Goal: Task Accomplishment & Management: Manage account settings

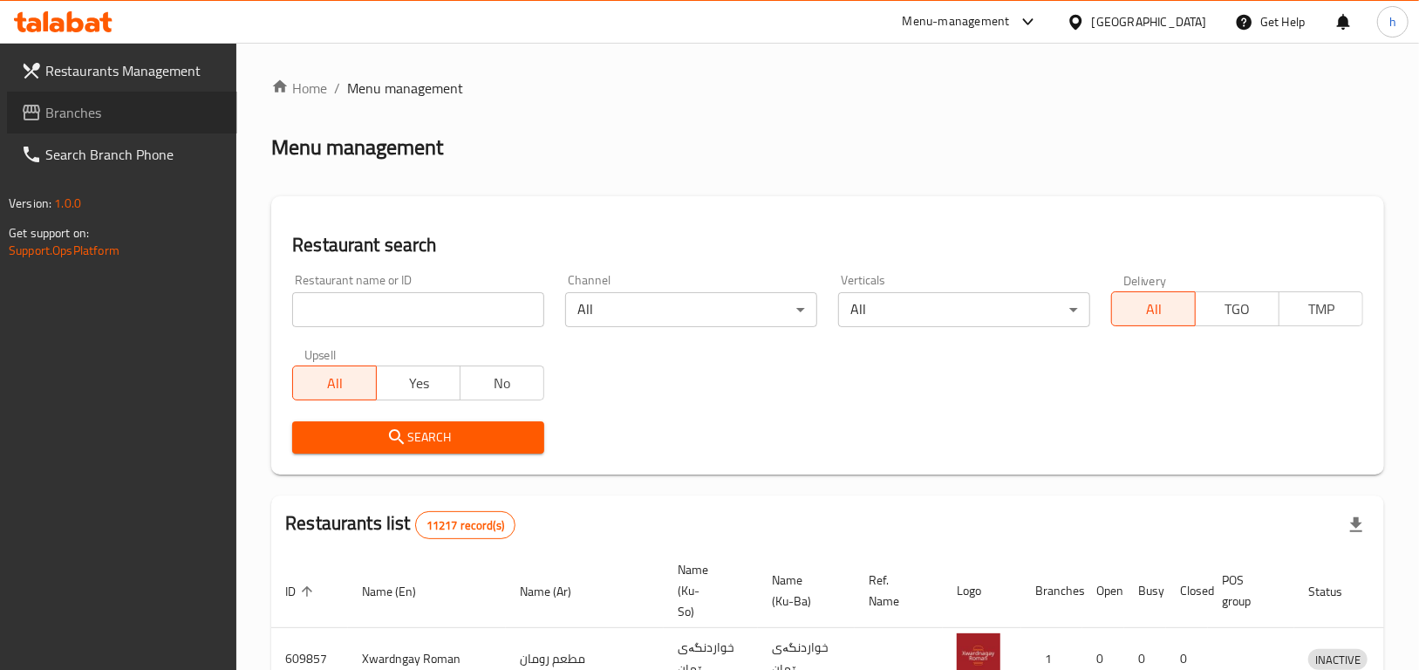
click at [98, 97] on link "Branches" at bounding box center [122, 113] width 230 height 42
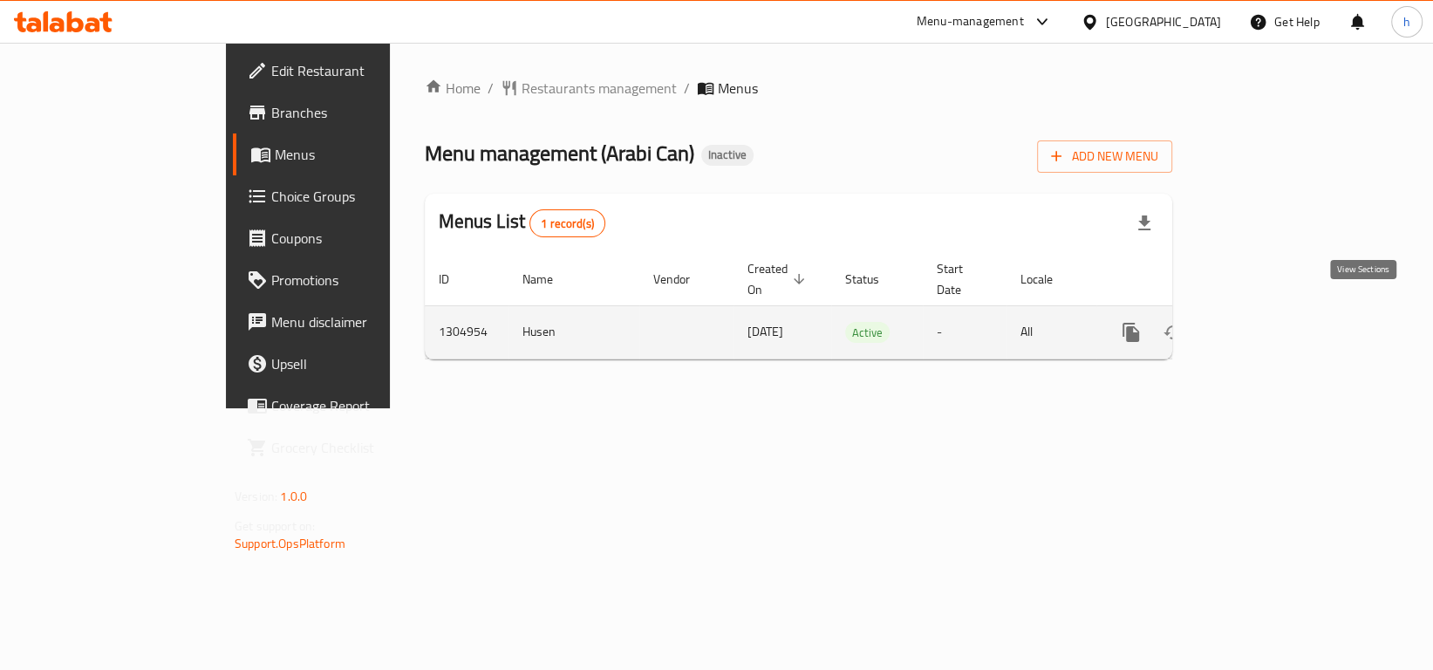
click at [1278, 315] on link "enhanced table" at bounding box center [1257, 332] width 42 height 42
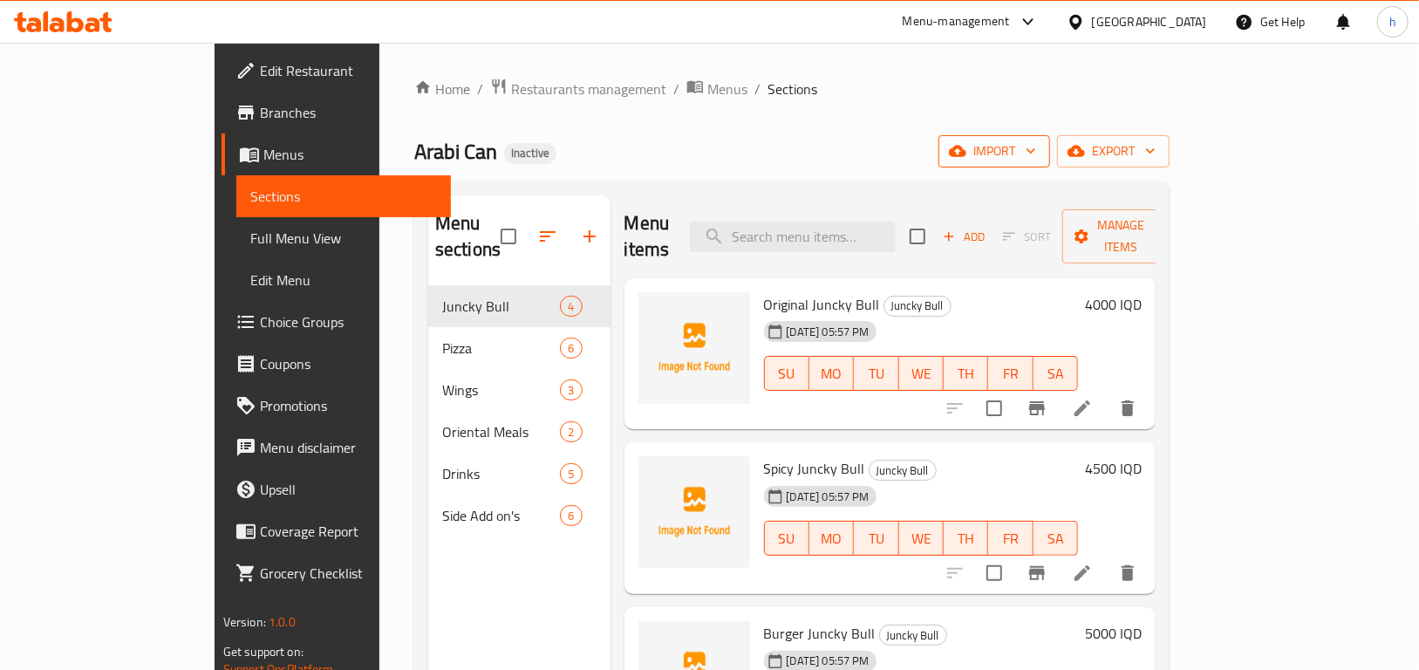
click at [1036, 148] on span "import" at bounding box center [995, 151] width 84 height 22
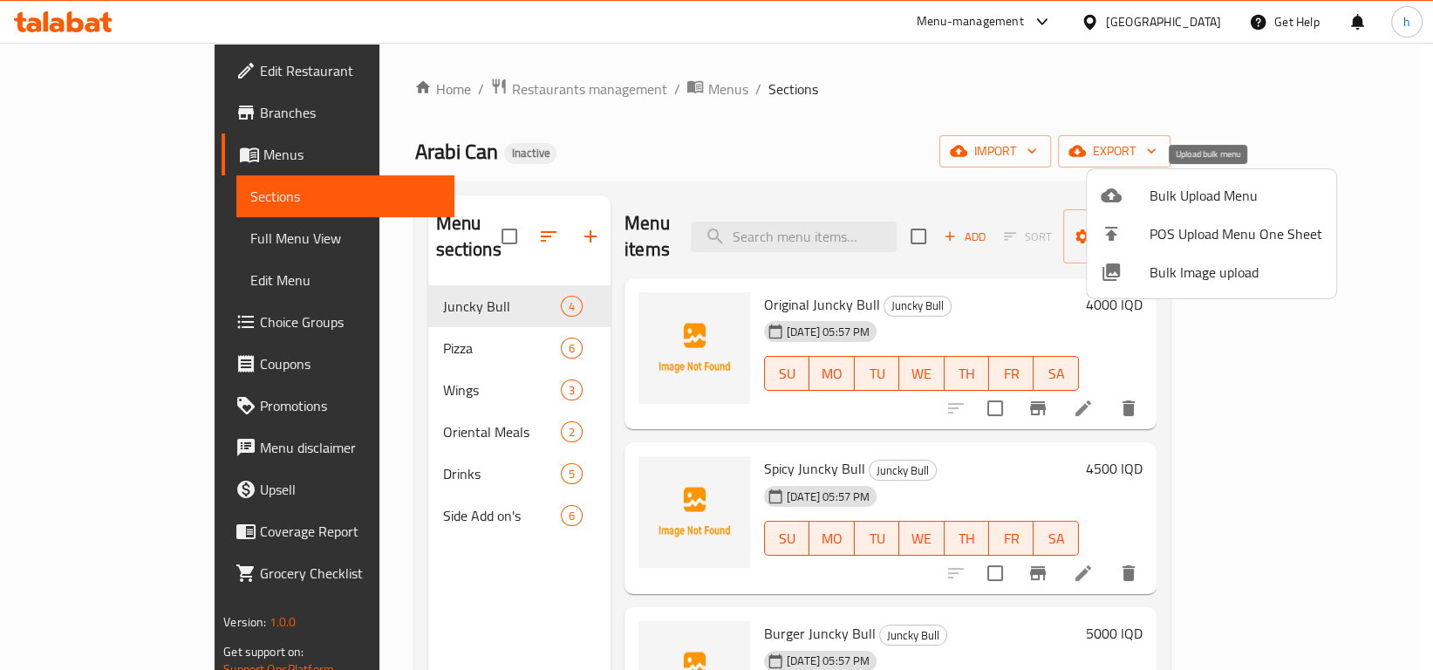
click at [1190, 192] on span "Bulk Upload Menu" at bounding box center [1236, 195] width 173 height 21
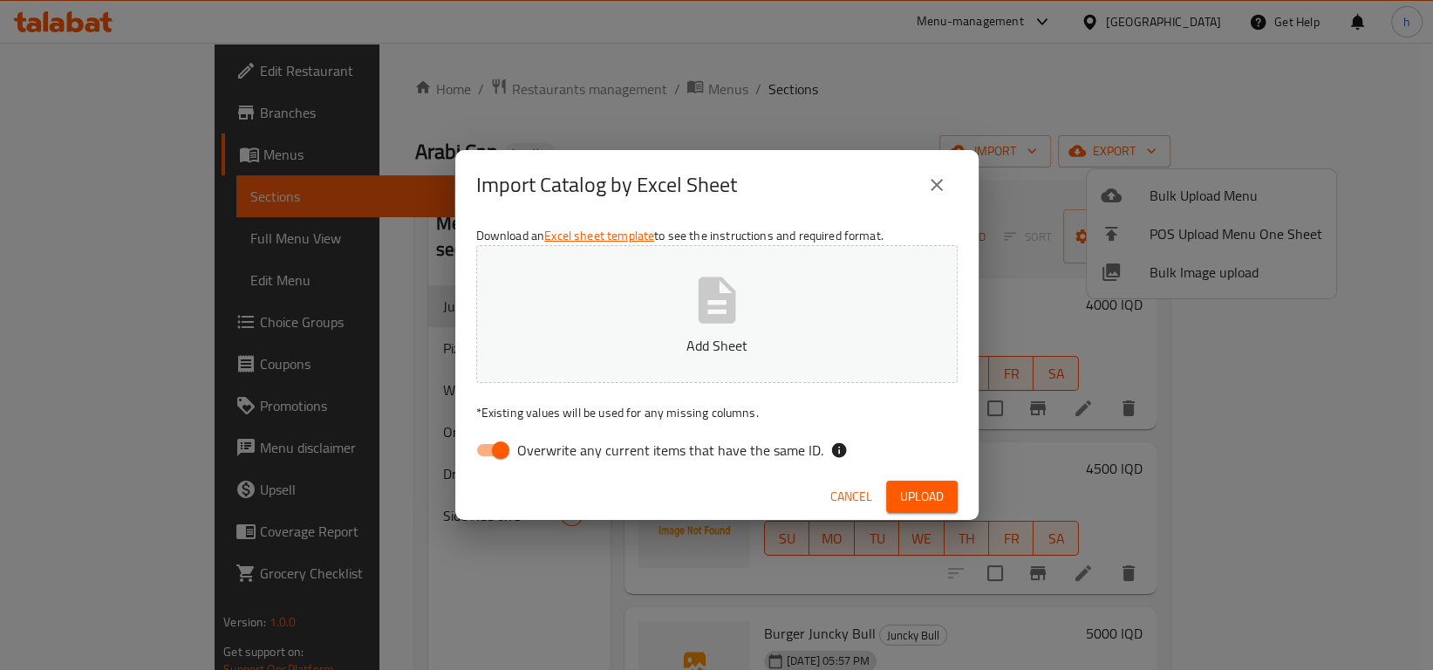
click at [496, 454] on input "Overwrite any current items that have the same ID." at bounding box center [500, 450] width 99 height 33
checkbox input "false"
click at [922, 495] on span "Upload" at bounding box center [922, 497] width 44 height 22
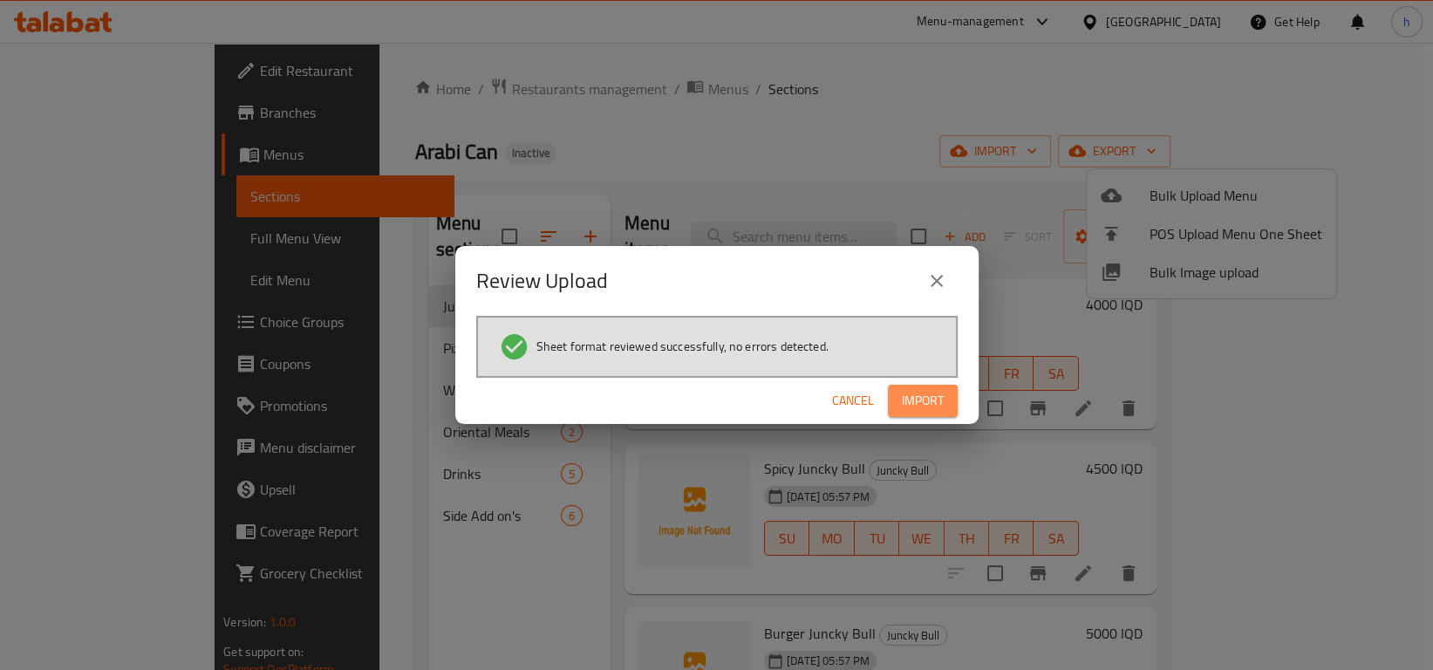
click at [913, 410] on span "Import" at bounding box center [923, 401] width 42 height 22
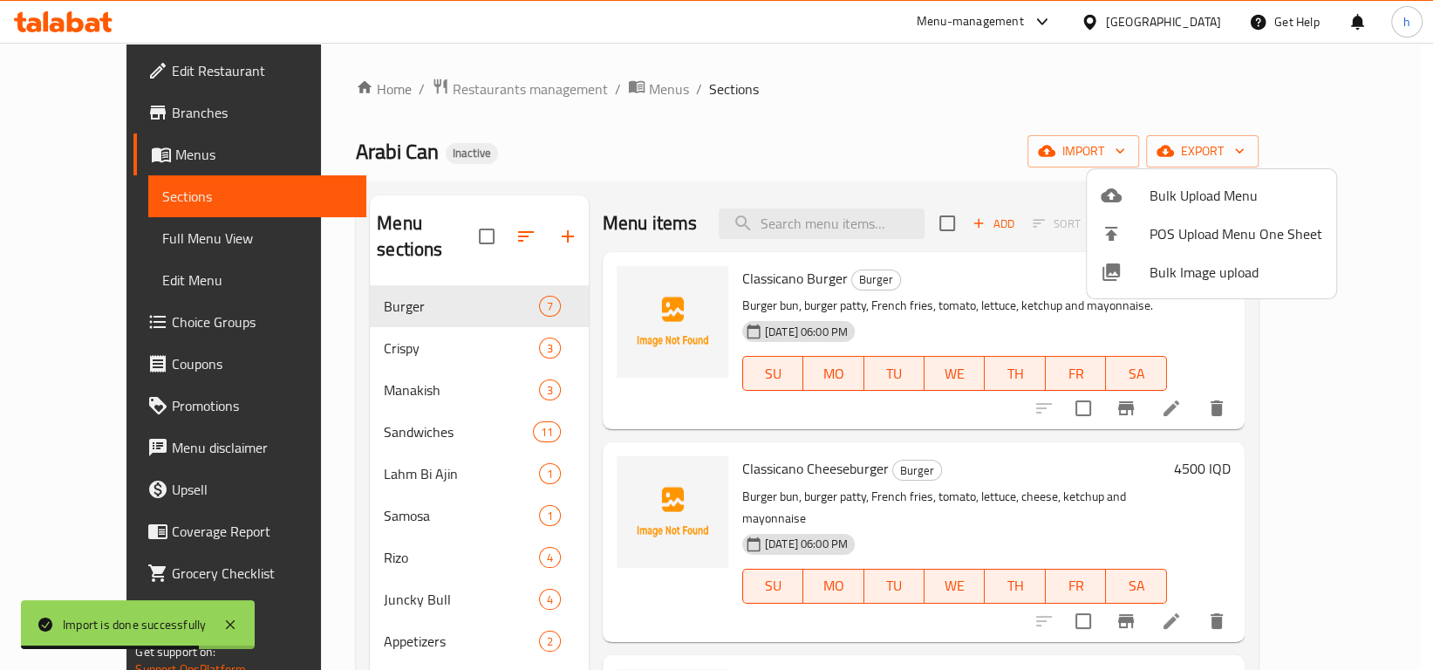
click at [498, 224] on div at bounding box center [716, 335] width 1433 height 670
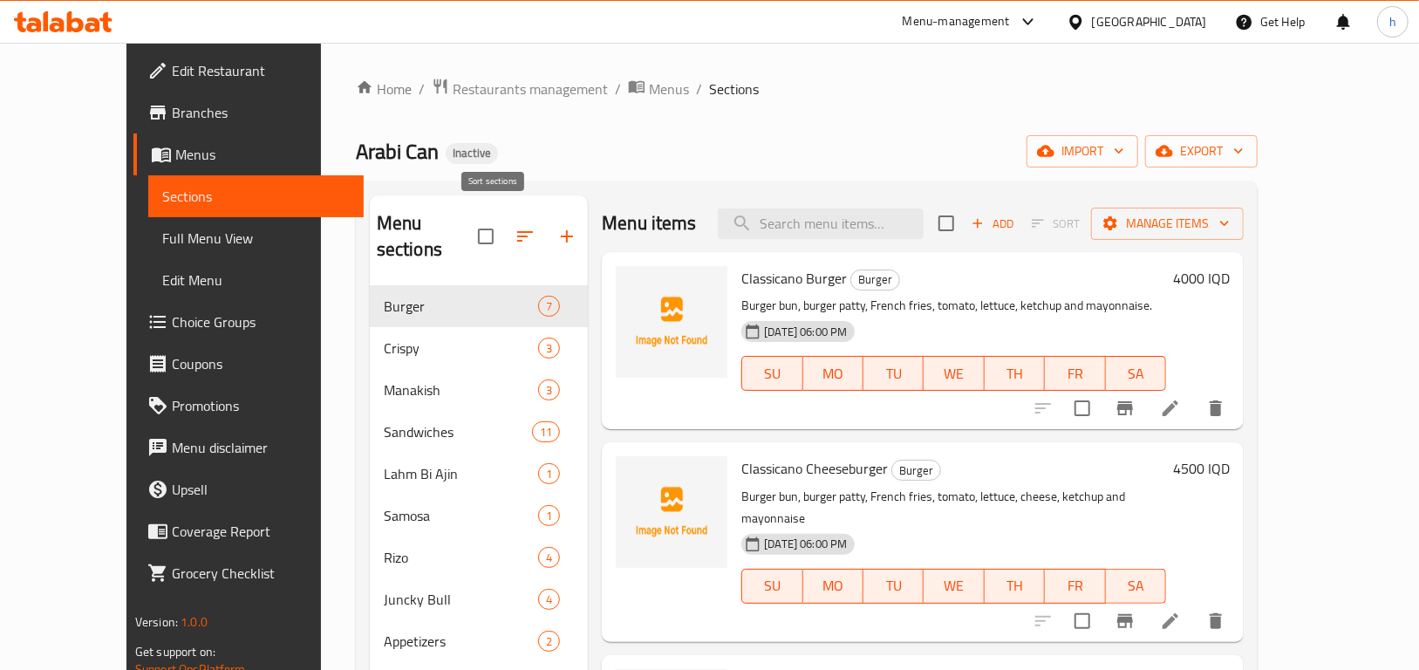
click at [515, 229] on icon "button" at bounding box center [525, 236] width 21 height 21
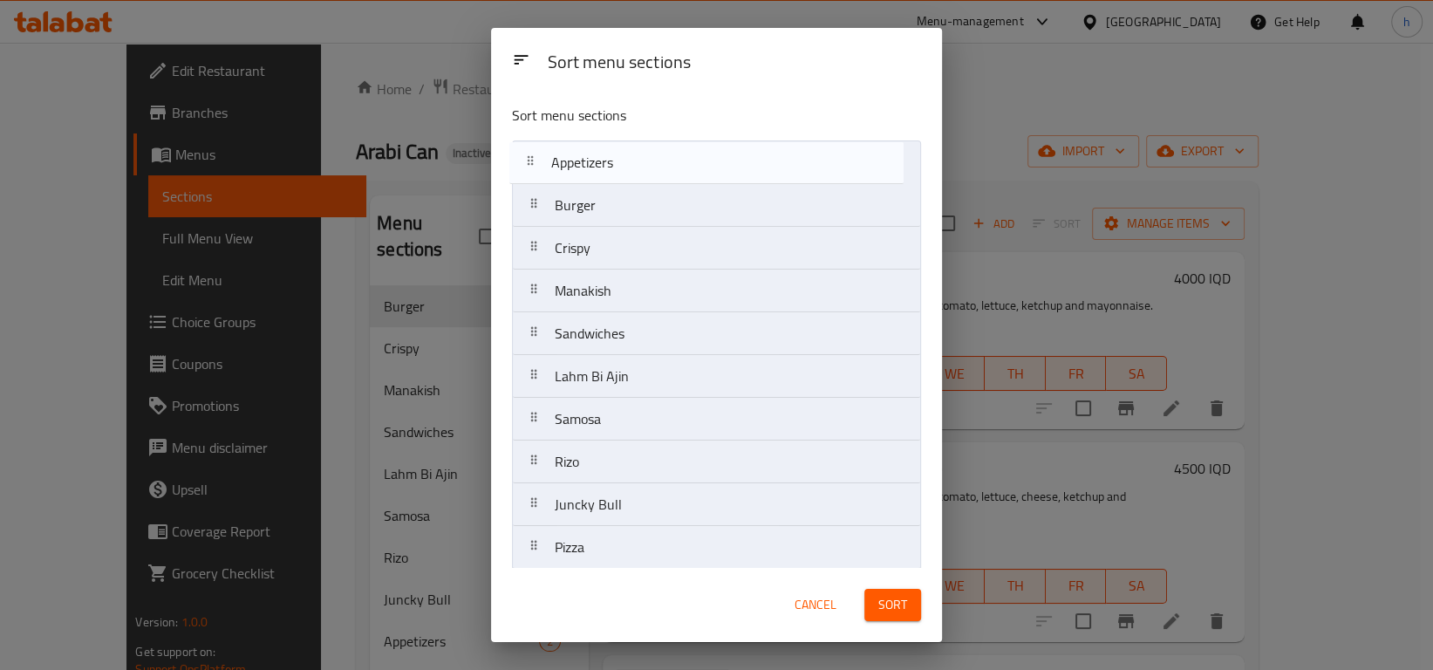
drag, startPoint x: 590, startPoint y: 508, endPoint x: 579, endPoint y: 146, distance: 362.2
click at [579, 146] on nav "Burger Crispy Manakish Sandwiches Lahm Bi Ajin Samosa Rizo Juncky Bull Appetize…" at bounding box center [716, 440] width 409 height 600
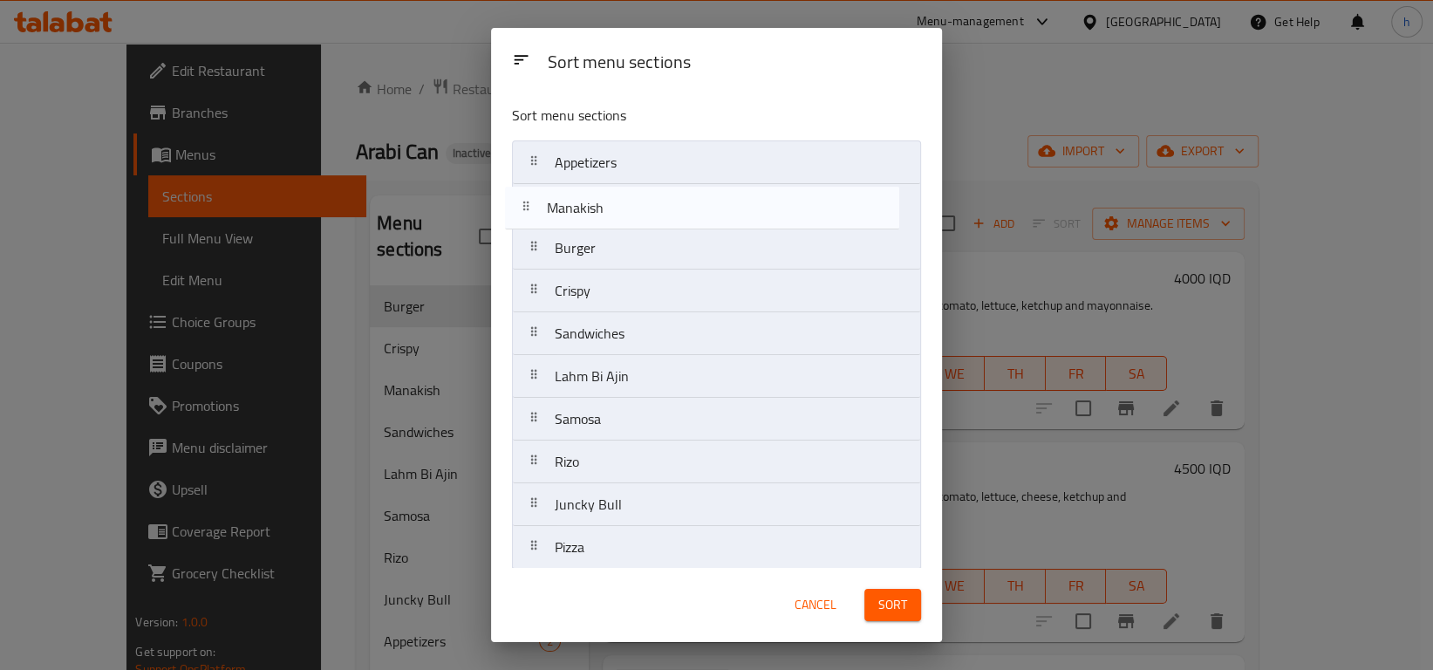
drag, startPoint x: 590, startPoint y: 304, endPoint x: 582, endPoint y: 209, distance: 95.4
click at [582, 209] on nav "Appetizers Burger Crispy Manakish Sandwiches Lahm Bi Ajin Samosa Rizo Juncky Bu…" at bounding box center [716, 440] width 409 height 600
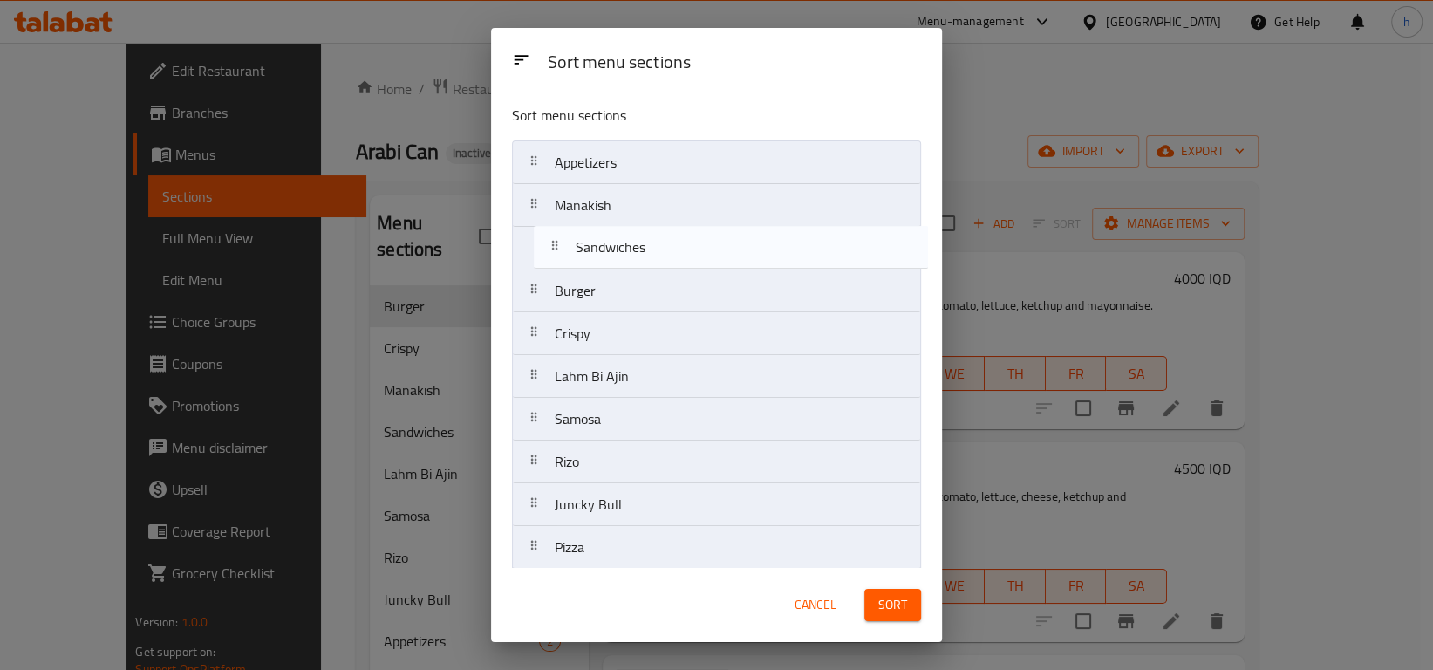
drag, startPoint x: 564, startPoint y: 345, endPoint x: 590, endPoint y: 252, distance: 97.0
click at [590, 252] on nav "Appetizers Manakish Burger Crispy Sandwiches Lahm Bi Ajin Samosa Rizo Juncky Bu…" at bounding box center [716, 440] width 409 height 600
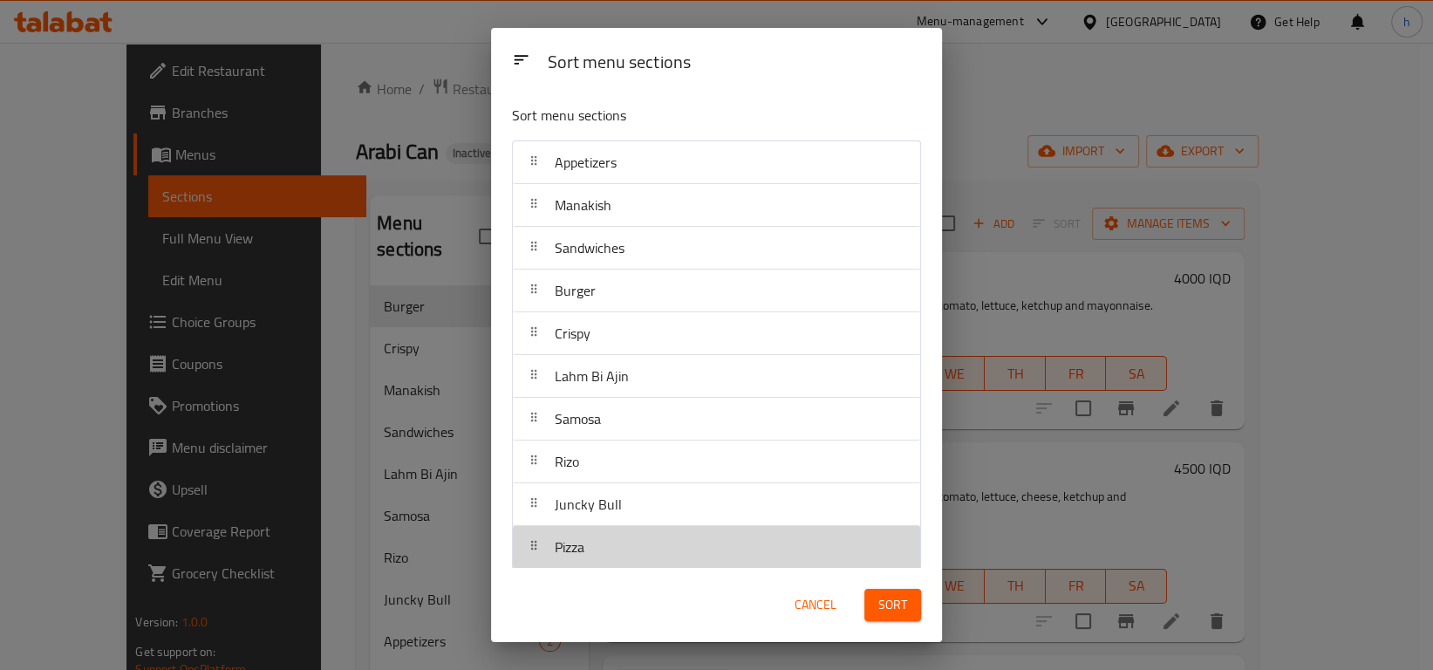
click at [828, 538] on div "Pizza" at bounding box center [716, 547] width 393 height 42
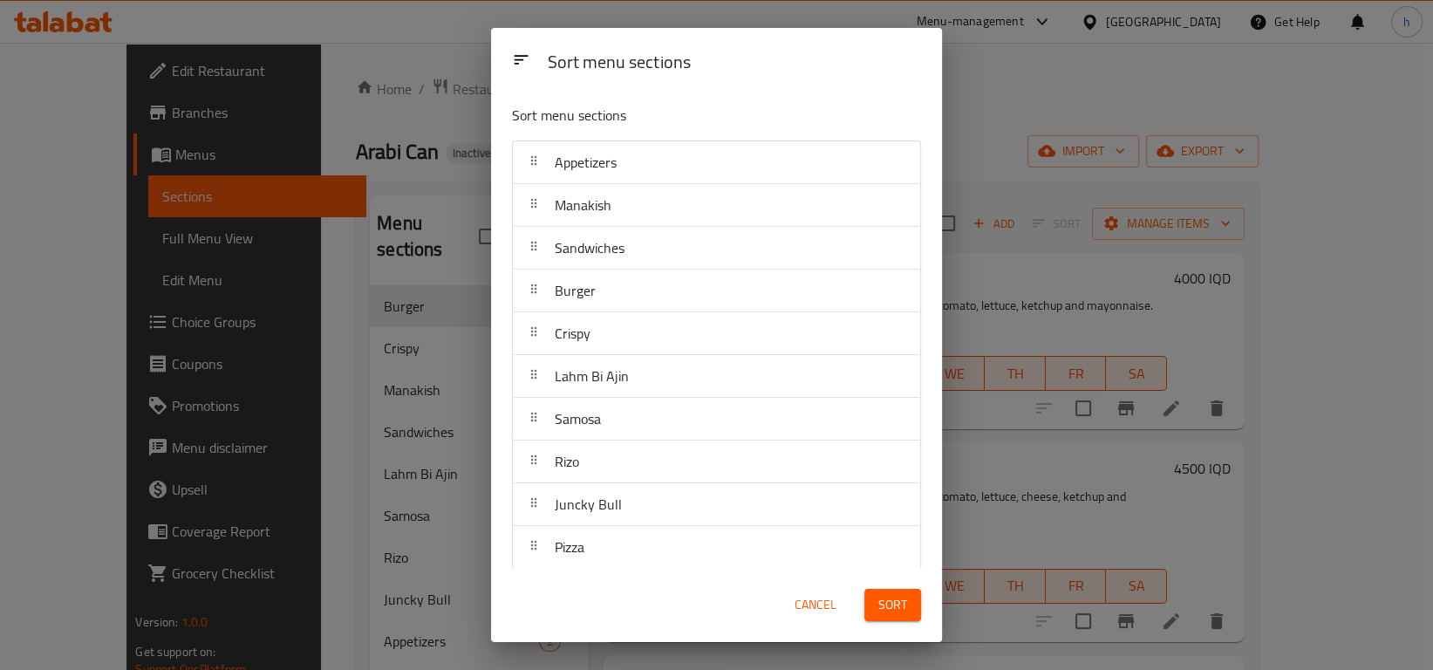
click at [509, 330] on div "Sort menu sections Appetizers Manakish Sandwiches Burger Crispy Lahm Bi Ajin Sa…" at bounding box center [716, 329] width 451 height 477
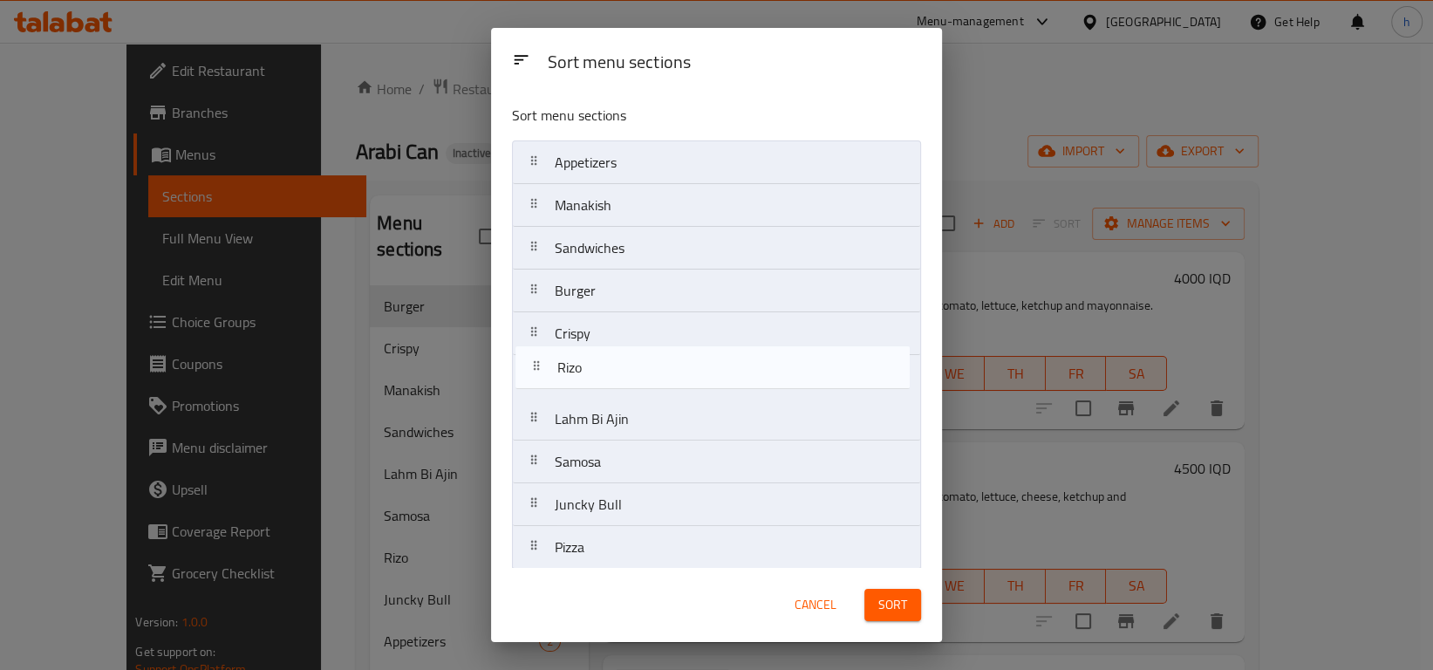
drag, startPoint x: 586, startPoint y: 462, endPoint x: 585, endPoint y: 351, distance: 111.7
click at [585, 351] on nav "Appetizers Manakish Sandwiches Burger Crispy Lahm Bi Ajin Samosa Rizo Juncky Bu…" at bounding box center [716, 440] width 409 height 600
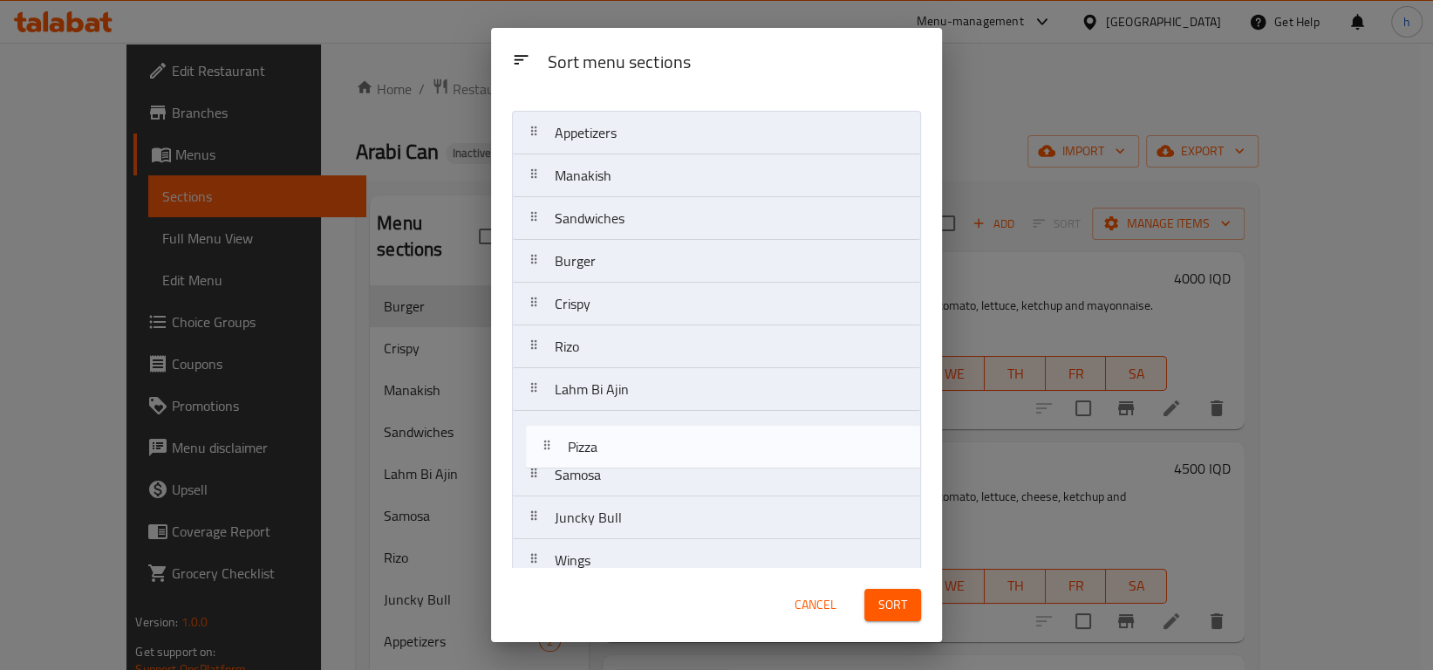
scroll to position [34, 0]
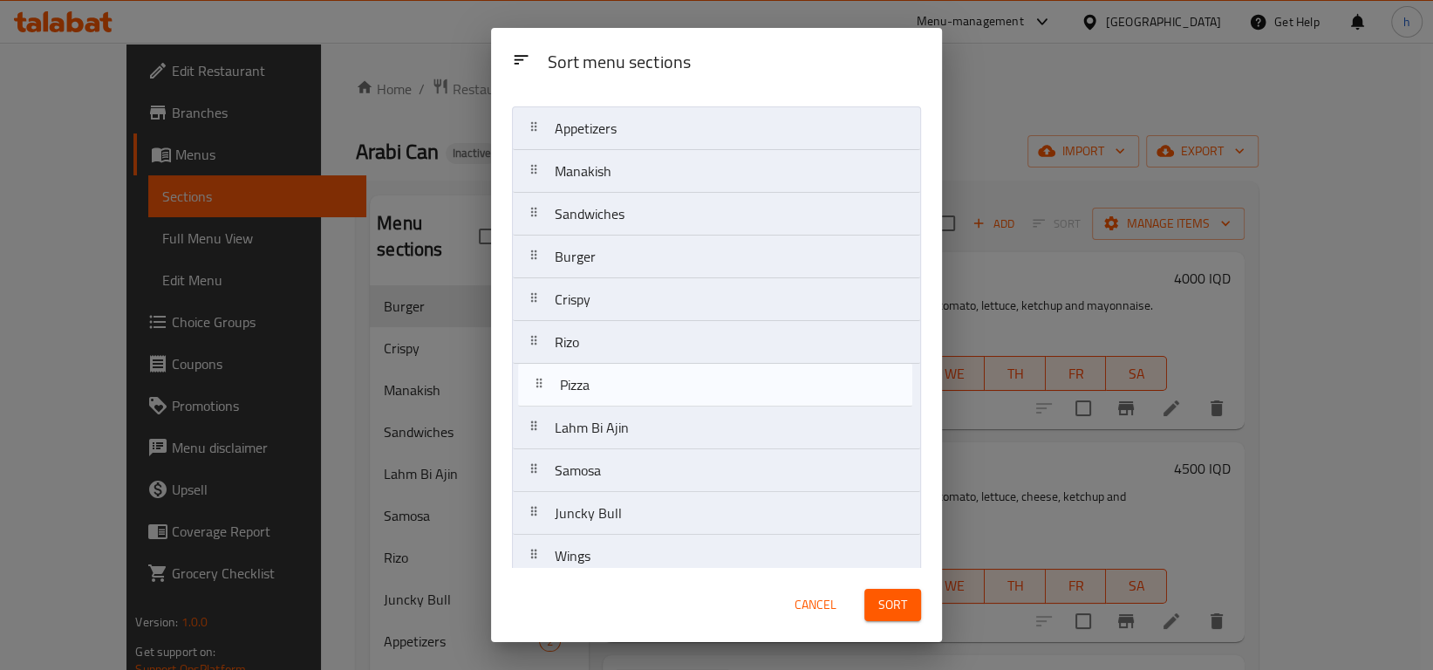
drag, startPoint x: 611, startPoint y: 564, endPoint x: 616, endPoint y: 394, distance: 169.3
click at [616, 394] on nav "Appetizers Manakish Sandwiches Burger Crispy Rizo Lahm Bi Ajin Samosa Juncky Bu…" at bounding box center [716, 406] width 409 height 600
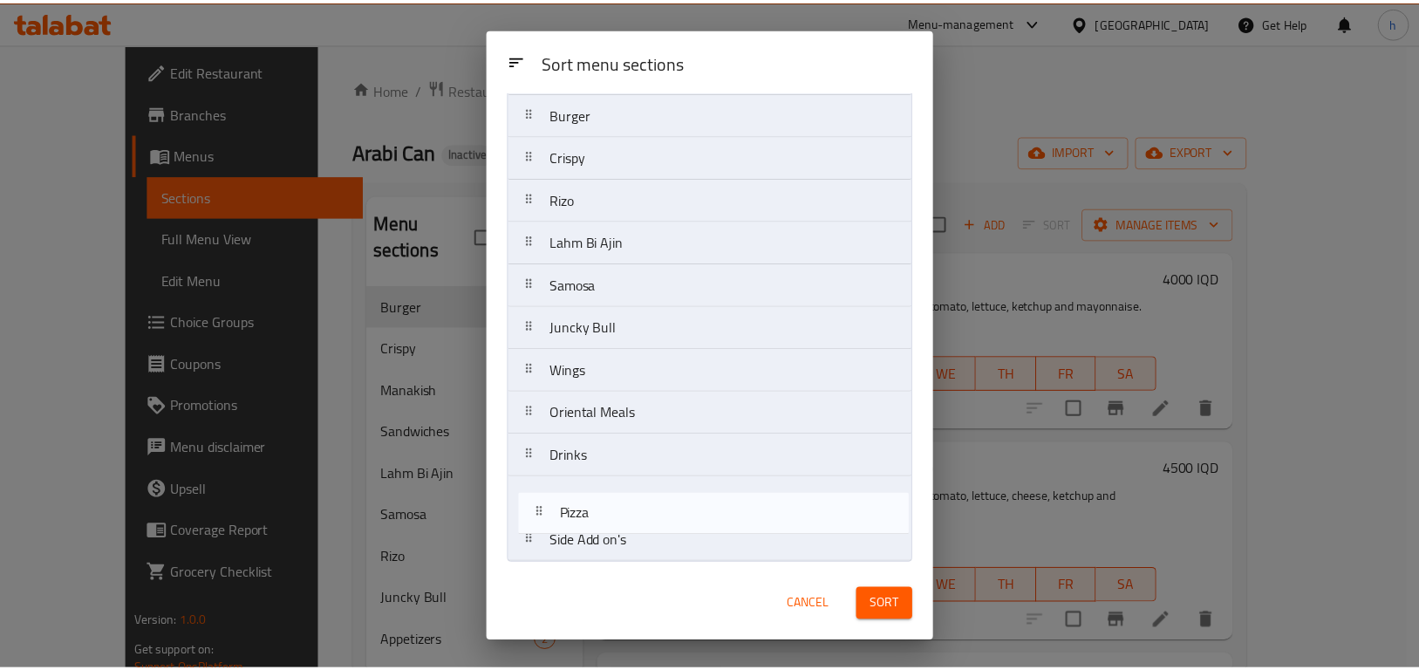
scroll to position [177, 0]
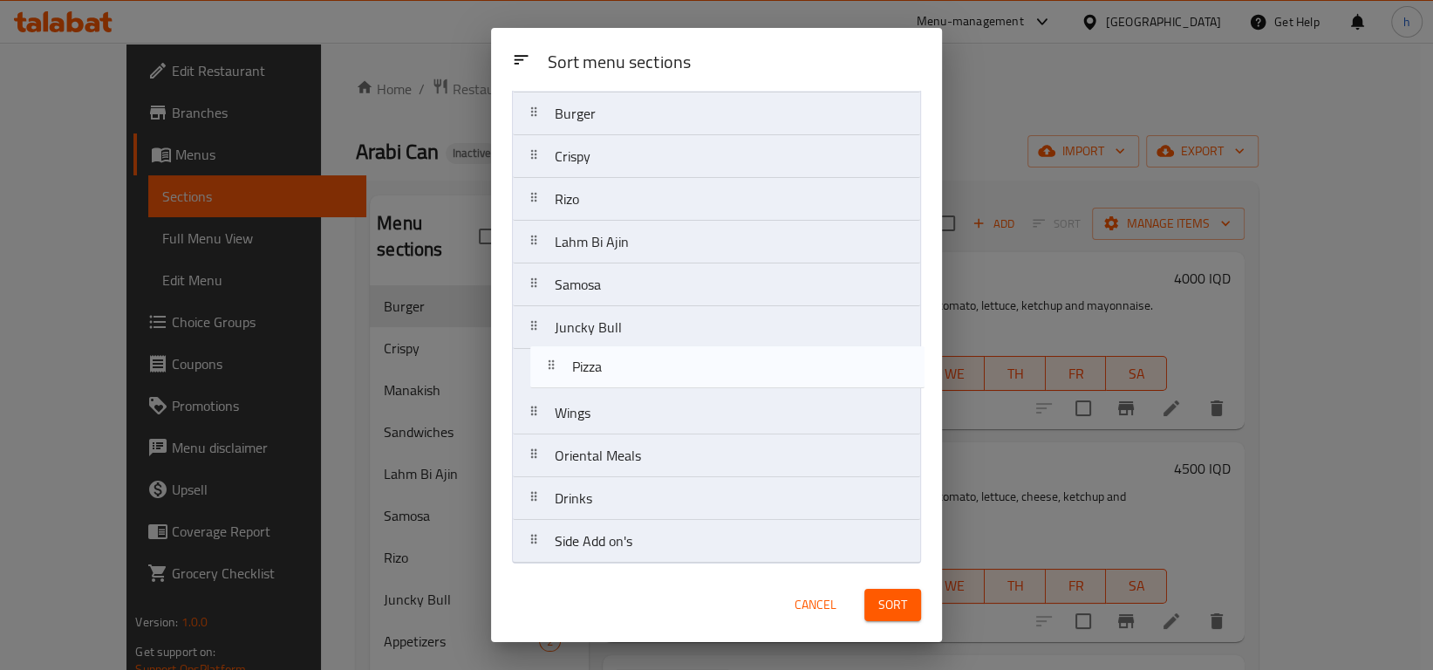
drag, startPoint x: 575, startPoint y: 380, endPoint x: 592, endPoint y: 373, distance: 18.8
click at [592, 373] on nav "Appetizers Manakish Sandwiches Burger Crispy Rizo Pizza Lahm Bi Ajin Samosa Jun…" at bounding box center [716, 263] width 409 height 600
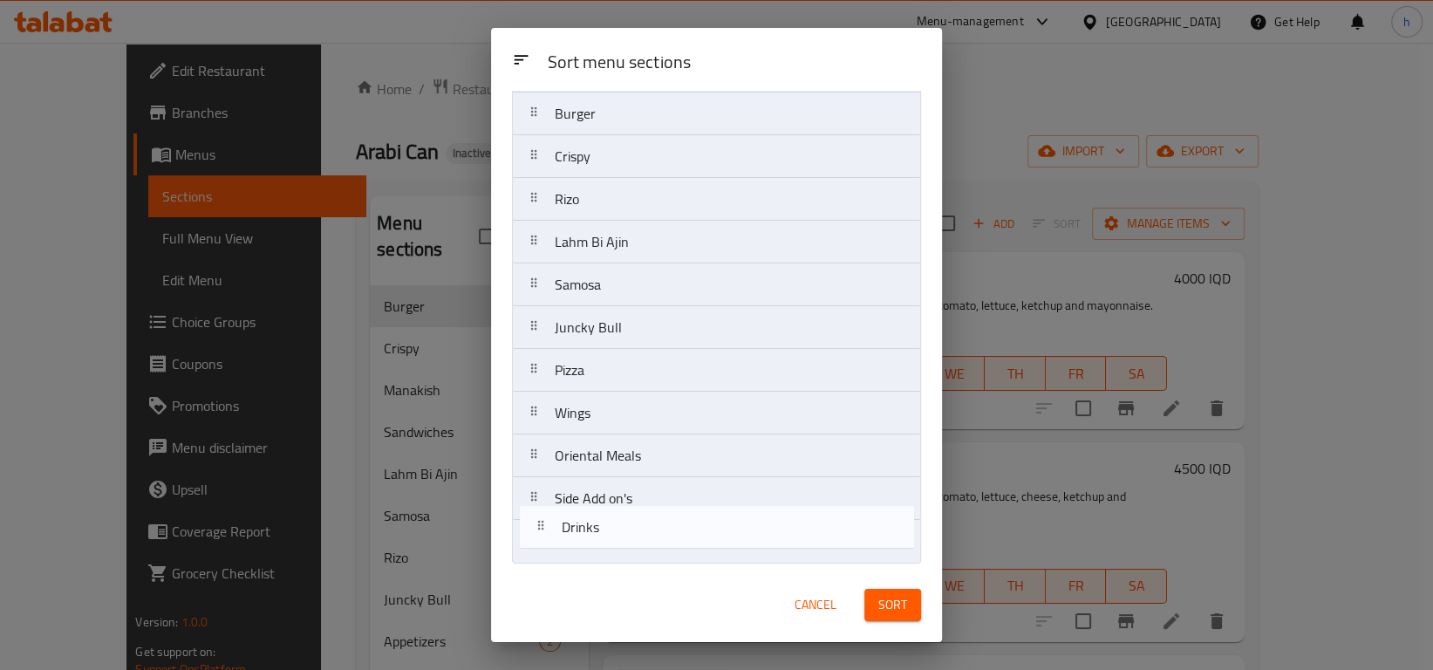
drag, startPoint x: 551, startPoint y: 505, endPoint x: 561, endPoint y: 543, distance: 38.9
click at [561, 543] on nav "Appetizers Manakish Sandwiches Burger Crispy Rizo Lahm Bi Ajin Samosa Juncky Bu…" at bounding box center [716, 263] width 409 height 600
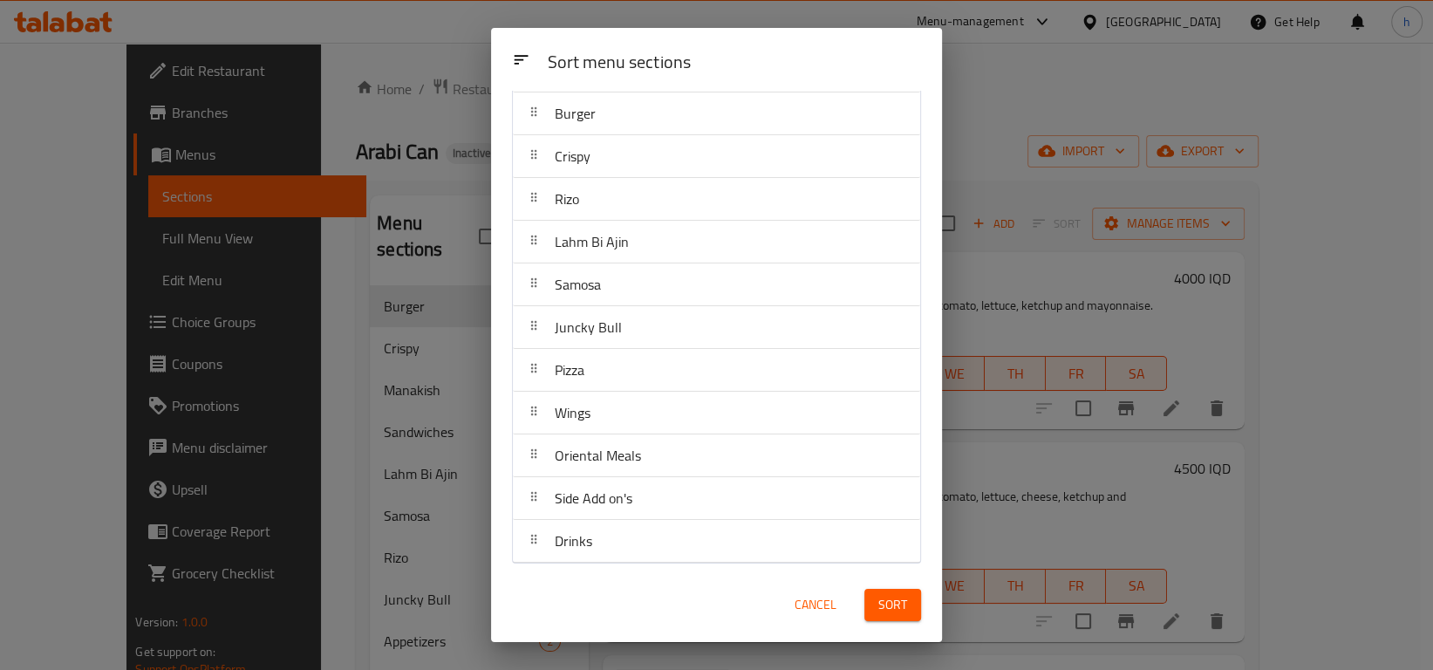
click at [899, 611] on span "Sort" at bounding box center [893, 605] width 29 height 22
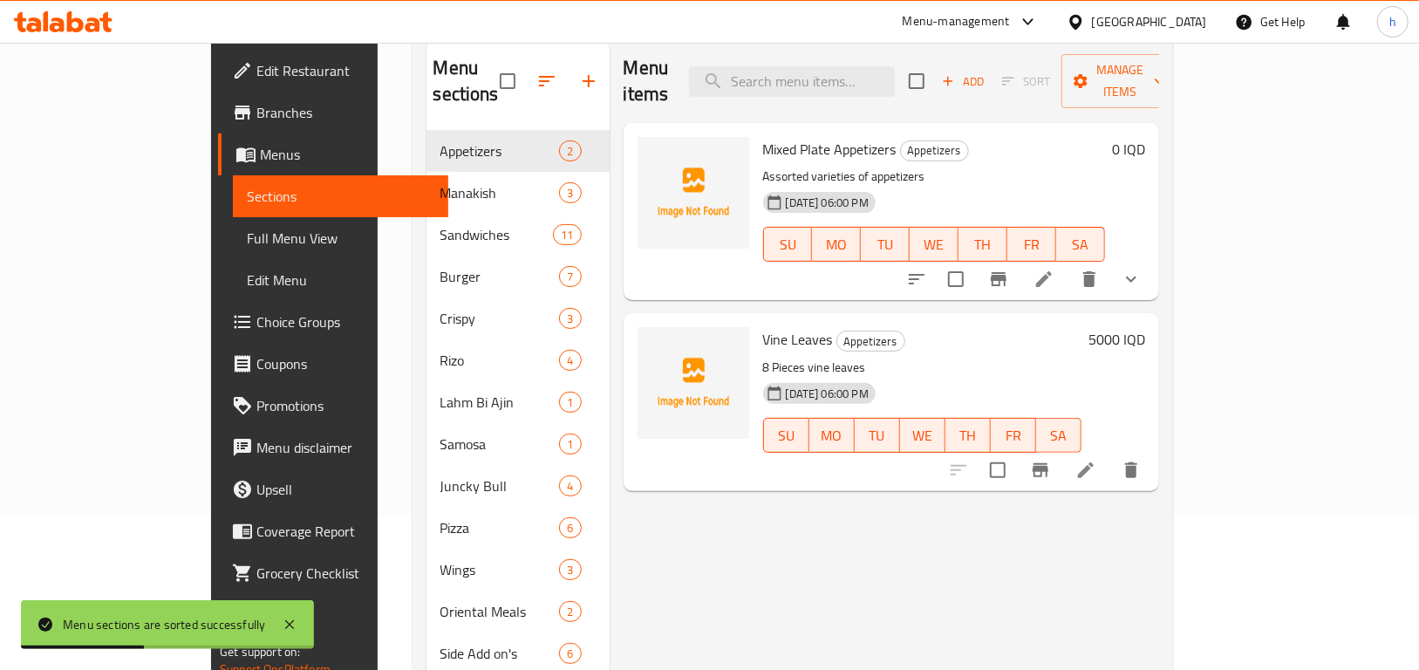
scroll to position [38, 0]
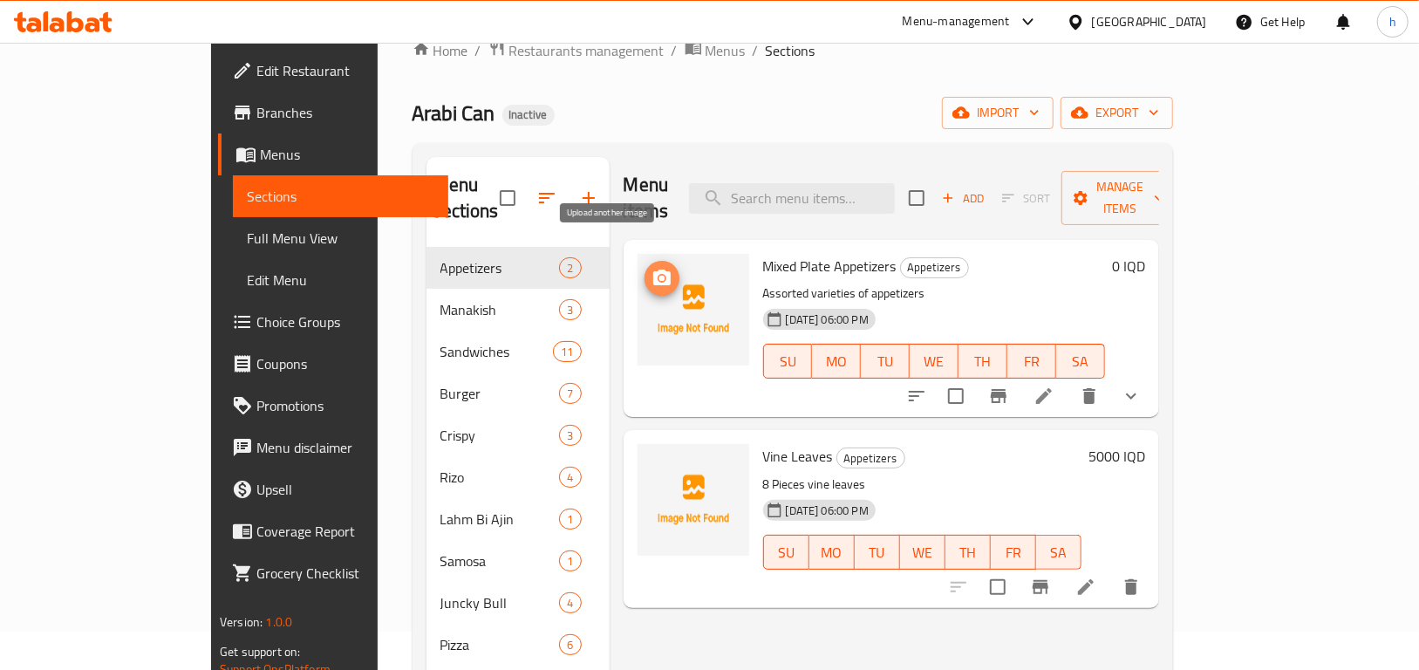
click at [653, 270] on icon "upload picture" at bounding box center [661, 278] width 17 height 16
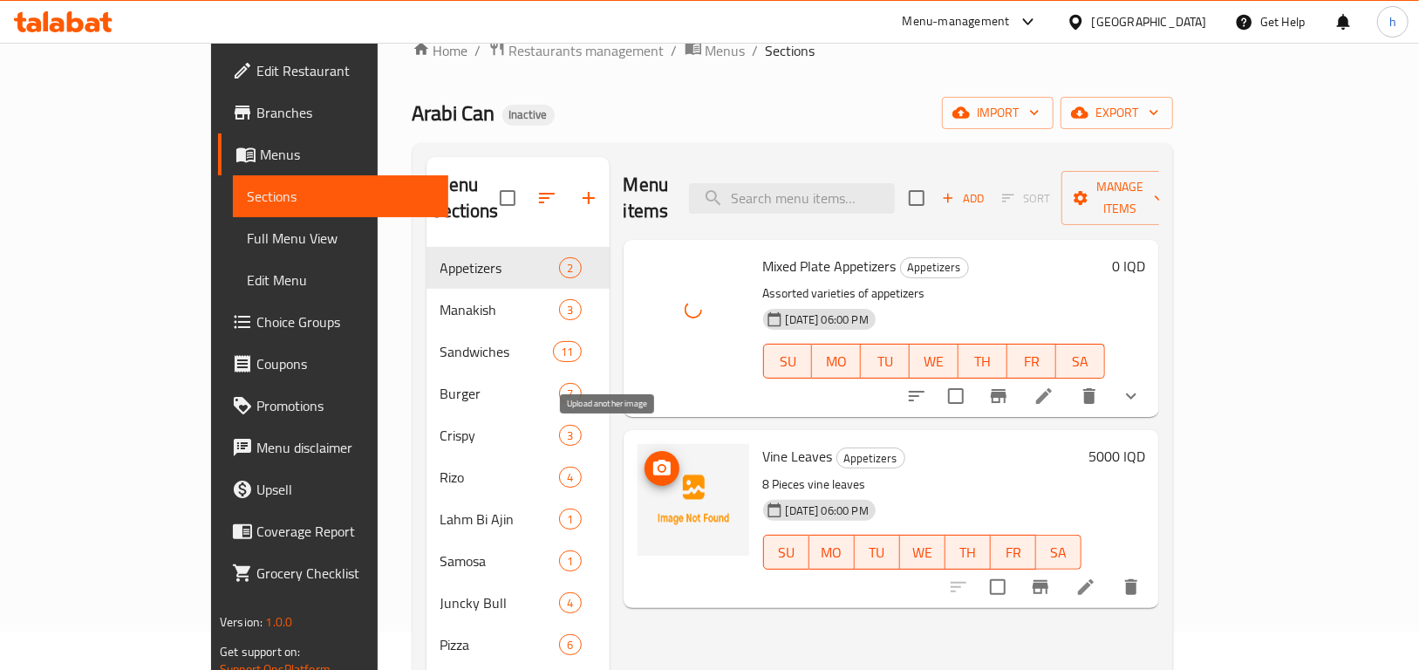
click at [653, 460] on icon "upload picture" at bounding box center [661, 468] width 17 height 16
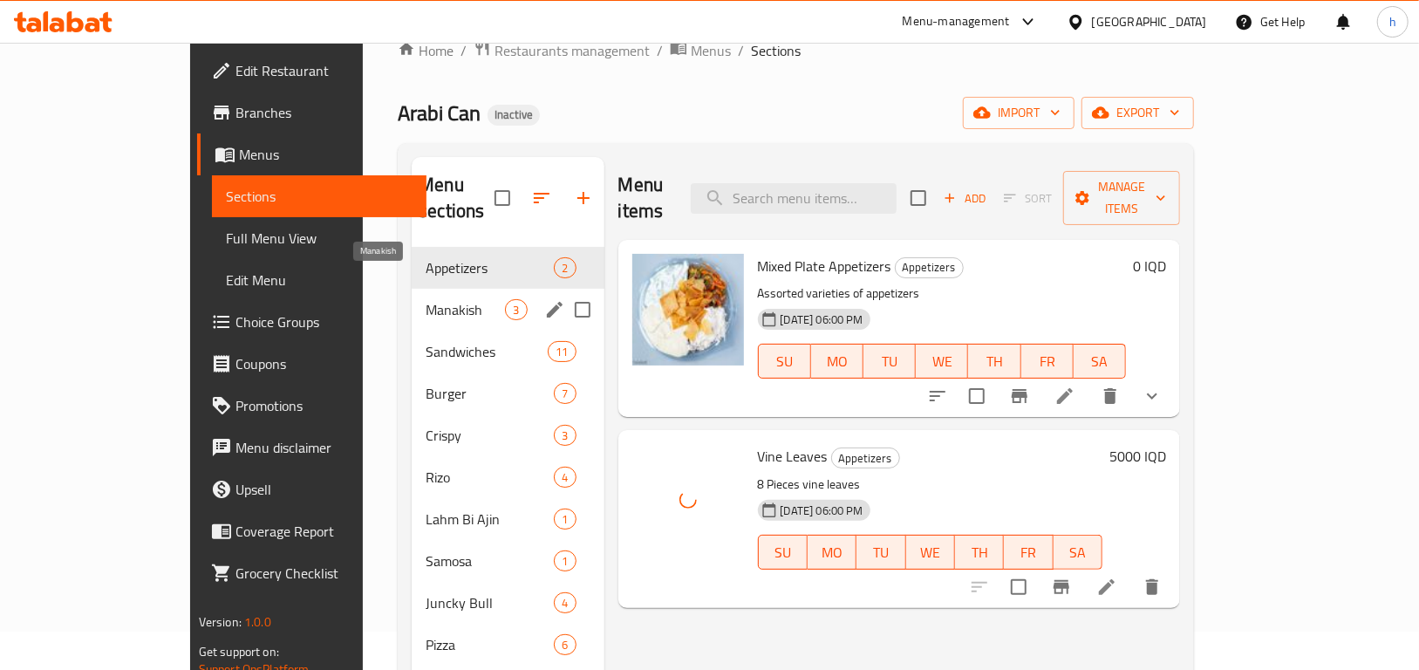
click at [426, 299] on span "Manakish" at bounding box center [465, 309] width 79 height 21
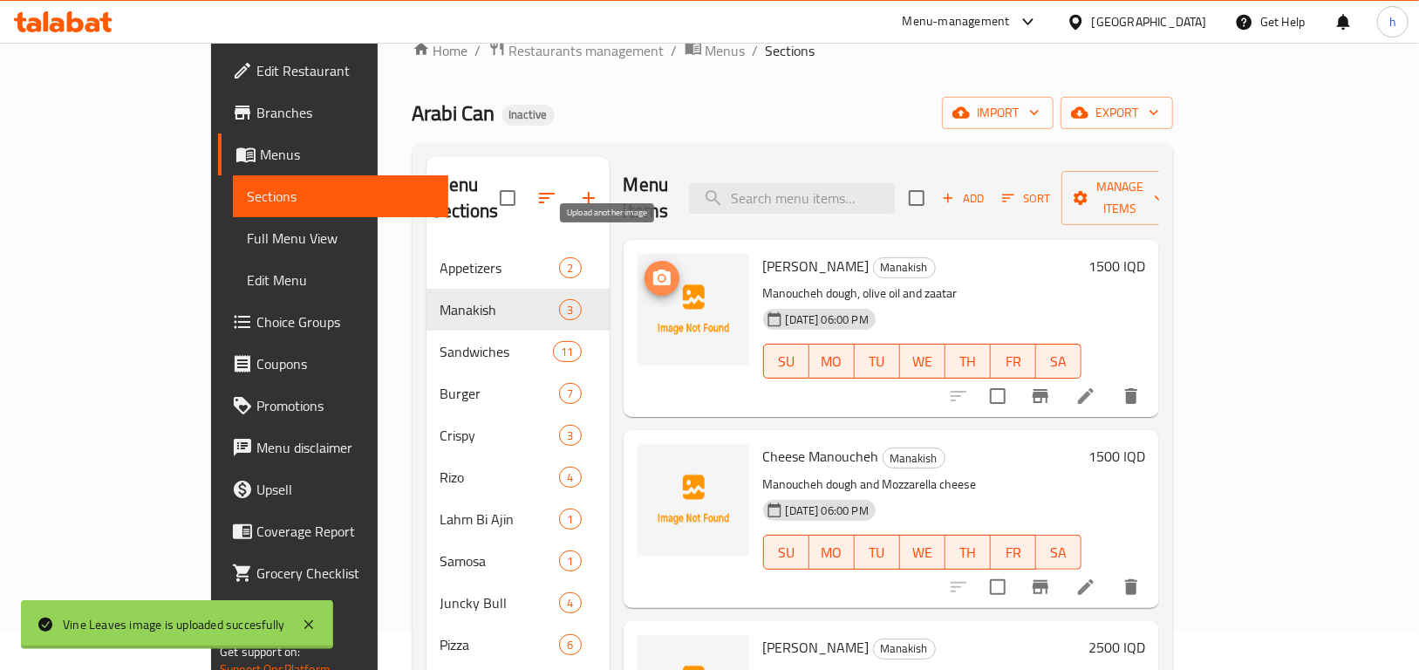
click at [653, 270] on icon "upload picture" at bounding box center [661, 278] width 17 height 16
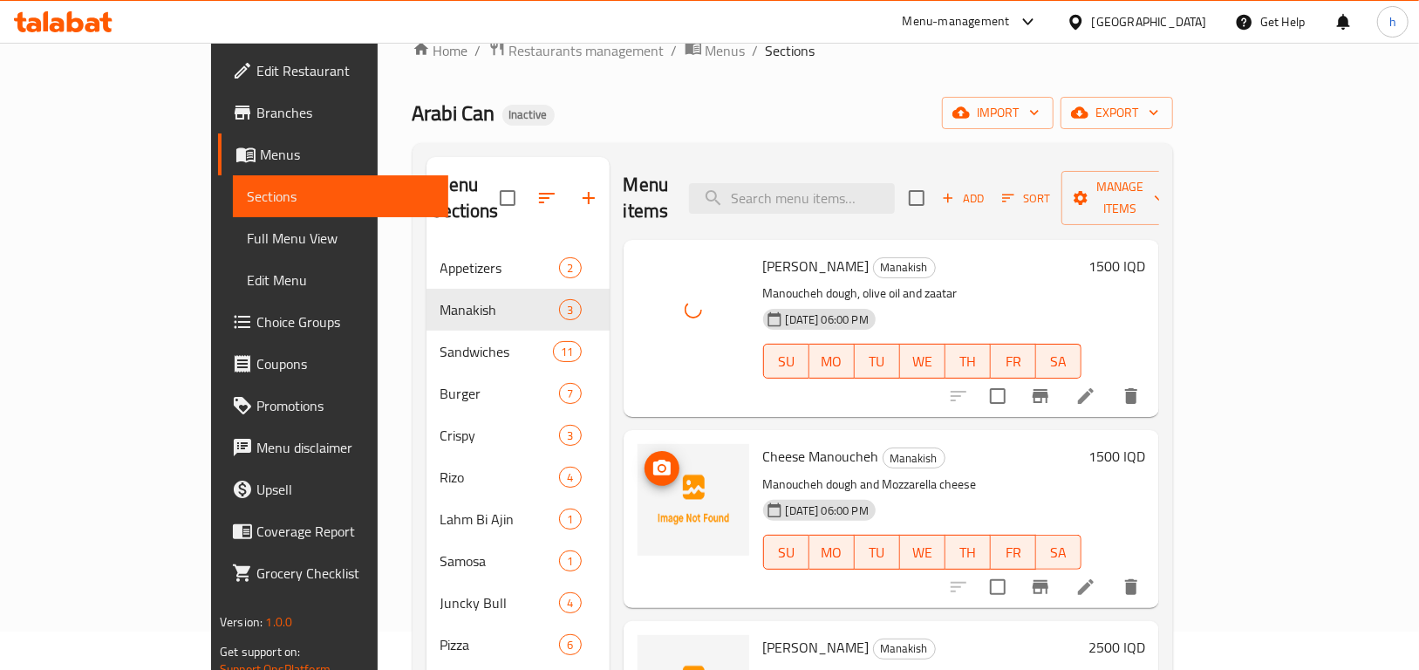
click at [652, 458] on icon "upload picture" at bounding box center [662, 468] width 21 height 21
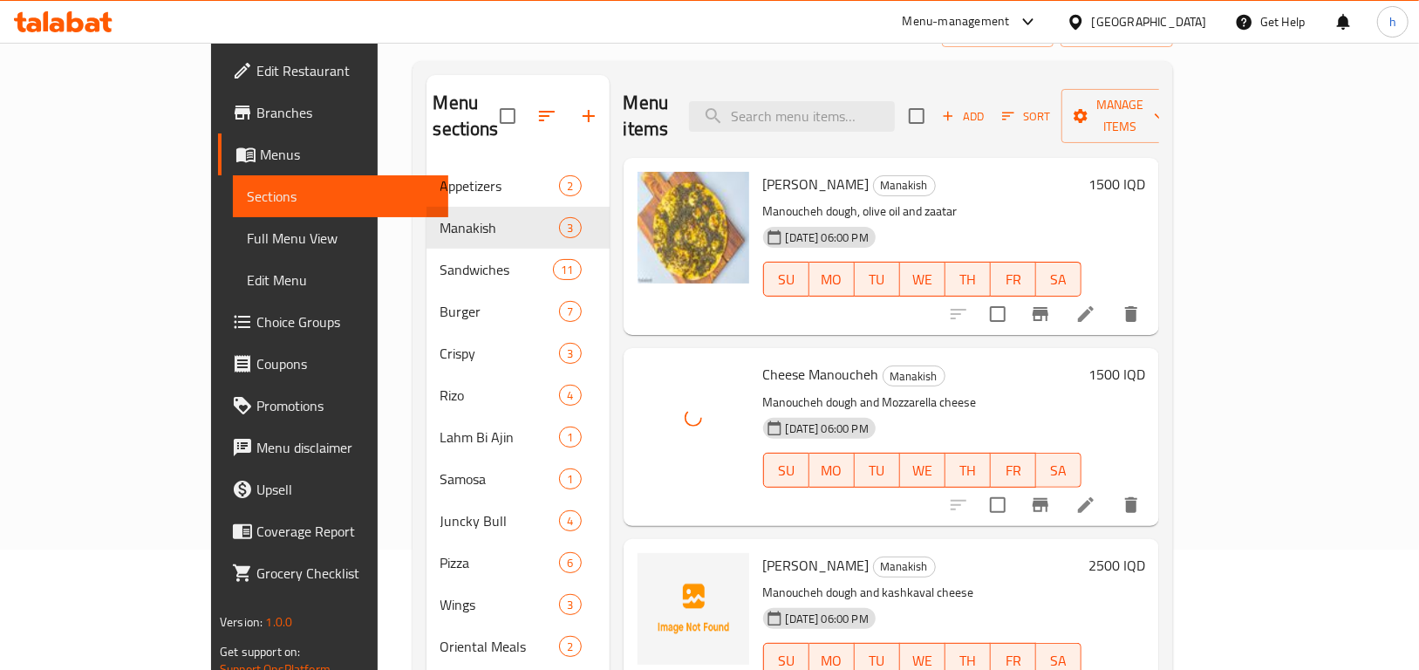
scroll to position [244, 0]
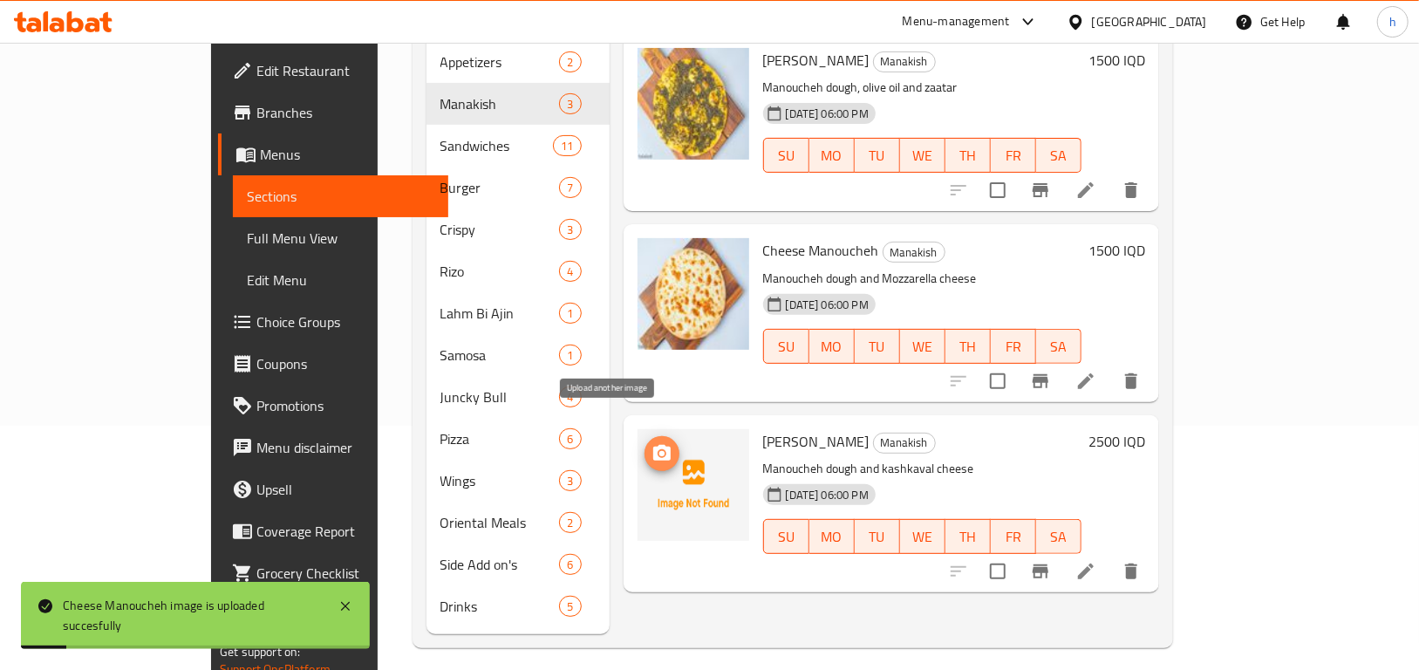
click at [653, 445] on icon "upload picture" at bounding box center [661, 453] width 17 height 16
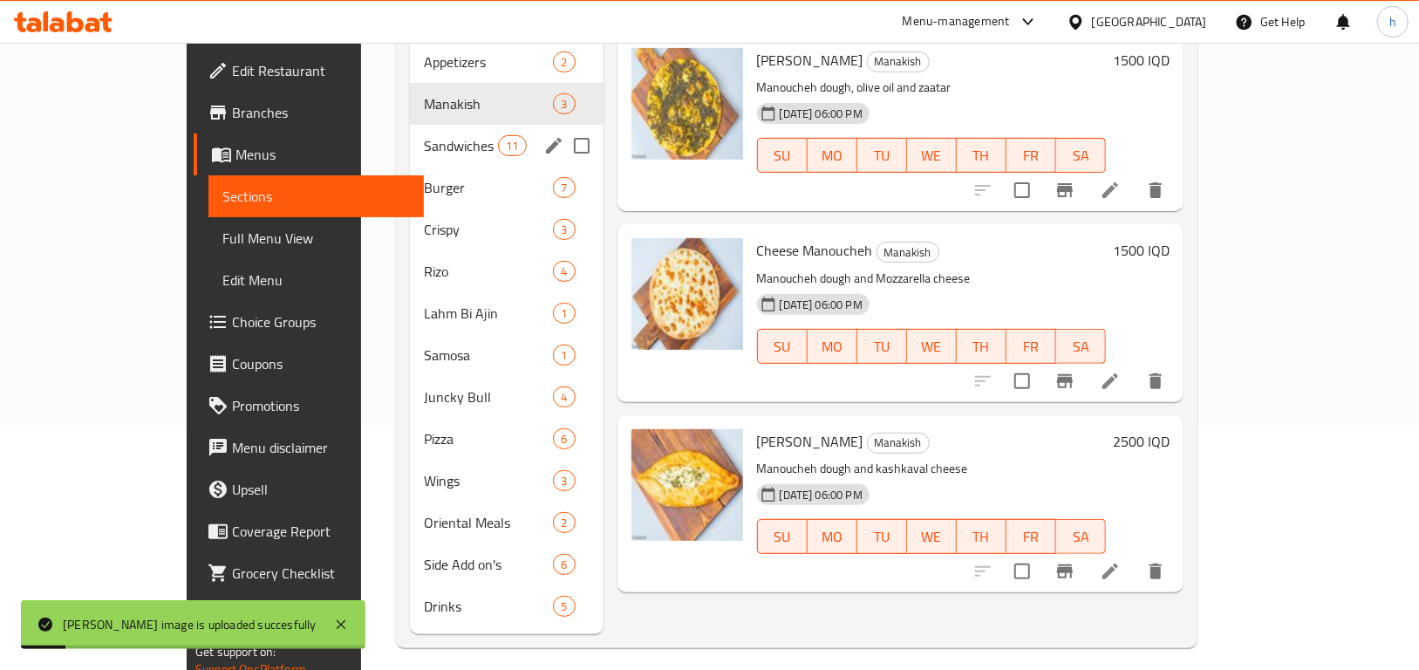
click at [410, 125] on div "Sandwiches 11" at bounding box center [507, 146] width 194 height 42
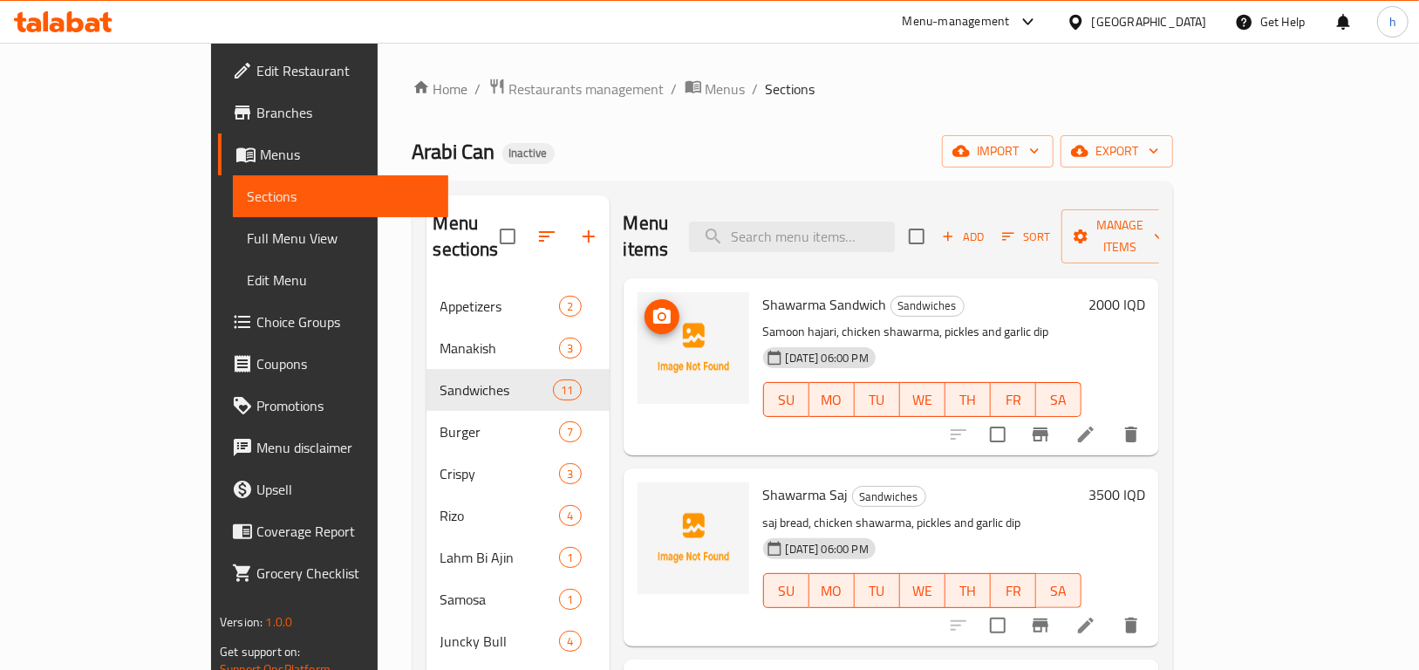
click at [653, 308] on icon "upload picture" at bounding box center [661, 316] width 17 height 16
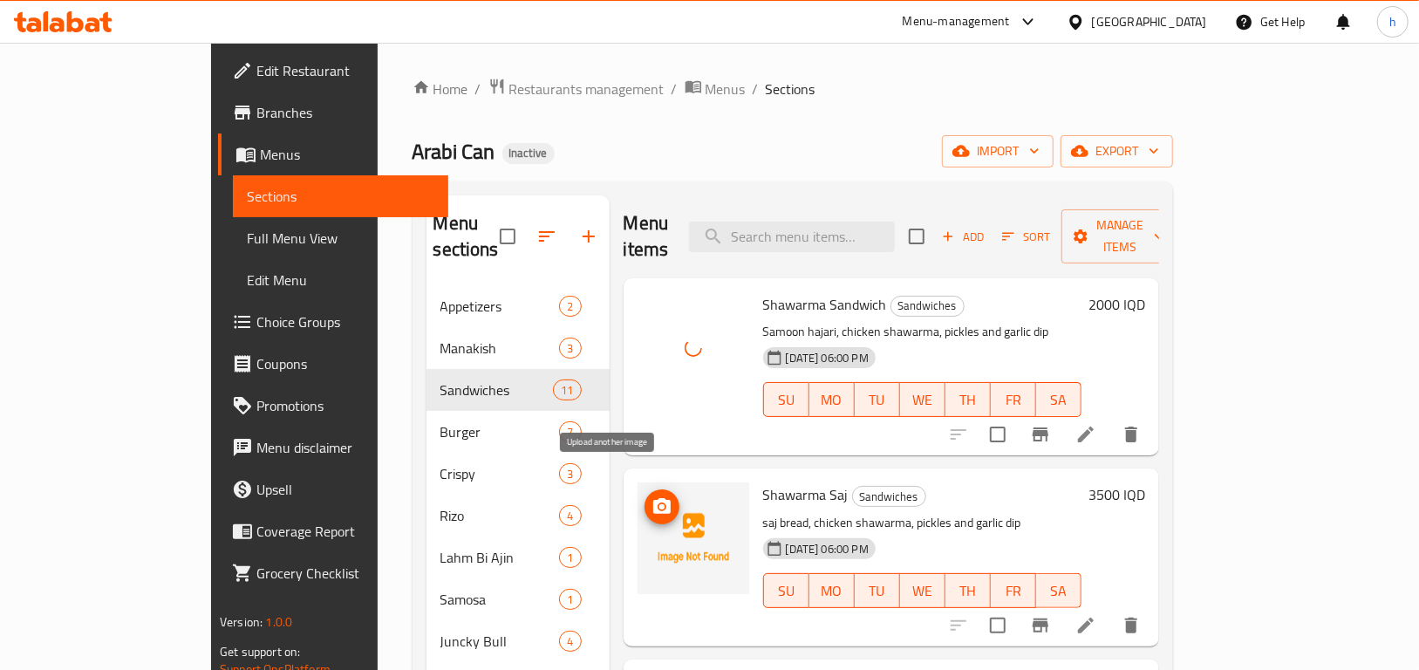
click at [653, 498] on icon "upload picture" at bounding box center [661, 506] width 17 height 16
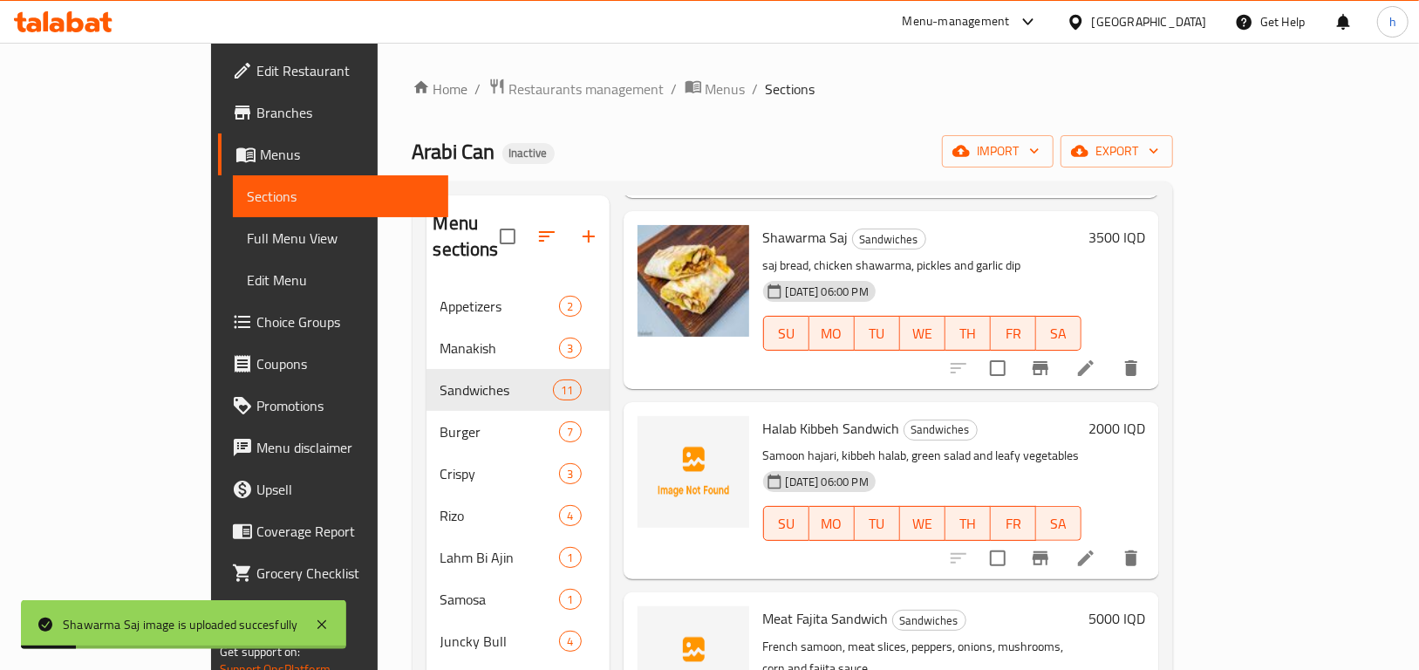
scroll to position [325, 0]
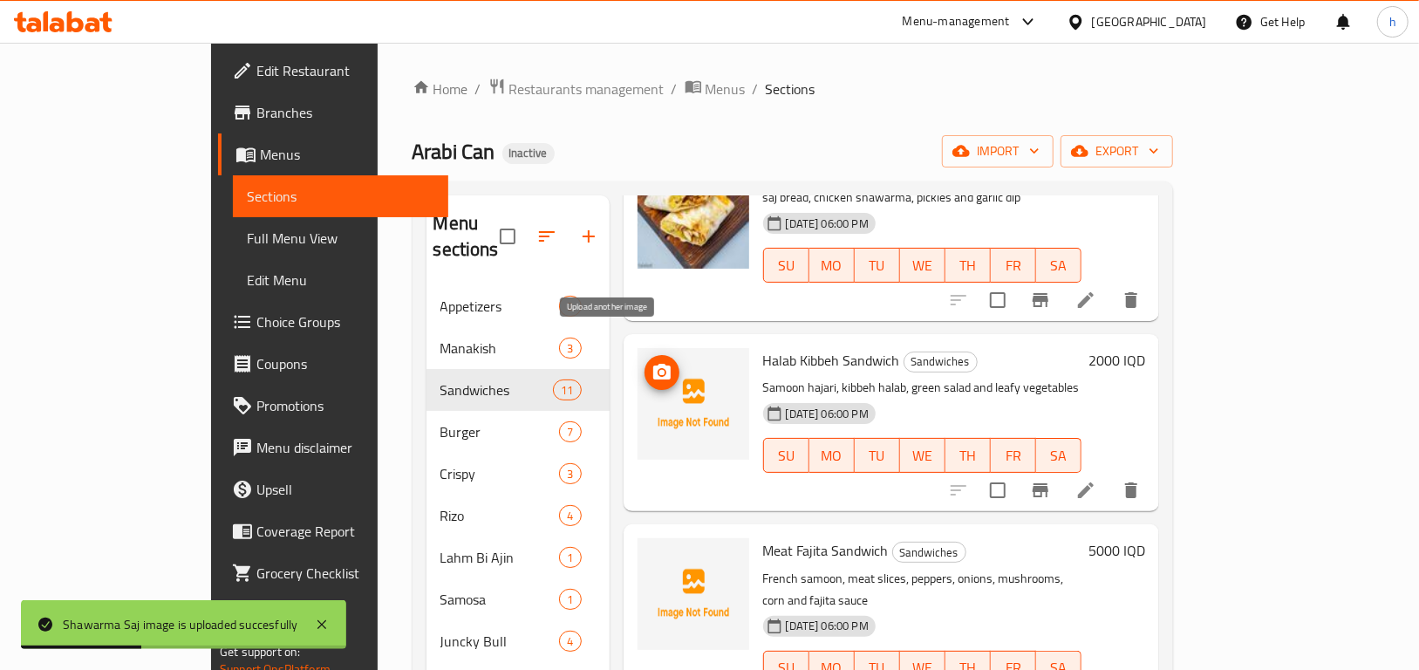
click at [653, 364] on icon "upload picture" at bounding box center [661, 372] width 17 height 16
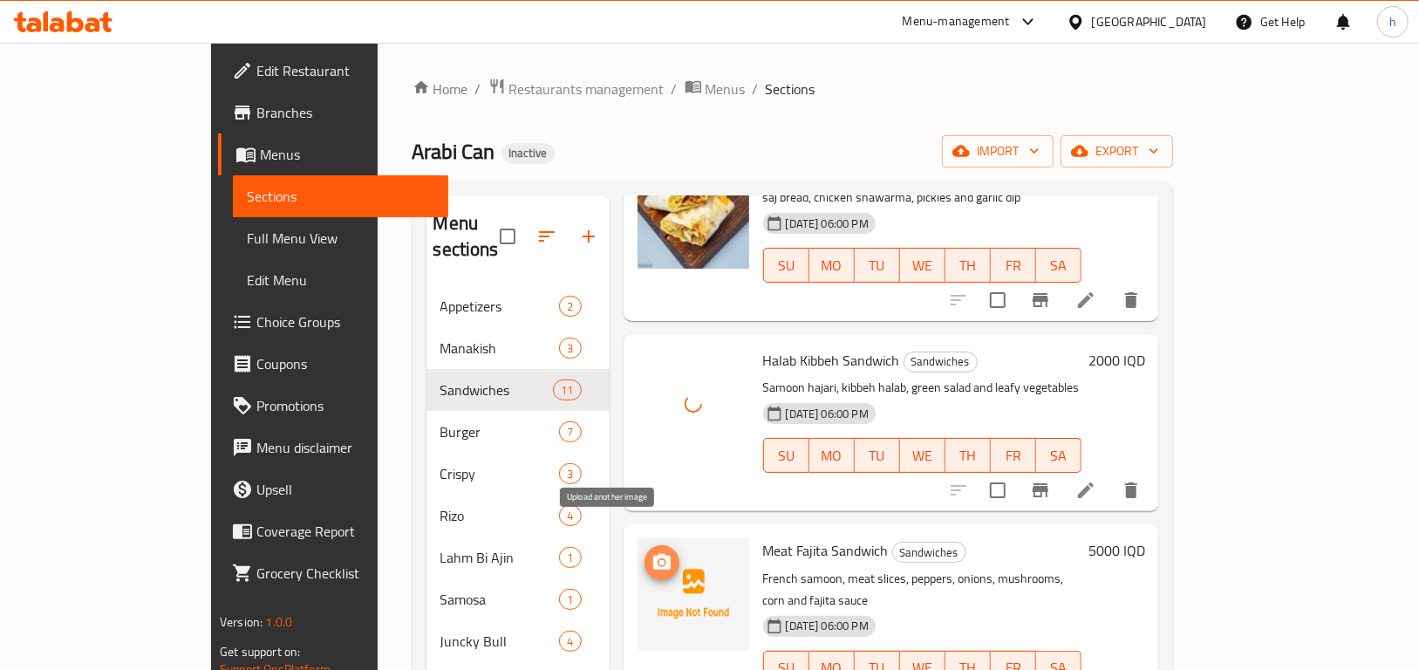
click at [653, 554] on icon "upload picture" at bounding box center [661, 562] width 17 height 16
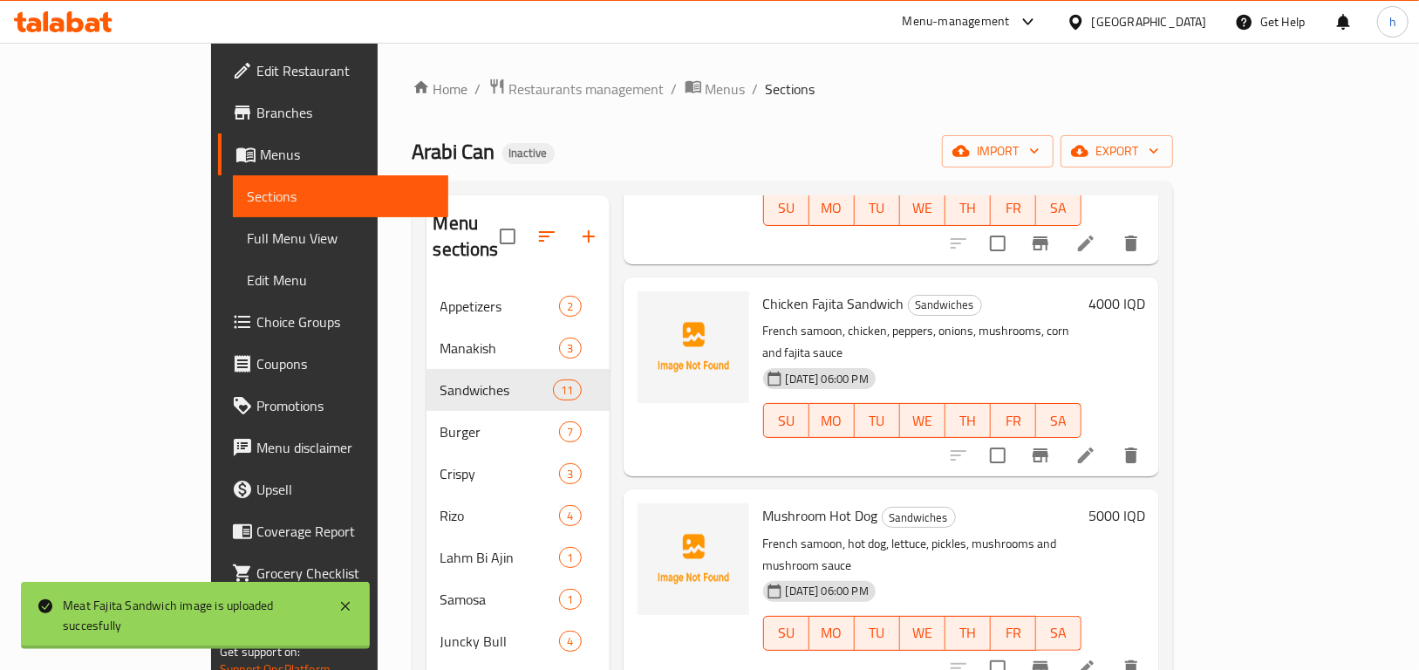
scroll to position [790, 0]
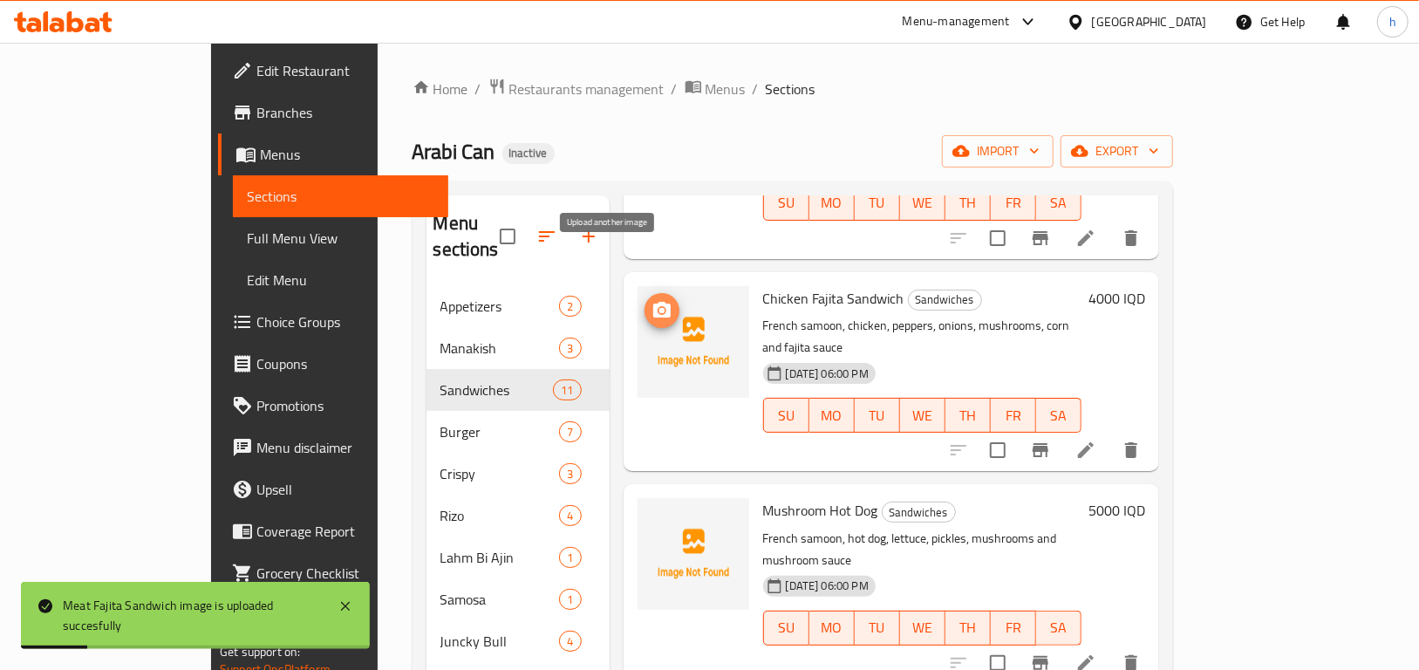
click at [653, 302] on icon "upload picture" at bounding box center [661, 310] width 17 height 16
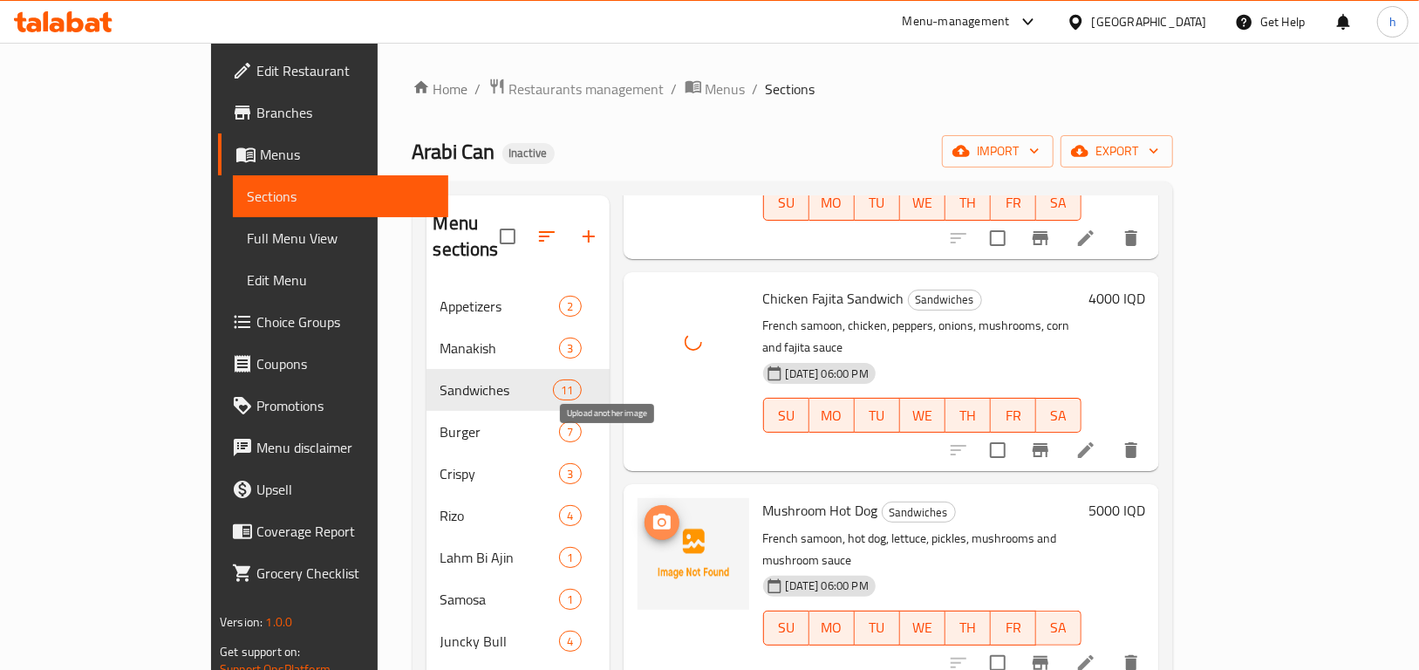
click at [653, 514] on icon "upload picture" at bounding box center [661, 522] width 17 height 16
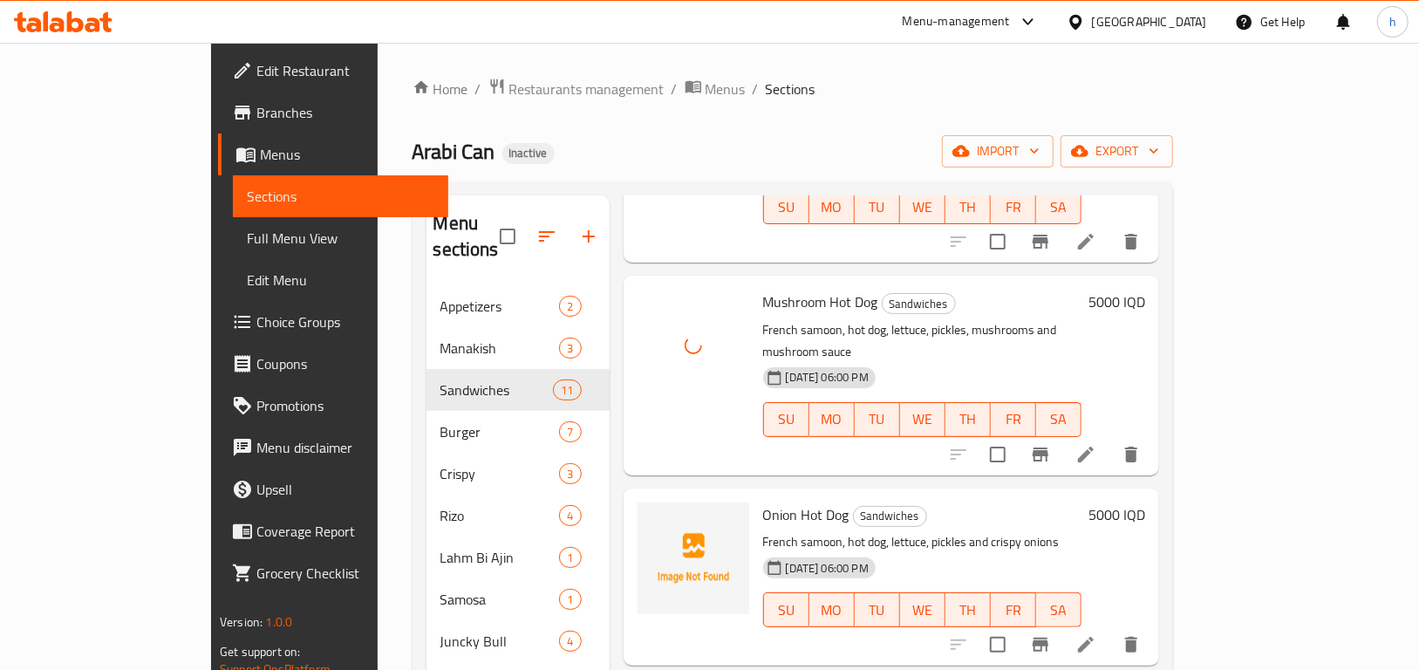
scroll to position [1002, 0]
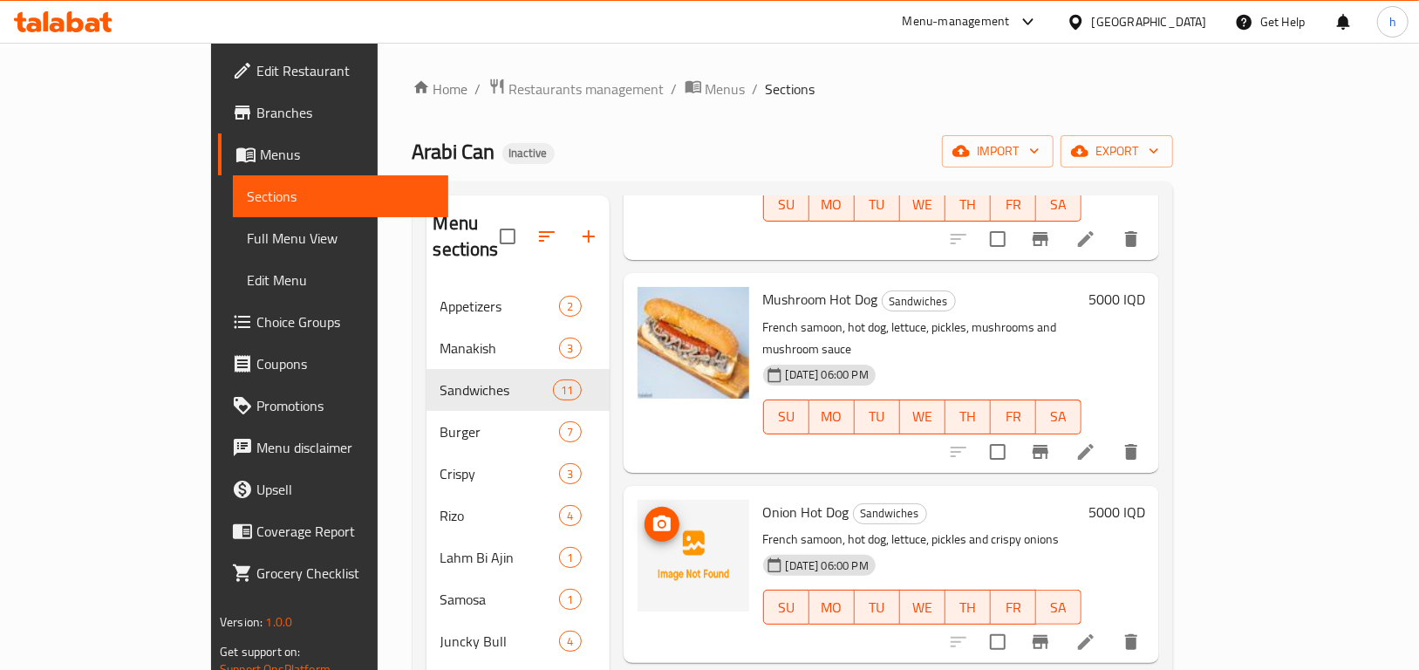
click at [652, 514] on icon "upload picture" at bounding box center [662, 524] width 21 height 21
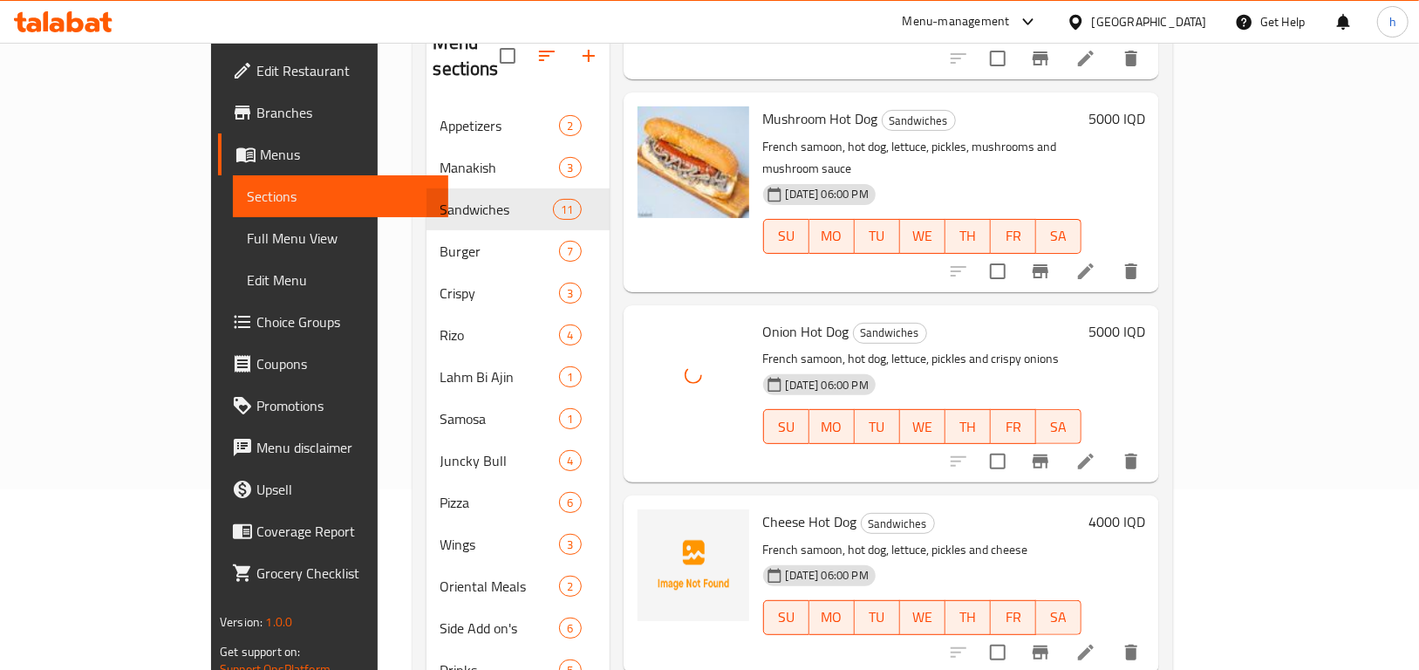
scroll to position [244, 0]
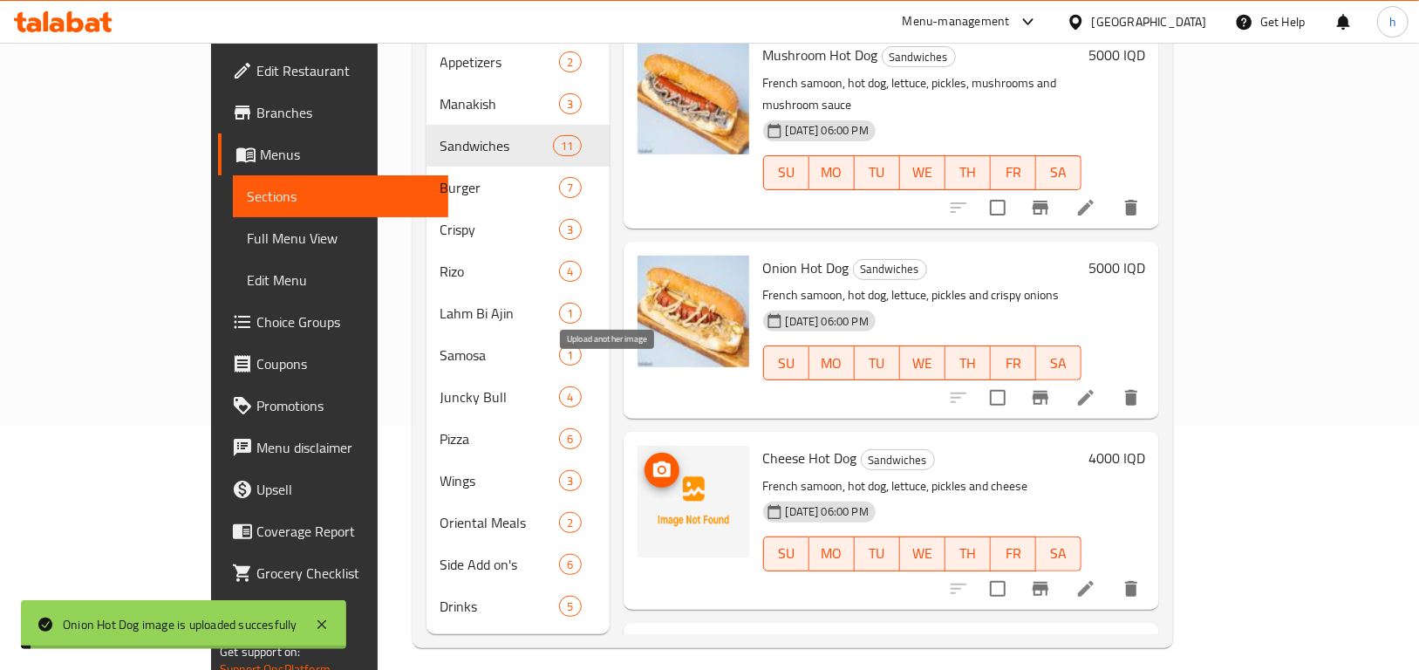
click at [659, 468] on circle "upload picture" at bounding box center [661, 470] width 5 height 5
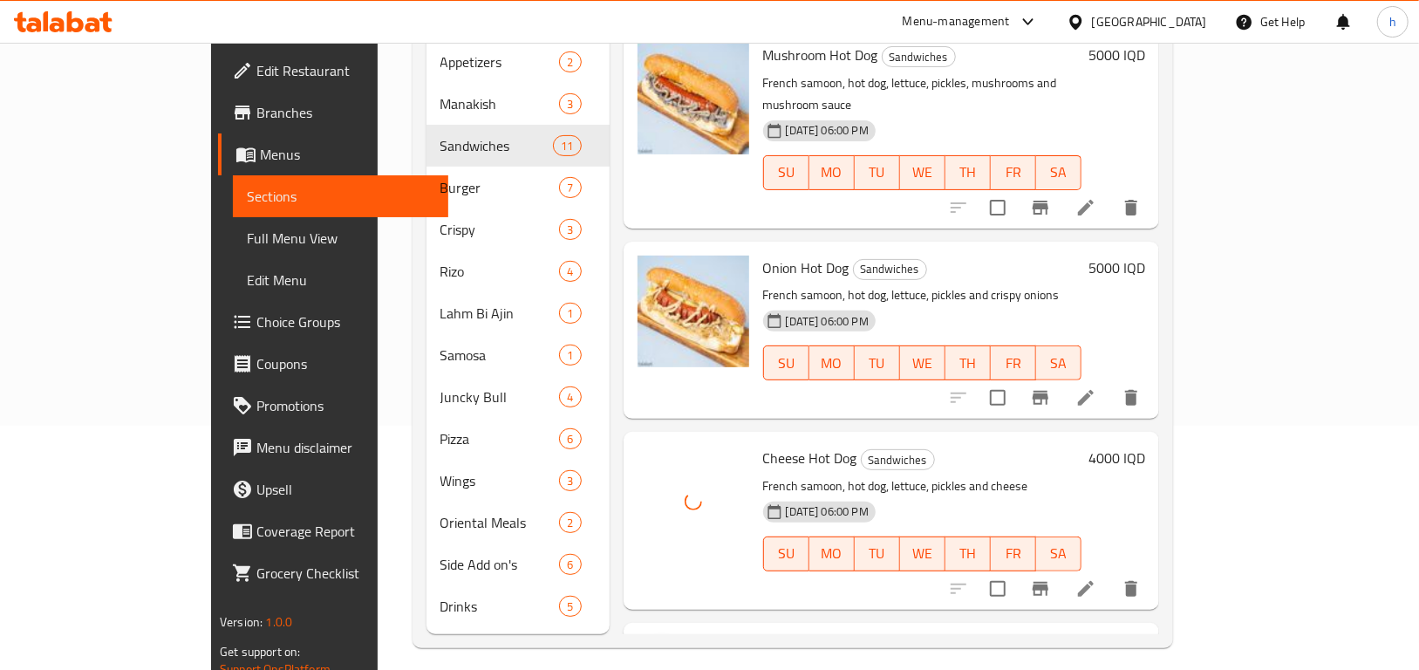
click at [653, 653] on icon "upload picture" at bounding box center [661, 661] width 17 height 16
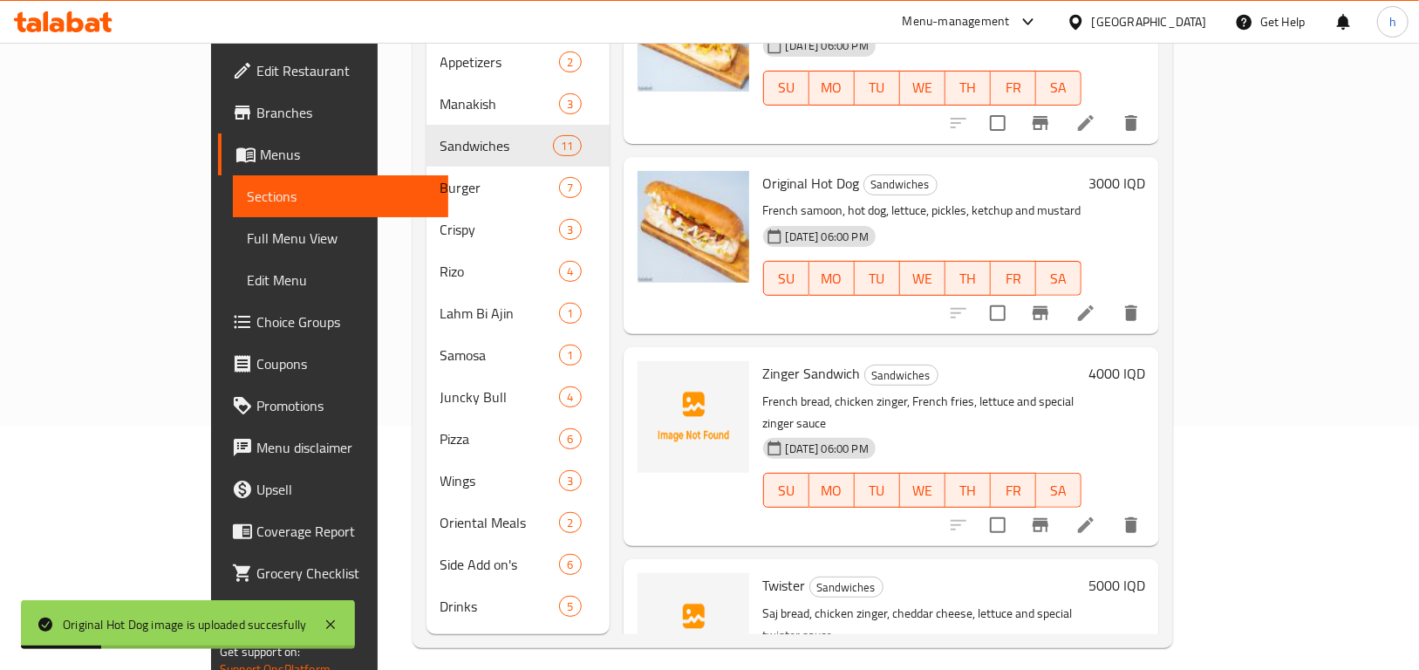
scroll to position [1468, 0]
click at [653, 376] on icon "upload picture" at bounding box center [661, 384] width 17 height 16
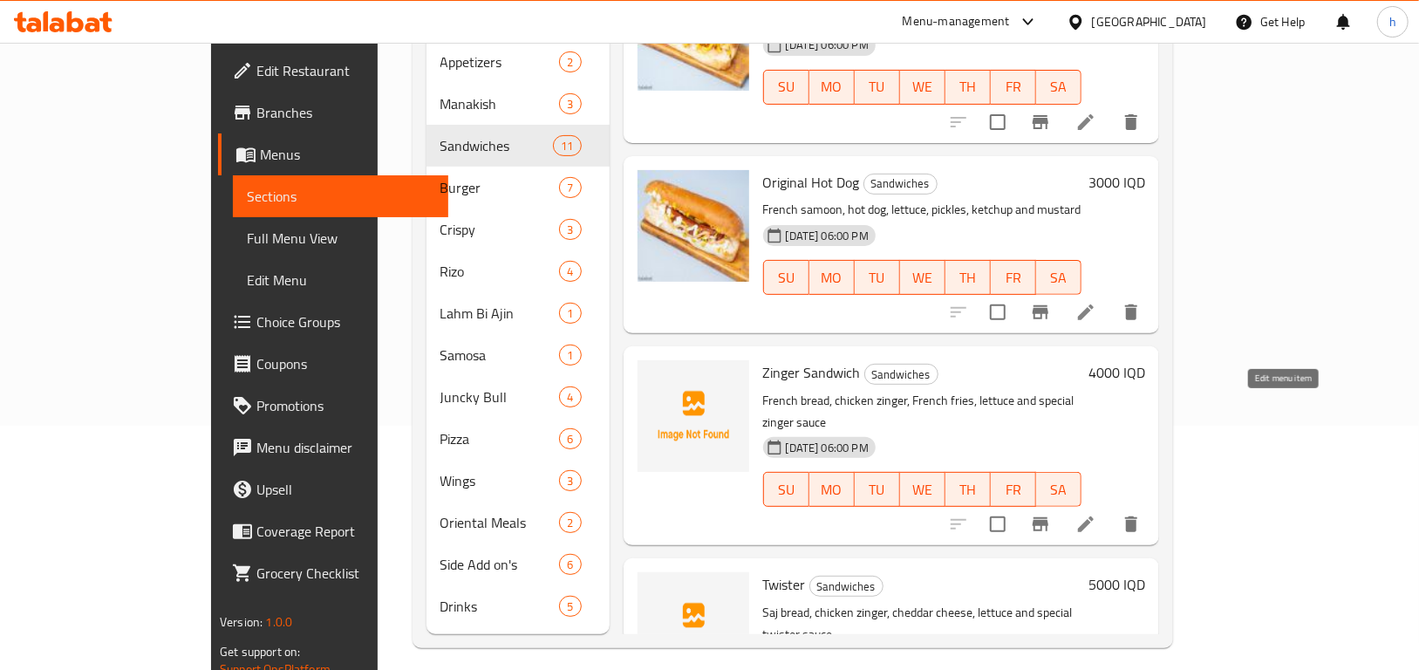
click at [1097, 514] on icon at bounding box center [1086, 524] width 21 height 21
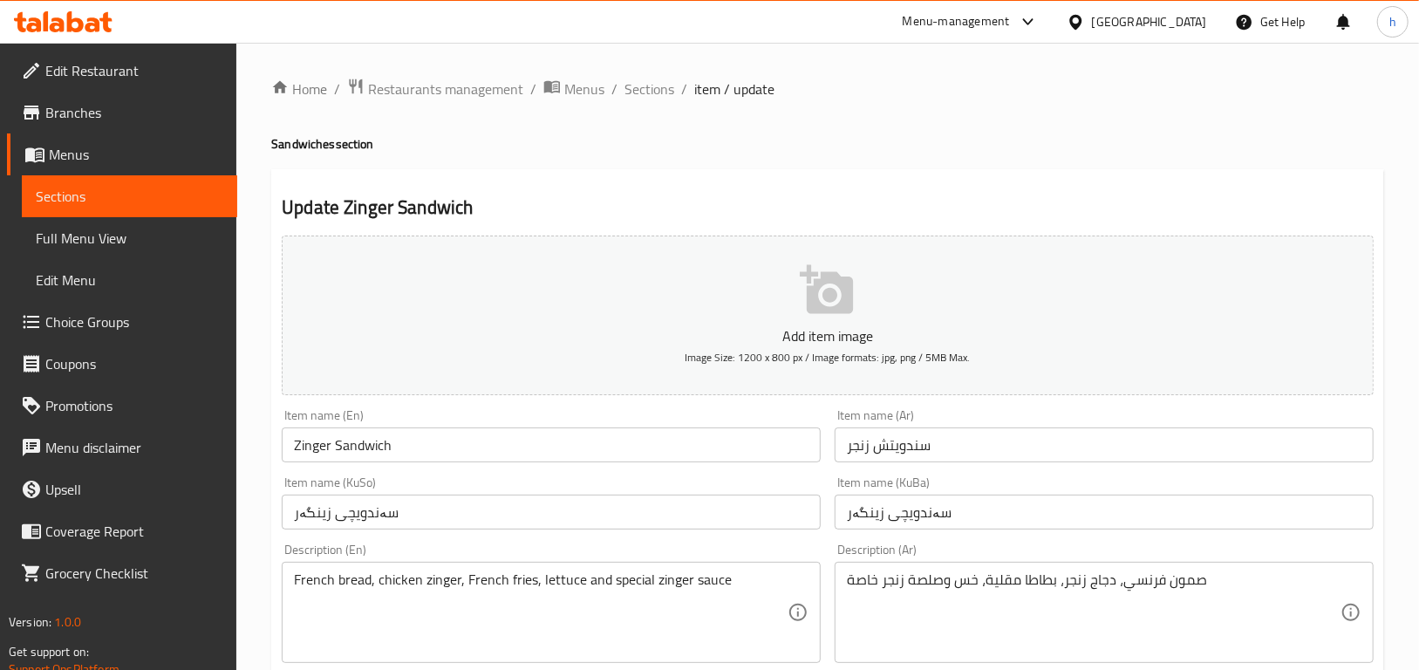
click at [330, 441] on input "Zinger Sandwich" at bounding box center [551, 444] width 539 height 35
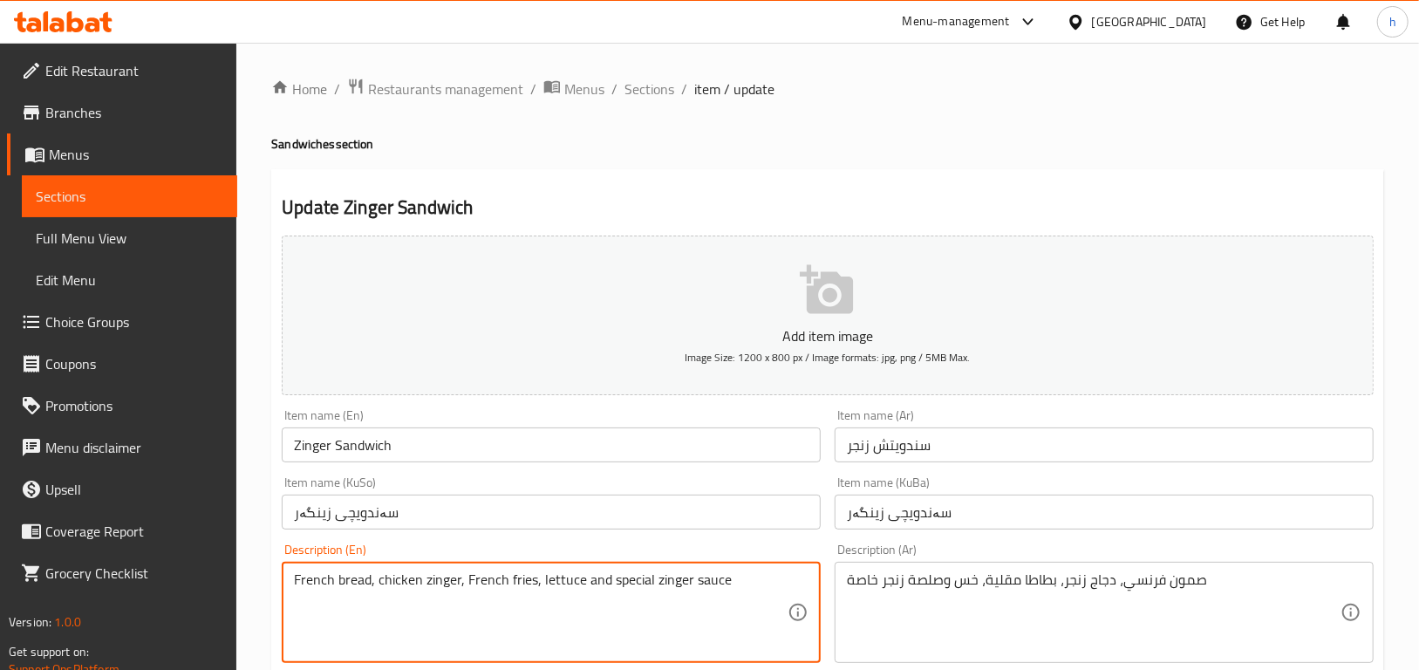
drag, startPoint x: 369, startPoint y: 577, endPoint x: 339, endPoint y: 591, distance: 32.8
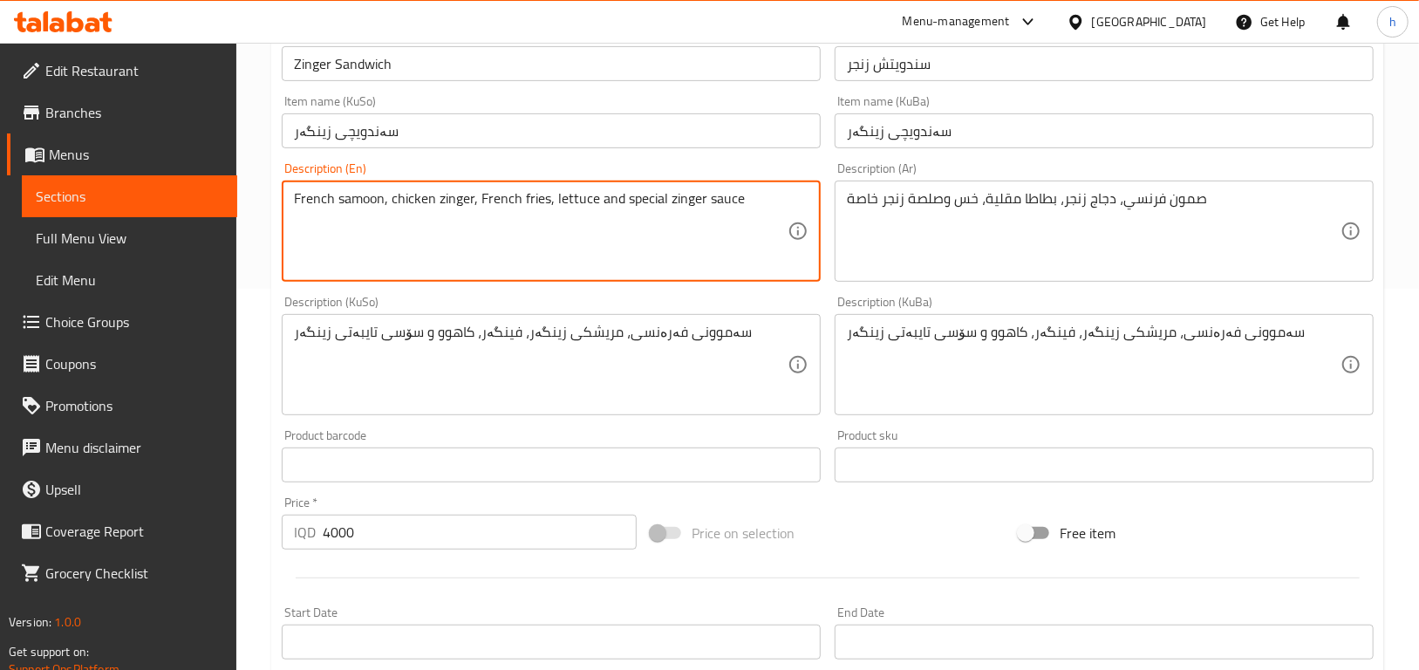
scroll to position [277, 0]
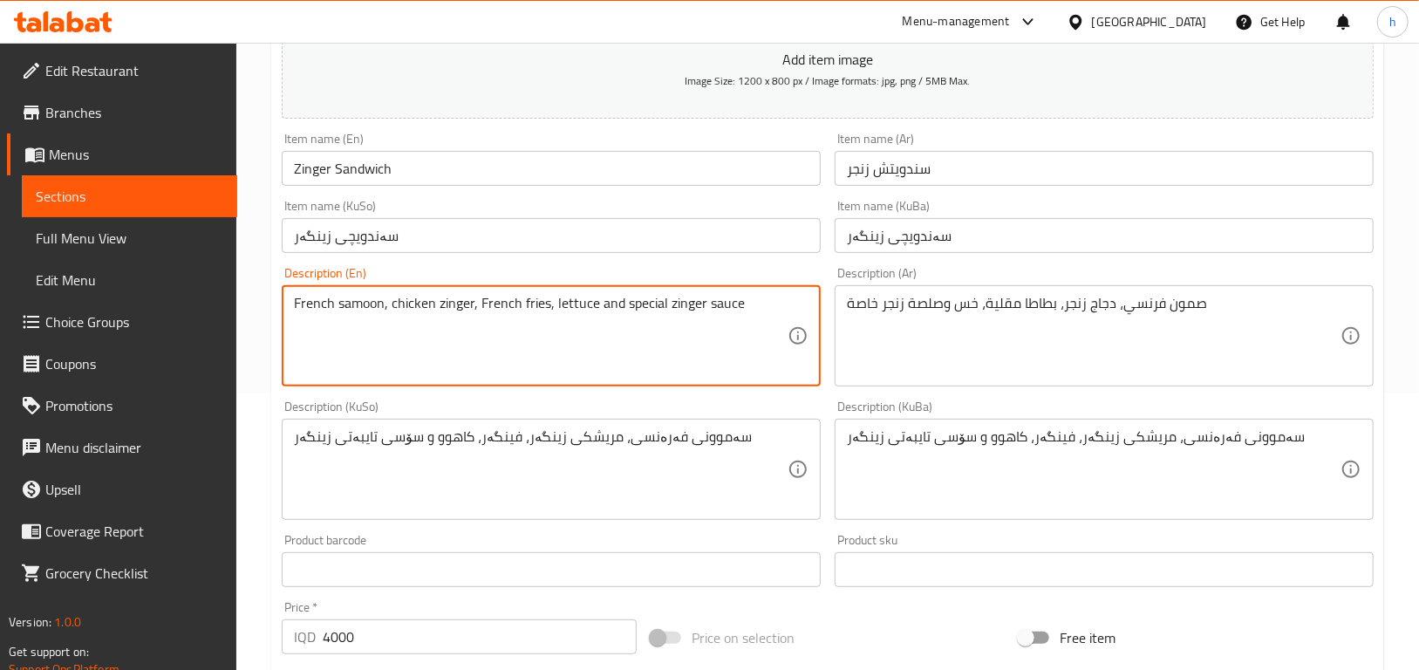
type textarea "French samoon, chicken zinger, French fries, lettuce and special zinger sauce"
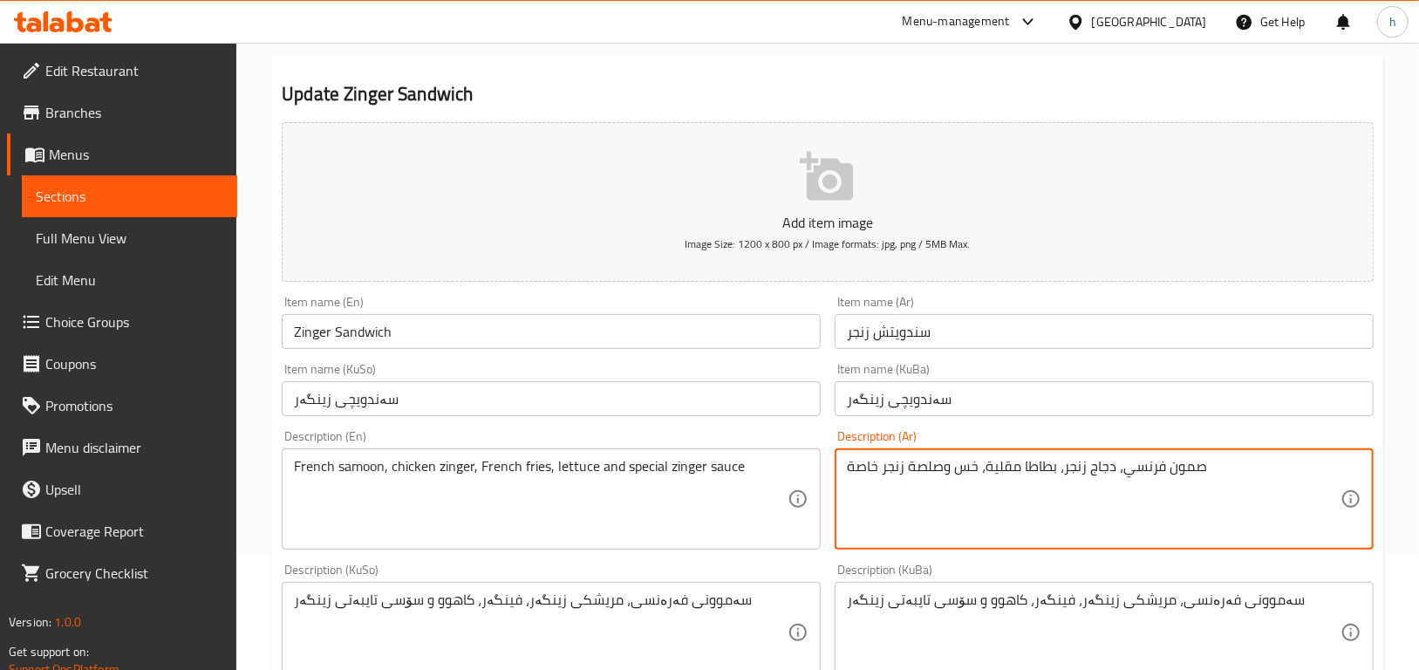
scroll to position [0, 0]
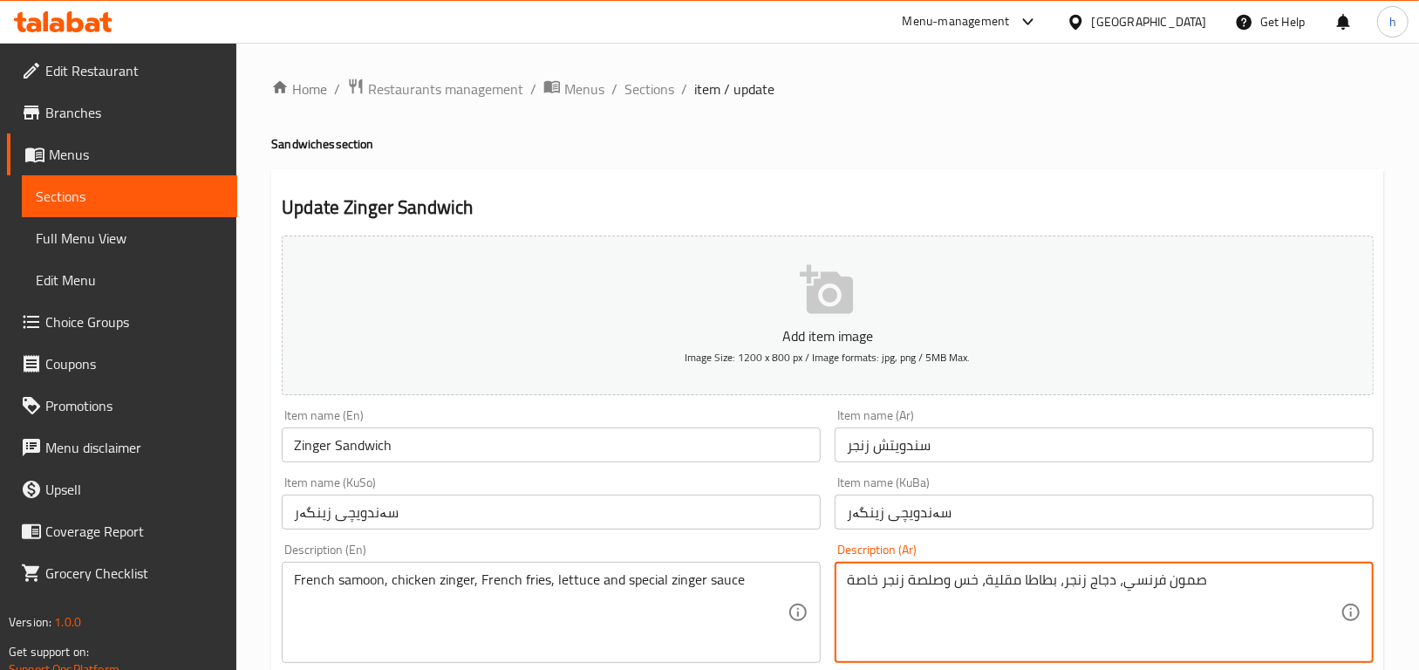
click at [96, 202] on span "Sections" at bounding box center [130, 196] width 188 height 21
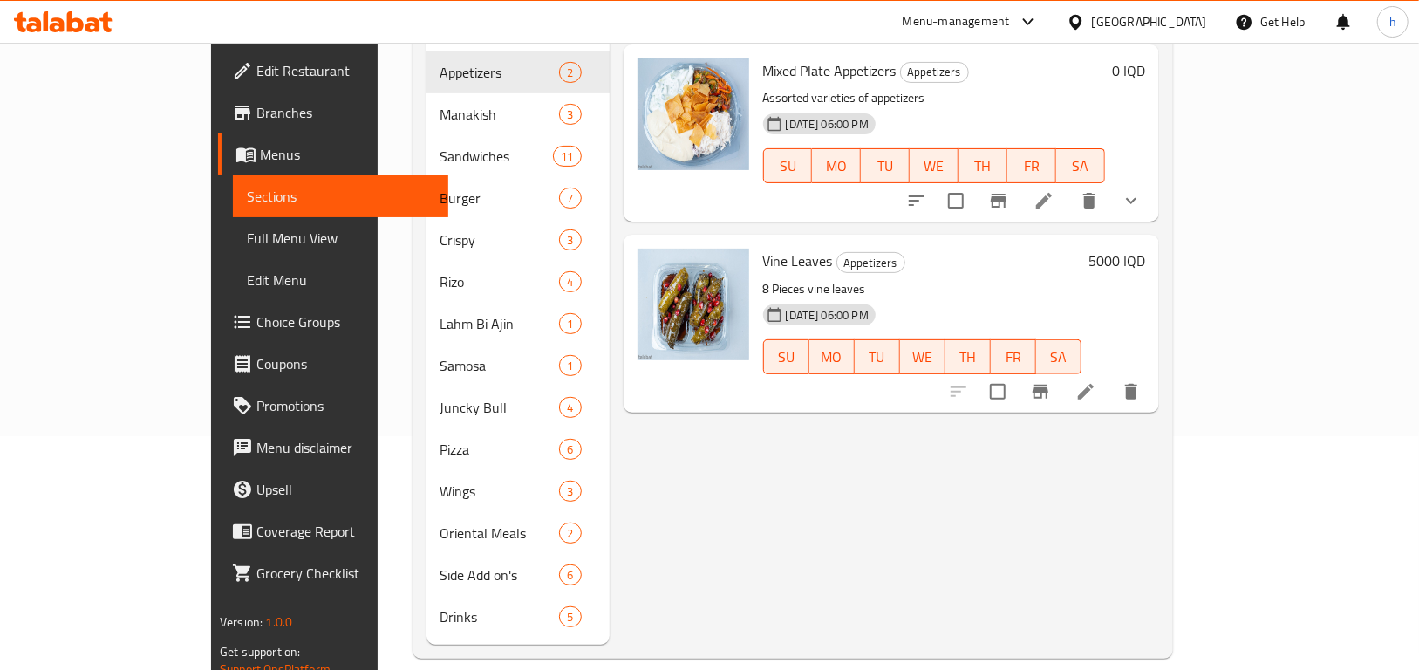
scroll to position [243, 0]
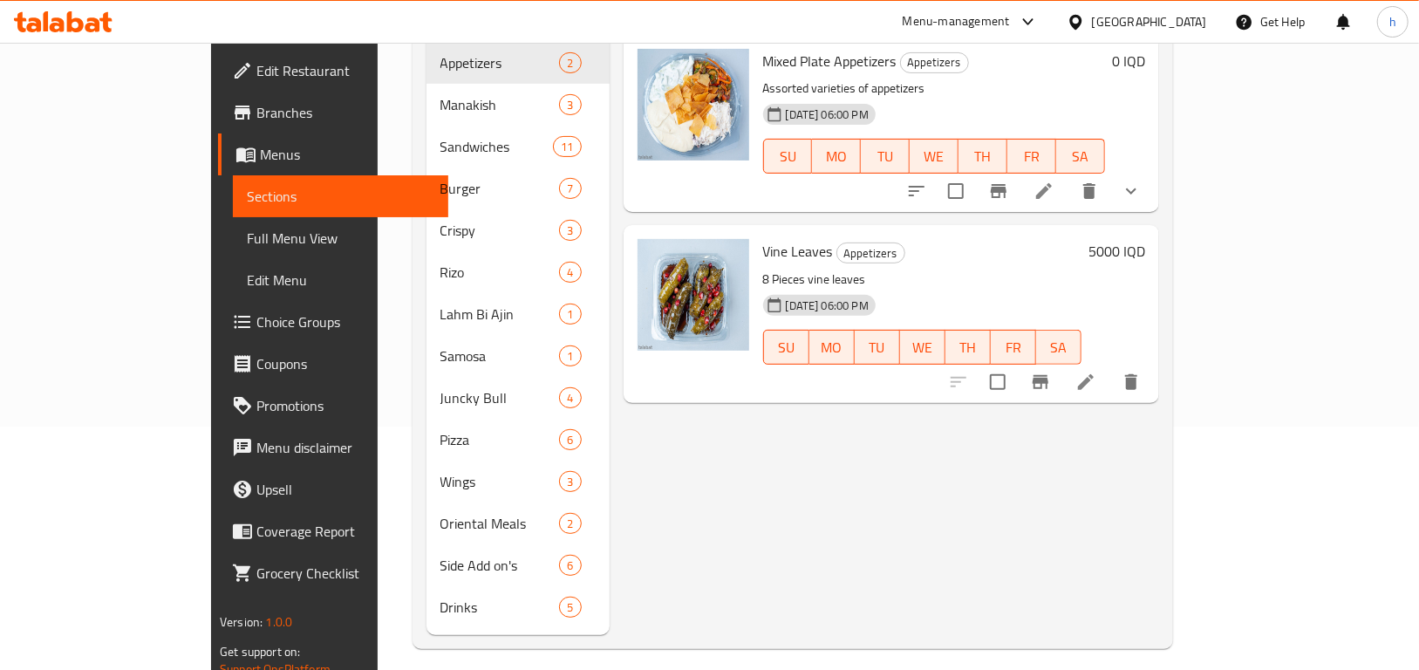
click at [1089, 288] on div "10-08-2025 06:00 PM SU MO TU WE TH FR SA" at bounding box center [922, 335] width 332 height 94
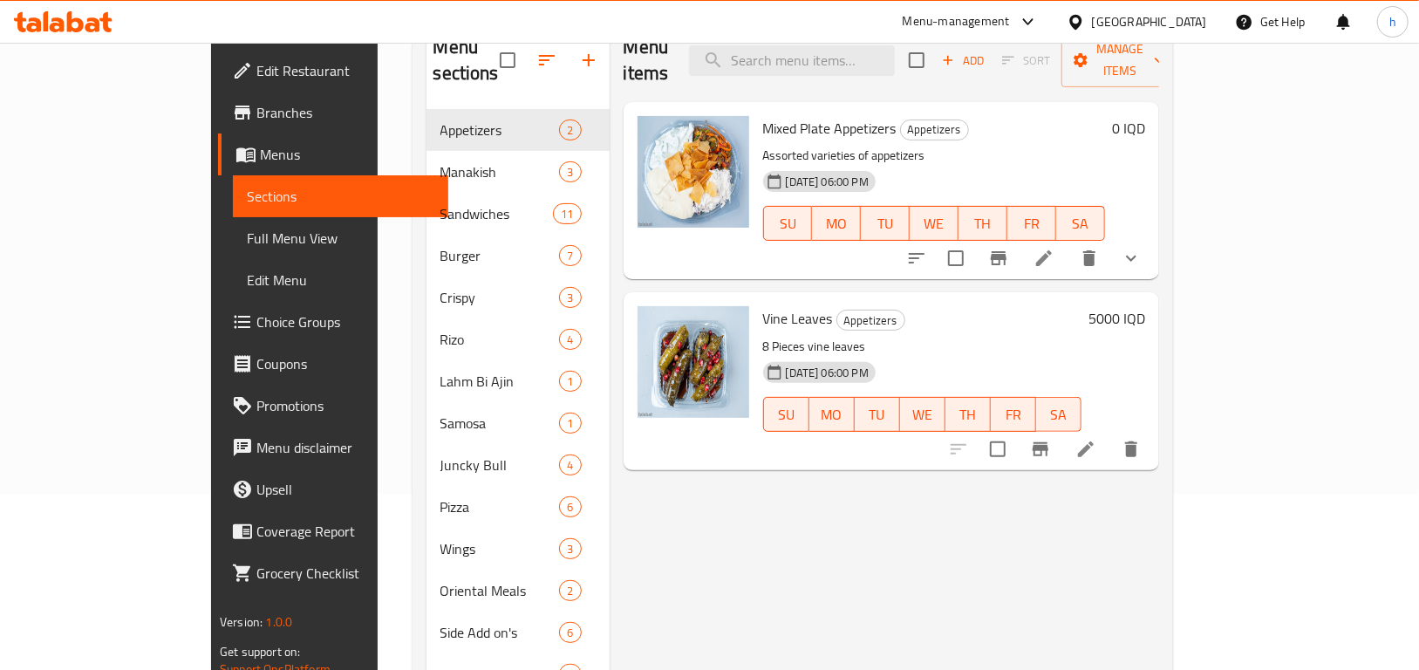
scroll to position [163, 0]
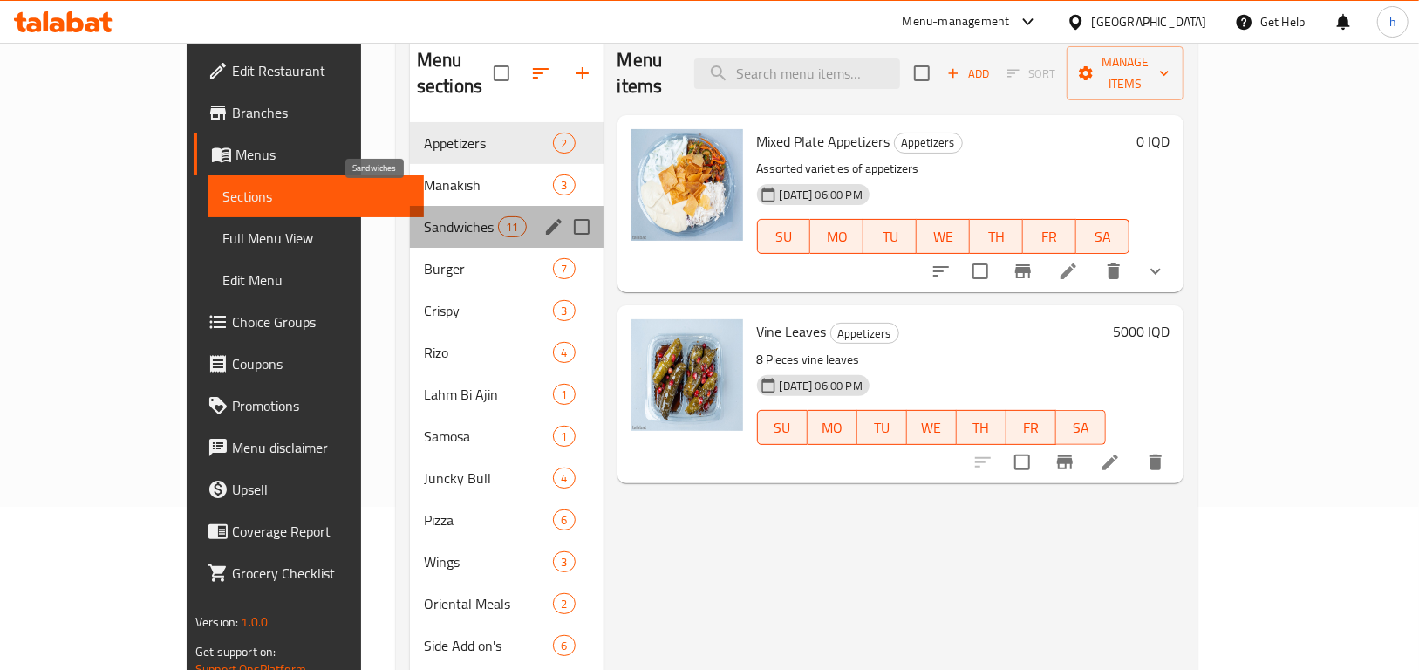
click at [424, 216] on span "Sandwiches" at bounding box center [461, 226] width 74 height 21
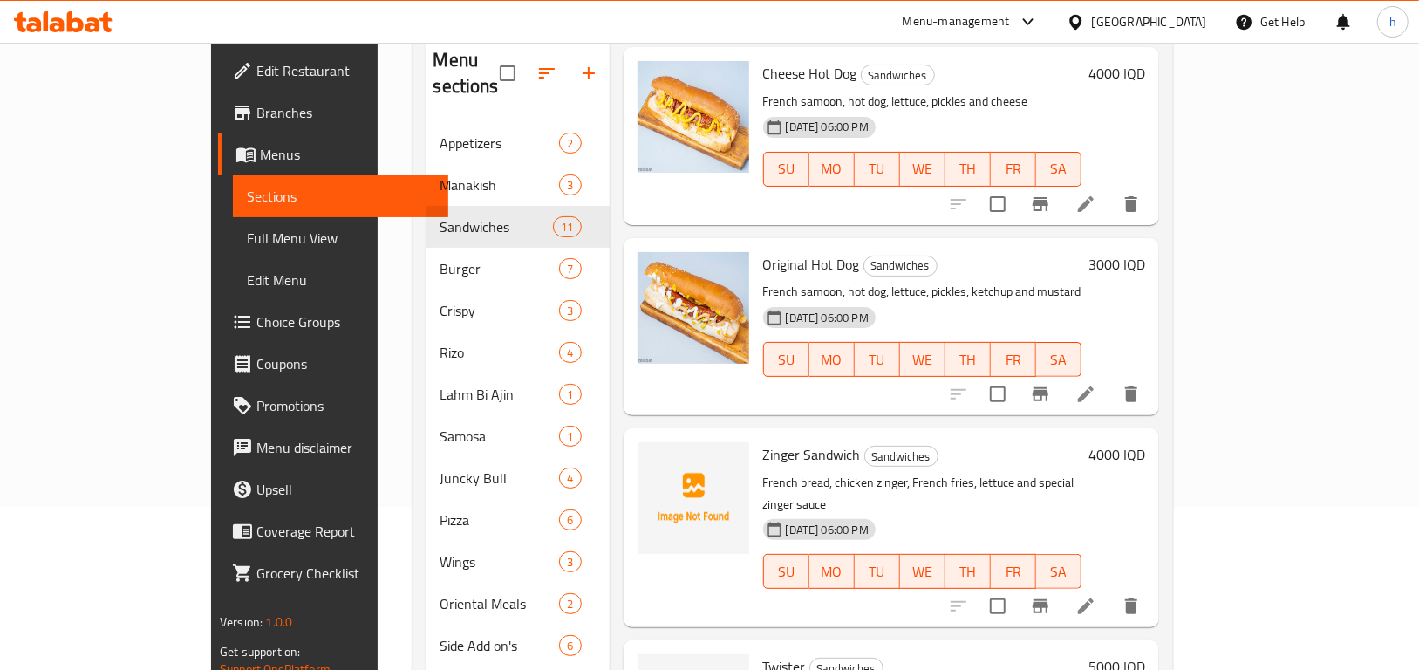
scroll to position [1468, 0]
click at [653, 669] on icon "upload picture" at bounding box center [661, 677] width 17 height 16
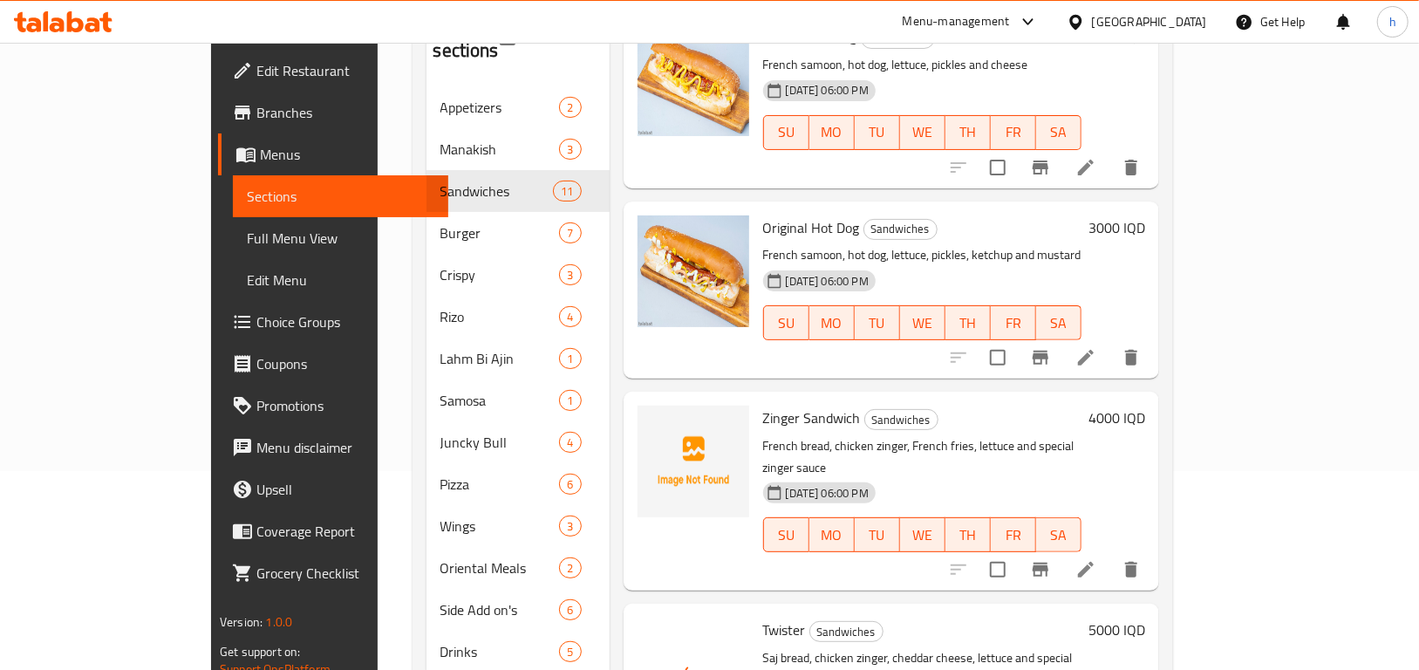
scroll to position [244, 0]
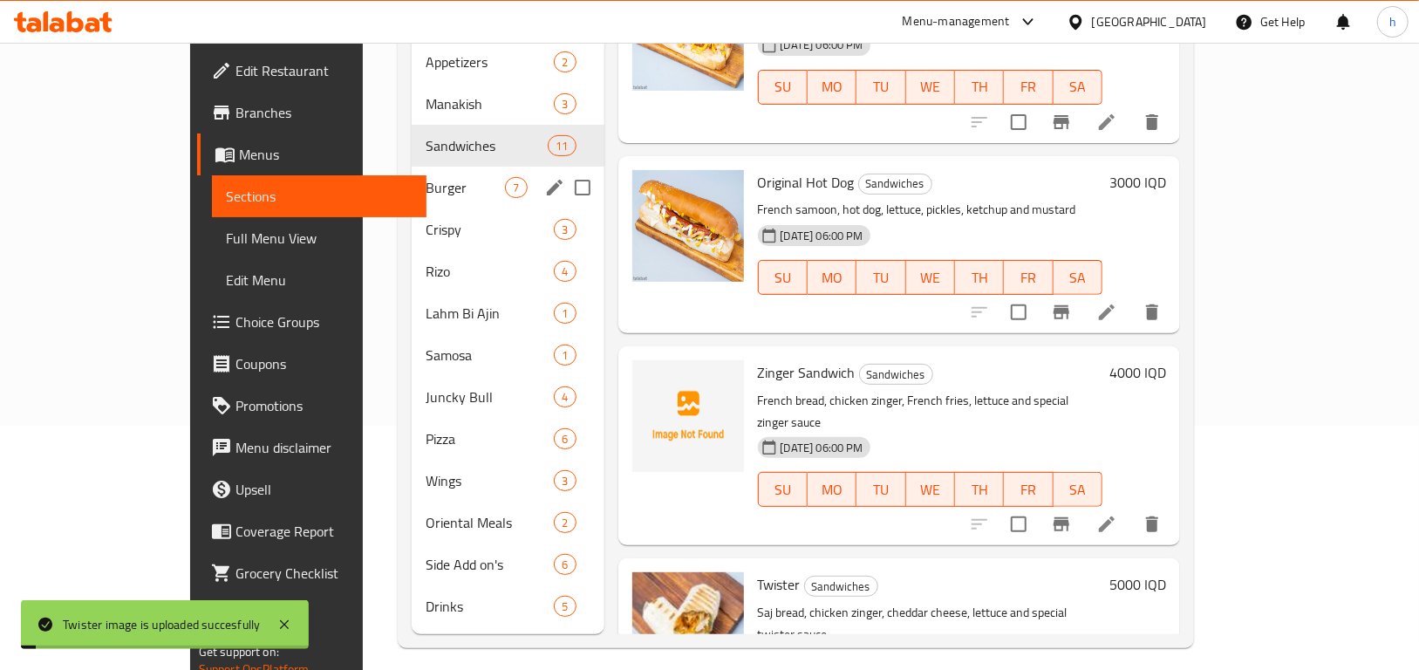
click at [412, 167] on div "Burger 7" at bounding box center [508, 188] width 192 height 42
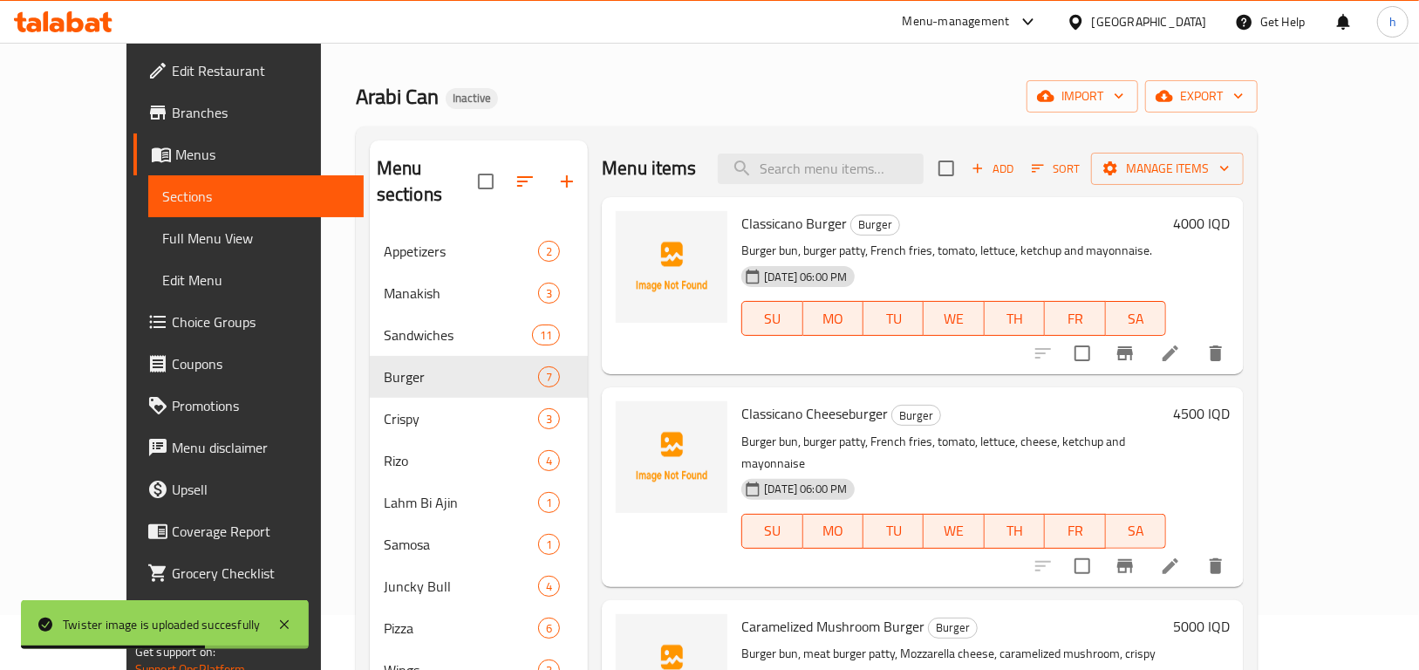
scroll to position [57, 0]
click at [632, 230] on icon "upload picture" at bounding box center [640, 233] width 17 height 16
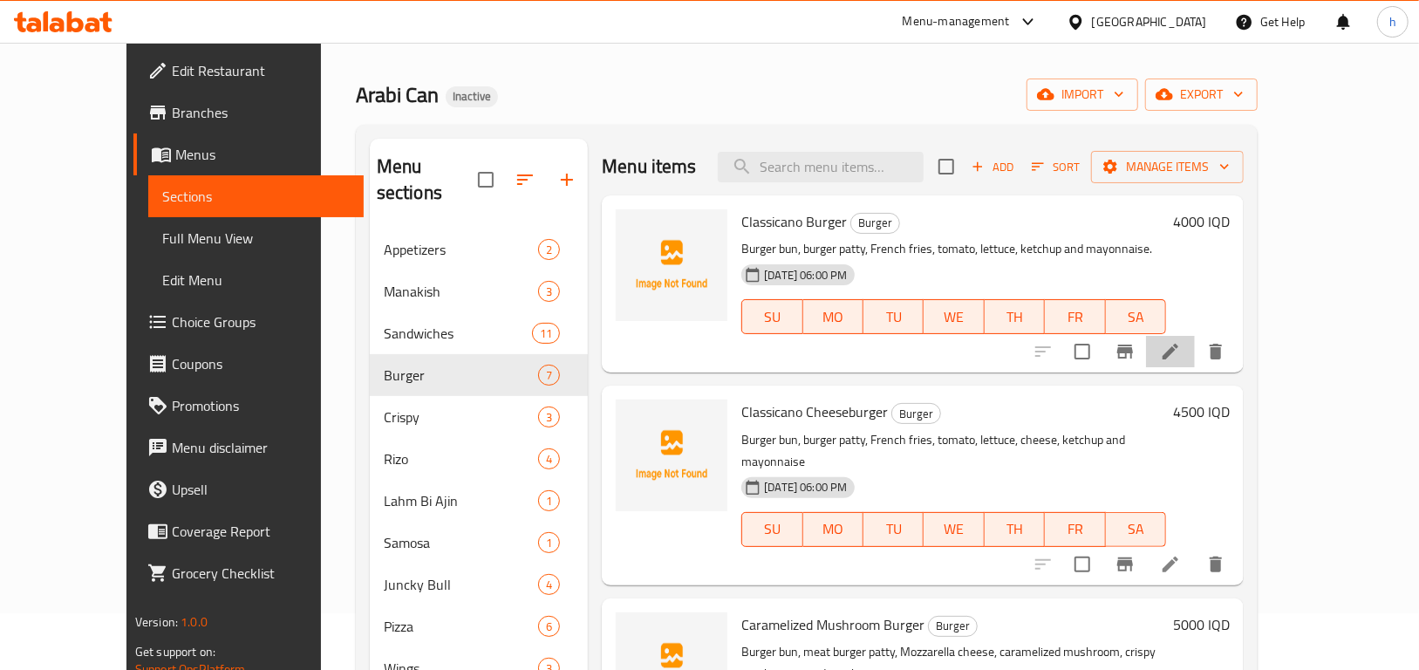
click at [1195, 353] on li at bounding box center [1170, 351] width 49 height 31
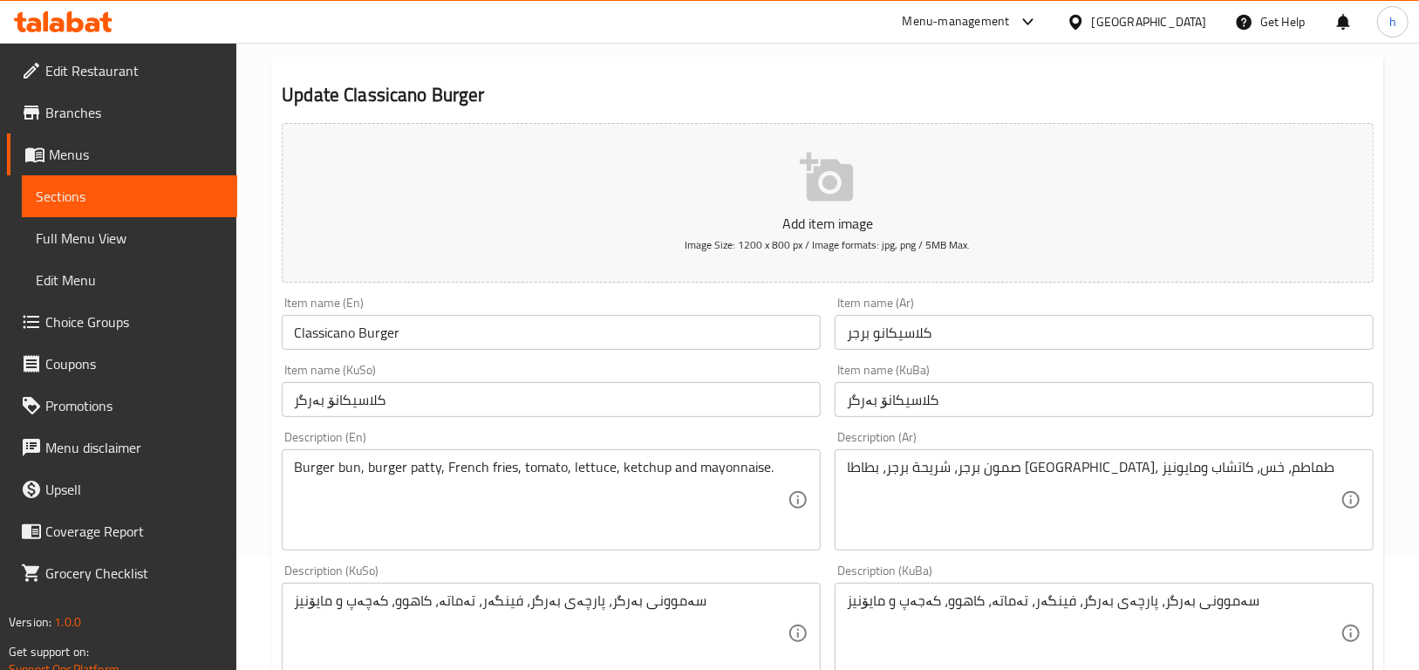
scroll to position [114, 0]
click at [801, 472] on div "Burger bun, burger patty, French fries, tomato, lettuce, ketchup and mayonnaise…" at bounding box center [551, 498] width 539 height 101
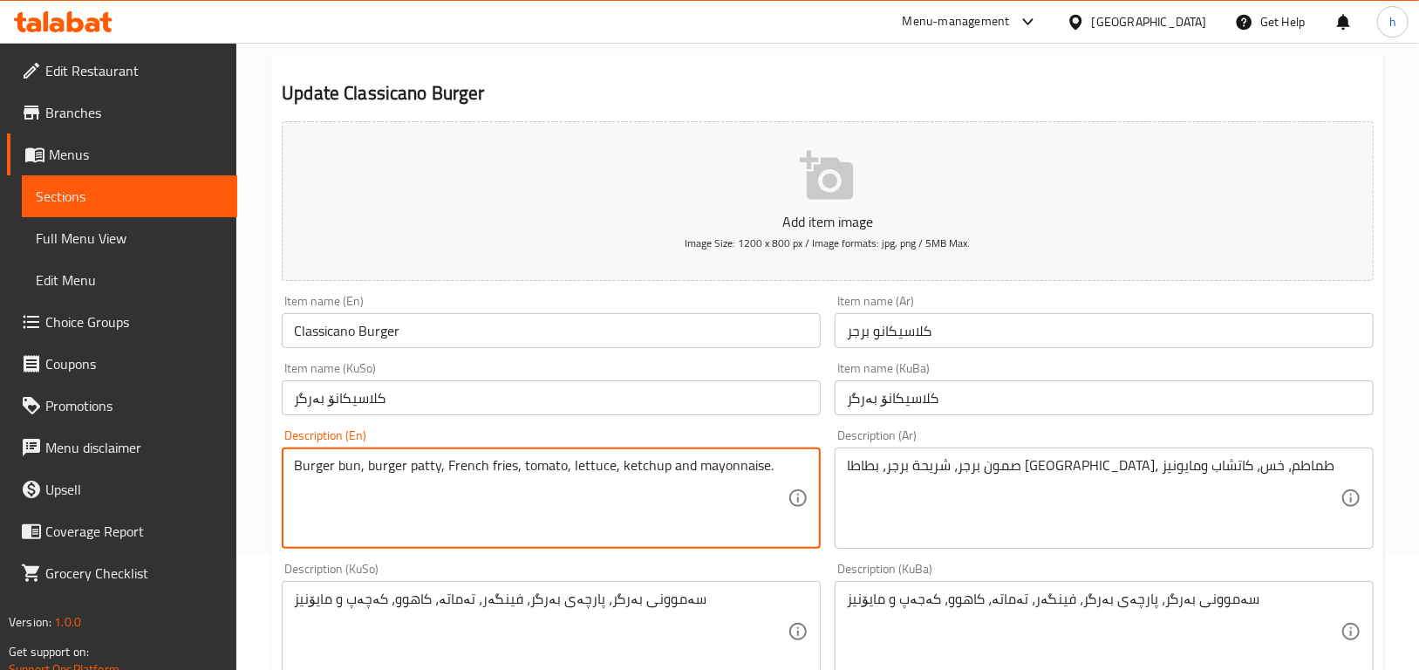
click at [772, 468] on textarea "Burger bun, burger patty, French fries, tomato, lettuce, ketchup and mayonnaise." at bounding box center [541, 498] width 494 height 83
type textarea "Burger bun, burger patty, French fries, tomato, lettuce, ketchup and mayonnaise"
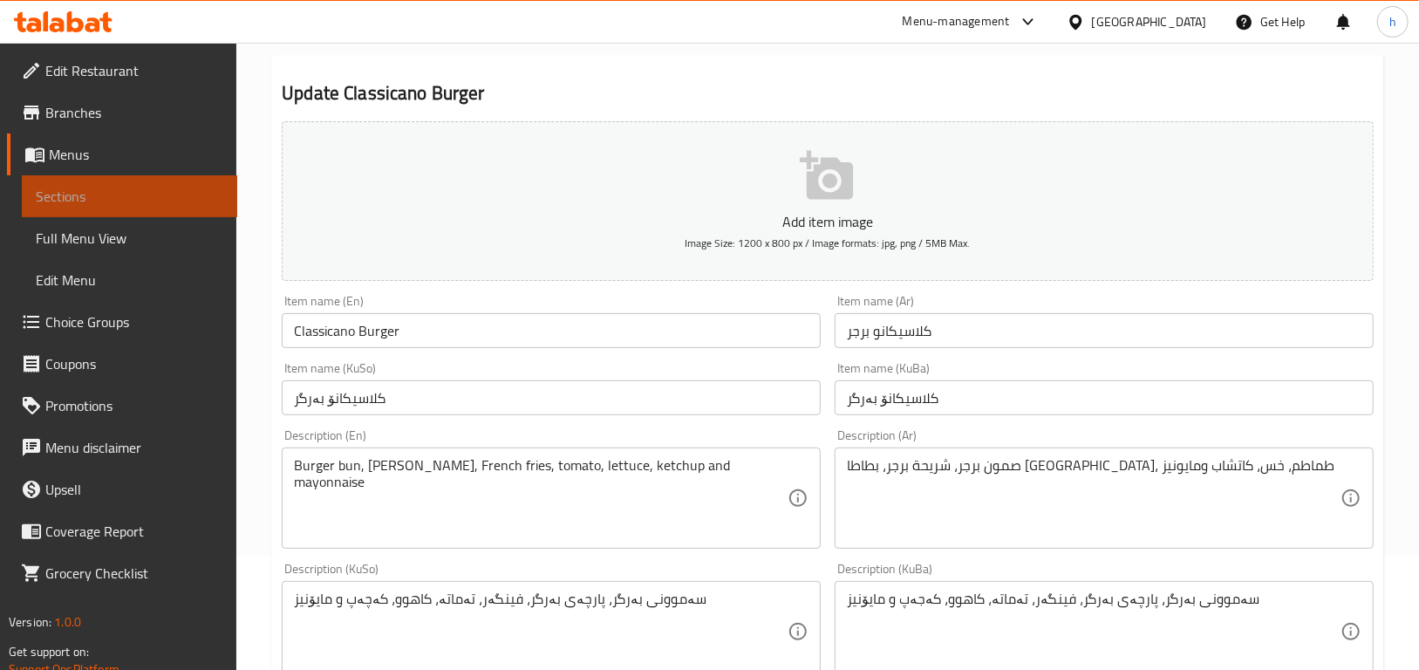
click at [159, 188] on span "Sections" at bounding box center [130, 196] width 188 height 21
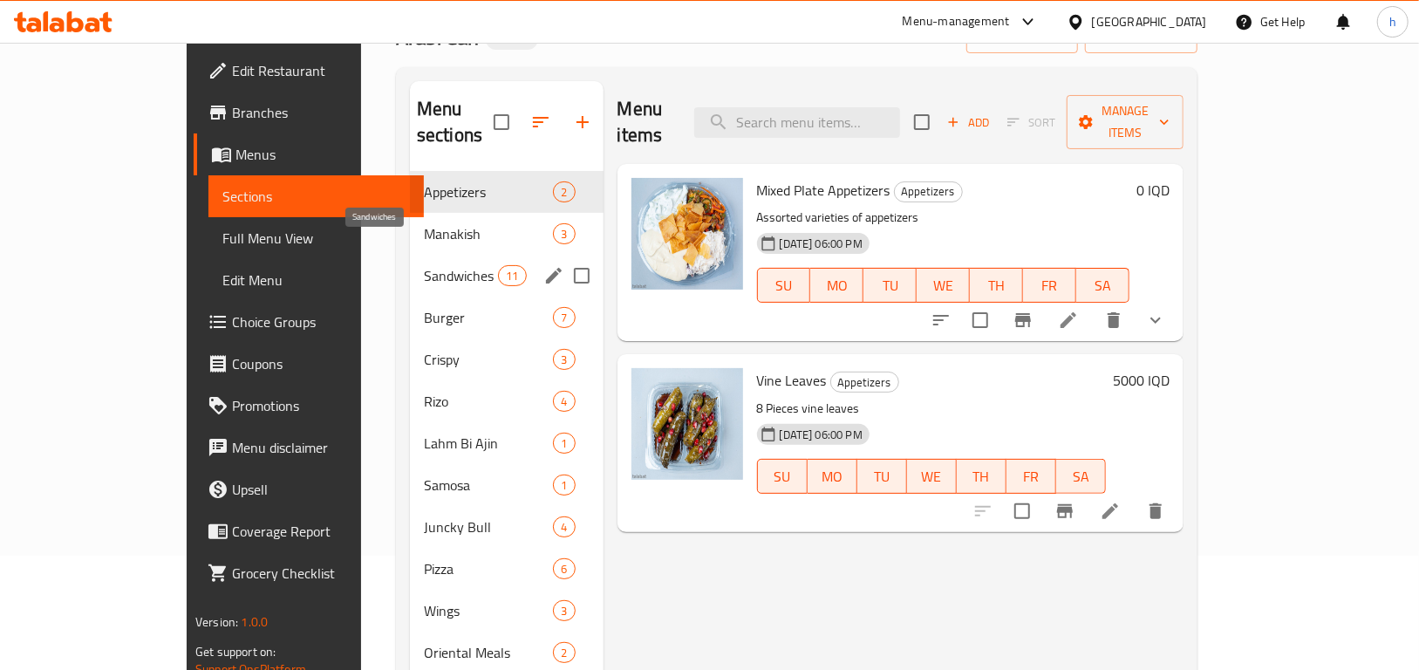
click at [424, 265] on span "Sandwiches" at bounding box center [461, 275] width 74 height 21
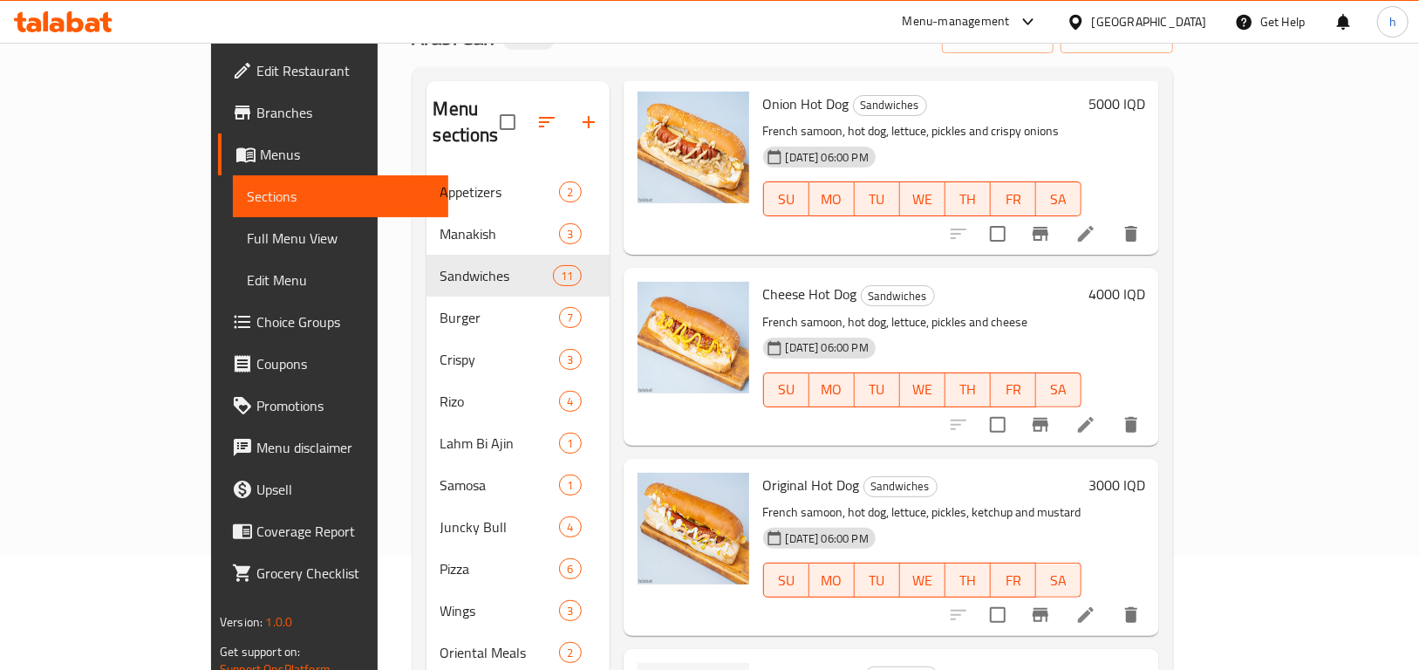
scroll to position [1468, 0]
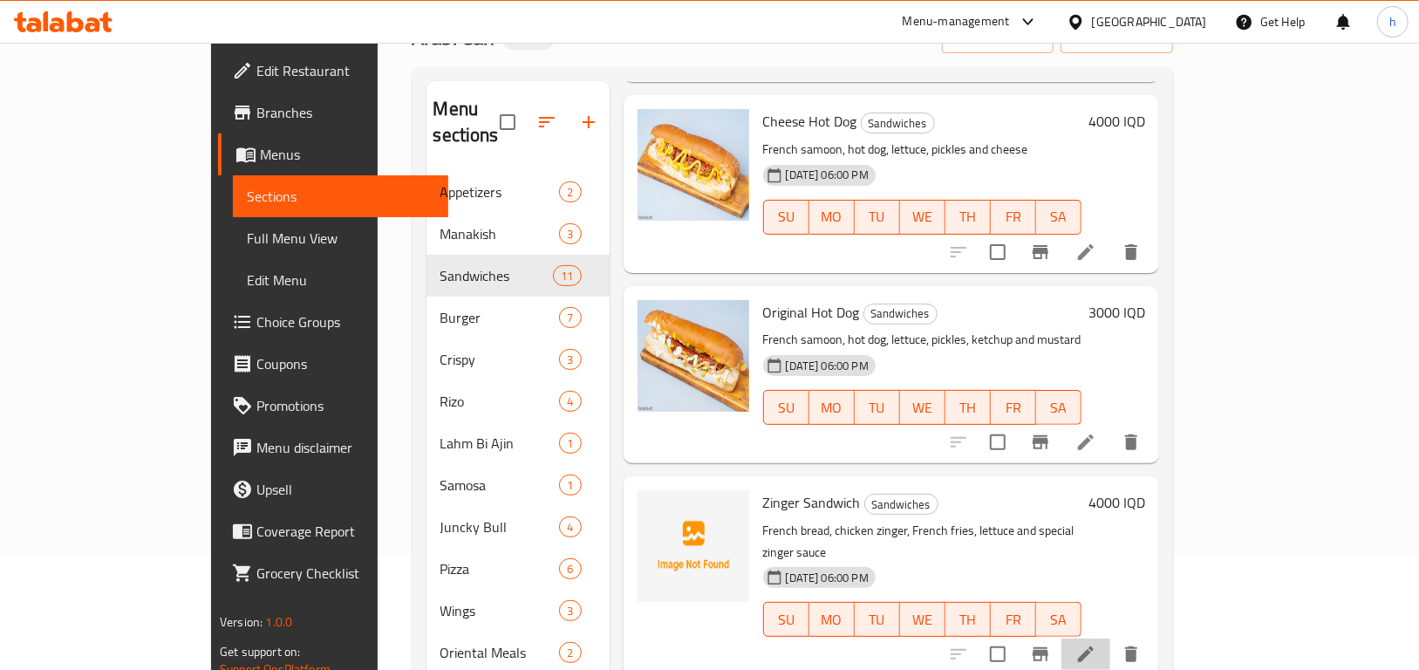
click at [1111, 639] on li at bounding box center [1086, 654] width 49 height 31
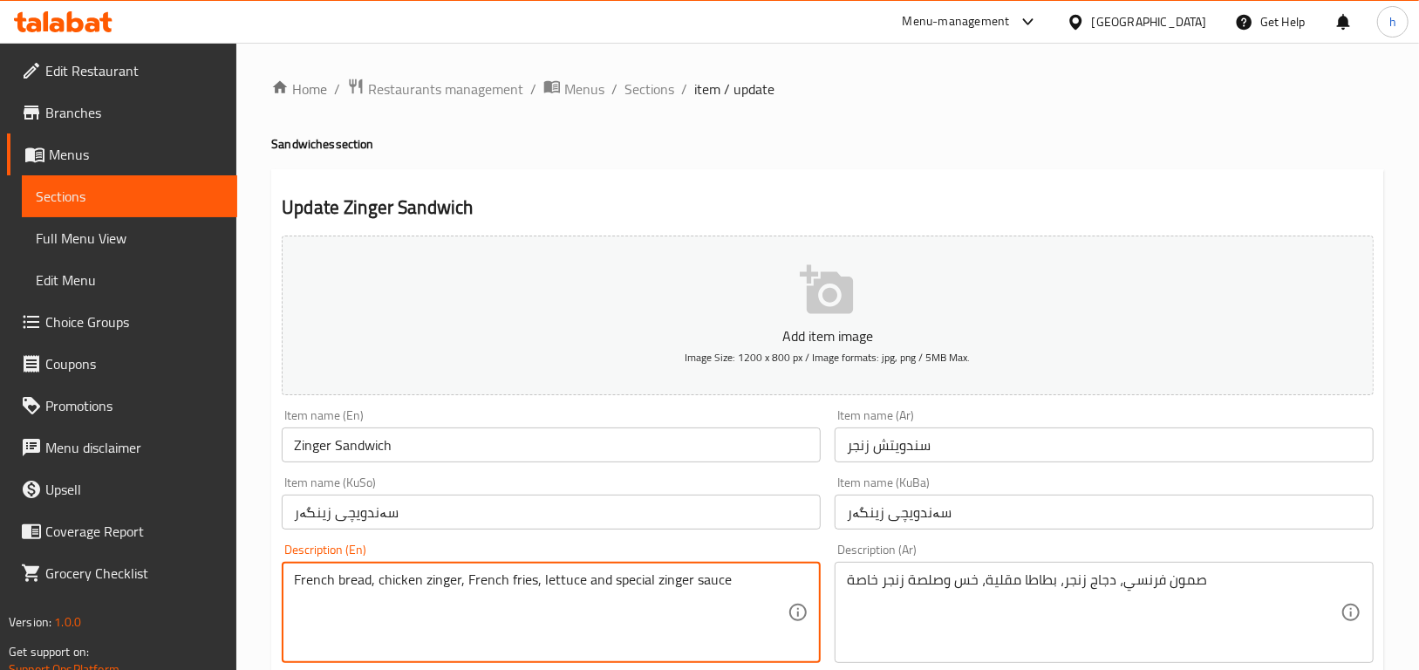
drag, startPoint x: 372, startPoint y: 580, endPoint x: 335, endPoint y: 582, distance: 36.7
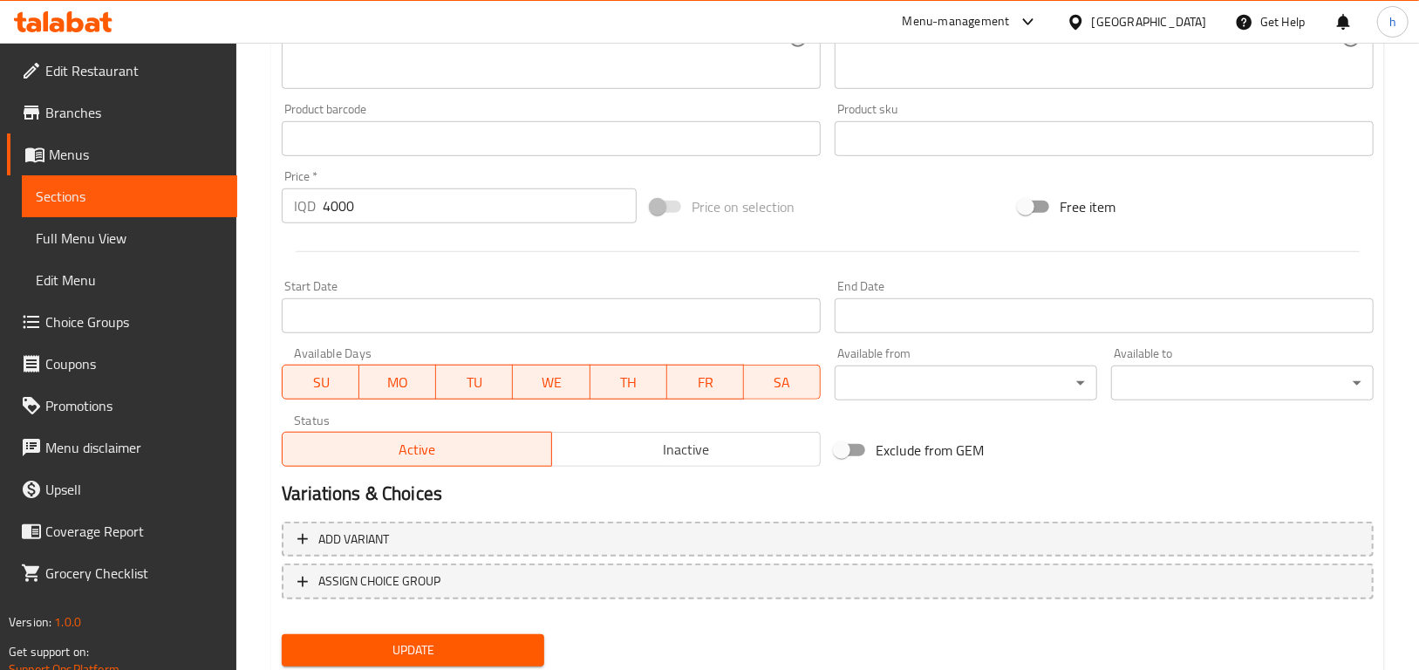
scroll to position [762, 0]
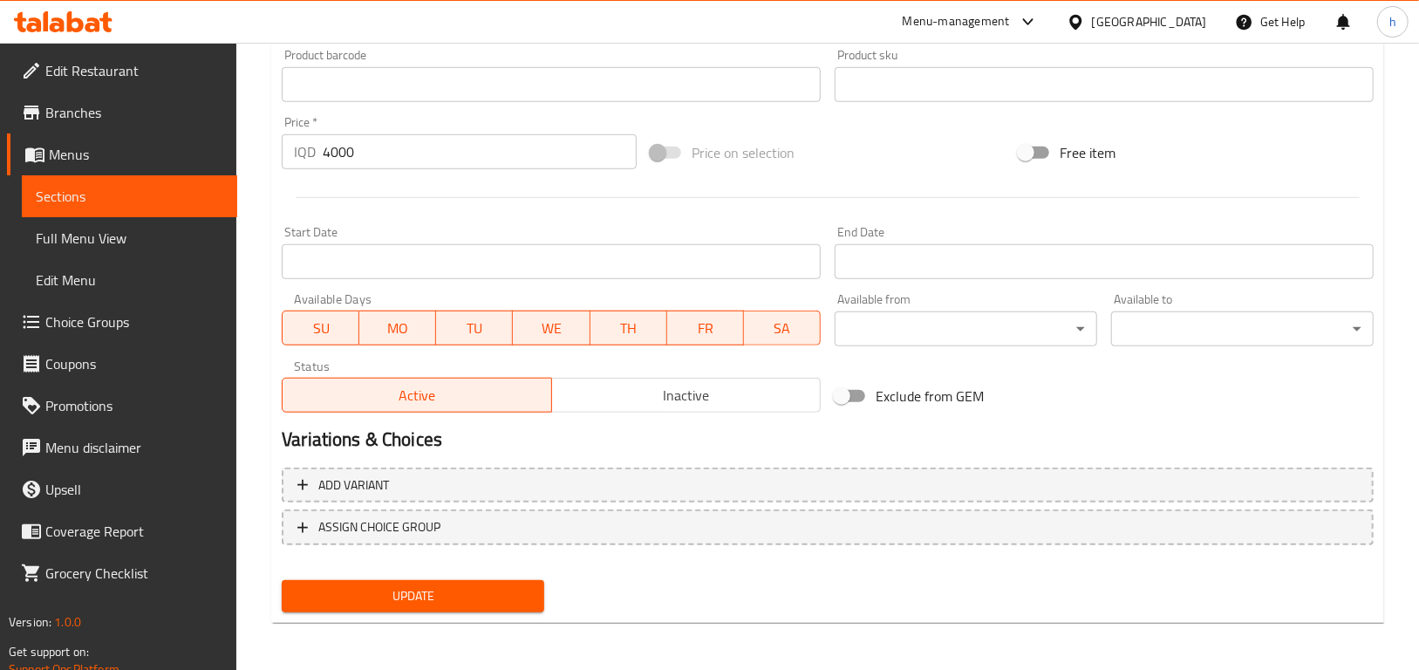
type textarea "French samoon, chicken zinger, French fries, lettuce and special zinger sauce"
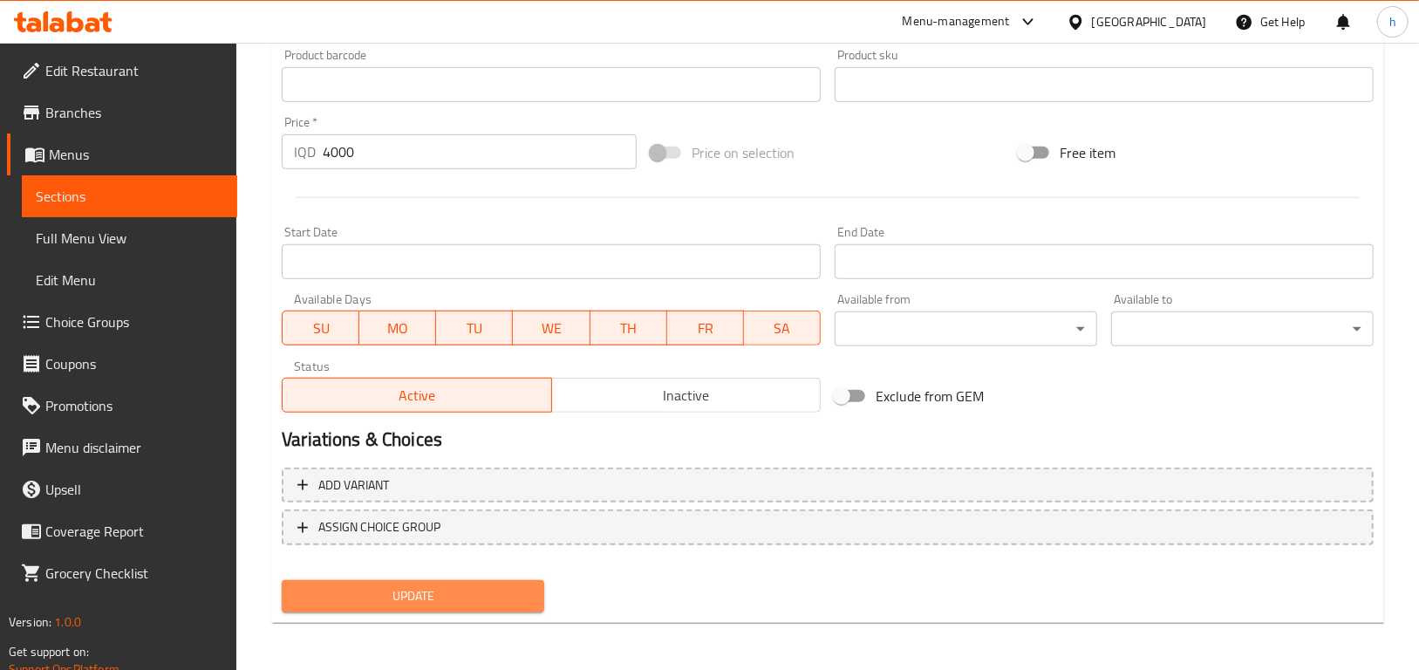
click at [522, 592] on span "Update" at bounding box center [413, 596] width 235 height 22
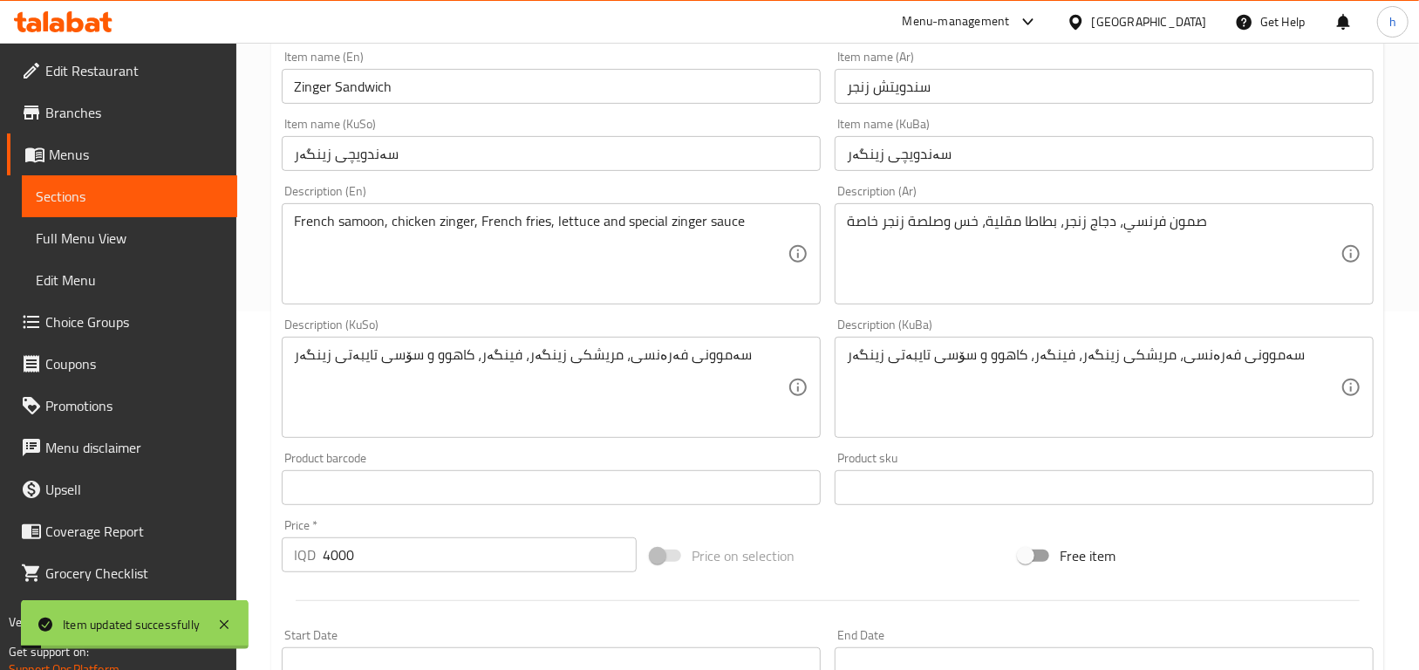
scroll to position [346, 0]
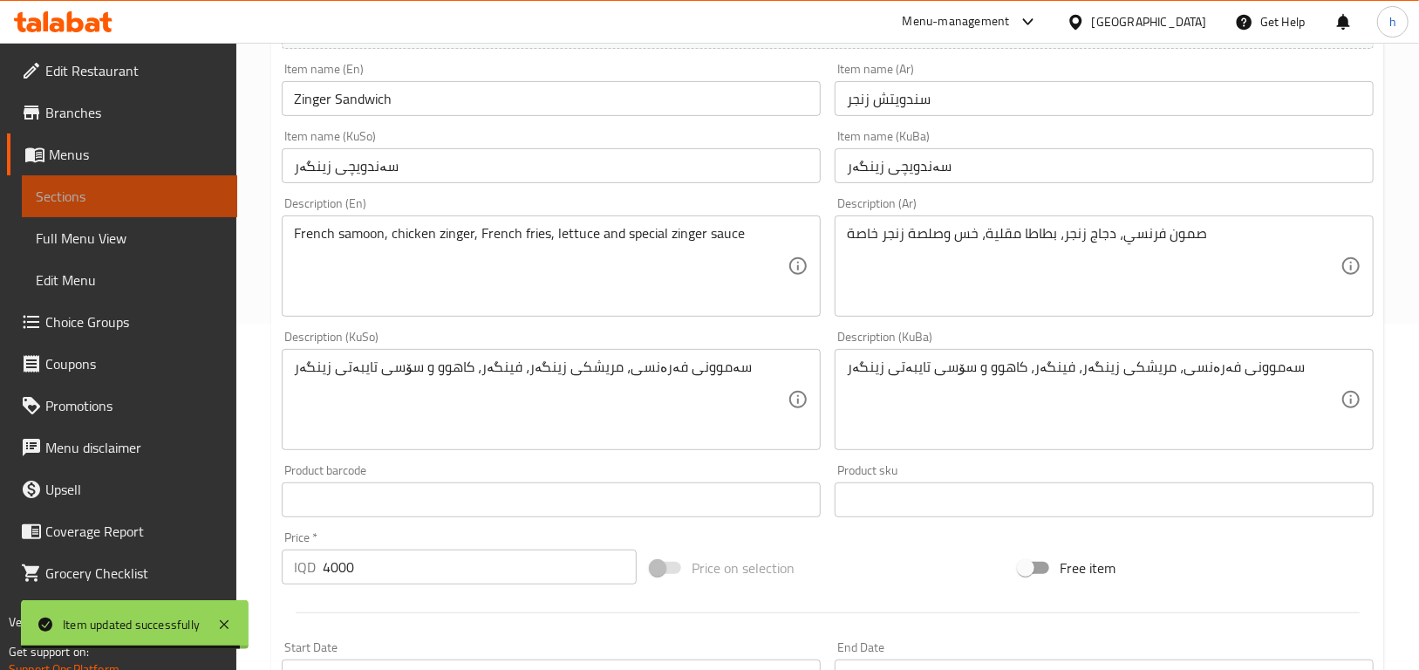
click at [87, 210] on link "Sections" at bounding box center [129, 196] width 215 height 42
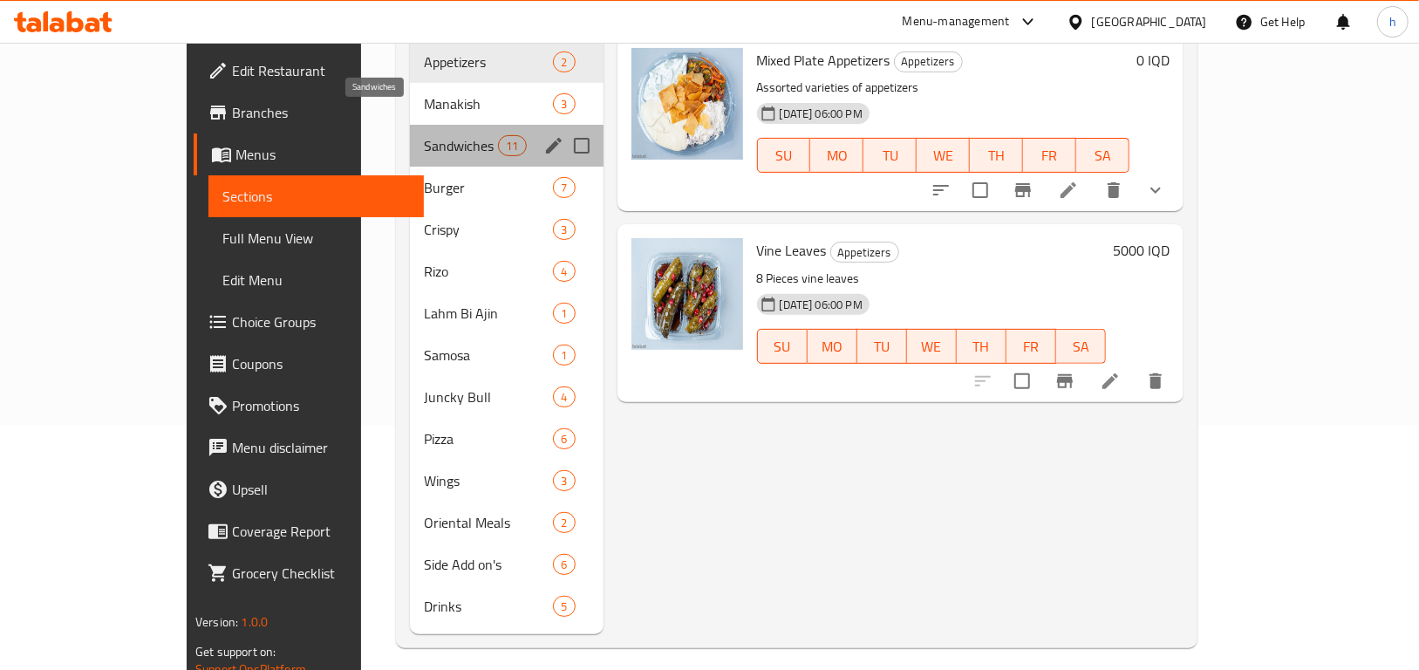
click at [424, 135] on span "Sandwiches" at bounding box center [461, 145] width 74 height 21
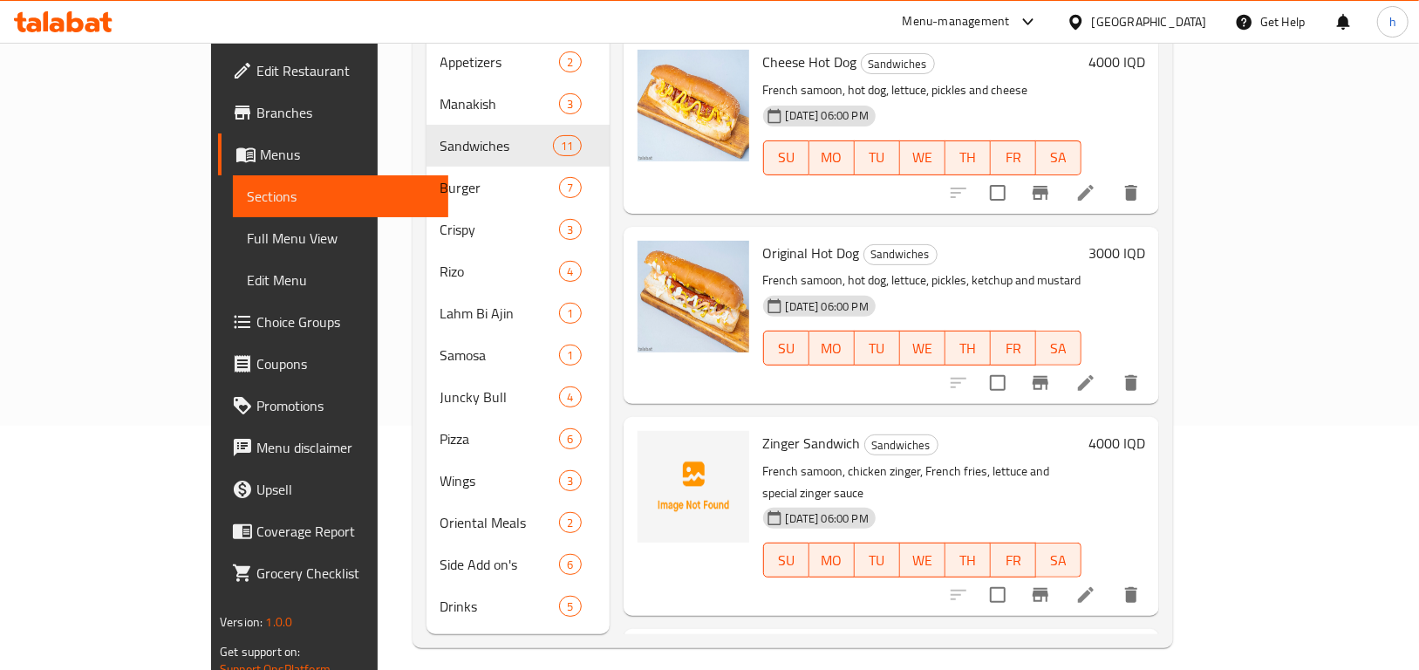
scroll to position [1468, 0]
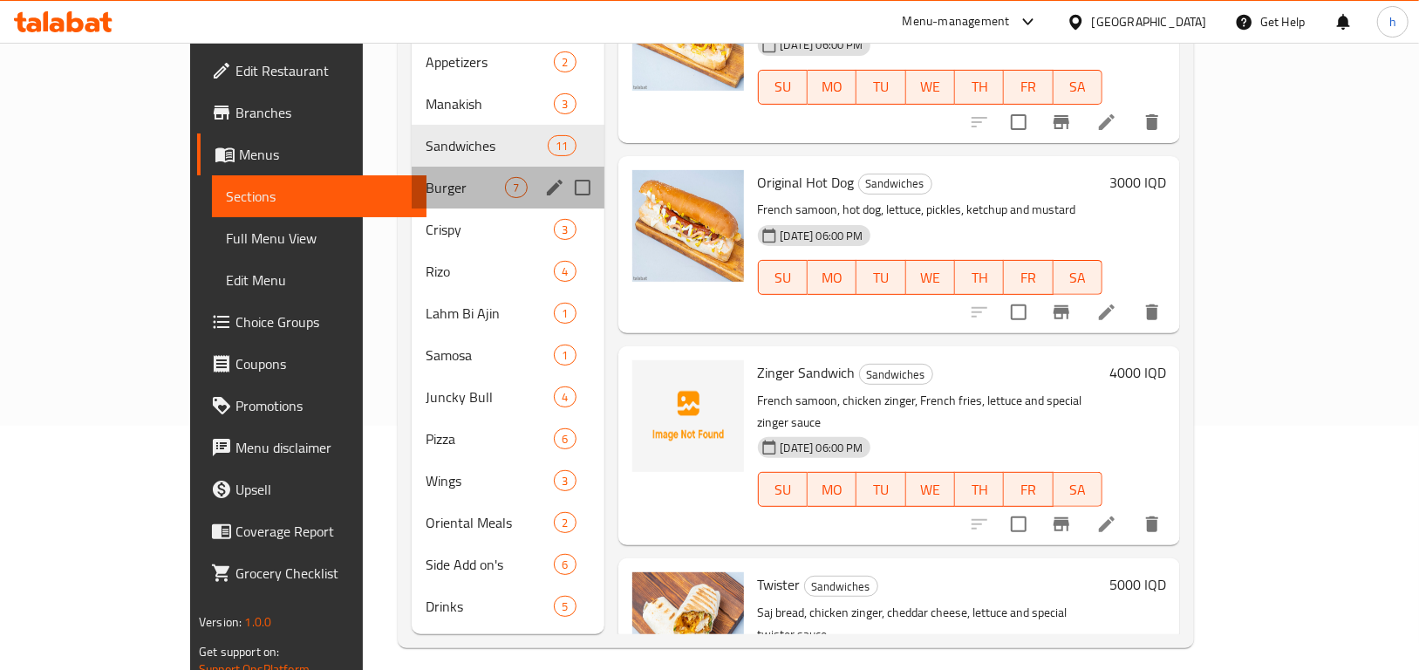
click at [412, 167] on div "Burger 7" at bounding box center [508, 188] width 192 height 42
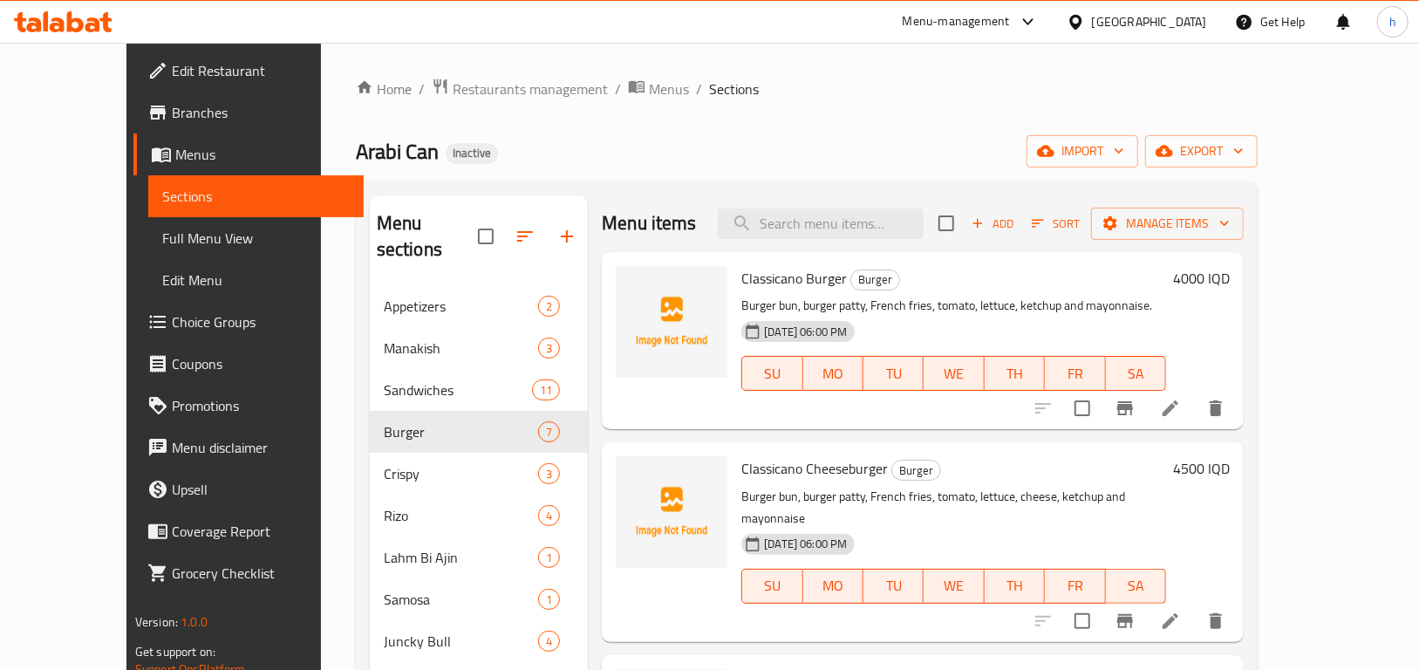
scroll to position [17, 0]
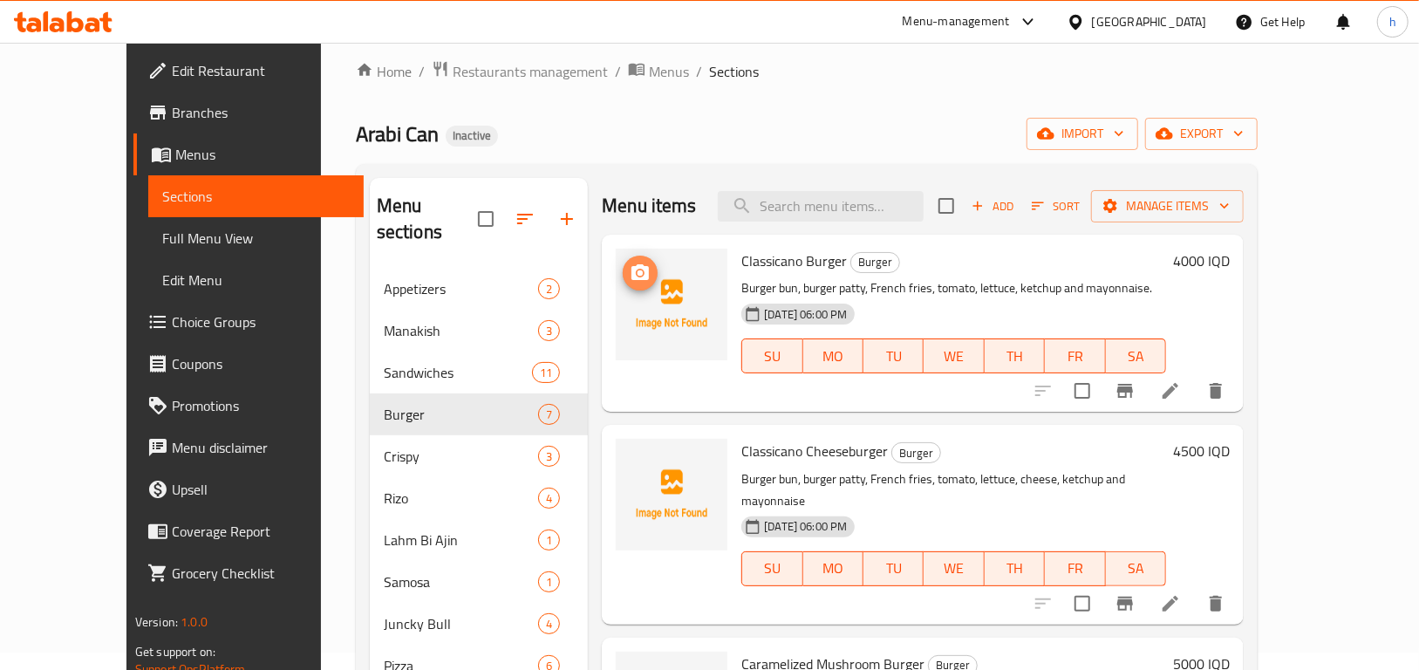
click at [632, 279] on icon "upload picture" at bounding box center [640, 272] width 17 height 16
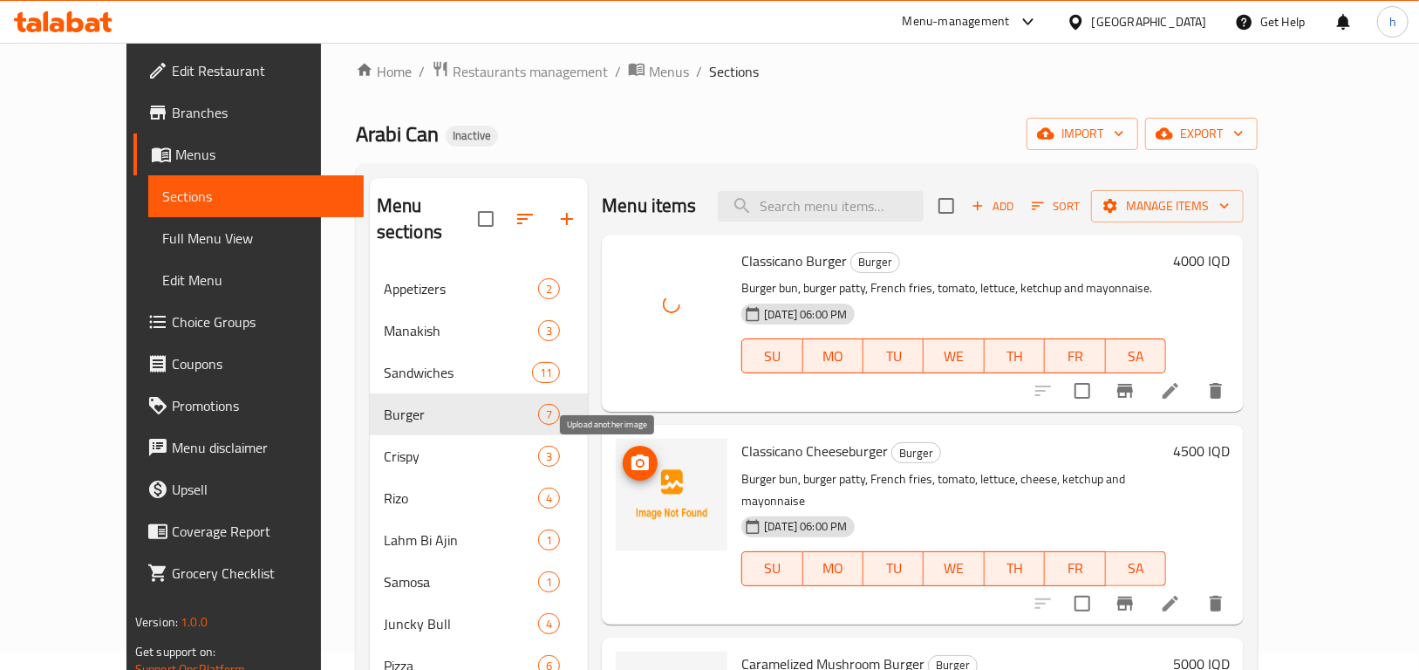
click at [632, 466] on icon "upload picture" at bounding box center [640, 463] width 17 height 16
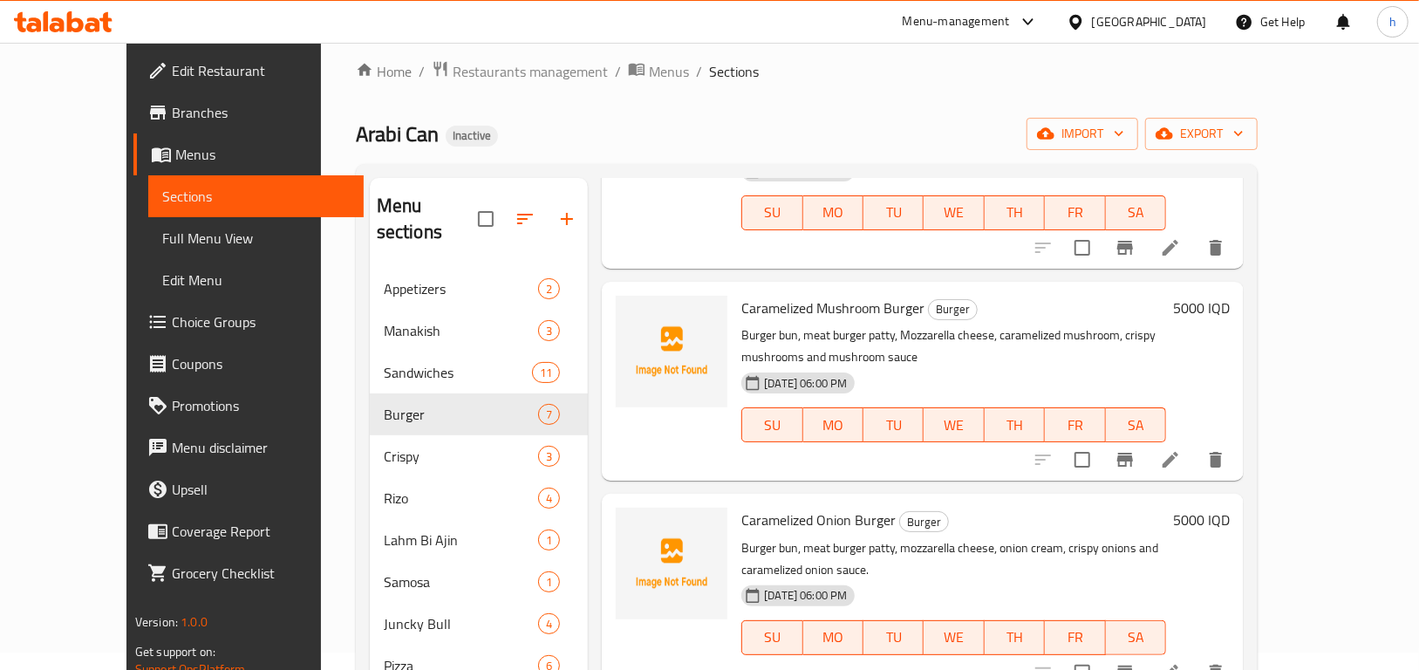
scroll to position [358, 0]
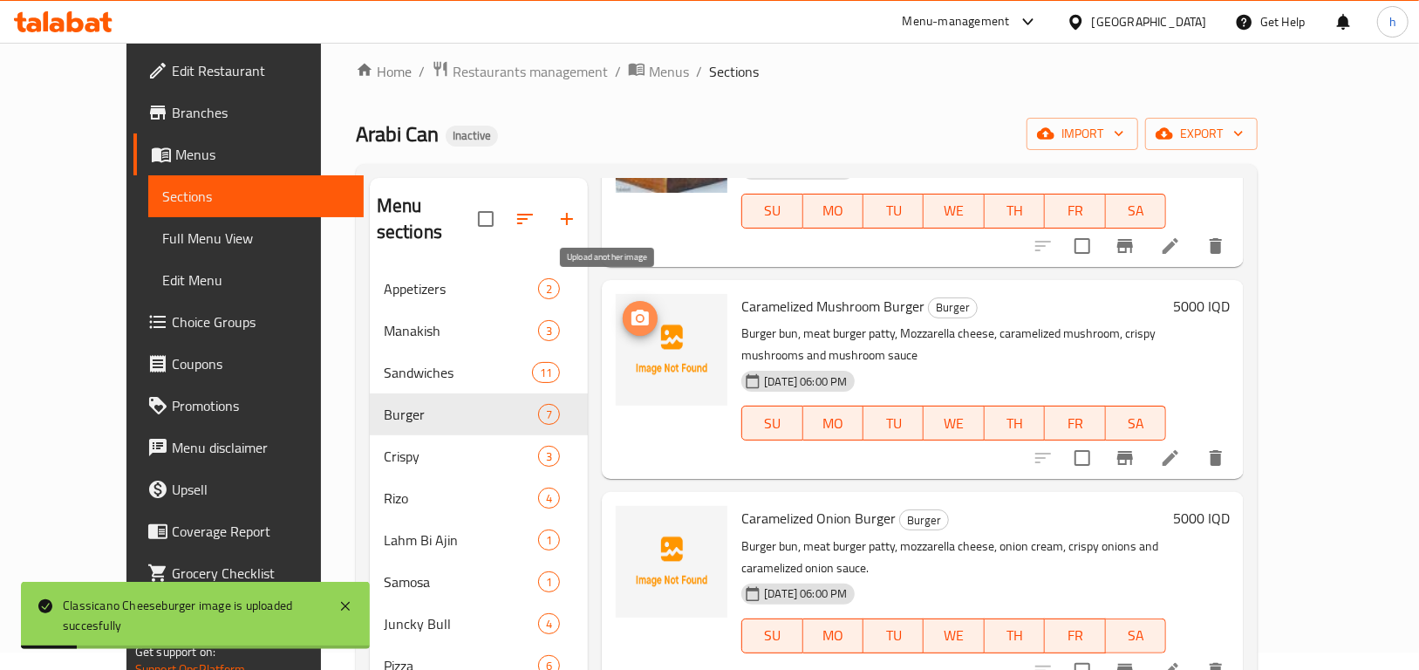
click at [632, 310] on icon "upload picture" at bounding box center [640, 318] width 17 height 16
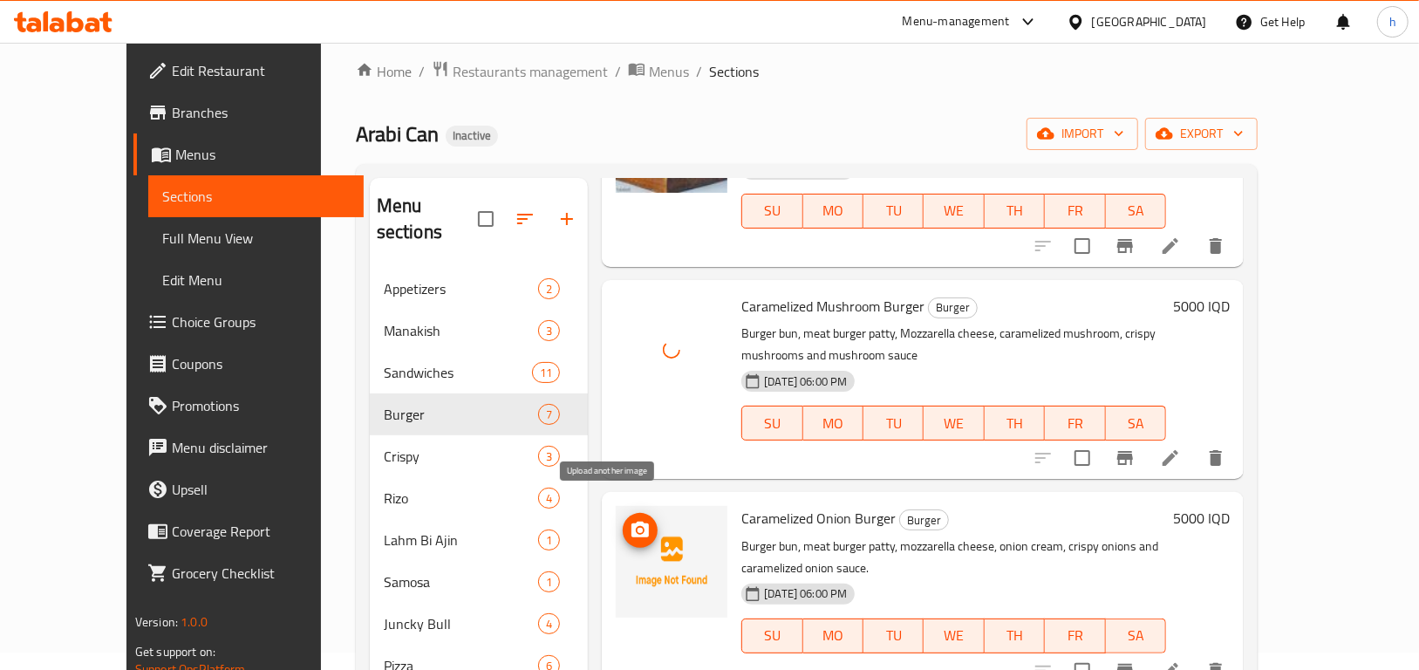
click at [632, 522] on icon "upload picture" at bounding box center [640, 530] width 17 height 16
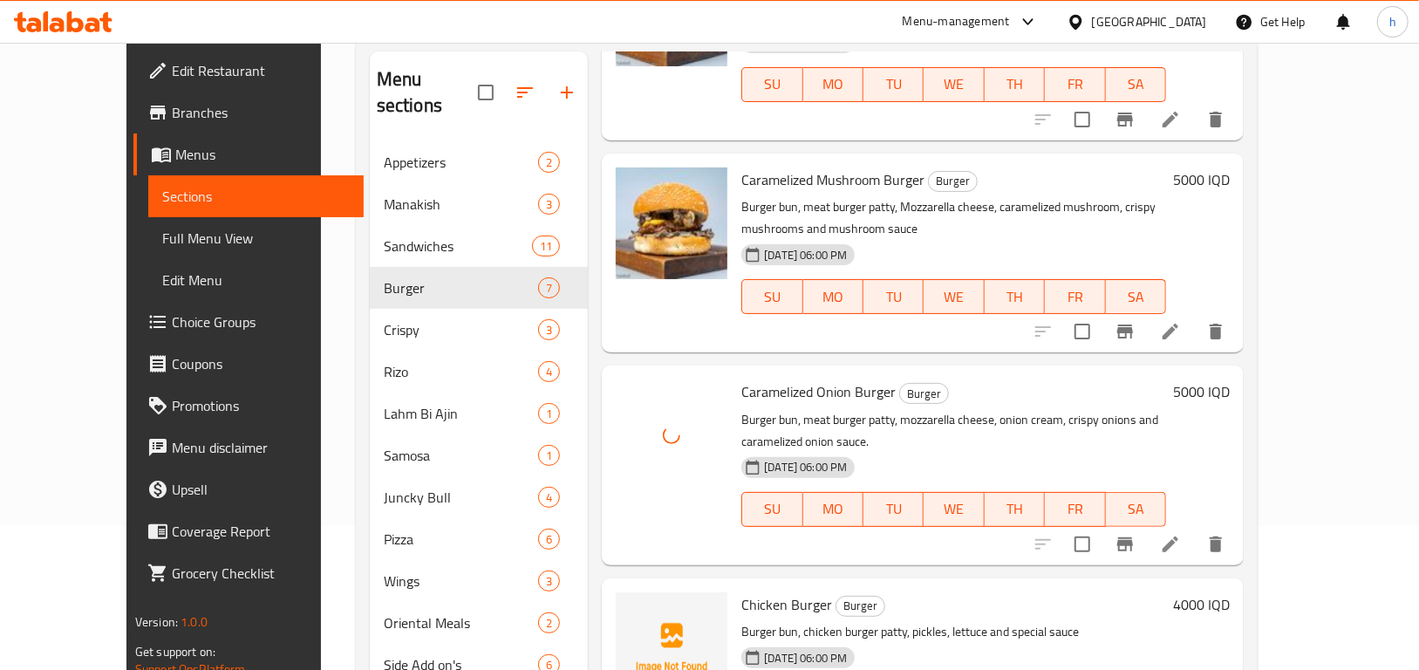
scroll to position [244, 0]
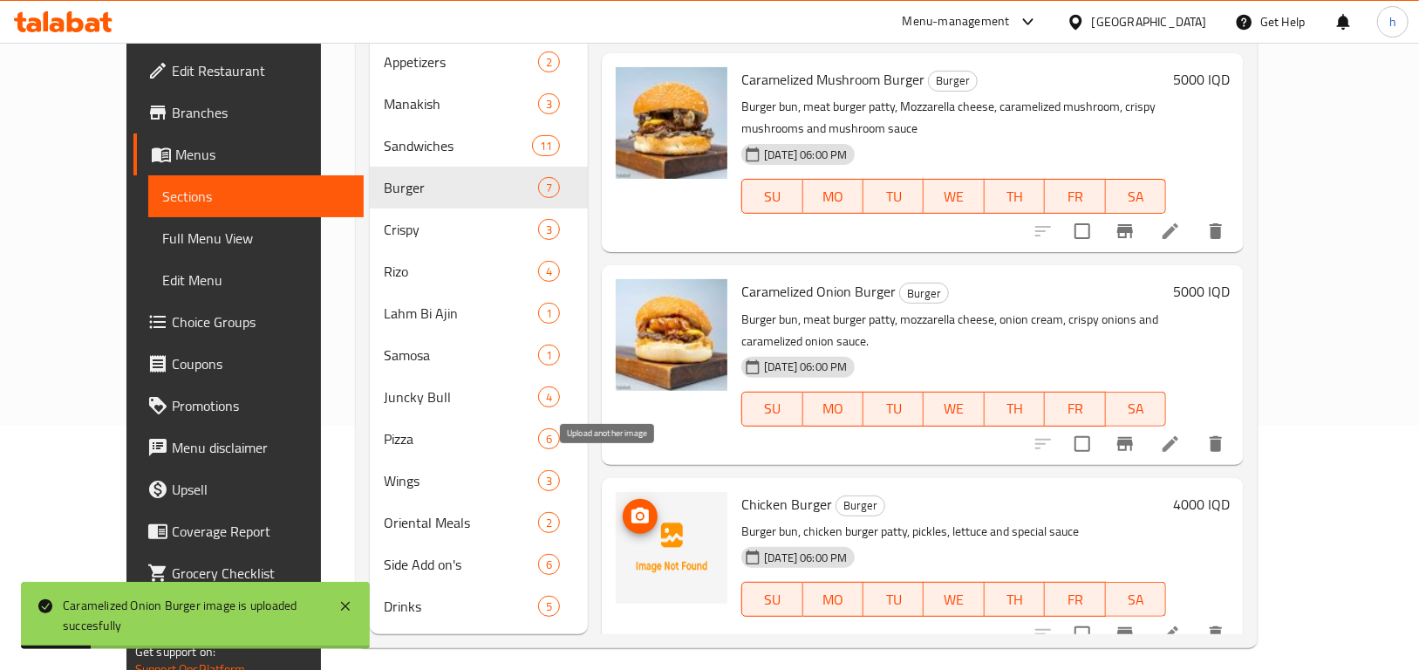
click at [632, 508] on icon "upload picture" at bounding box center [640, 516] width 17 height 16
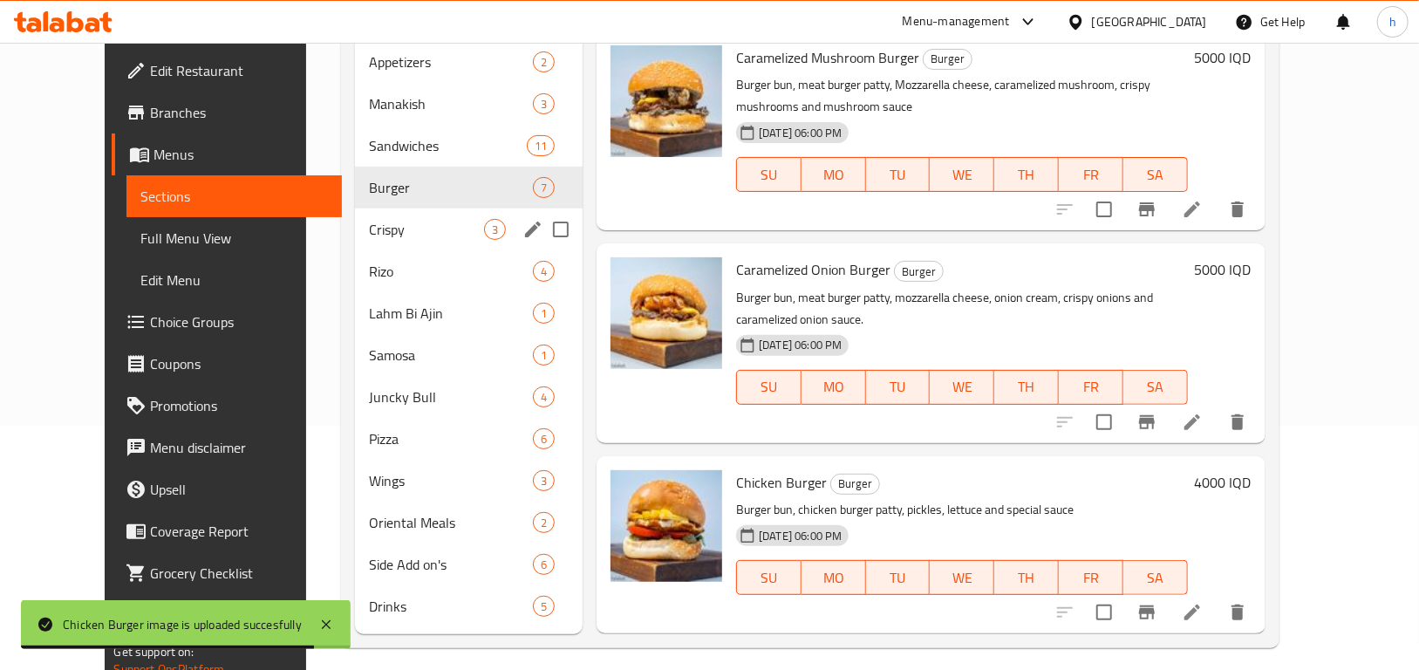
click at [369, 219] on span "Crispy" at bounding box center [426, 229] width 115 height 21
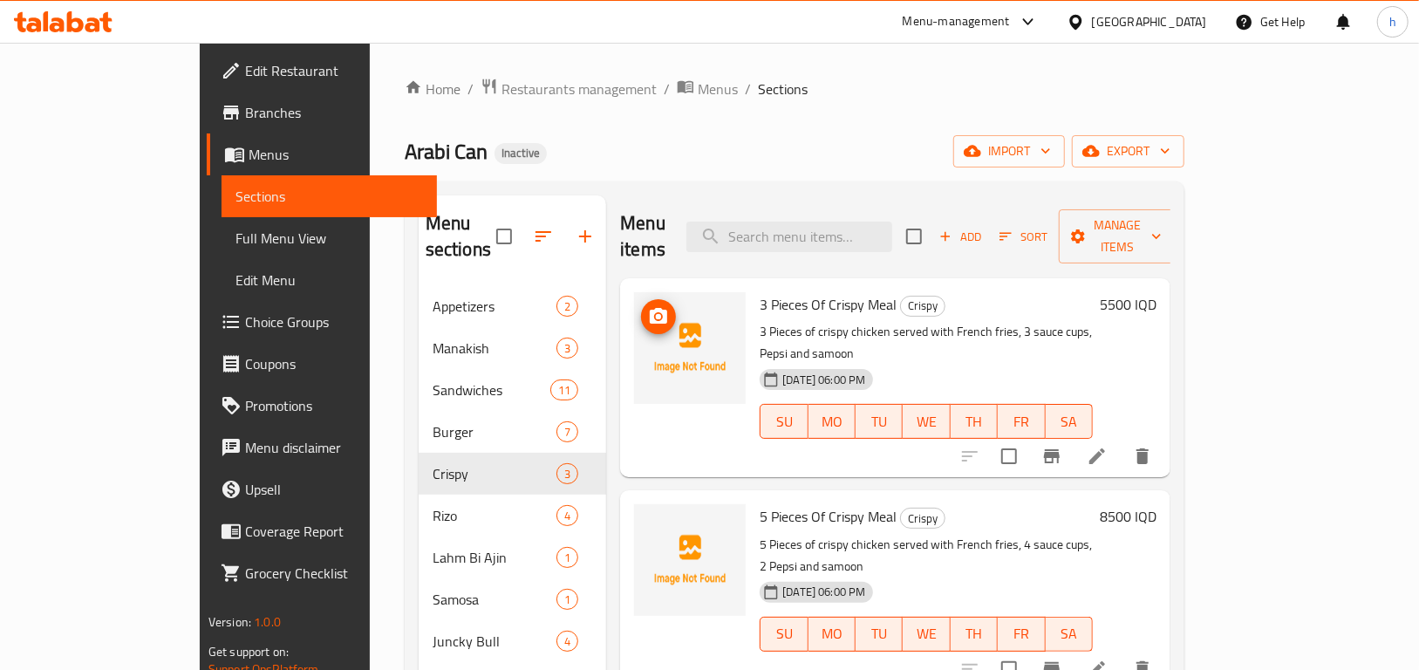
click at [648, 306] on icon "upload picture" at bounding box center [658, 316] width 21 height 21
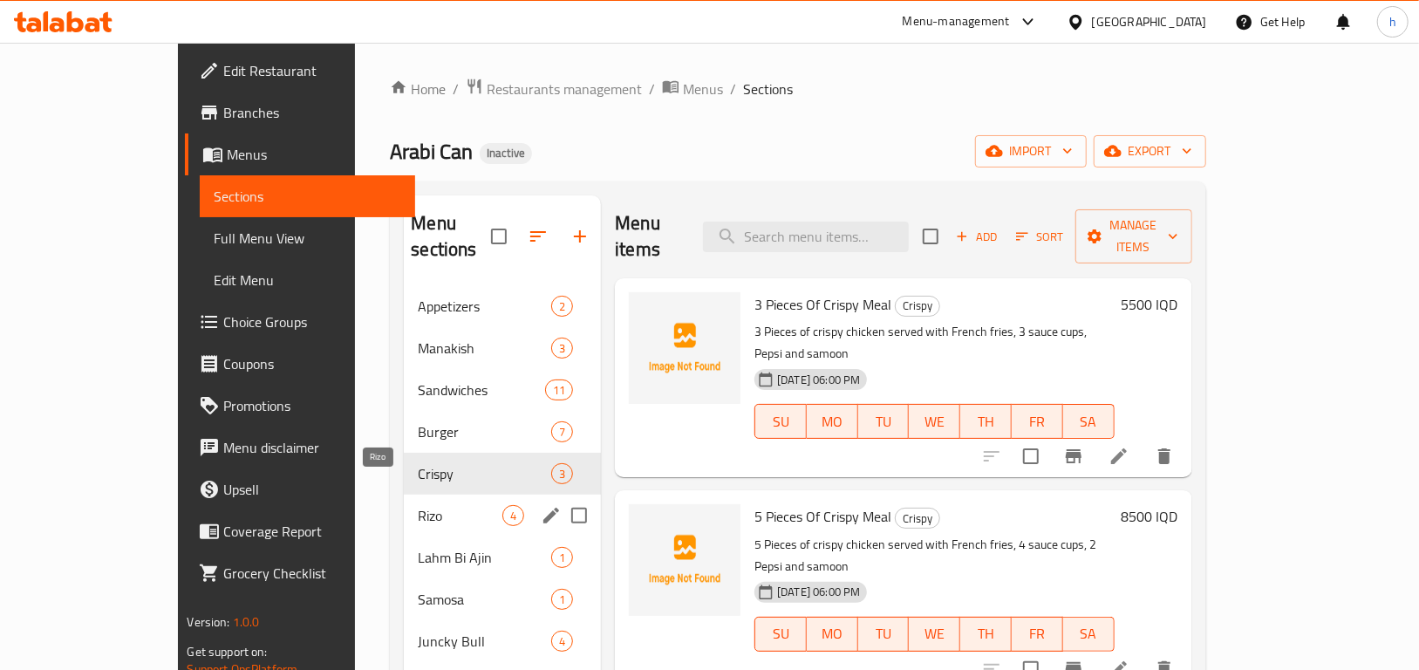
click at [418, 505] on span "Rizo" at bounding box center [460, 515] width 85 height 21
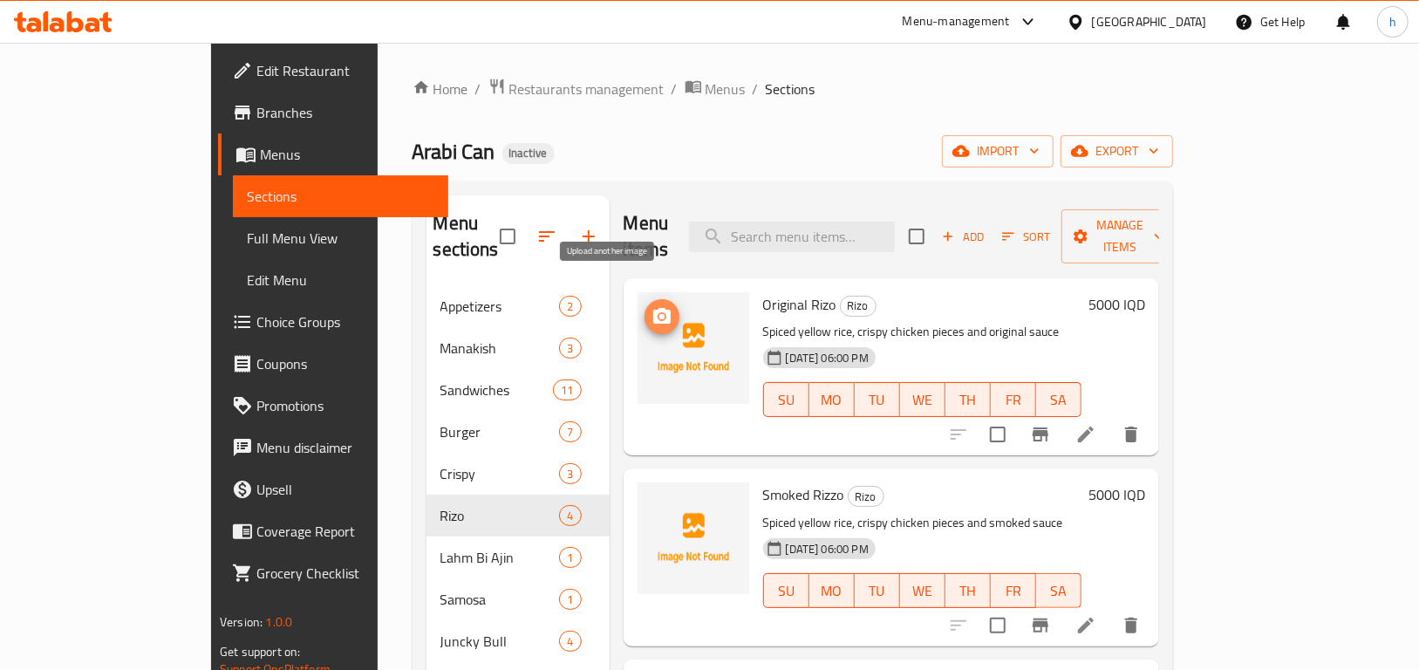
click at [645, 306] on span "upload picture" at bounding box center [662, 316] width 35 height 21
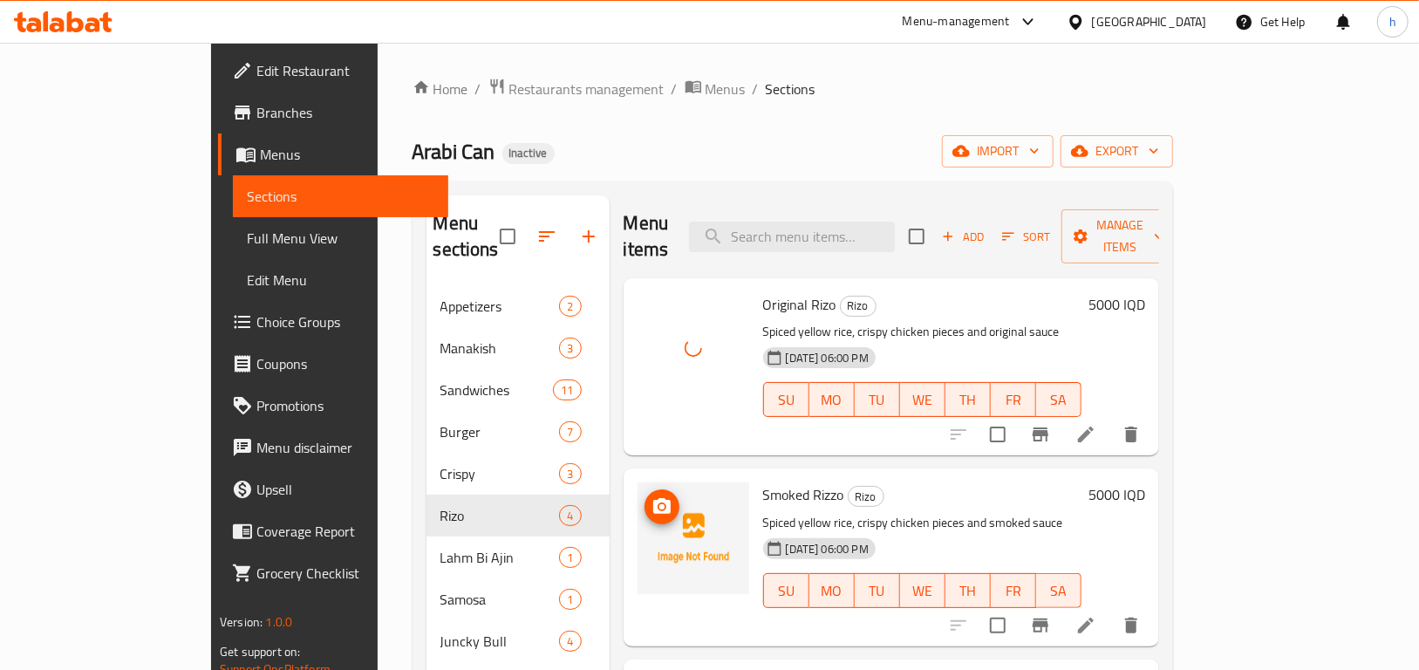
click at [653, 498] on icon "upload picture" at bounding box center [661, 506] width 17 height 16
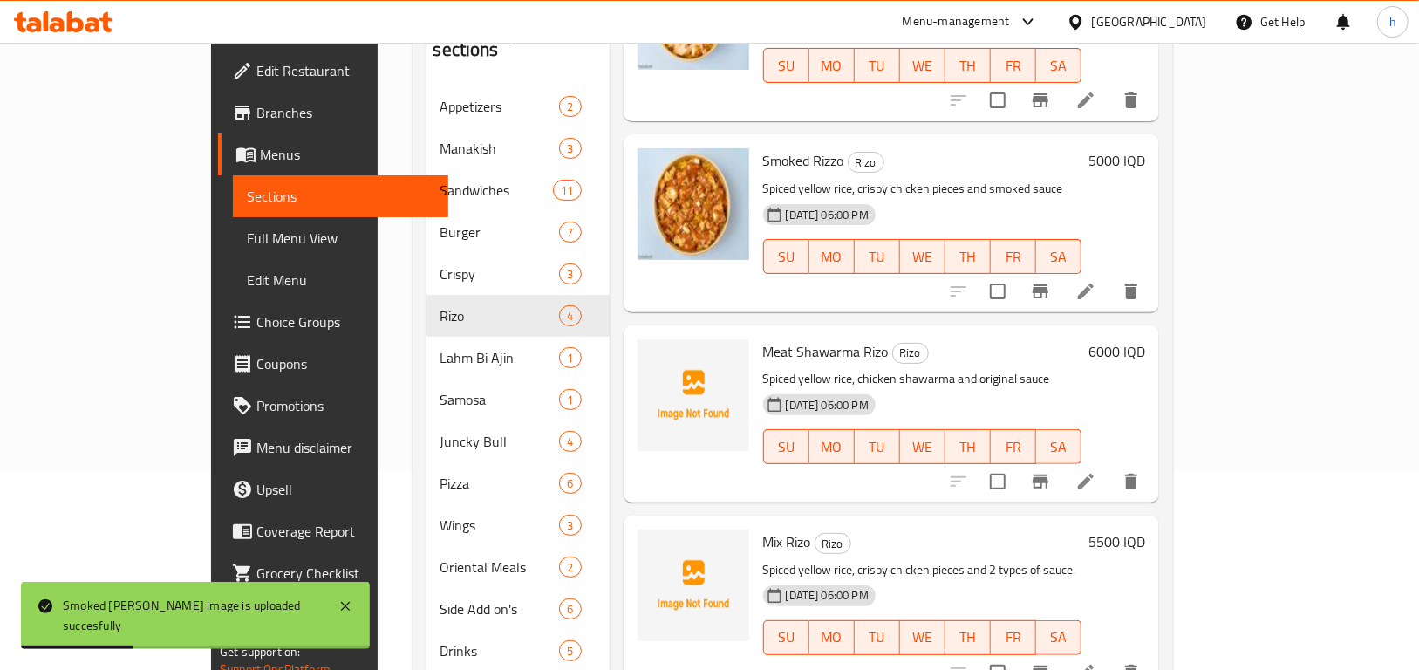
scroll to position [244, 0]
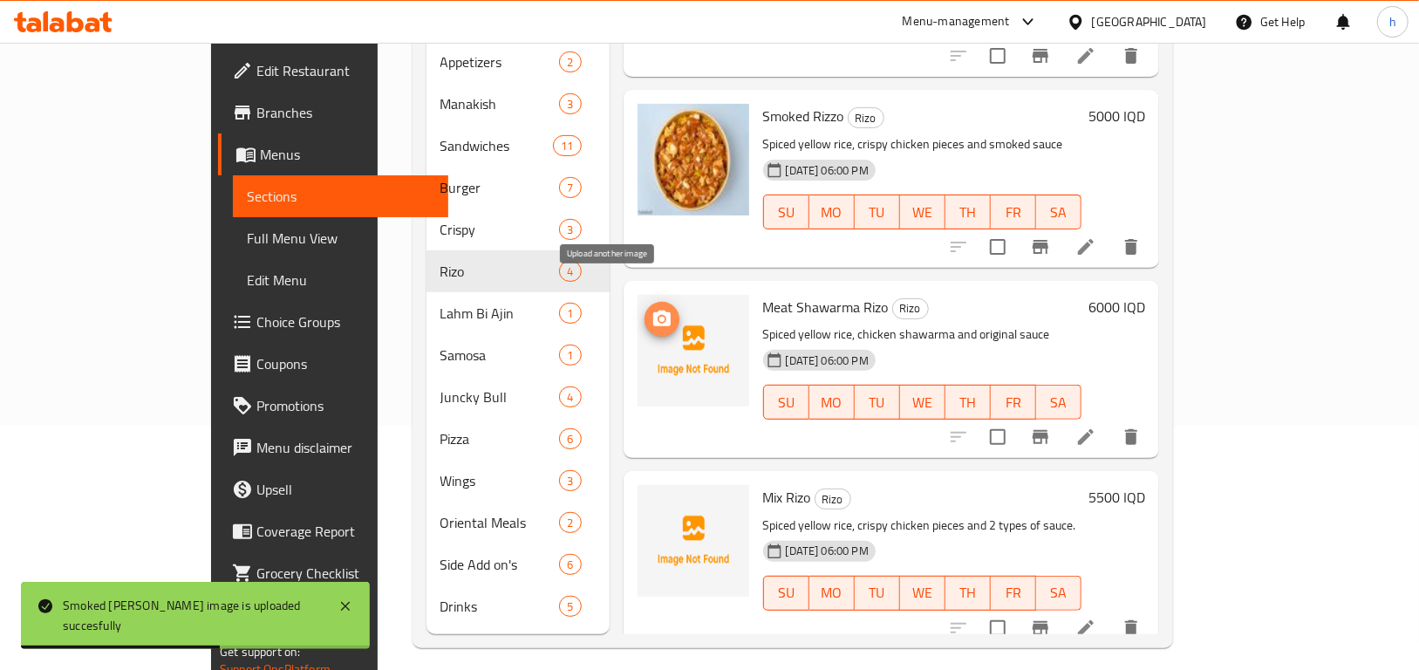
click at [653, 311] on icon "upload picture" at bounding box center [661, 319] width 17 height 16
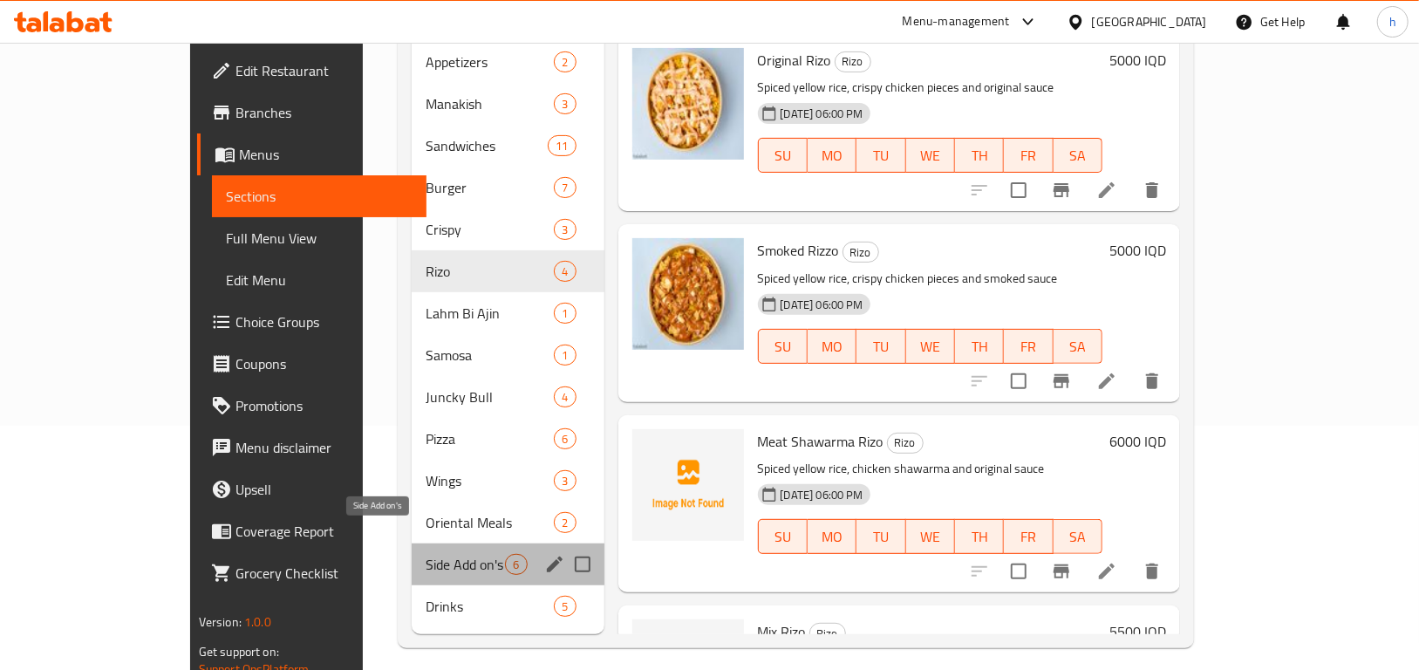
click at [426, 554] on span "Side Add on's" at bounding box center [465, 564] width 79 height 21
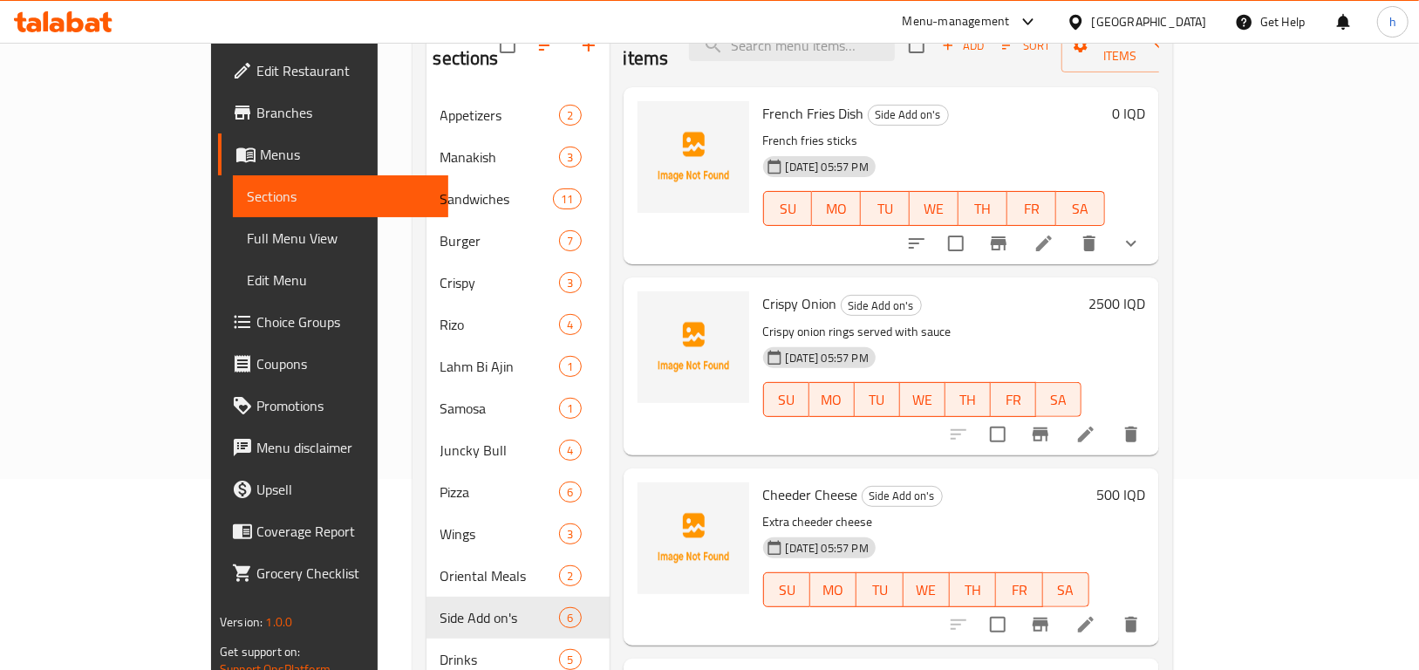
scroll to position [244, 0]
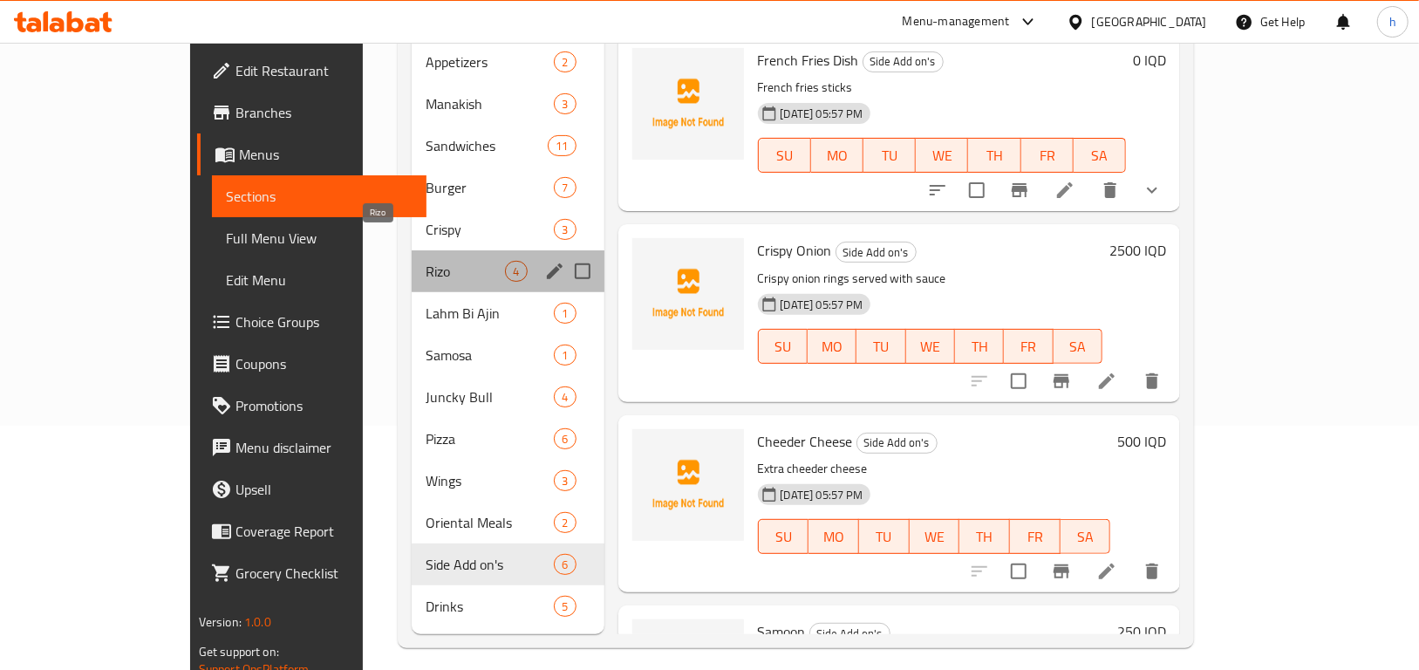
click at [426, 261] on span "Rizo" at bounding box center [465, 271] width 79 height 21
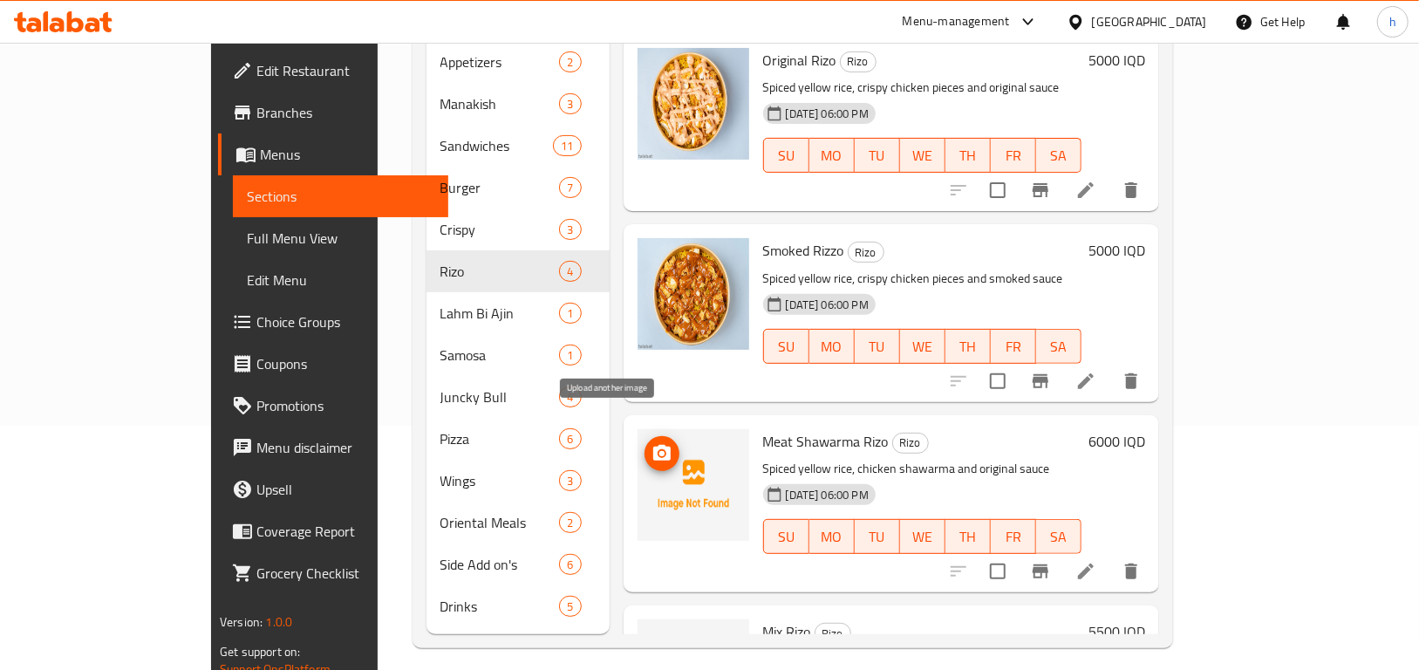
click at [653, 445] on icon "upload picture" at bounding box center [661, 453] width 17 height 16
click at [1097, 561] on icon at bounding box center [1086, 571] width 21 height 21
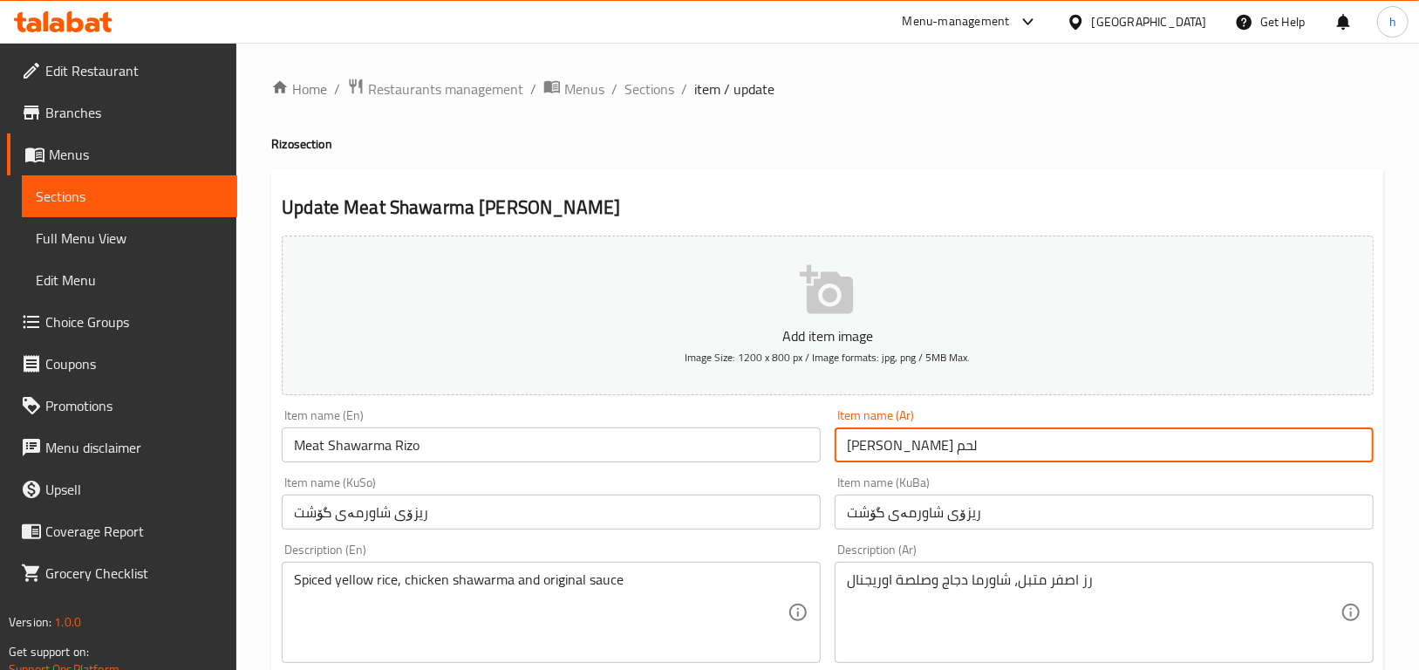
drag, startPoint x: 955, startPoint y: 441, endPoint x: 826, endPoint y: 445, distance: 129.2
click at [866, 449] on input "ريزو شاورما لحم" at bounding box center [1104, 444] width 539 height 35
drag, startPoint x: 871, startPoint y: 447, endPoint x: 831, endPoint y: 445, distance: 40.2
click at [832, 446] on div "Item name (Ar) ريزو شاورما لحم Item name (Ar)" at bounding box center [1104, 435] width 553 height 67
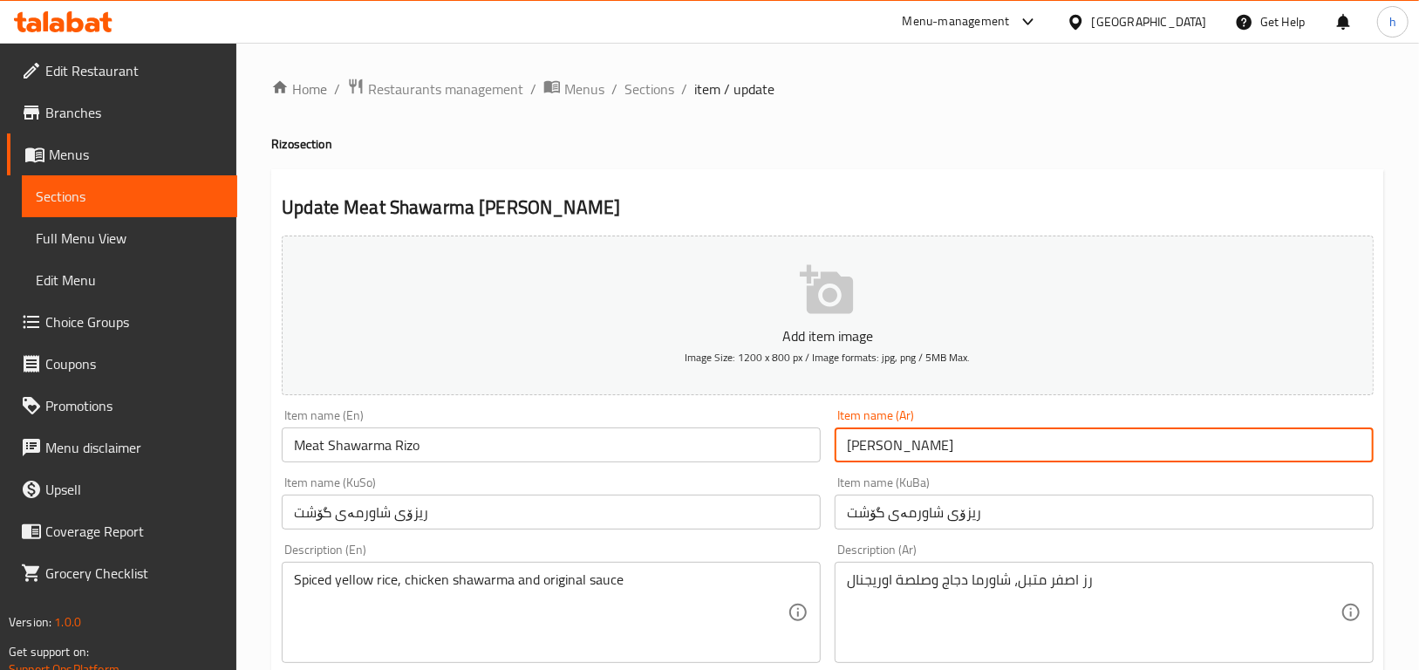
type input "[PERSON_NAME]"
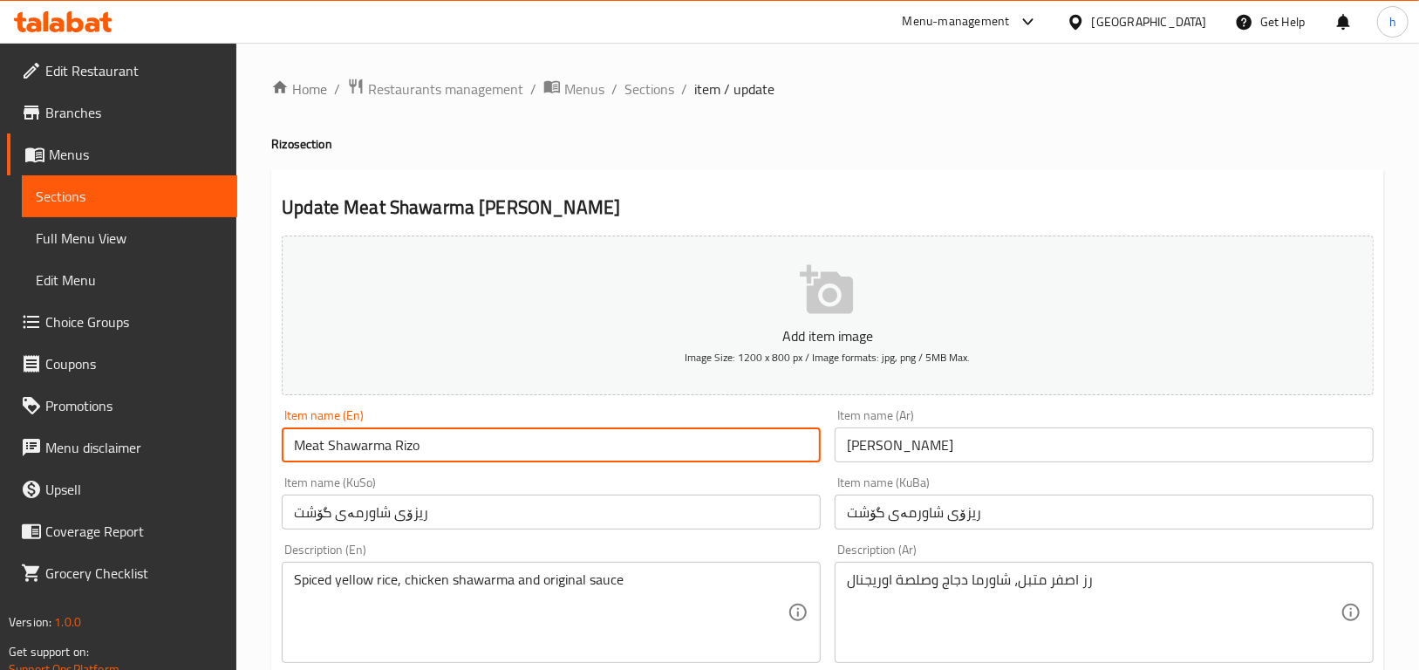
drag, startPoint x: 326, startPoint y: 444, endPoint x: 255, endPoint y: 452, distance: 72.0
type input "Shawarma Rizo"
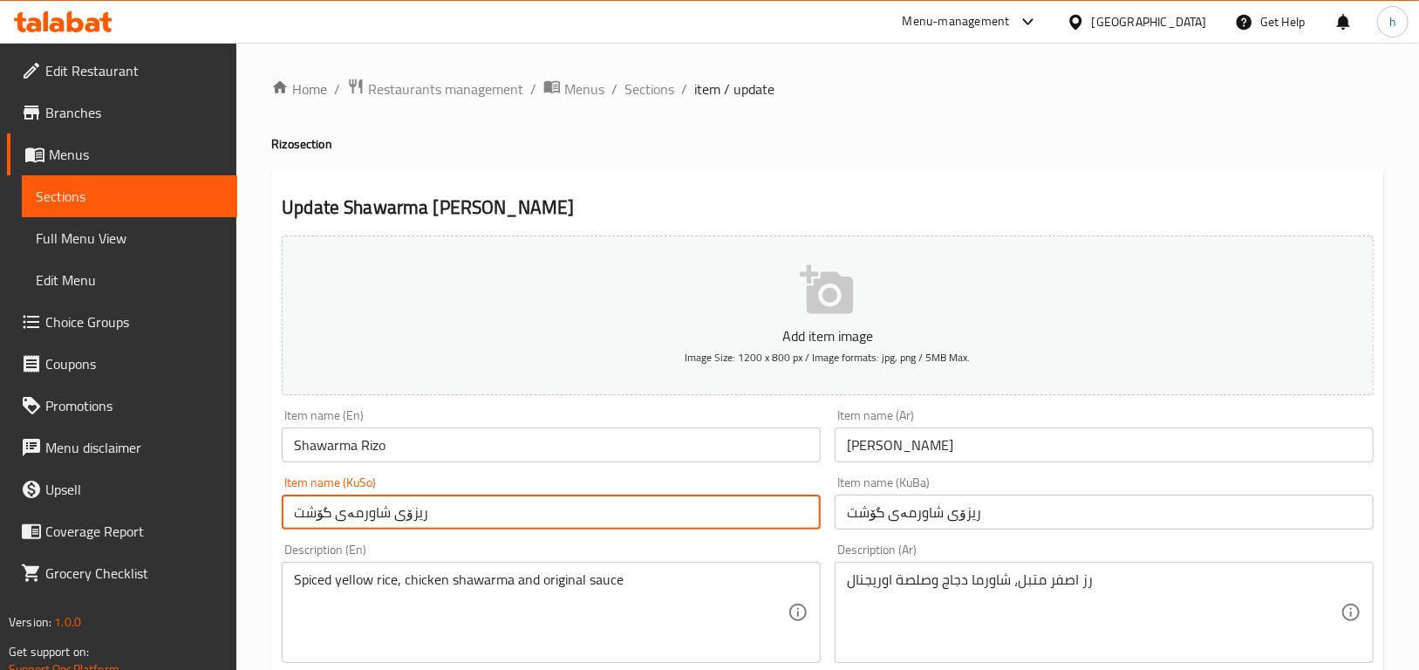
drag, startPoint x: 334, startPoint y: 510, endPoint x: 284, endPoint y: 511, distance: 50.6
click at [284, 511] on input "ریزۆی شاورمەی گۆشت" at bounding box center [551, 512] width 539 height 35
type input "ریزۆی شاورمەی"
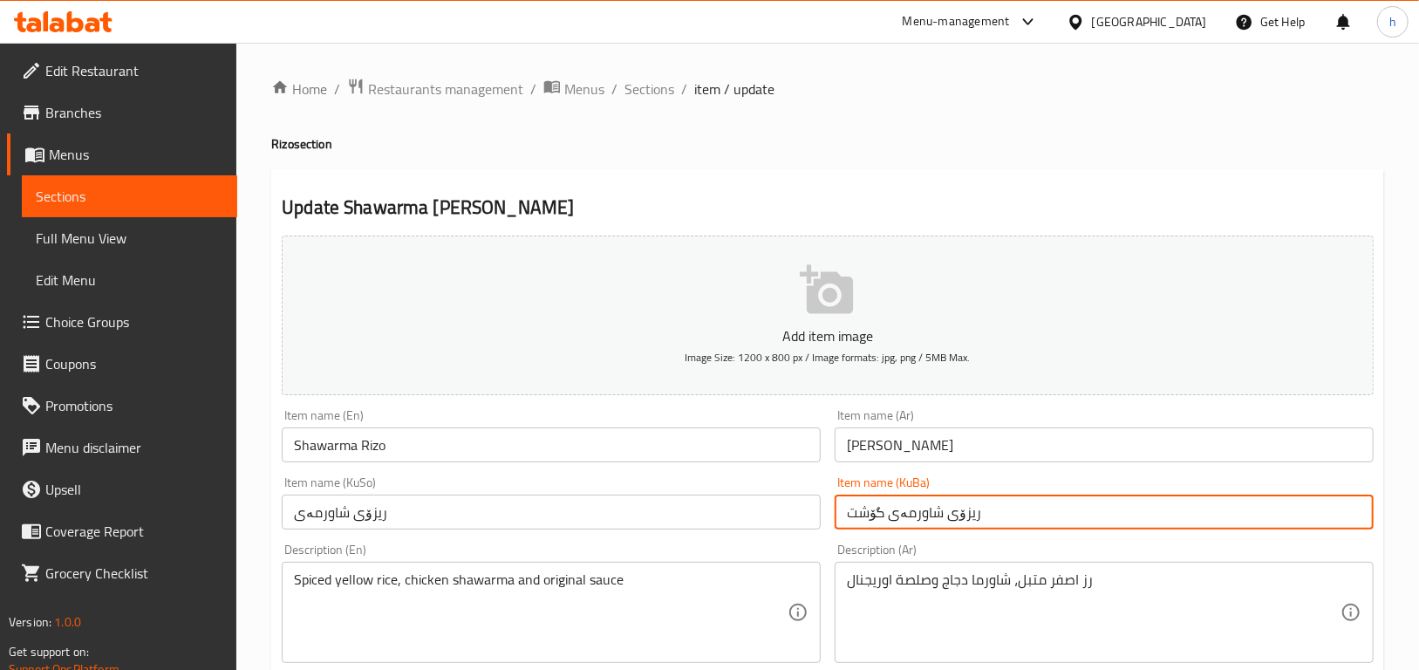
drag, startPoint x: 882, startPoint y: 512, endPoint x: 834, endPoint y: 512, distance: 48.0
click at [834, 512] on div "Item name (KuBa) ریزۆی شاورمەی گۆشت Item name (KuBa)" at bounding box center [1104, 502] width 553 height 67
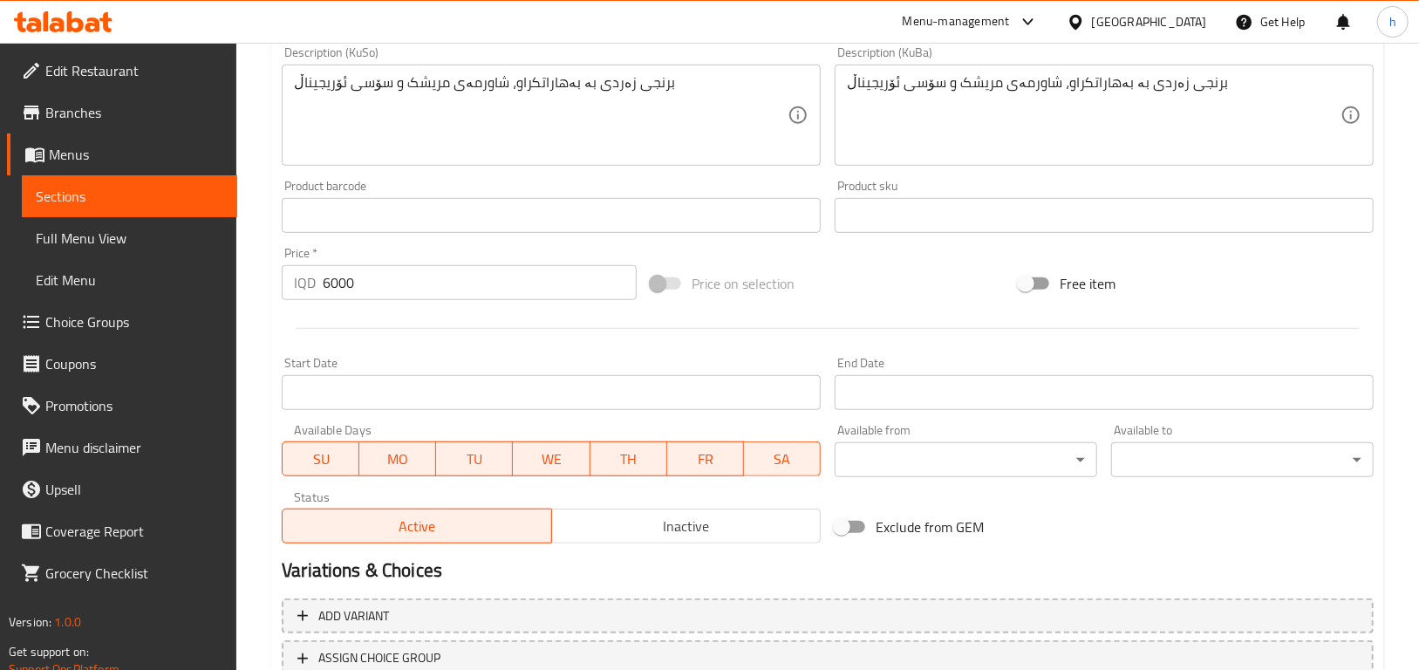
scroll to position [762, 0]
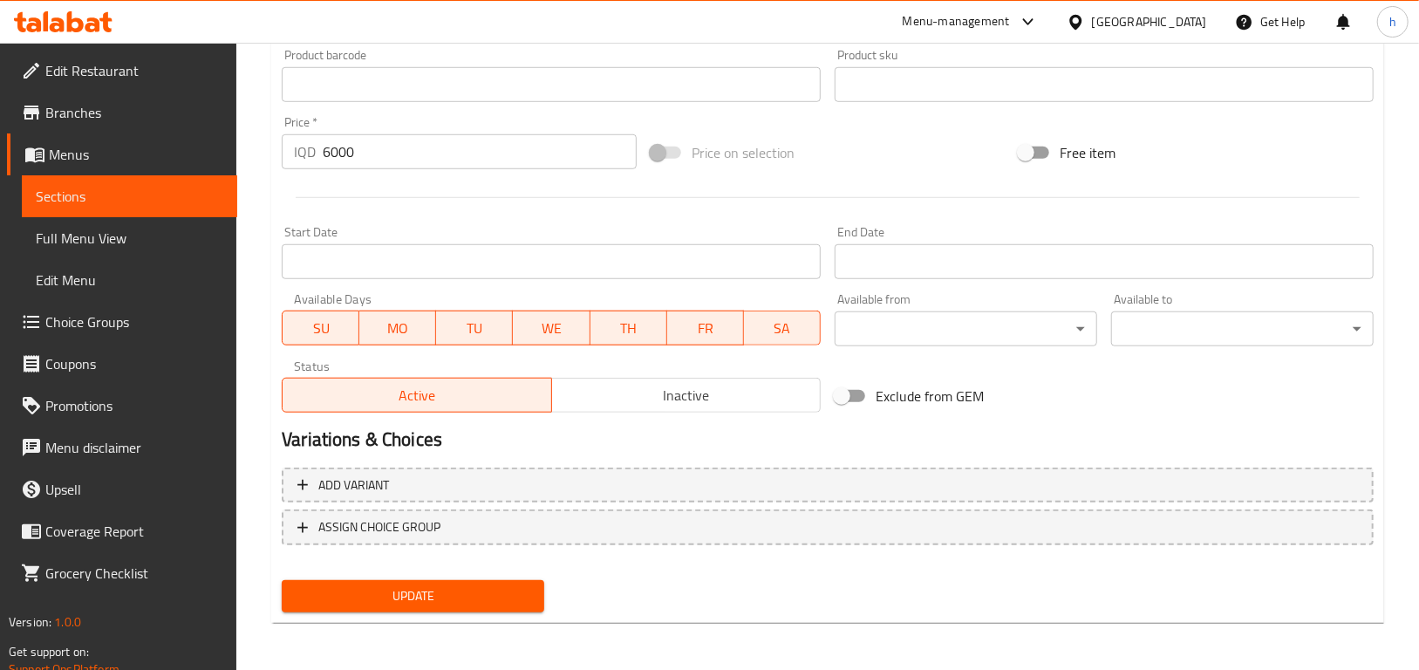
type input "ریزۆی شاورمەی"
click at [320, 599] on span "Update" at bounding box center [413, 596] width 235 height 22
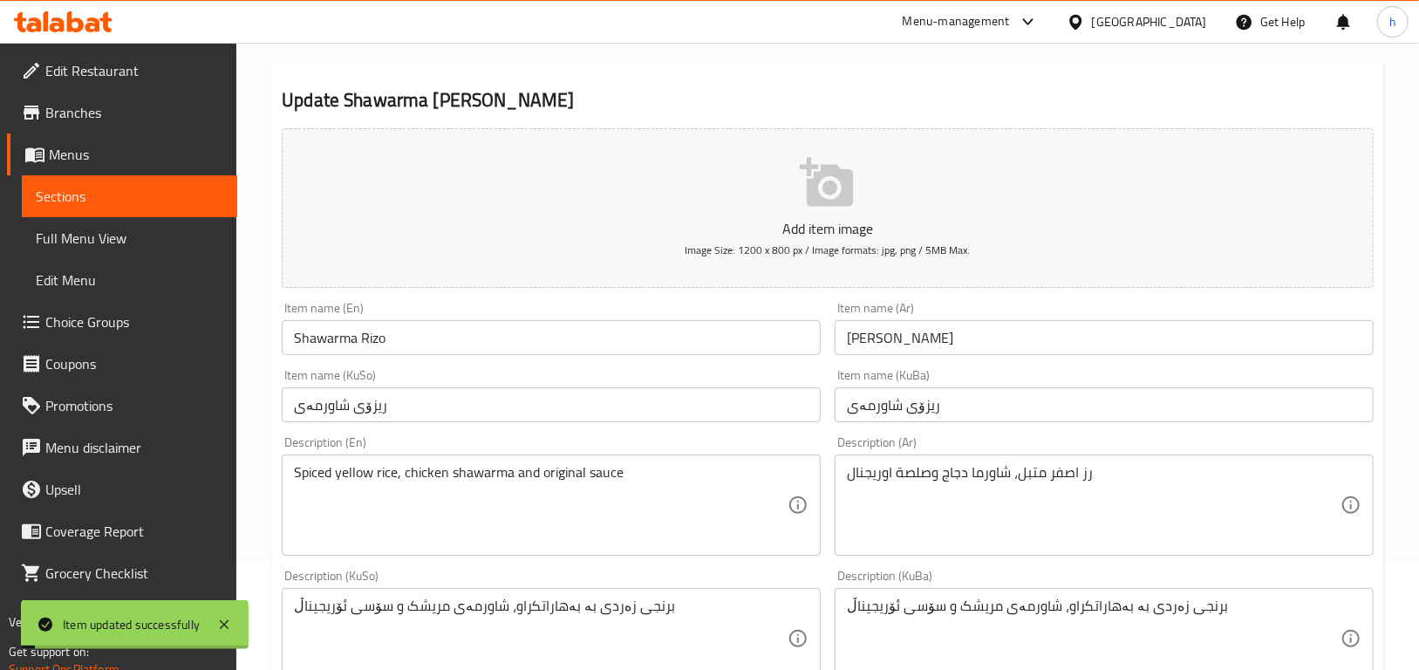
scroll to position [106, 0]
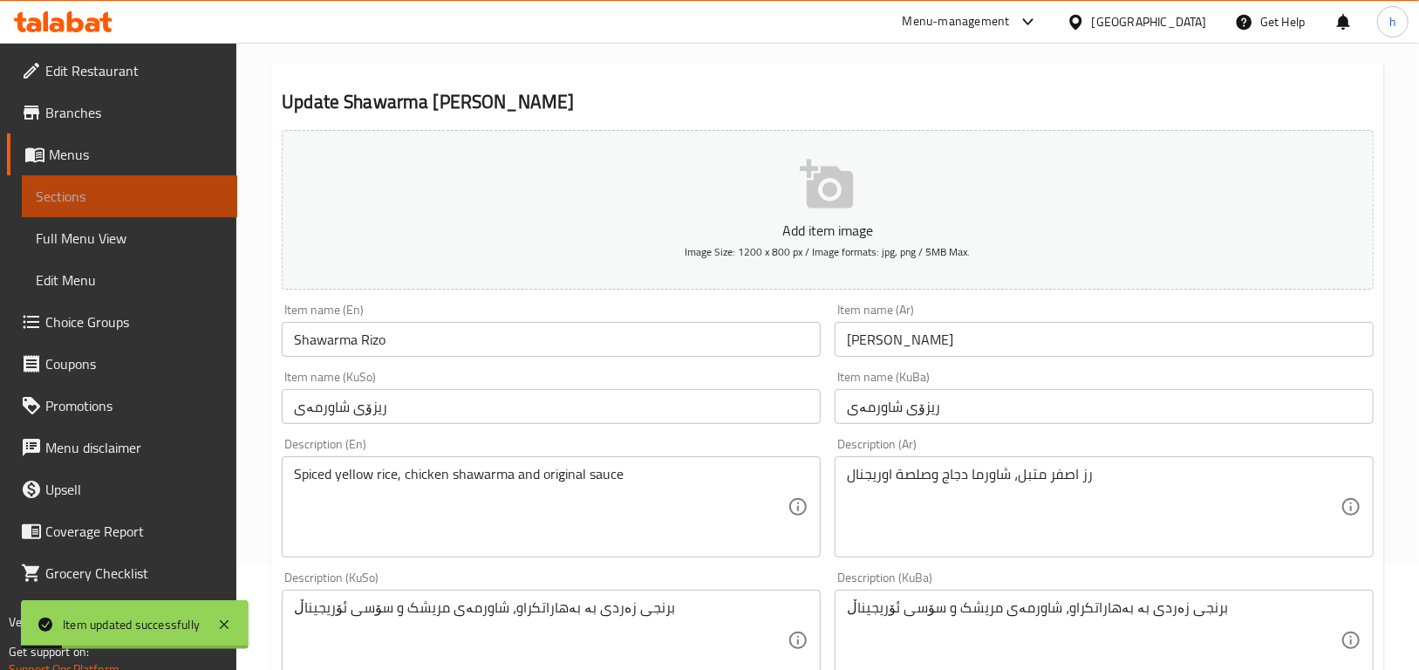
click at [125, 207] on link "Sections" at bounding box center [129, 196] width 215 height 42
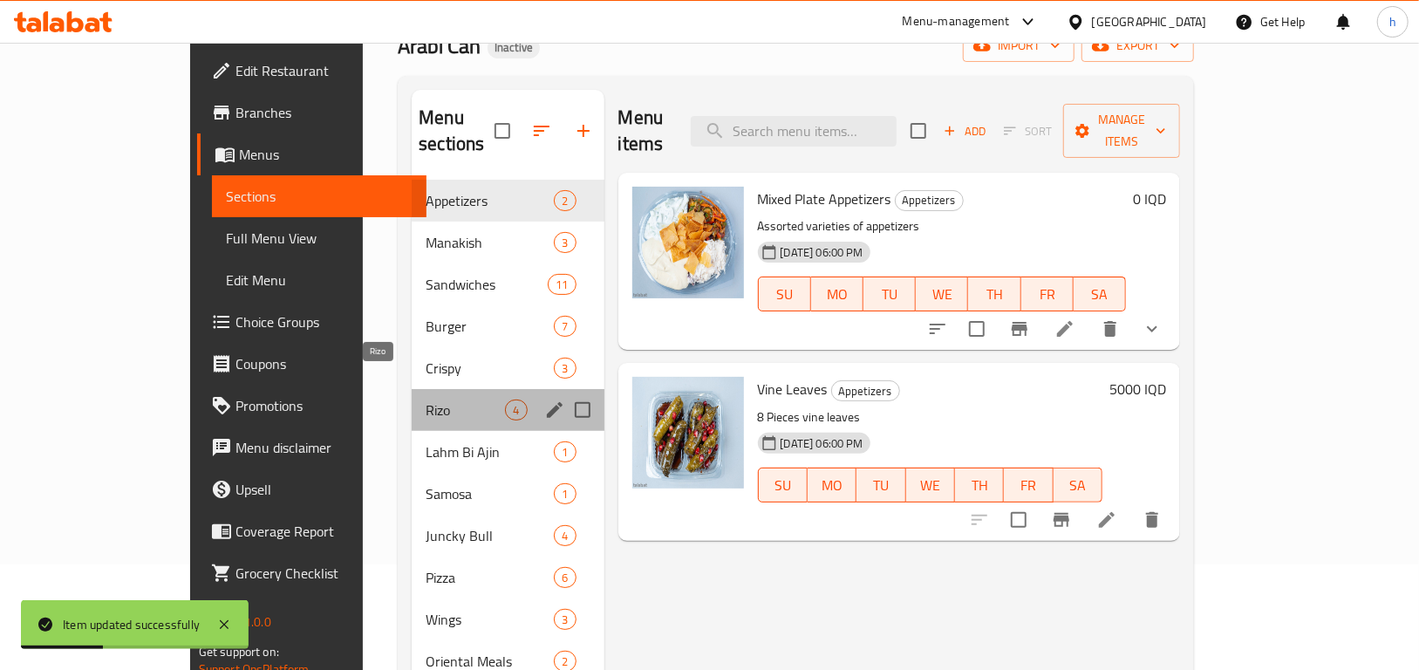
click at [426, 400] on span "Rizo" at bounding box center [465, 410] width 79 height 21
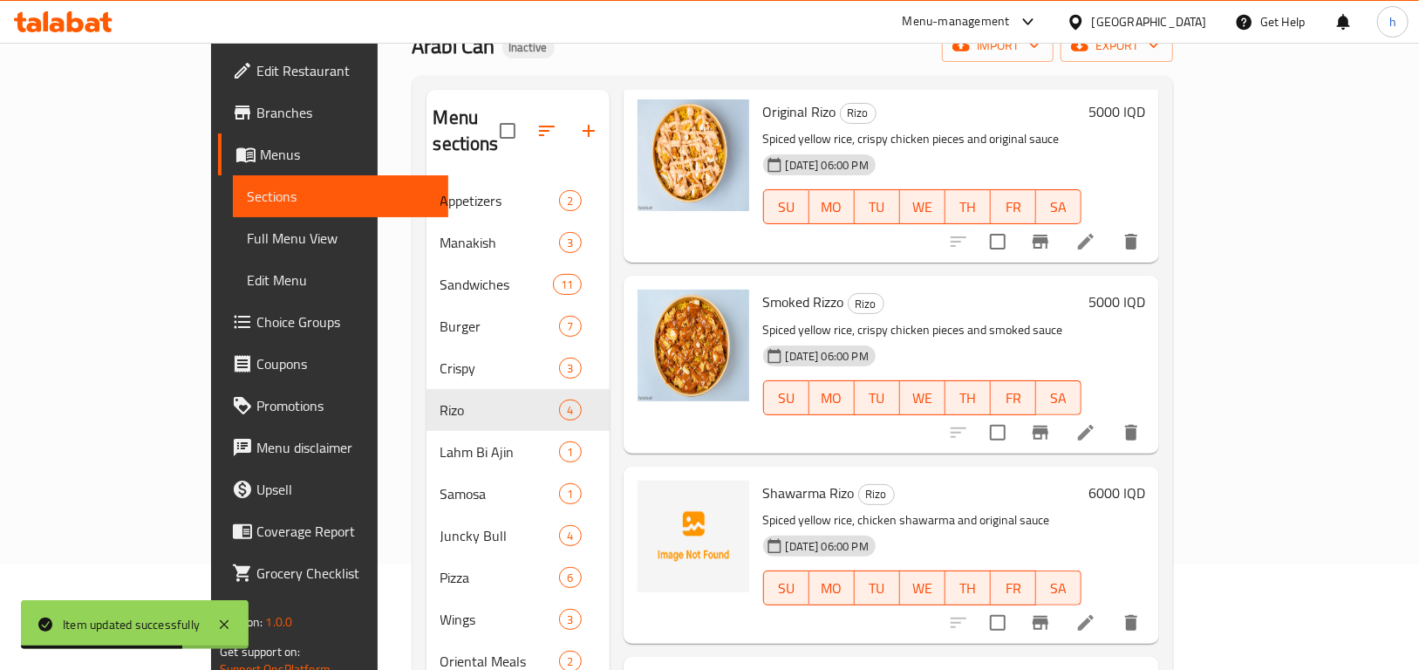
scroll to position [134, 0]
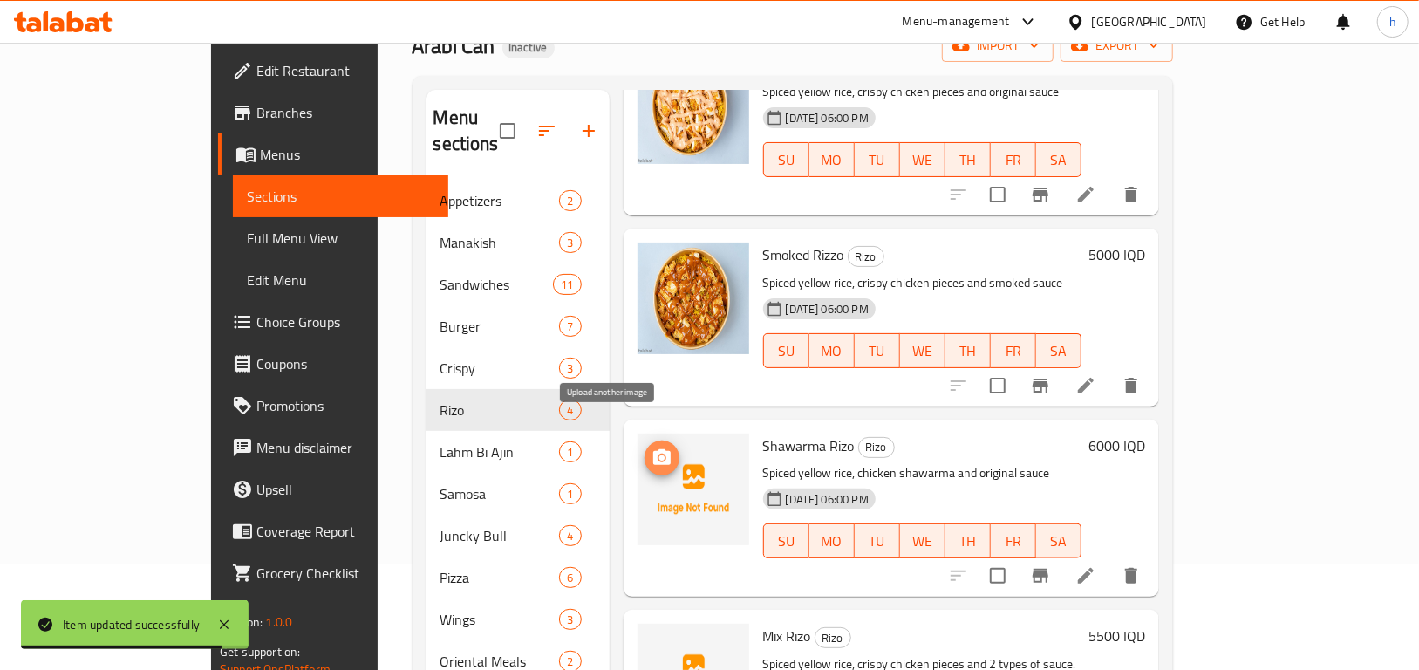
click at [652, 448] on icon "upload picture" at bounding box center [662, 458] width 21 height 21
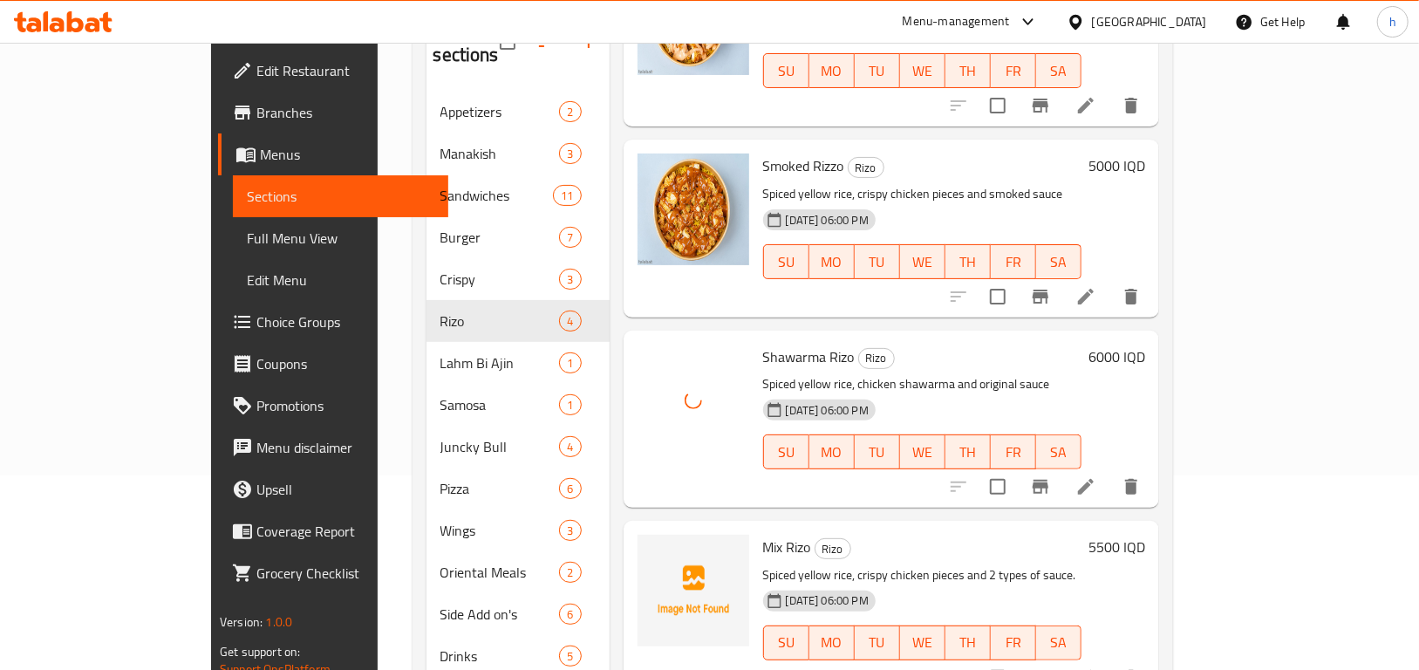
scroll to position [244, 0]
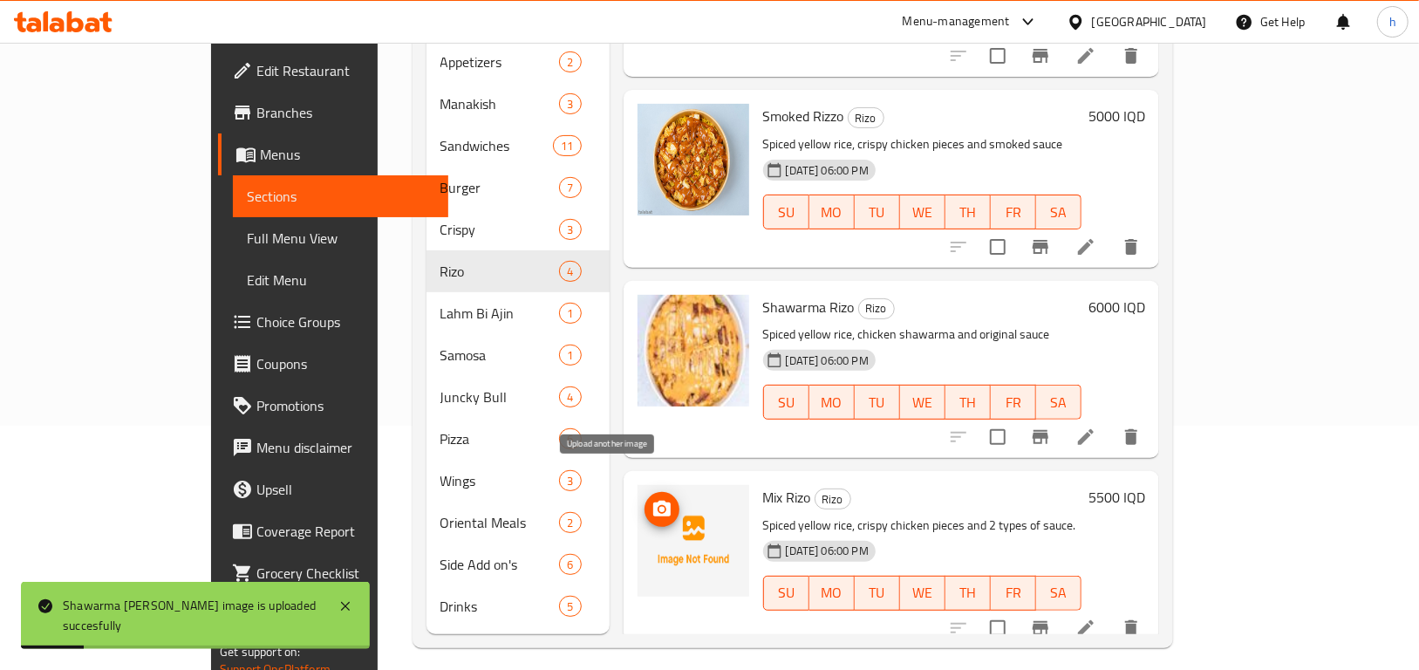
click at [659, 507] on circle "upload picture" at bounding box center [661, 509] width 5 height 5
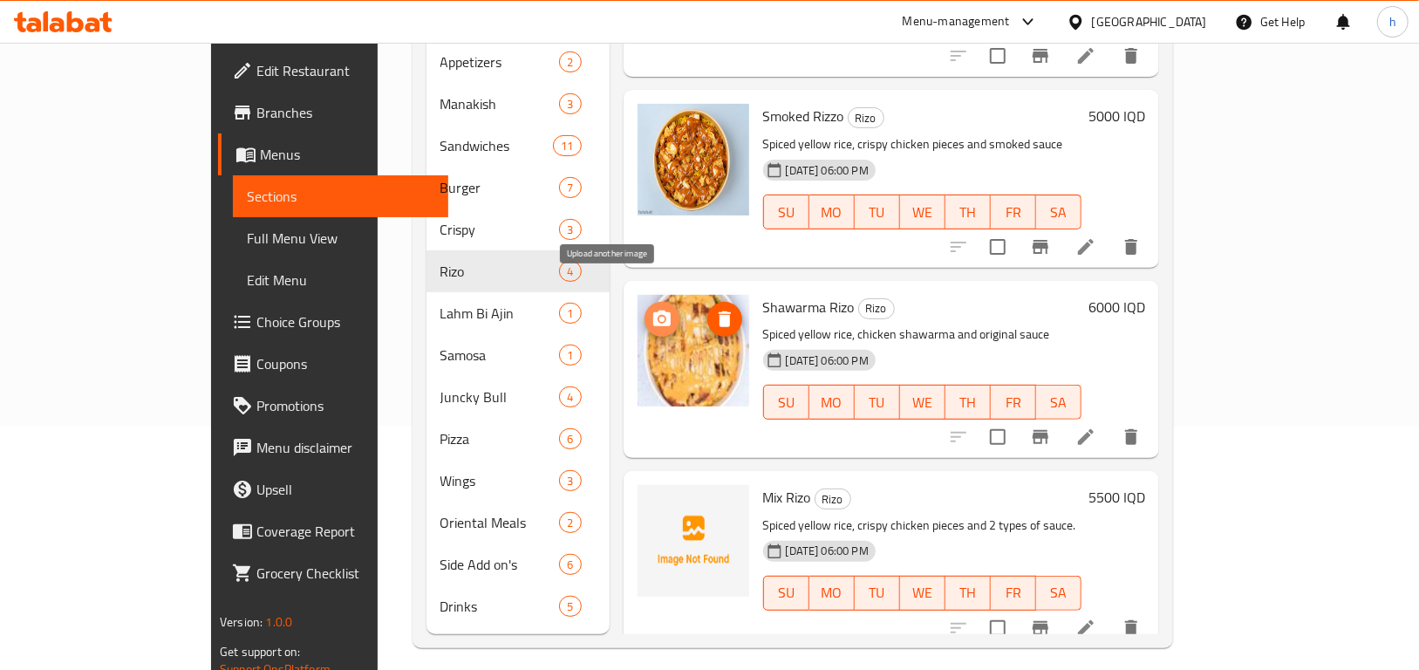
click at [652, 309] on icon "upload picture" at bounding box center [662, 319] width 21 height 21
click at [715, 309] on icon "delete image" at bounding box center [725, 319] width 21 height 21
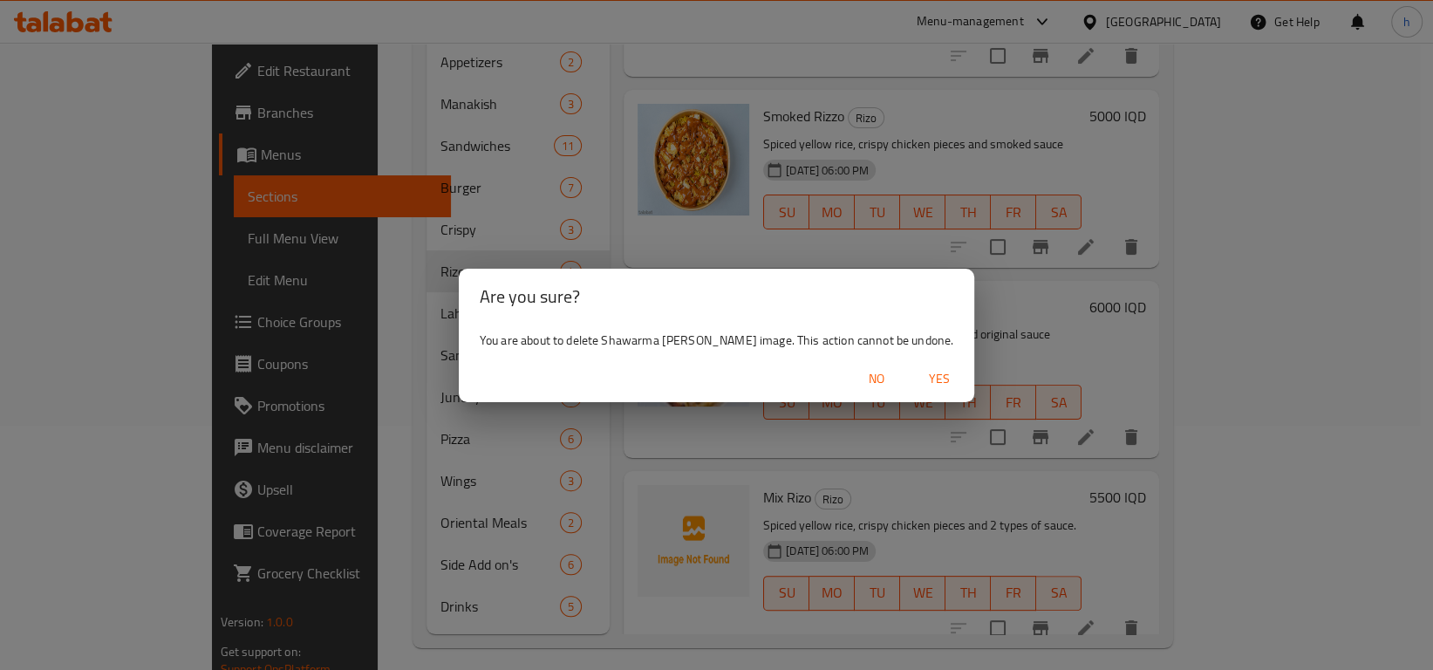
click at [919, 376] on span "Yes" at bounding box center [940, 379] width 42 height 22
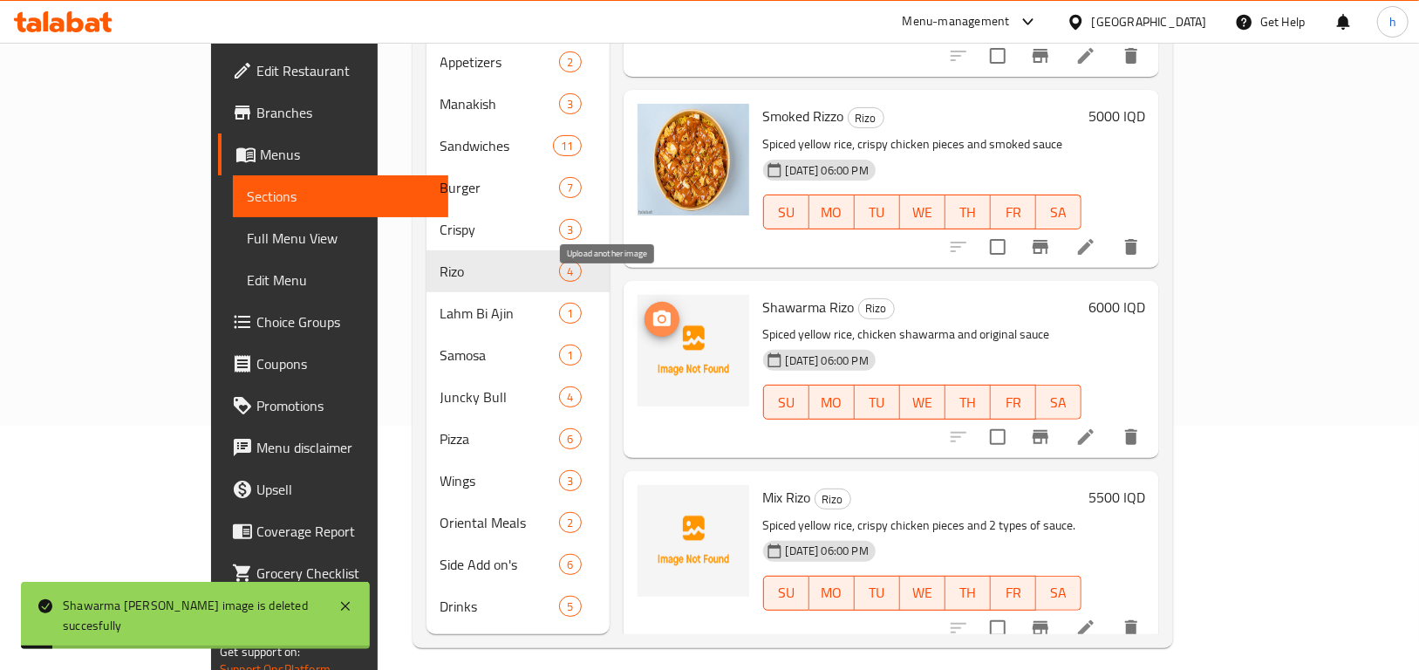
click at [653, 311] on icon "upload picture" at bounding box center [661, 319] width 17 height 16
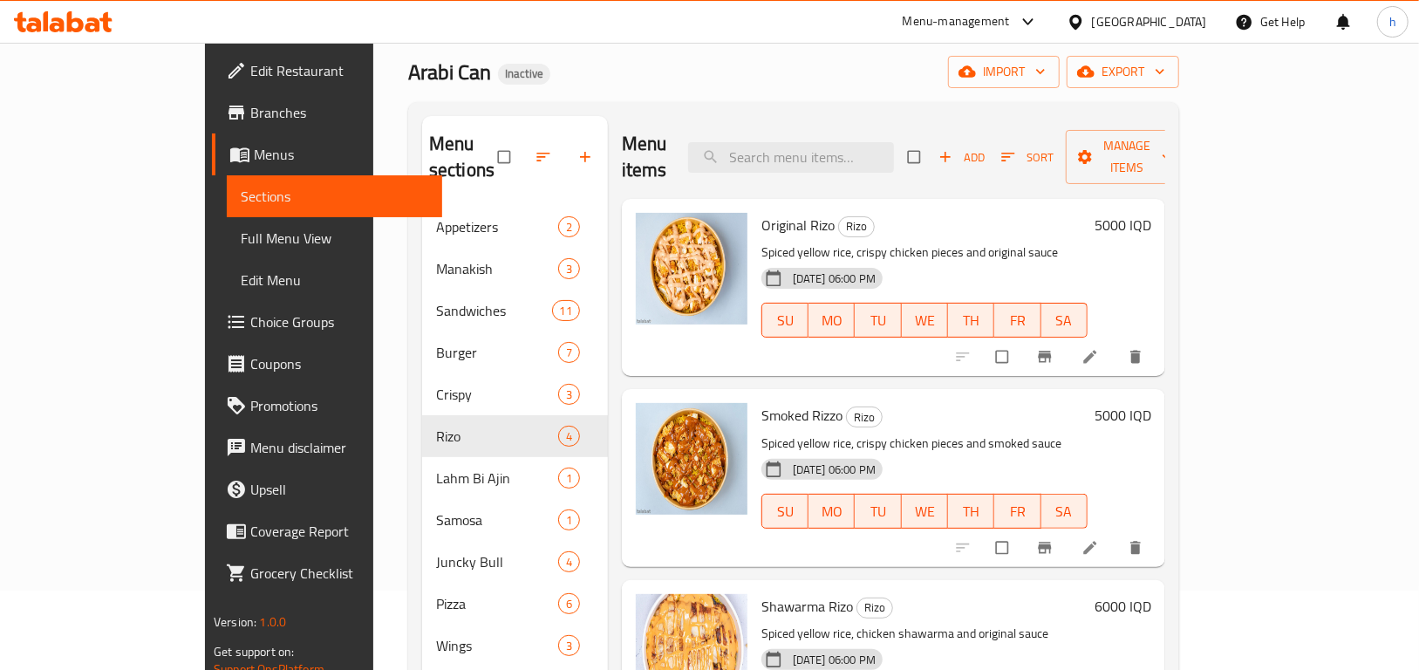
scroll to position [244, 0]
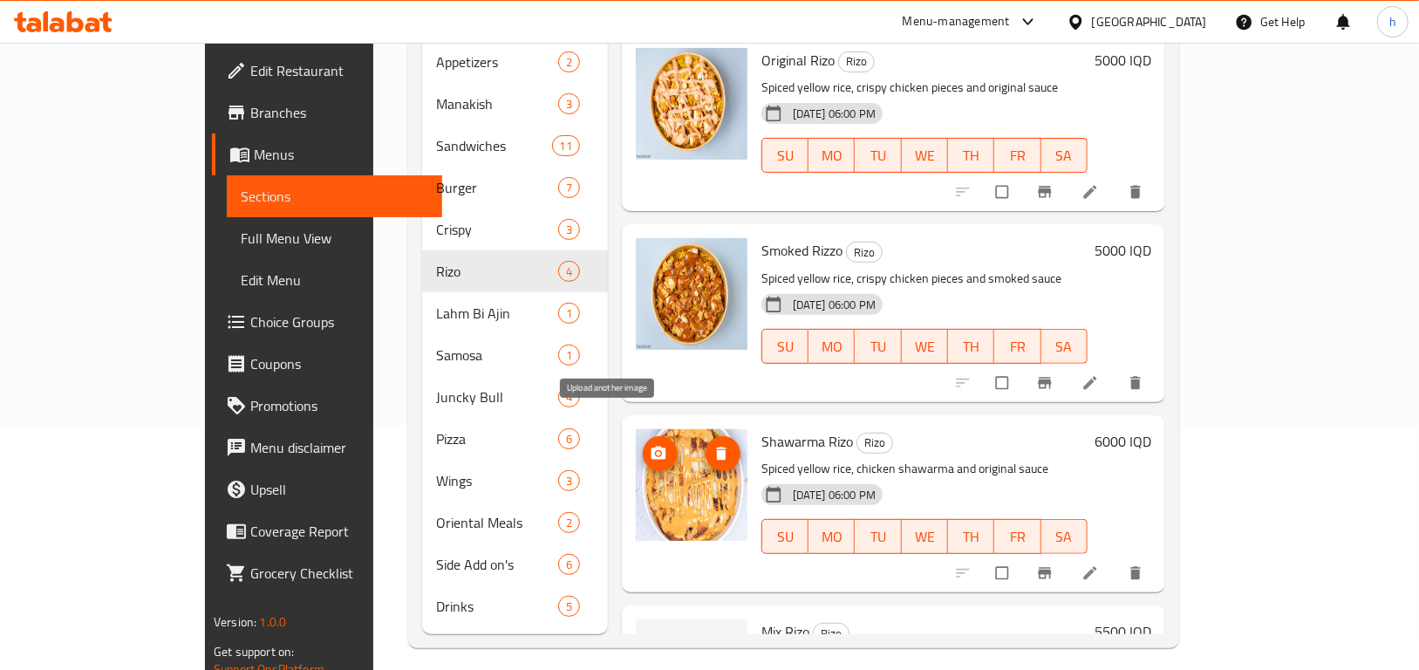
click at [650, 445] on icon "upload picture" at bounding box center [658, 453] width 17 height 17
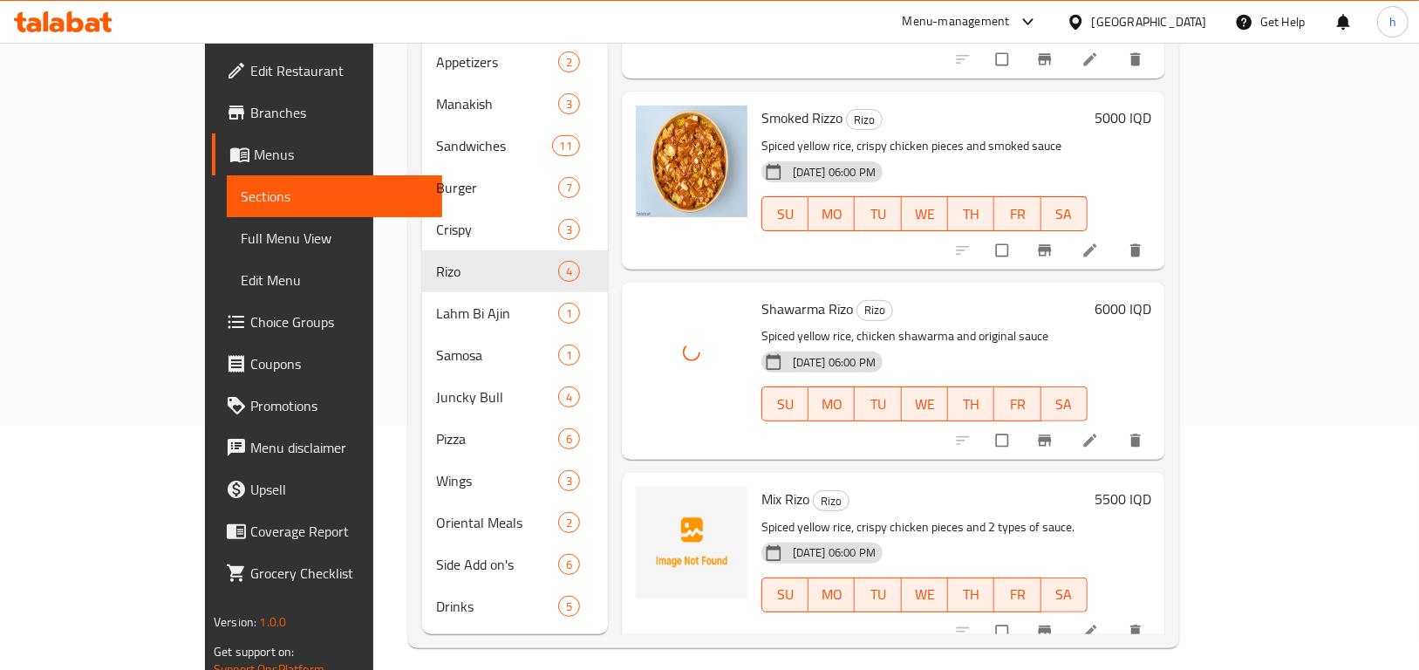
scroll to position [134, 0]
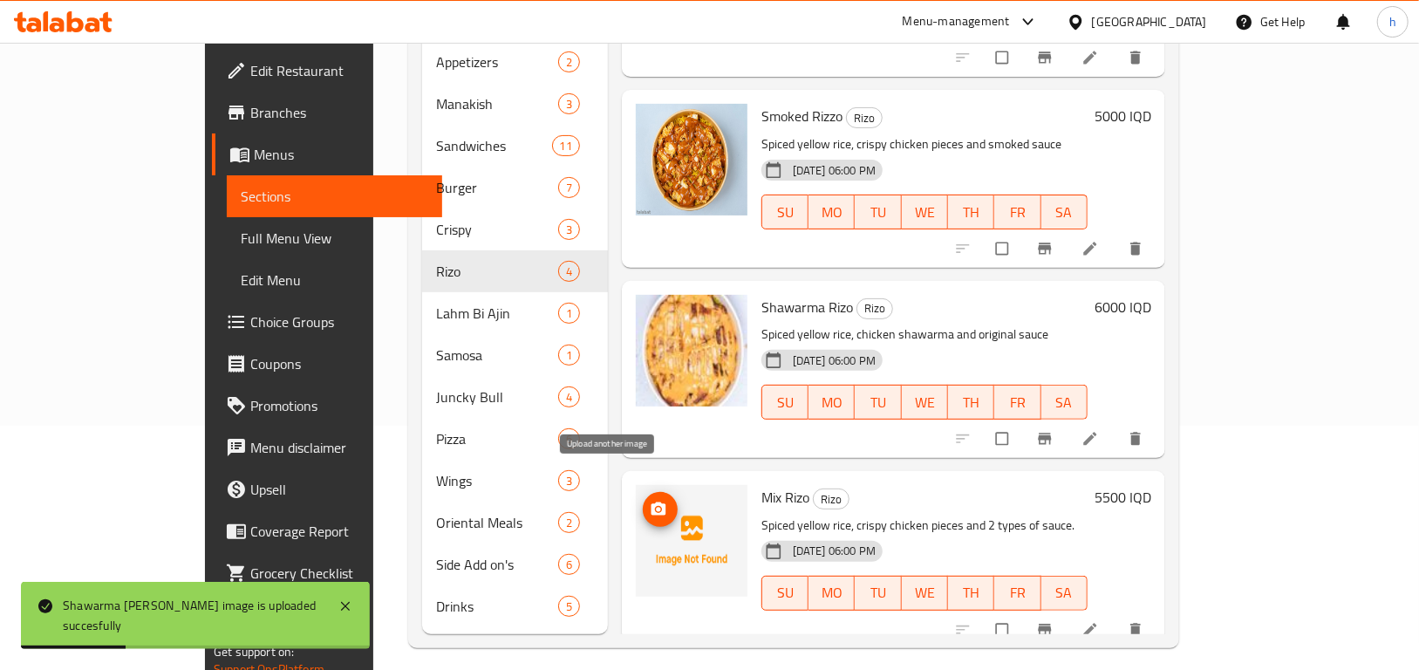
click at [643, 501] on span "upload picture" at bounding box center [660, 509] width 35 height 17
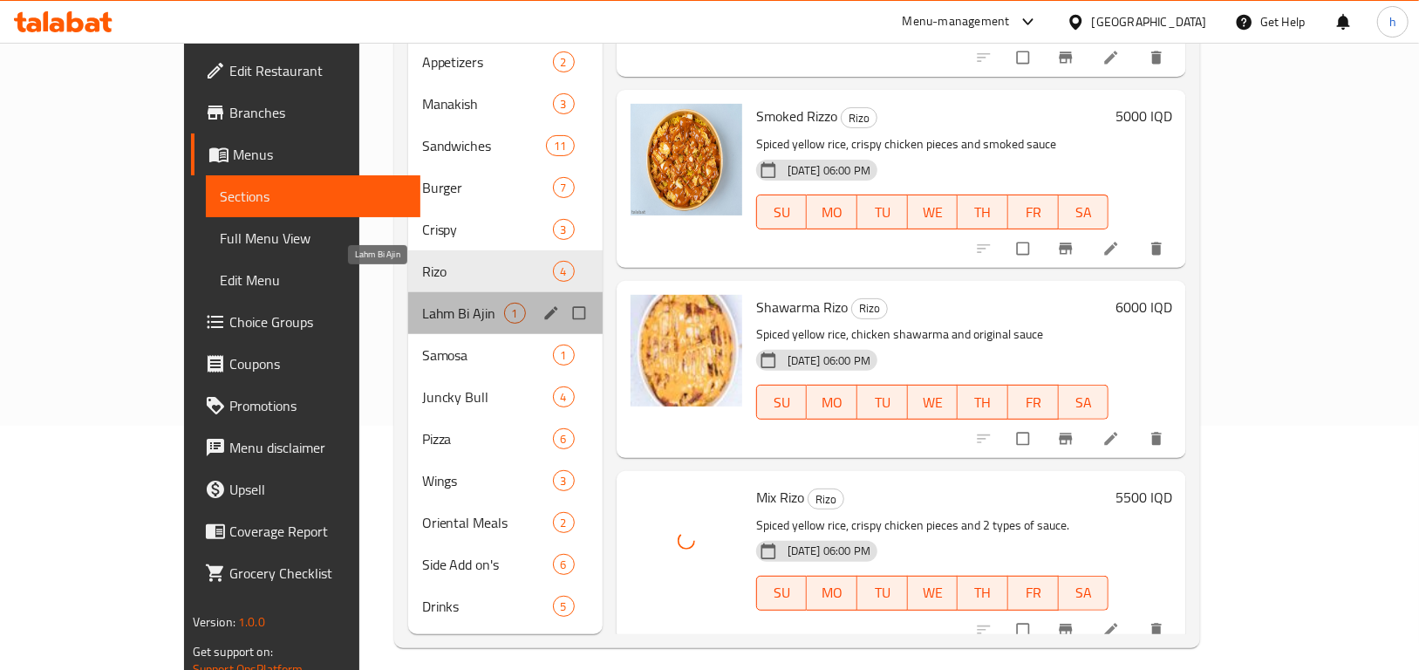
click at [422, 303] on span "Lahm Bi Ajin" at bounding box center [463, 313] width 82 height 21
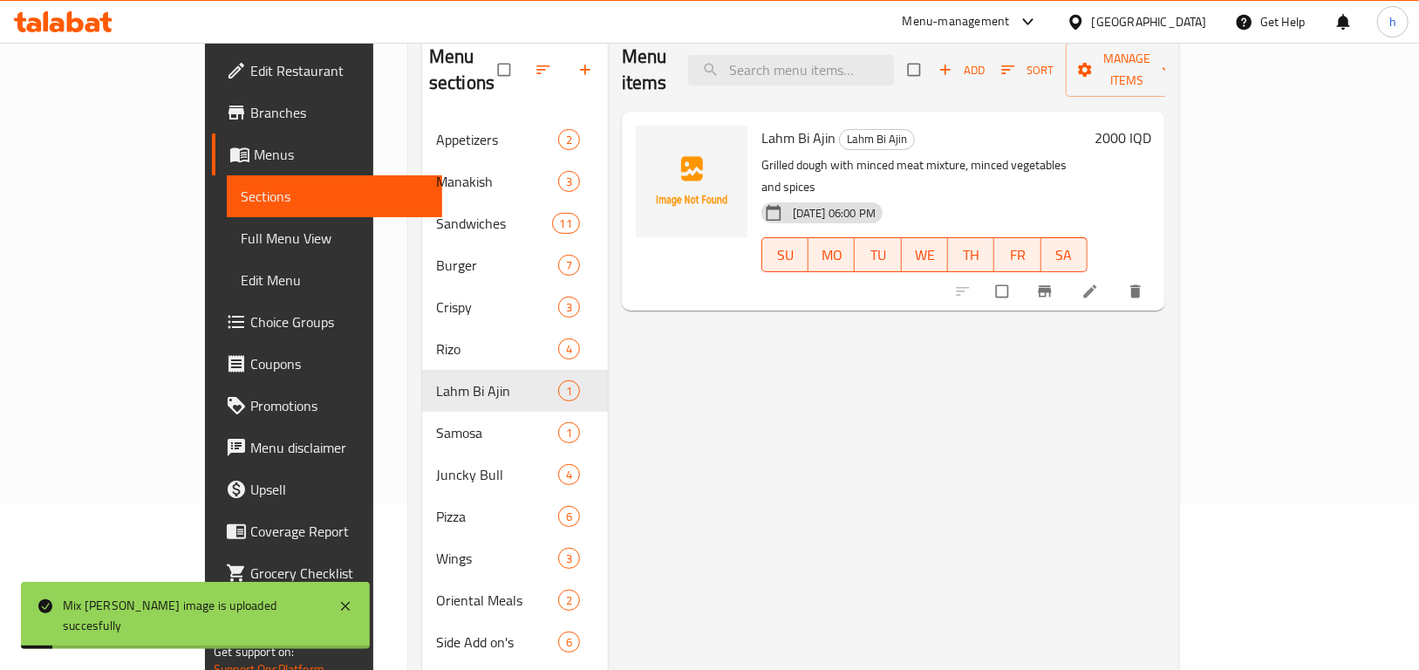
scroll to position [149, 0]
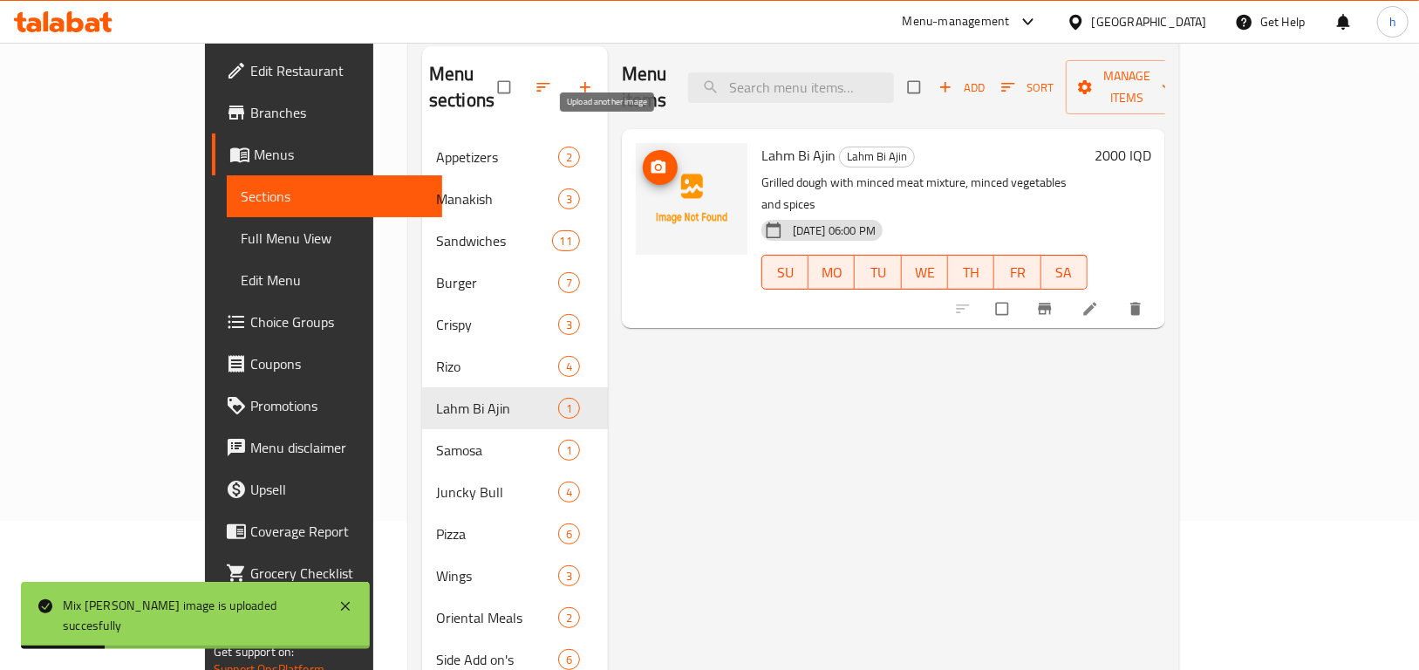
click at [650, 159] on icon "upload picture" at bounding box center [658, 167] width 17 height 17
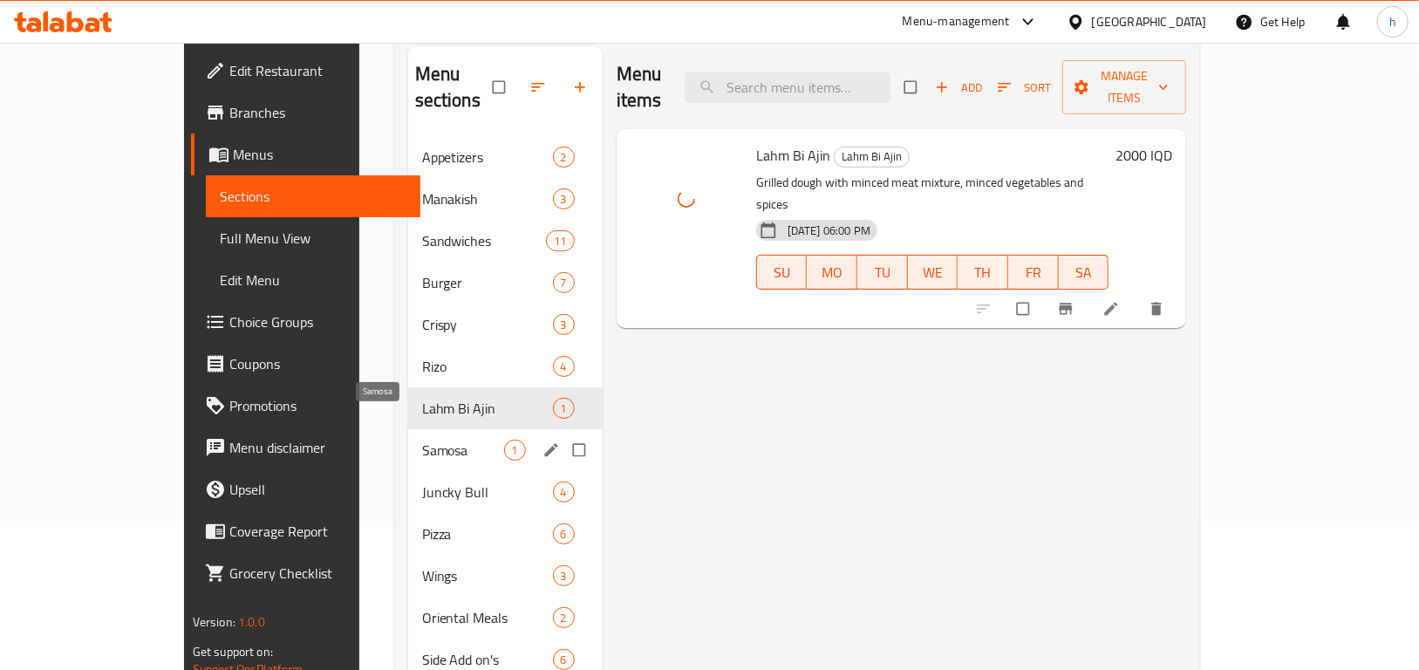
click at [422, 440] on span "Samosa" at bounding box center [463, 450] width 82 height 21
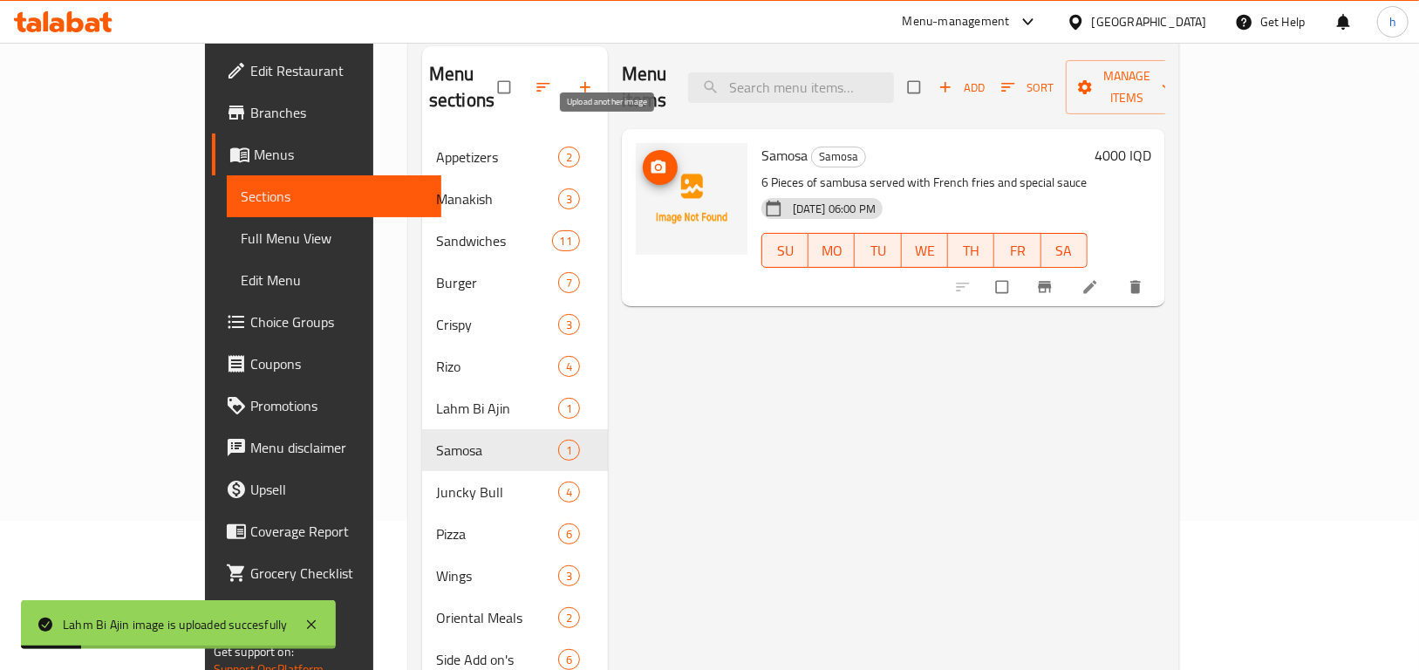
click at [643, 150] on button "upload picture" at bounding box center [660, 167] width 35 height 35
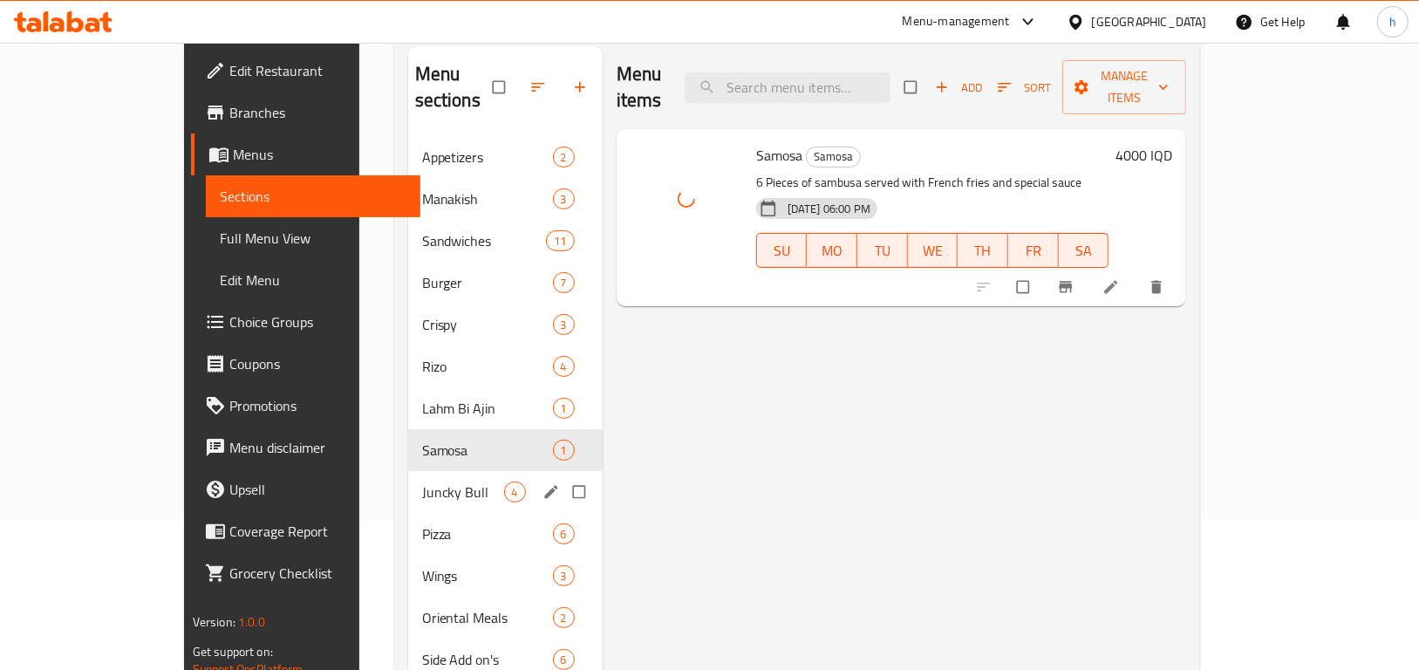
click at [408, 478] on div "Juncky Bull 4" at bounding box center [505, 492] width 195 height 42
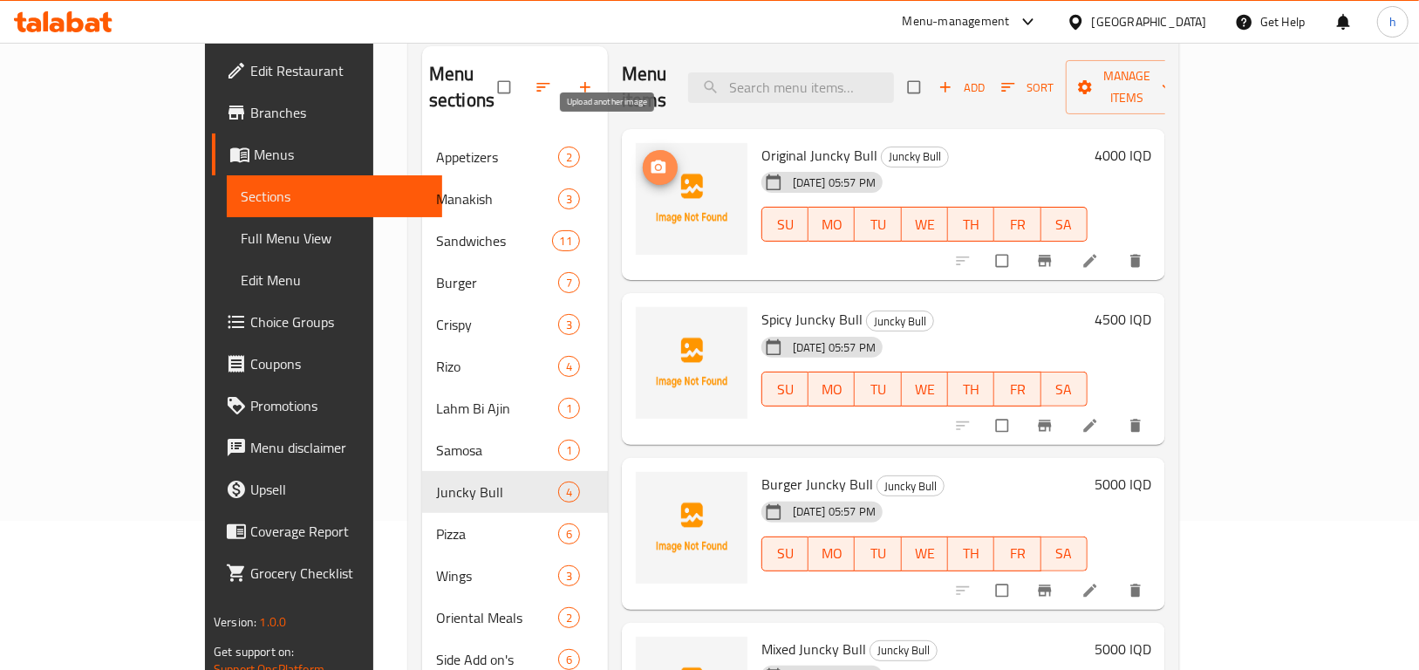
click at [643, 159] on span "upload picture" at bounding box center [660, 167] width 35 height 17
click at [1097, 255] on icon at bounding box center [1090, 261] width 13 height 13
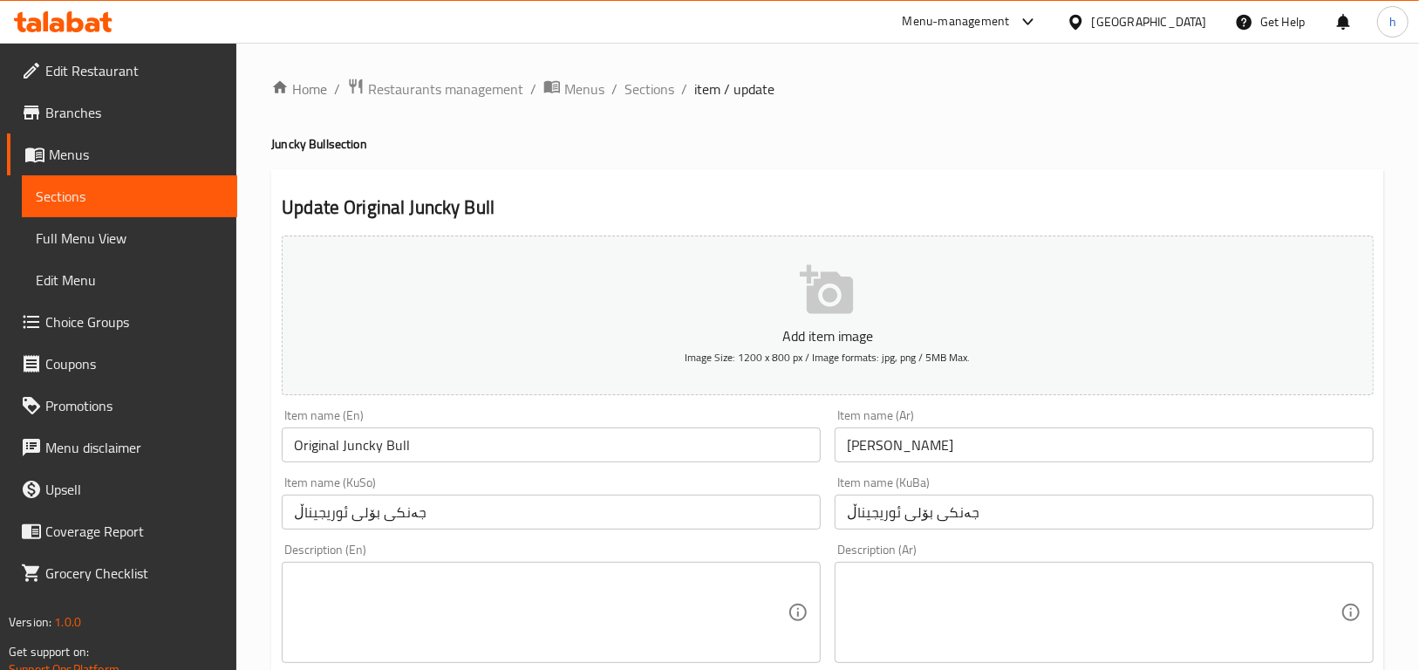
click at [955, 441] on input "اوريجنال جانكي بول" at bounding box center [1104, 444] width 539 height 35
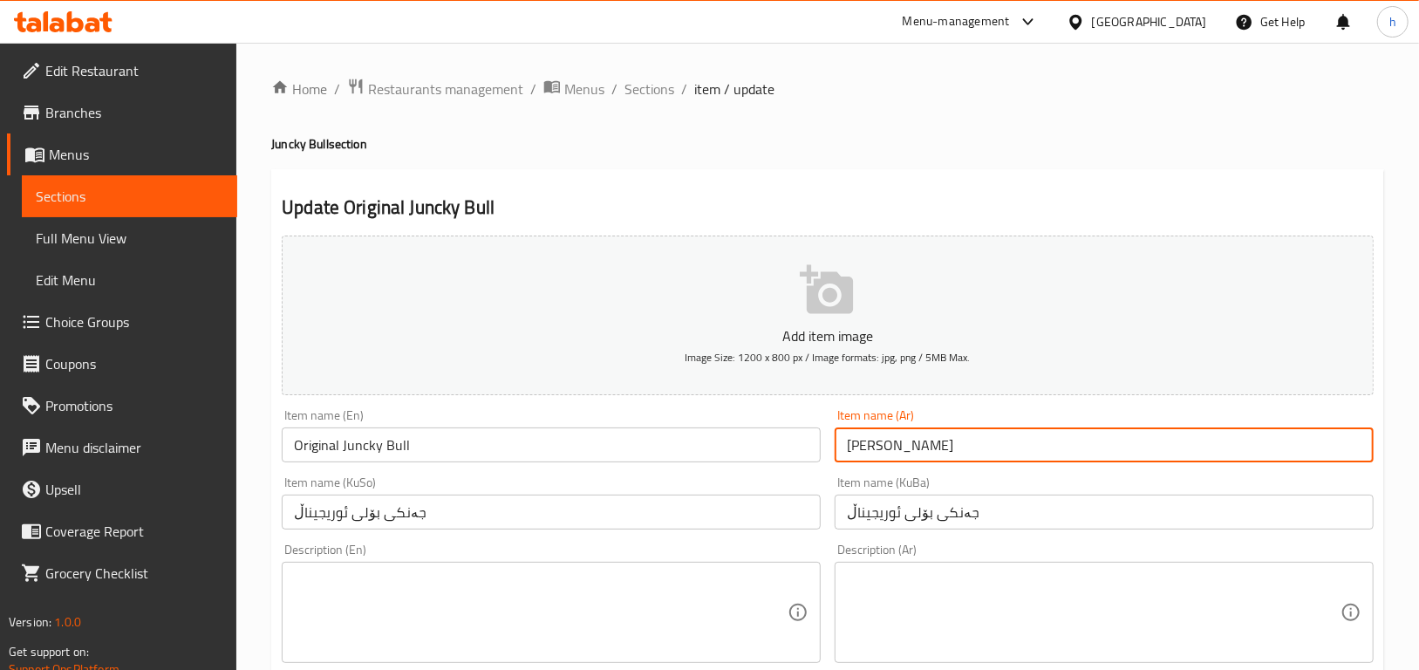
click at [955, 441] on input "اوريجنال جانكي بول" at bounding box center [1104, 444] width 539 height 35
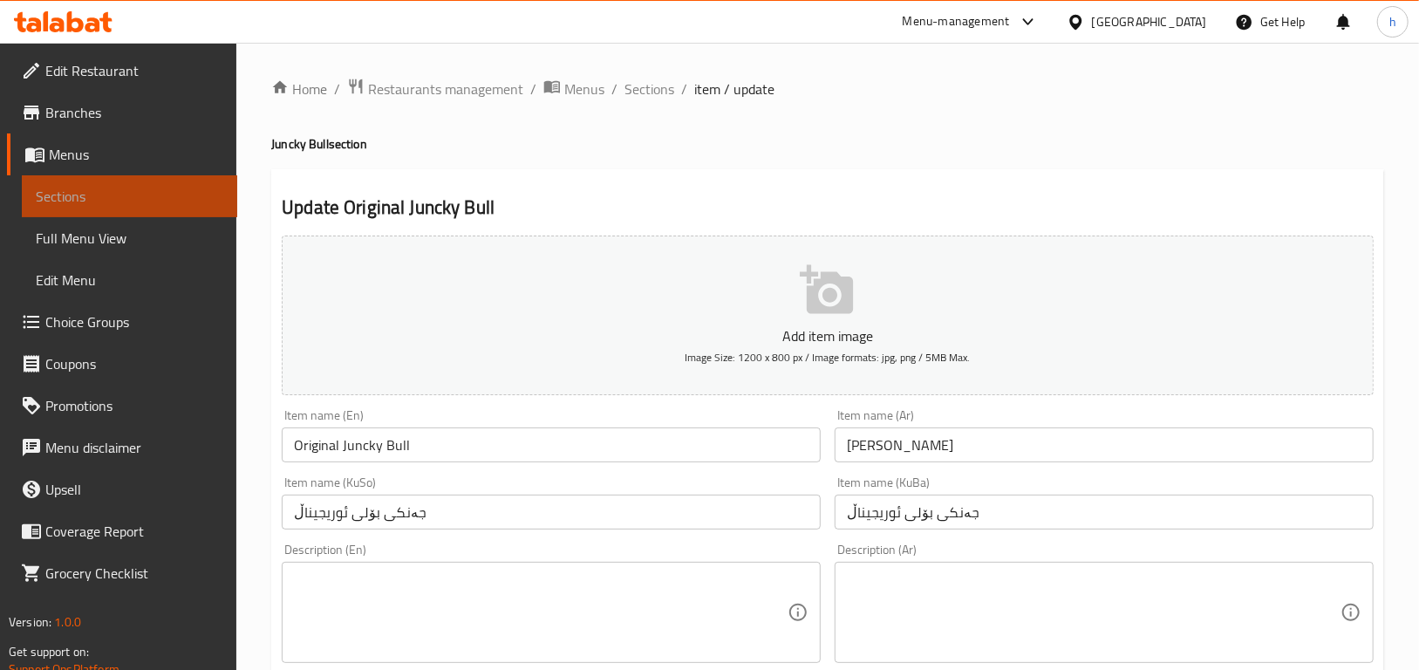
click at [99, 197] on span "Sections" at bounding box center [130, 196] width 188 height 21
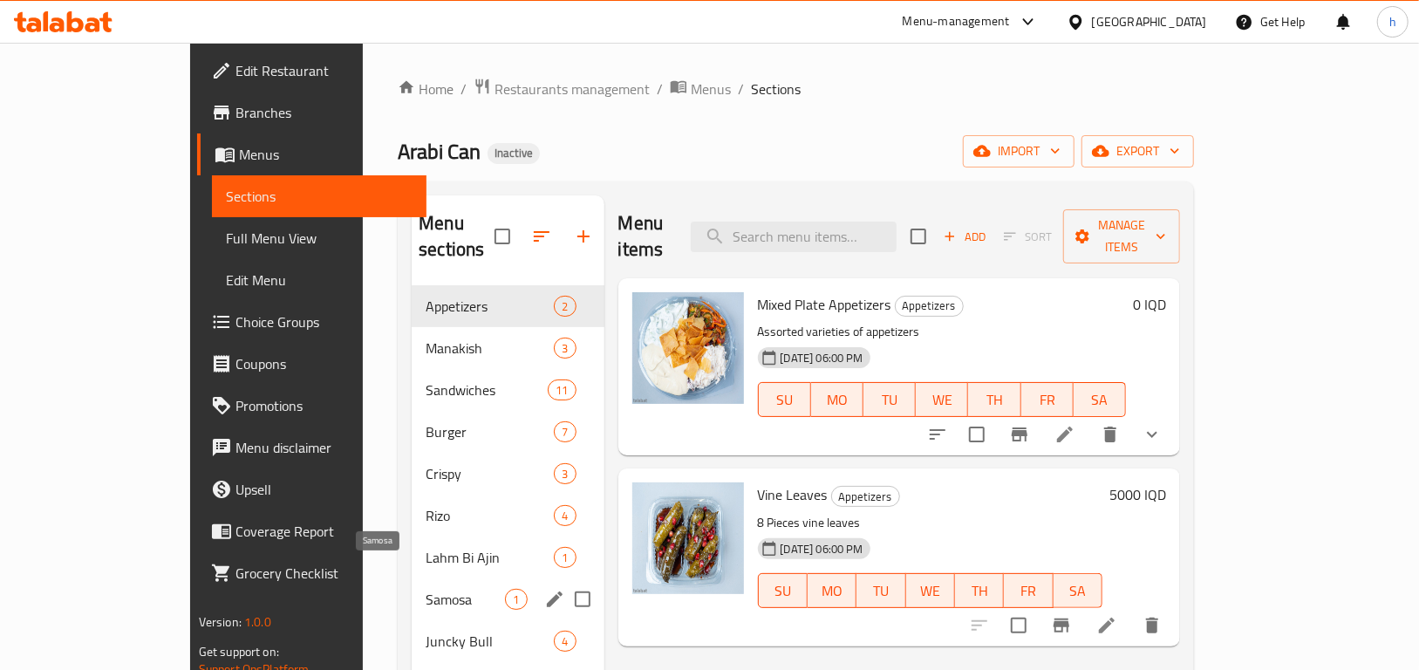
click at [426, 589] on span "Samosa" at bounding box center [465, 599] width 79 height 21
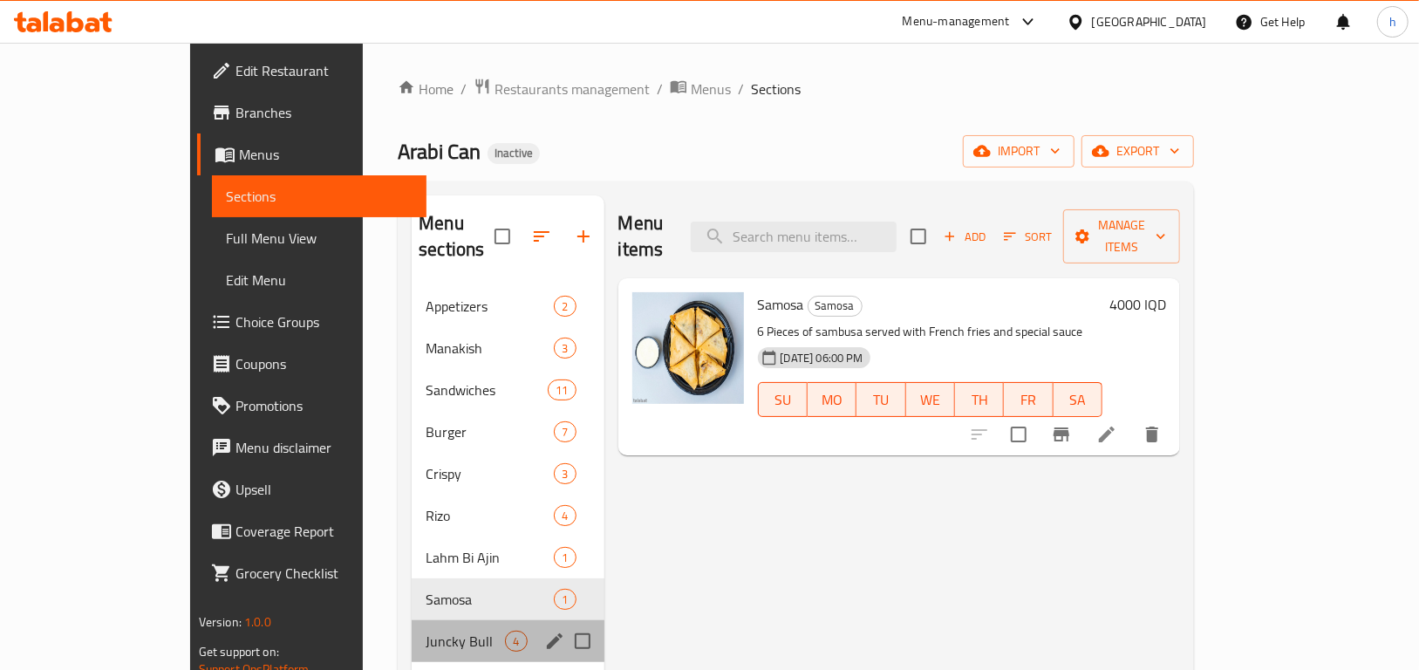
click at [412, 620] on div "Juncky Bull 4" at bounding box center [508, 641] width 192 height 42
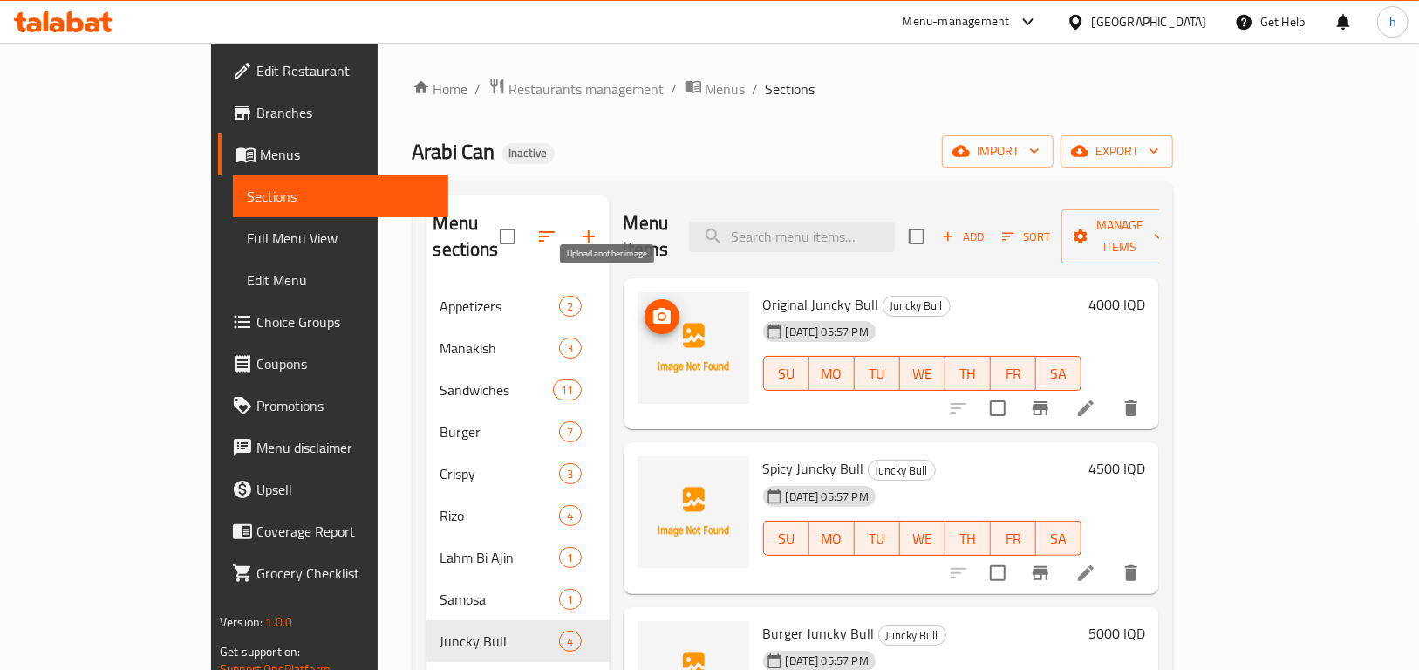
click at [652, 306] on icon "upload picture" at bounding box center [662, 316] width 21 height 21
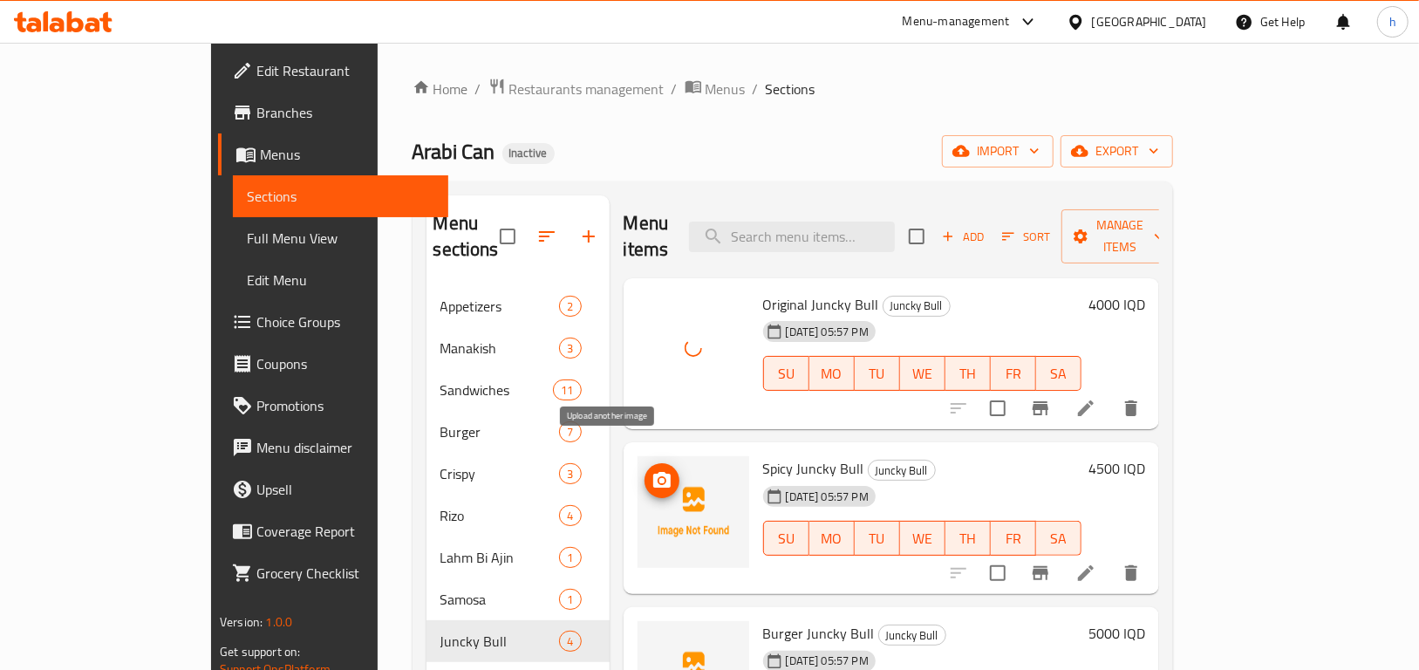
click at [645, 468] on button "upload picture" at bounding box center [662, 480] width 35 height 35
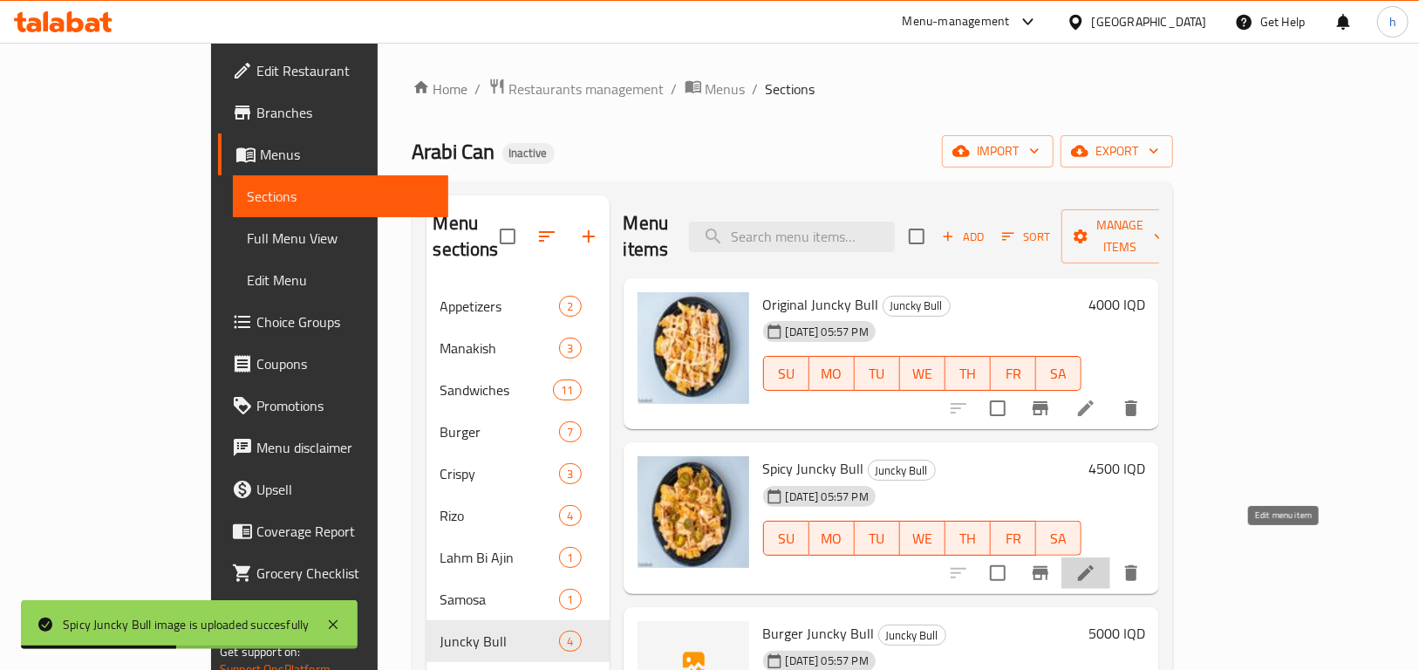
click at [1094, 565] on icon at bounding box center [1086, 573] width 16 height 16
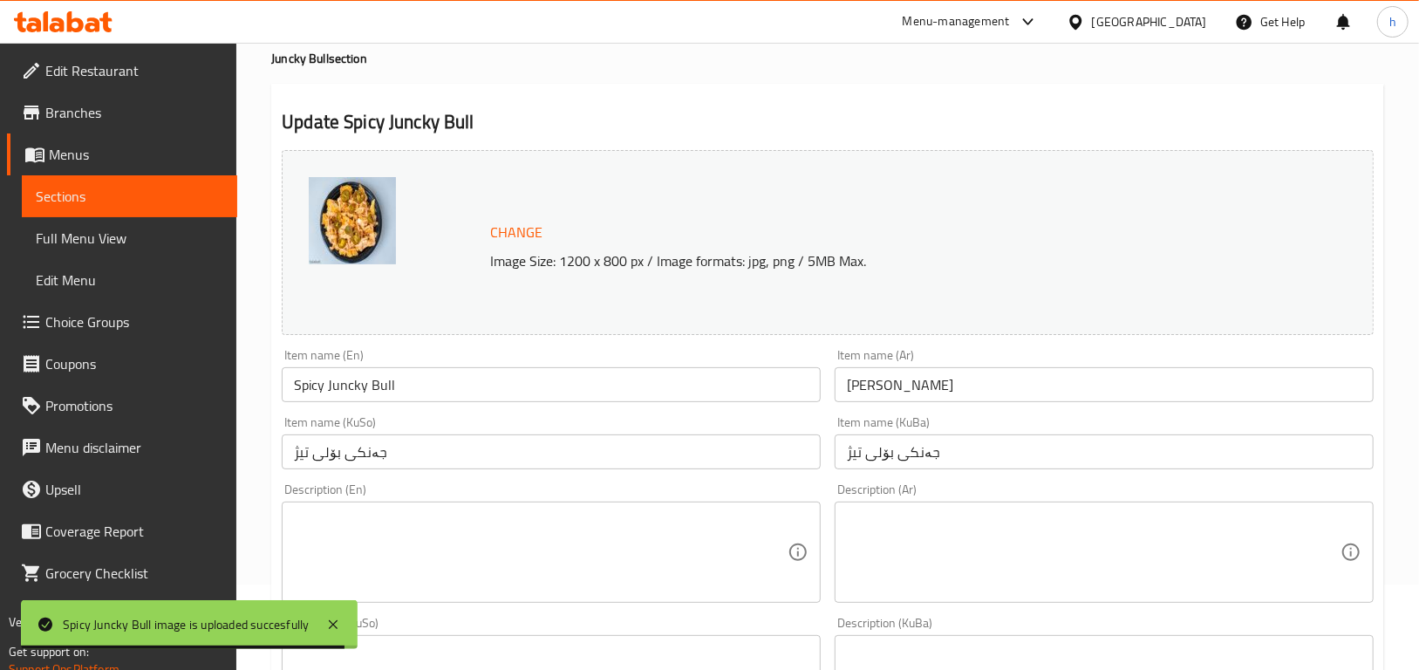
scroll to position [101, 0]
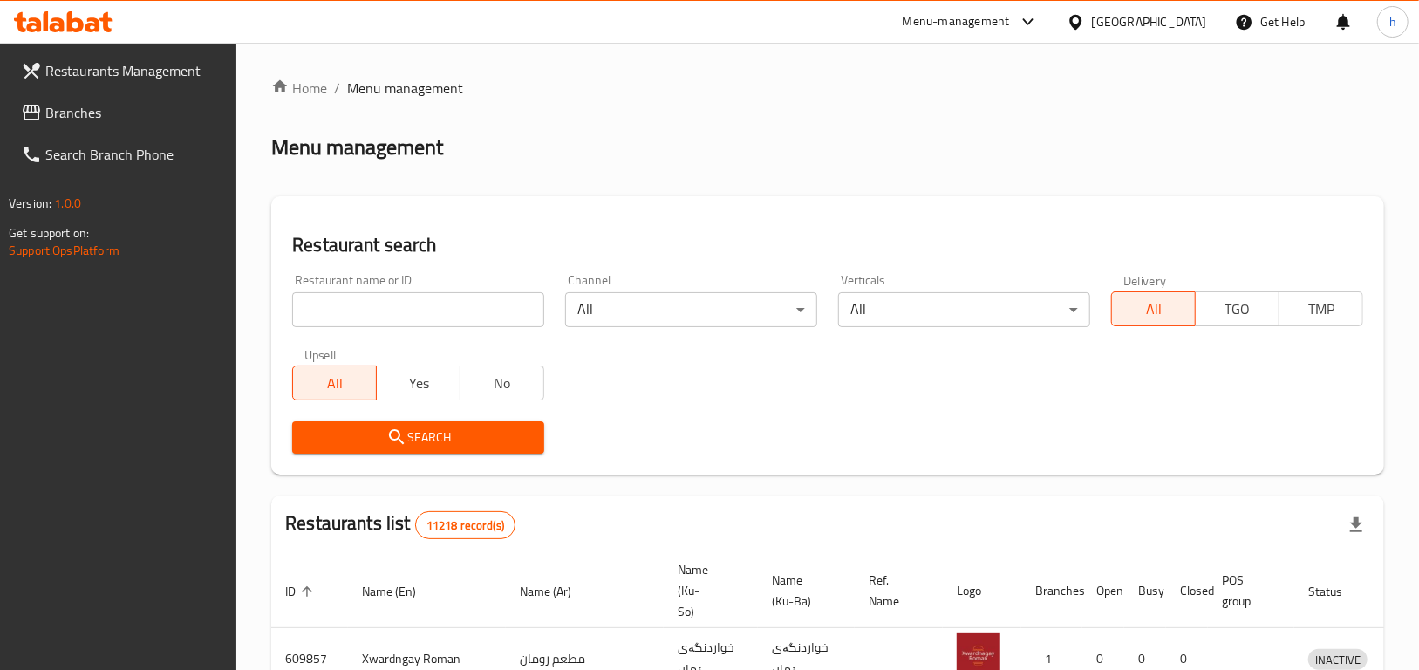
click at [51, 110] on span "Branches" at bounding box center [134, 112] width 178 height 21
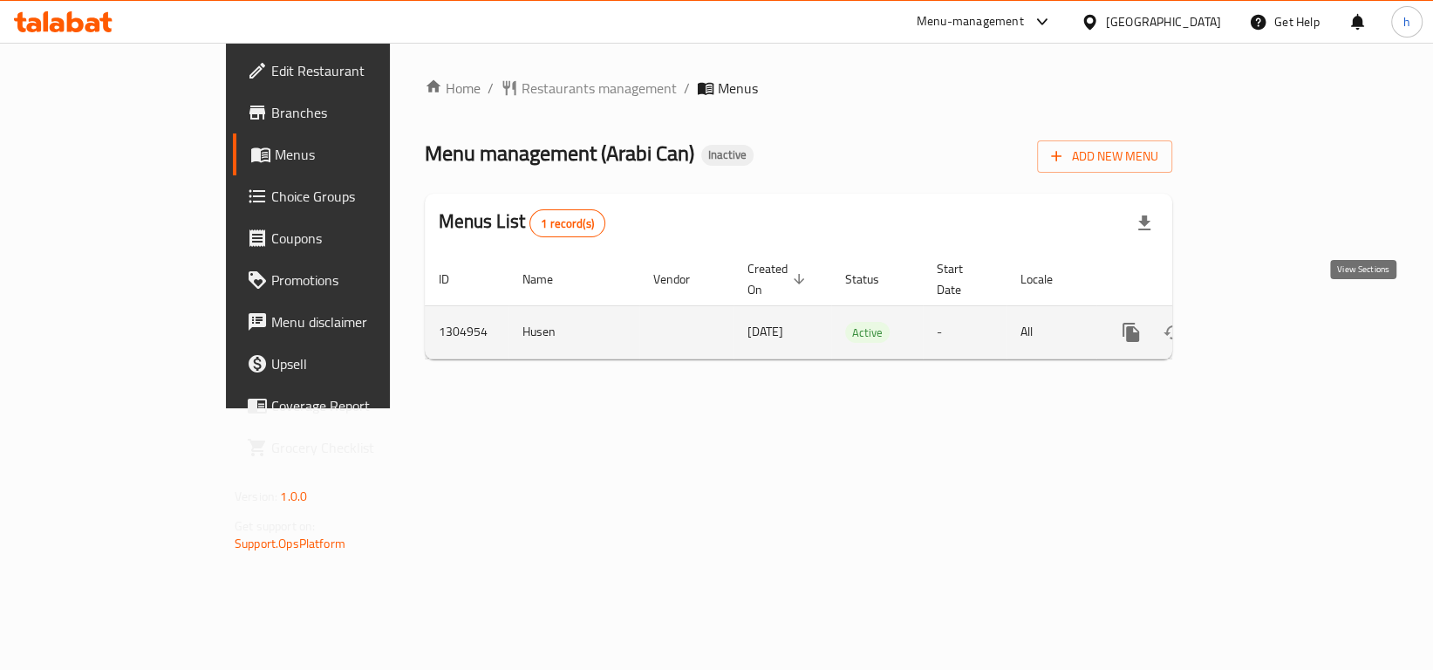
click at [1268, 322] on icon "enhanced table" at bounding box center [1257, 332] width 21 height 21
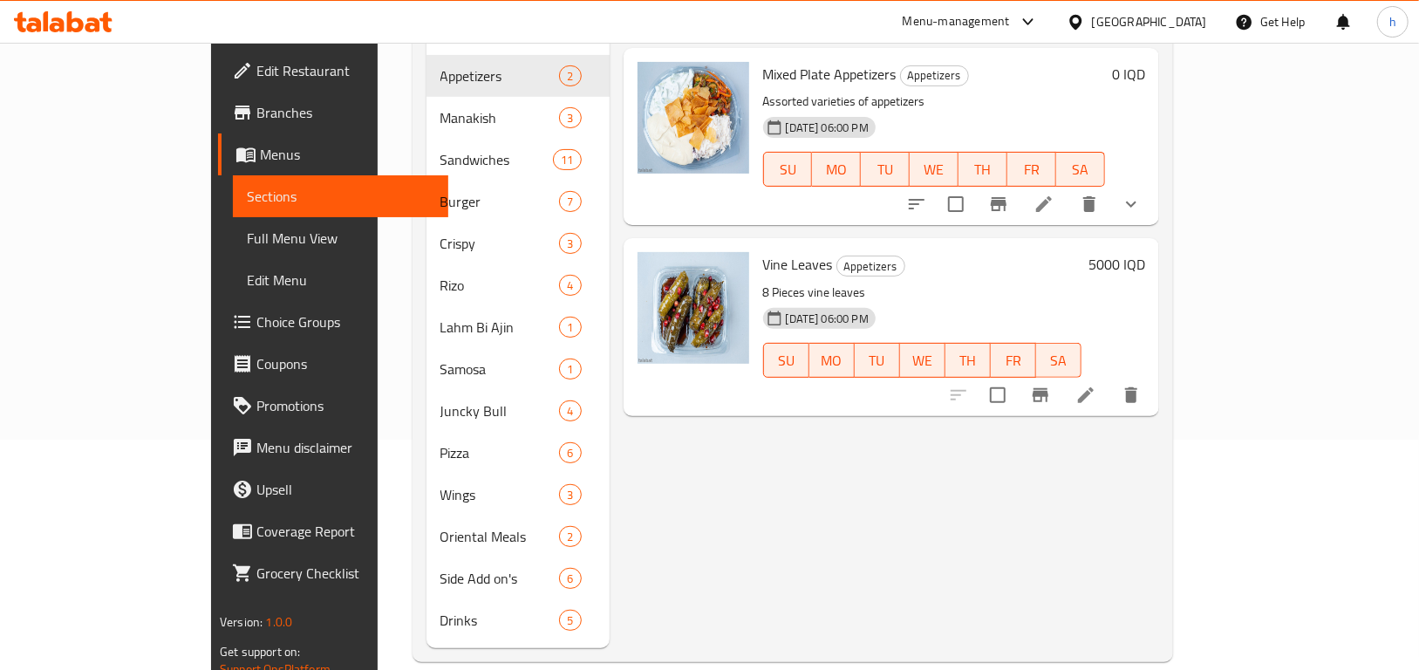
scroll to position [244, 0]
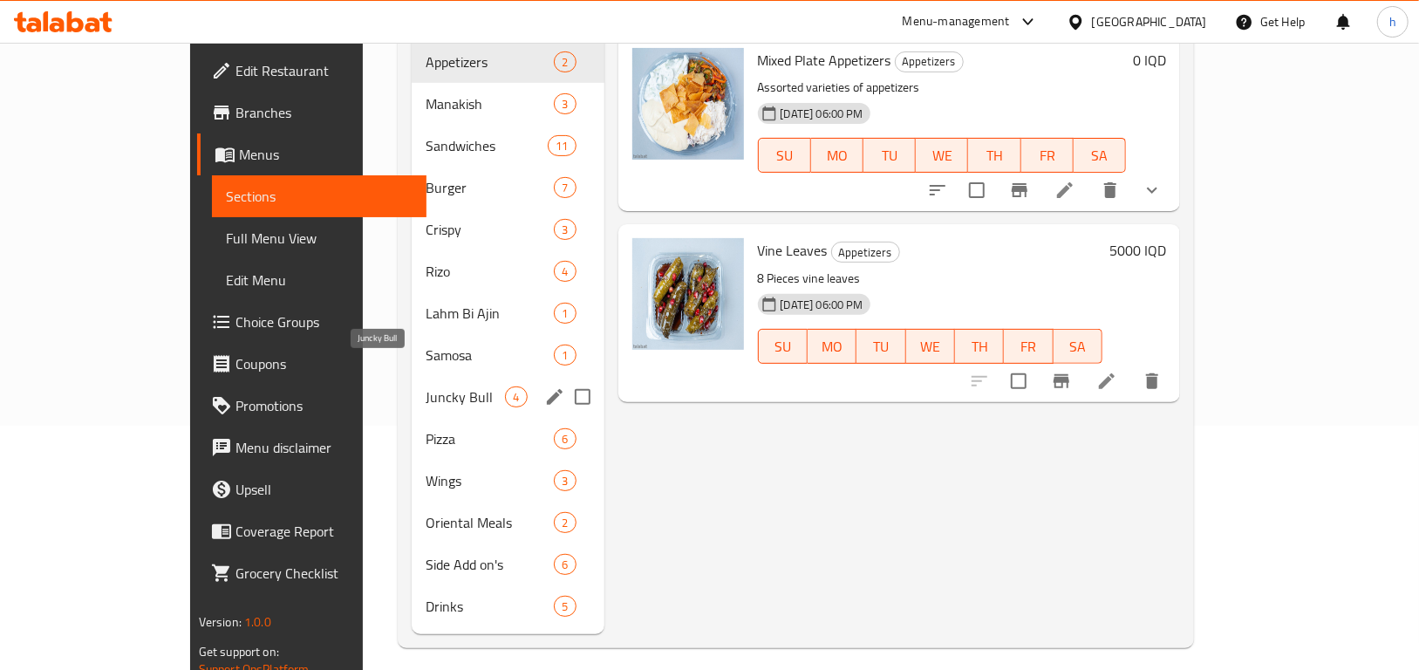
click at [426, 386] on span "Juncky Bull" at bounding box center [465, 396] width 79 height 21
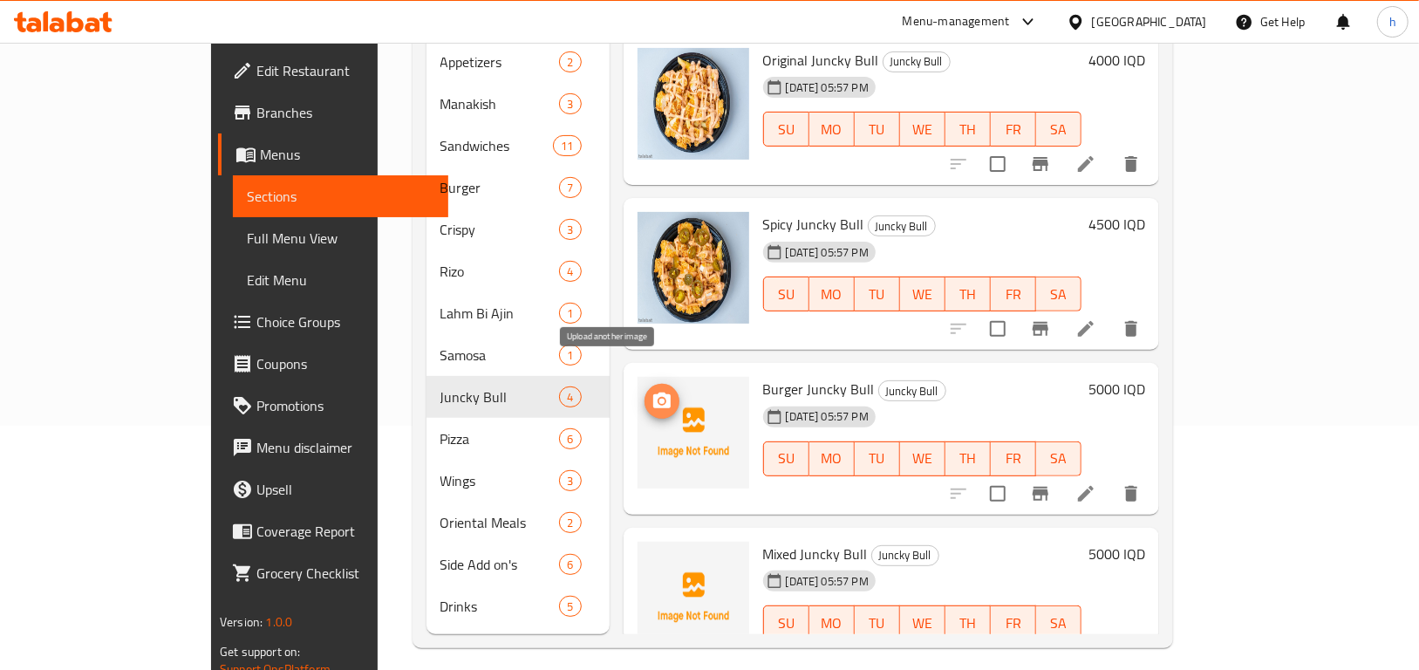
click at [653, 393] on icon "upload picture" at bounding box center [661, 401] width 17 height 16
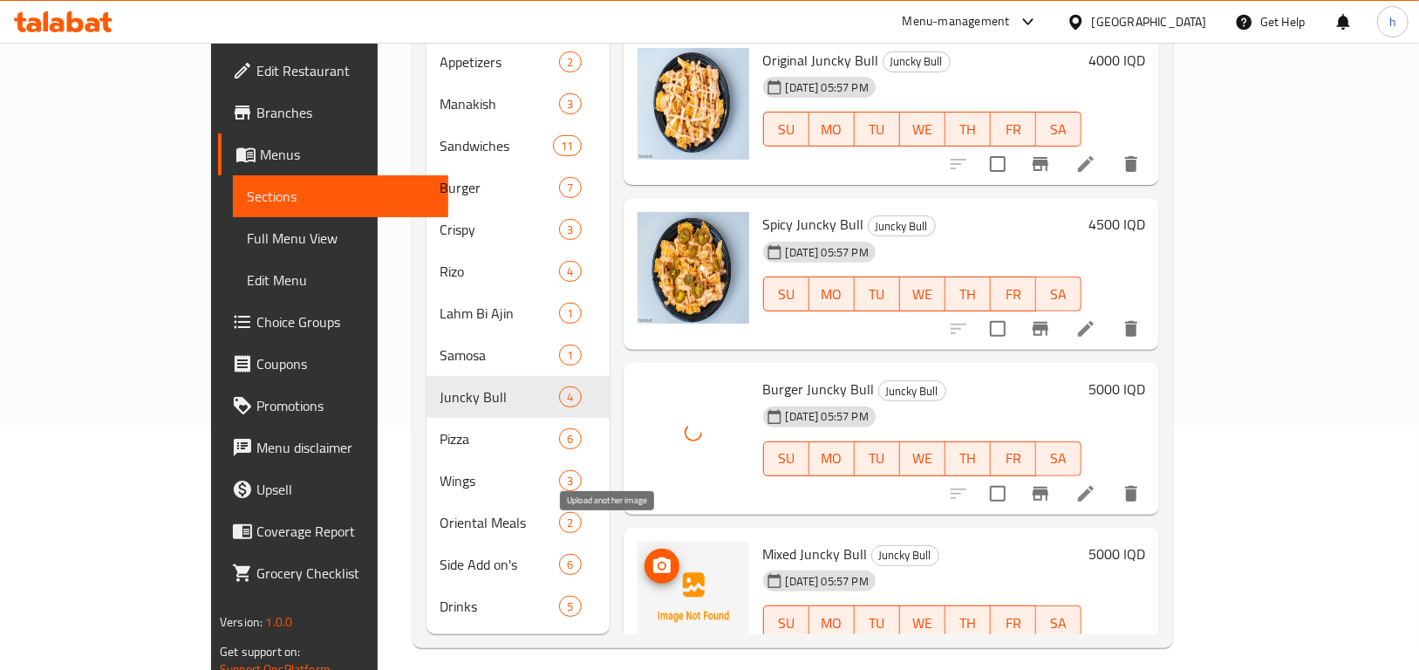
click at [653, 557] on icon "upload picture" at bounding box center [661, 565] width 17 height 16
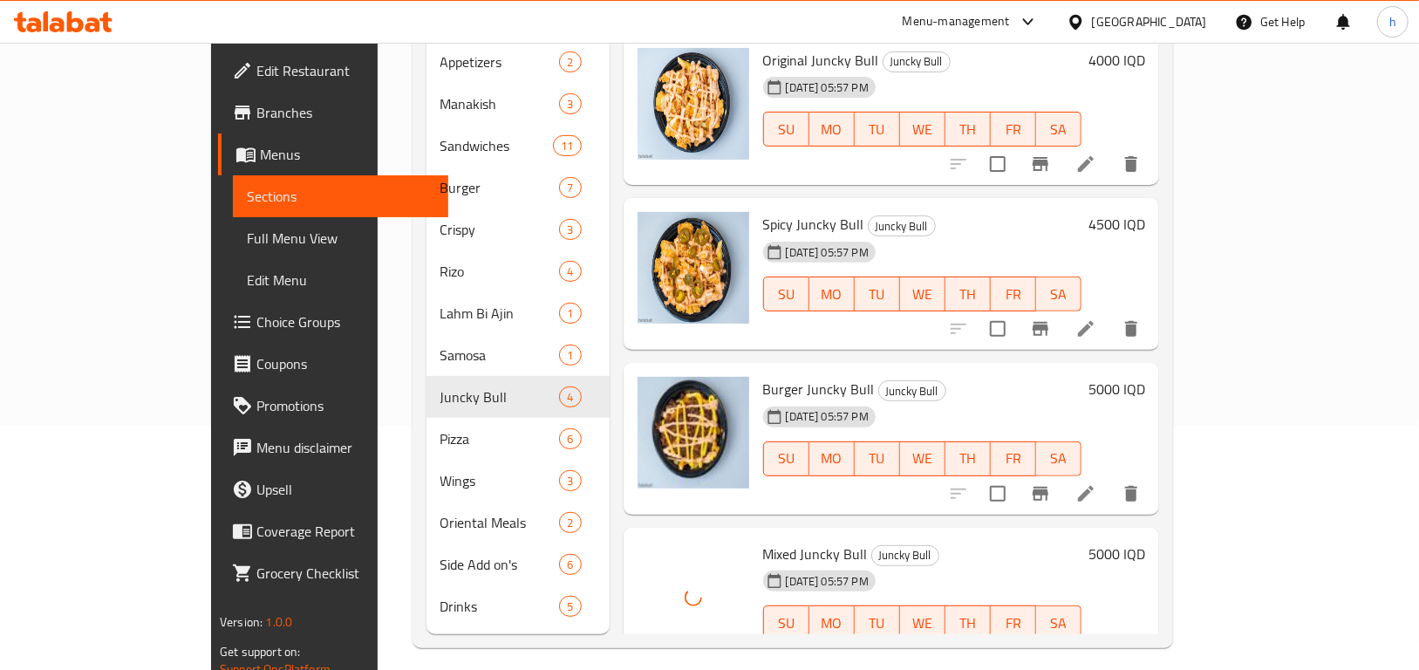
scroll to position [31, 0]
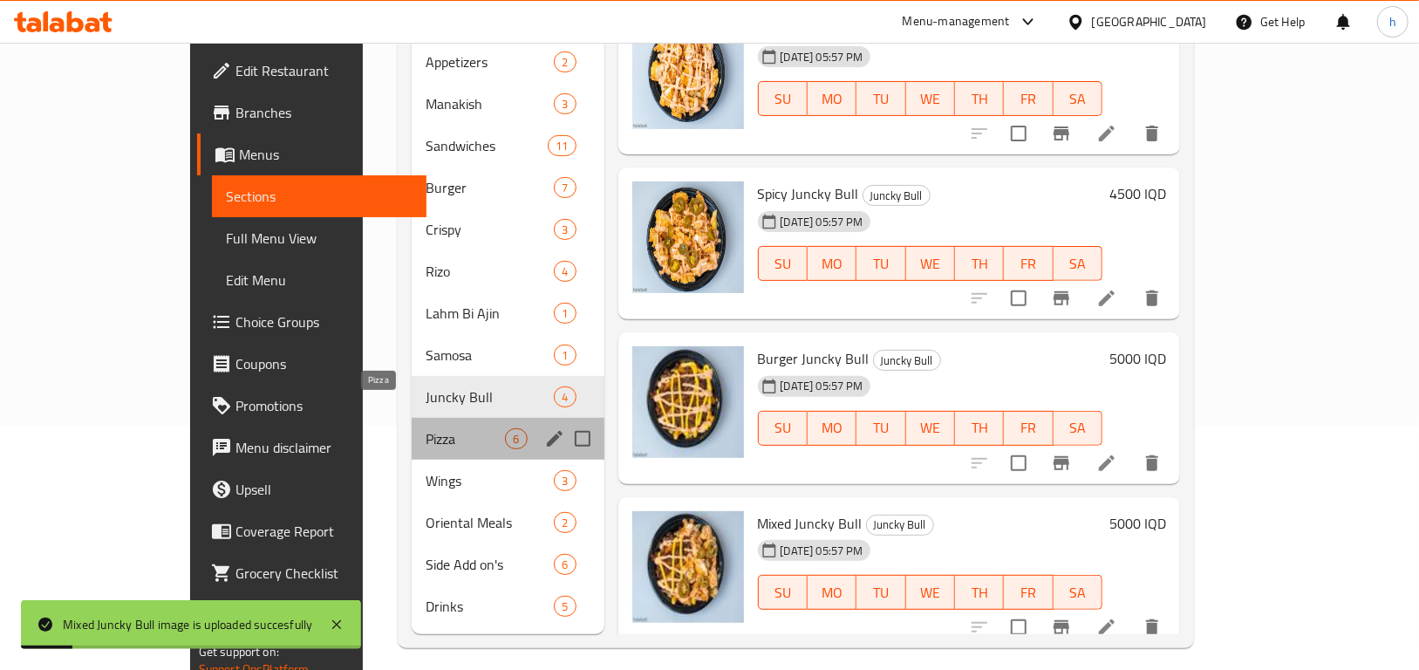
click at [426, 428] on span "Pizza" at bounding box center [465, 438] width 79 height 21
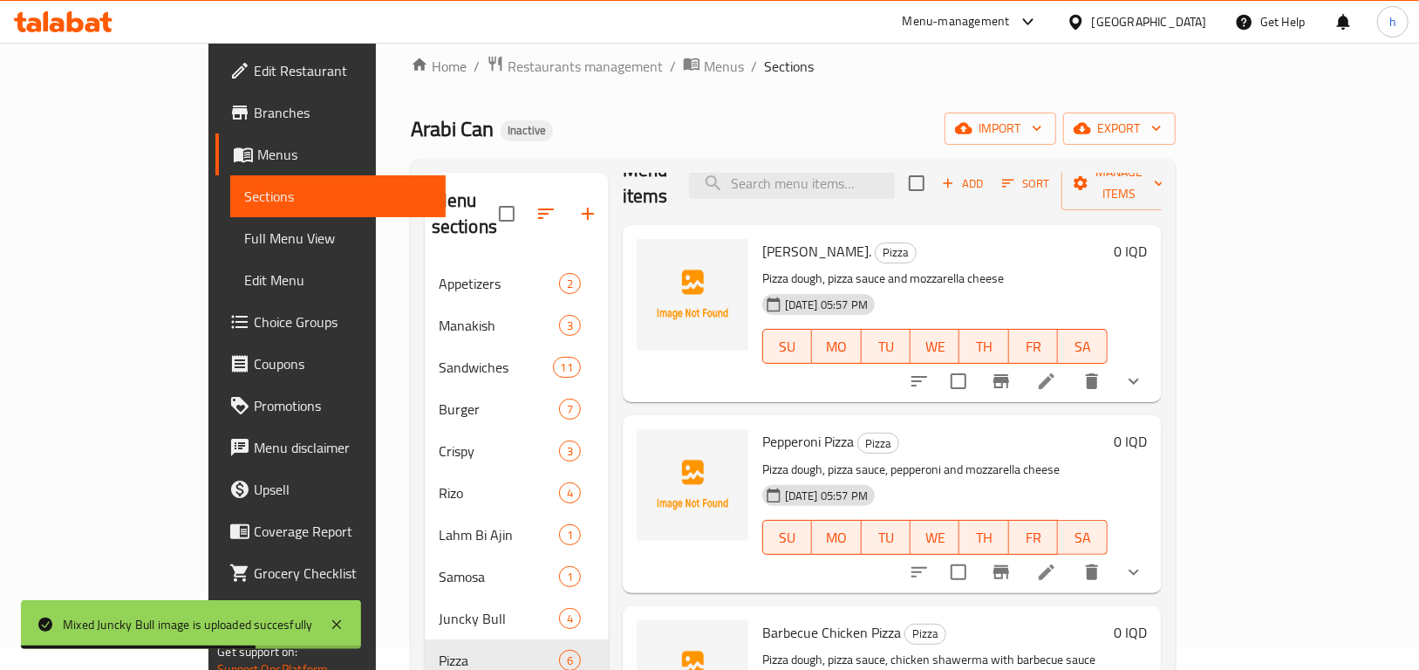
scroll to position [12, 0]
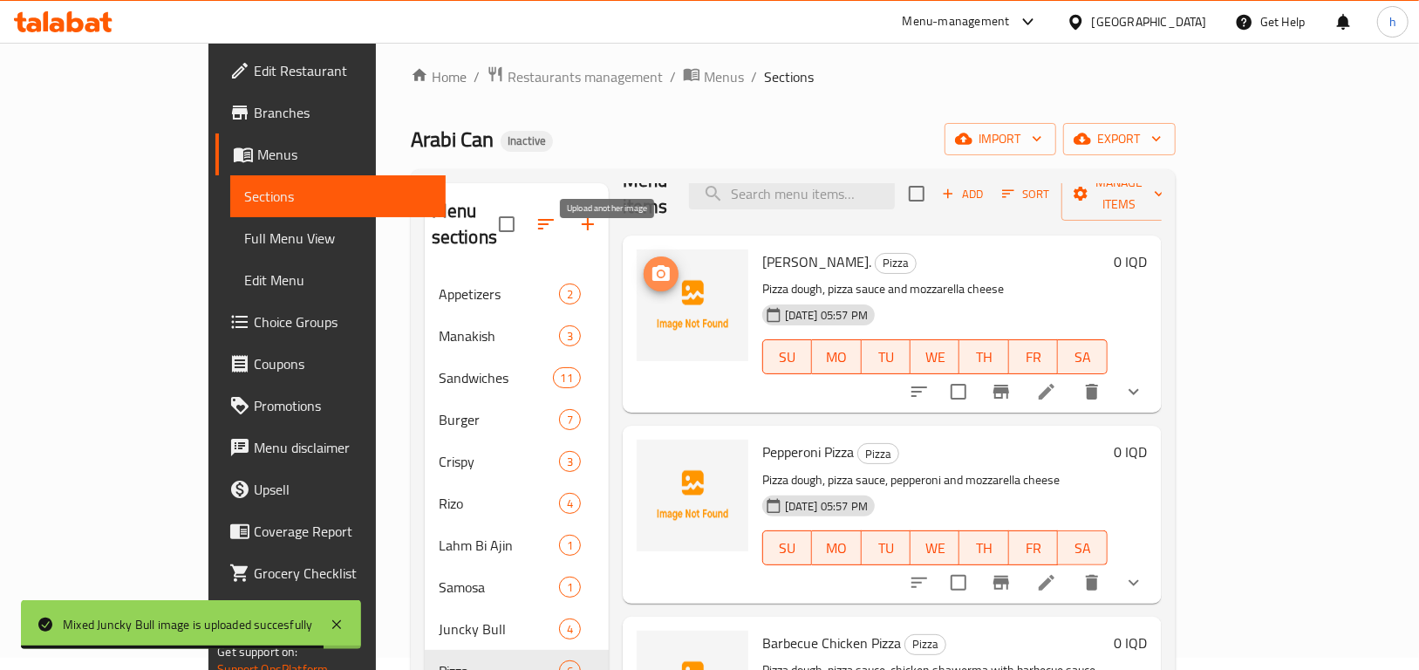
click at [653, 265] on icon "upload picture" at bounding box center [661, 273] width 17 height 16
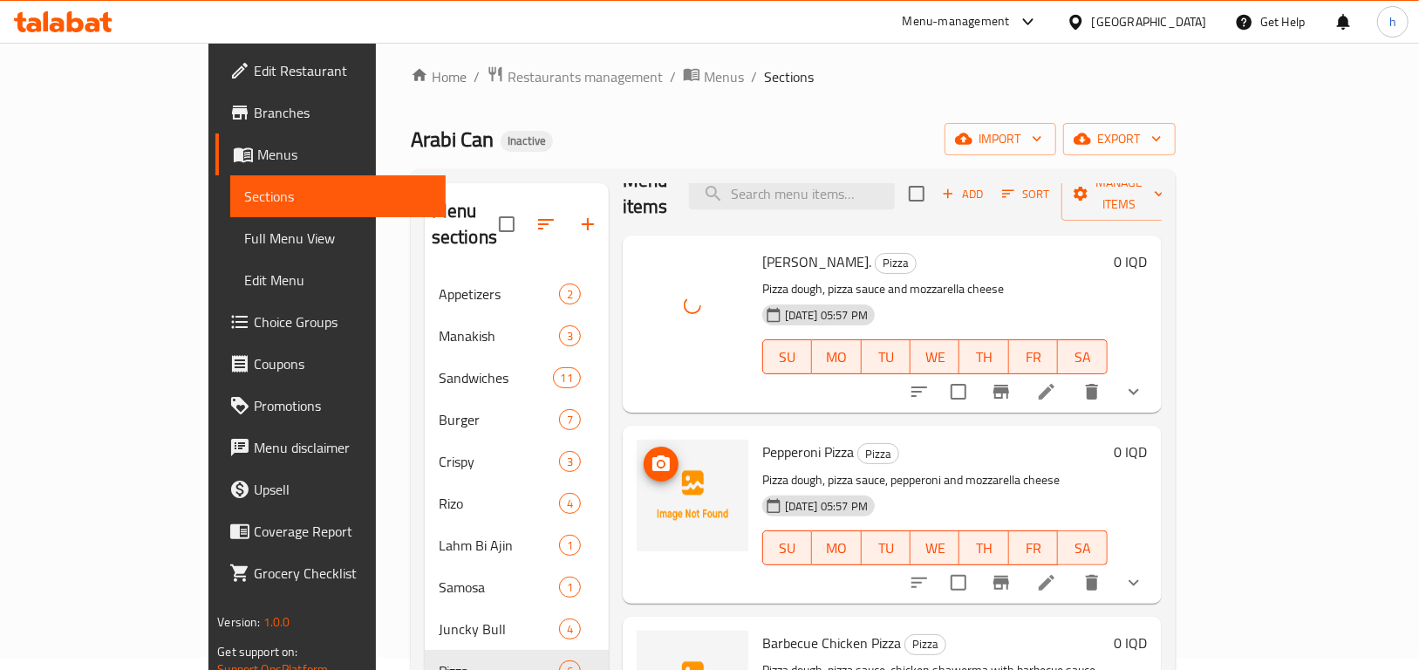
click at [651, 454] on icon "upload picture" at bounding box center [661, 464] width 21 height 21
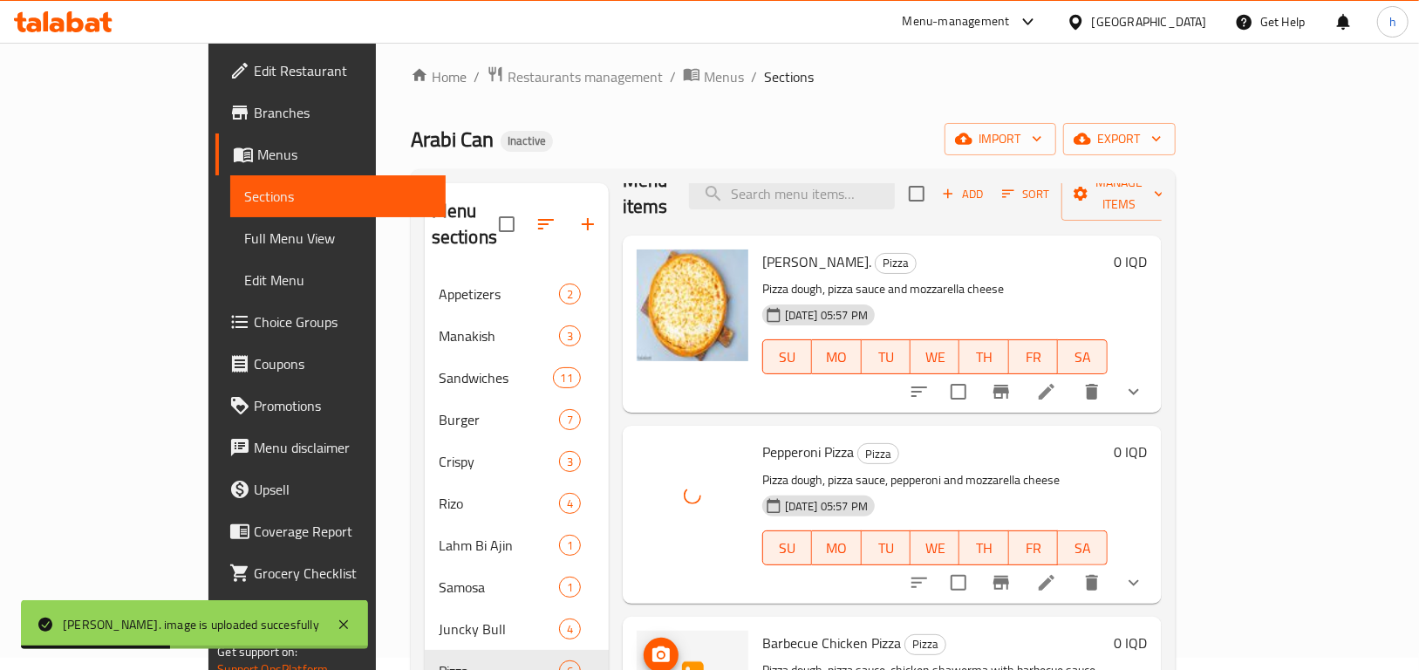
click at [651, 645] on icon "upload picture" at bounding box center [661, 655] width 21 height 21
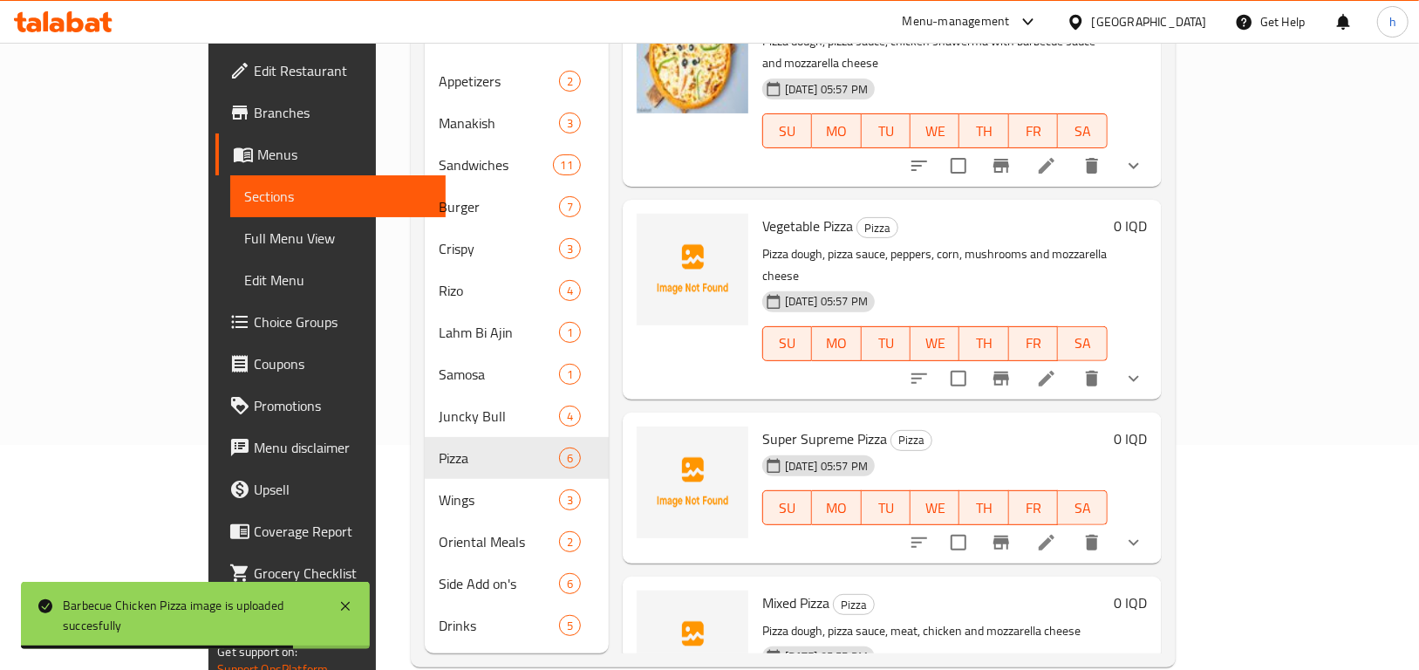
scroll to position [244, 0]
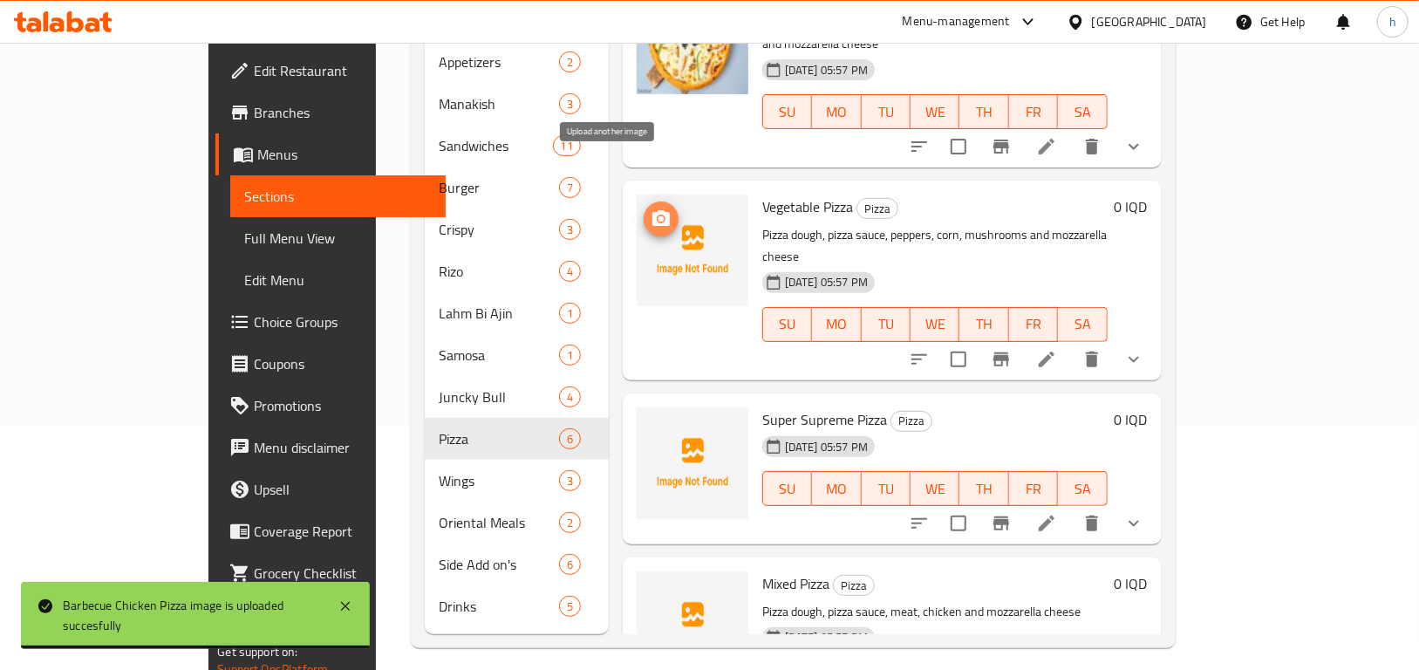
click at [644, 209] on span "upload picture" at bounding box center [661, 219] width 35 height 21
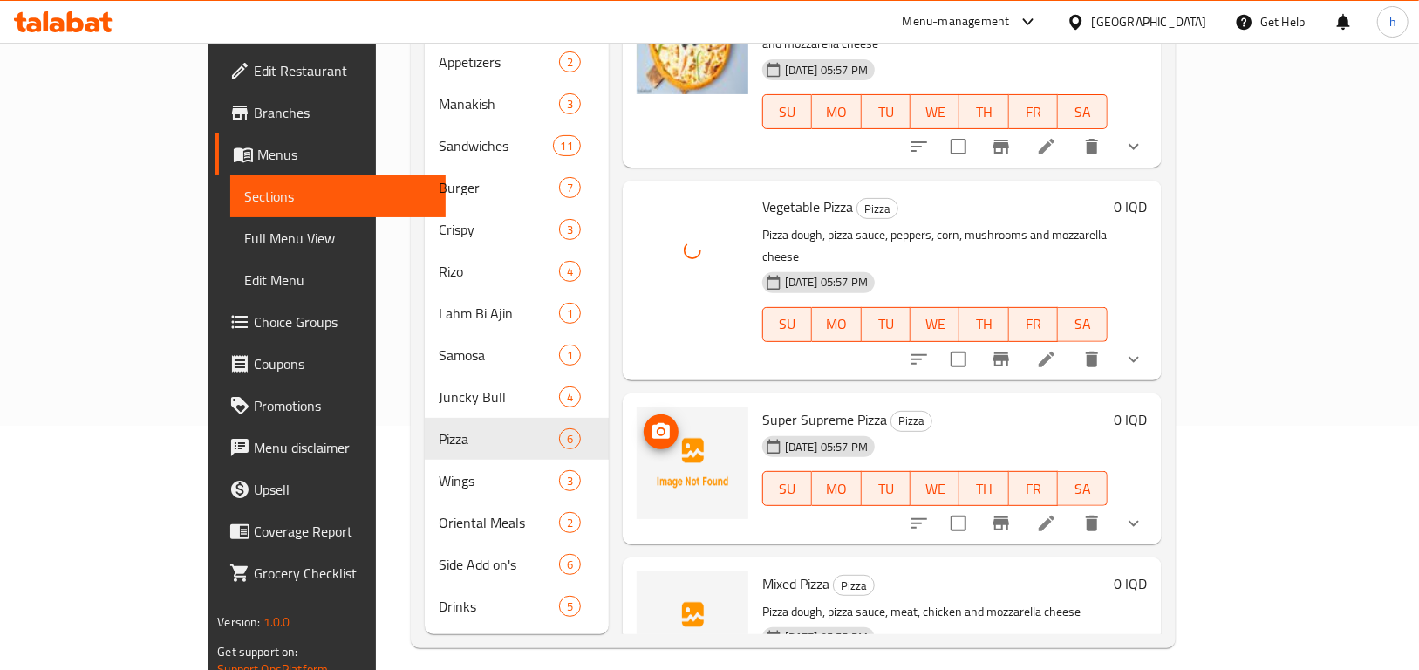
click at [651, 421] on icon "upload picture" at bounding box center [661, 431] width 21 height 21
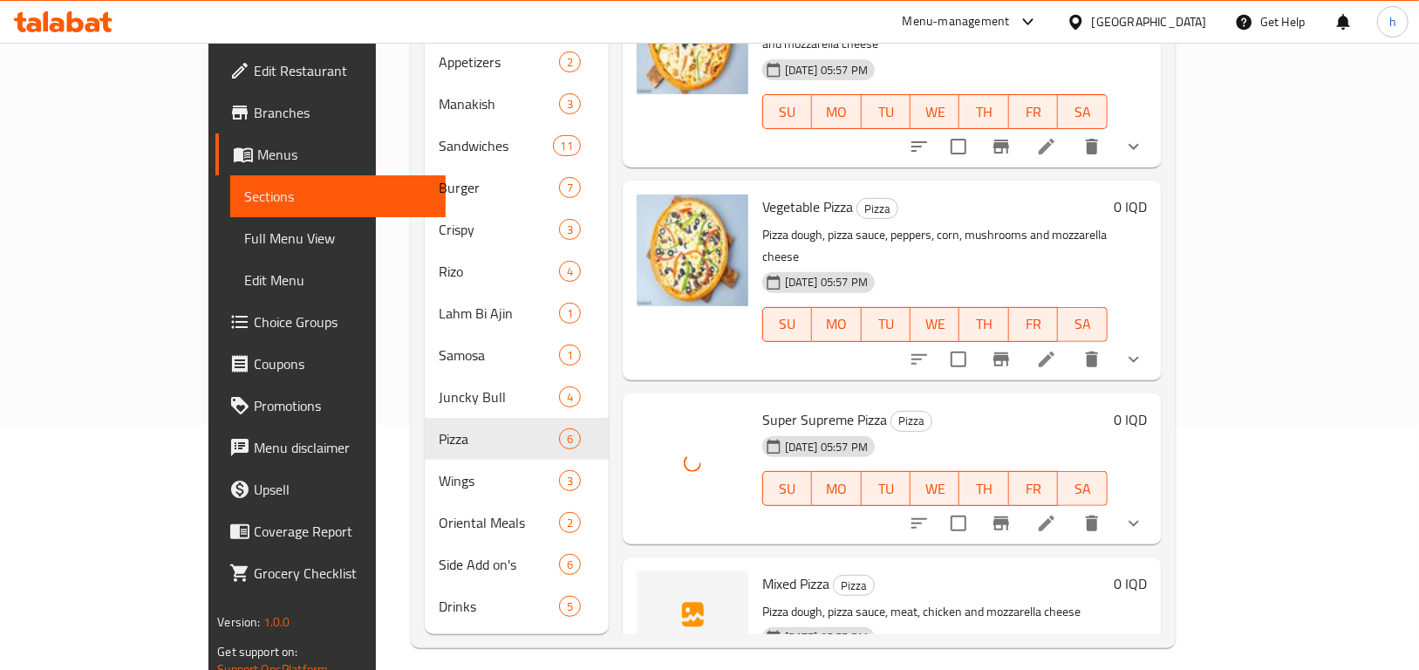
scroll to position [490, 0]
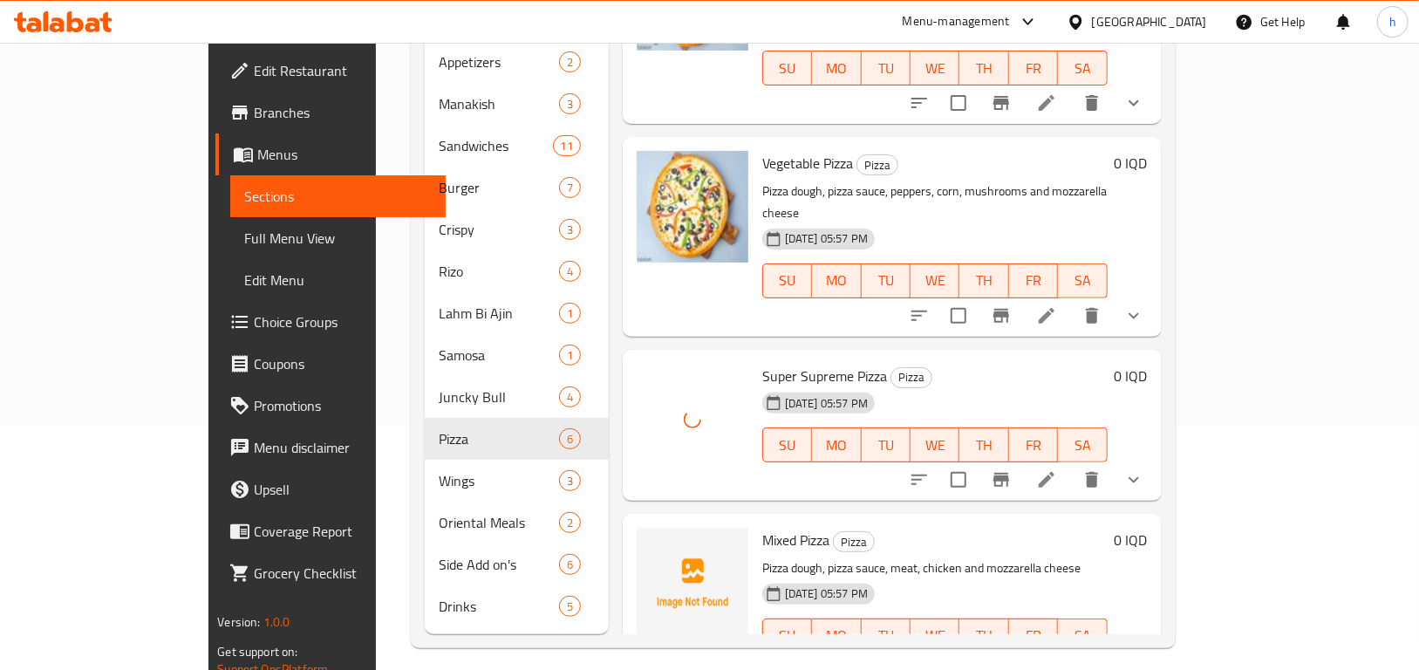
click at [1057, 469] on icon at bounding box center [1046, 479] width 21 height 21
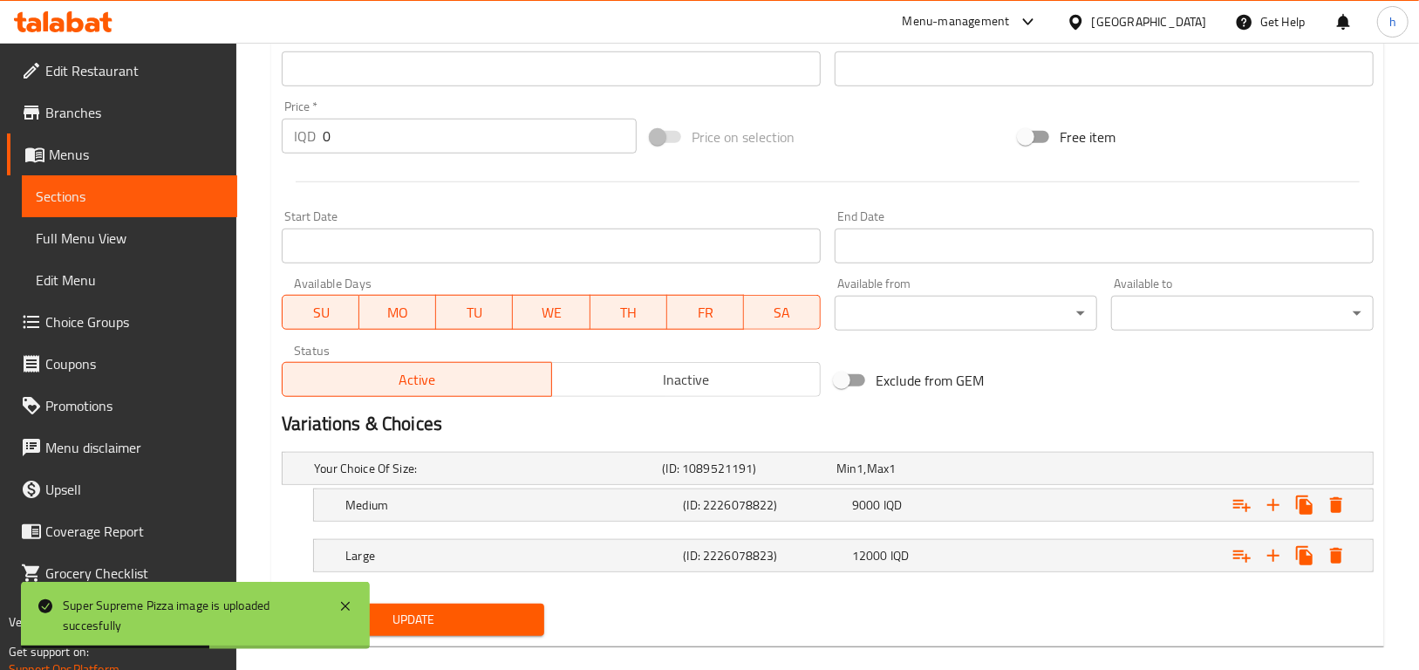
scroll to position [800, 0]
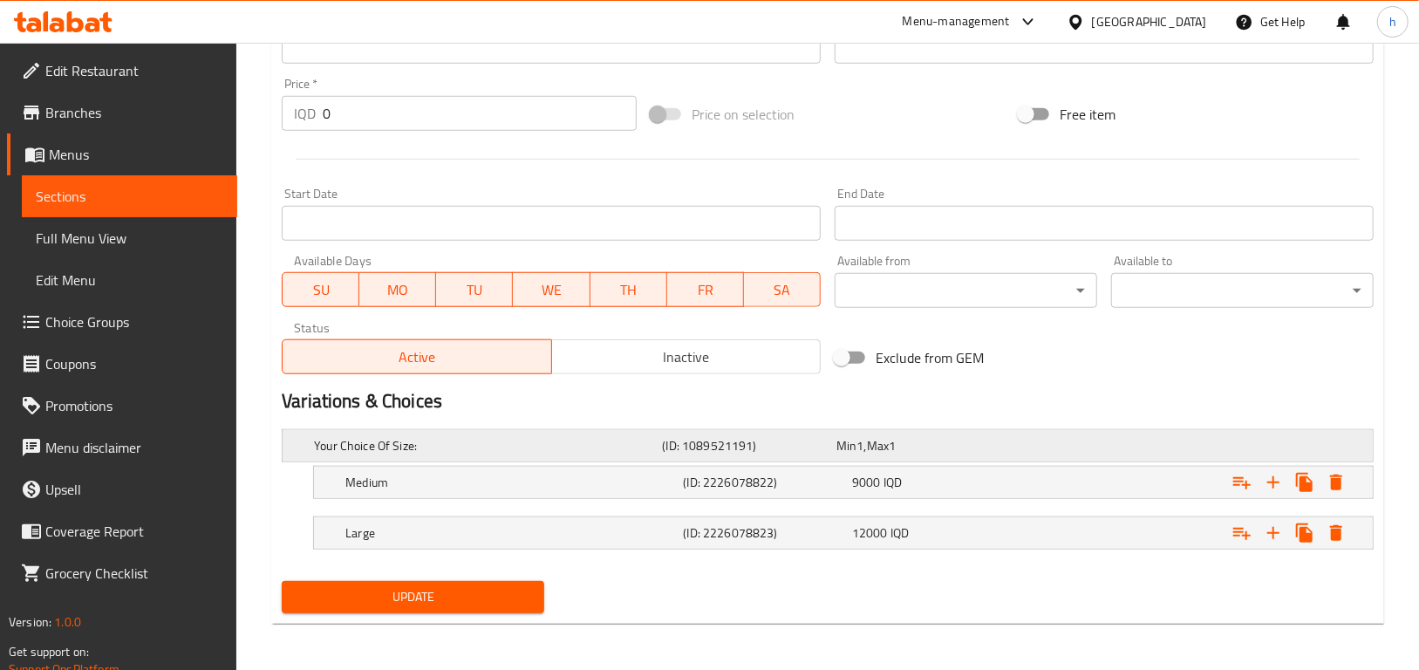
click at [852, 453] on span "Min" at bounding box center [847, 445] width 20 height 23
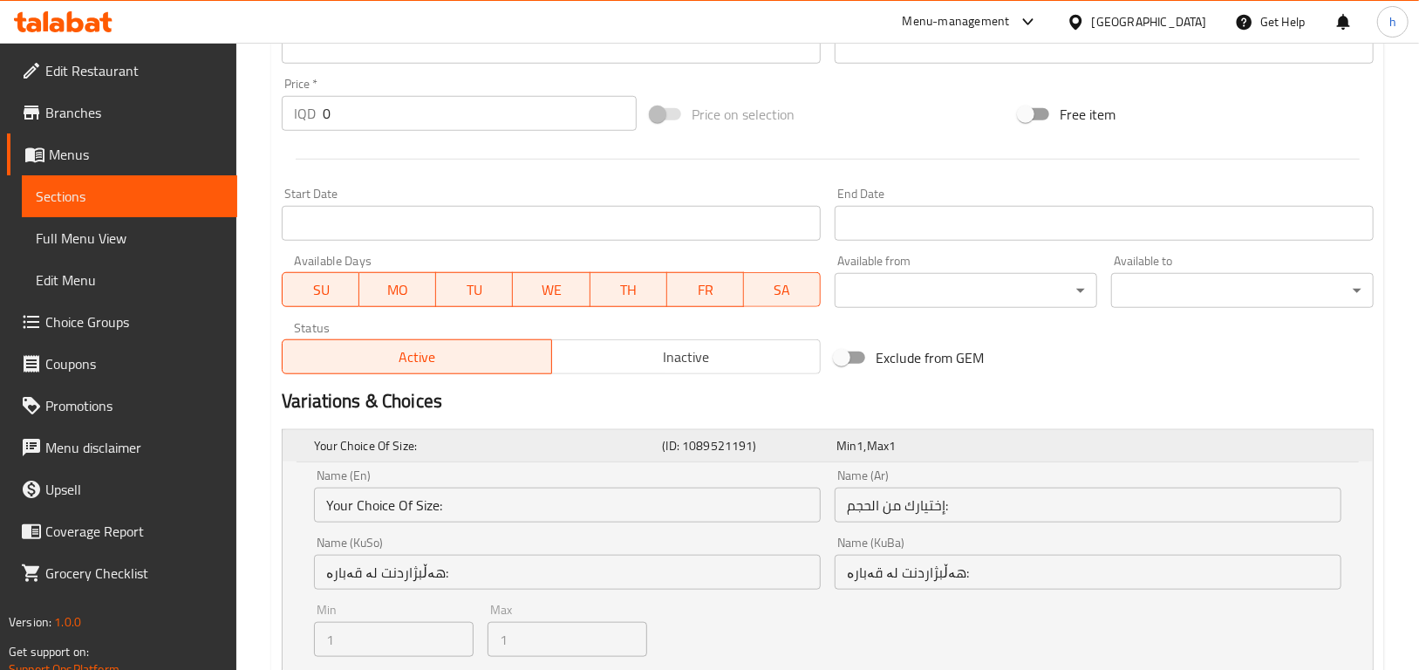
click at [852, 453] on span "Min" at bounding box center [847, 445] width 20 height 23
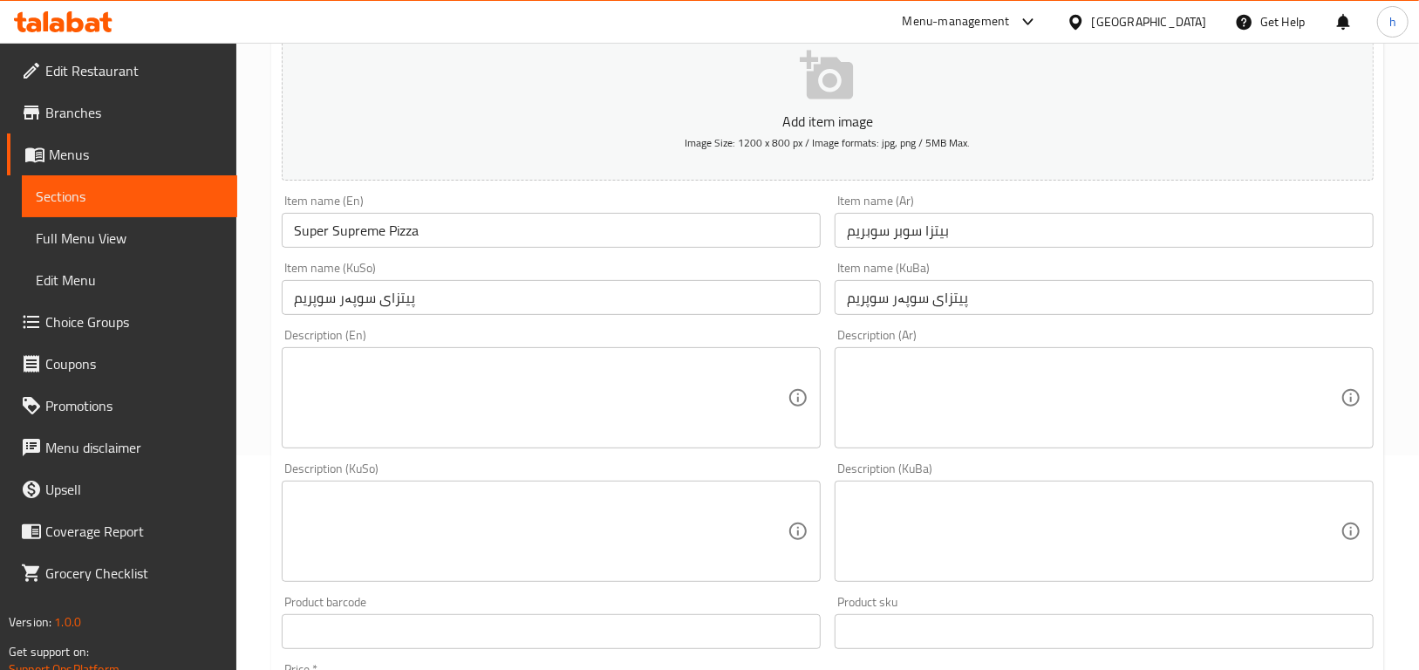
scroll to position [73, 0]
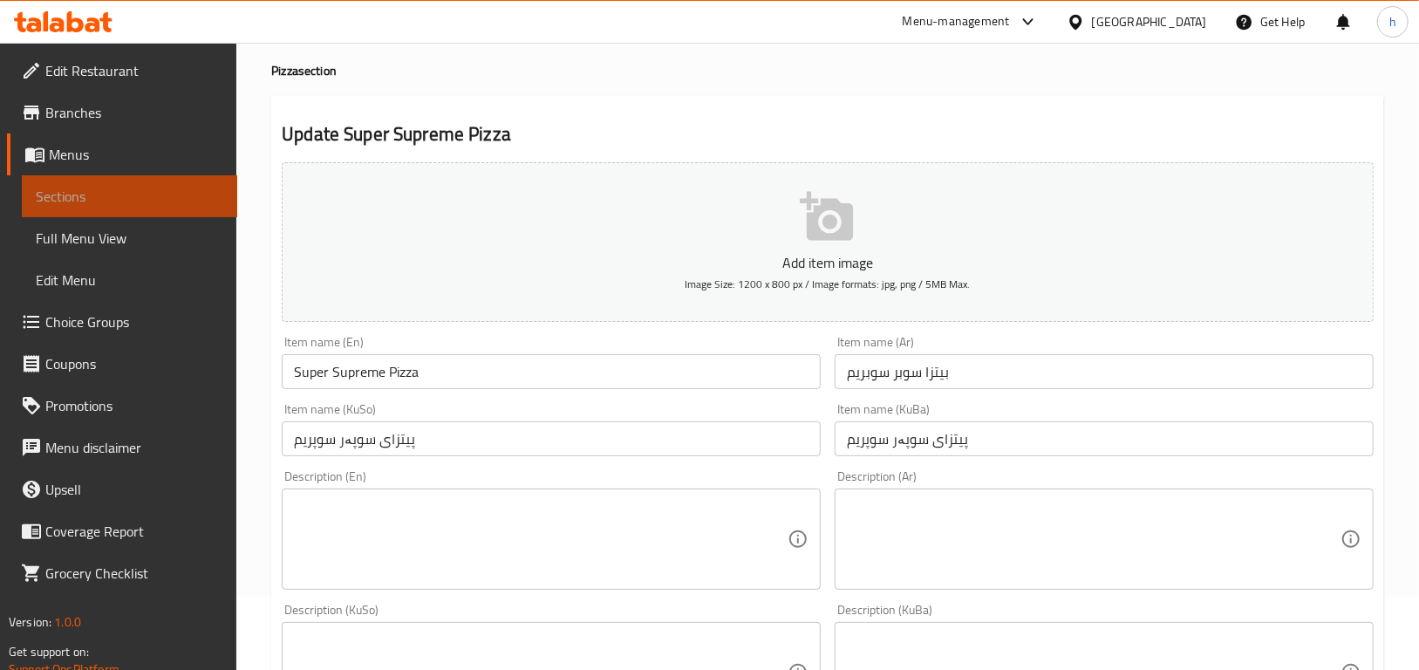
click at [56, 194] on span "Sections" at bounding box center [130, 196] width 188 height 21
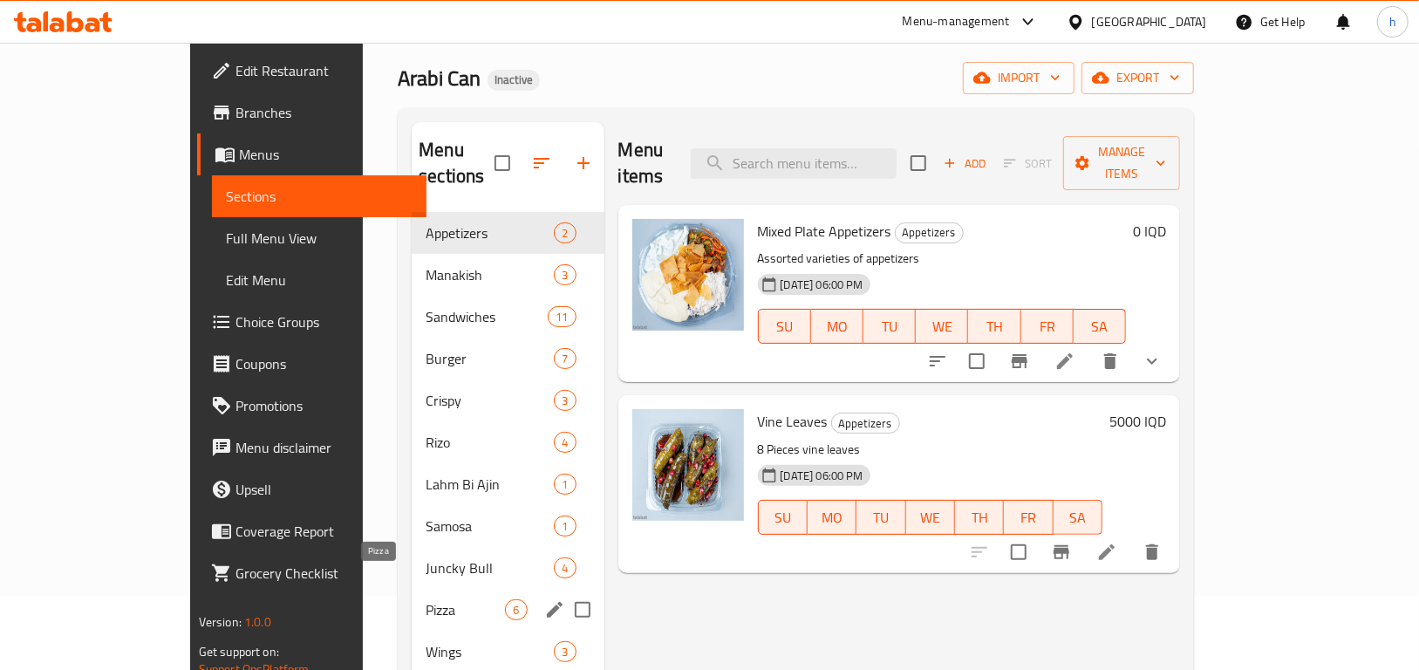
click at [426, 599] on span "Pizza" at bounding box center [465, 609] width 79 height 21
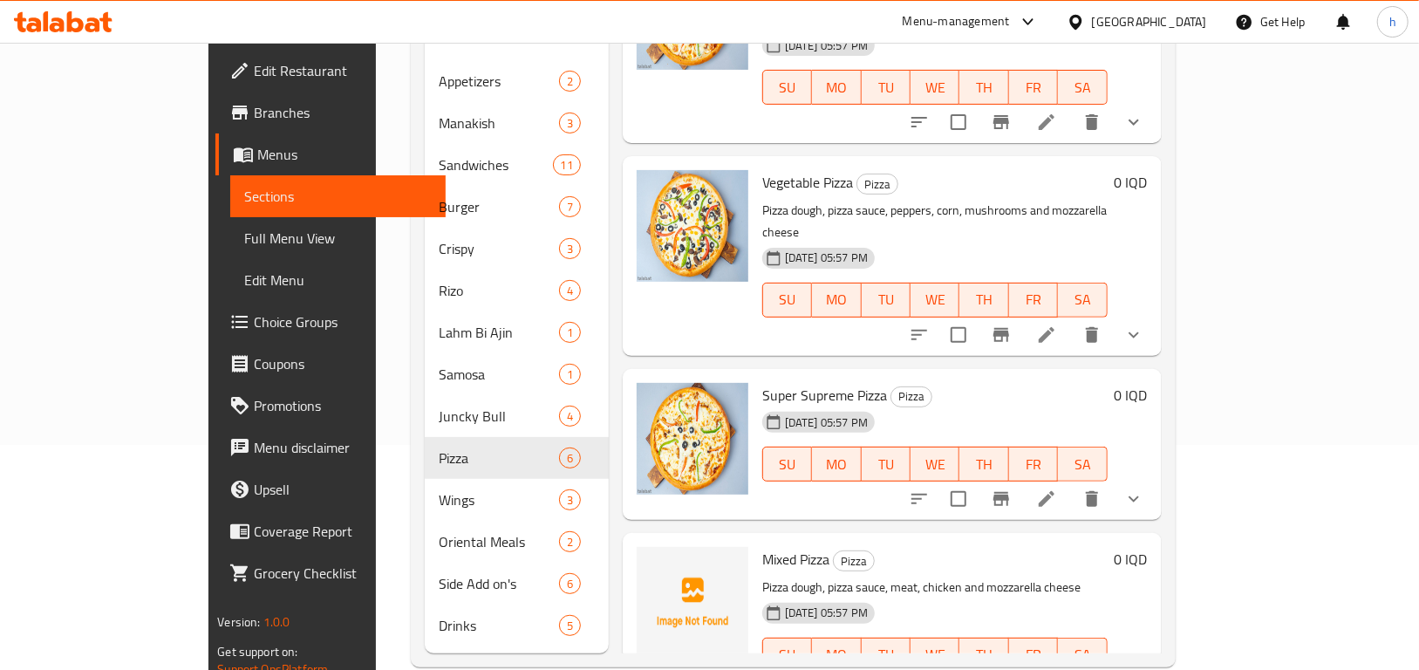
scroll to position [244, 0]
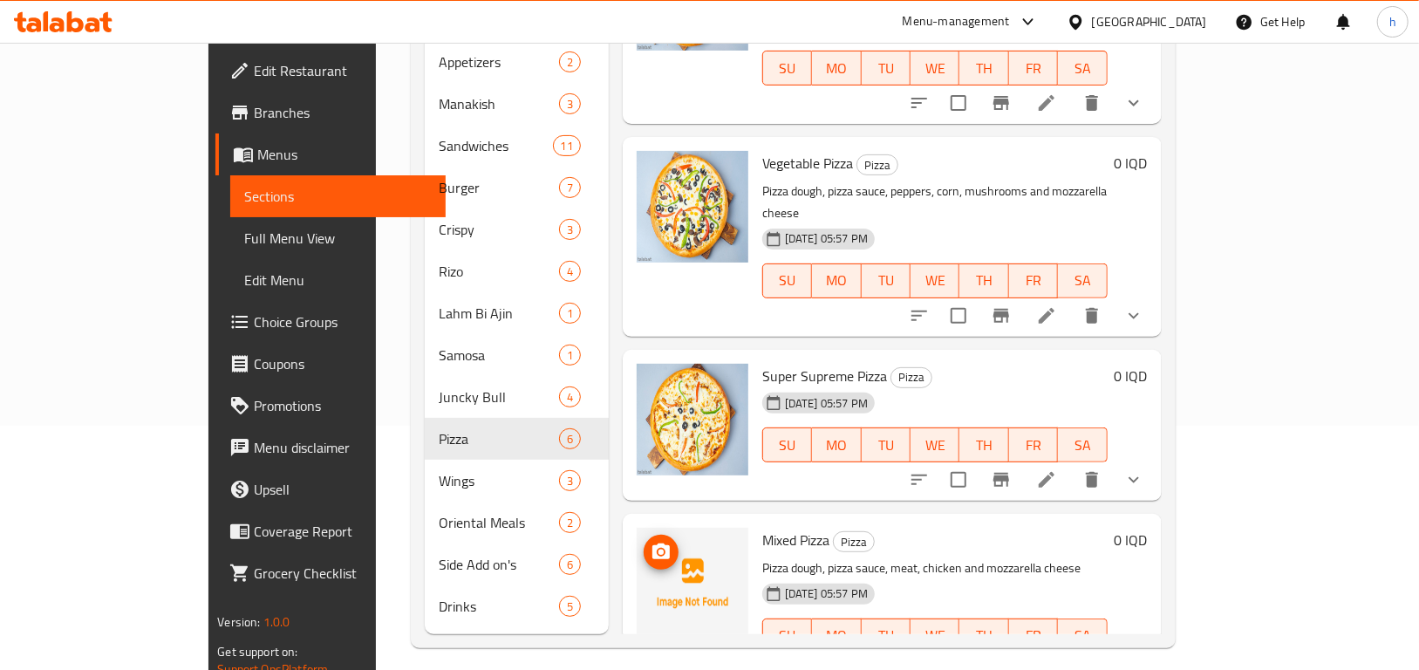
click at [644, 542] on span "upload picture" at bounding box center [661, 552] width 35 height 21
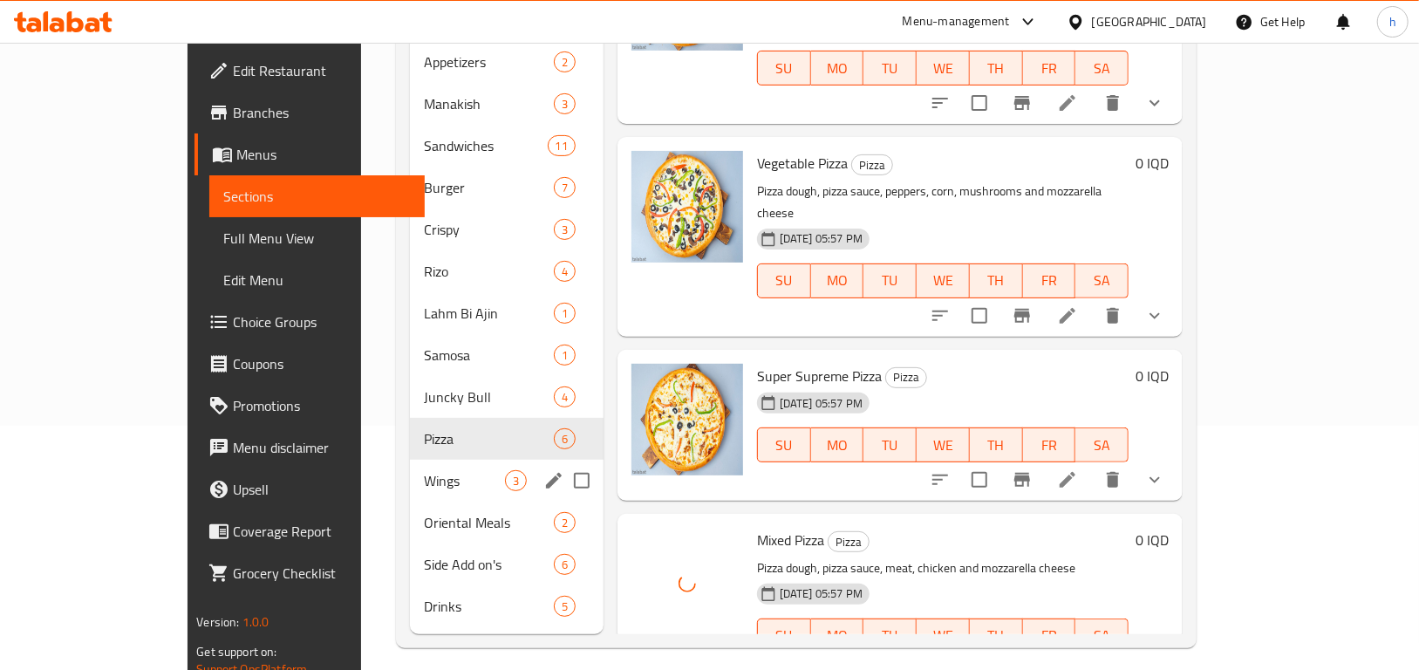
click at [424, 470] on span "Wings" at bounding box center [464, 480] width 80 height 21
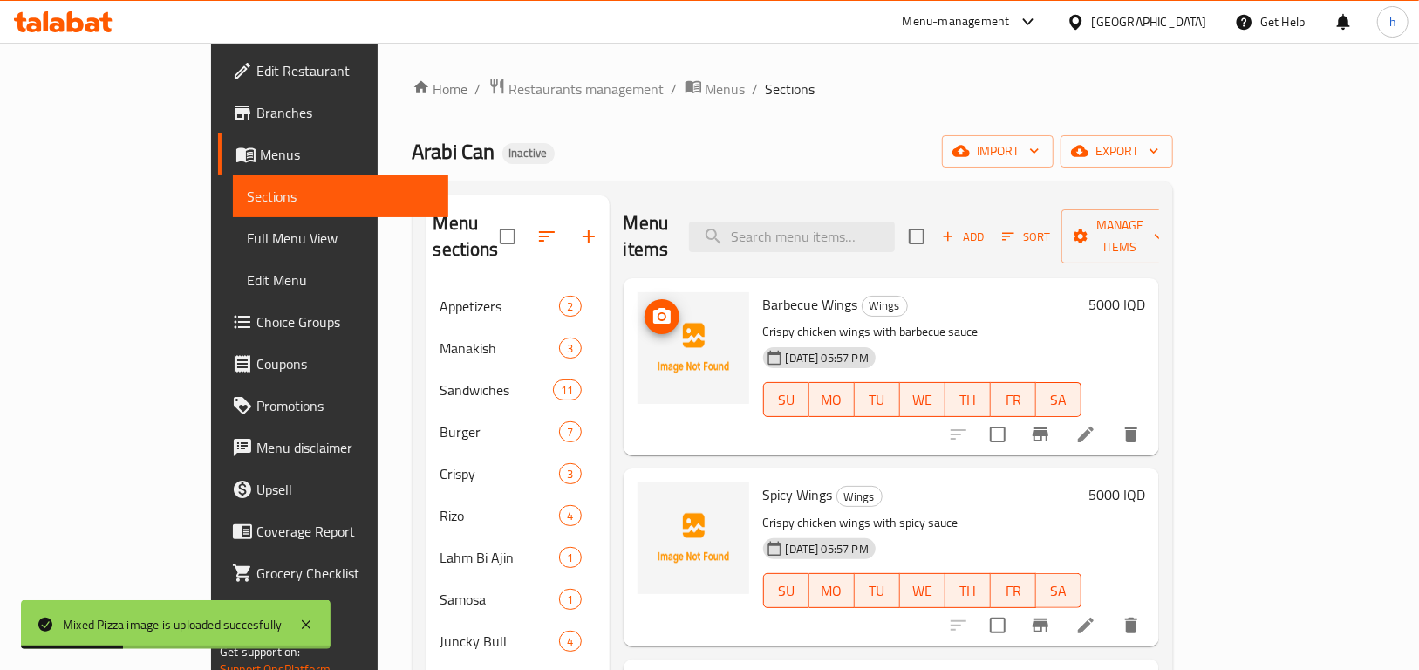
click at [653, 308] on icon "upload picture" at bounding box center [661, 316] width 17 height 16
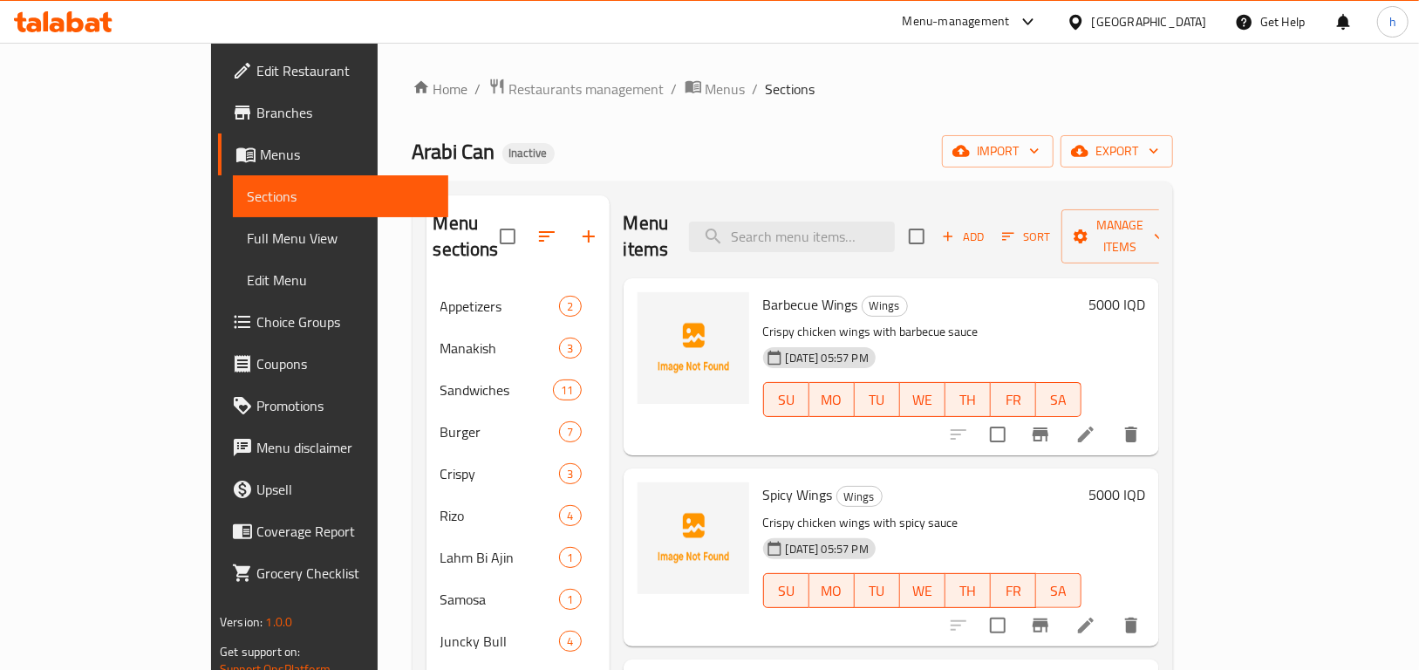
click at [1097, 424] on icon at bounding box center [1086, 434] width 21 height 21
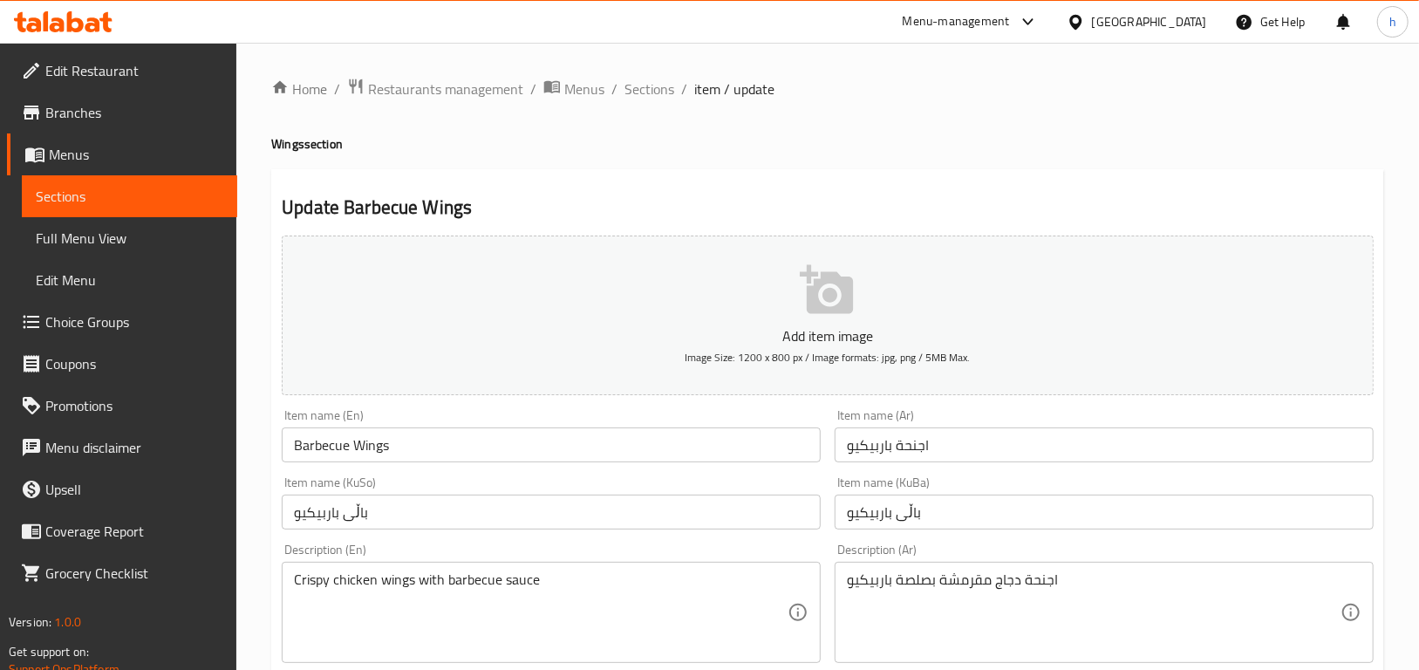
click at [65, 198] on span "Sections" at bounding box center [130, 196] width 188 height 21
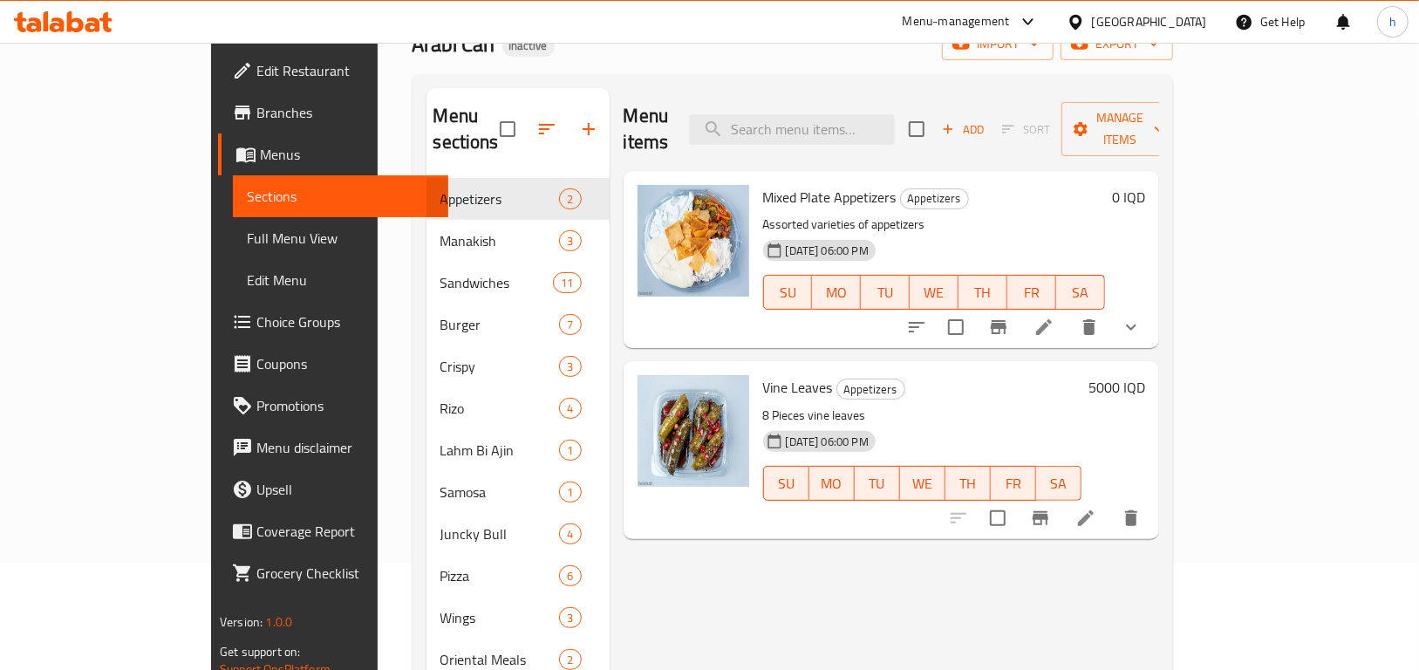
scroll to position [244, 0]
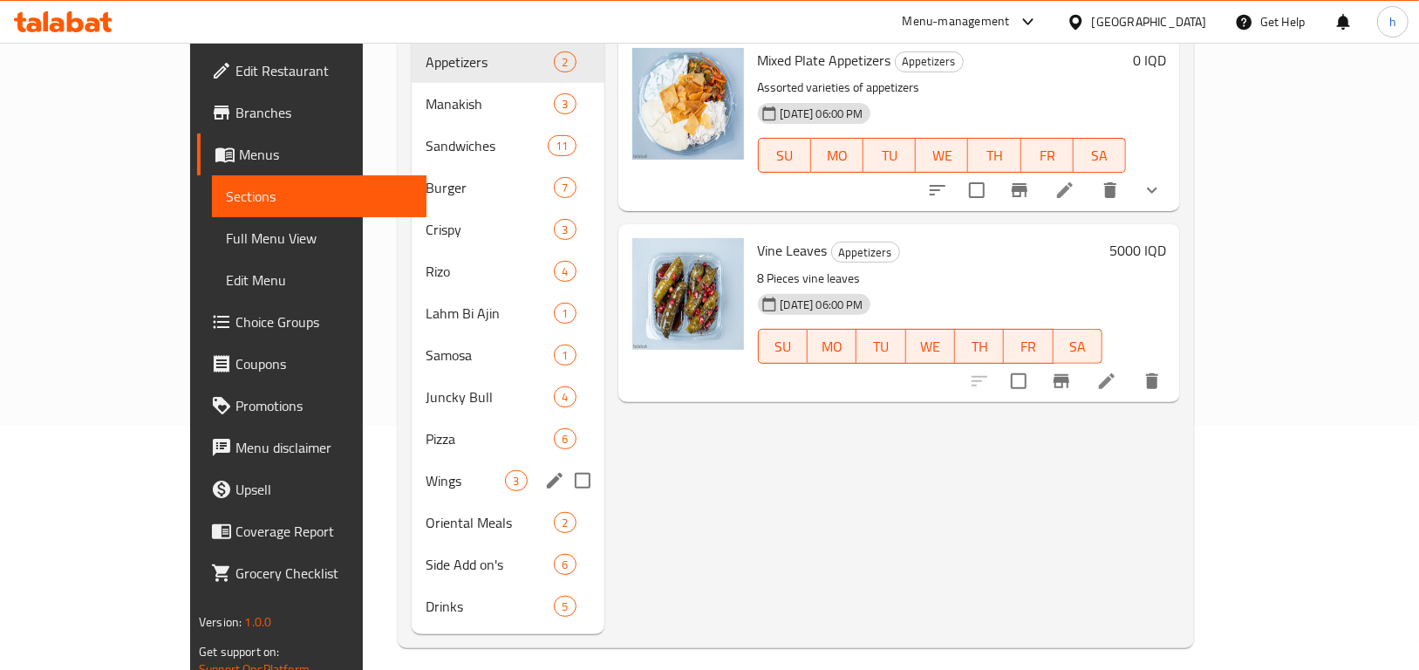
drag, startPoint x: 313, startPoint y: 457, endPoint x: 327, endPoint y: 459, distance: 14.1
click at [426, 470] on span "Wings" at bounding box center [465, 480] width 79 height 21
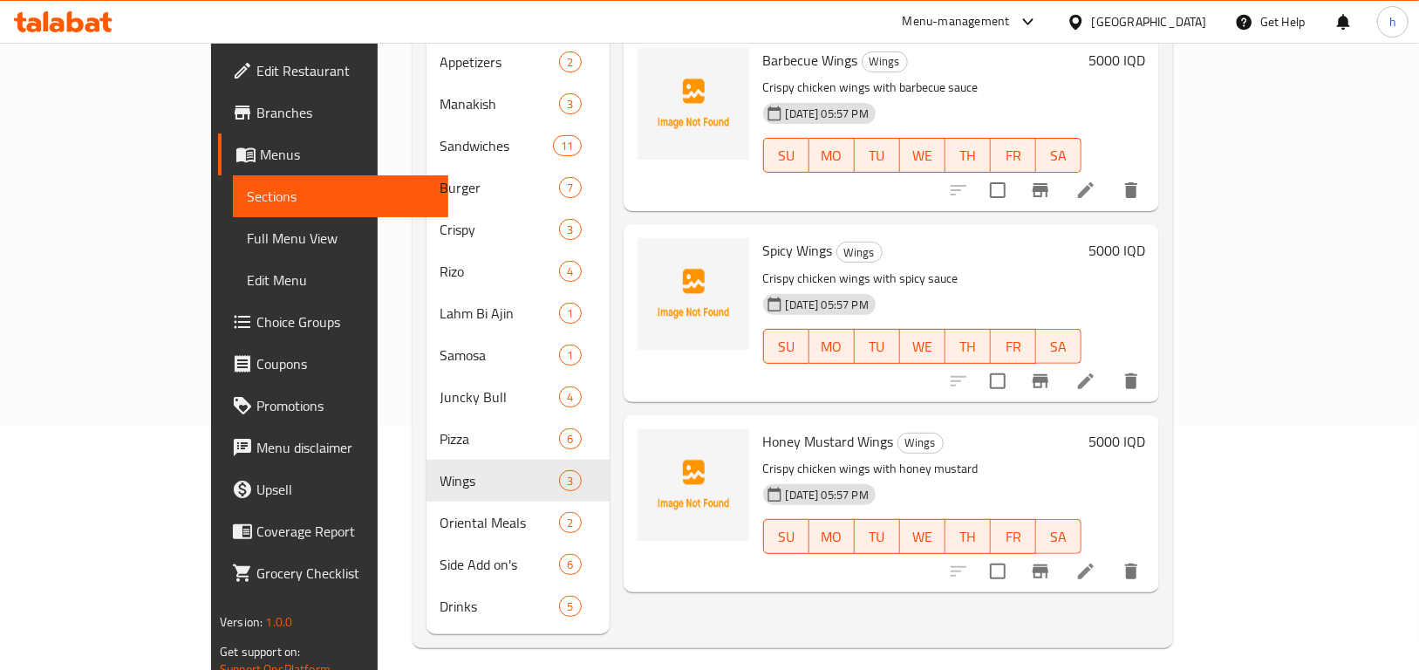
scroll to position [170, 0]
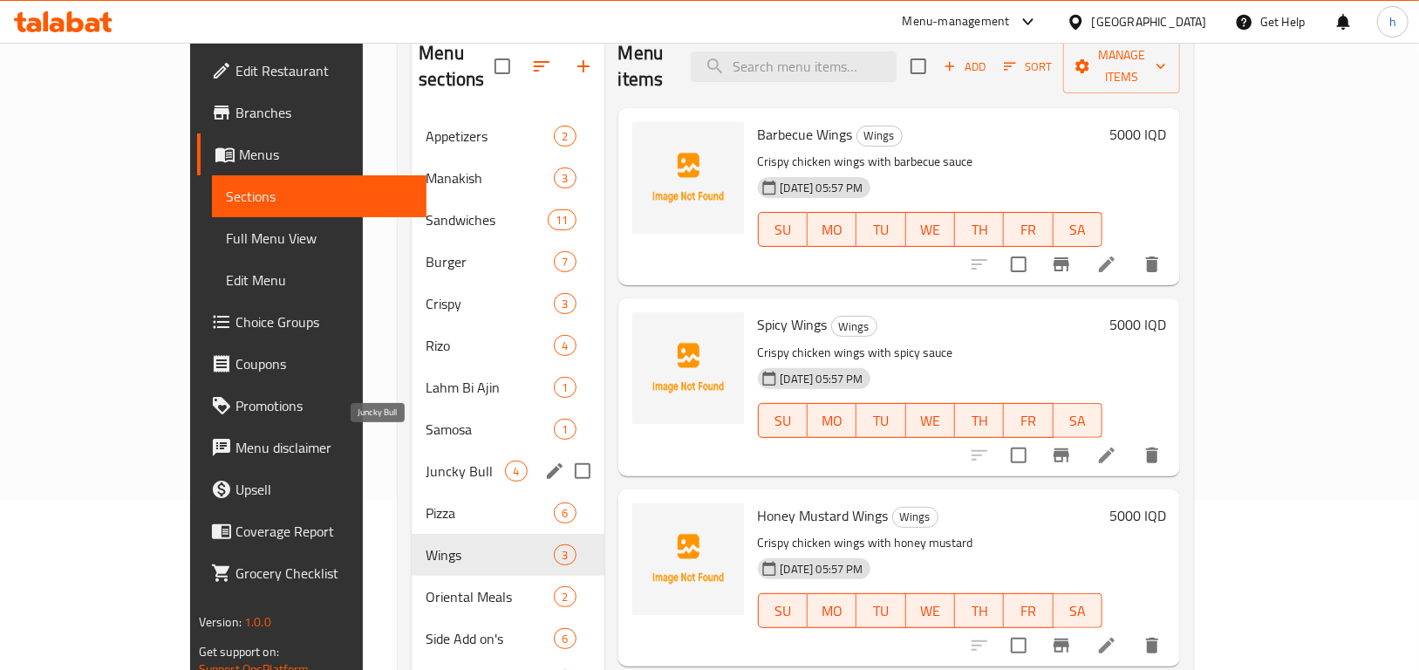
click at [426, 461] on span "Juncky Bull" at bounding box center [465, 471] width 79 height 21
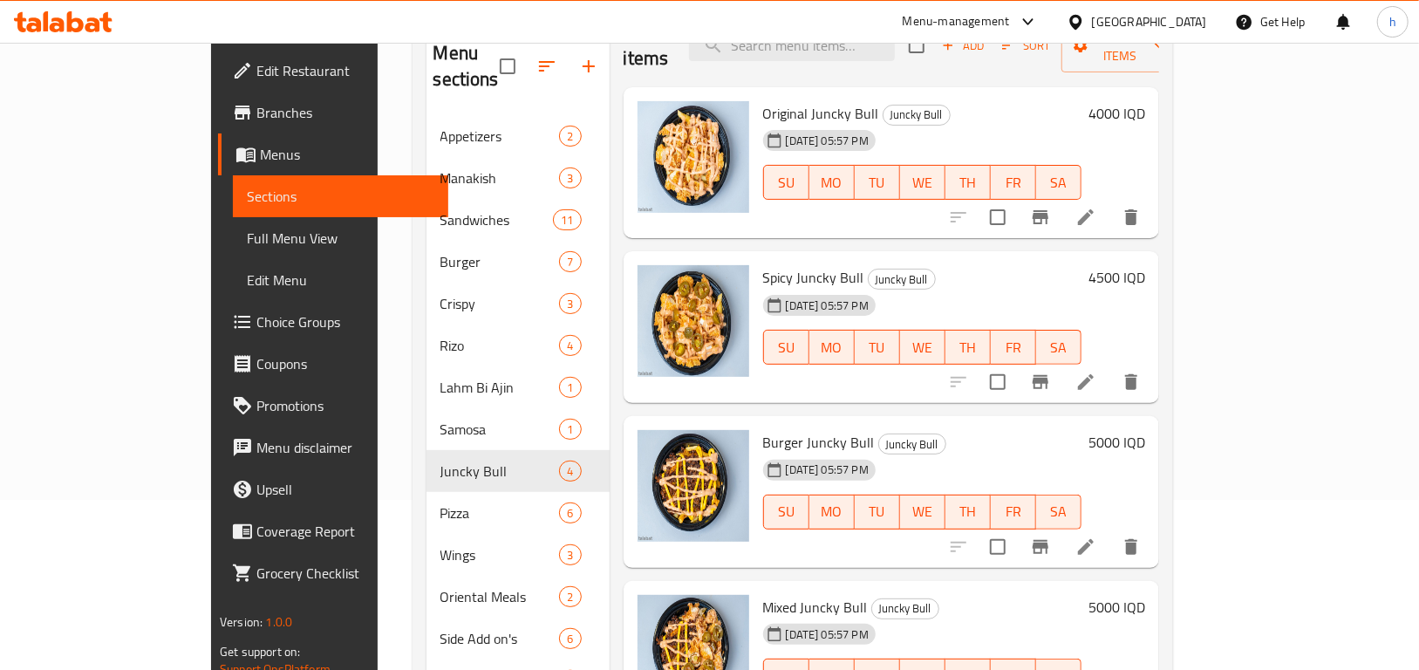
scroll to position [31, 0]
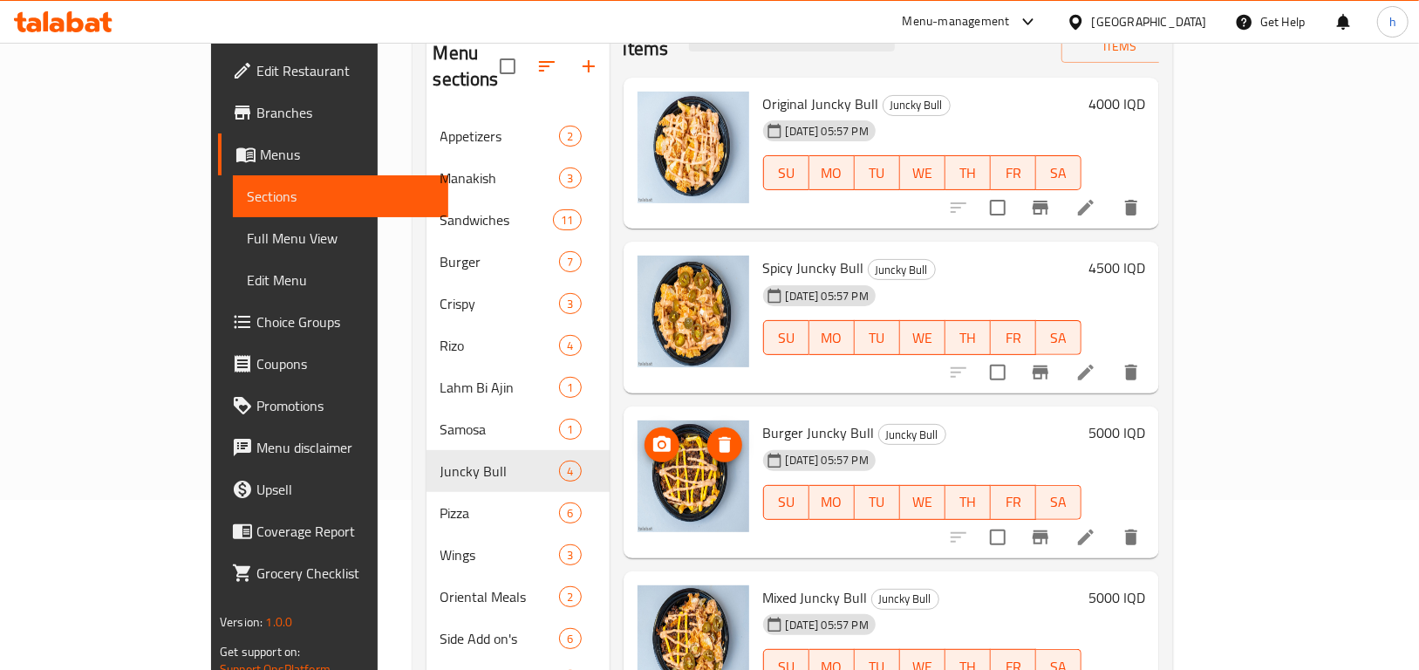
click at [667, 450] on img at bounding box center [694, 477] width 112 height 112
click at [652, 440] on img at bounding box center [694, 477] width 112 height 112
click at [646, 623] on img at bounding box center [694, 641] width 112 height 112
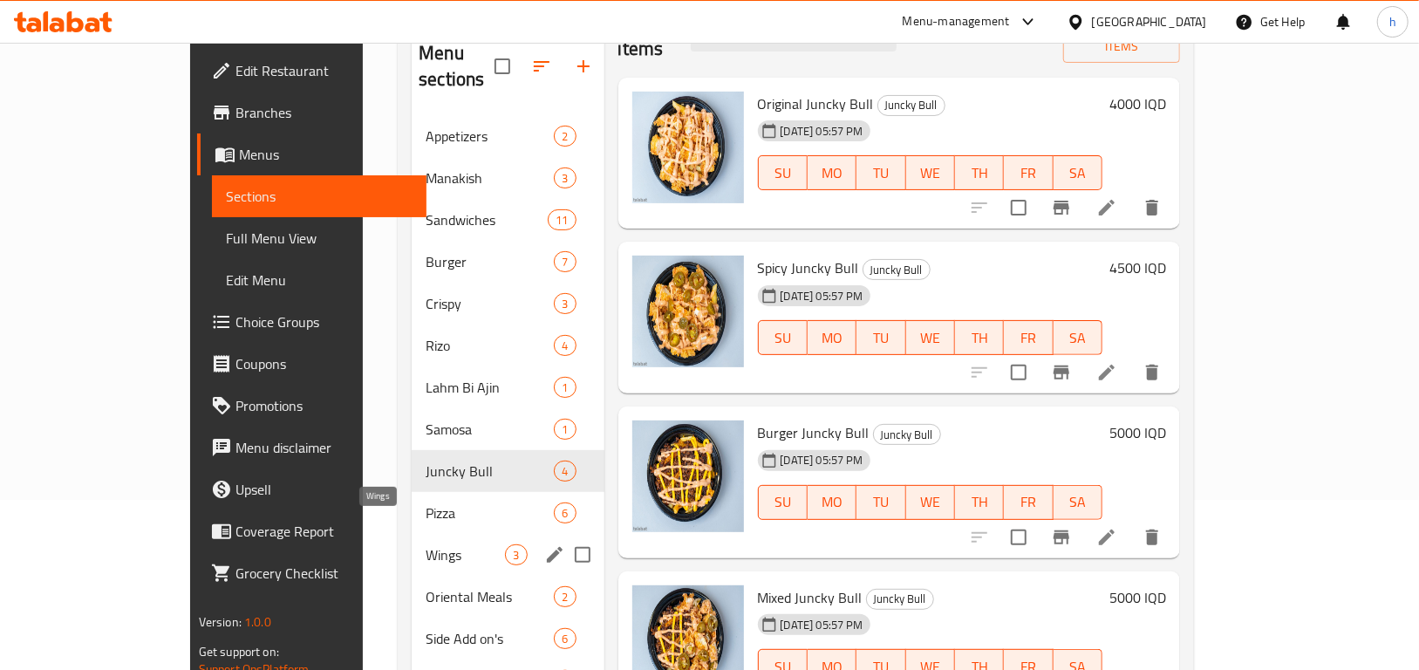
click at [426, 544] on span "Wings" at bounding box center [465, 554] width 79 height 21
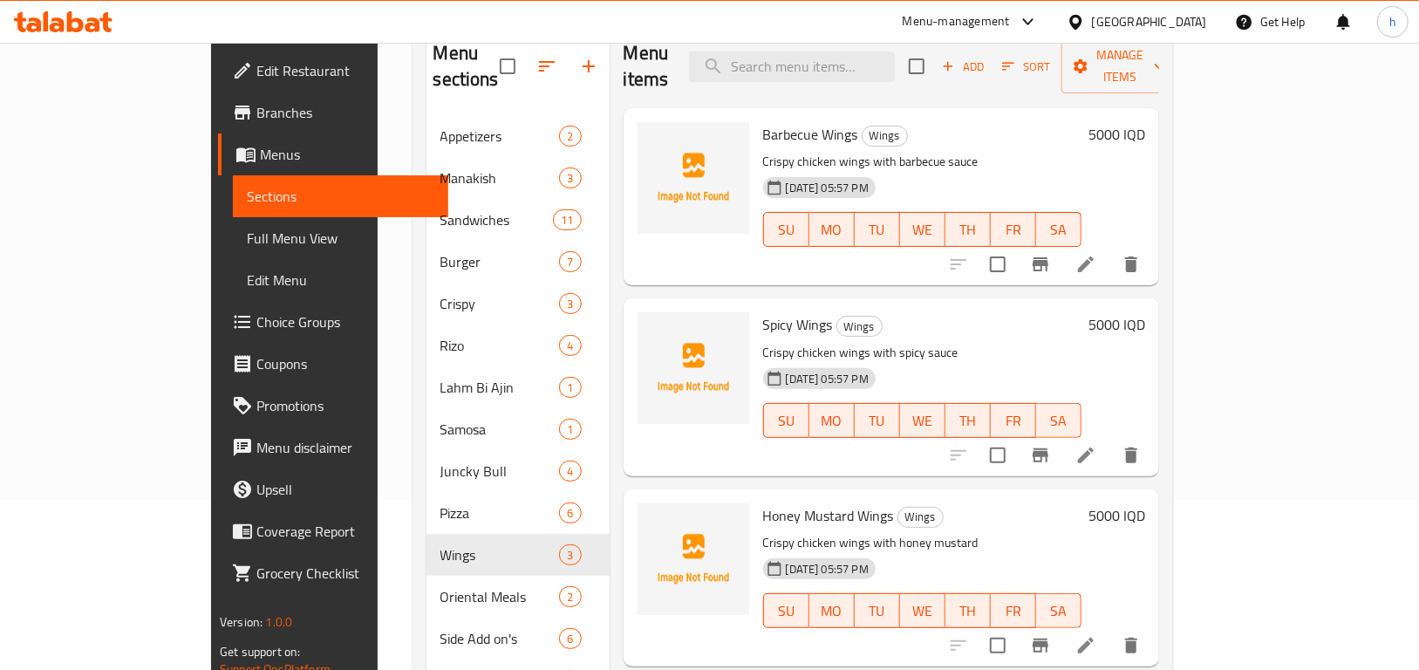
click at [855, 151] on p "Crispy chicken wings with barbecue sauce" at bounding box center [922, 162] width 318 height 22
click at [939, 151] on p "Crispy chicken wings with barbecue sauce" at bounding box center [922, 162] width 318 height 22
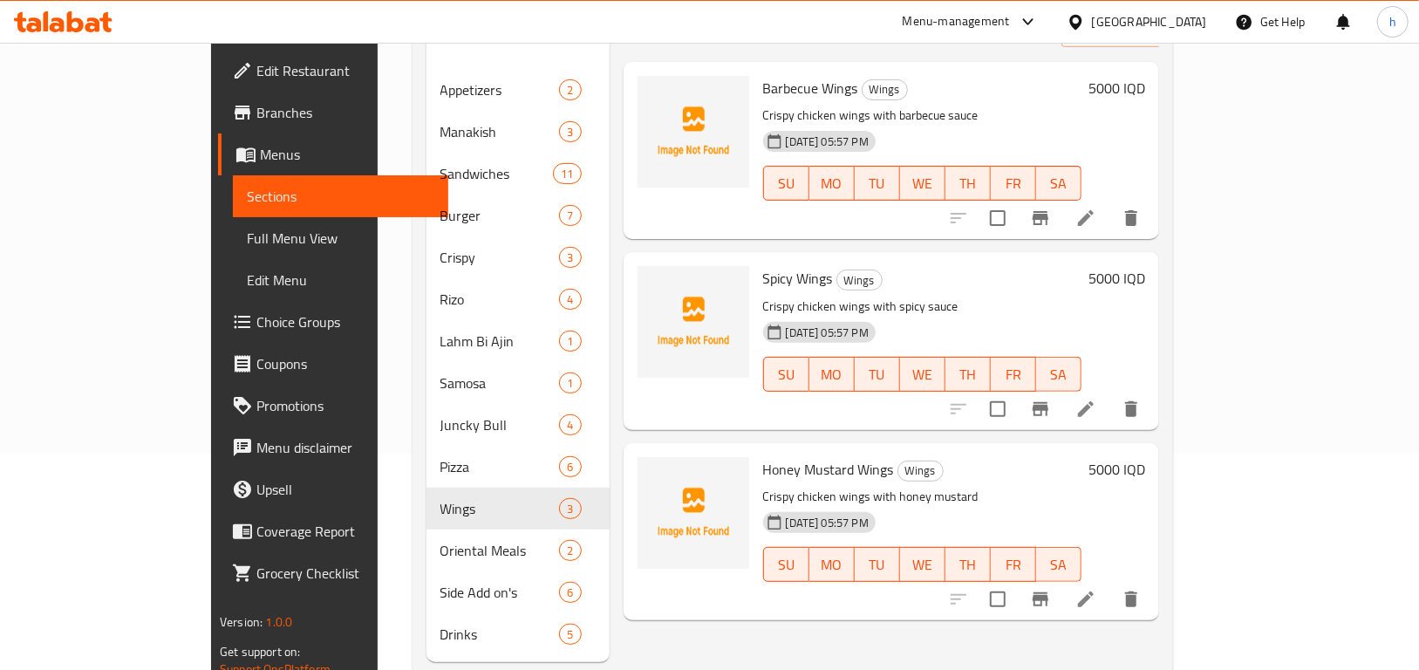
scroll to position [244, 0]
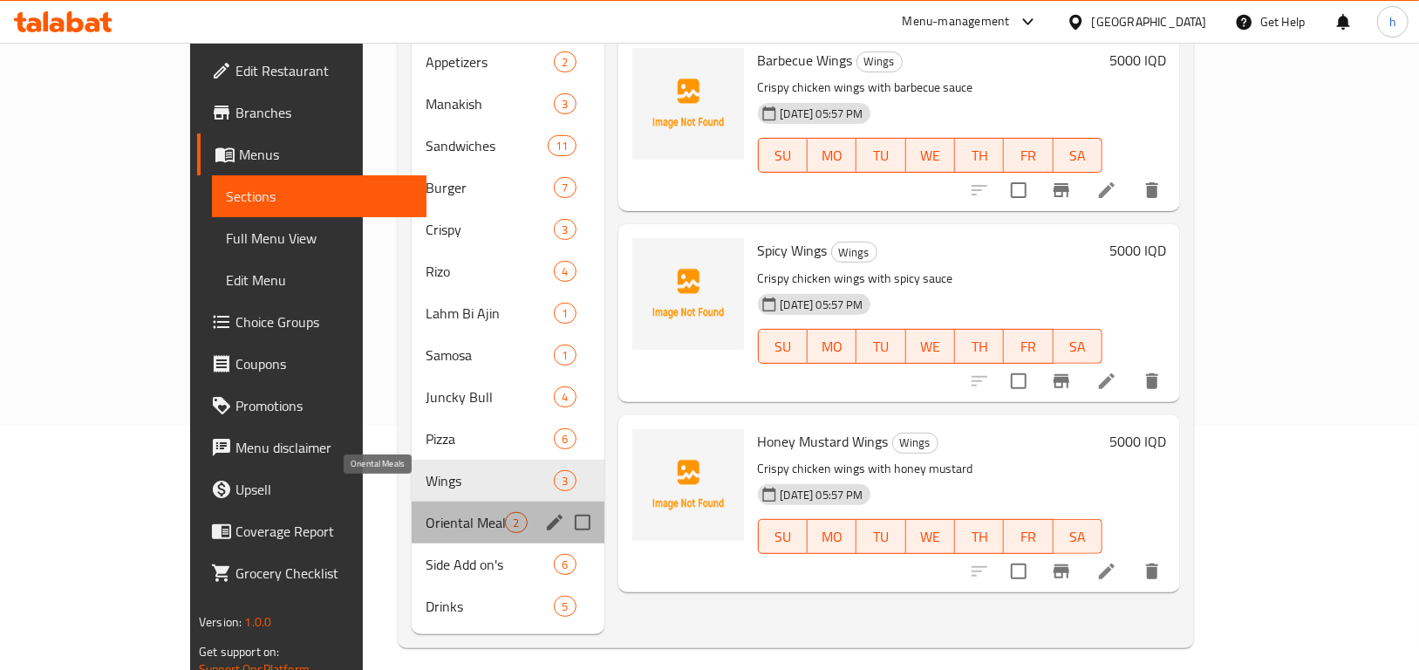
click at [426, 512] on span "Oriental Meals" at bounding box center [465, 522] width 79 height 21
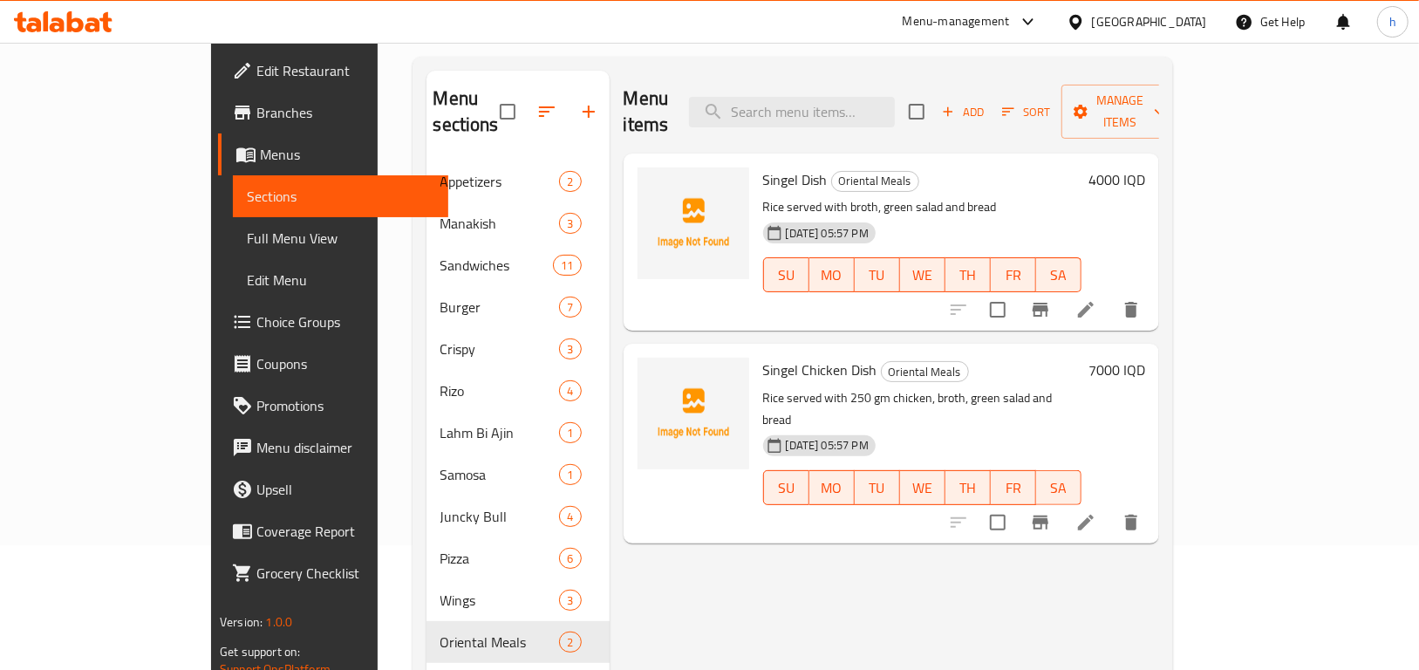
scroll to position [107, 0]
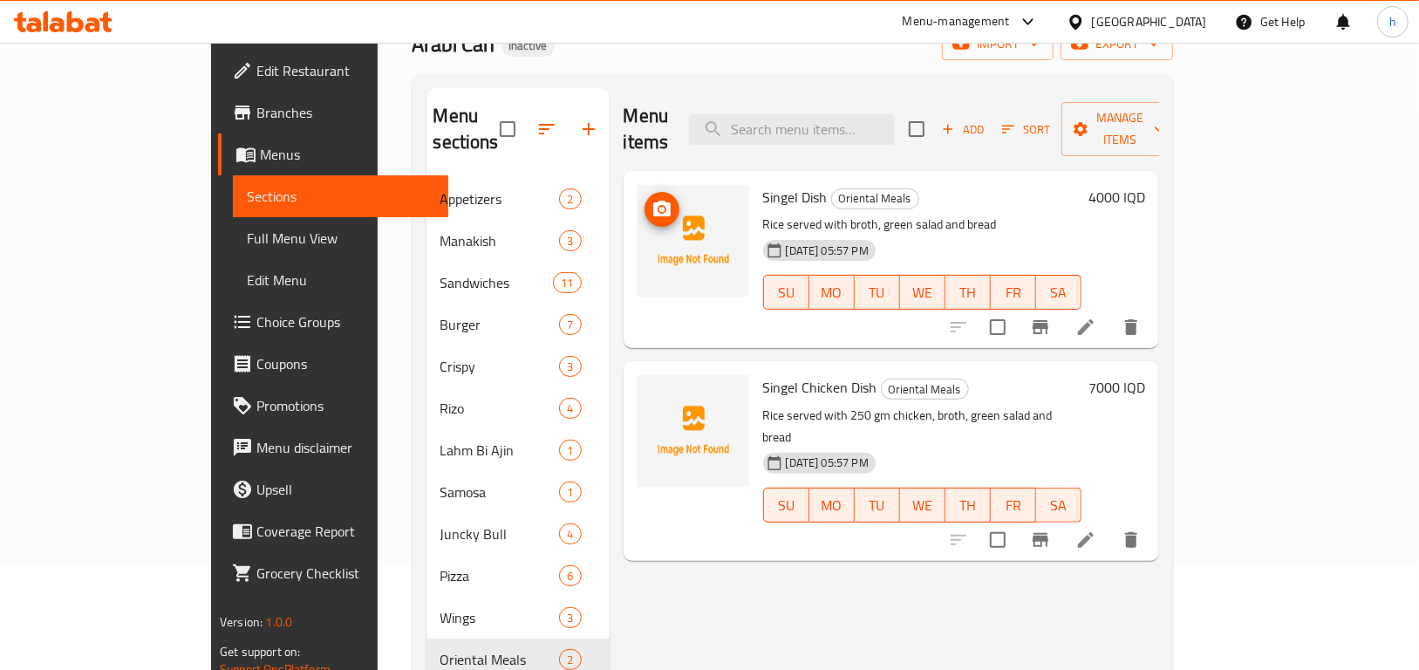
click at [652, 199] on icon "upload picture" at bounding box center [662, 209] width 21 height 21
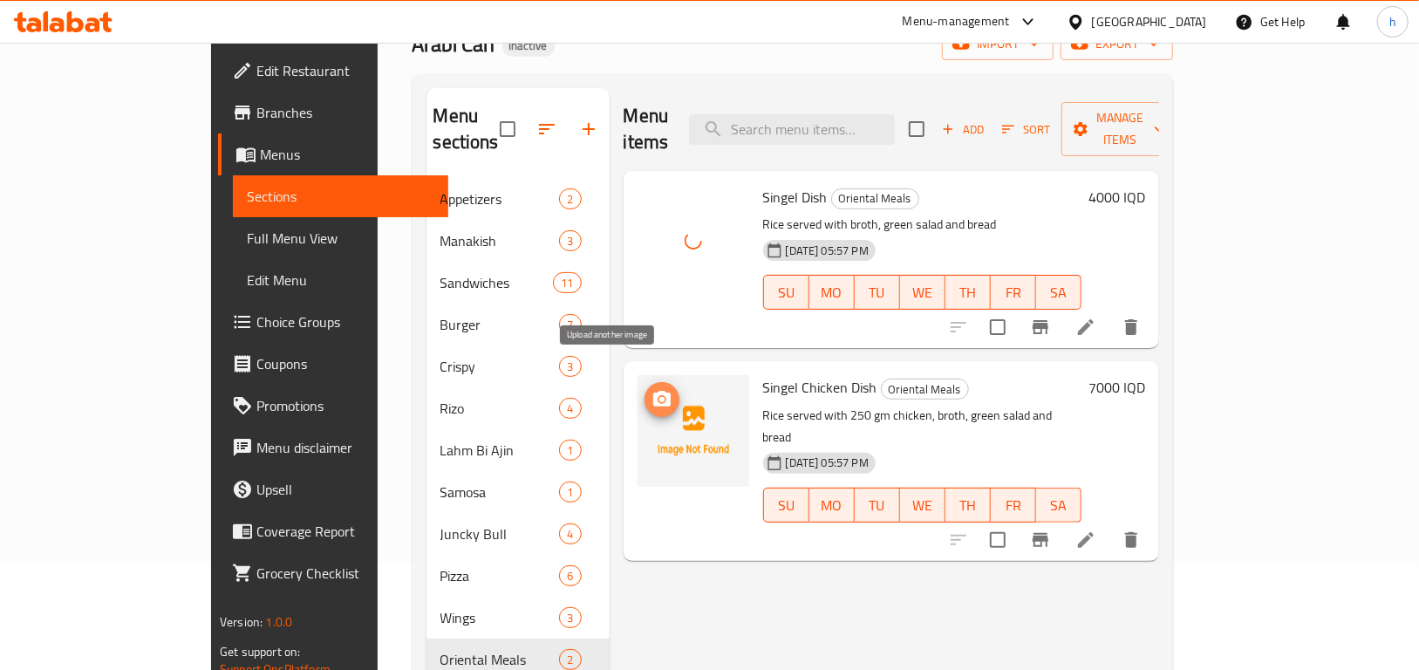
click at [652, 389] on icon "upload picture" at bounding box center [662, 399] width 21 height 21
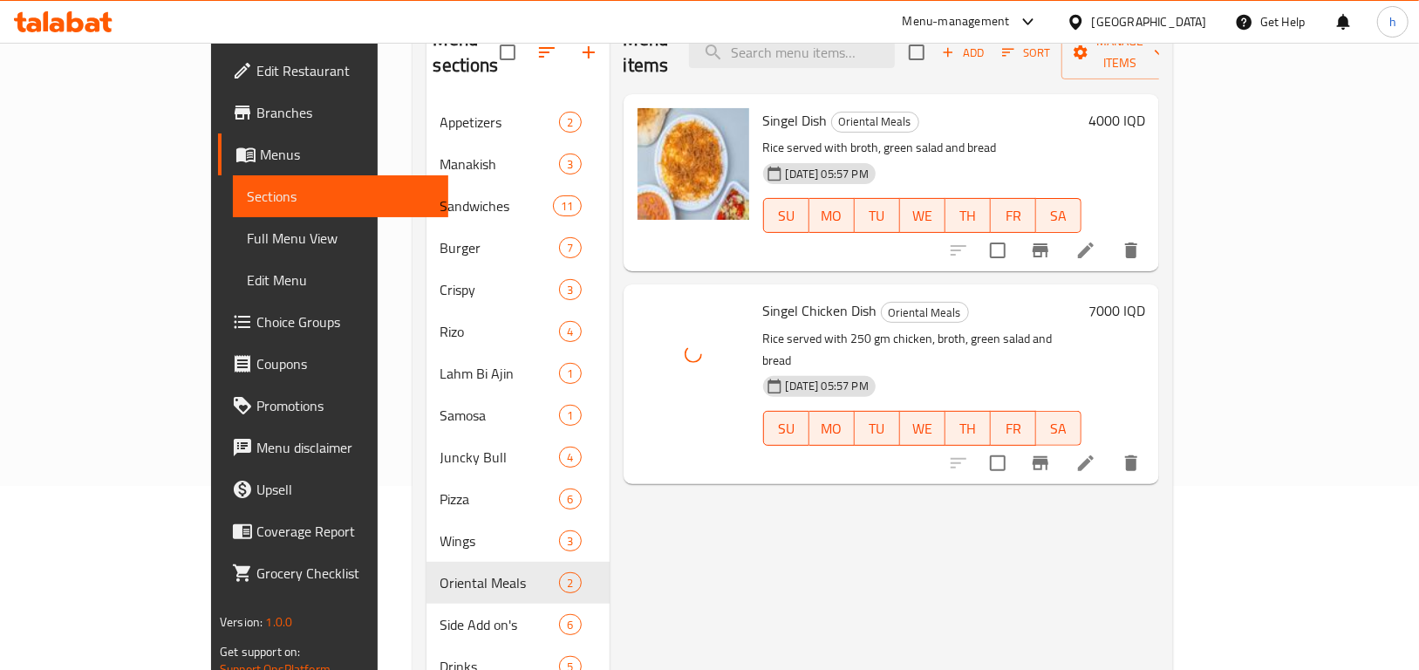
scroll to position [244, 0]
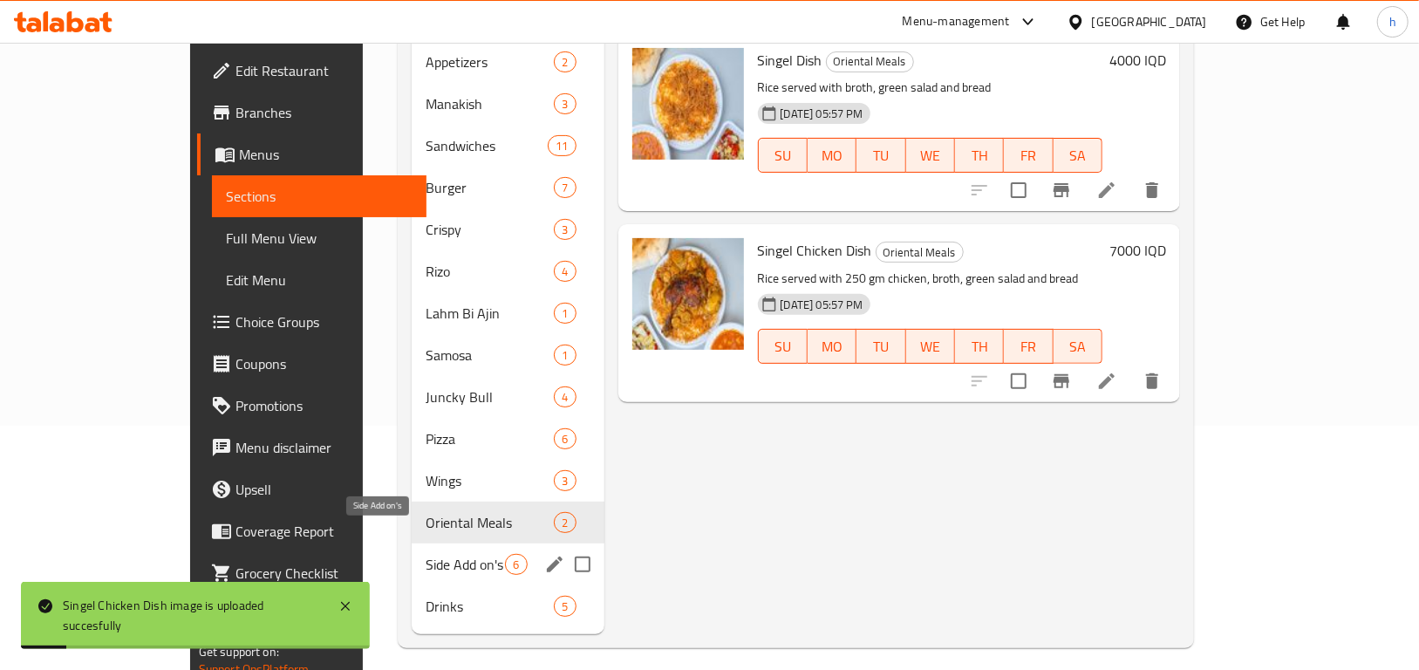
click at [426, 554] on span "Side Add on's" at bounding box center [465, 564] width 79 height 21
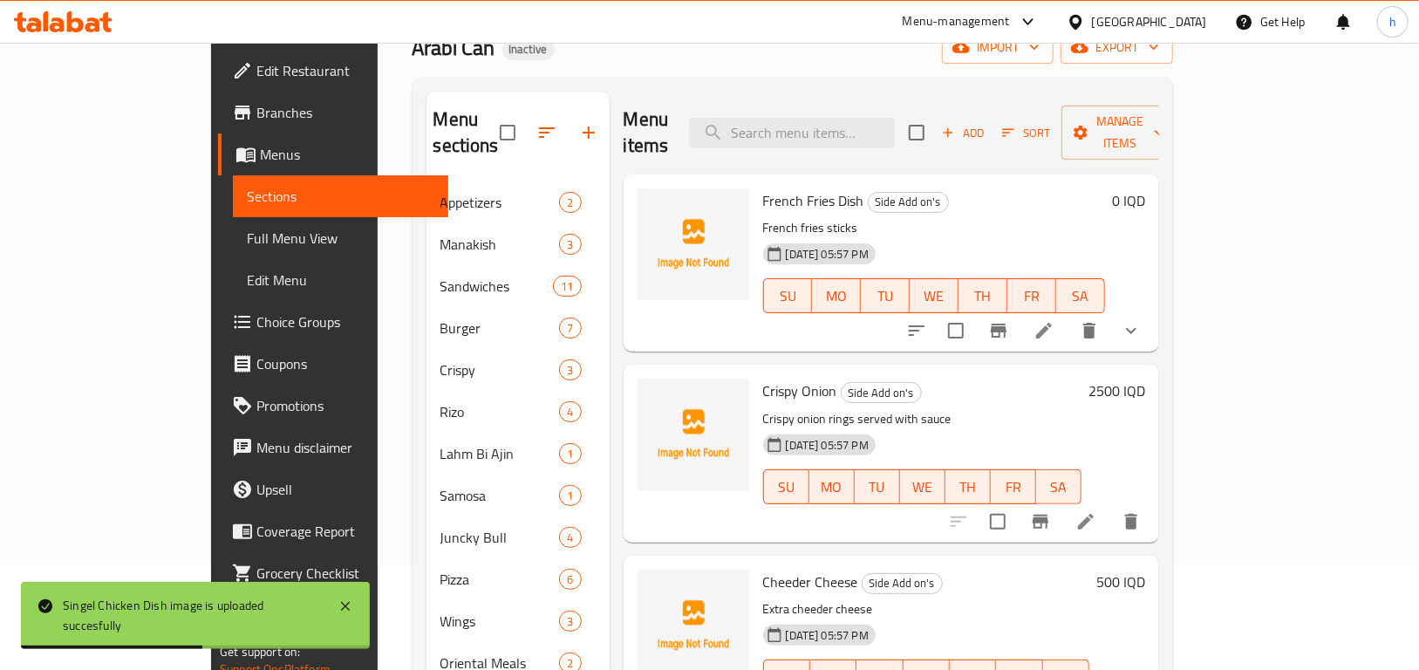
scroll to position [92, 0]
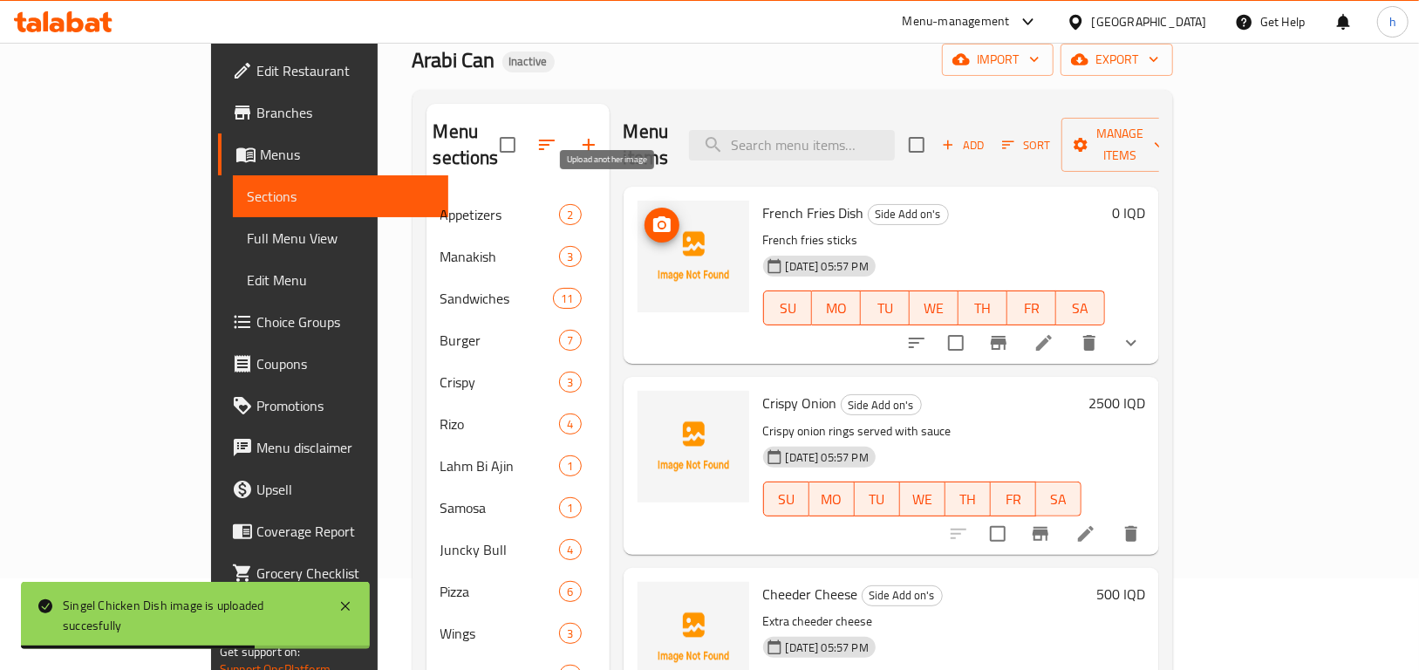
click at [652, 215] on icon "upload picture" at bounding box center [662, 225] width 21 height 21
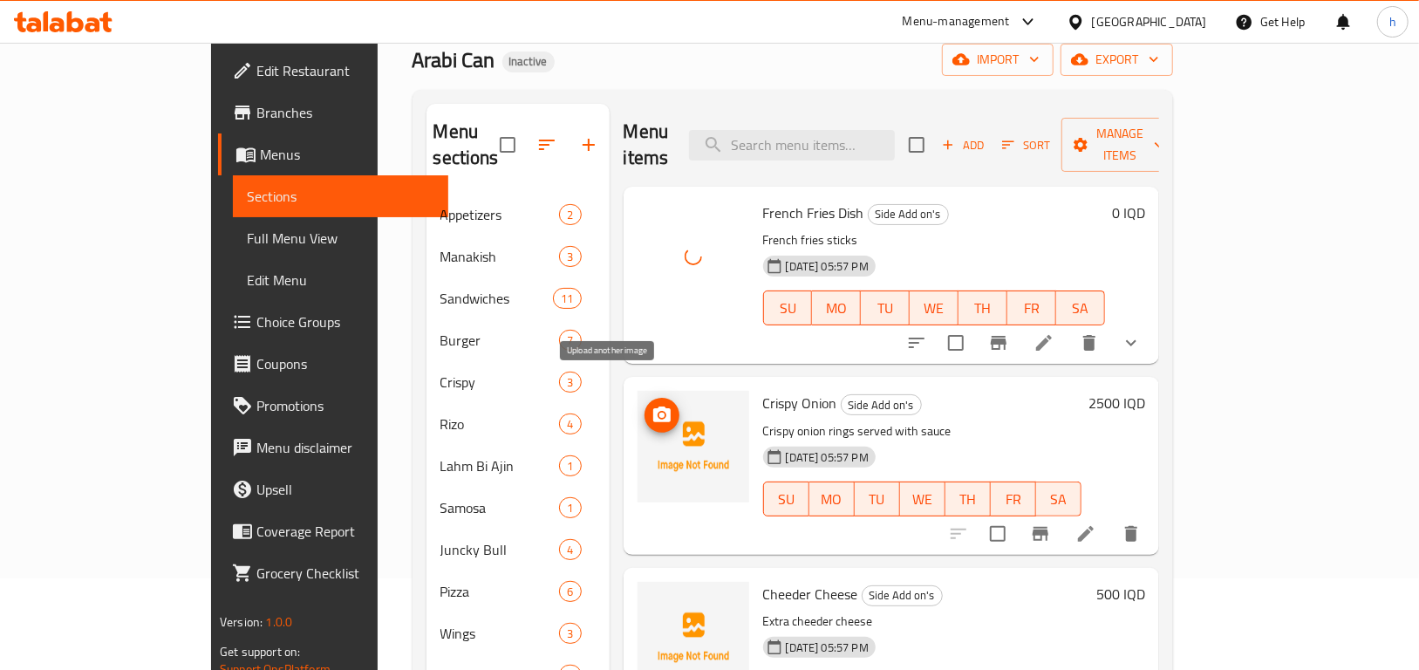
click at [653, 407] on icon "upload picture" at bounding box center [661, 415] width 17 height 16
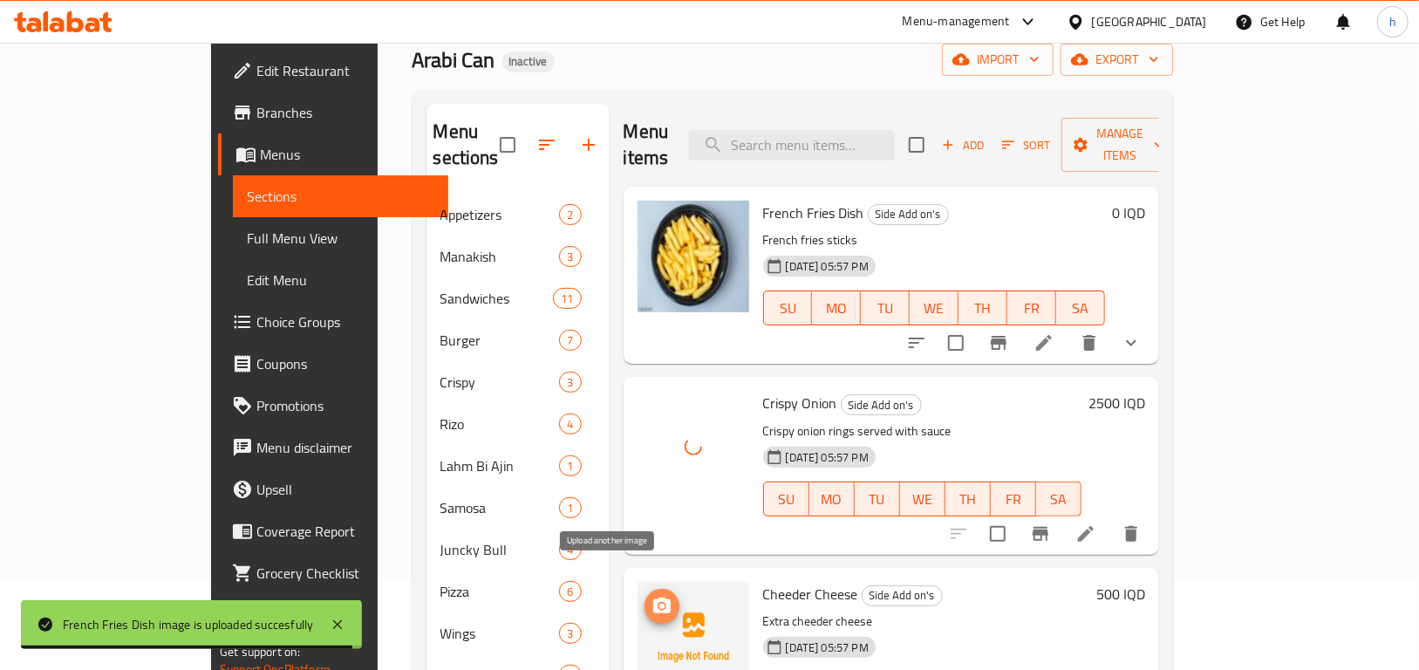
click at [653, 598] on icon "upload picture" at bounding box center [661, 606] width 17 height 16
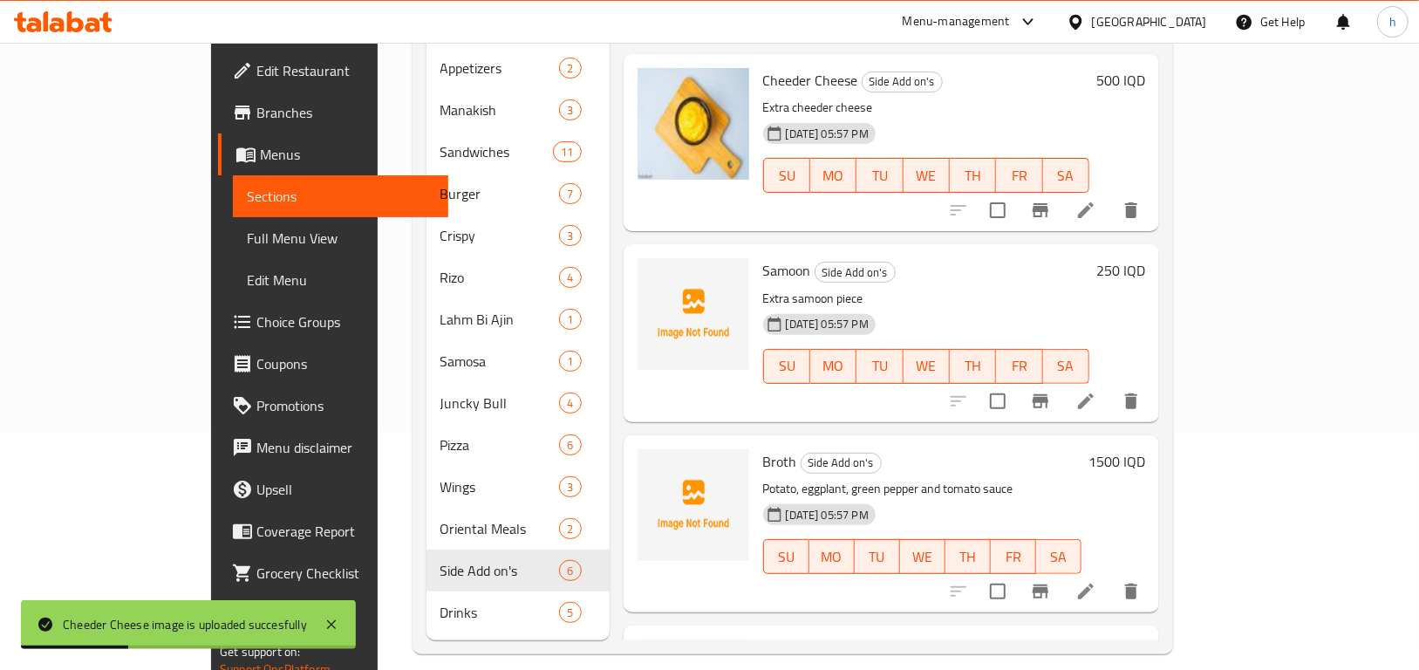
scroll to position [244, 0]
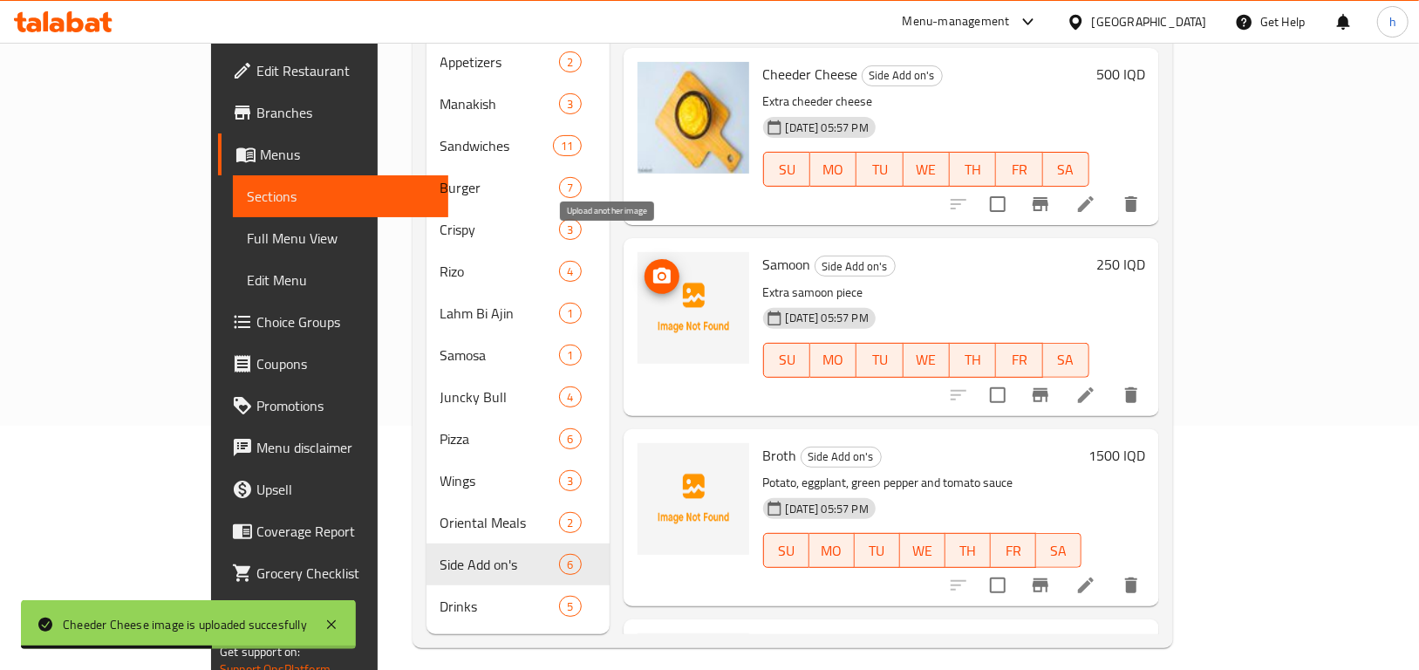
click at [653, 268] on icon "upload picture" at bounding box center [661, 276] width 17 height 16
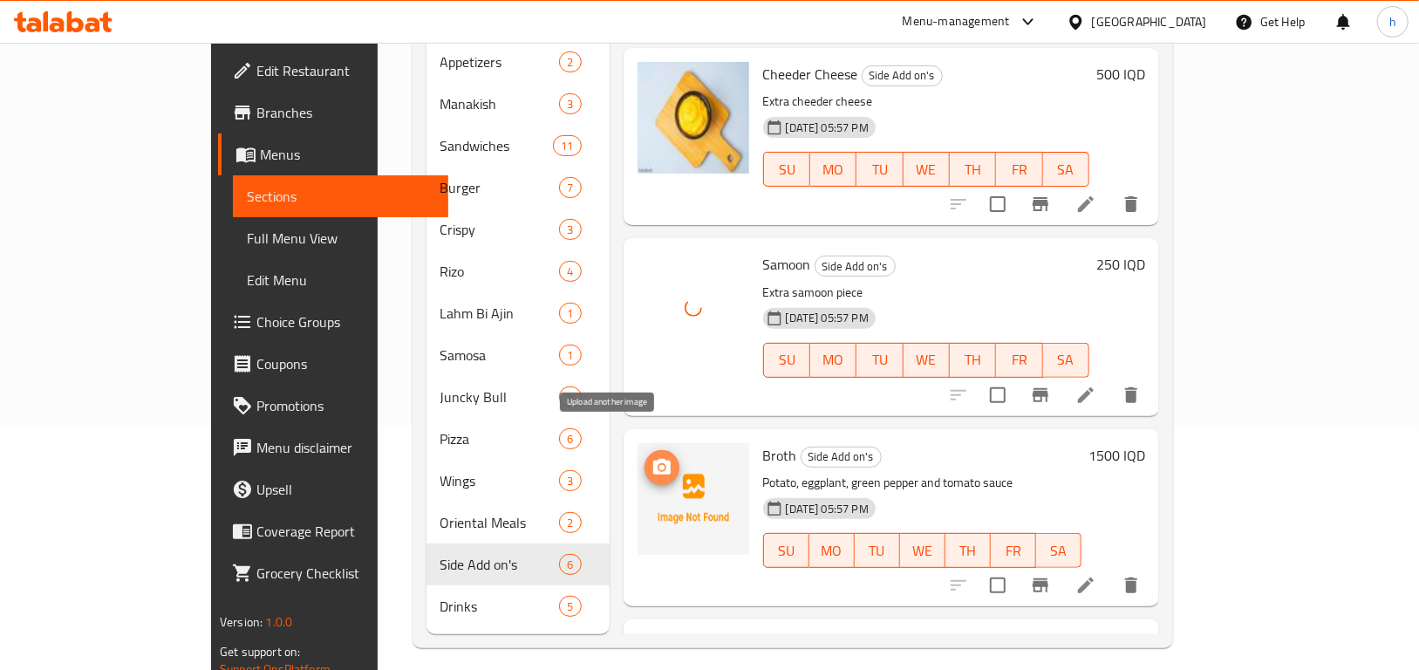
click at [652, 457] on icon "upload picture" at bounding box center [662, 467] width 21 height 21
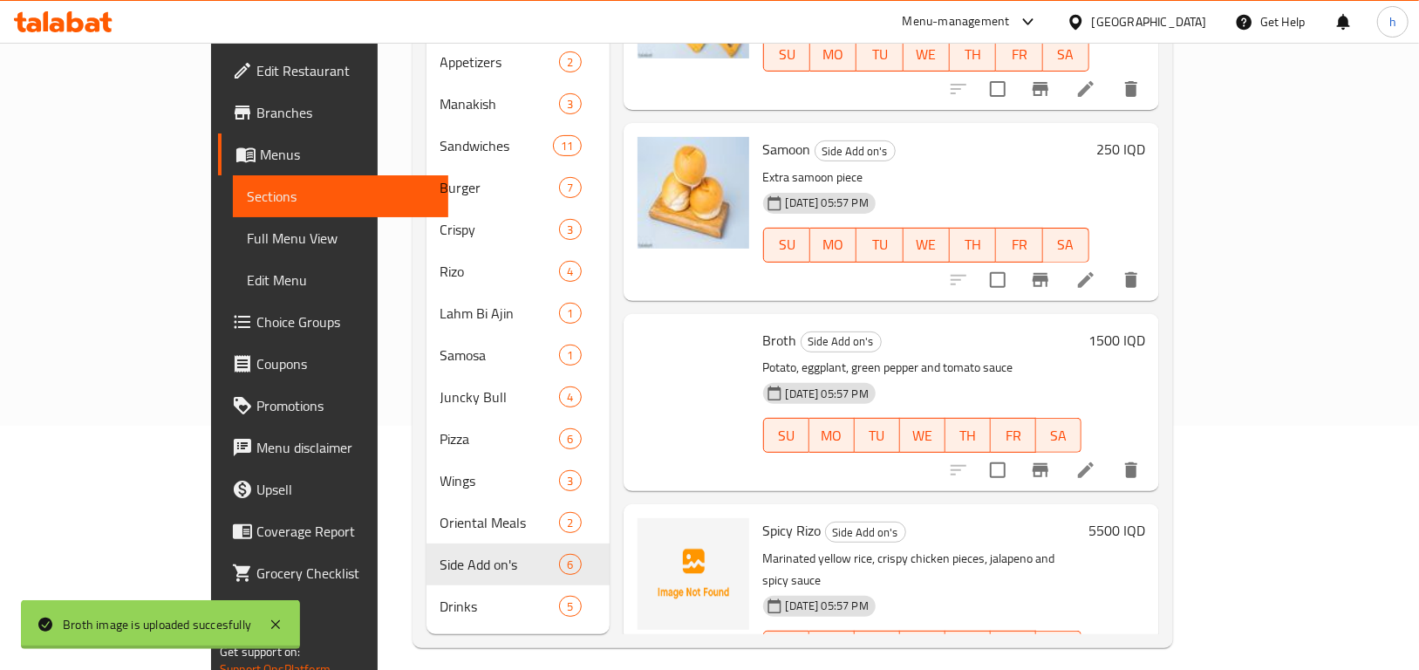
scroll to position [516, 0]
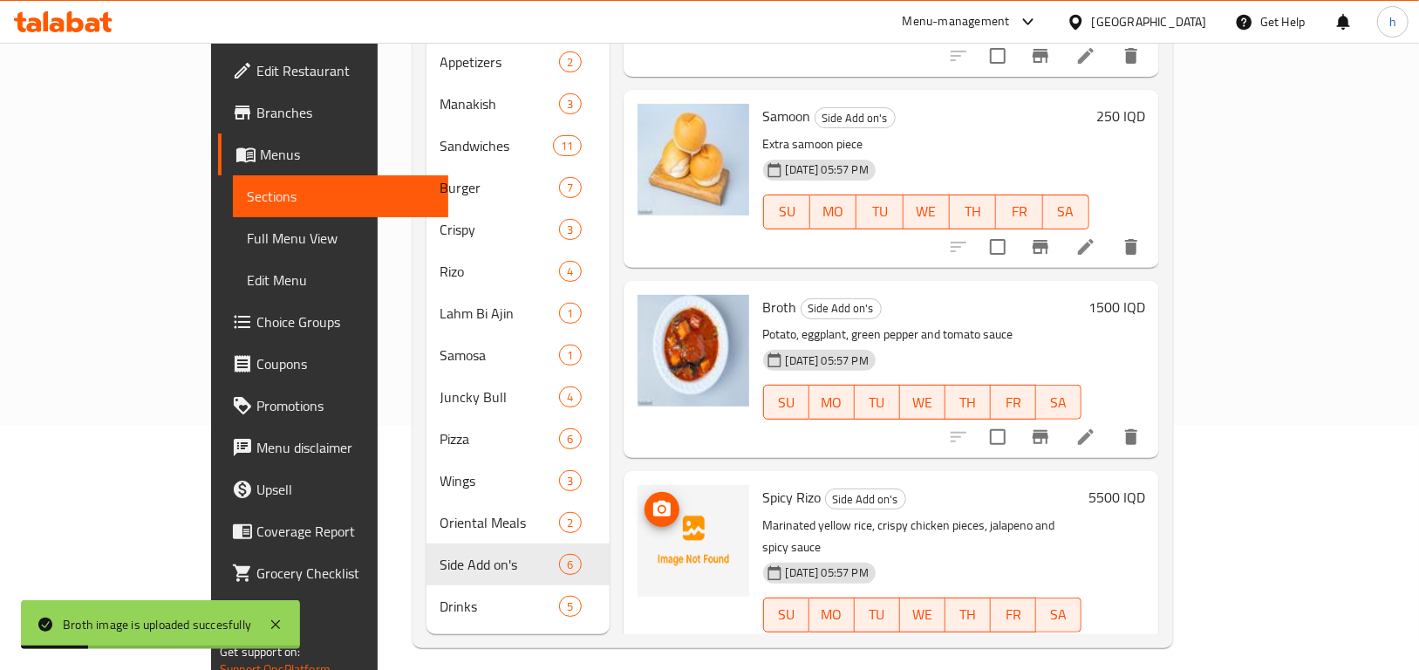
click at [653, 501] on icon "upload picture" at bounding box center [661, 509] width 17 height 16
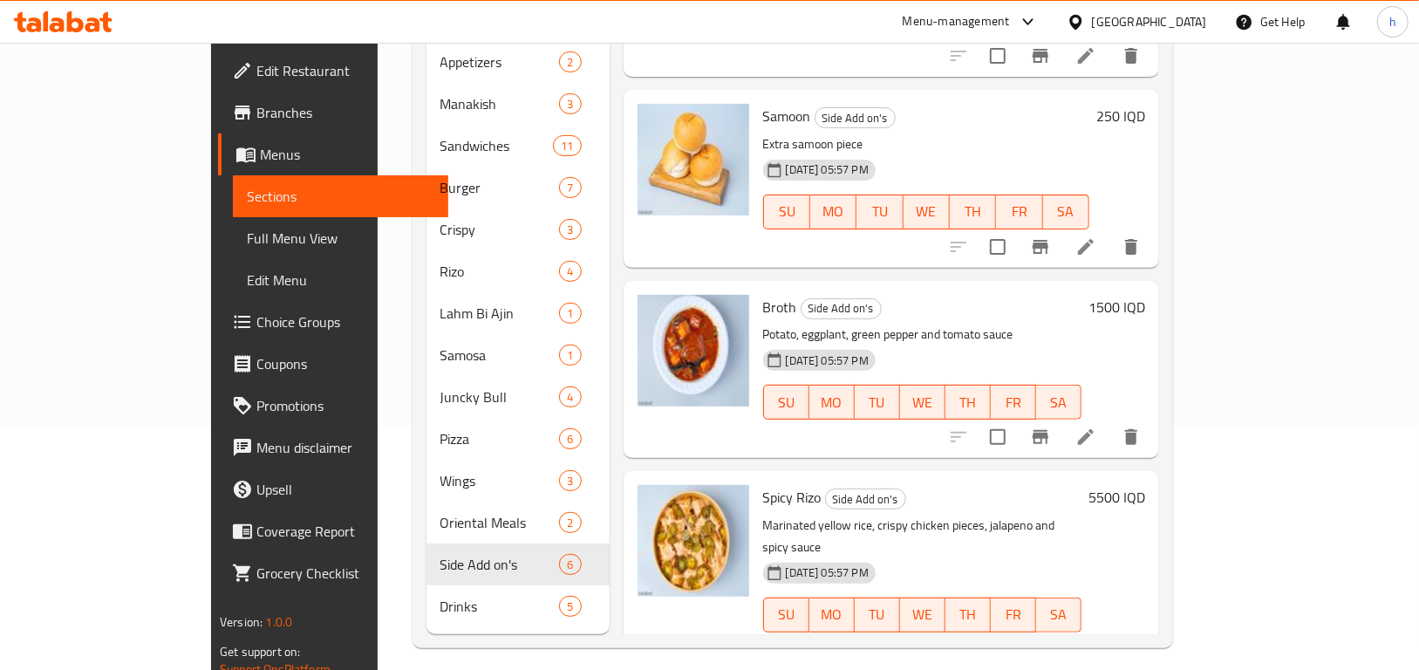
click at [1152, 629] on div at bounding box center [1045, 650] width 215 height 42
click at [1016, 632] on input "checkbox" at bounding box center [998, 650] width 37 height 37
checkbox input "false"
drag, startPoint x: 1325, startPoint y: 475, endPoint x: 1254, endPoint y: 602, distance: 145.3
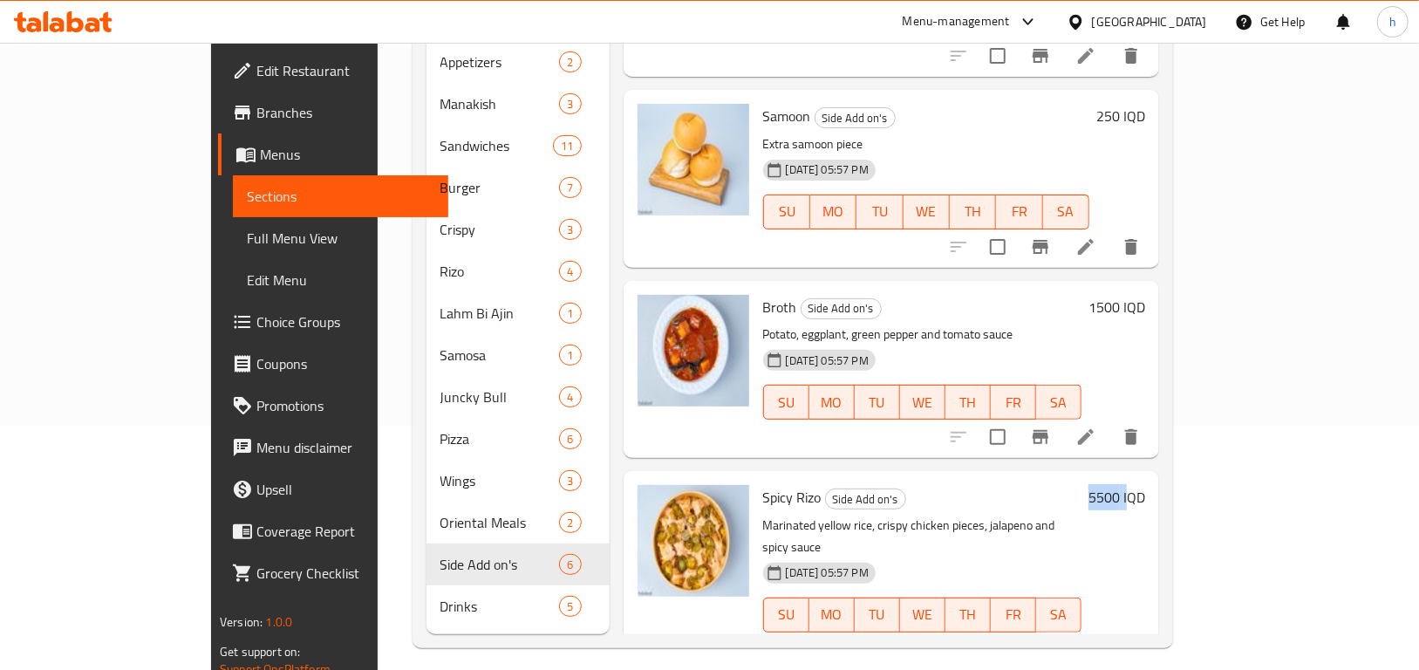
click at [1146, 485] on div "5500 IQD" at bounding box center [1114, 497] width 64 height 24
click at [1097, 639] on icon at bounding box center [1086, 649] width 21 height 21
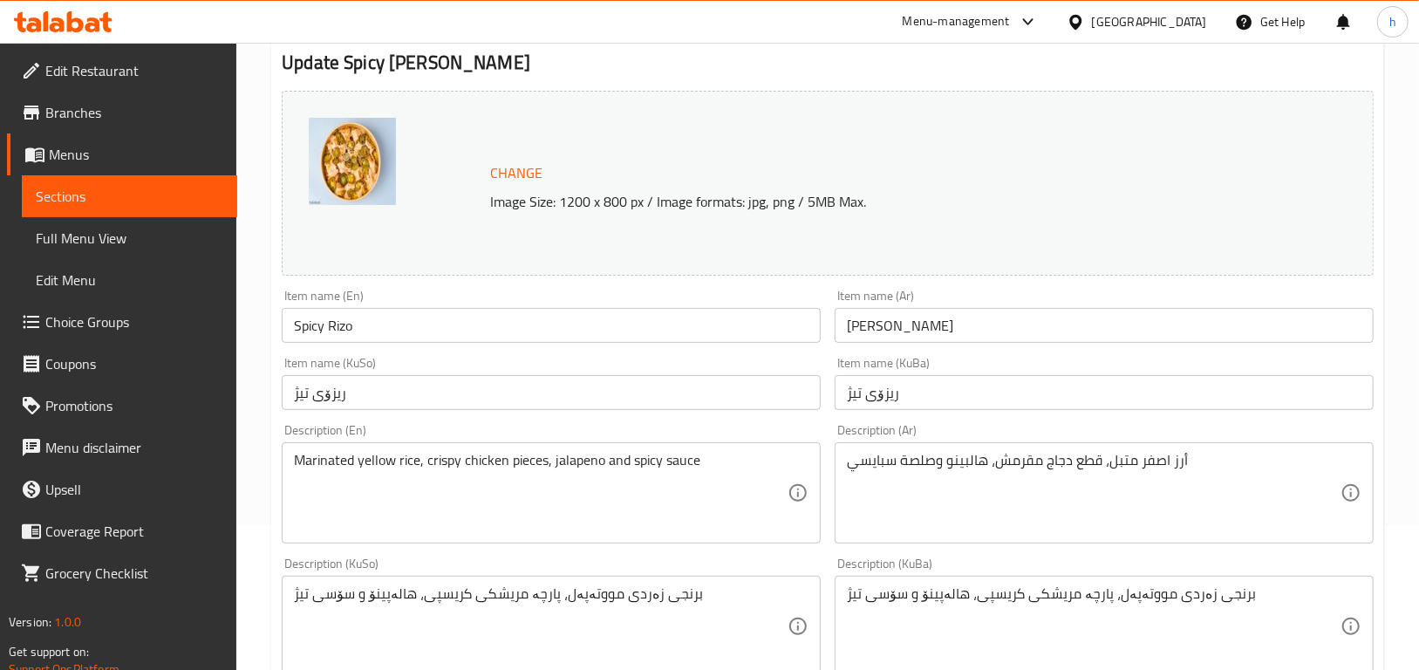
scroll to position [133, 0]
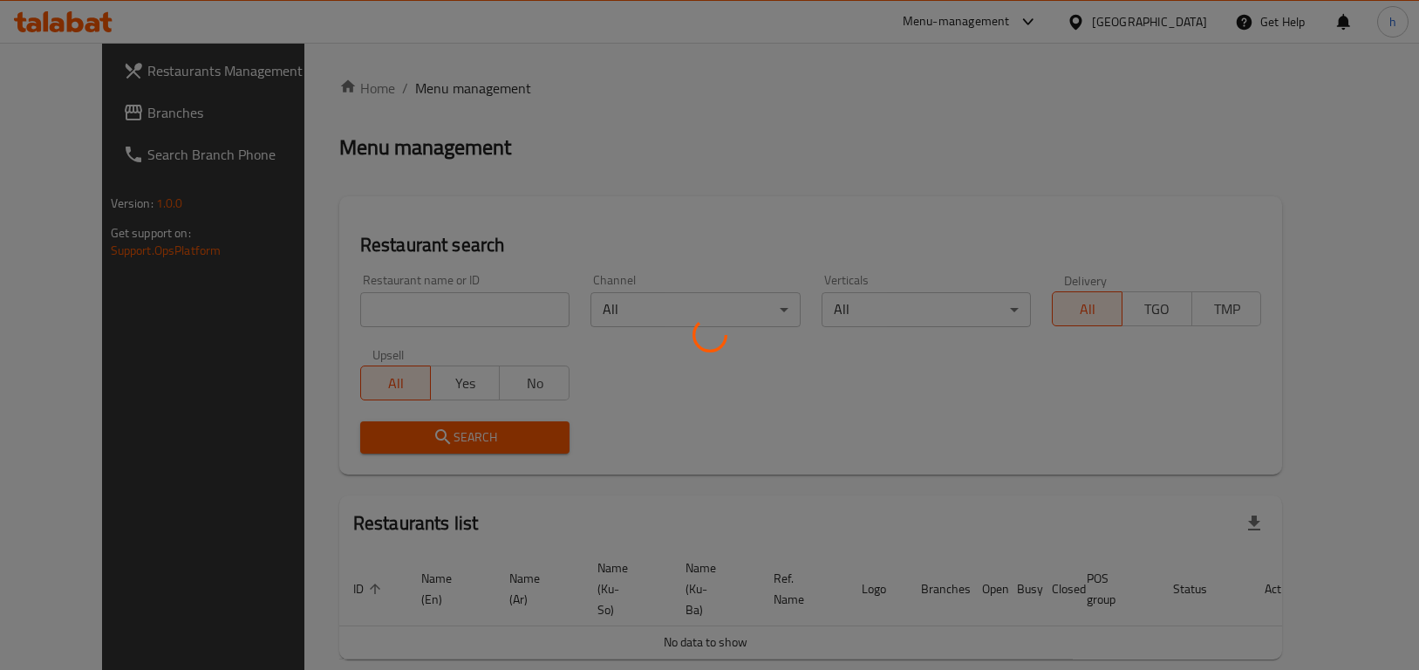
scroll to position [61, 0]
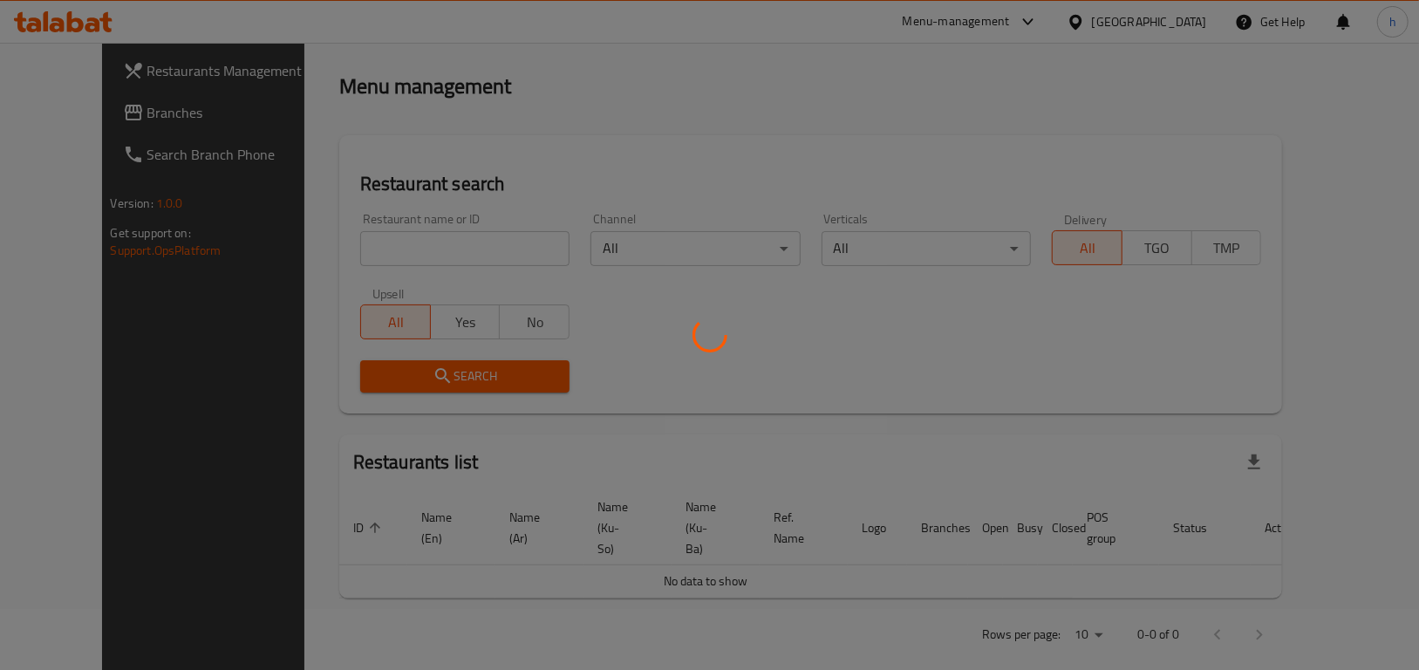
click at [99, 113] on div at bounding box center [709, 335] width 1419 height 670
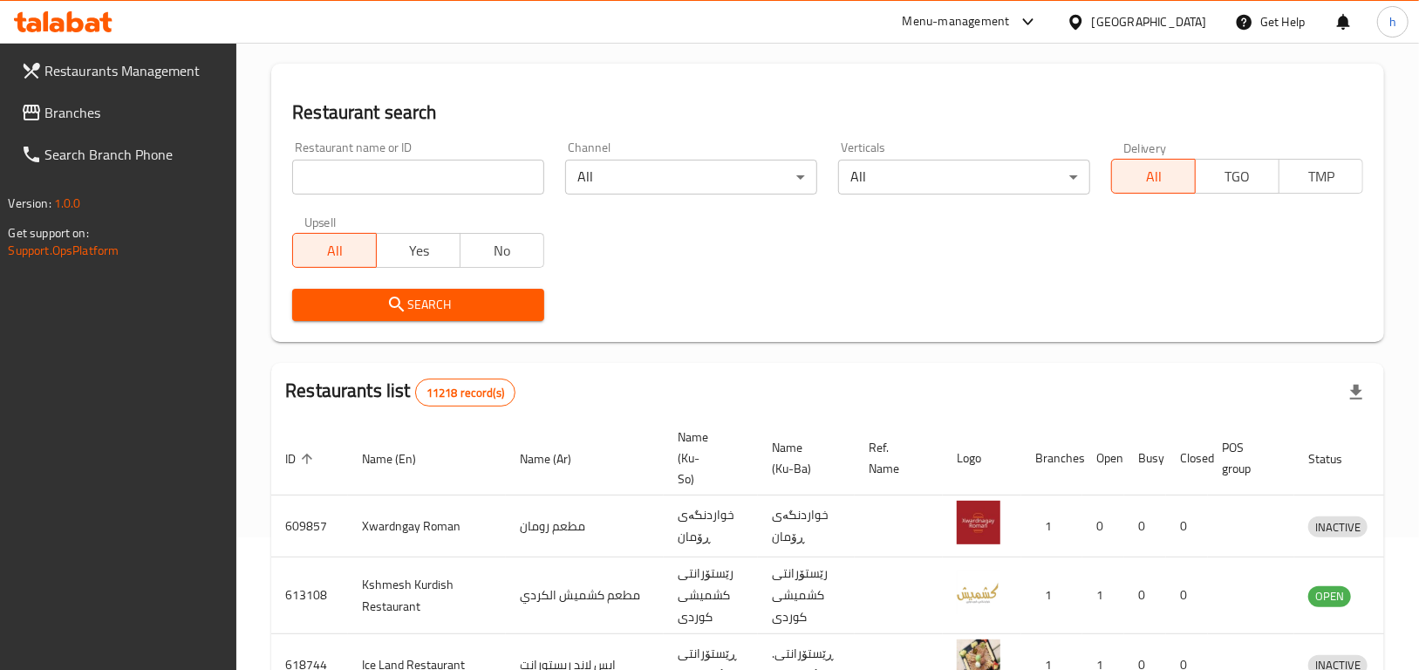
click at [99, 113] on span "Branches" at bounding box center [134, 112] width 178 height 21
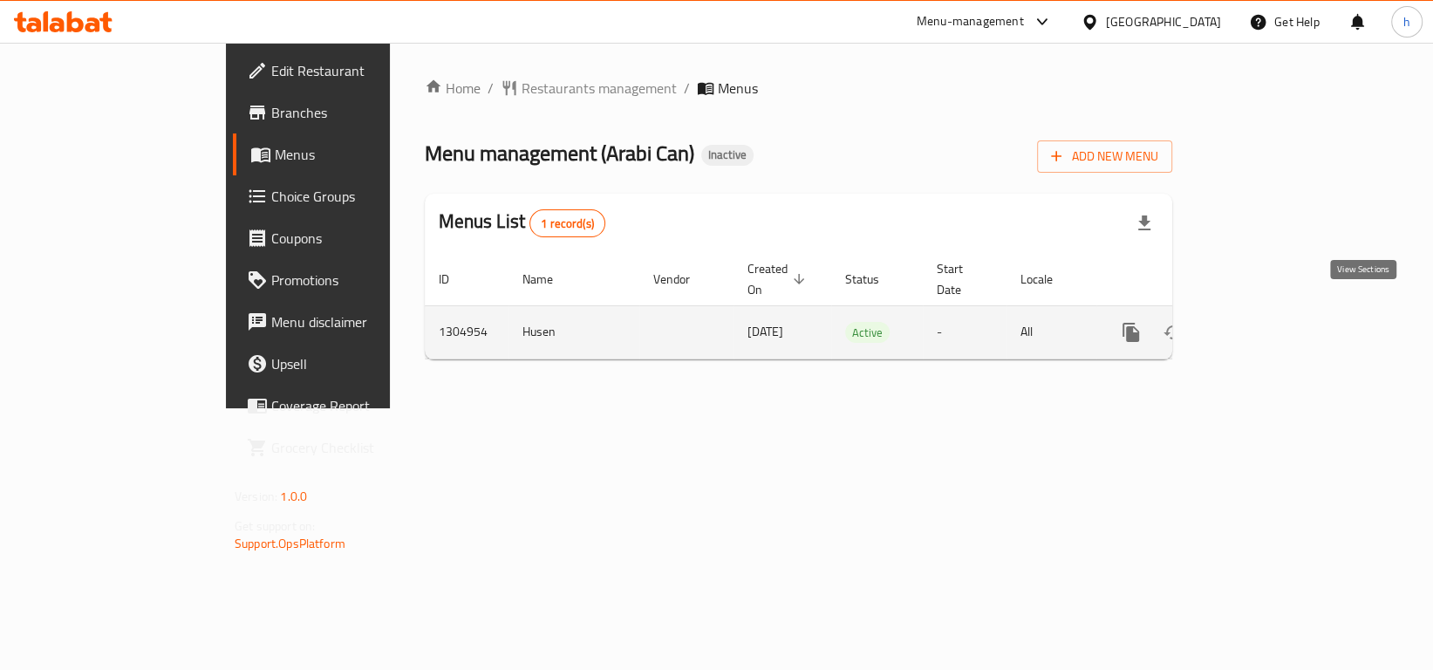
click at [1268, 322] on icon "enhanced table" at bounding box center [1257, 332] width 21 height 21
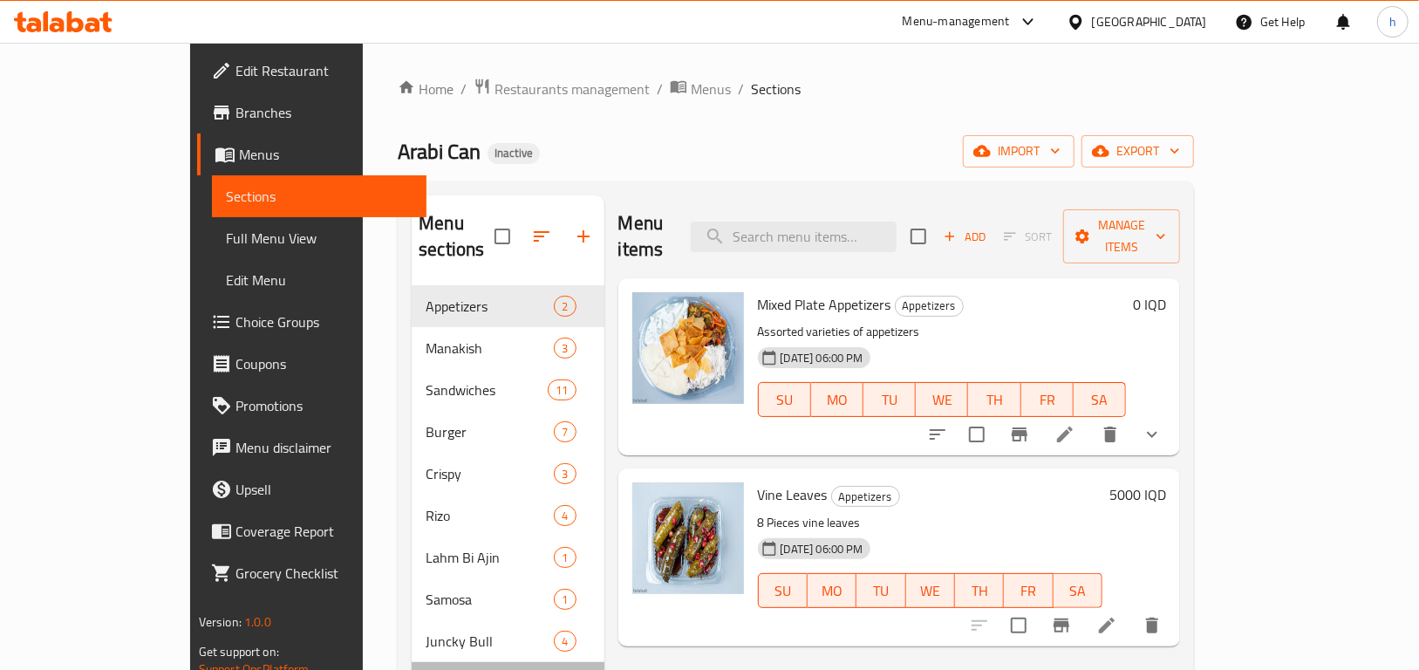
click at [412, 662] on div "Pizza 6" at bounding box center [508, 683] width 192 height 42
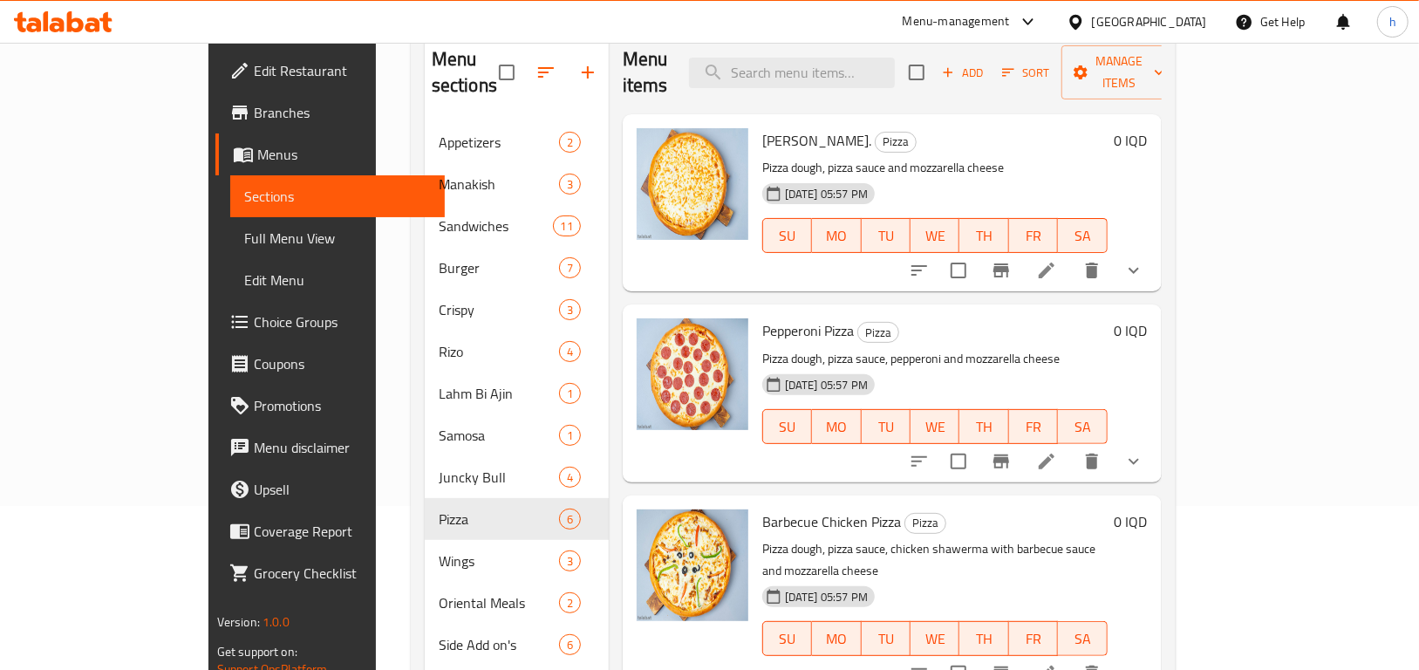
scroll to position [244, 0]
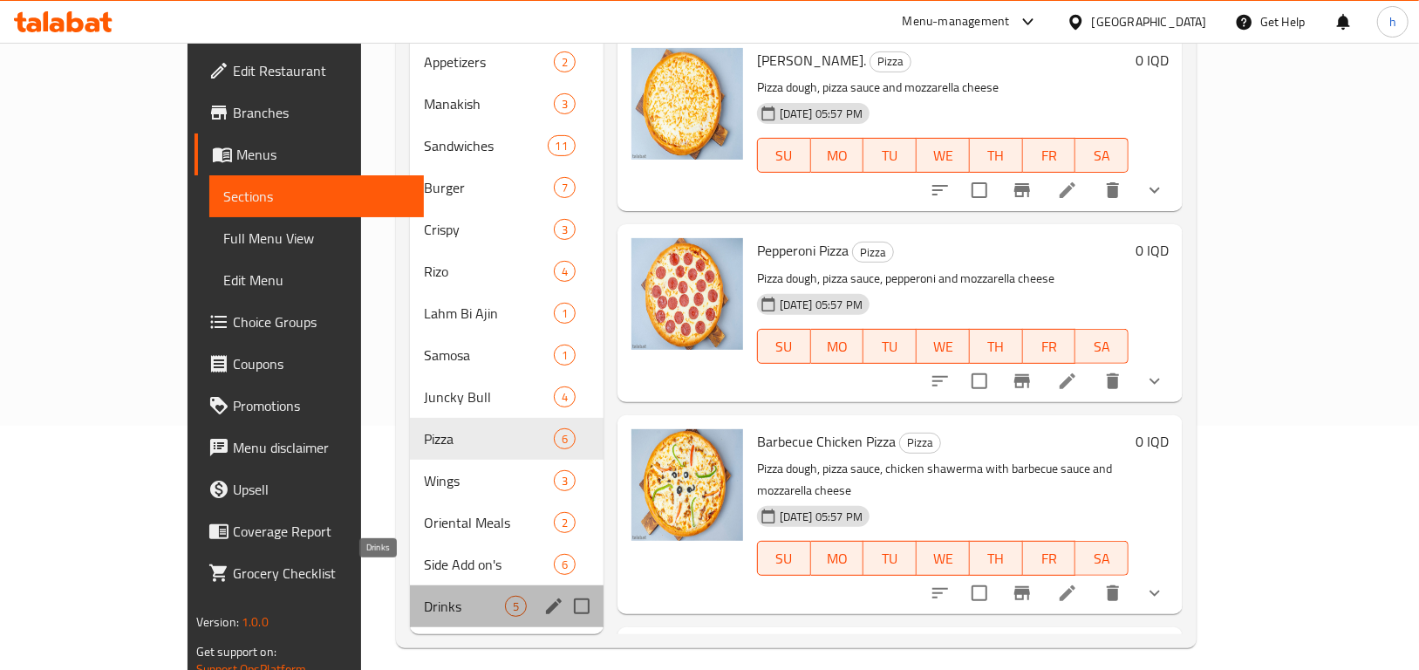
click at [424, 596] on span "Drinks" at bounding box center [464, 606] width 80 height 21
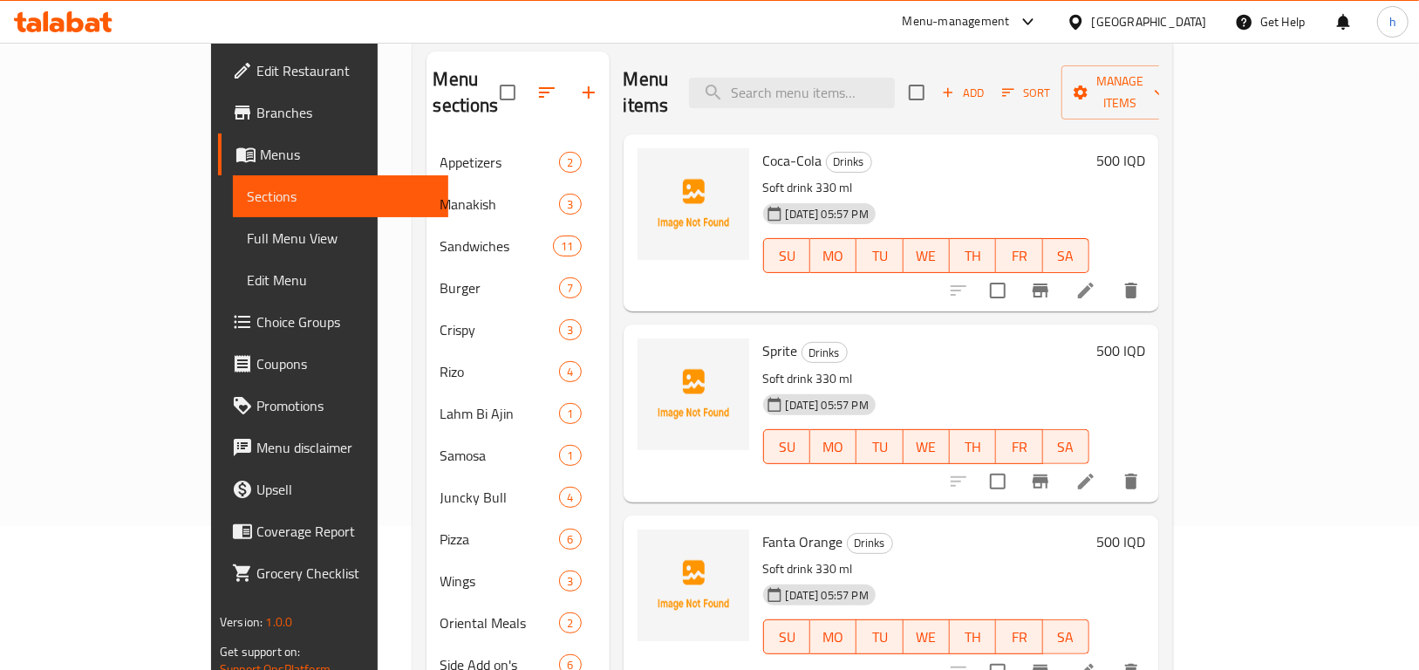
scroll to position [107, 0]
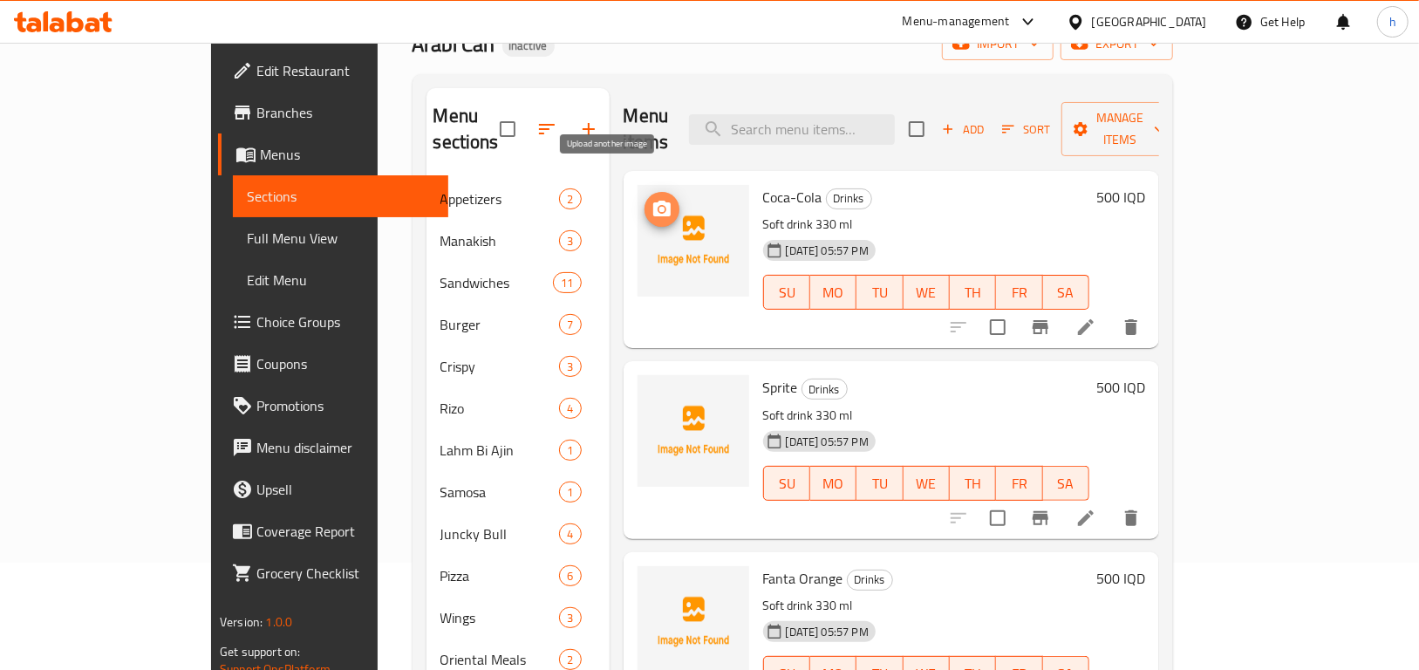
click at [652, 199] on icon "upload picture" at bounding box center [662, 209] width 21 height 21
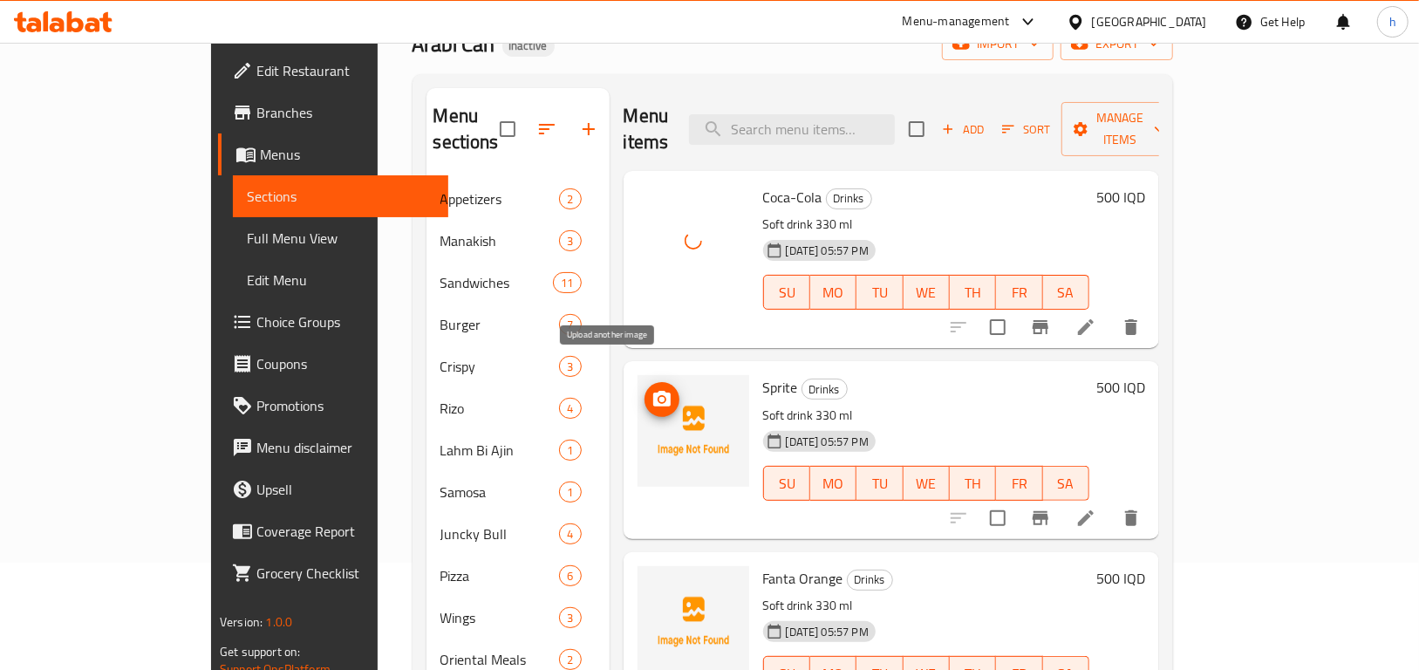
click at [645, 385] on button "upload picture" at bounding box center [662, 399] width 35 height 35
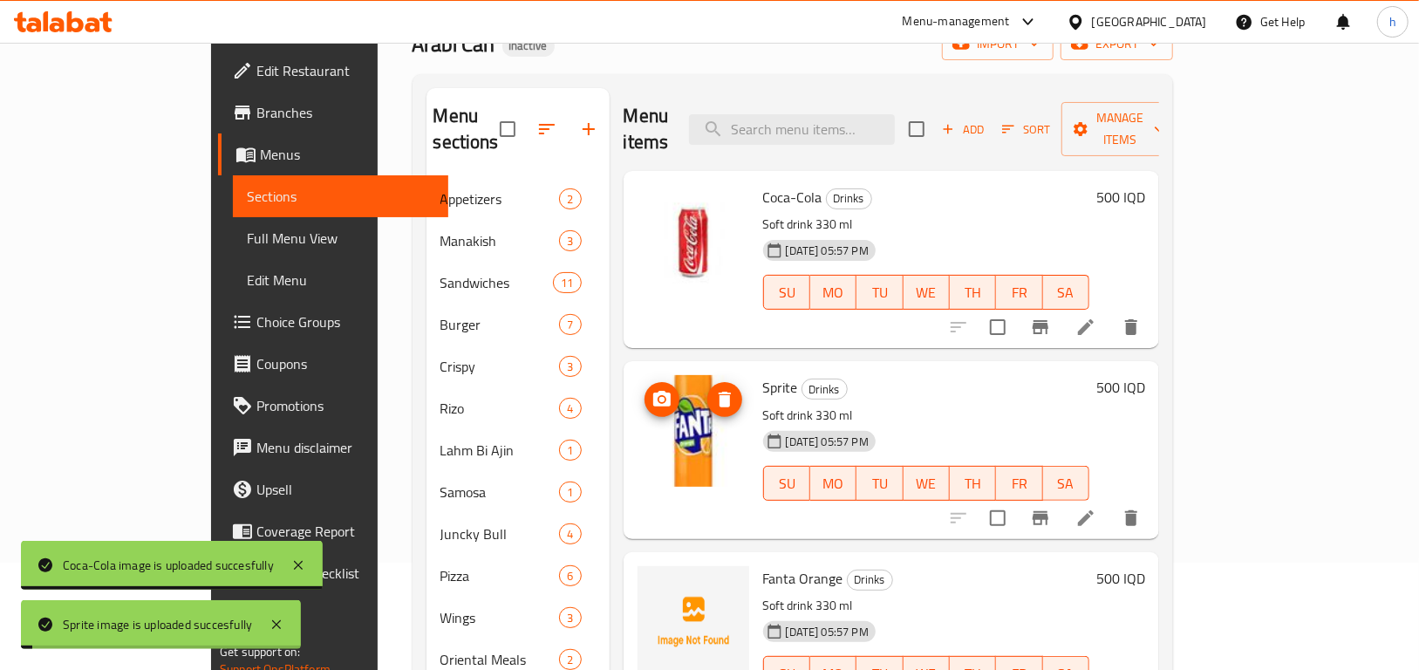
click at [653, 391] on icon "upload picture" at bounding box center [661, 399] width 17 height 16
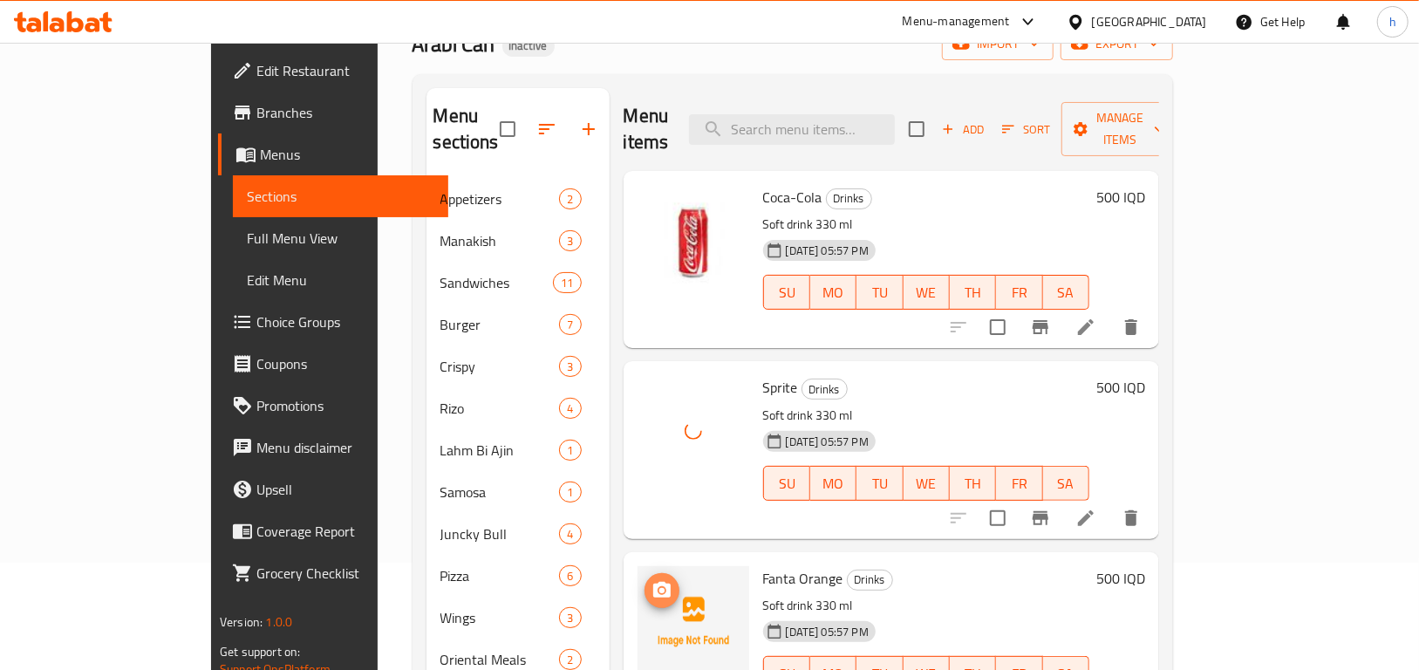
click at [653, 582] on icon "upload picture" at bounding box center [661, 590] width 17 height 16
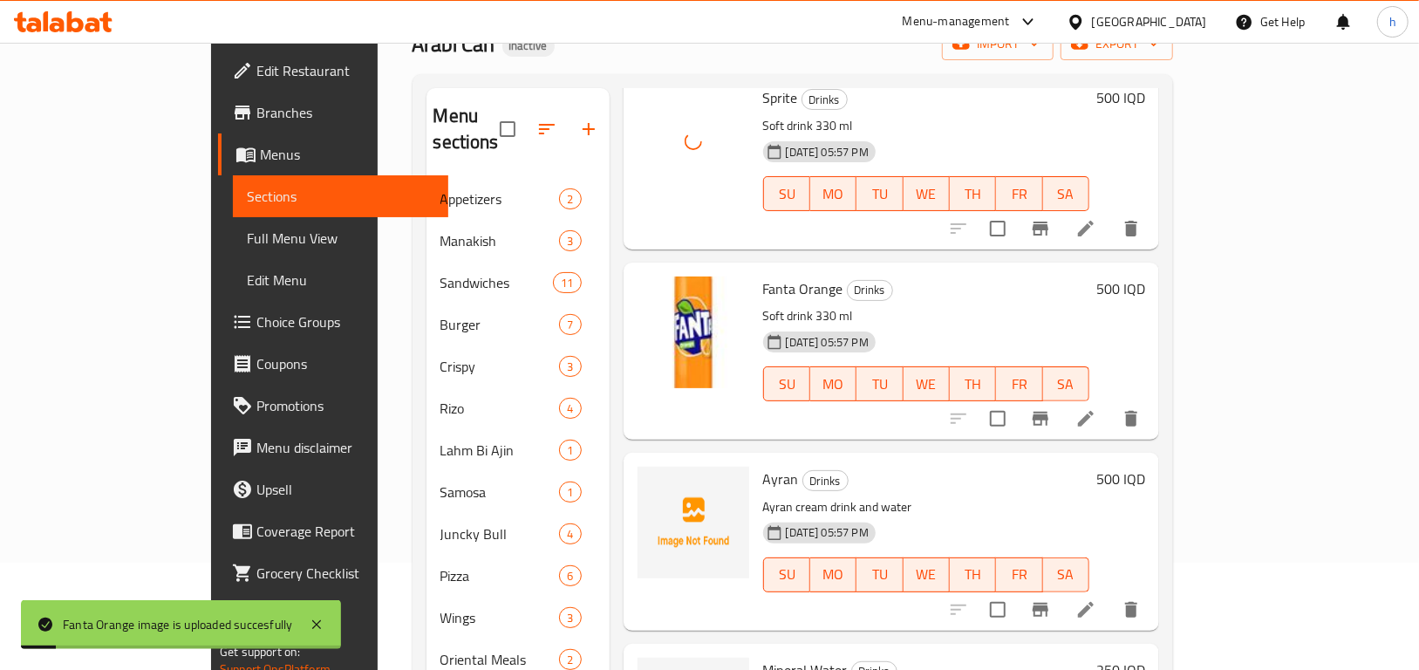
scroll to position [299, 0]
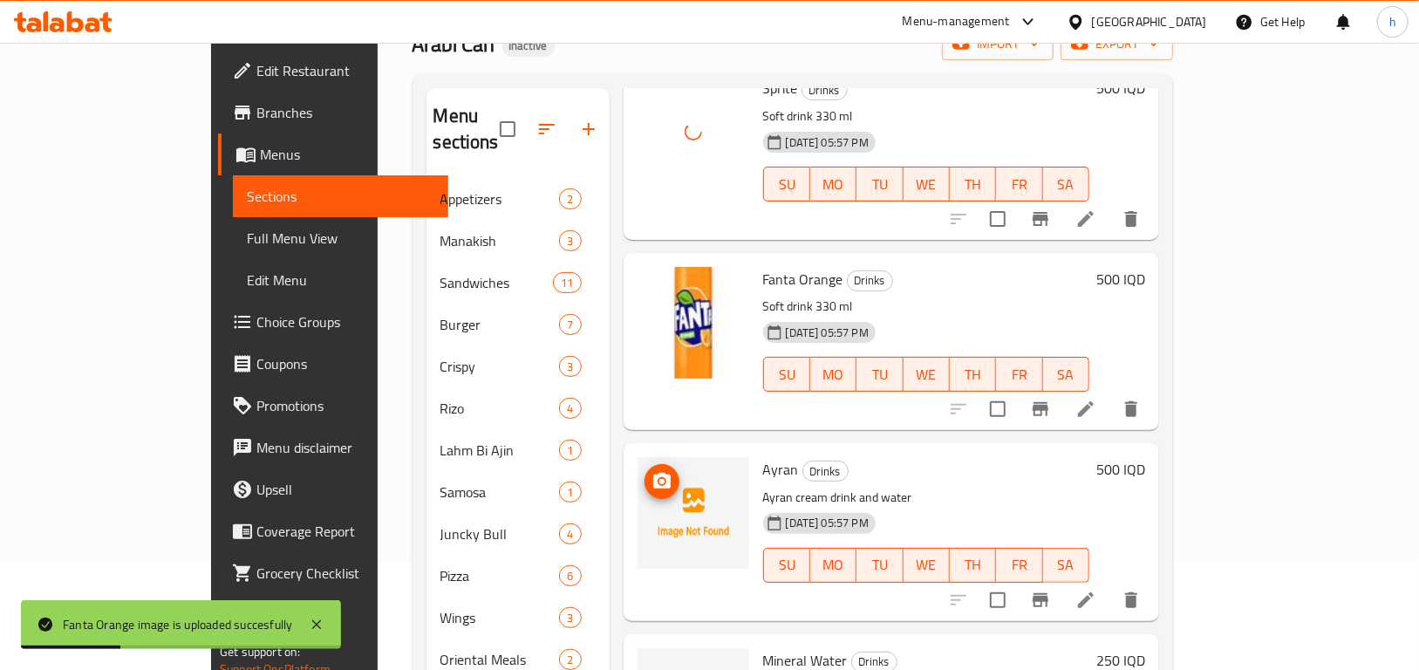
click at [645, 464] on button "upload picture" at bounding box center [662, 481] width 35 height 35
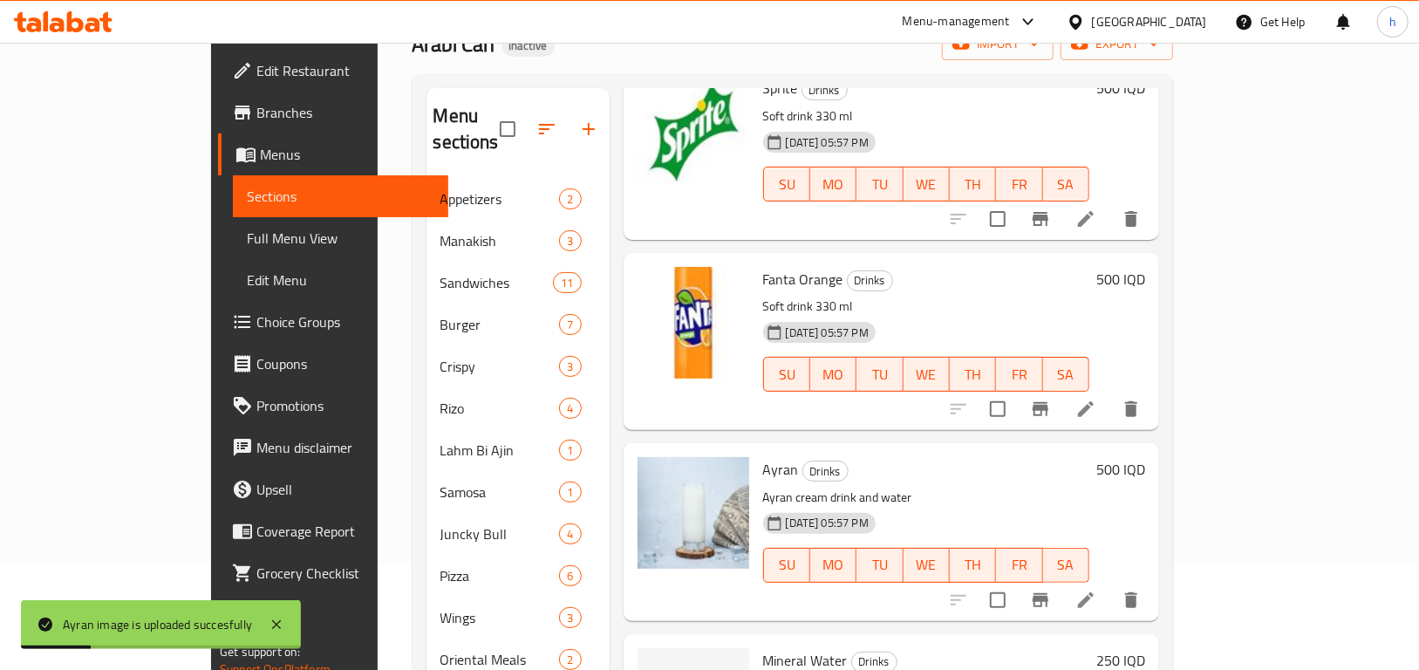
scroll to position [244, 0]
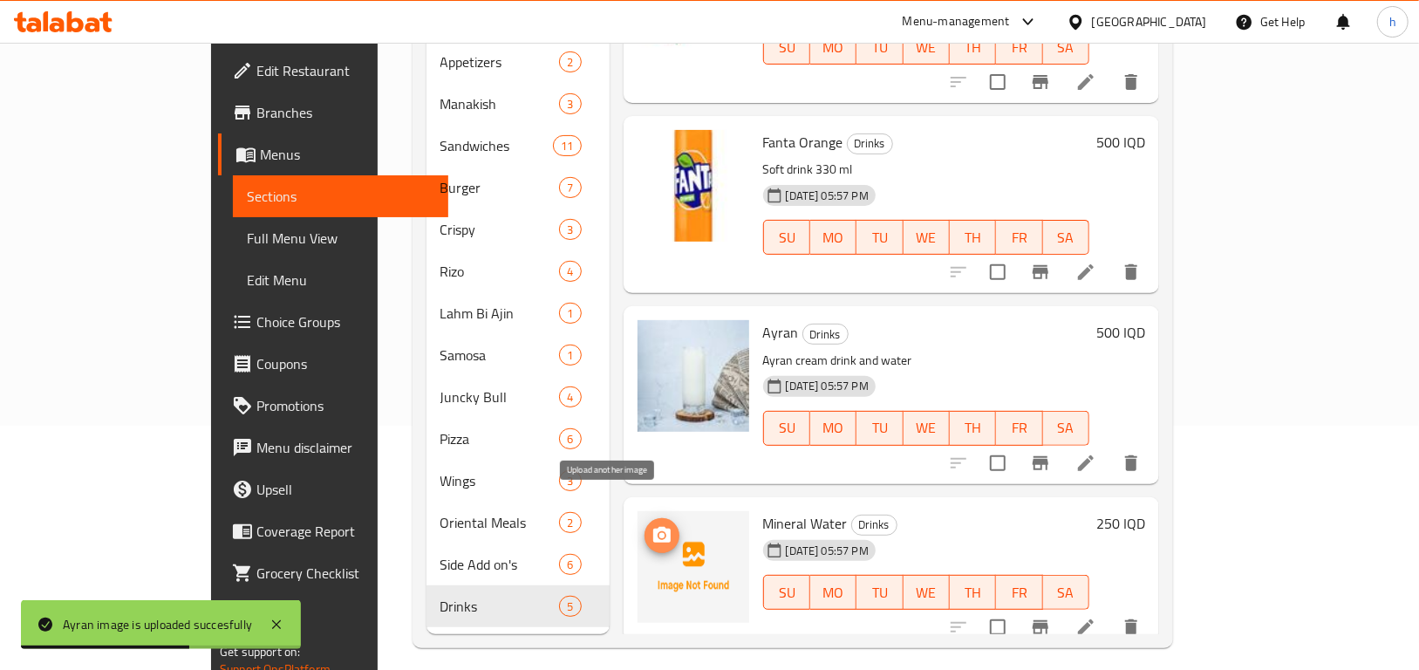
click at [653, 527] on icon "upload picture" at bounding box center [661, 535] width 17 height 16
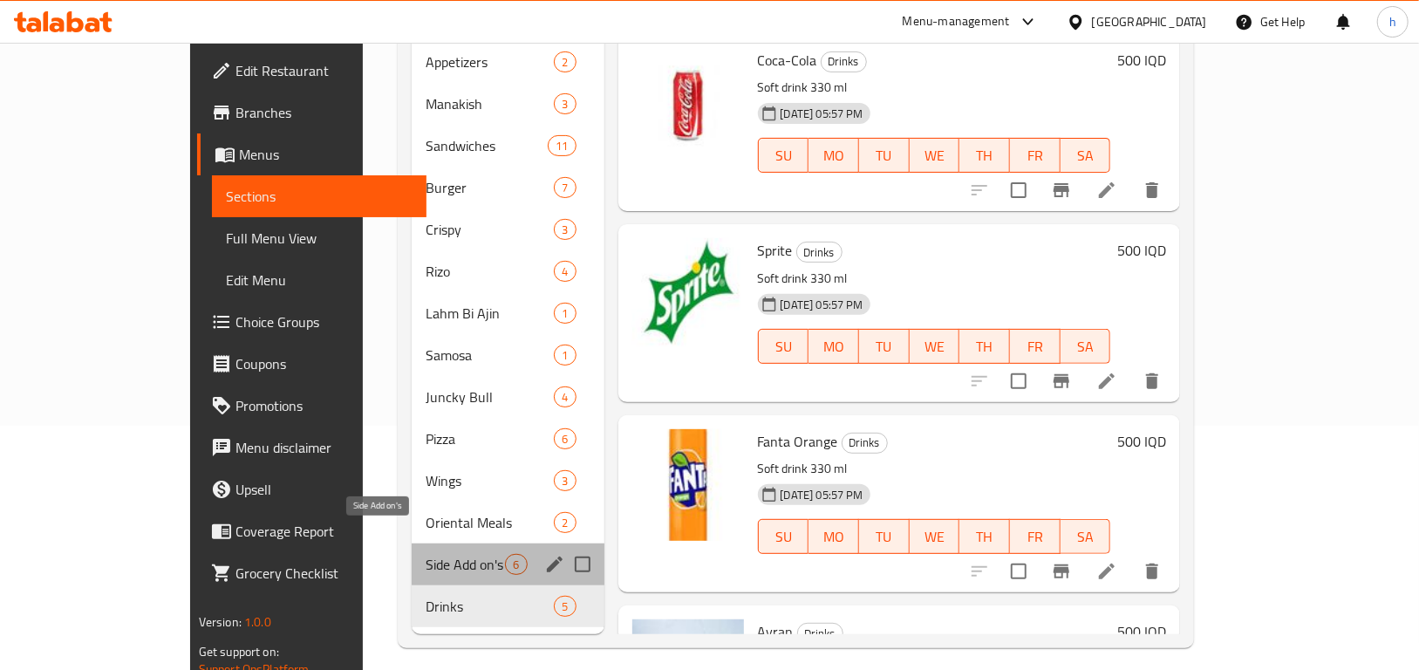
click at [426, 554] on span "Side Add on's" at bounding box center [465, 564] width 79 height 21
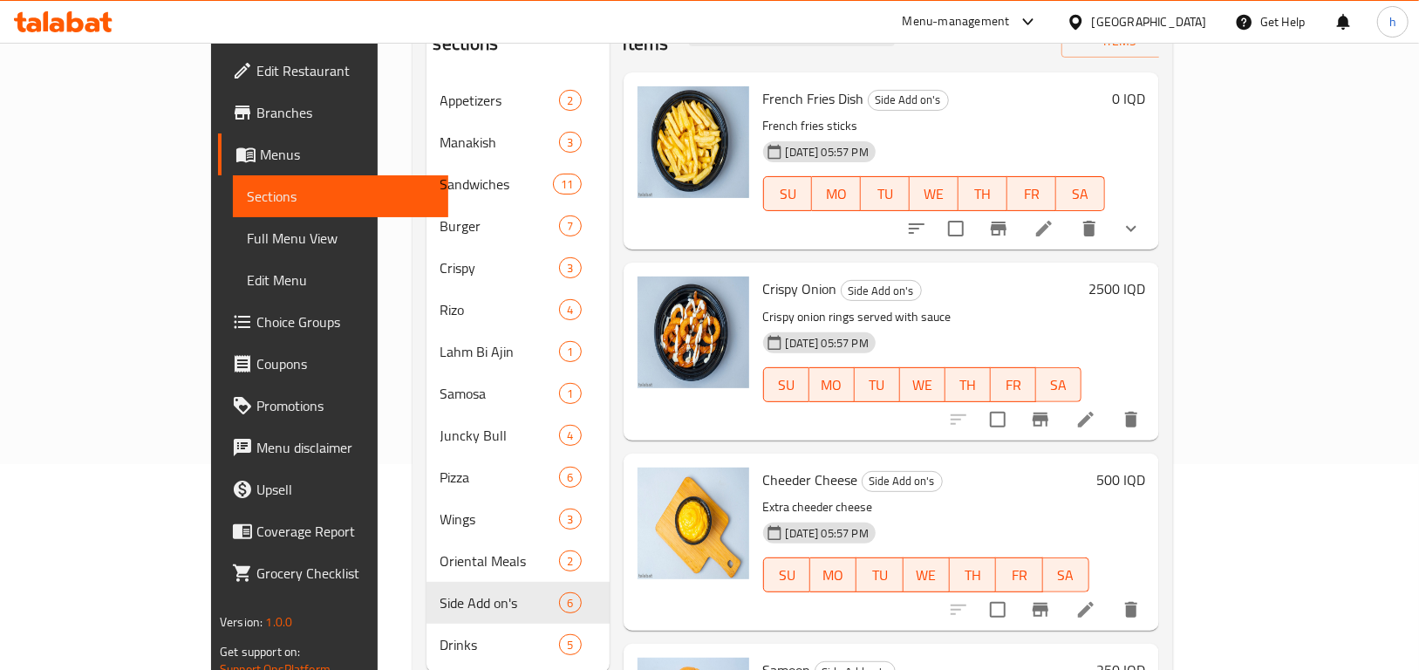
scroll to position [210, 0]
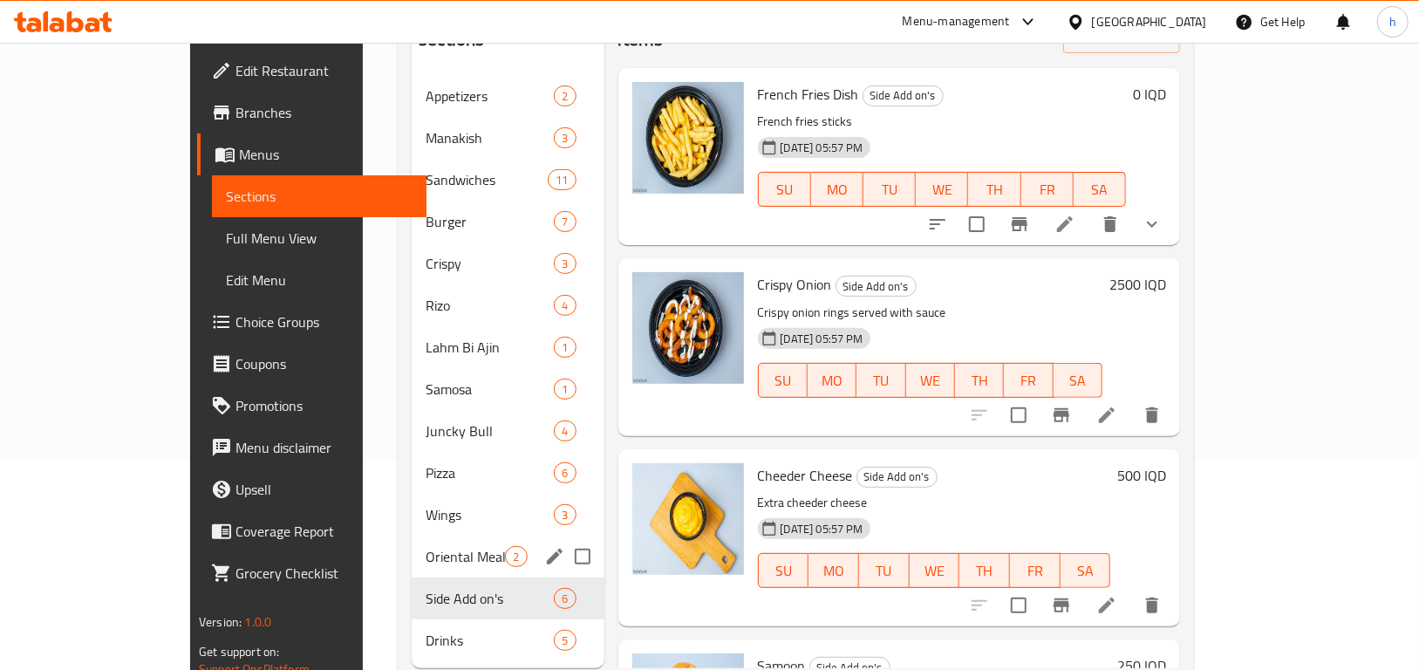
click at [426, 546] on span "Oriental Meals" at bounding box center [465, 556] width 79 height 21
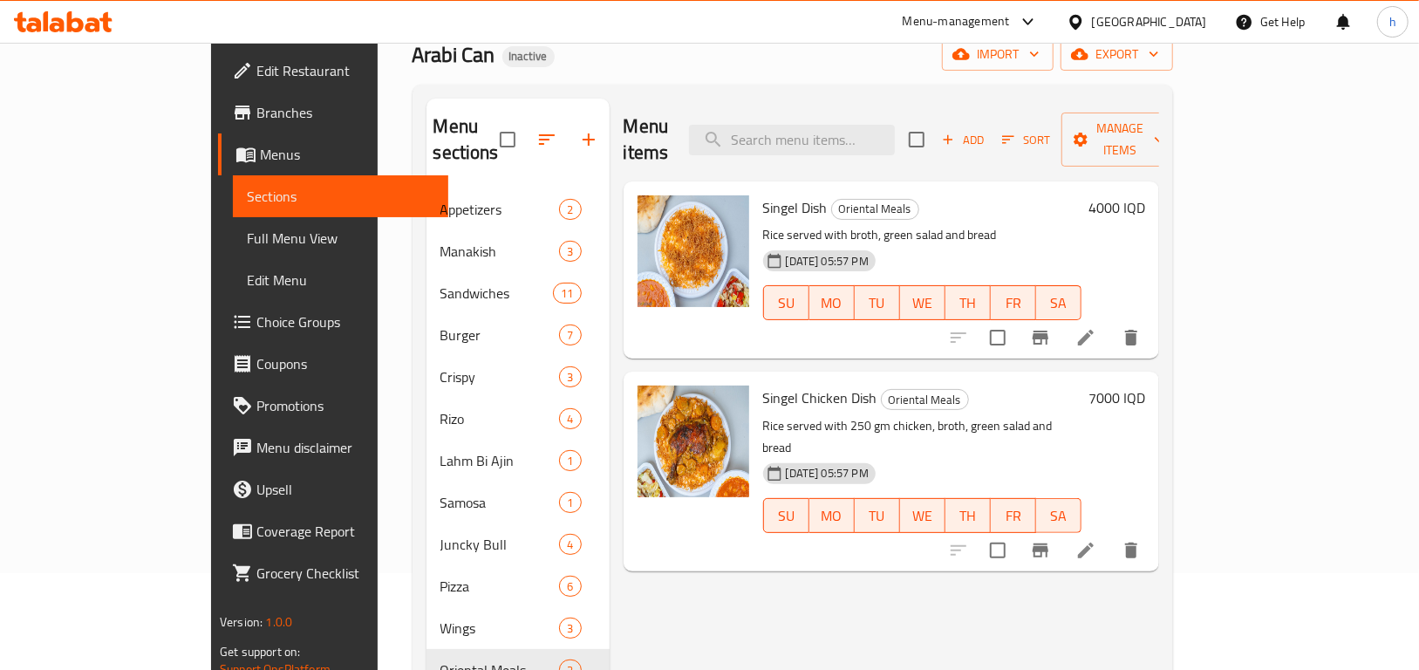
scroll to position [244, 0]
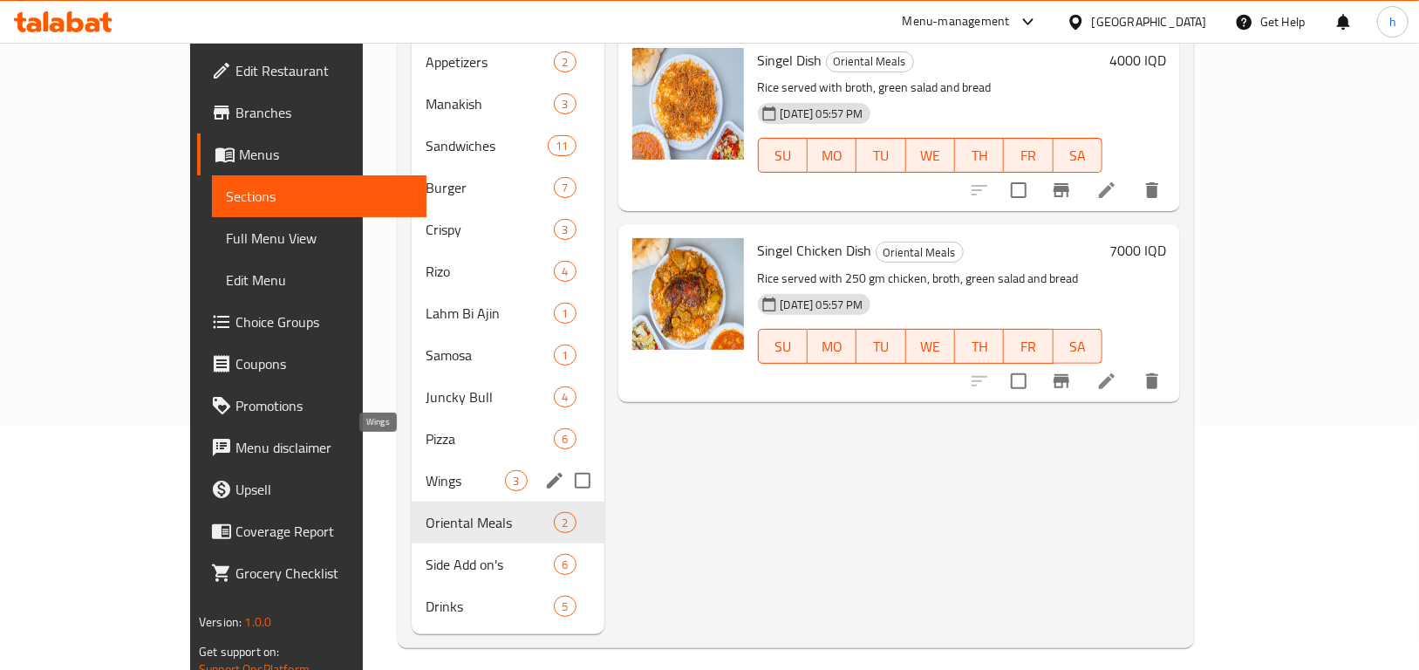
click at [426, 470] on span "Wings" at bounding box center [465, 480] width 79 height 21
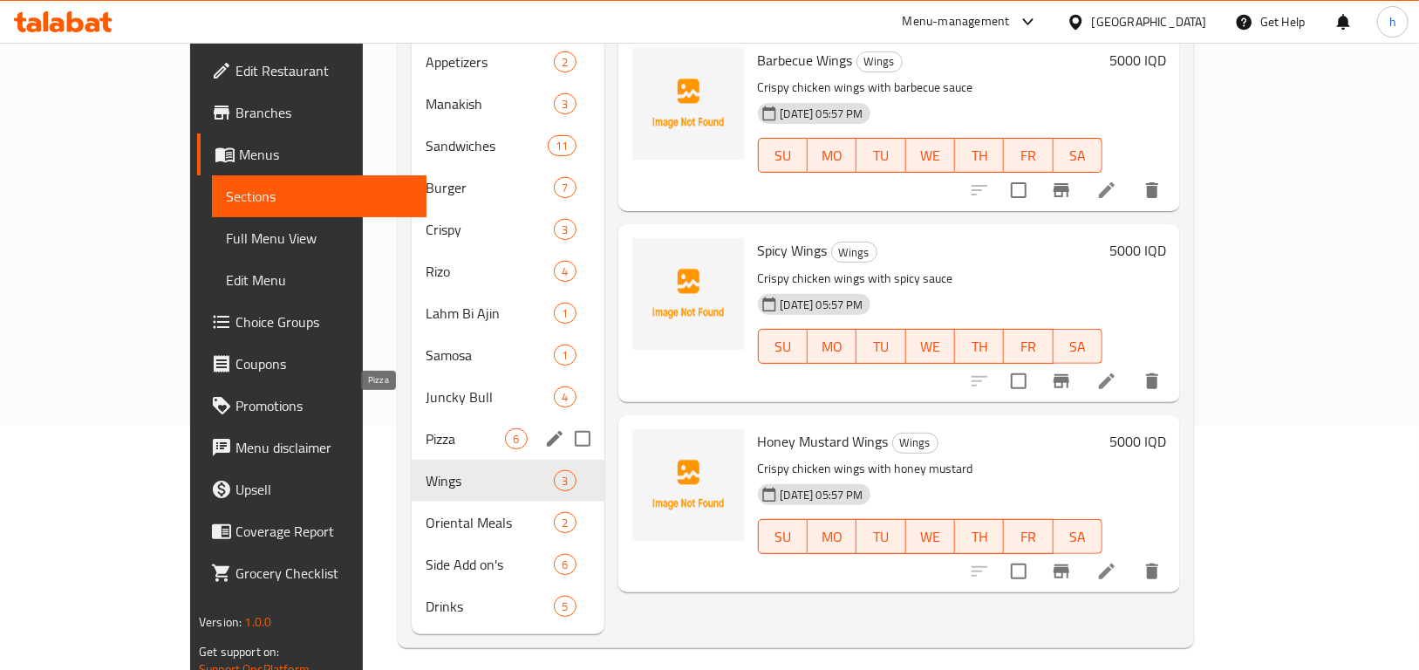
click at [426, 428] on span "Pizza" at bounding box center [465, 438] width 79 height 21
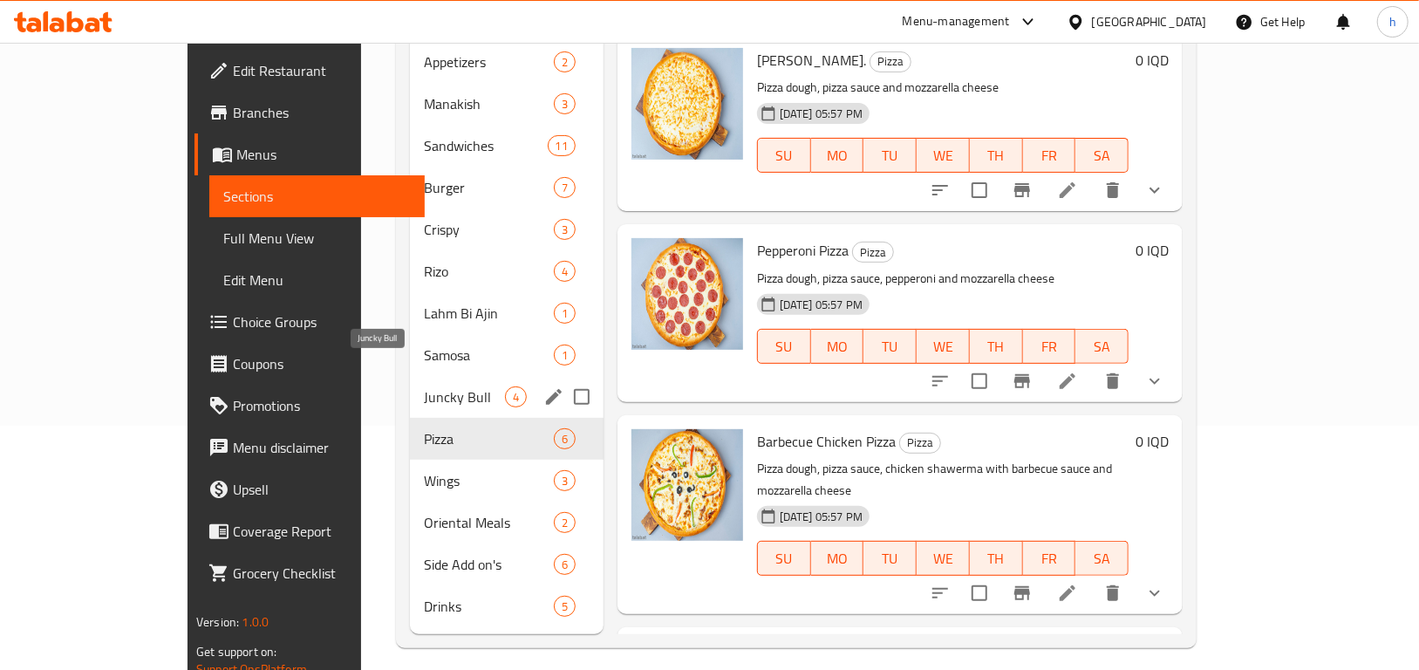
click at [424, 386] on span "Juncky Bull" at bounding box center [464, 396] width 80 height 21
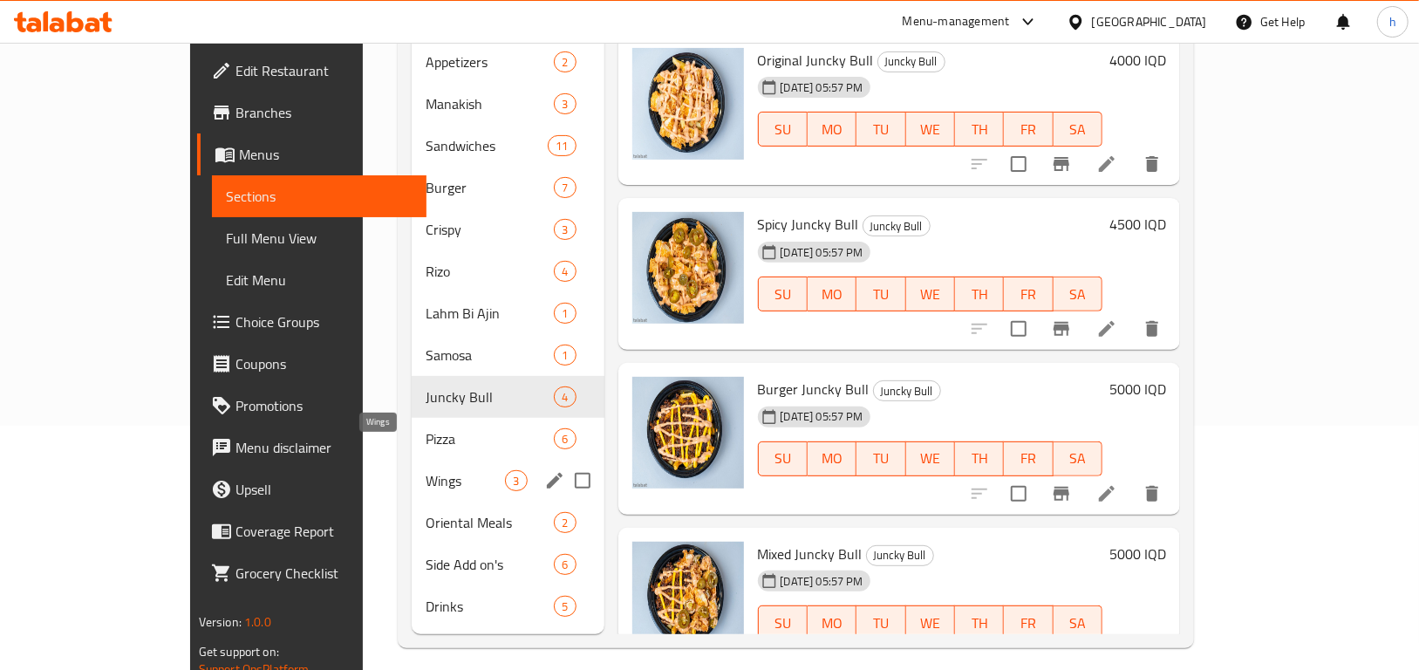
click at [426, 470] on span "Wings" at bounding box center [465, 480] width 79 height 21
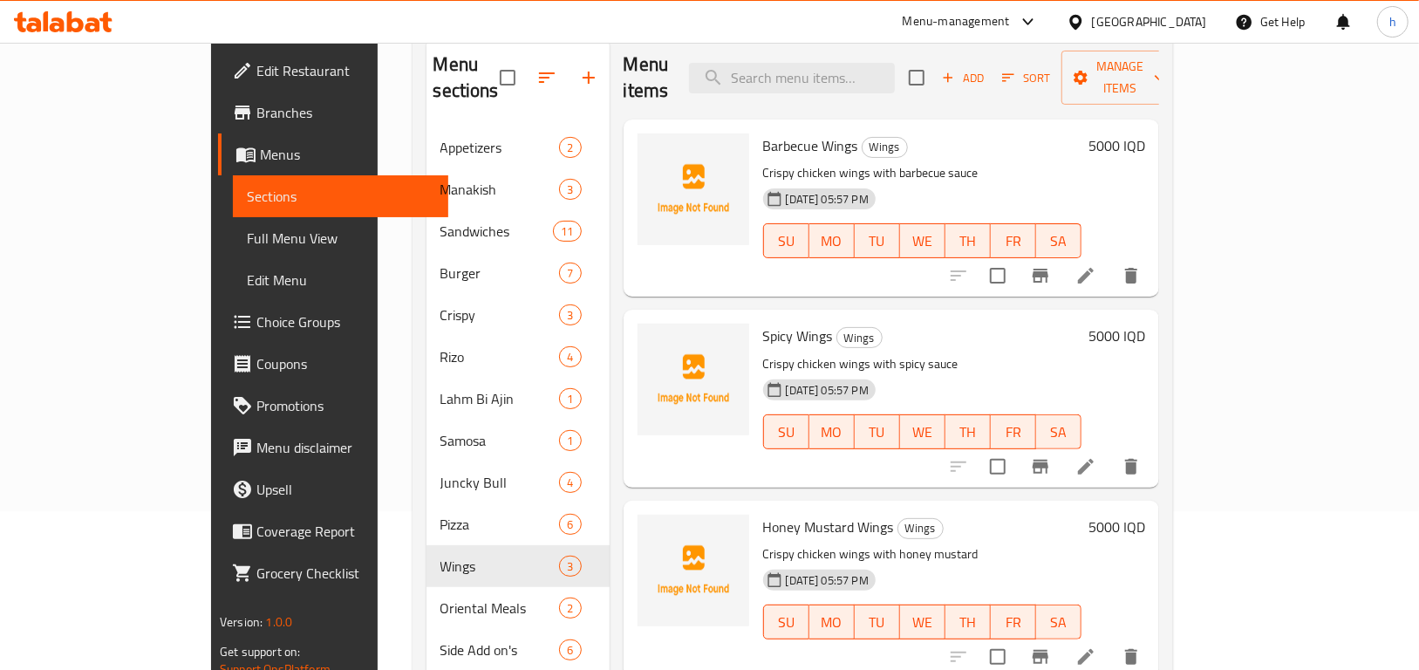
scroll to position [166, 0]
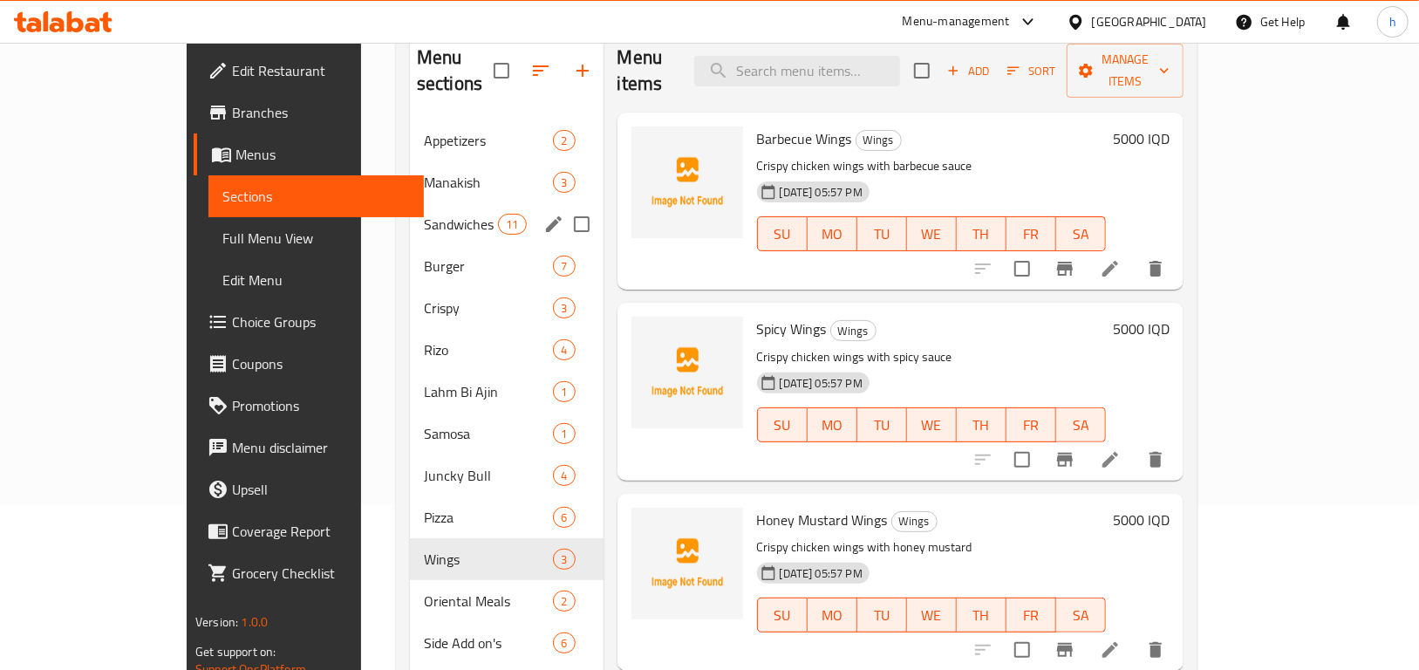
click at [410, 203] on div "Sandwiches 11" at bounding box center [507, 224] width 194 height 42
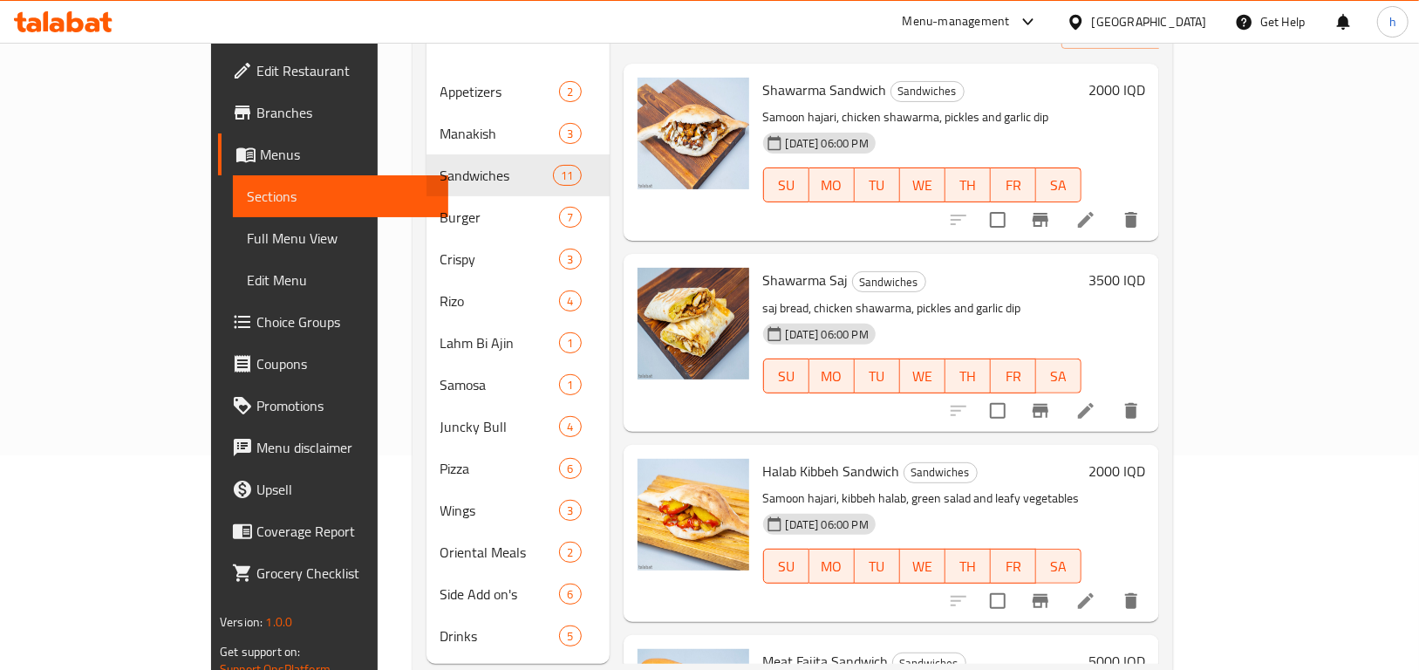
scroll to position [244, 0]
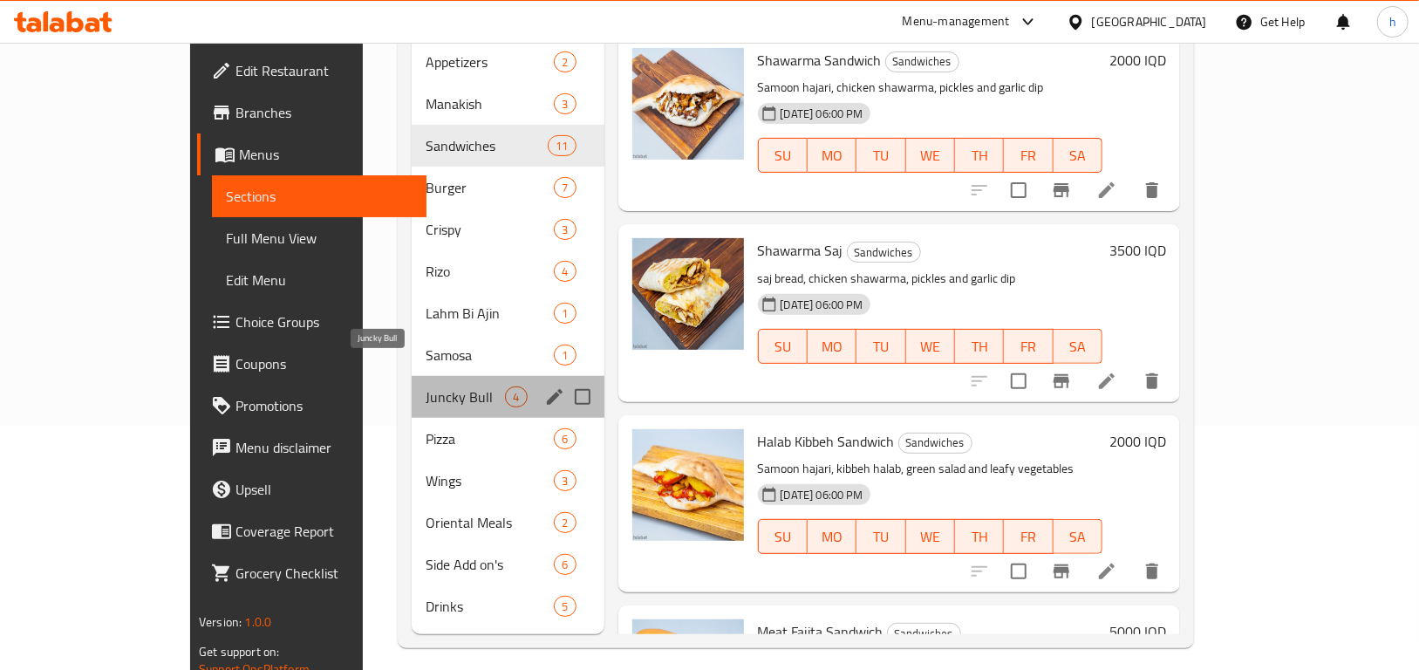
click at [426, 386] on span "Juncky Bull" at bounding box center [465, 396] width 79 height 21
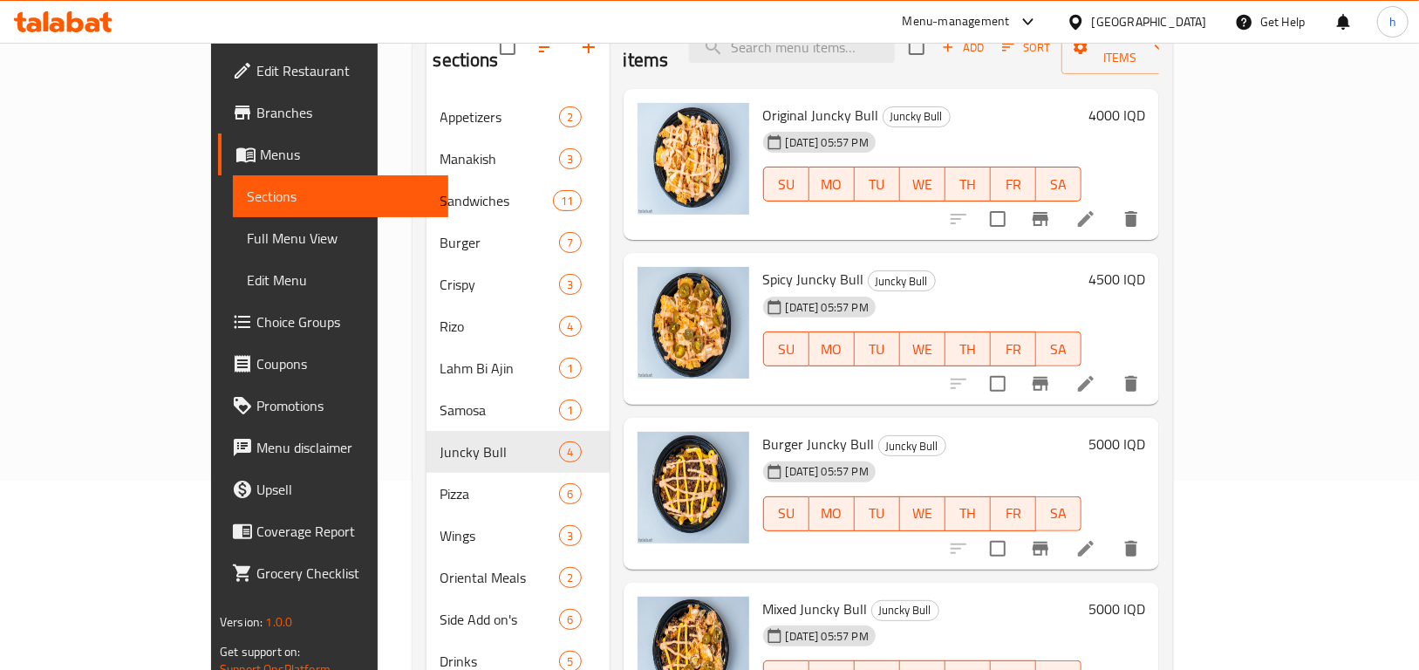
scroll to position [244, 0]
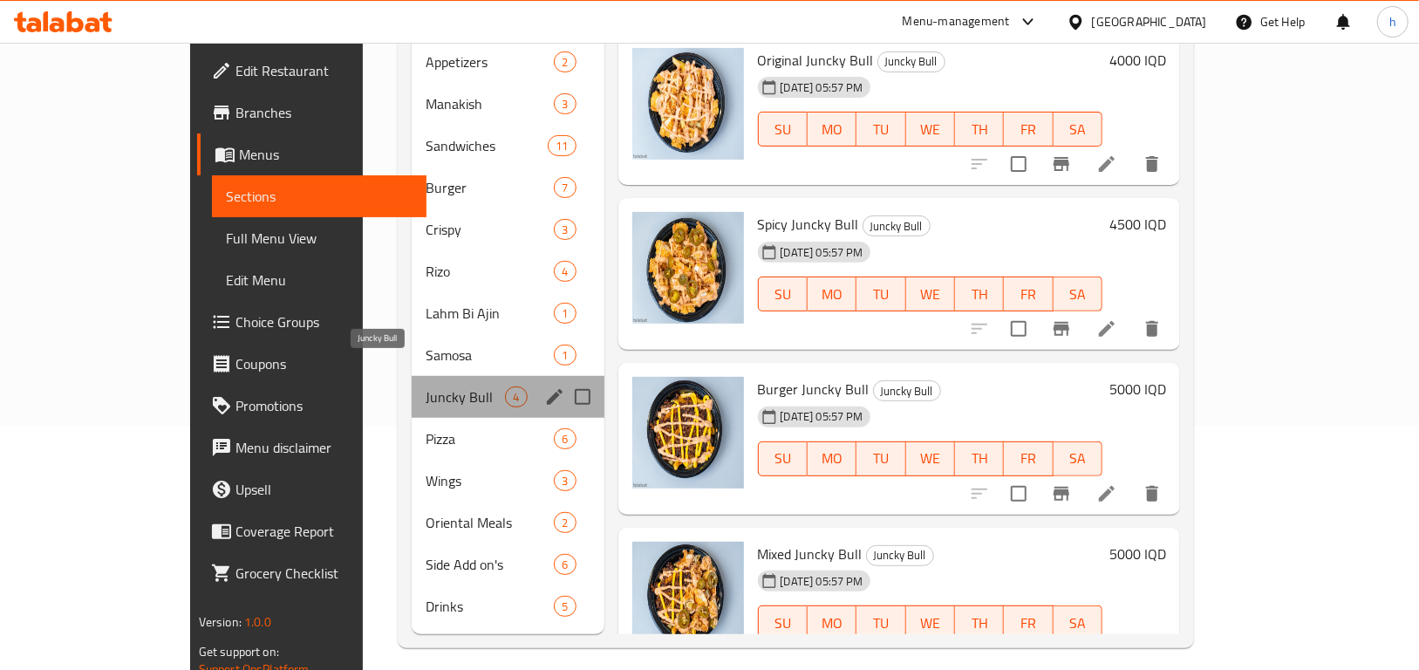
click at [426, 386] on span "Juncky Bull" at bounding box center [465, 396] width 79 height 21
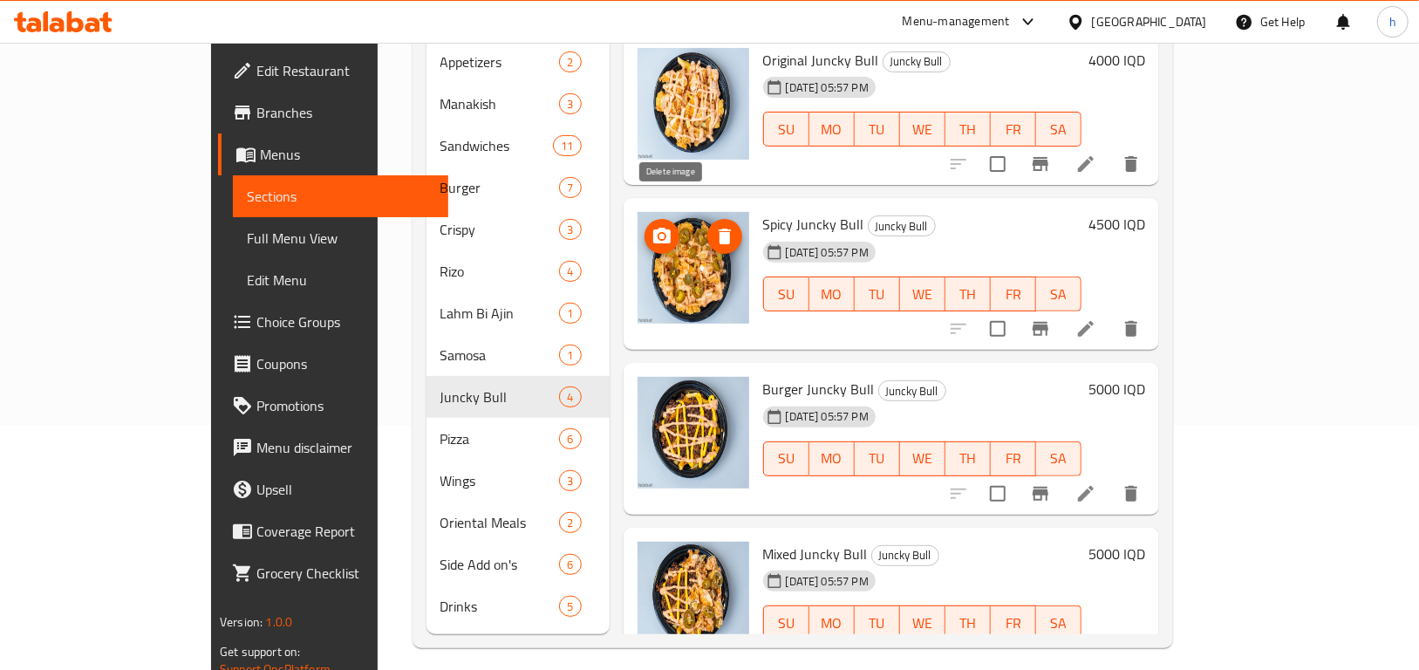
click at [715, 226] on icon "delete image" at bounding box center [725, 236] width 21 height 21
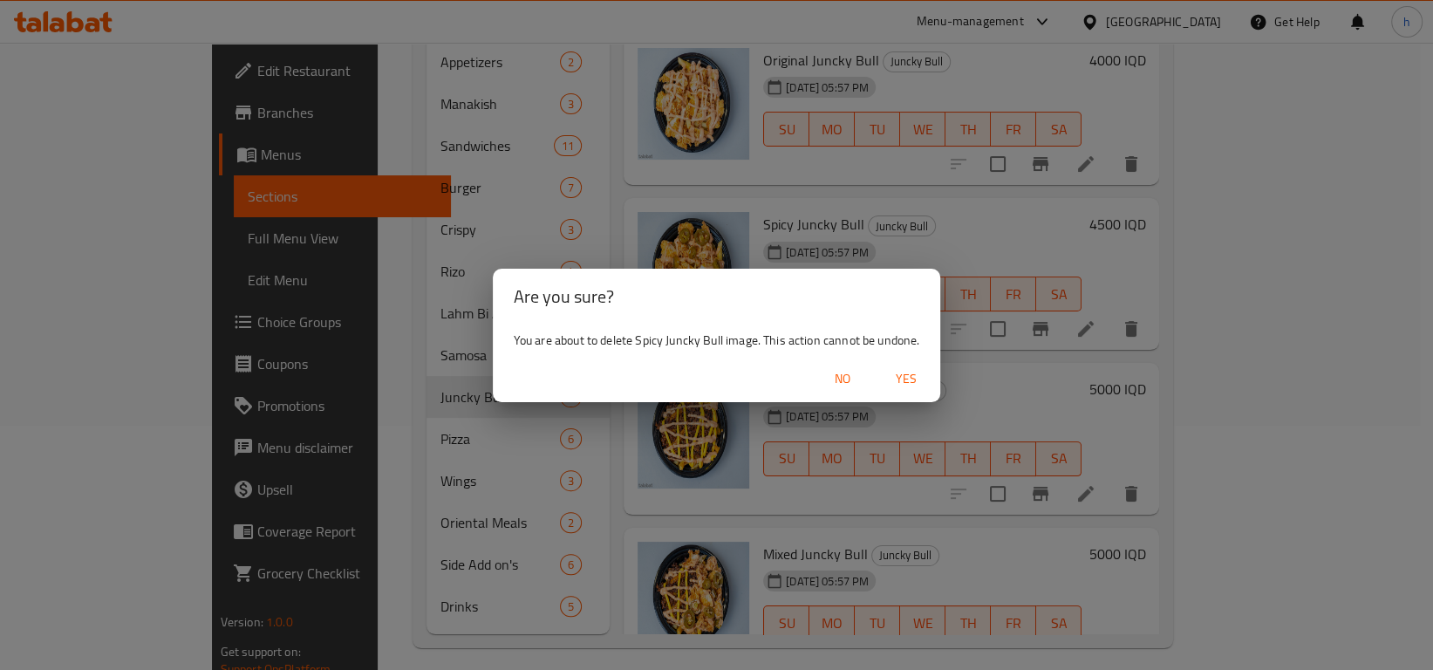
click at [921, 386] on span "Yes" at bounding box center [906, 379] width 42 height 22
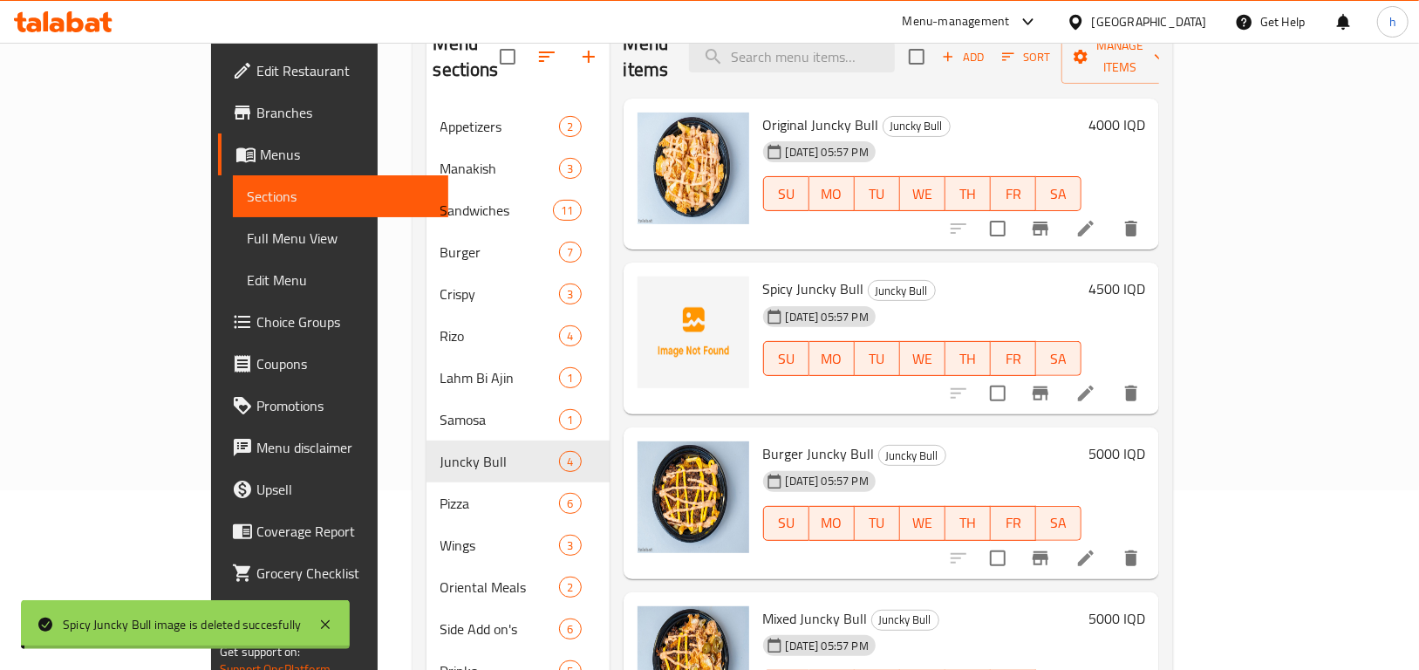
scroll to position [0, 0]
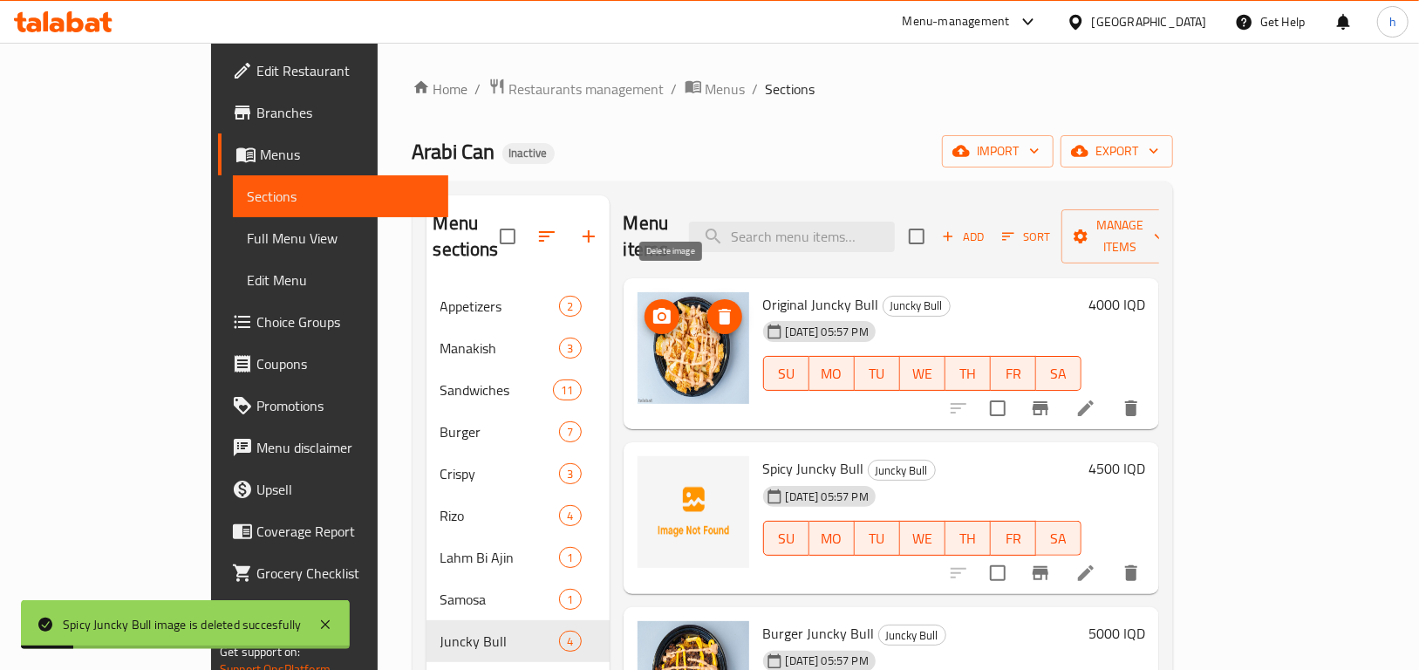
click at [719, 309] on icon "delete image" at bounding box center [725, 317] width 12 height 16
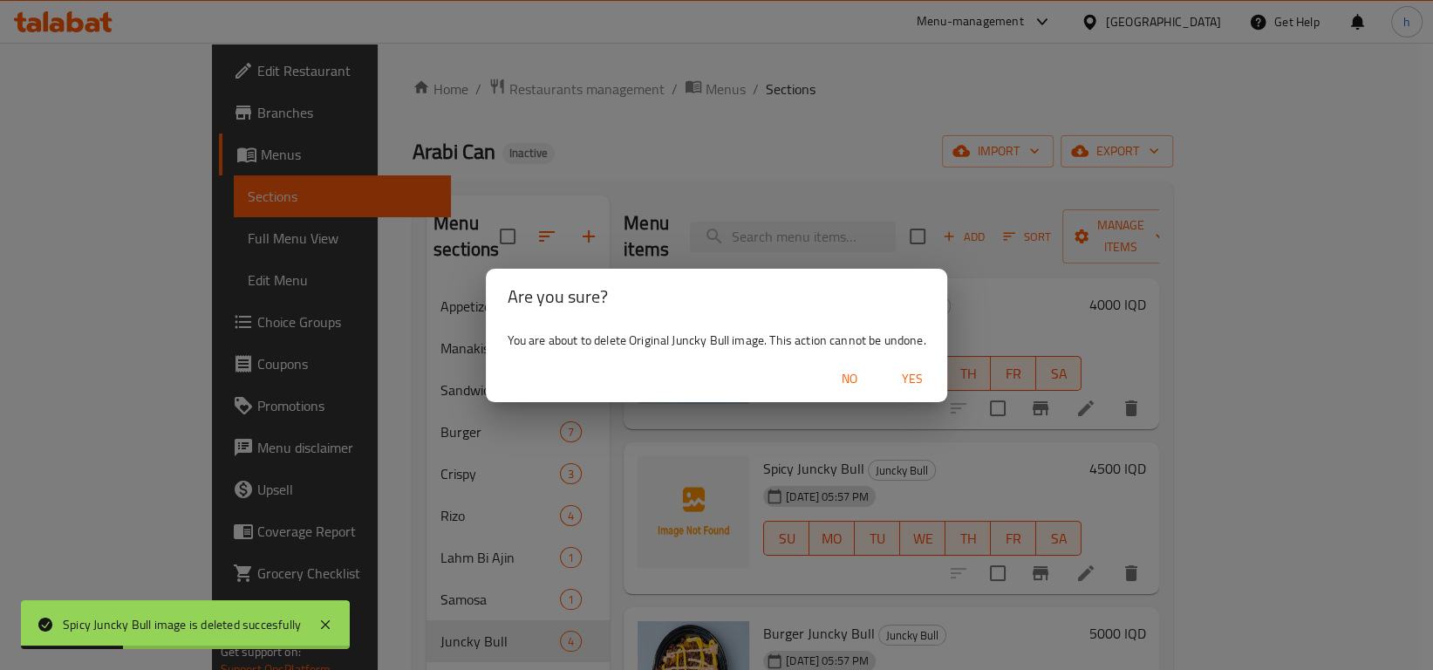
click at [913, 379] on span "Yes" at bounding box center [913, 379] width 42 height 22
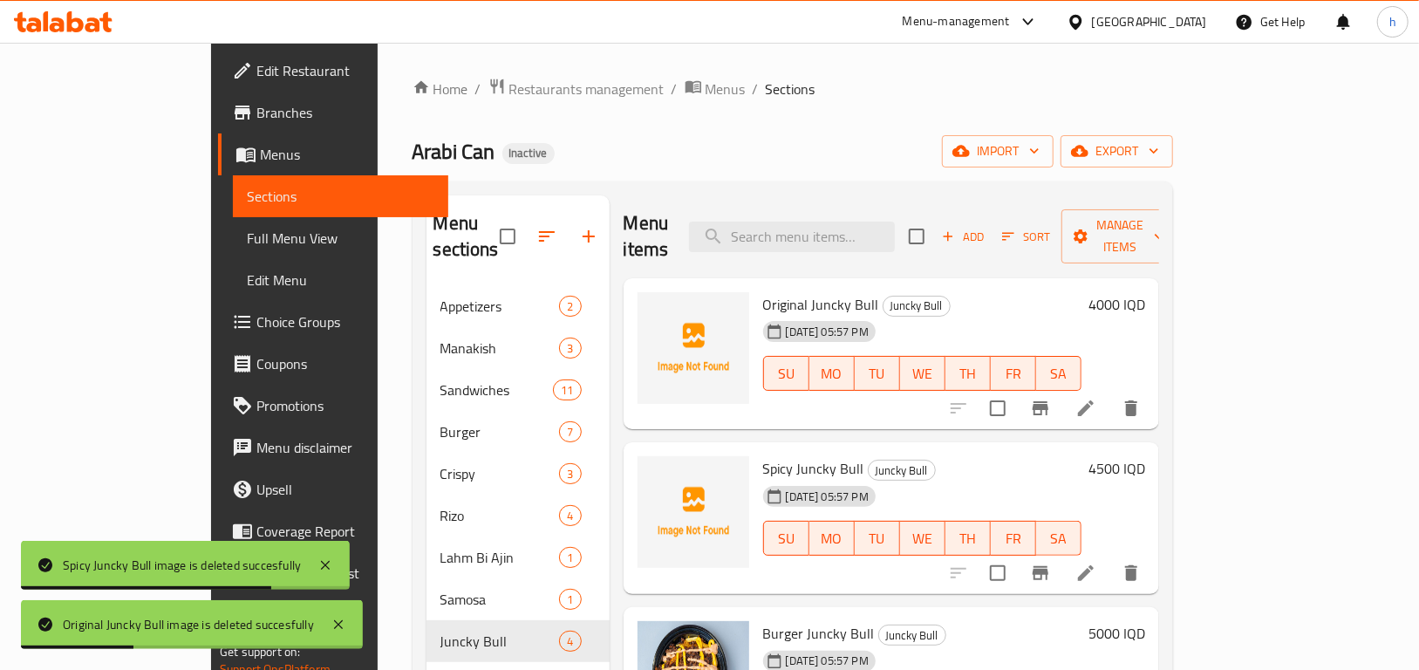
click at [1159, 372] on div "Menu items Add Sort Manage items Original Juncky Bull Juncky Bull 10-08-2025 05…" at bounding box center [885, 536] width 550 height 683
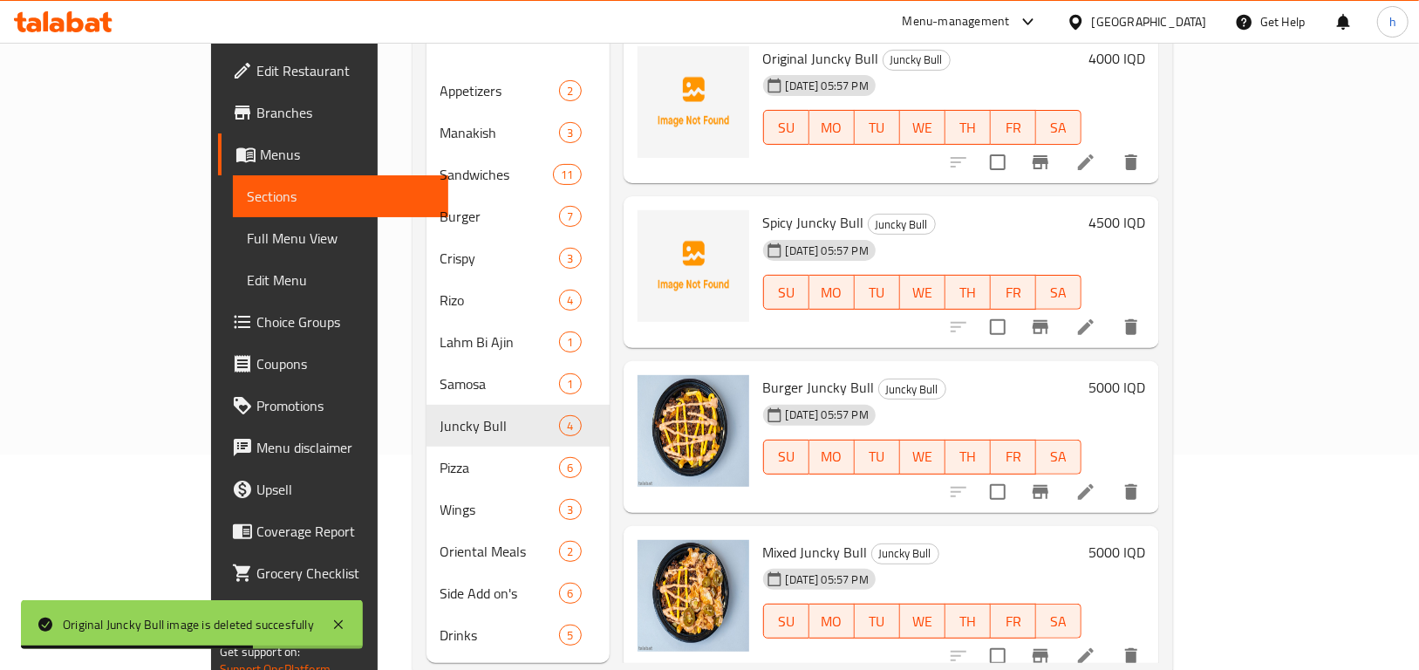
scroll to position [244, 0]
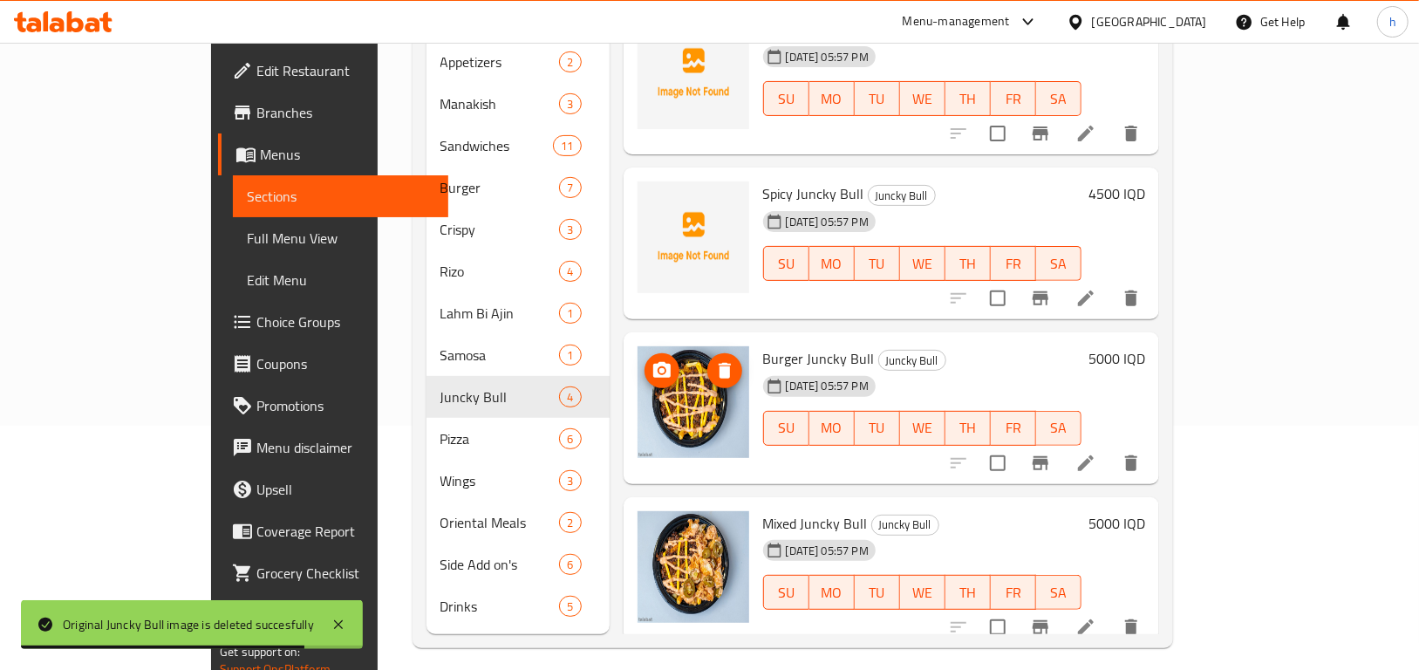
click at [715, 360] on icon "delete image" at bounding box center [725, 370] width 21 height 21
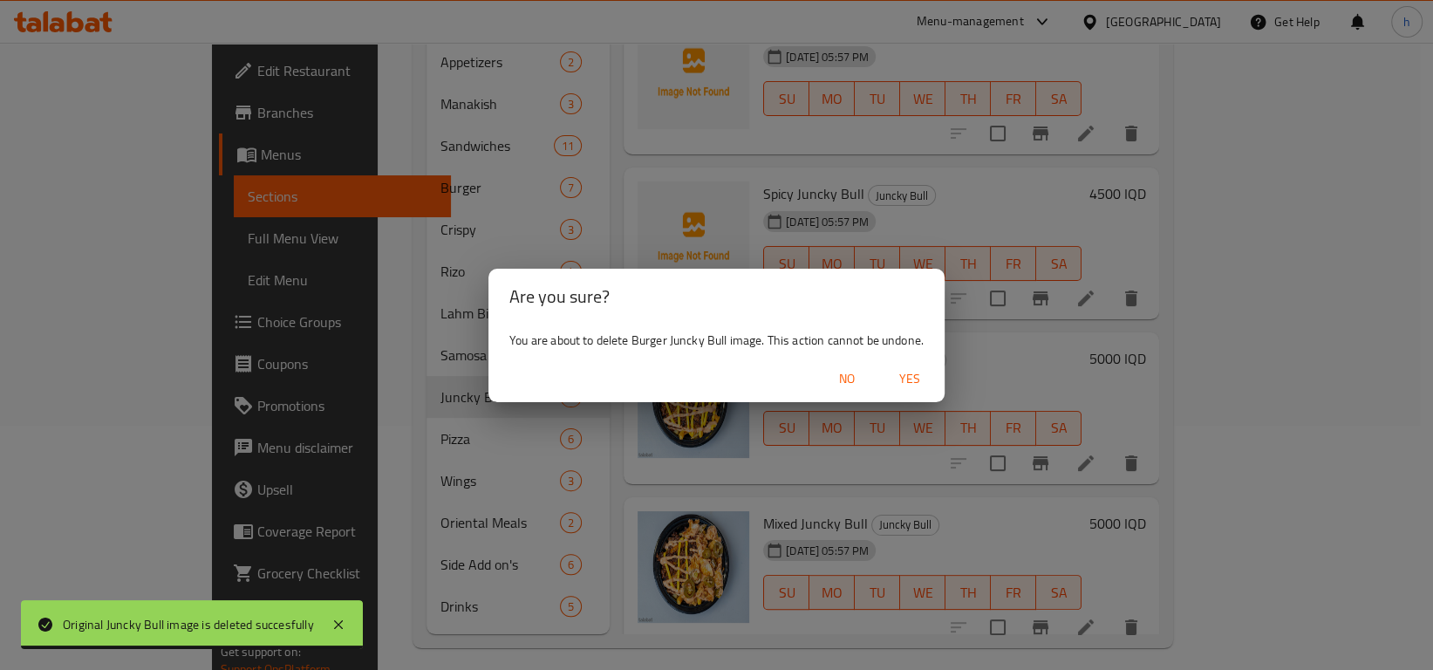
click at [923, 376] on span "Yes" at bounding box center [910, 379] width 42 height 22
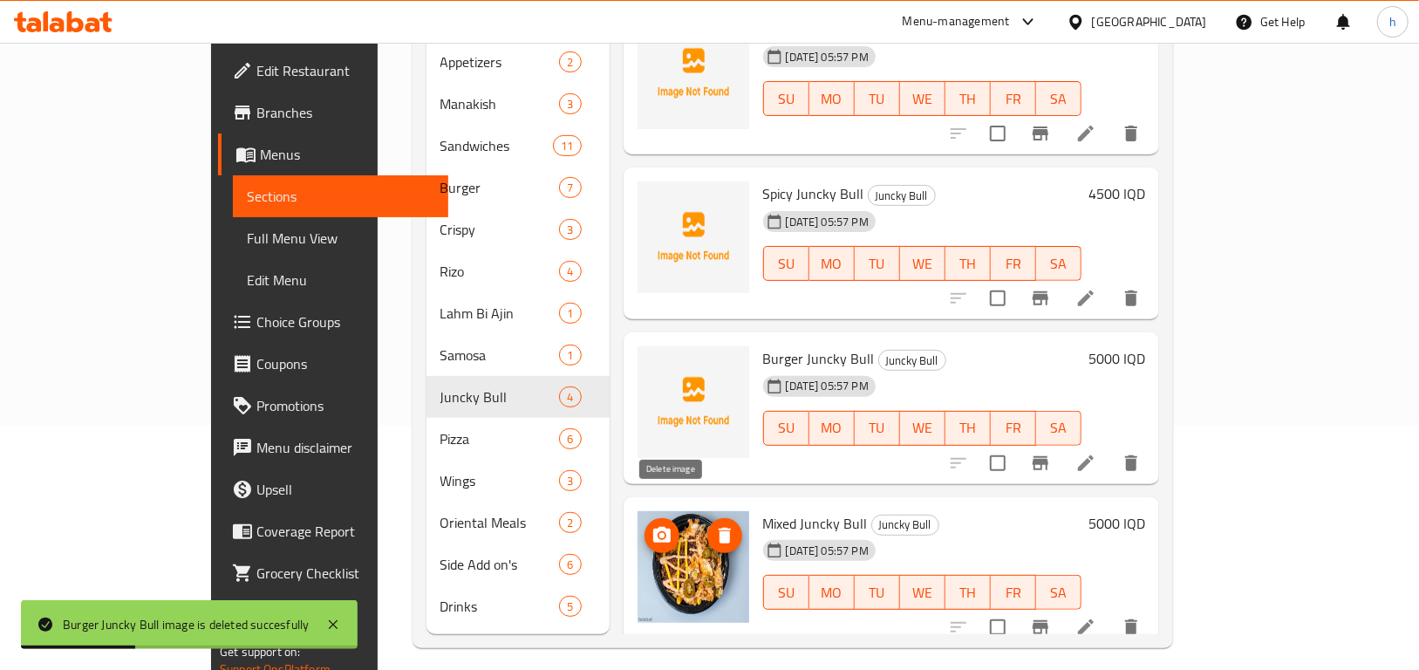
click at [708, 521] on button "delete image" at bounding box center [725, 535] width 35 height 35
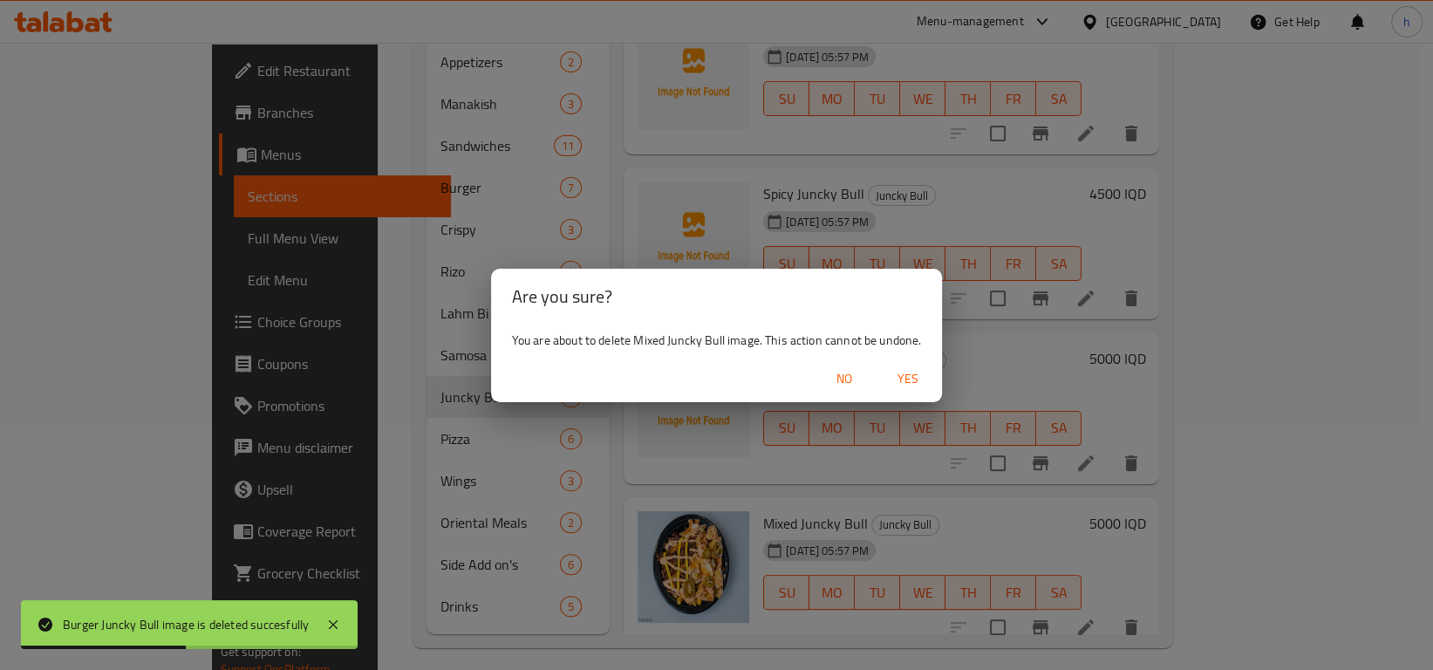
click at [920, 376] on span "Yes" at bounding box center [907, 379] width 42 height 22
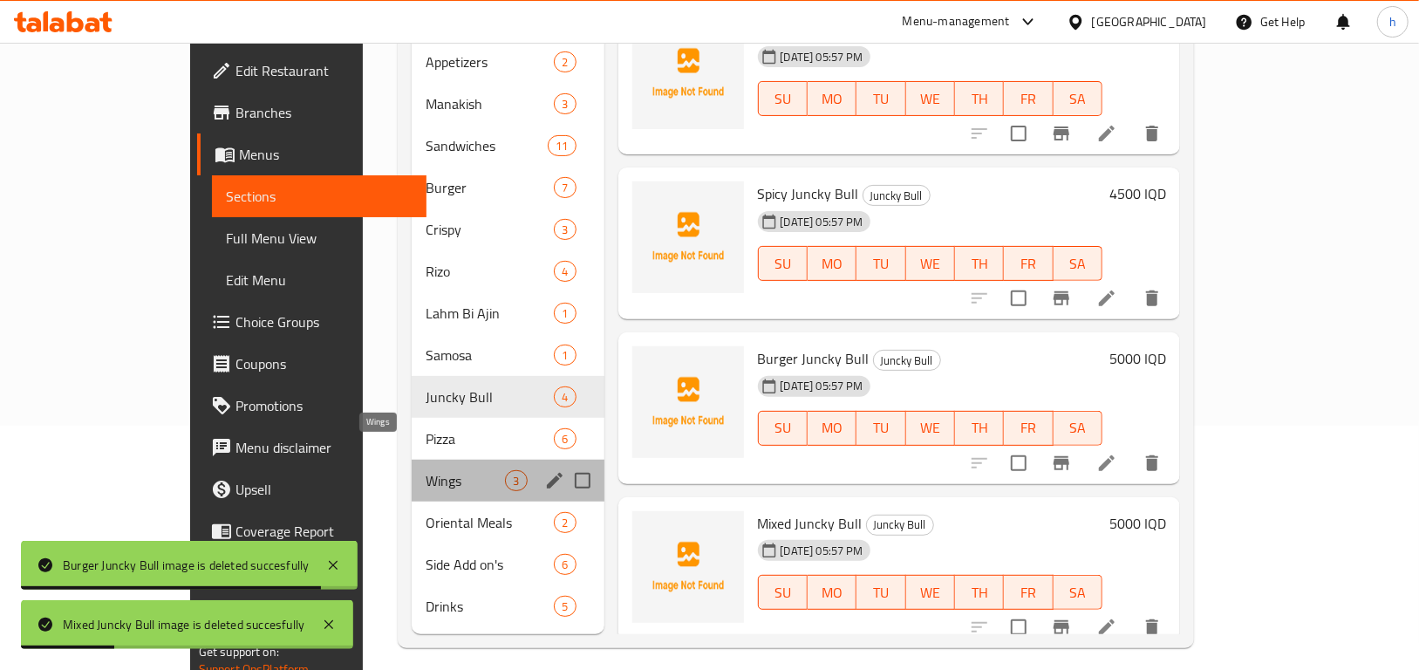
click at [426, 470] on span "Wings" at bounding box center [465, 480] width 79 height 21
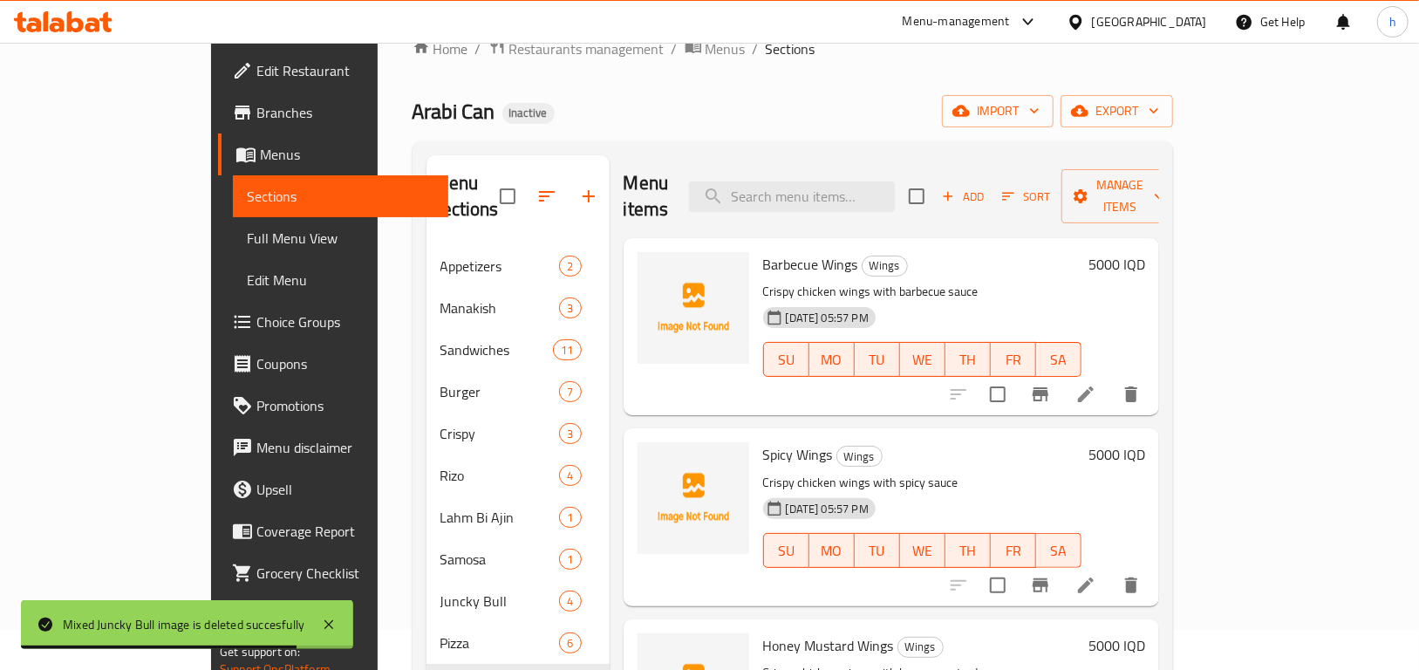
scroll to position [244, 0]
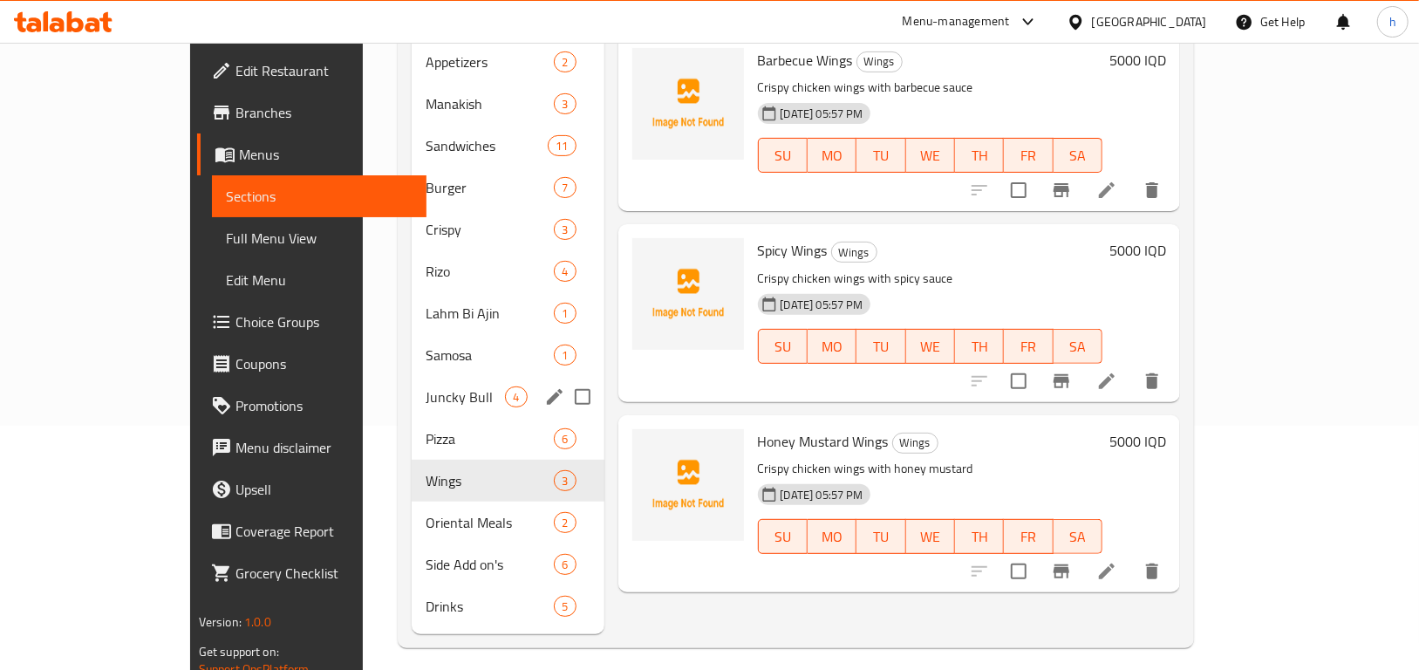
click at [412, 376] on div "Juncky Bull 4" at bounding box center [508, 397] width 192 height 42
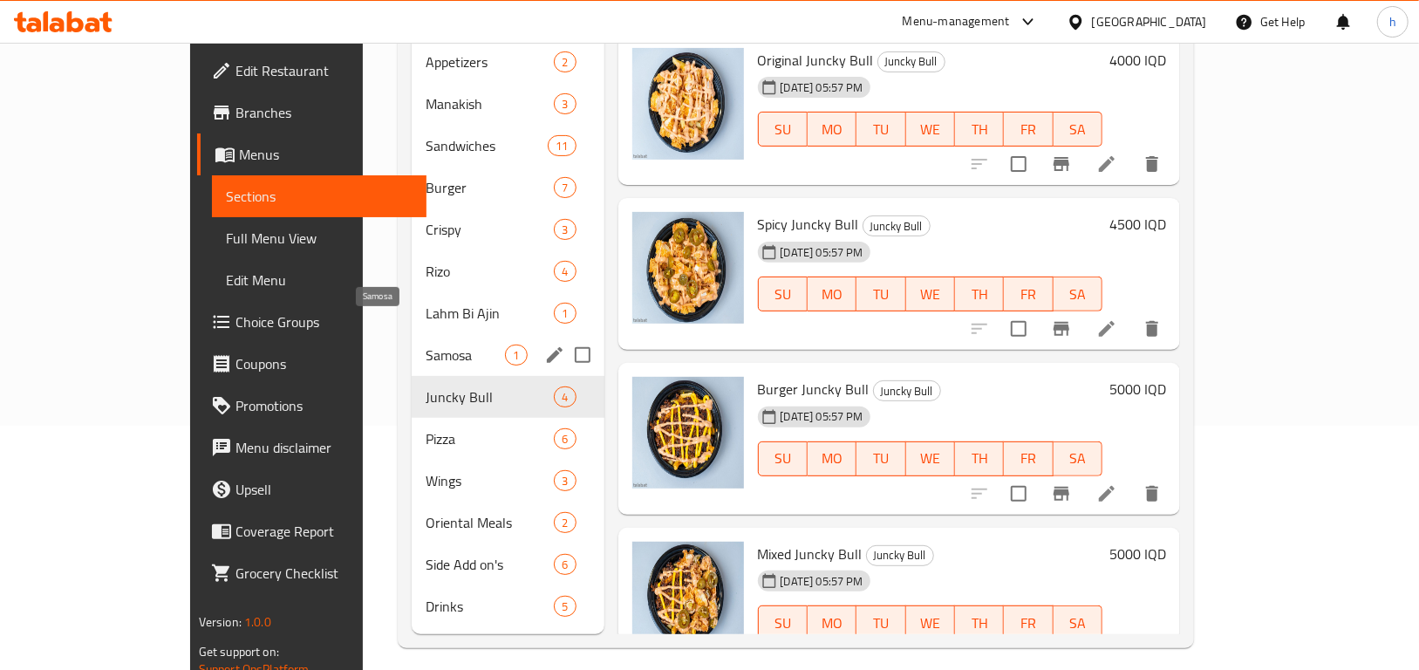
click at [426, 345] on span "Samosa" at bounding box center [465, 355] width 79 height 21
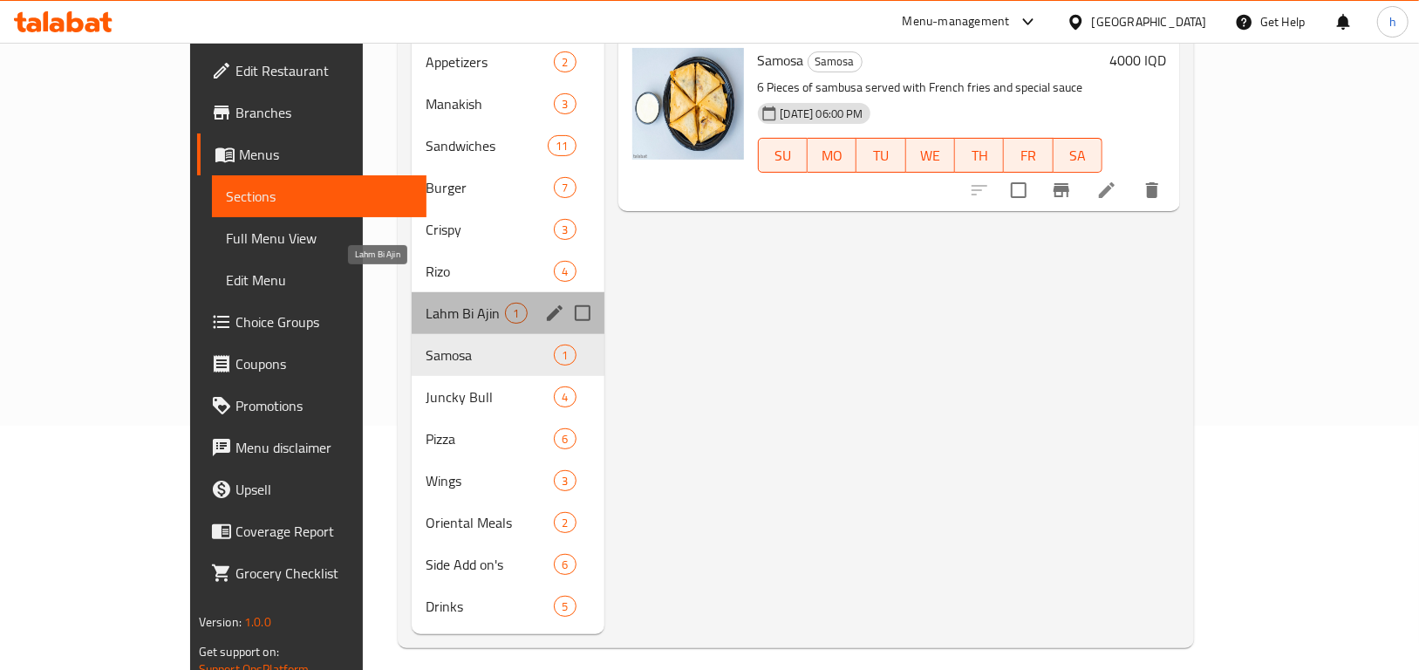
click at [426, 303] on span "Lahm Bi Ajin" at bounding box center [465, 313] width 79 height 21
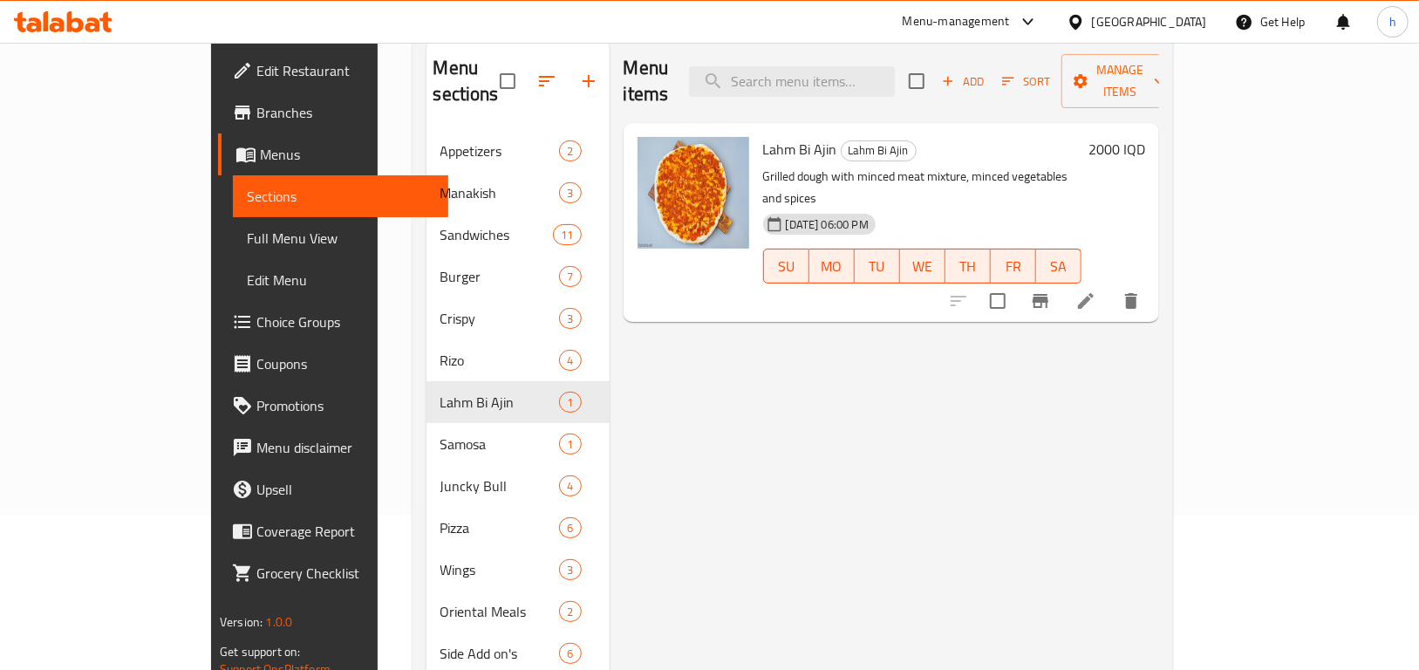
scroll to position [152, 0]
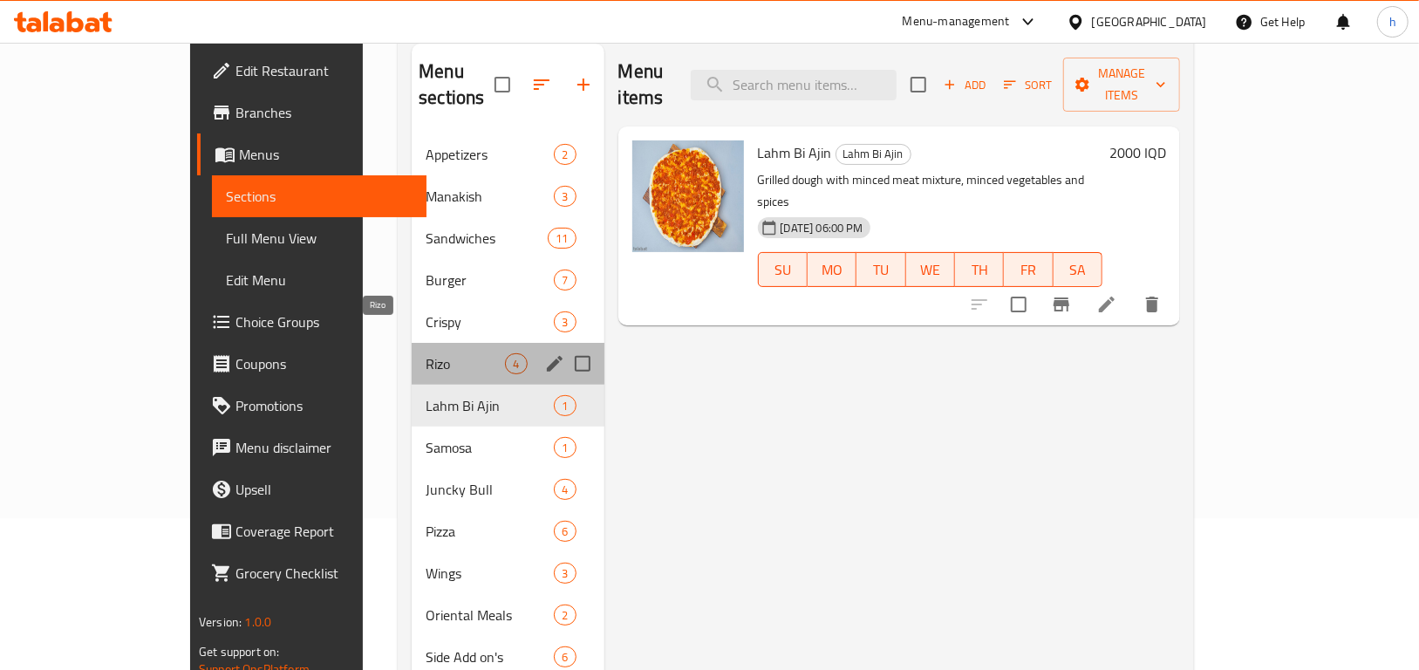
click at [426, 353] on span "Rizo" at bounding box center [465, 363] width 79 height 21
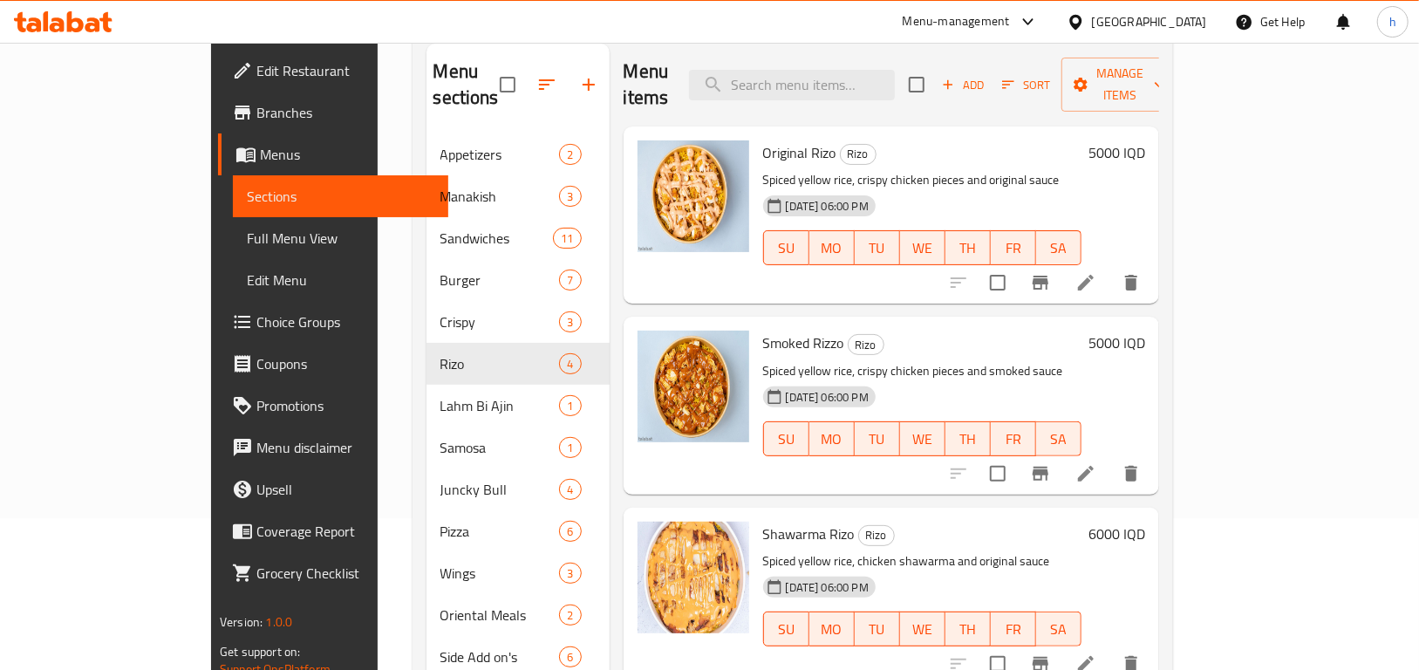
scroll to position [134, 0]
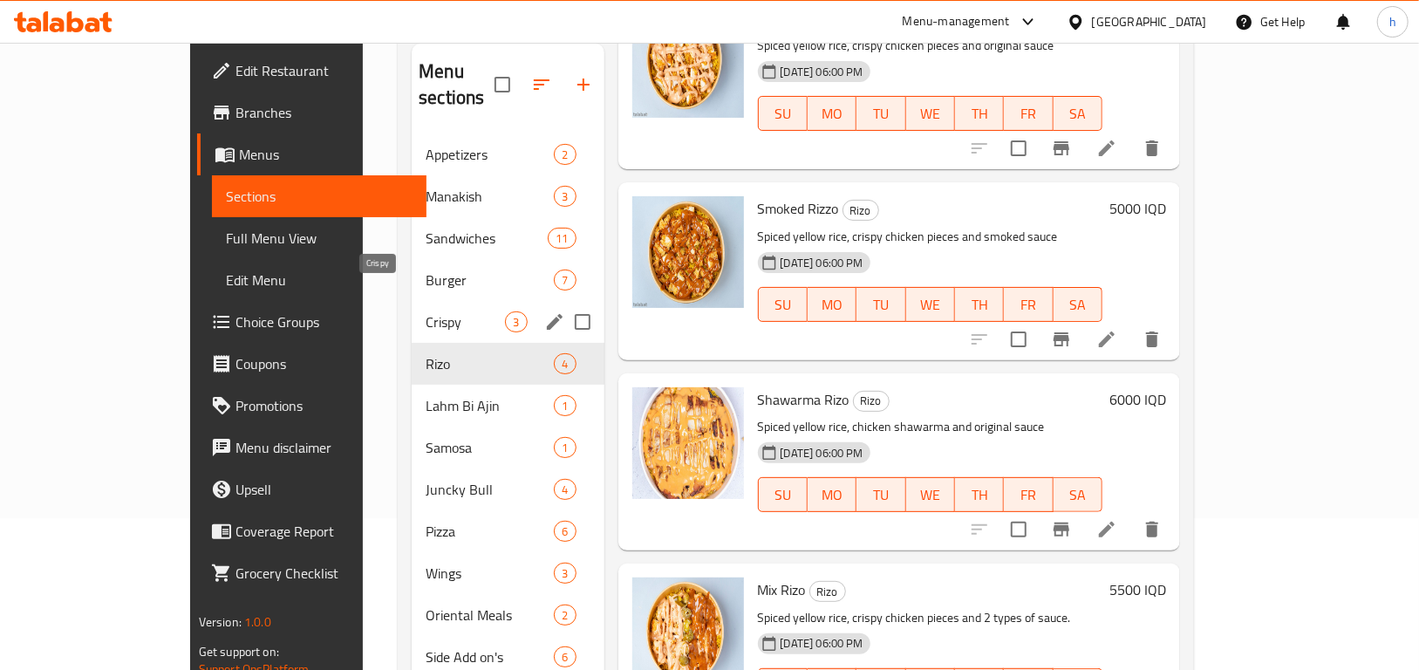
click at [426, 311] on span "Crispy" at bounding box center [465, 321] width 79 height 21
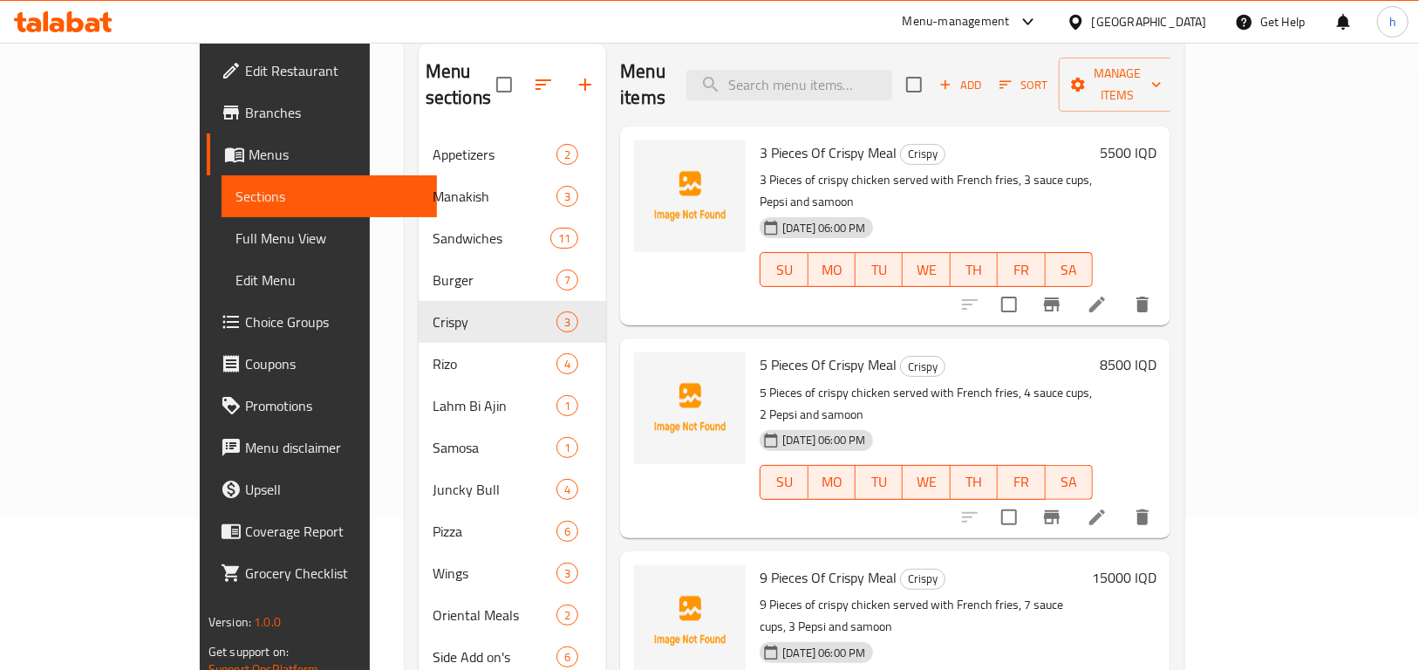
click at [1108, 294] on icon at bounding box center [1097, 304] width 21 height 21
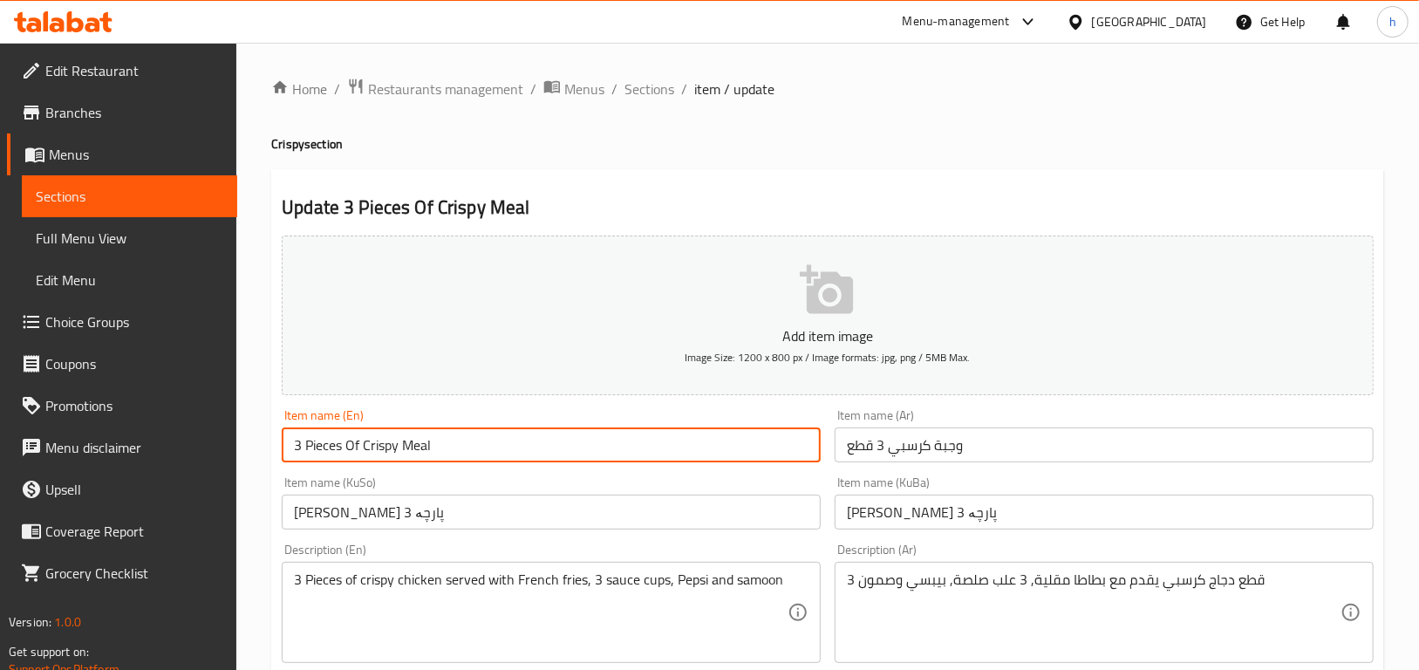
drag, startPoint x: 451, startPoint y: 448, endPoint x: 287, endPoint y: 452, distance: 164.1
click at [287, 452] on input "3 Pieces Of Crispy Meal" at bounding box center [551, 444] width 539 height 35
click at [650, 571] on div "3 Pieces of crispy chicken served with French fries, 3 sauce cups, Pepsi and sa…" at bounding box center [551, 612] width 539 height 101
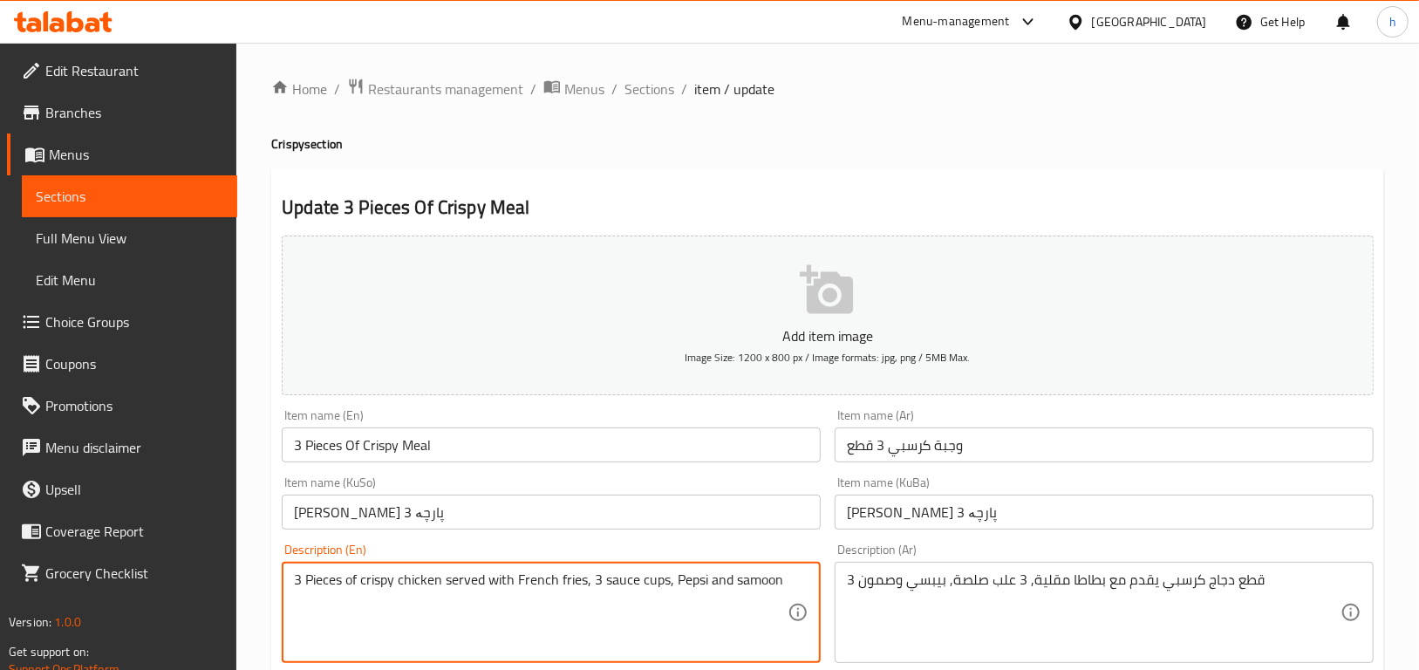
click at [648, 576] on textarea "3 Pieces of crispy chicken served with French fries, 3 sauce cups, Pepsi and sa…" at bounding box center [541, 612] width 494 height 83
click at [646, 576] on textarea "3 Pieces of crispy chicken served with French fries, 3 sauce cups, Pepsi and sa…" at bounding box center [541, 612] width 494 height 83
click at [615, 593] on textarea "3 Pieces of crispy chicken served with French fries, 3 sauce cups, Pepsi and sa…" at bounding box center [541, 612] width 494 height 83
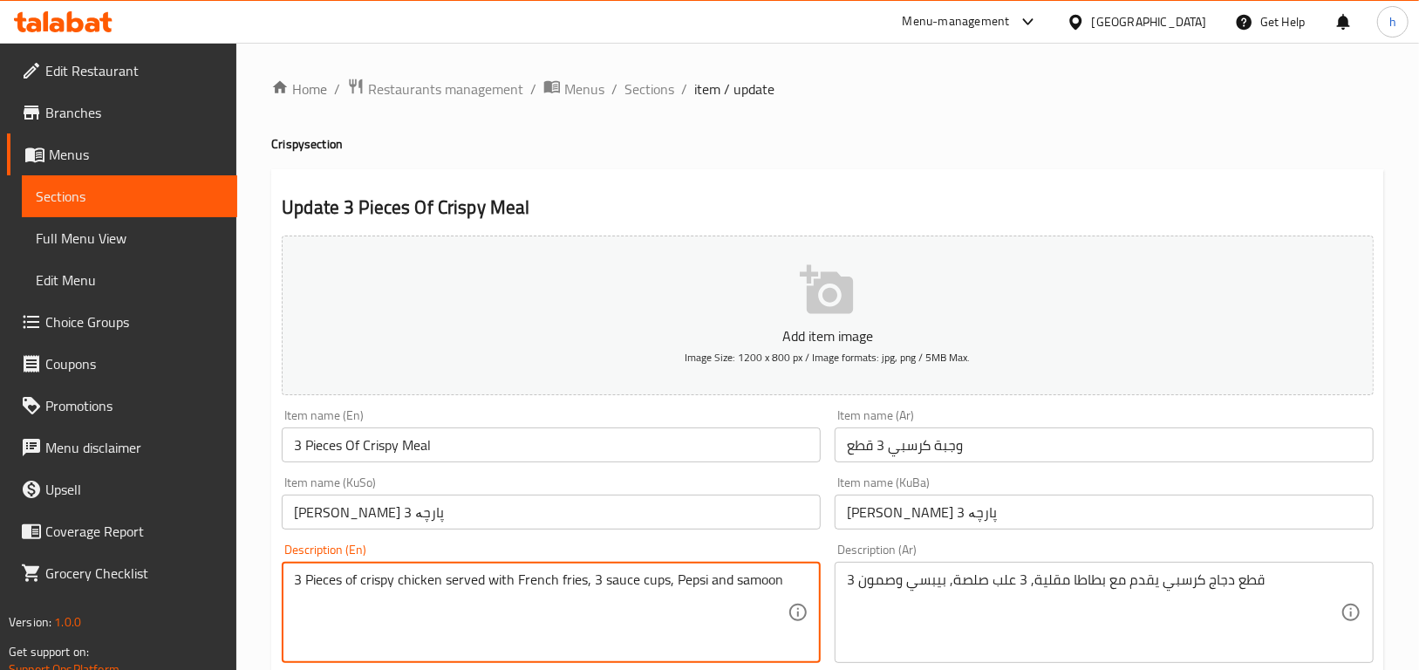
click at [615, 588] on textarea "3 Pieces of crispy chicken served with French fries, 3 sauce cups, Pepsi and sa…" at bounding box center [541, 612] width 494 height 83
click at [589, 597] on textarea "3 Pieces of crispy chicken served with French fries, 3 sauce cups, Pepsi and sa…" at bounding box center [541, 612] width 494 height 83
drag, startPoint x: 589, startPoint y: 597, endPoint x: 713, endPoint y: 590, distance: 124.1
click at [594, 597] on textarea "3 Pieces of crispy chicken served with French fries, 3 sauce cups, Pepsi and sa…" at bounding box center [541, 612] width 494 height 83
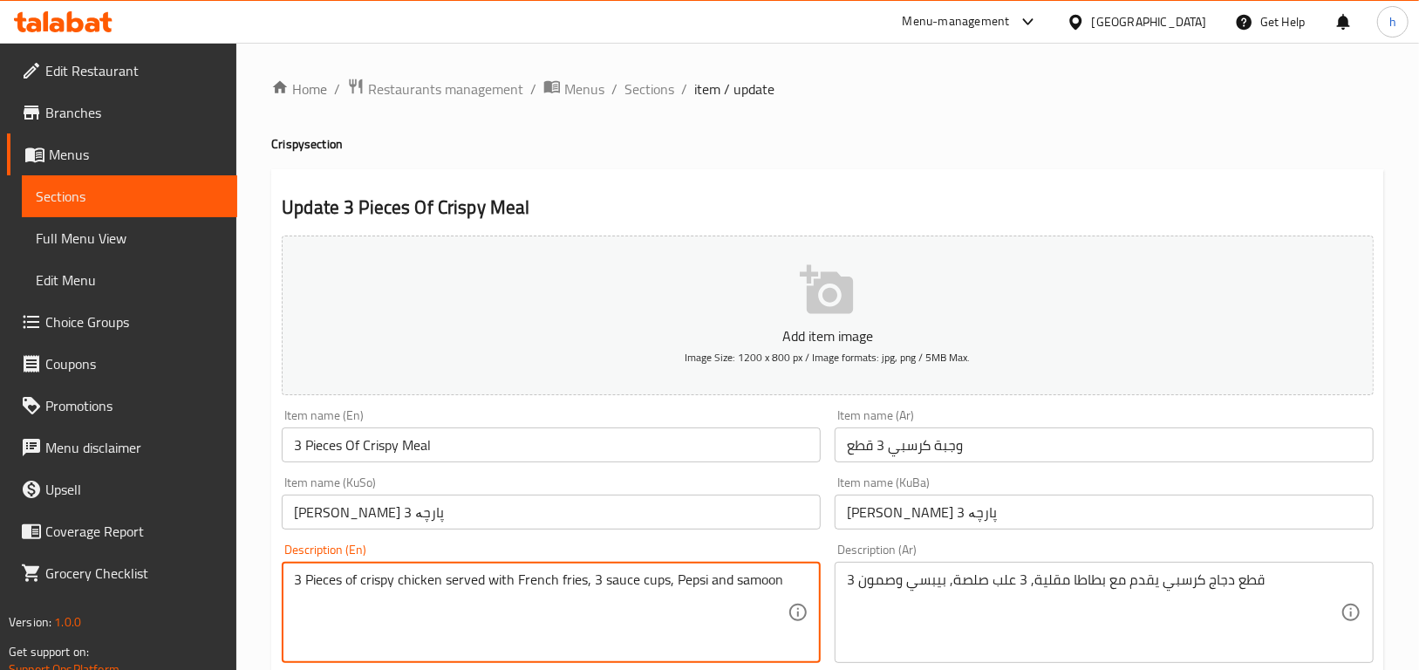
click at [731, 583] on textarea "3 Pieces of crispy chicken served with French fries, 3 sauce cups, Pepsi and sa…" at bounding box center [541, 612] width 494 height 83
click at [731, 580] on textarea "3 Pieces of crispy chicken served with French fries, 3 sauce cups, Pepsi and sa…" at bounding box center [541, 612] width 494 height 83
click at [729, 578] on textarea "3 Pieces of crispy chicken served with French fries, 3 sauce cups, Pepsi and sa…" at bounding box center [541, 612] width 494 height 83
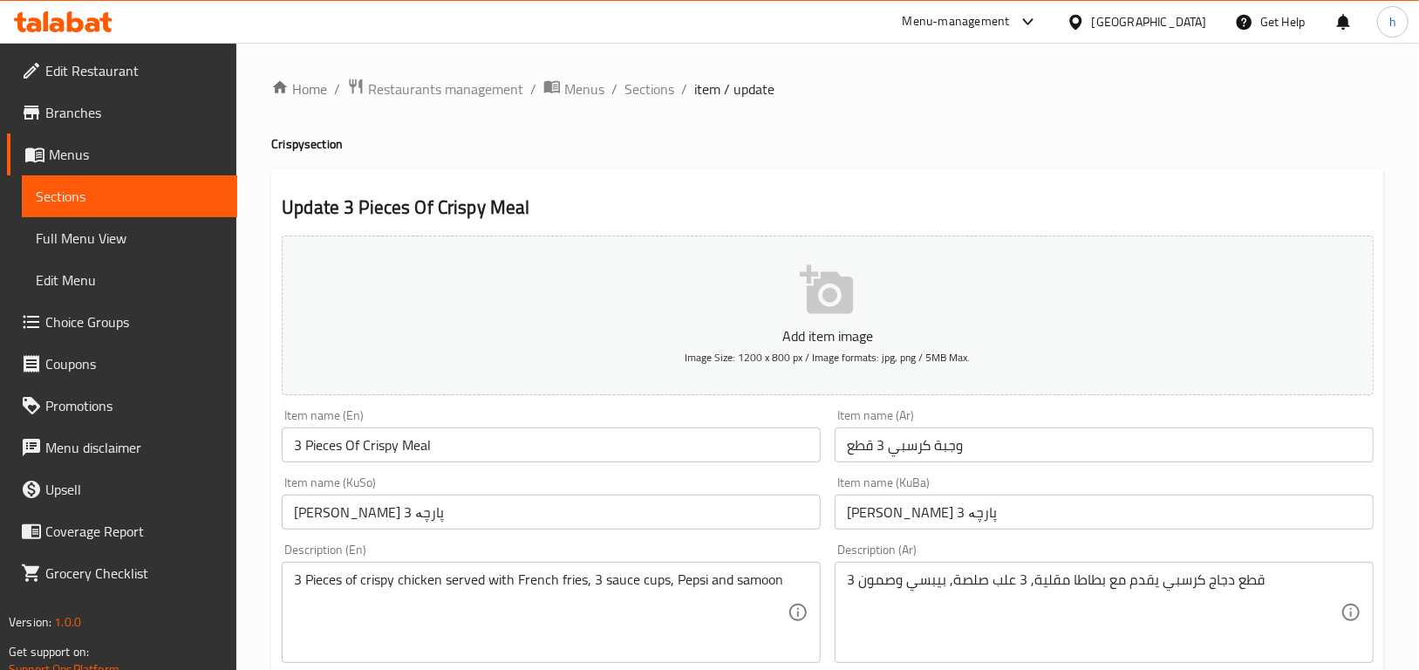
drag, startPoint x: 716, startPoint y: 577, endPoint x: 373, endPoint y: 564, distance: 343.1
click at [372, 564] on div "3 Pieces of crispy chicken served with French fries, 3 sauce cups, Pepsi and sa…" at bounding box center [551, 612] width 539 height 101
drag, startPoint x: 768, startPoint y: 582, endPoint x: 713, endPoint y: 587, distance: 55.2
click at [713, 587] on div "3 Pieces of crispy chicken served with French fries, 3 sauce cups, Pepsi and sa…" at bounding box center [551, 612] width 539 height 101
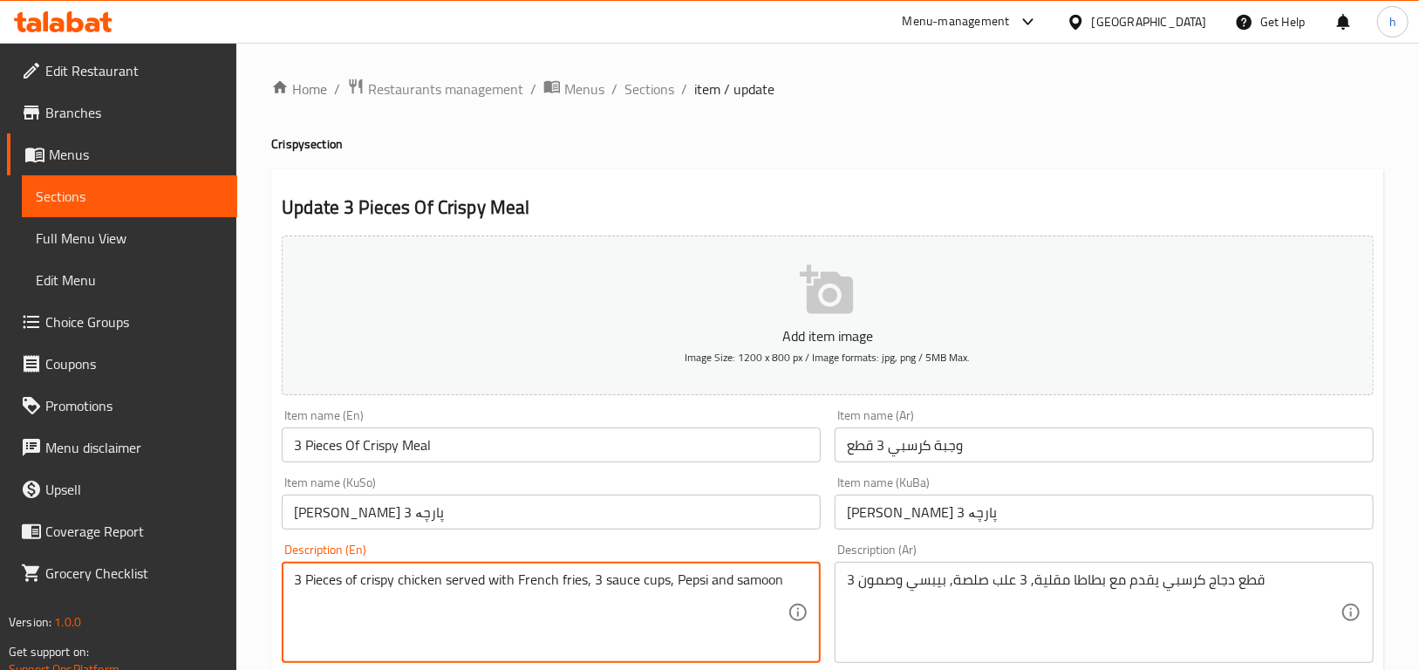
click at [786, 582] on textarea "3 Pieces of crispy chicken served with French fries, 3 sauce cups, Pepsi and sa…" at bounding box center [541, 612] width 494 height 83
drag, startPoint x: 780, startPoint y: 578, endPoint x: 285, endPoint y: 586, distance: 494.7
click at [285, 586] on div "3 Pieces of crispy chicken served with French fries, 3 sauce cups, Pepsi and sa…" at bounding box center [551, 612] width 539 height 101
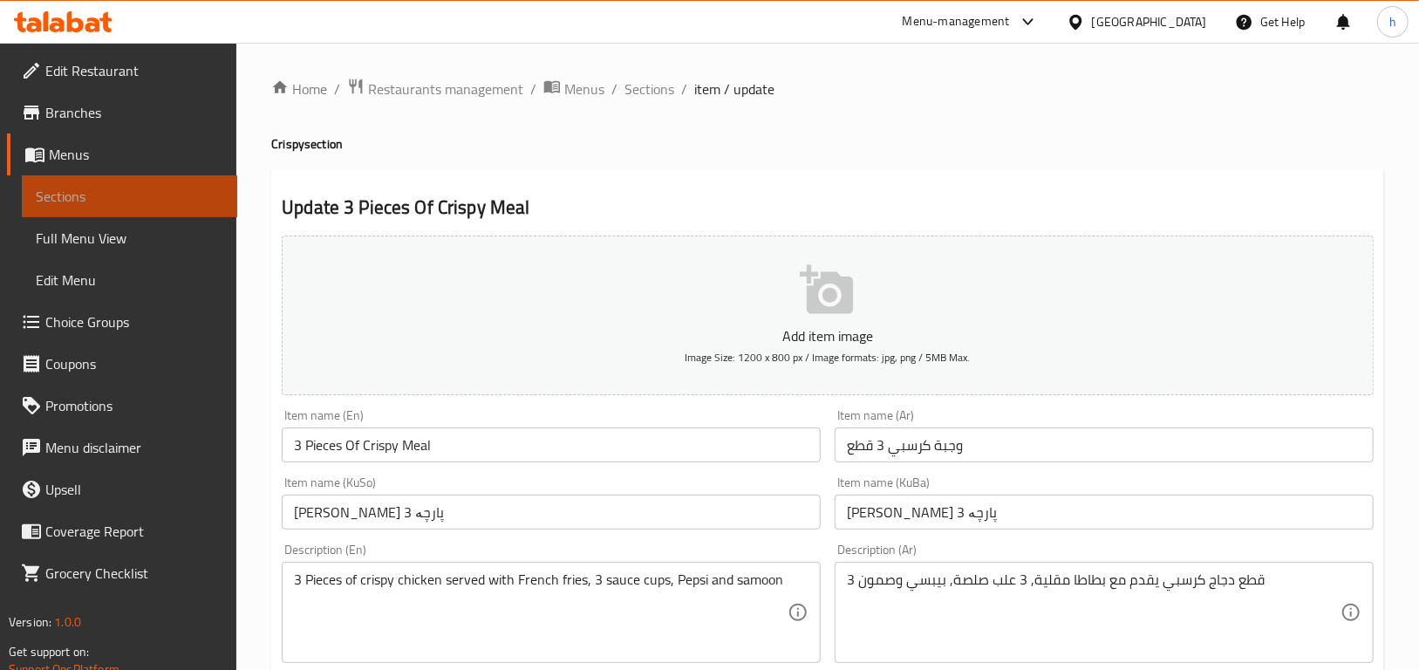
click at [75, 193] on span "Sections" at bounding box center [130, 196] width 188 height 21
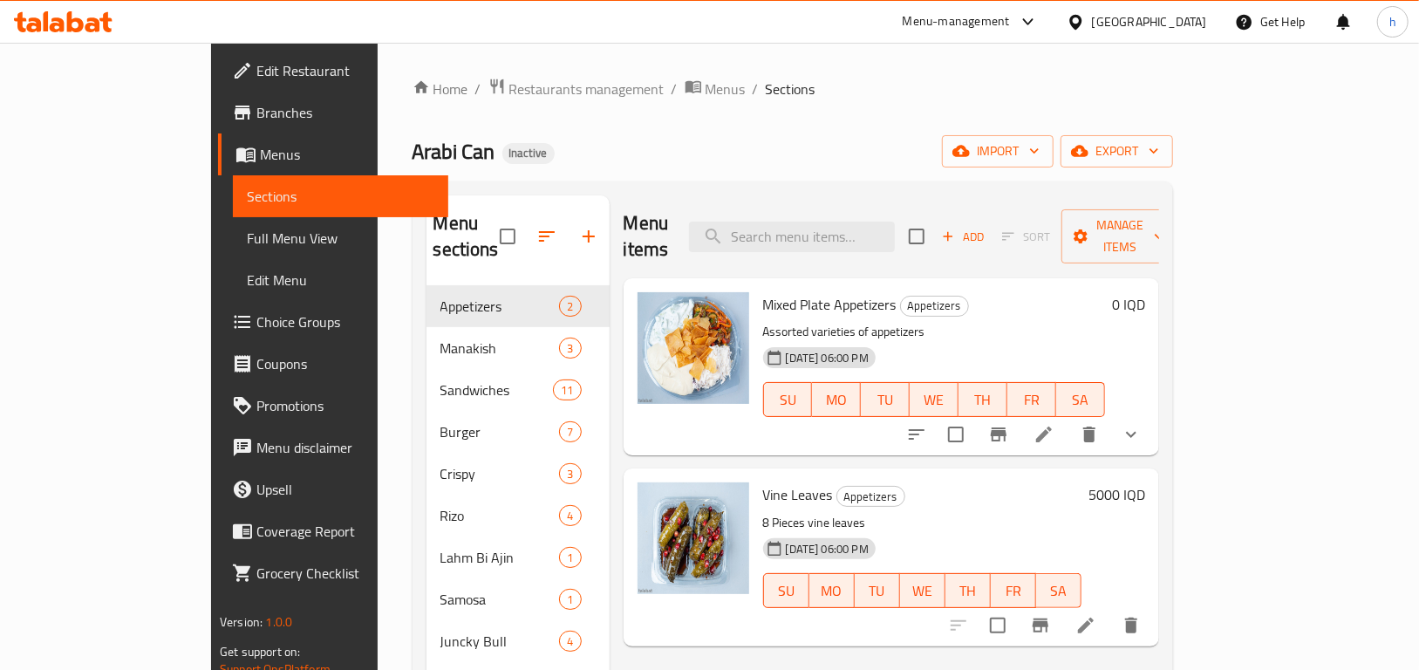
click at [256, 67] on span "Edit Restaurant" at bounding box center [345, 70] width 178 height 21
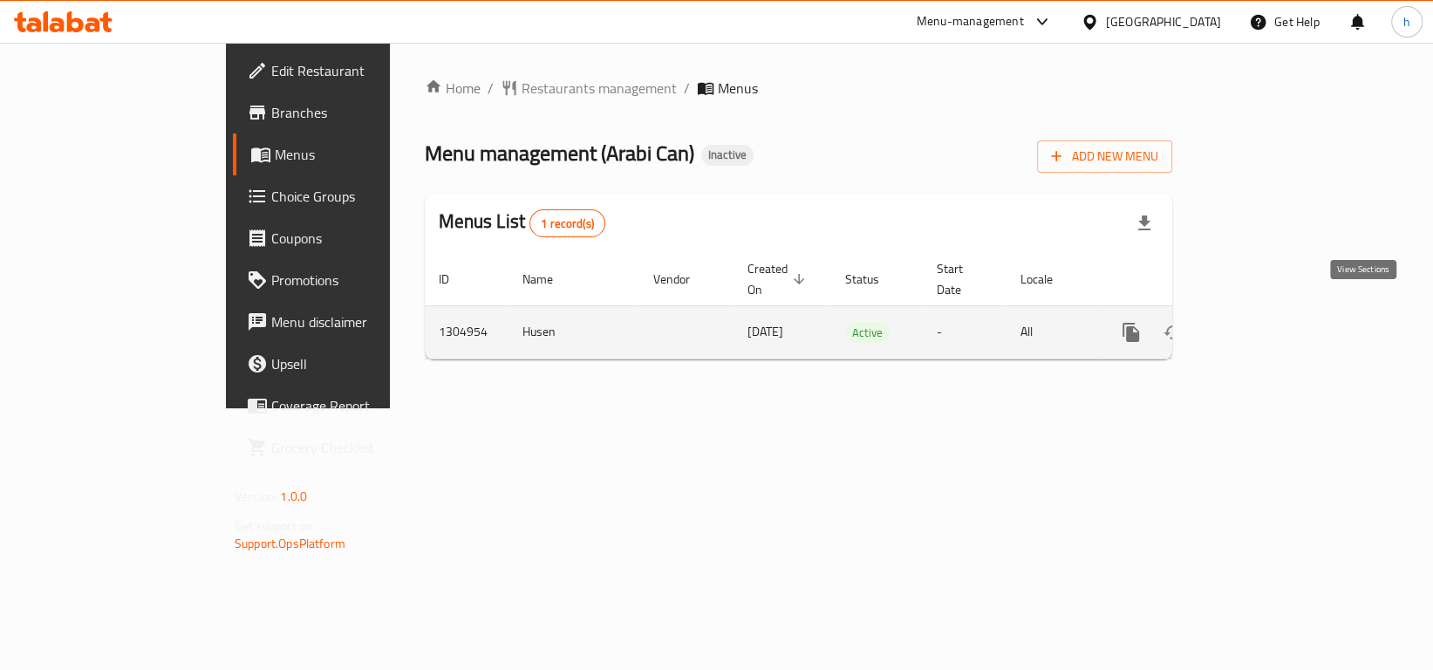
click at [1265, 325] on icon "enhanced table" at bounding box center [1257, 333] width 16 height 16
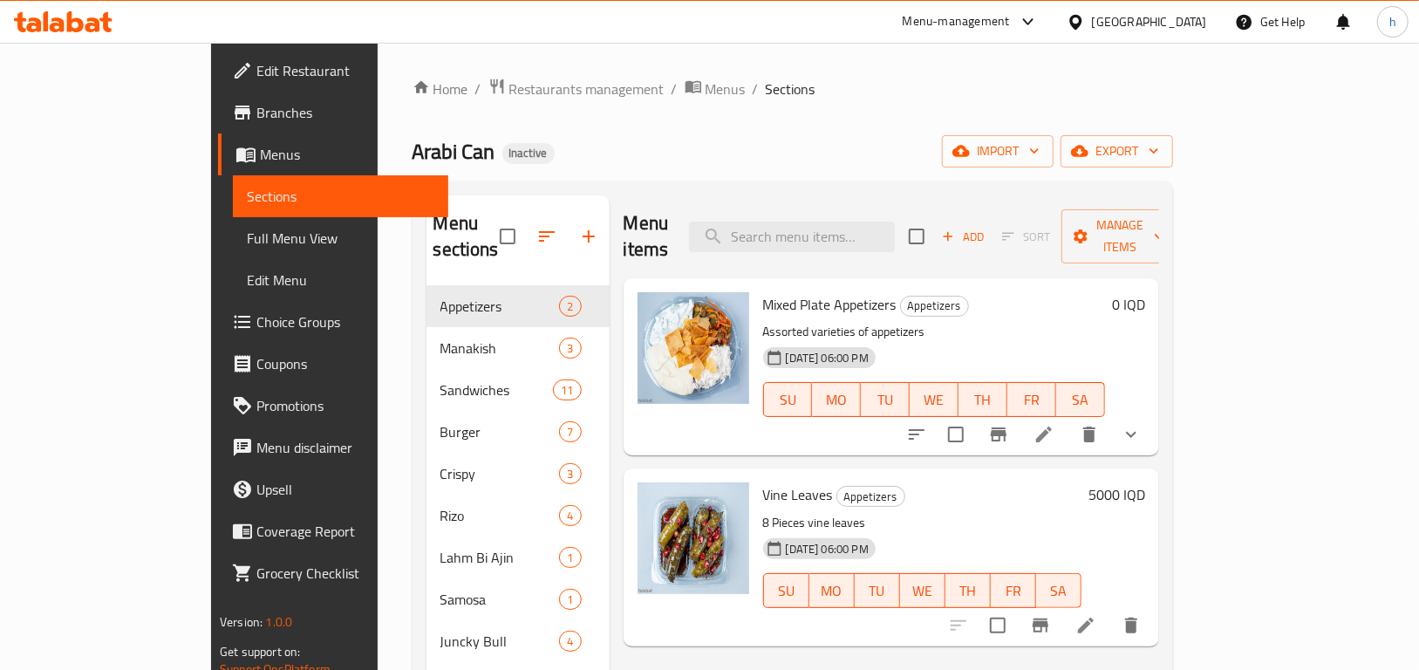
click at [247, 228] on span "Full Menu View" at bounding box center [341, 238] width 188 height 21
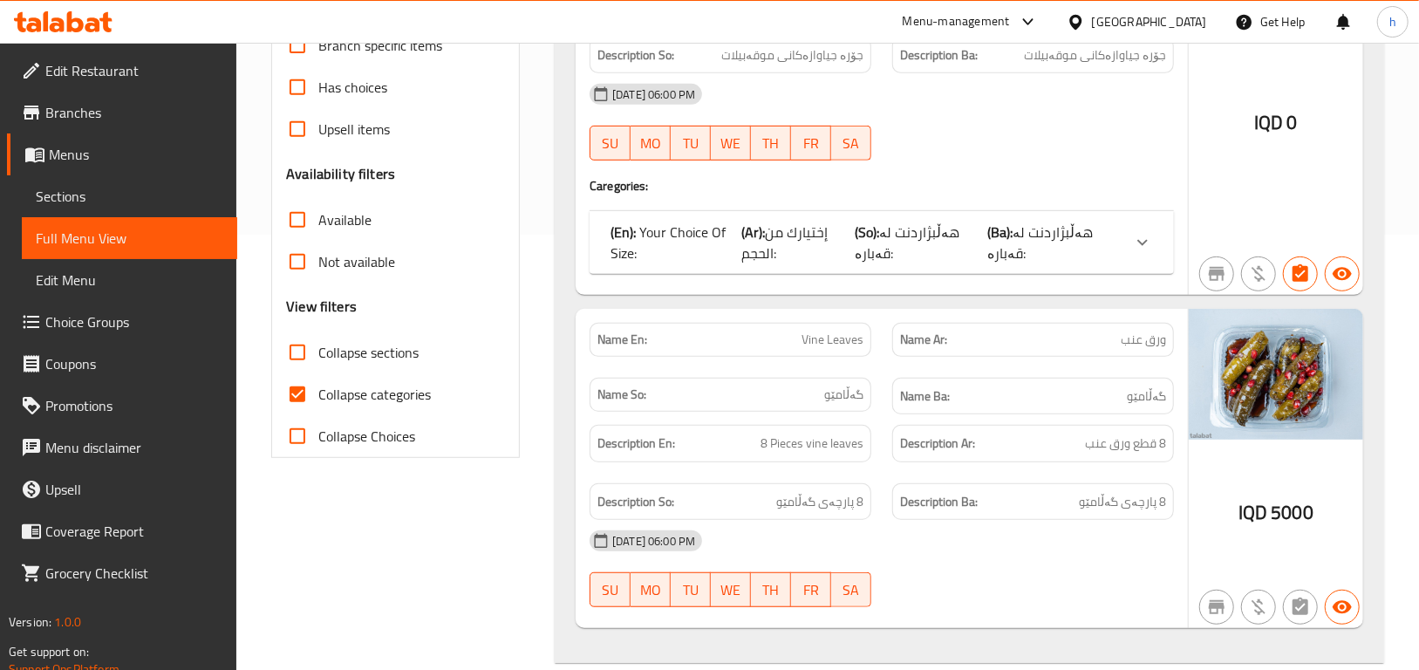
scroll to position [463, 0]
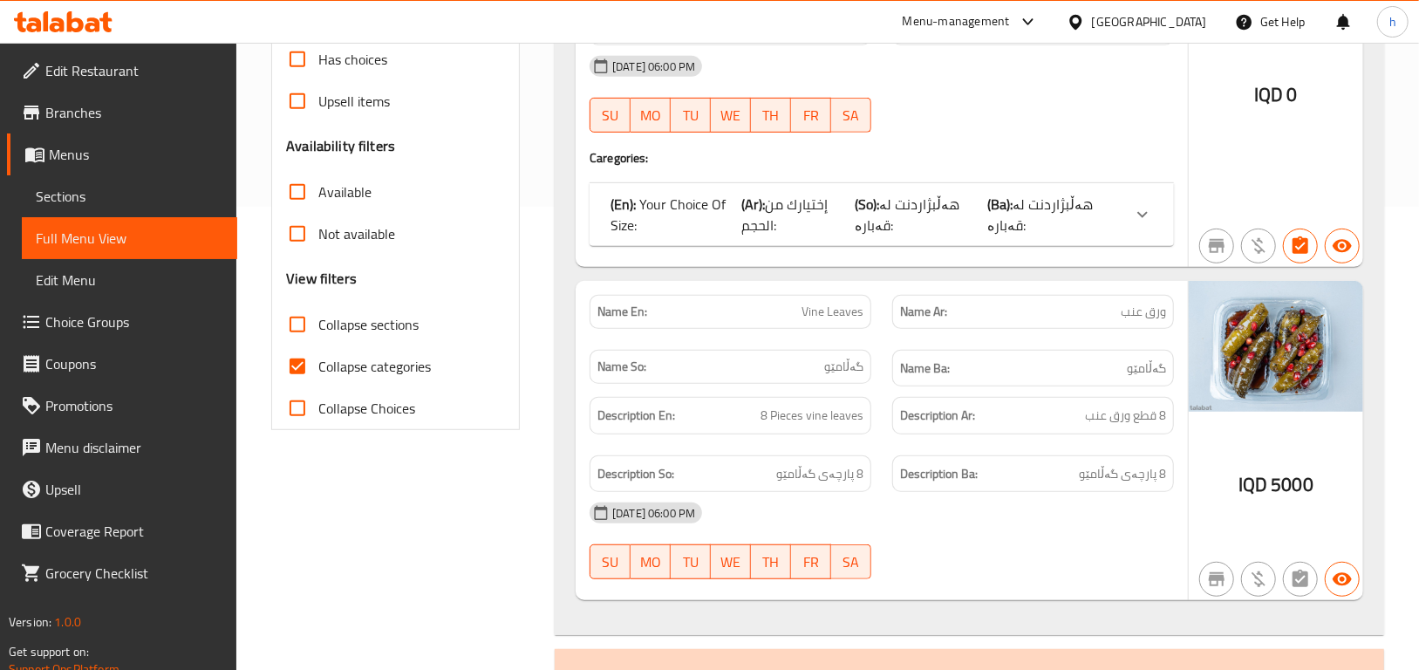
click at [285, 366] on input "Collapse categories" at bounding box center [298, 366] width 42 height 42
checkbox input "false"
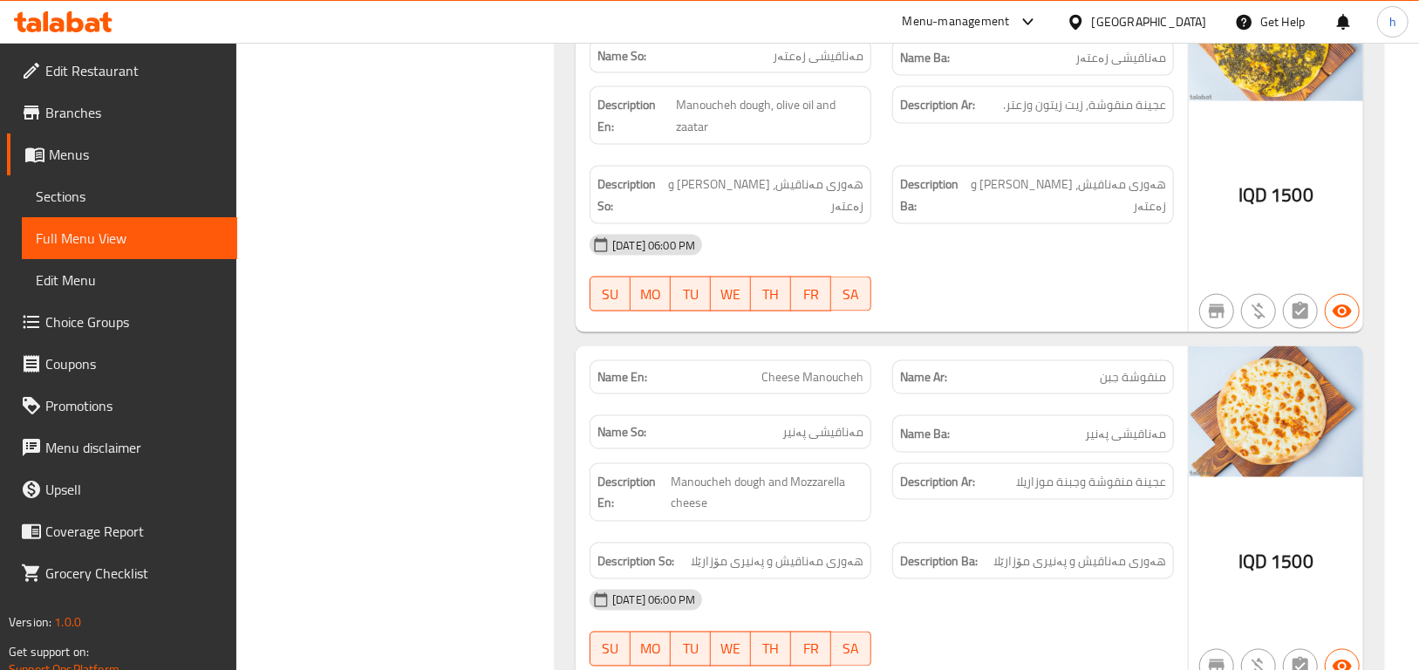
scroll to position [1483, 0]
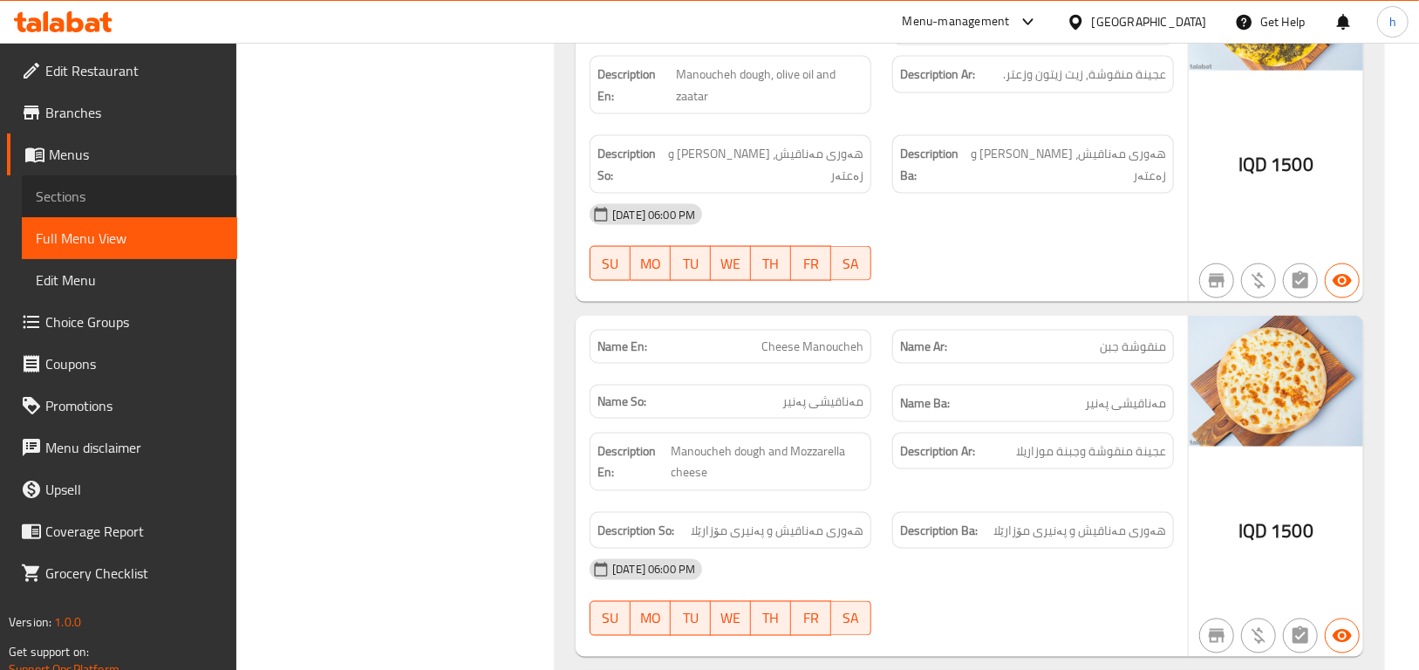
click at [120, 189] on span "Sections" at bounding box center [130, 196] width 188 height 21
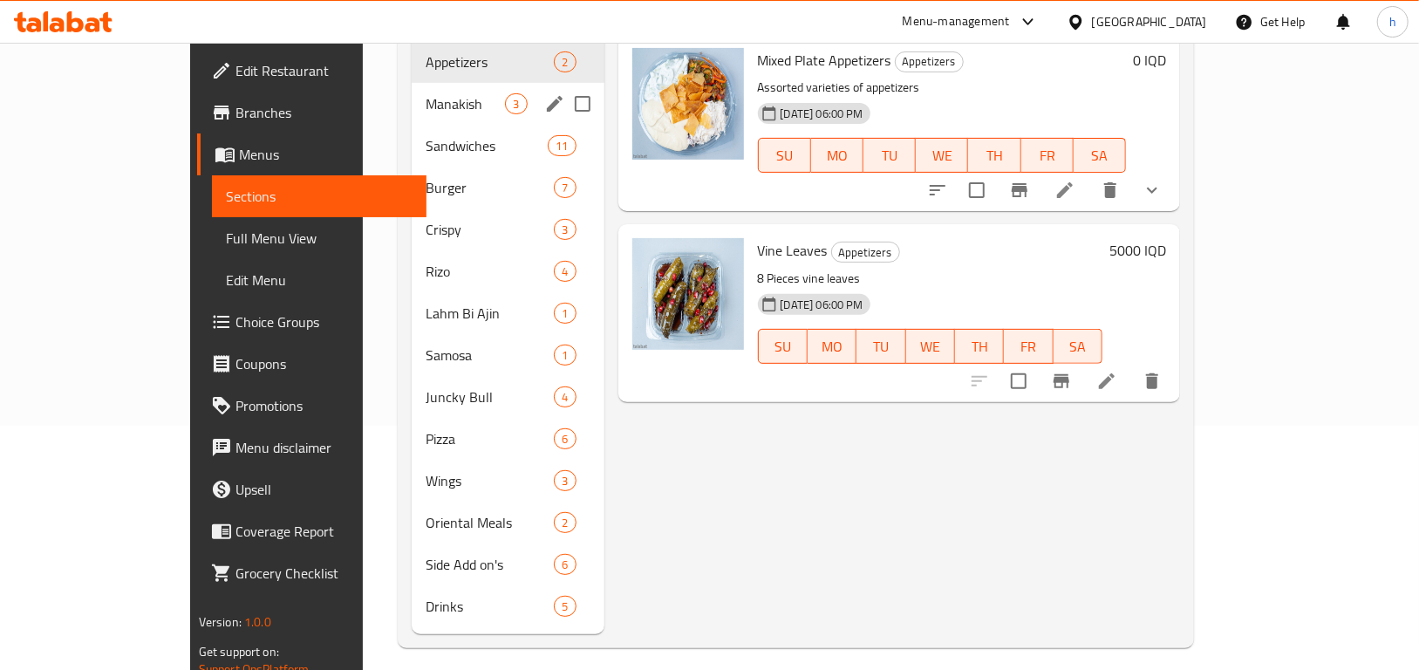
click at [426, 93] on span "Manakish" at bounding box center [465, 103] width 79 height 21
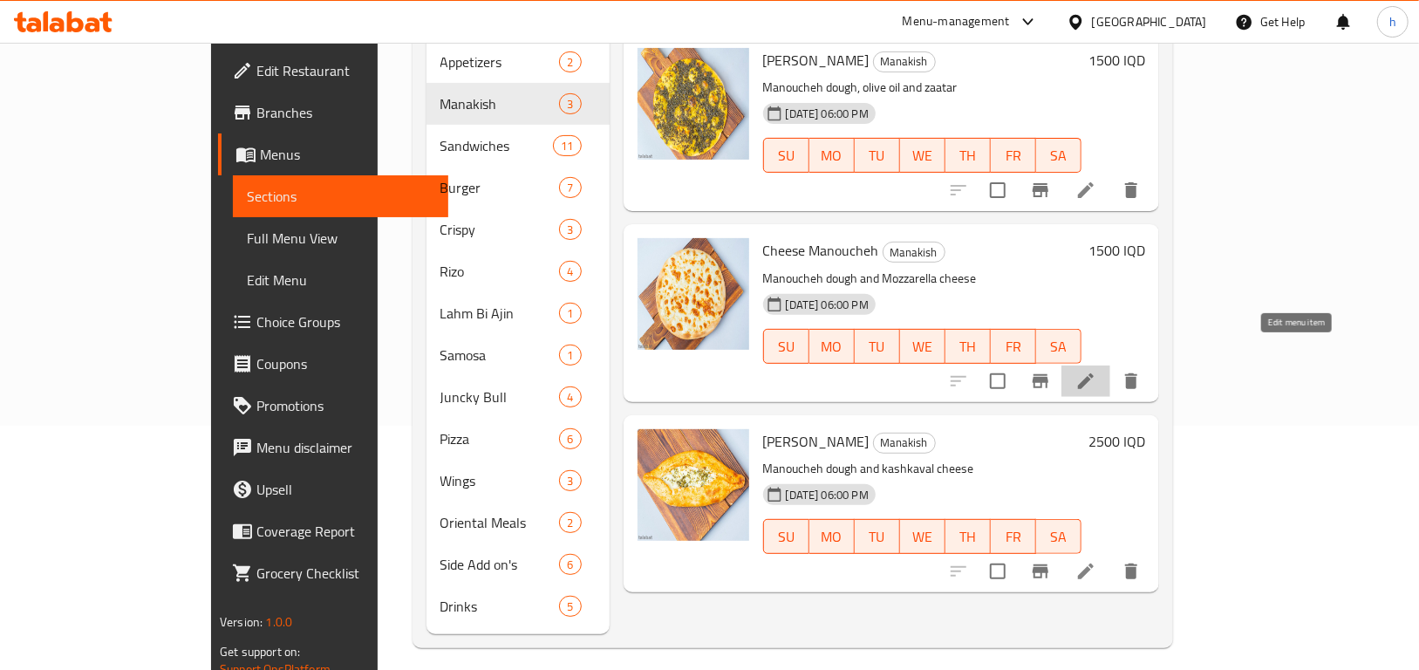
click at [1097, 371] on icon at bounding box center [1086, 381] width 21 height 21
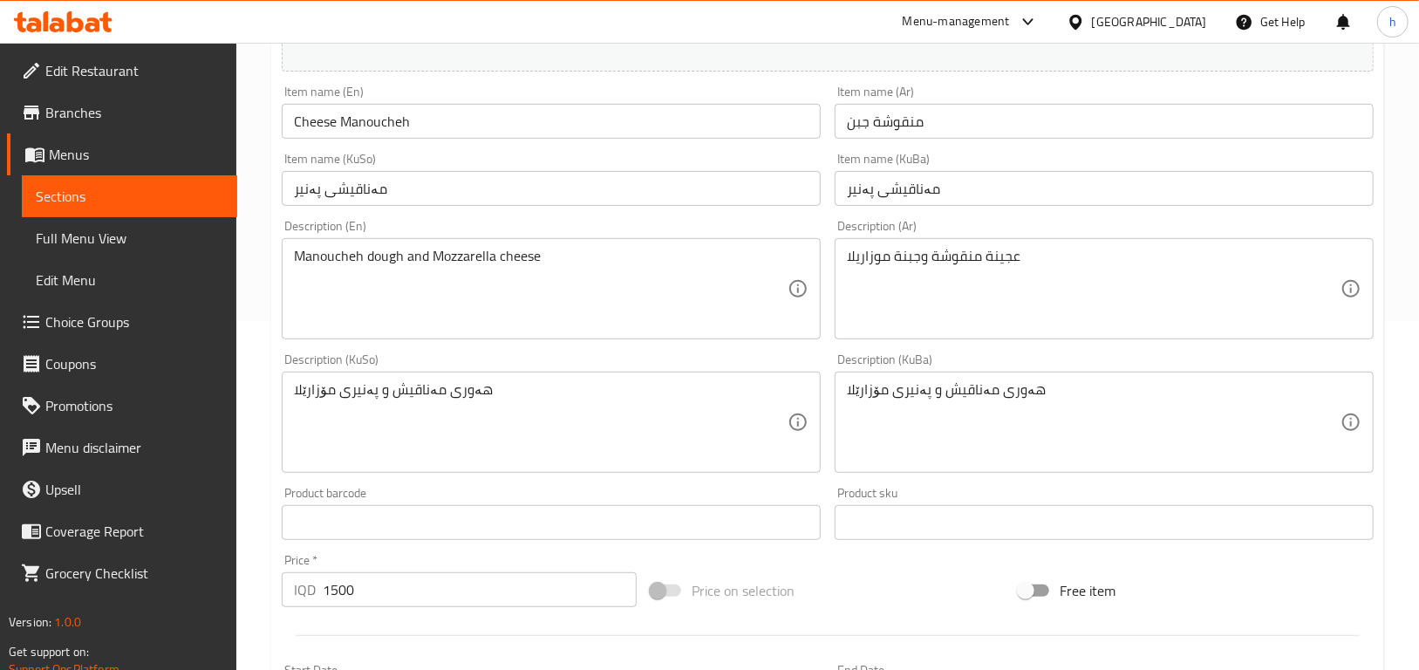
scroll to position [406, 0]
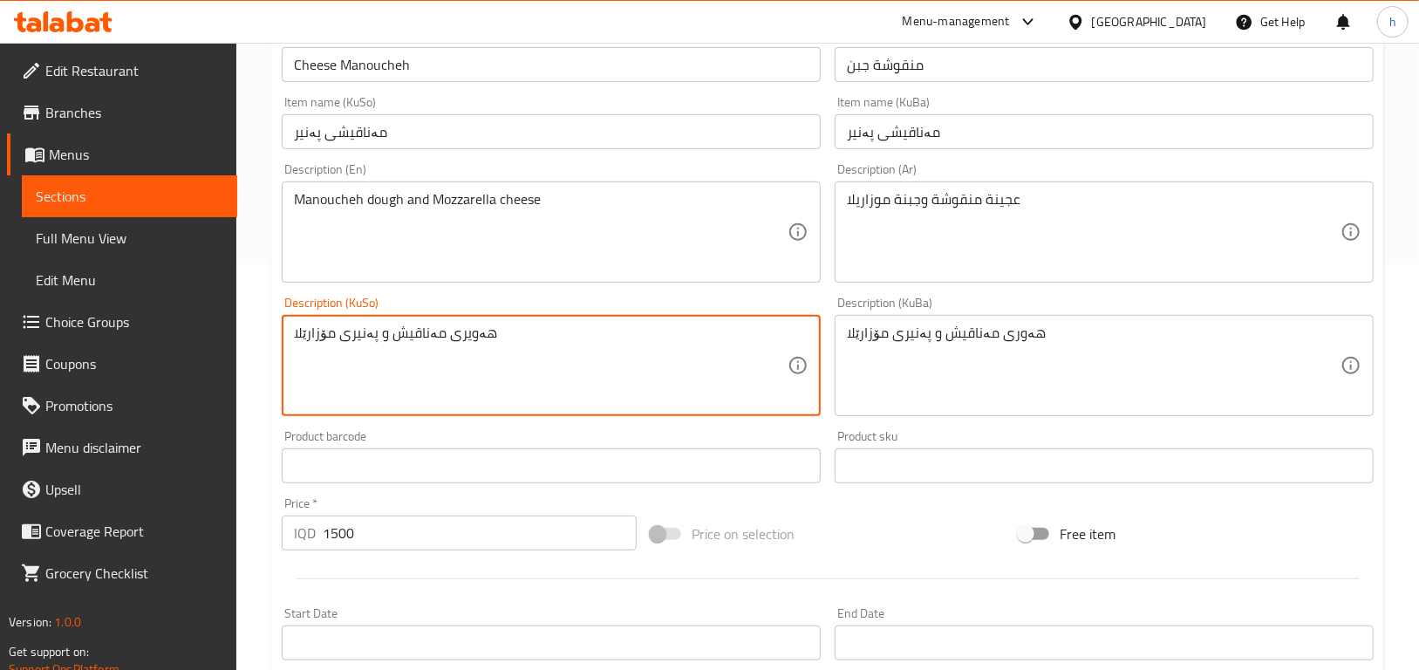
type textarea "هەویری مەناقیش و پەنیری مۆزارێلا"
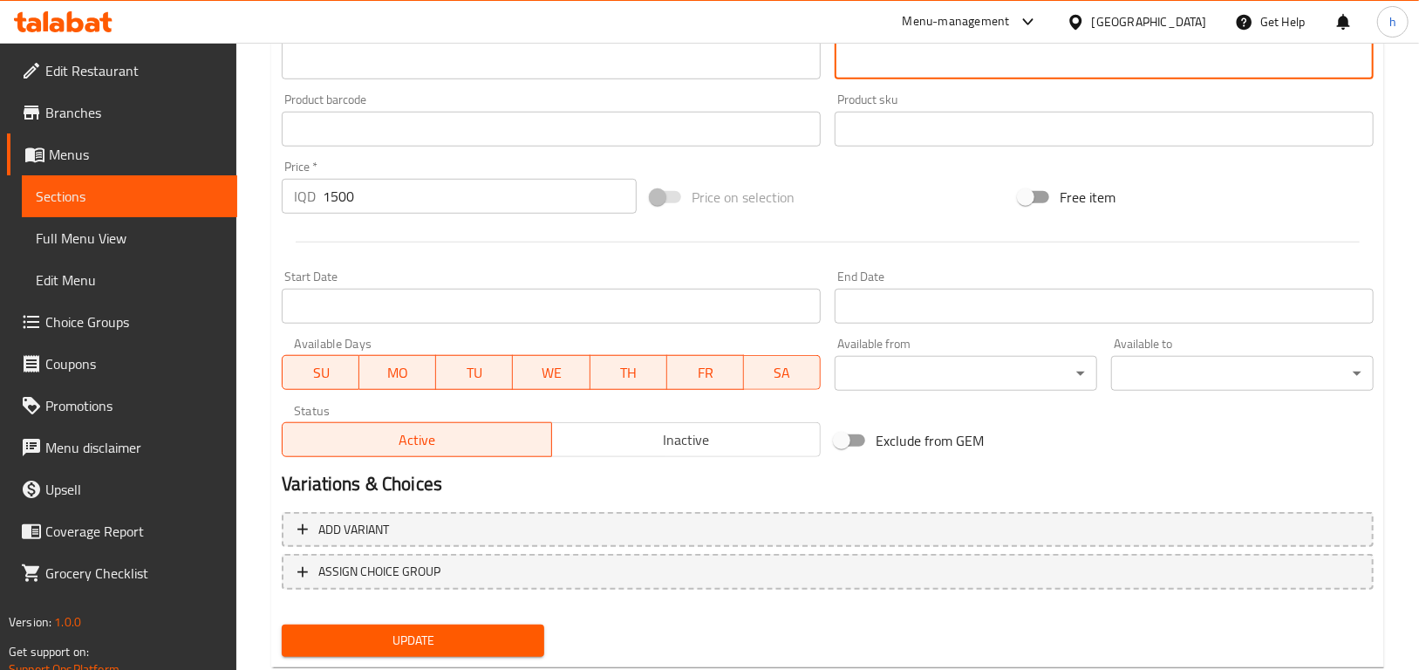
scroll to position [788, 0]
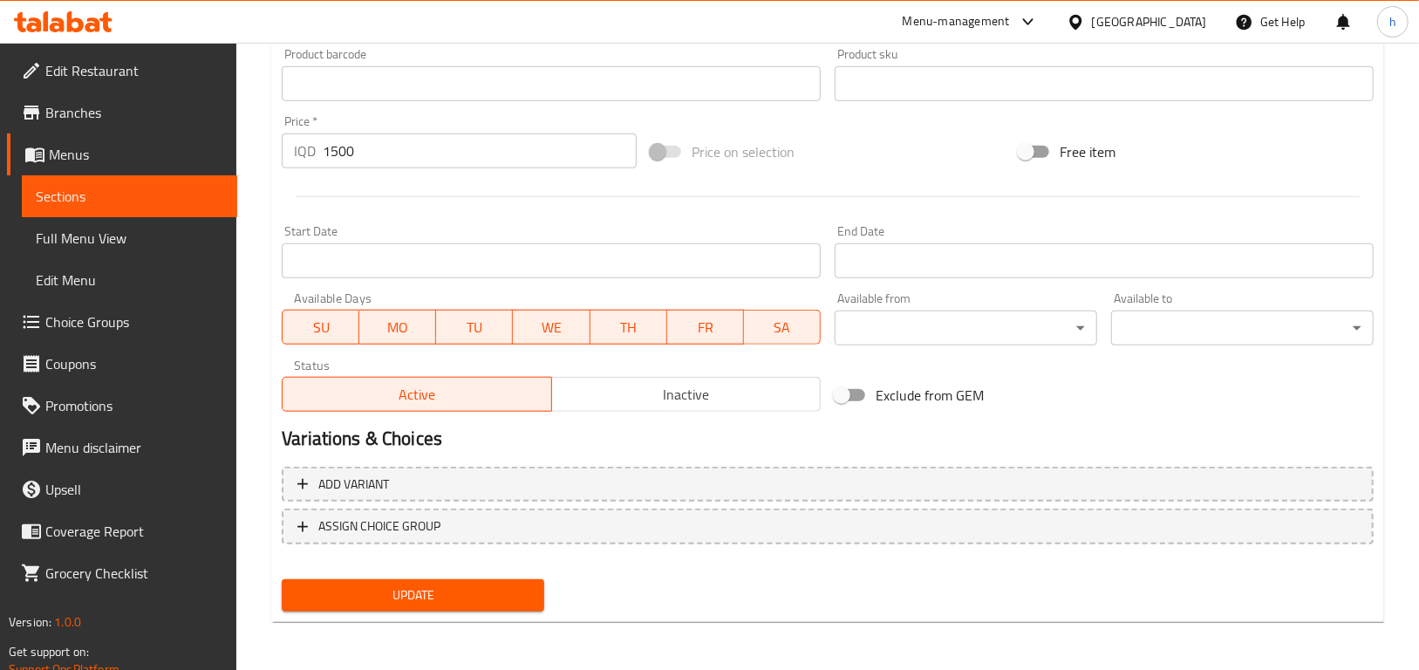
type textarea "هەویری مەناقیش و پەنیری مۆزارێلا"
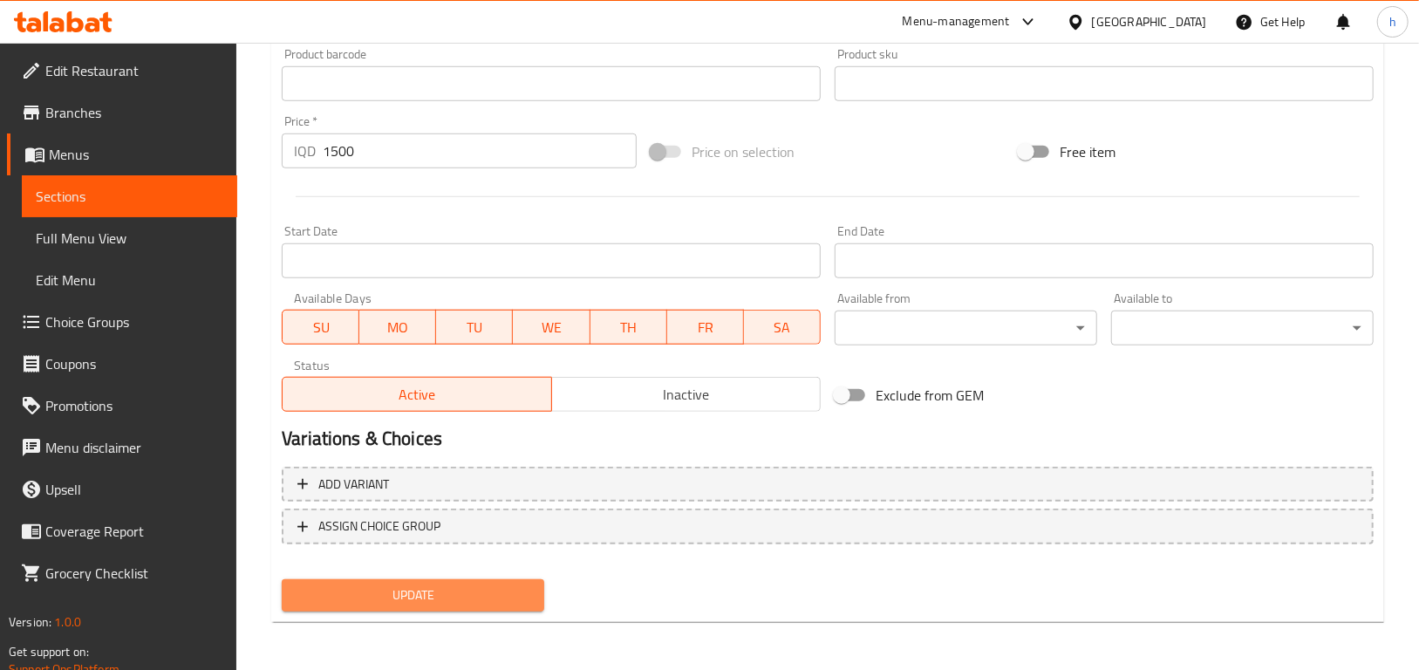
click at [353, 592] on span "Update" at bounding box center [413, 596] width 235 height 22
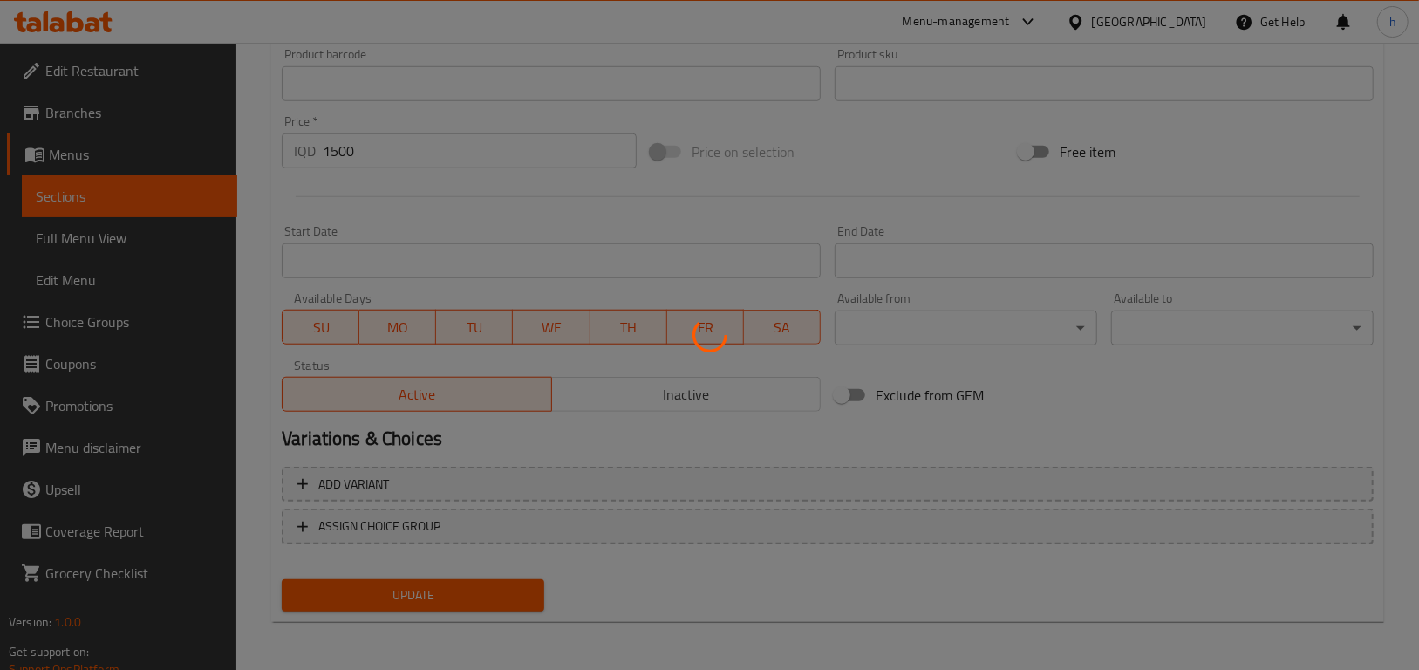
click at [97, 195] on div at bounding box center [709, 335] width 1419 height 670
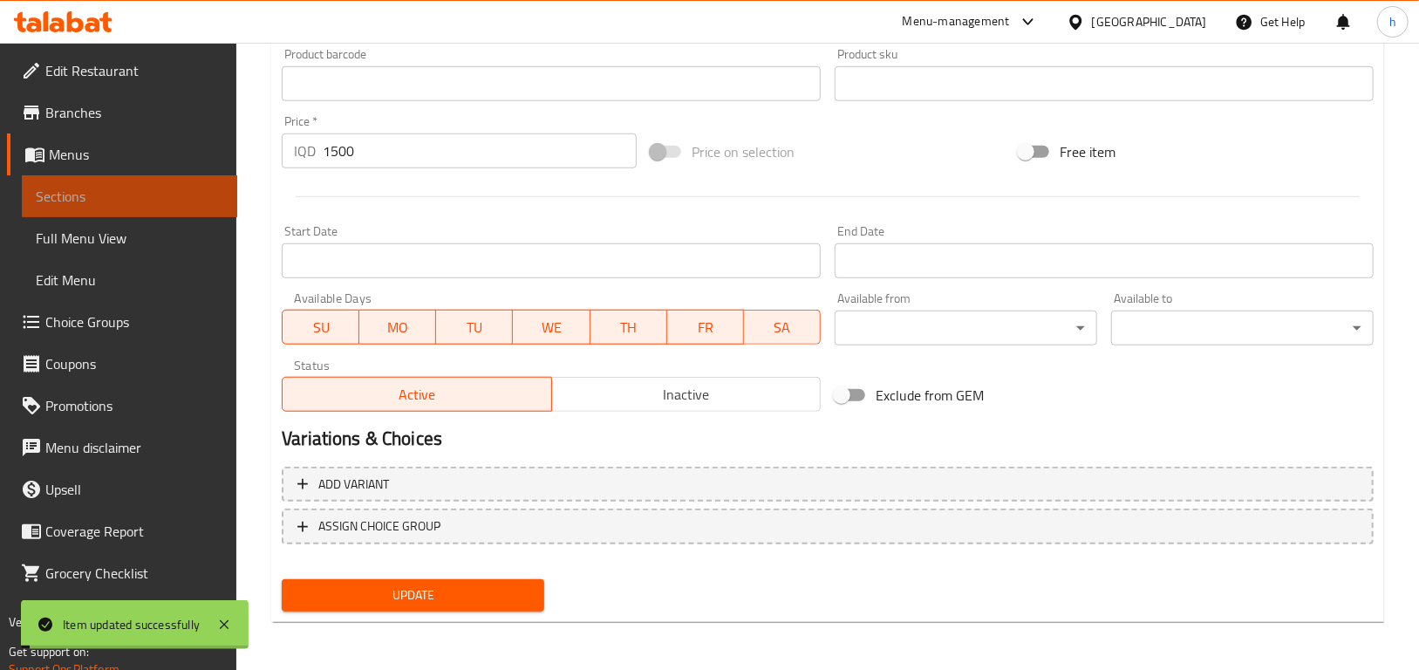
click at [97, 195] on span "Sections" at bounding box center [130, 196] width 188 height 21
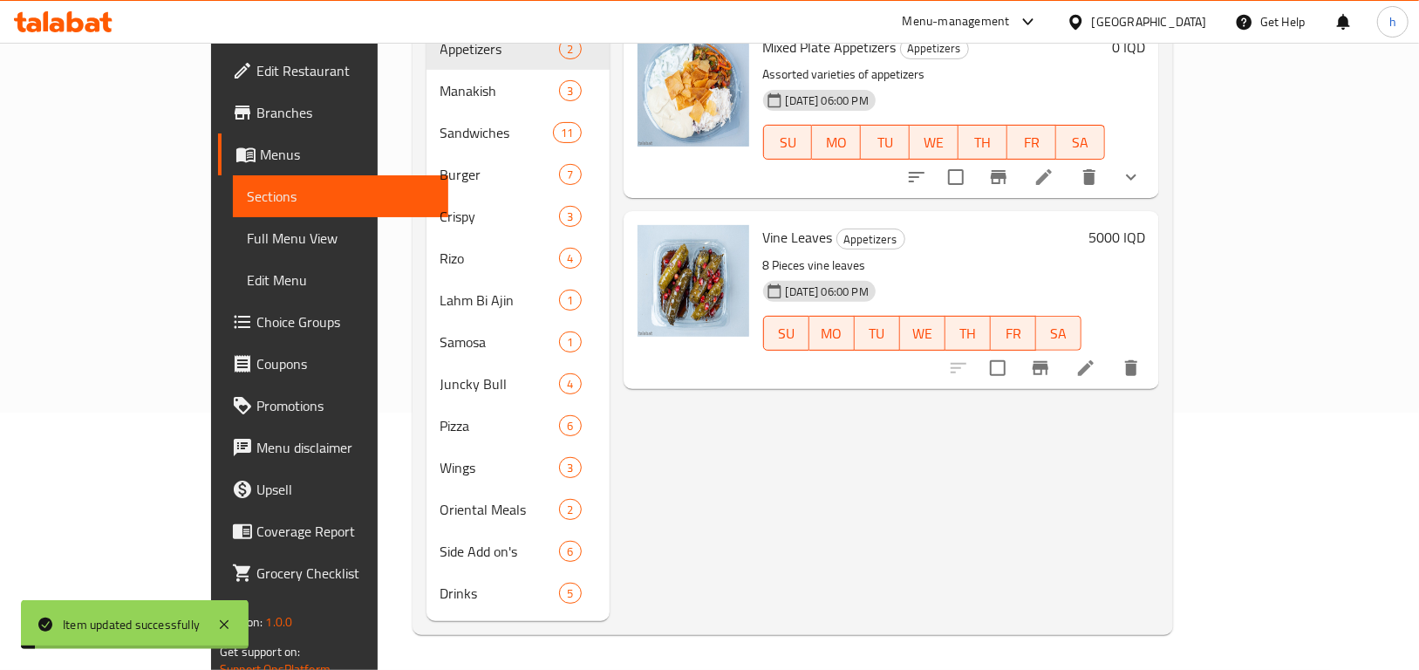
scroll to position [244, 0]
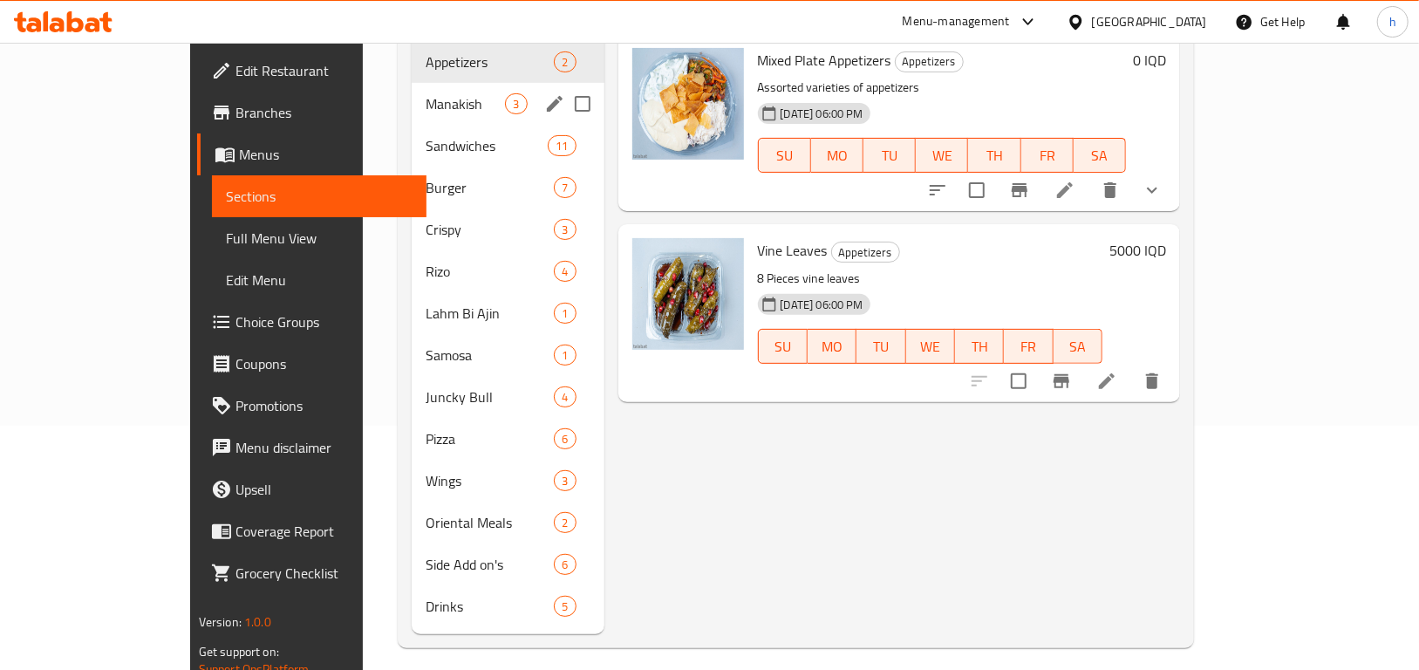
click at [426, 93] on span "Manakish" at bounding box center [465, 103] width 79 height 21
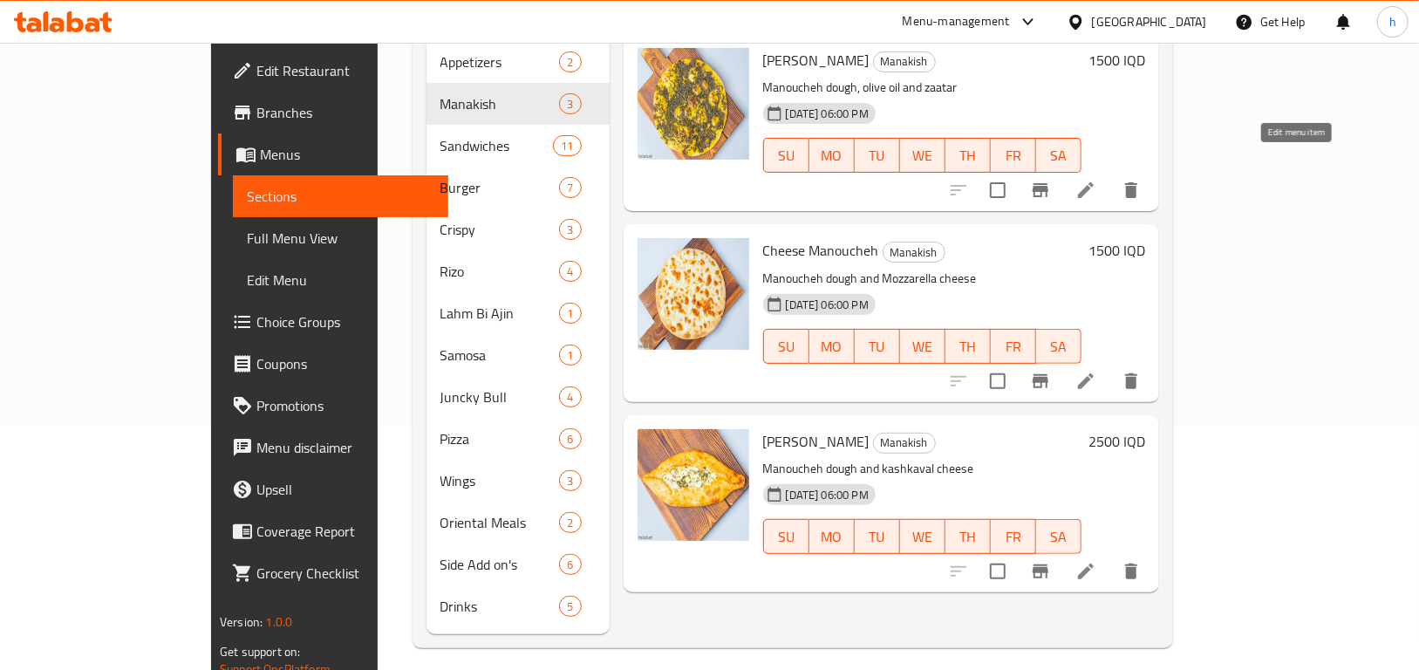
click at [1097, 180] on icon at bounding box center [1086, 190] width 21 height 21
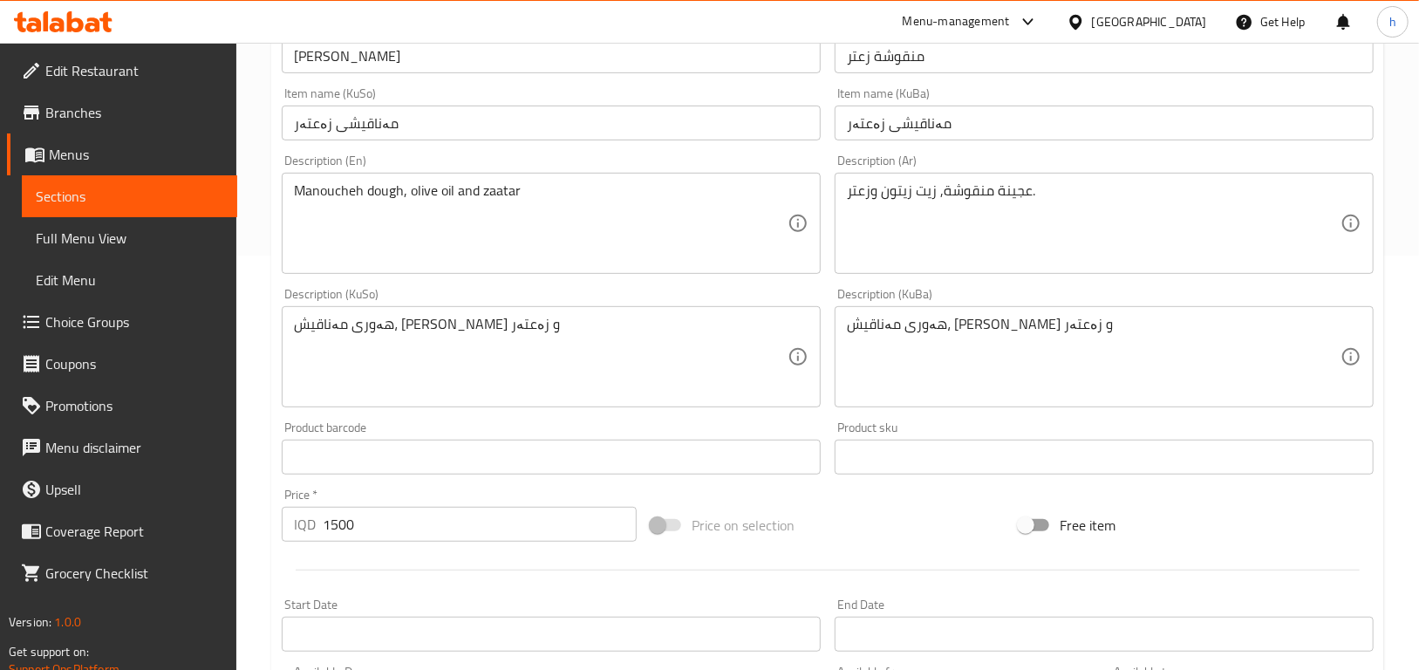
scroll to position [420, 0]
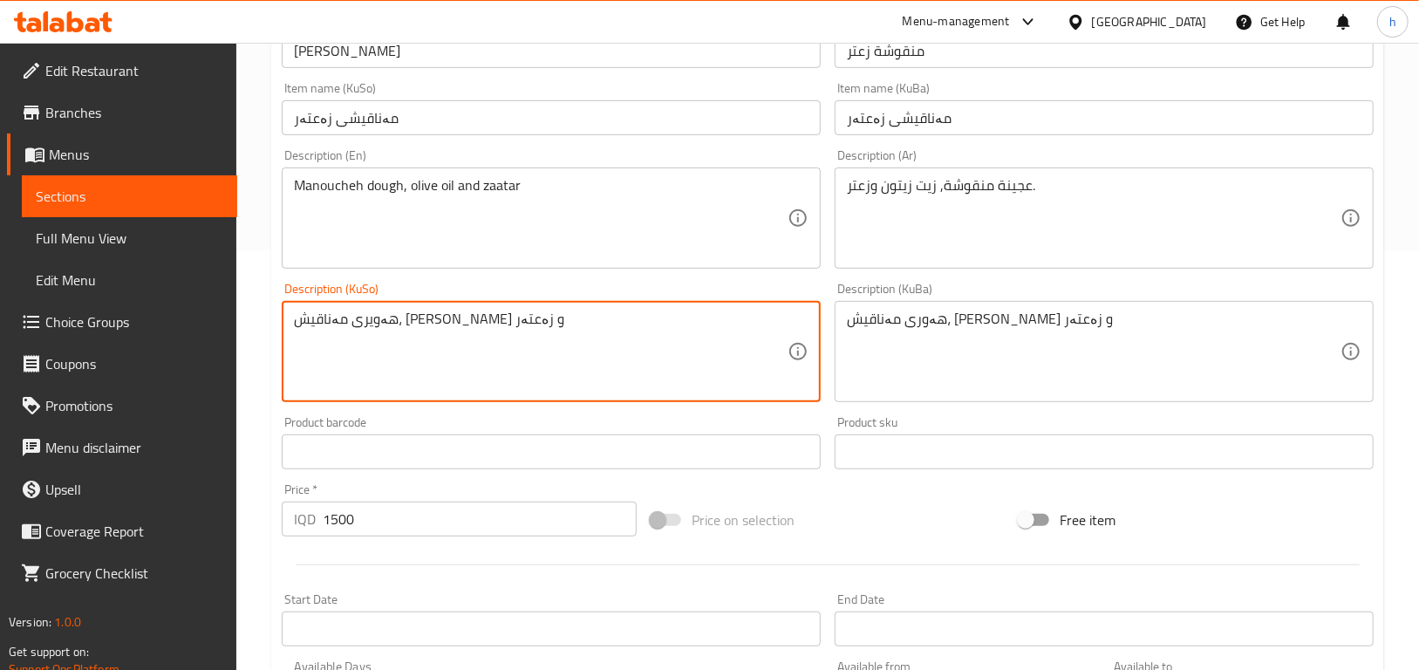
type textarea "هەویری مەناقیش، زەیت زەتون و زەعتەر"
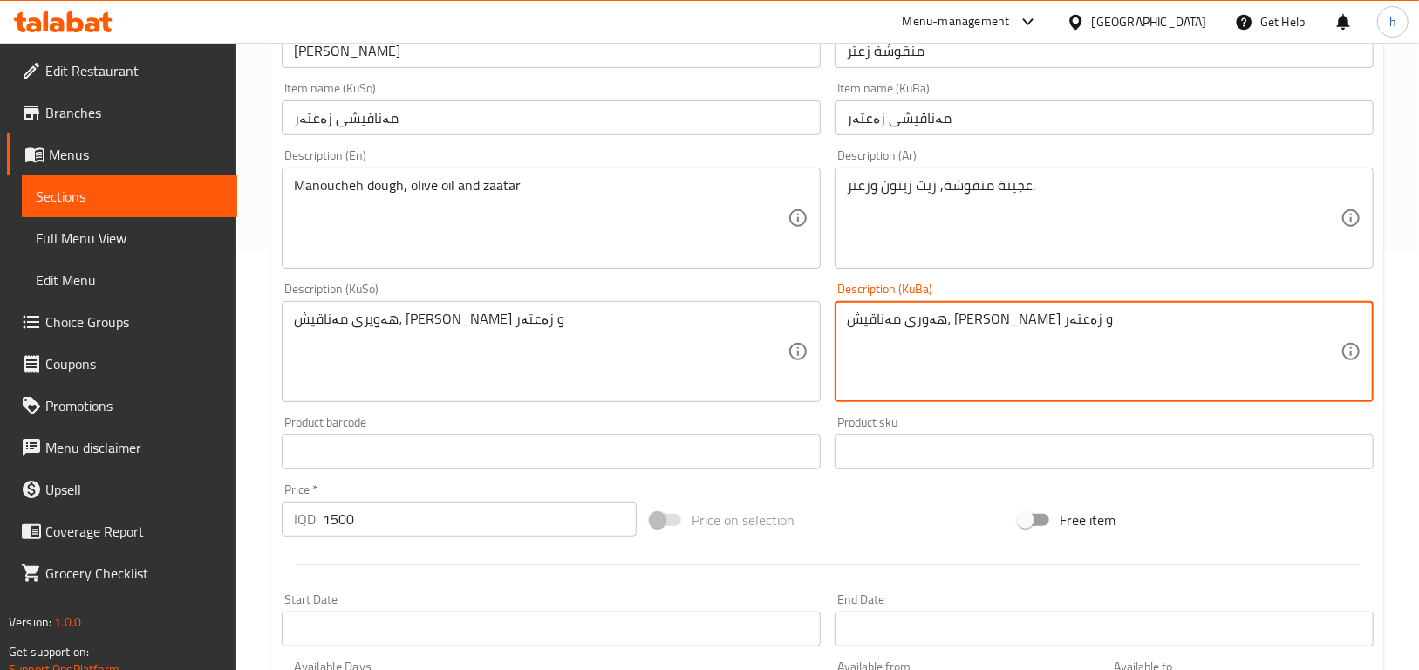
click at [1031, 323] on textarea "هەوری مەناقیش، [PERSON_NAME] و زەعتەر" at bounding box center [1094, 352] width 494 height 83
click at [1031, 318] on textarea "هەوری مەناقیش، [PERSON_NAME] و زەعتەر" at bounding box center [1094, 352] width 494 height 83
click at [1029, 325] on textarea "هەوری مەناقیش، [PERSON_NAME] و زەعتەر" at bounding box center [1094, 352] width 494 height 83
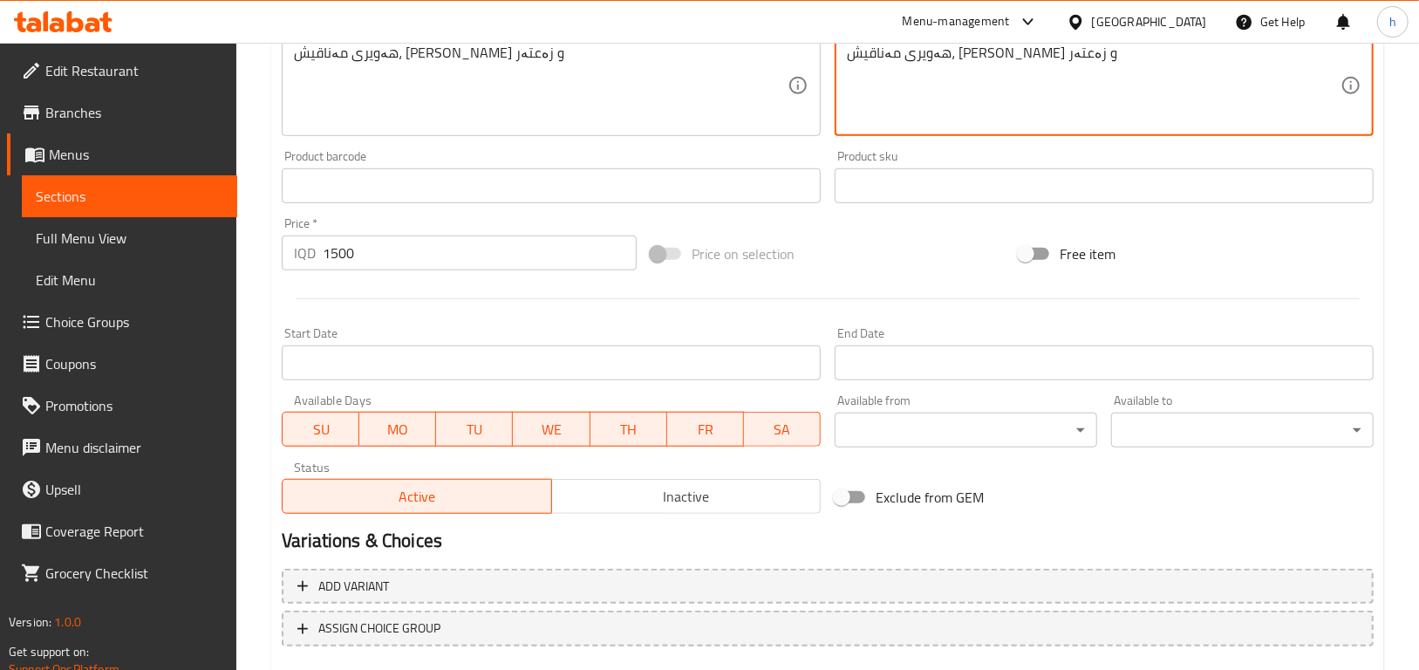
scroll to position [788, 0]
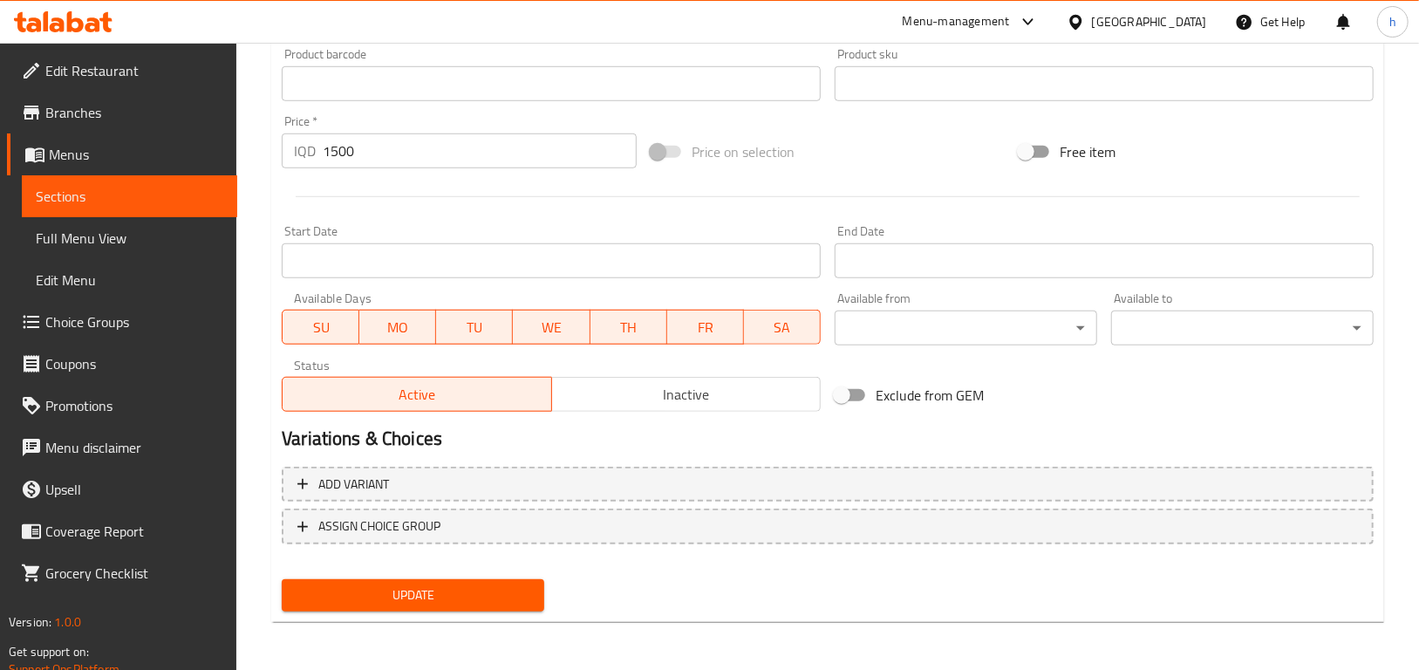
type textarea "هەویری مەناقیش، زەیت زەتون و زەعتەر"
click at [519, 598] on span "Update" at bounding box center [413, 596] width 235 height 22
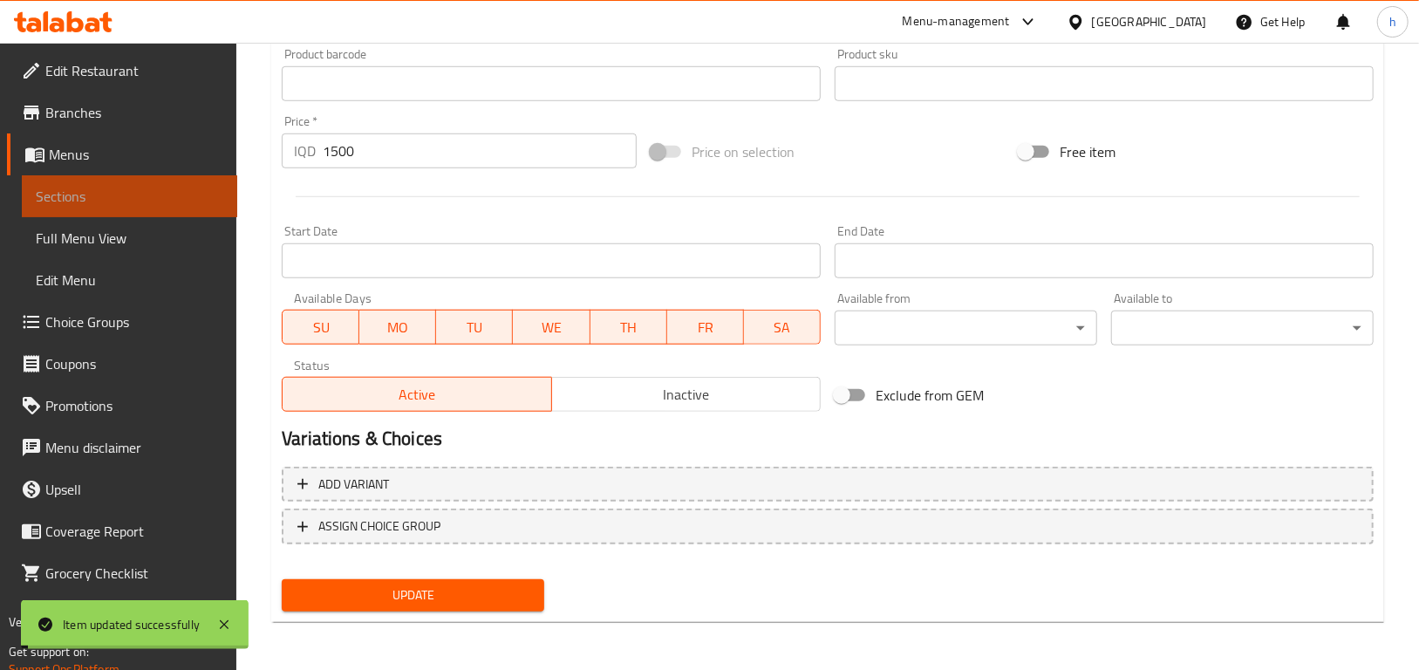
click at [79, 197] on span "Sections" at bounding box center [130, 196] width 188 height 21
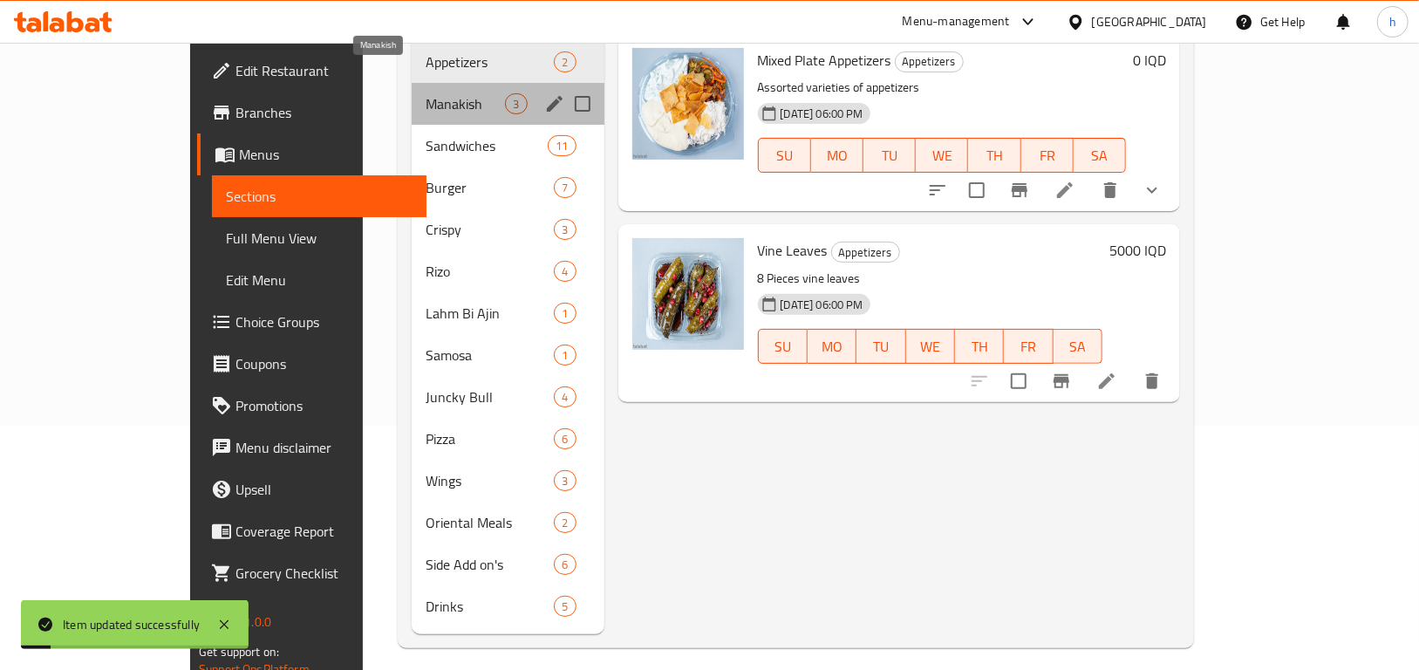
click at [426, 93] on span "Manakish" at bounding box center [465, 103] width 79 height 21
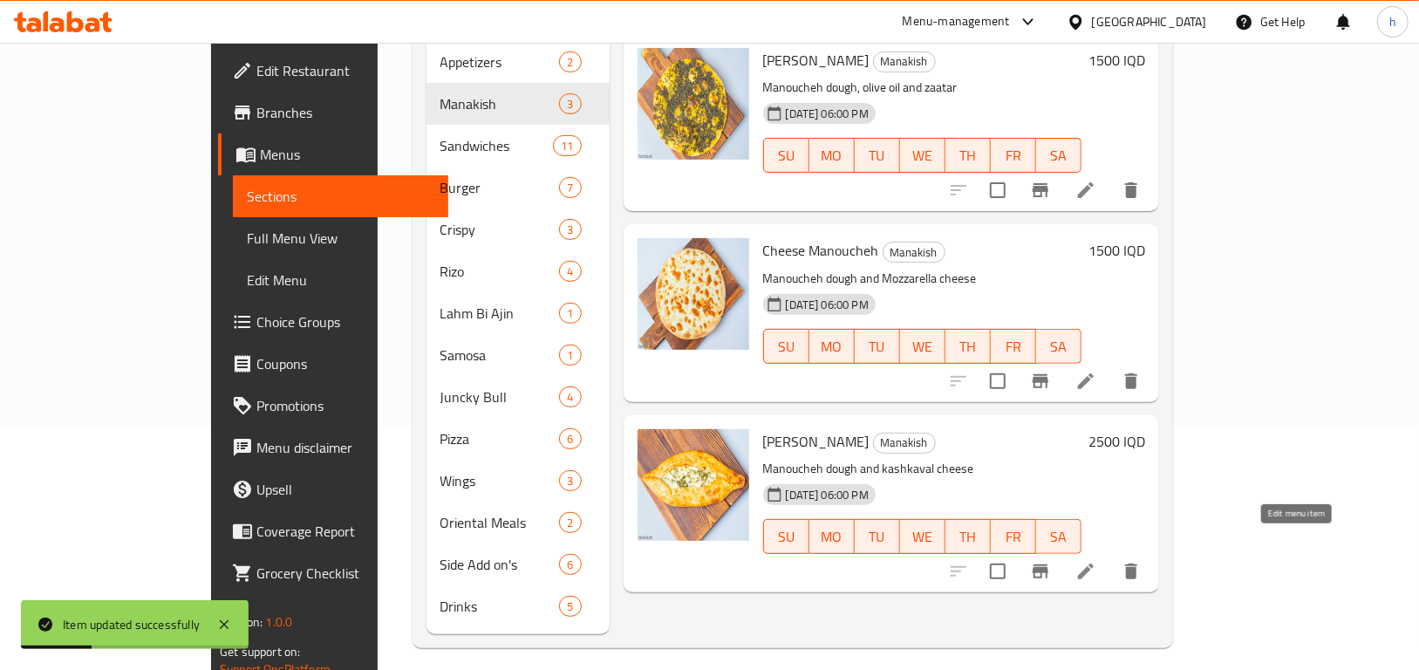
click at [1097, 561] on icon at bounding box center [1086, 571] width 21 height 21
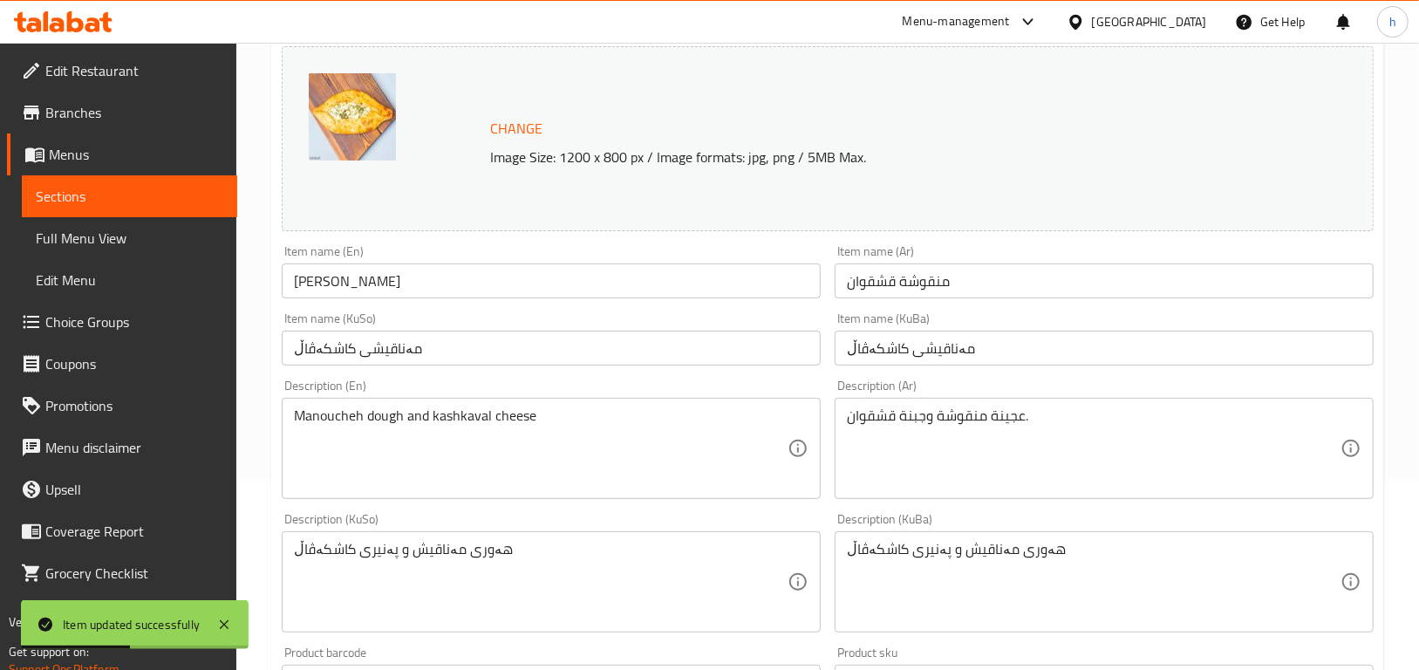
scroll to position [290, 0]
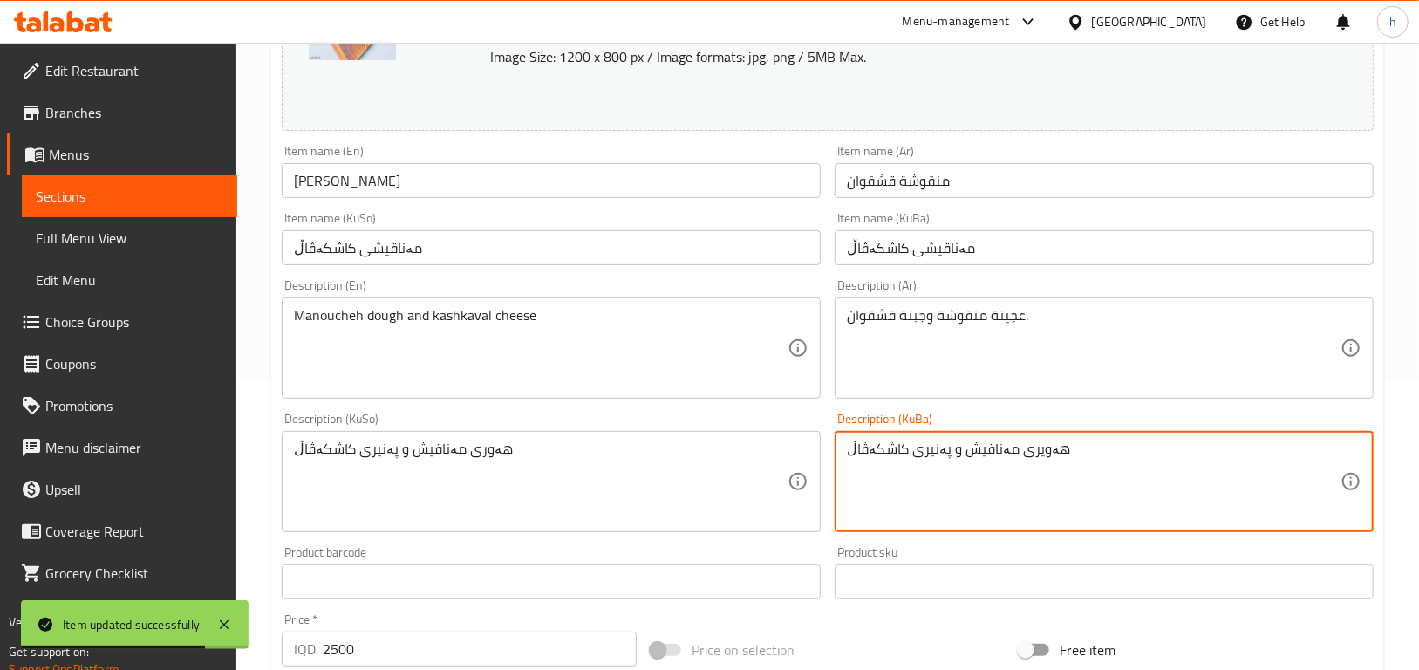
type textarea "هەویری مەناقیش و پەنیری کاشکەڤاڵ"
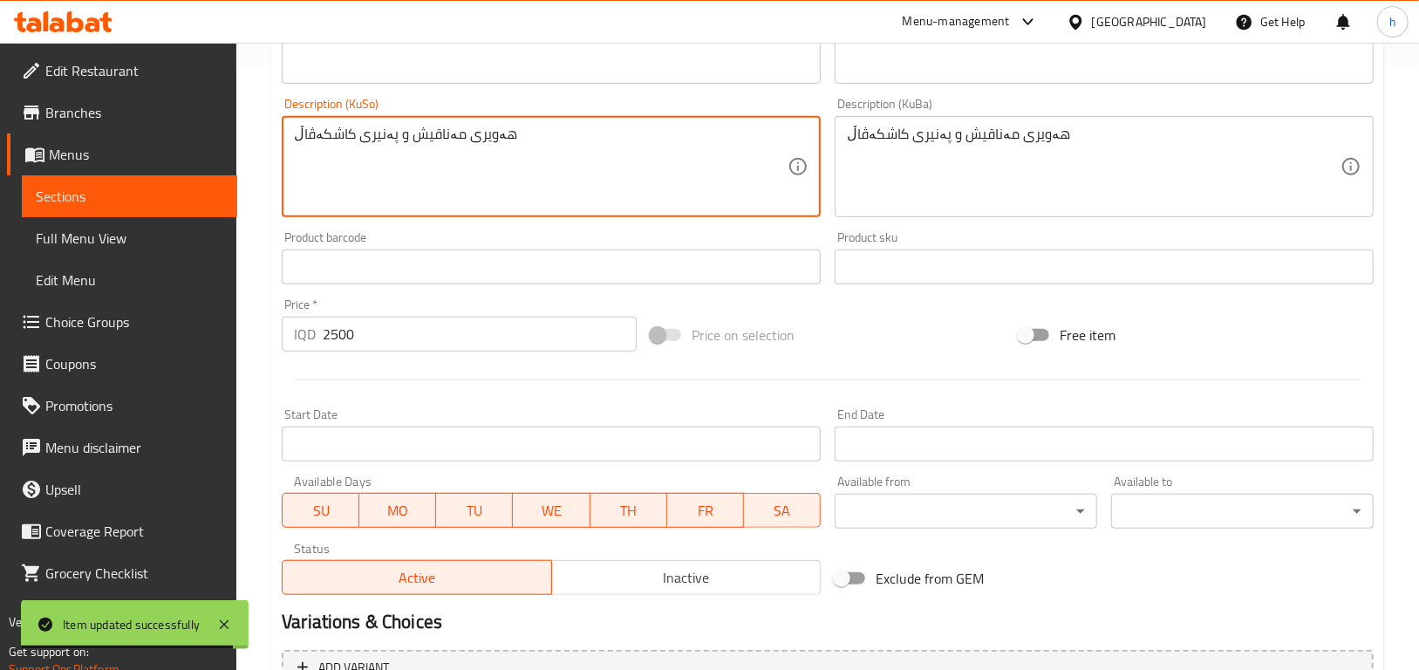
scroll to position [788, 0]
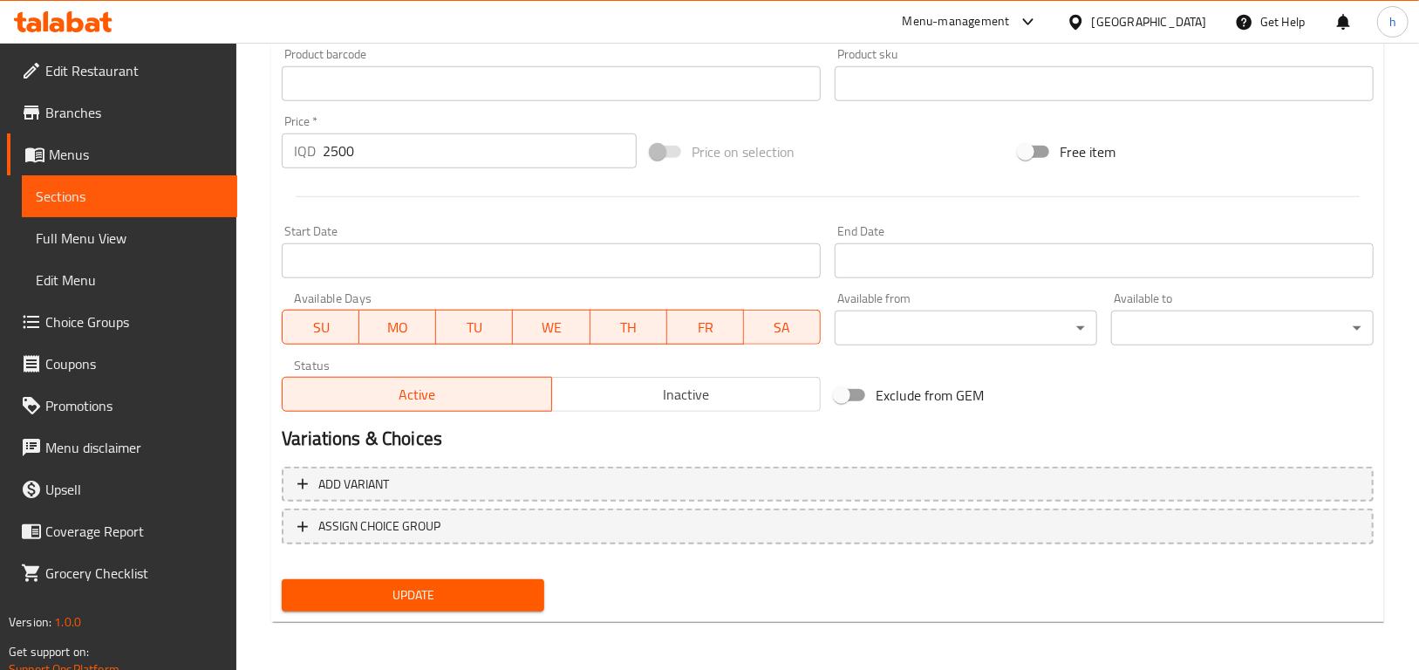
type textarea "هەویری مەناقیش و پەنیری کاشکەڤاڵ"
click at [434, 587] on span "Update" at bounding box center [413, 596] width 235 height 22
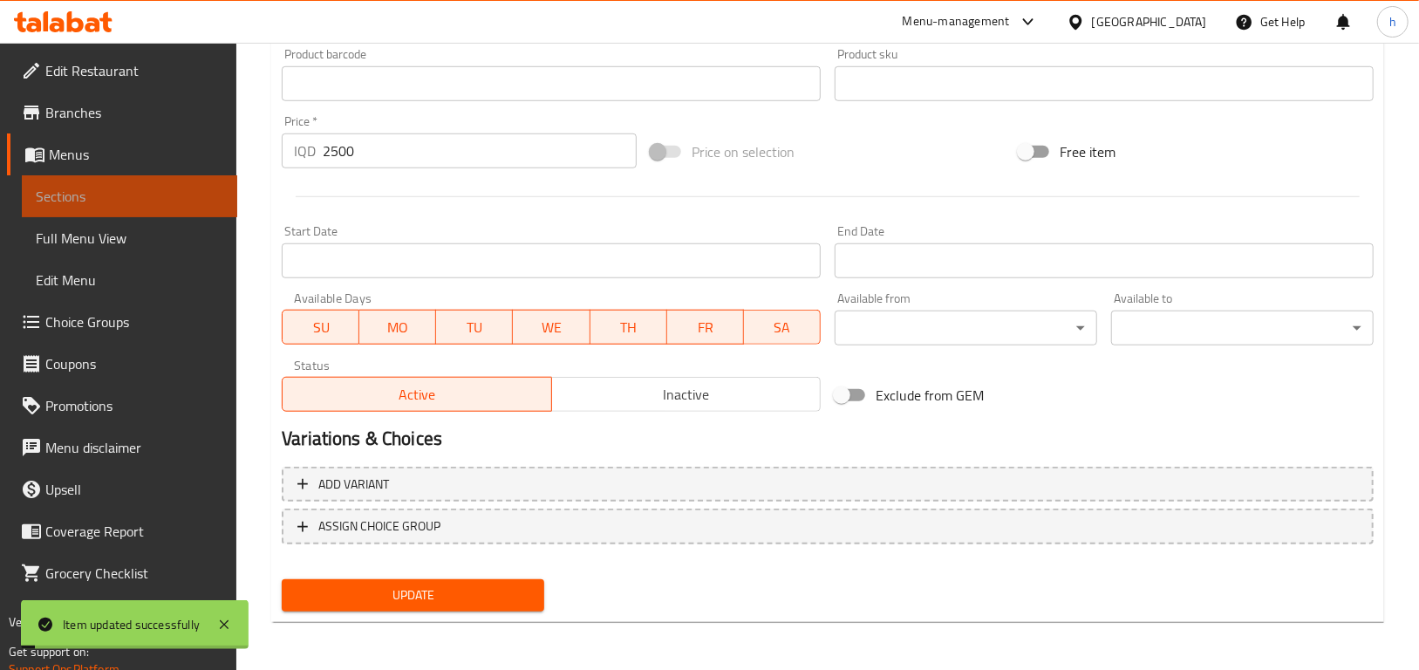
click at [54, 209] on link "Sections" at bounding box center [129, 196] width 215 height 42
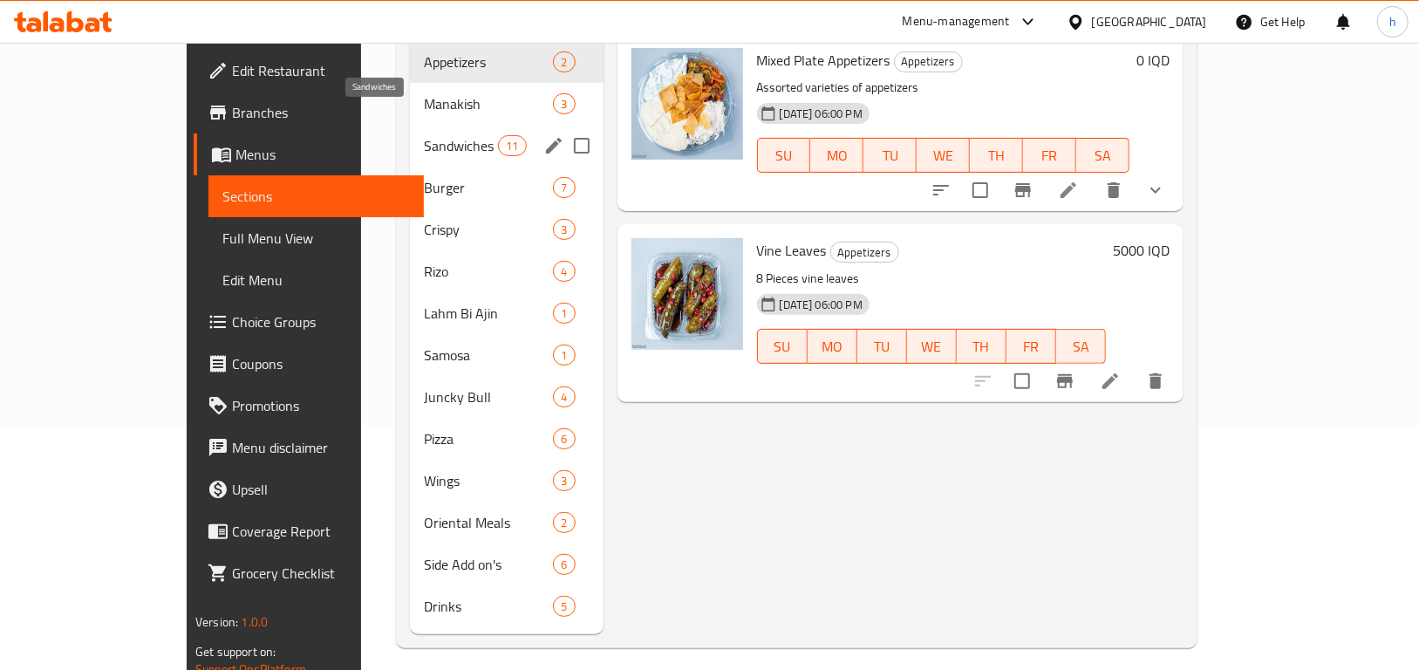
click at [424, 135] on span "Sandwiches" at bounding box center [461, 145] width 74 height 21
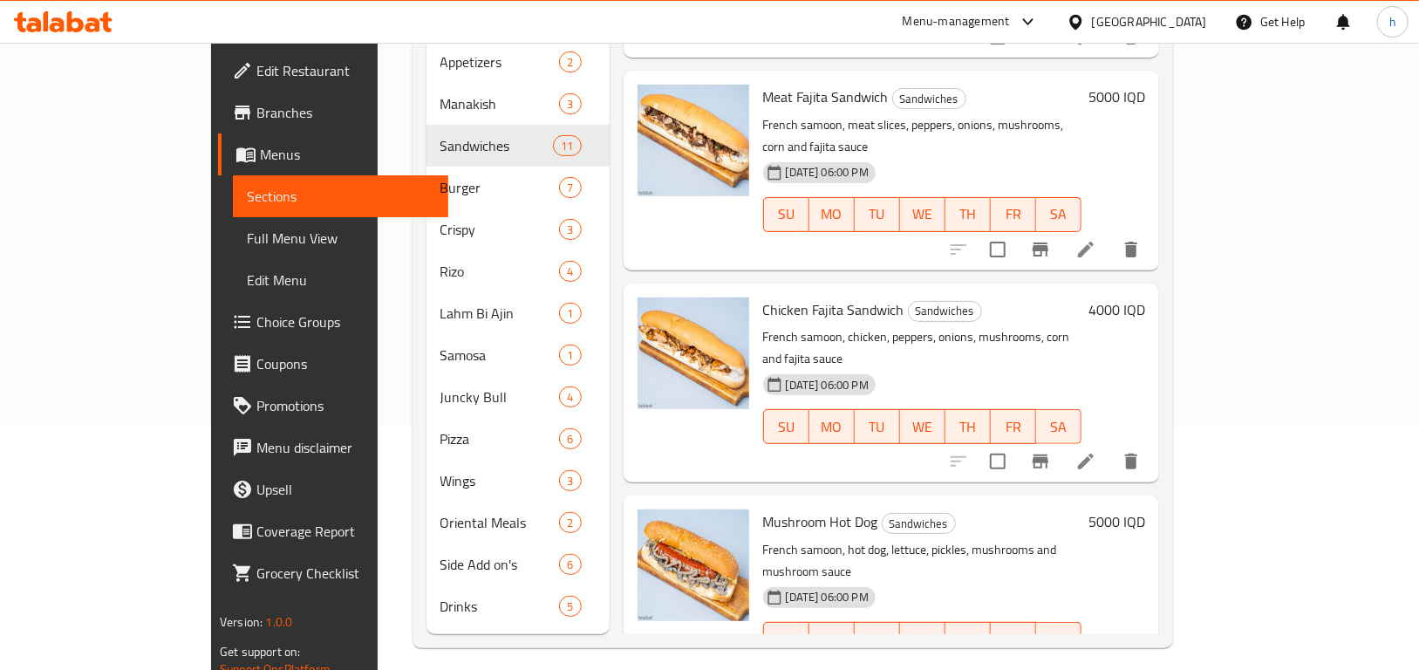
scroll to position [557, 0]
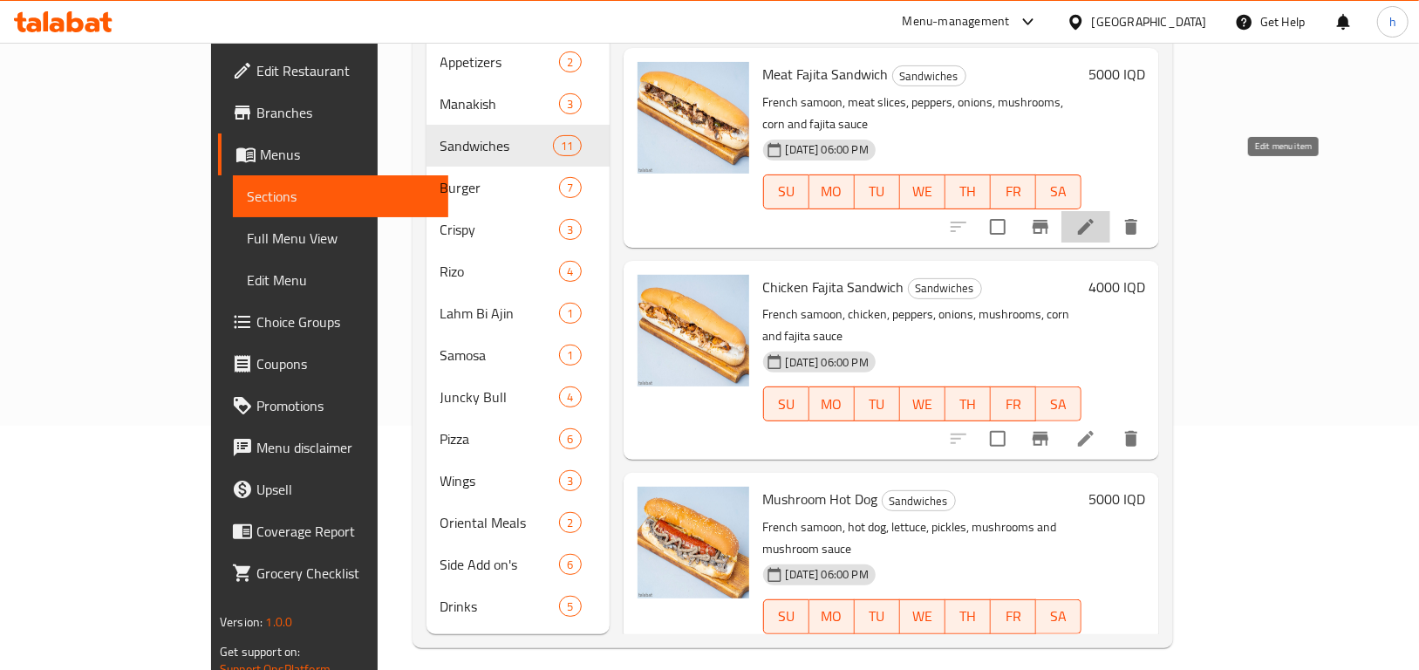
click at [1097, 216] on icon at bounding box center [1086, 226] width 21 height 21
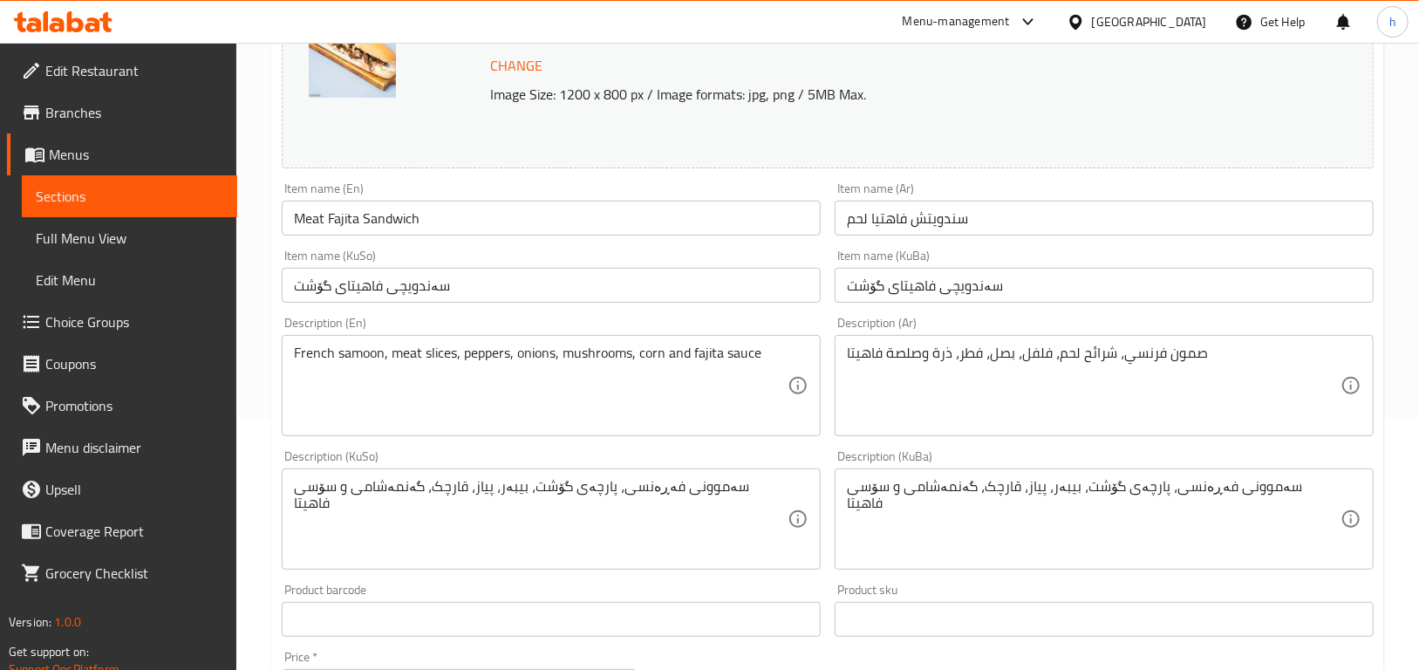
scroll to position [268, 0]
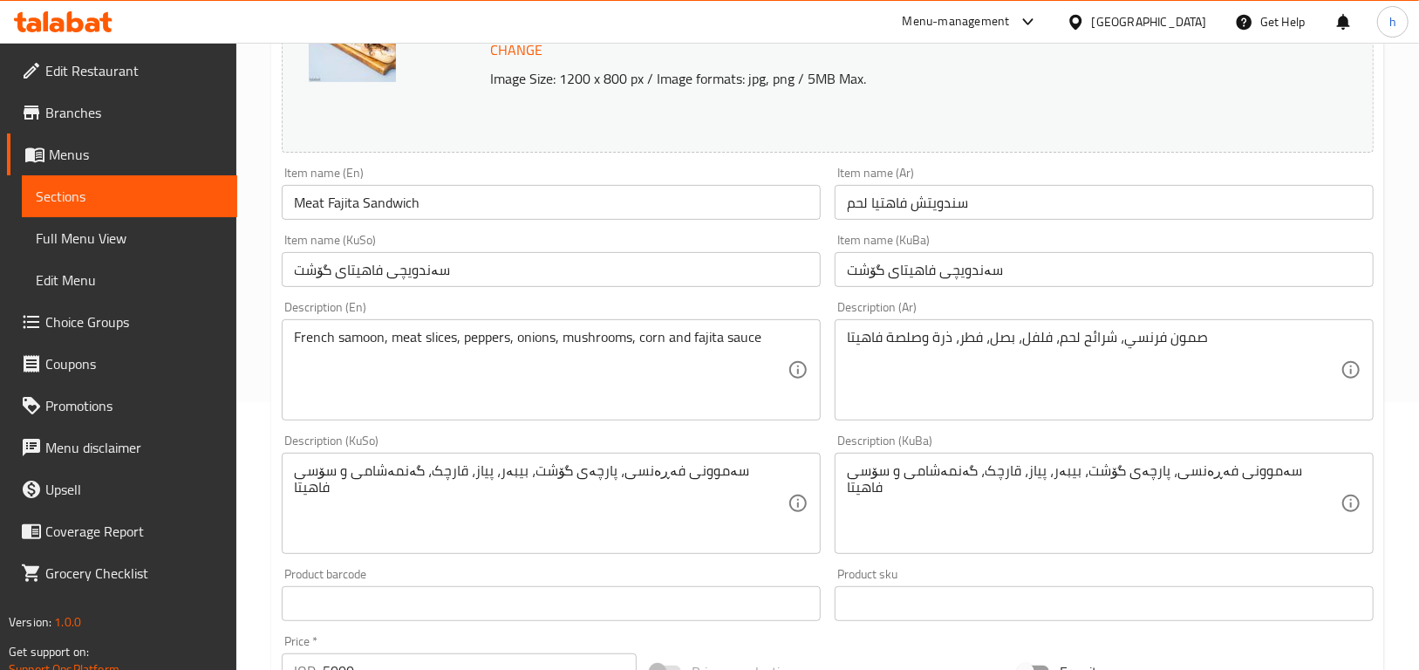
click at [158, 183] on link "Sections" at bounding box center [129, 196] width 215 height 42
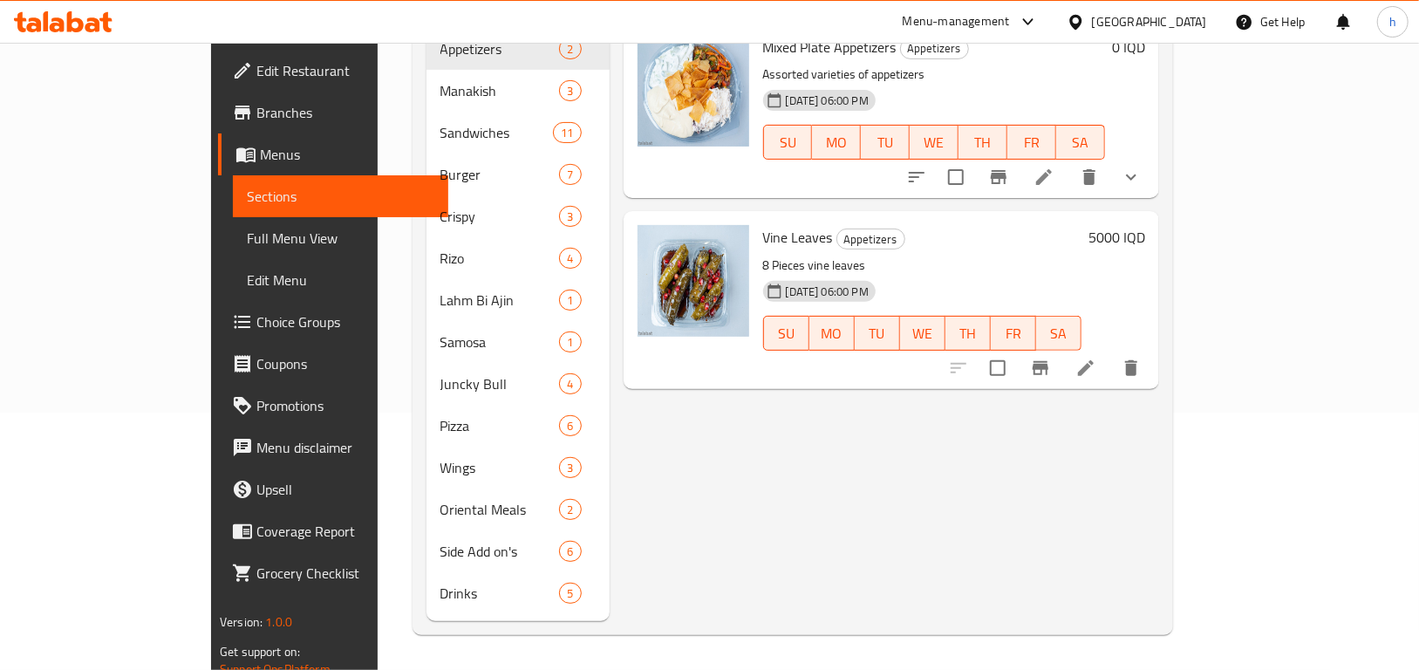
scroll to position [244, 0]
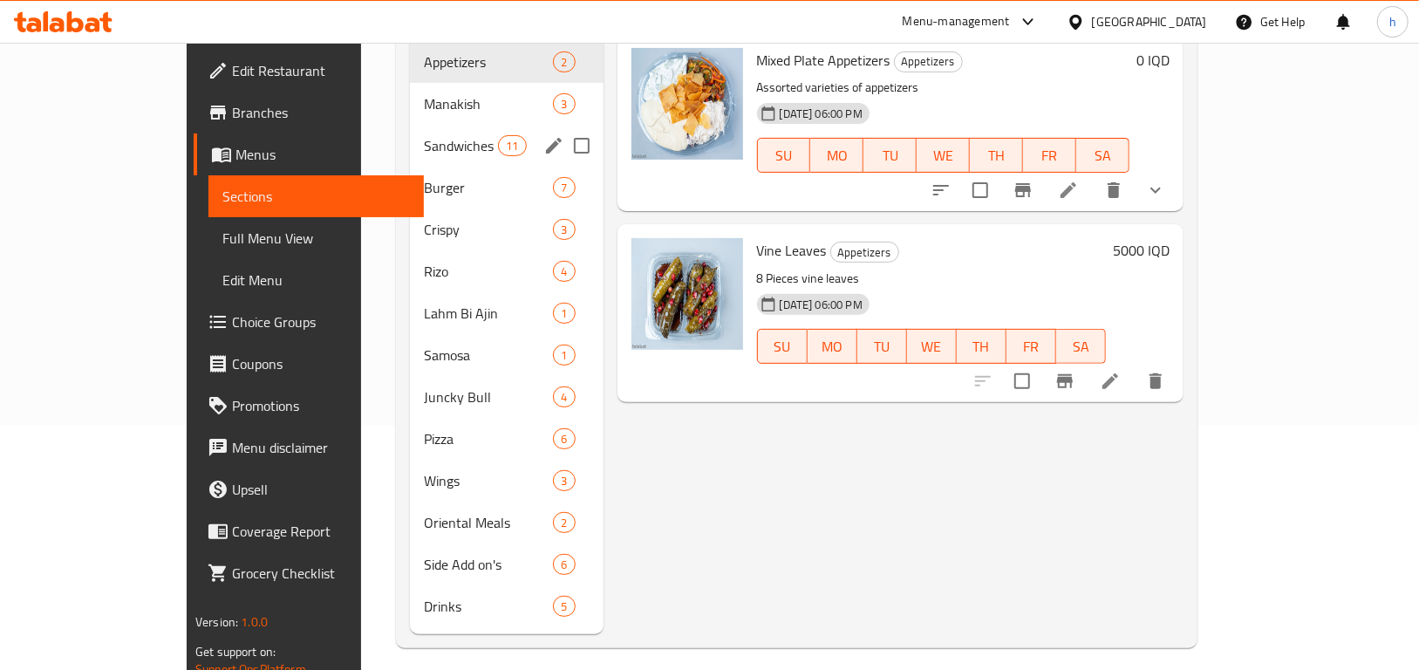
click at [410, 130] on div "Sandwiches 11" at bounding box center [507, 146] width 194 height 42
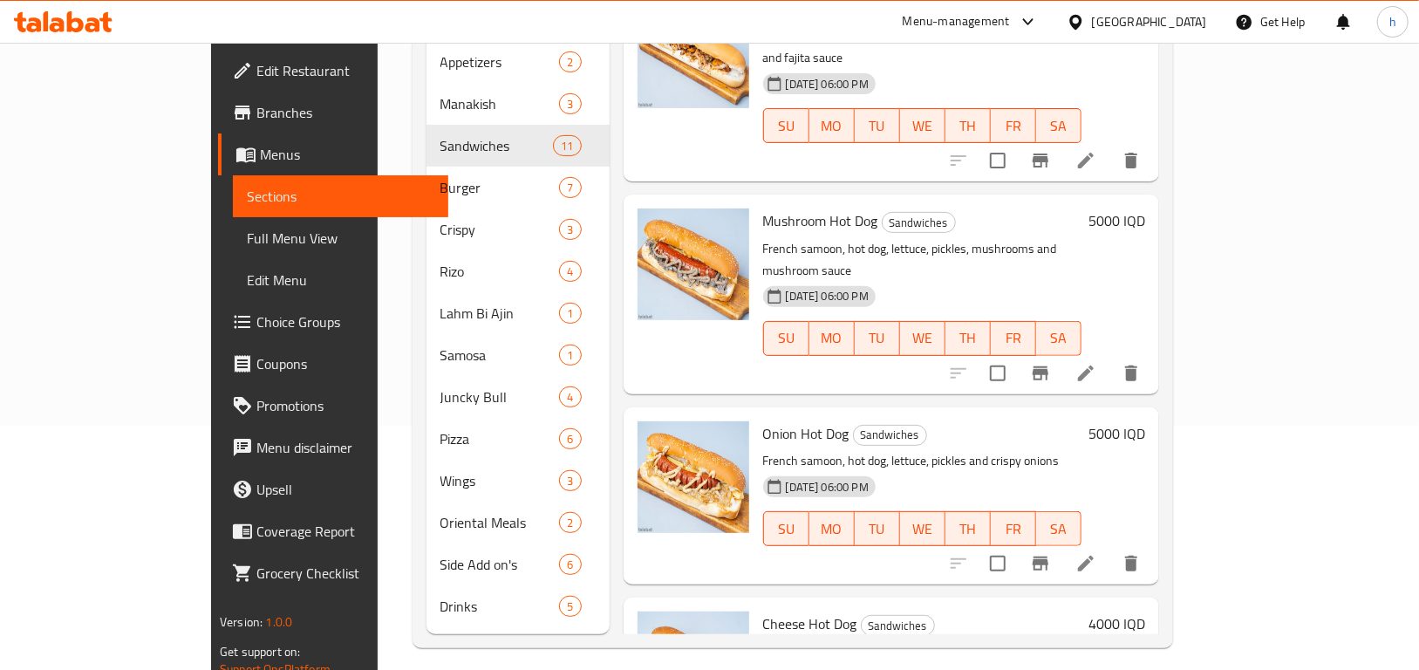
scroll to position [843, 0]
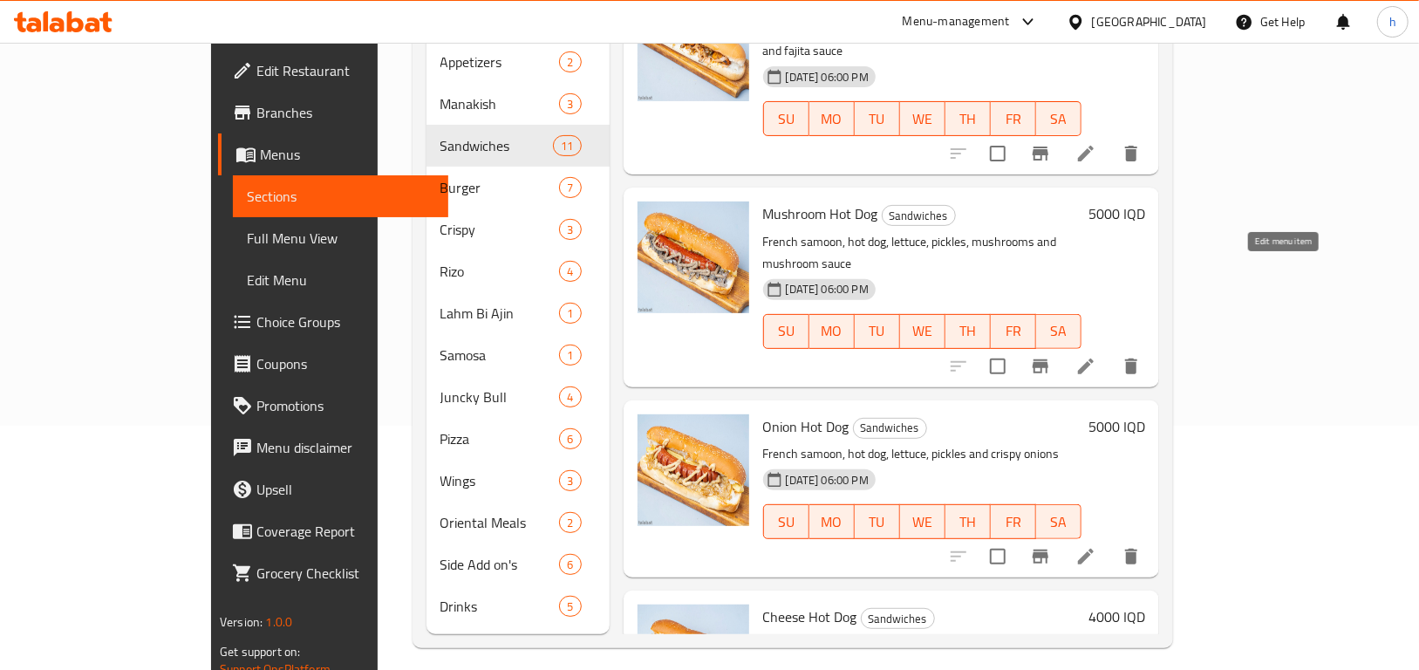
click at [1097, 356] on icon at bounding box center [1086, 366] width 21 height 21
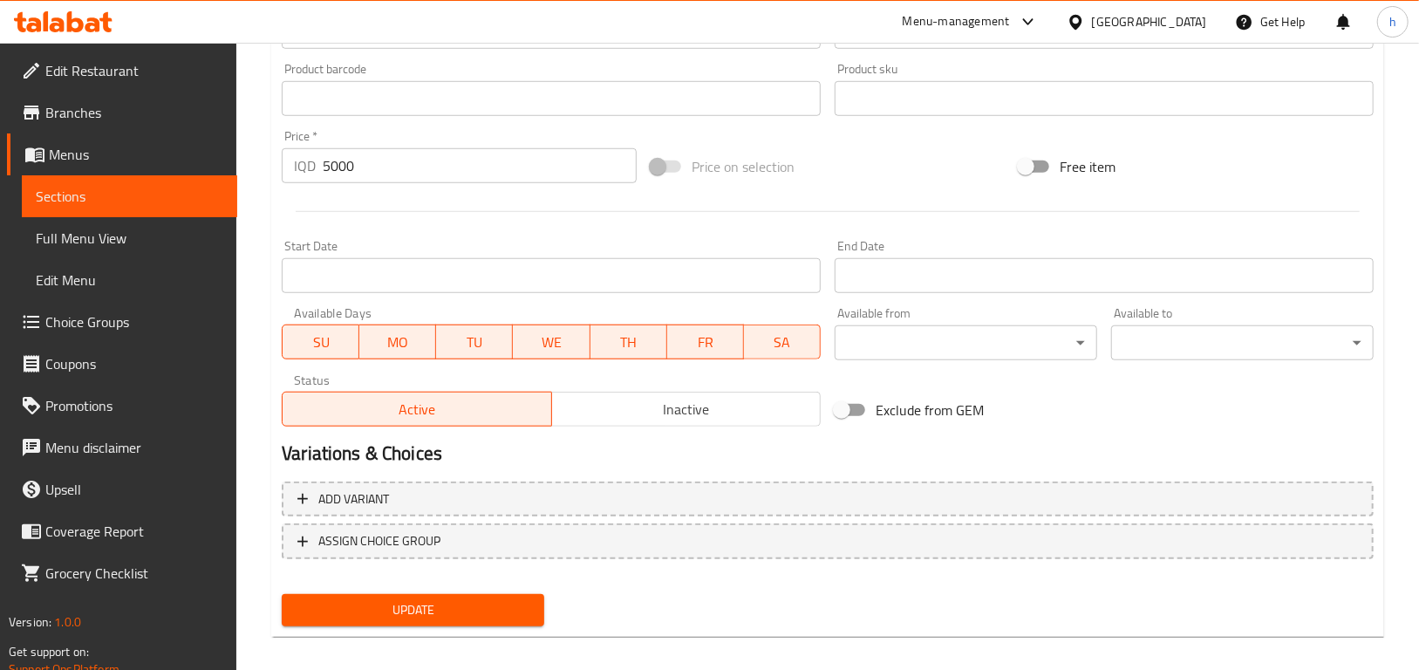
scroll to position [788, 0]
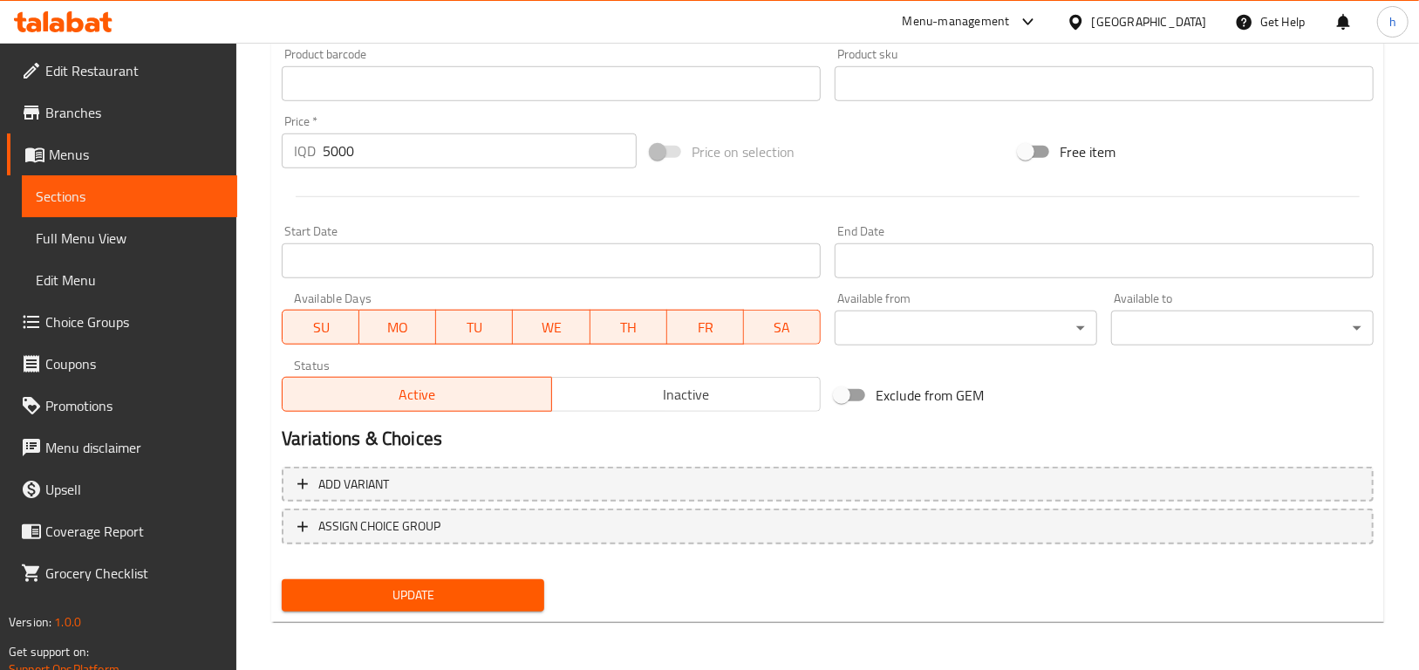
type textarea "صمون فرنسي، هوت دوج، خس، مخلل، فطر وصلصة فطر"
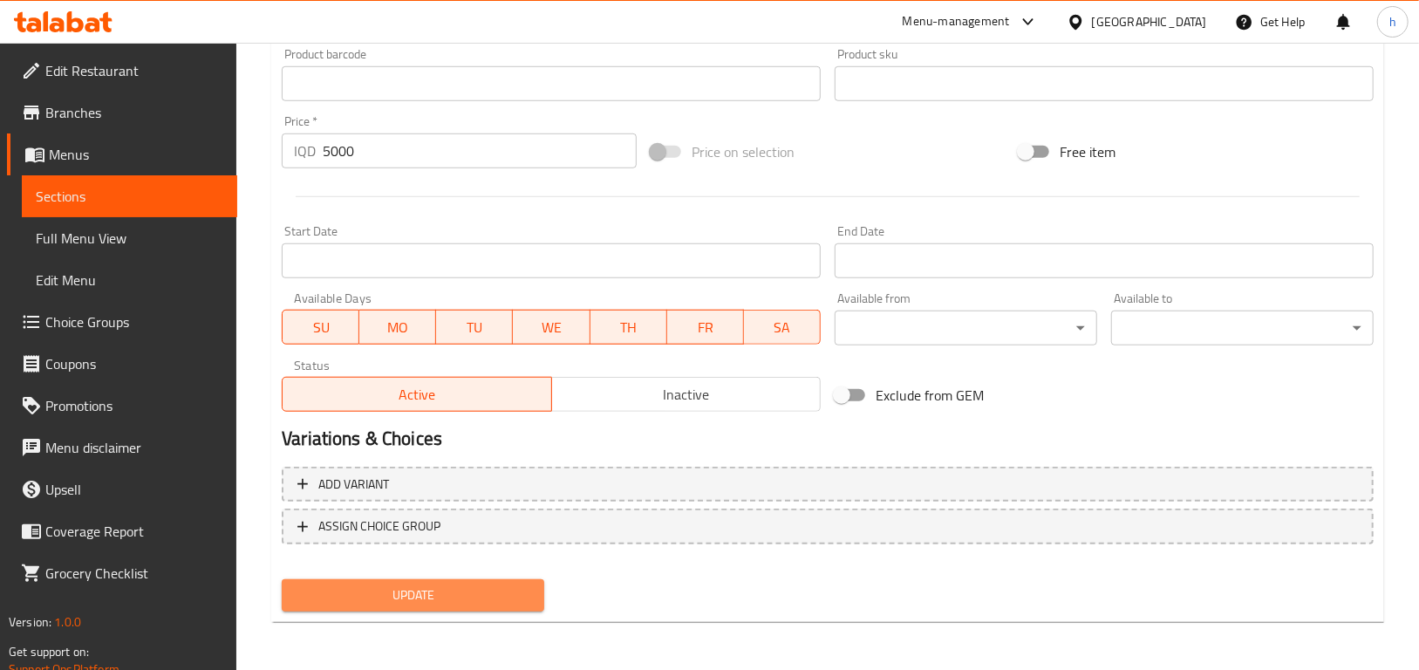
click at [502, 604] on span "Update" at bounding box center [413, 596] width 235 height 22
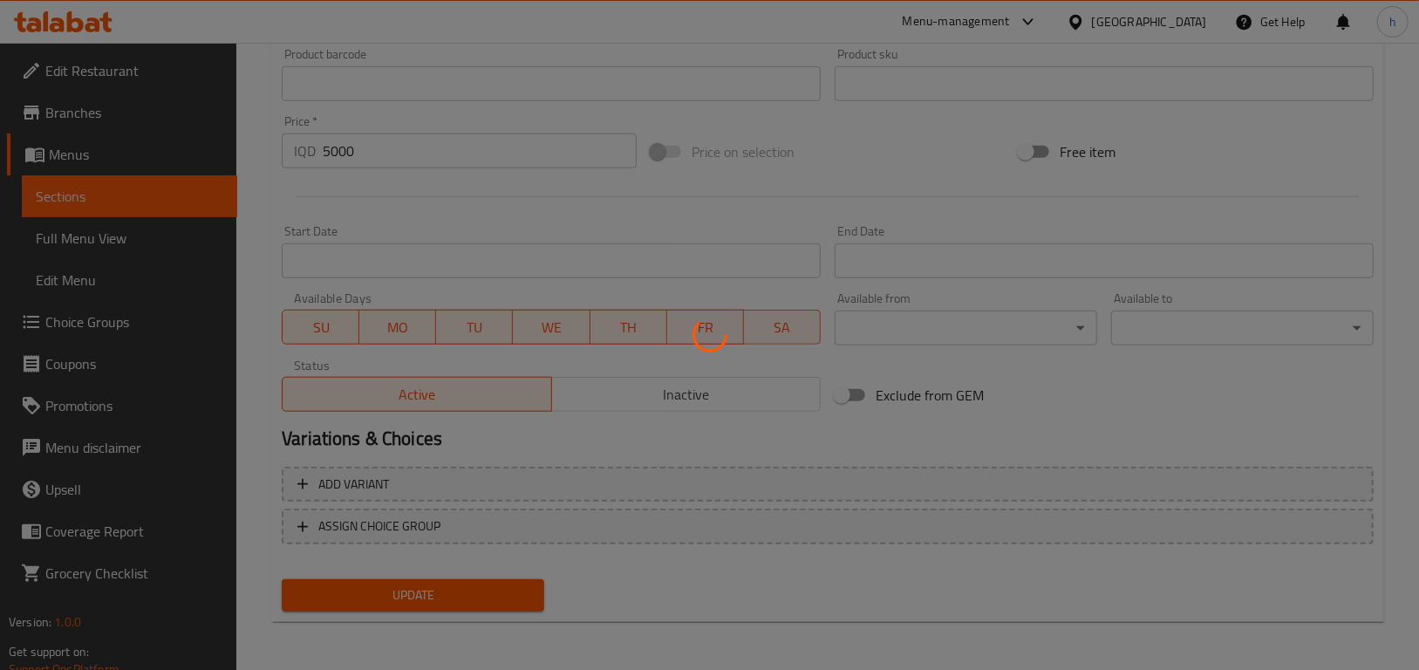
click at [77, 189] on div at bounding box center [709, 335] width 1419 height 670
click at [79, 202] on div at bounding box center [709, 335] width 1419 height 670
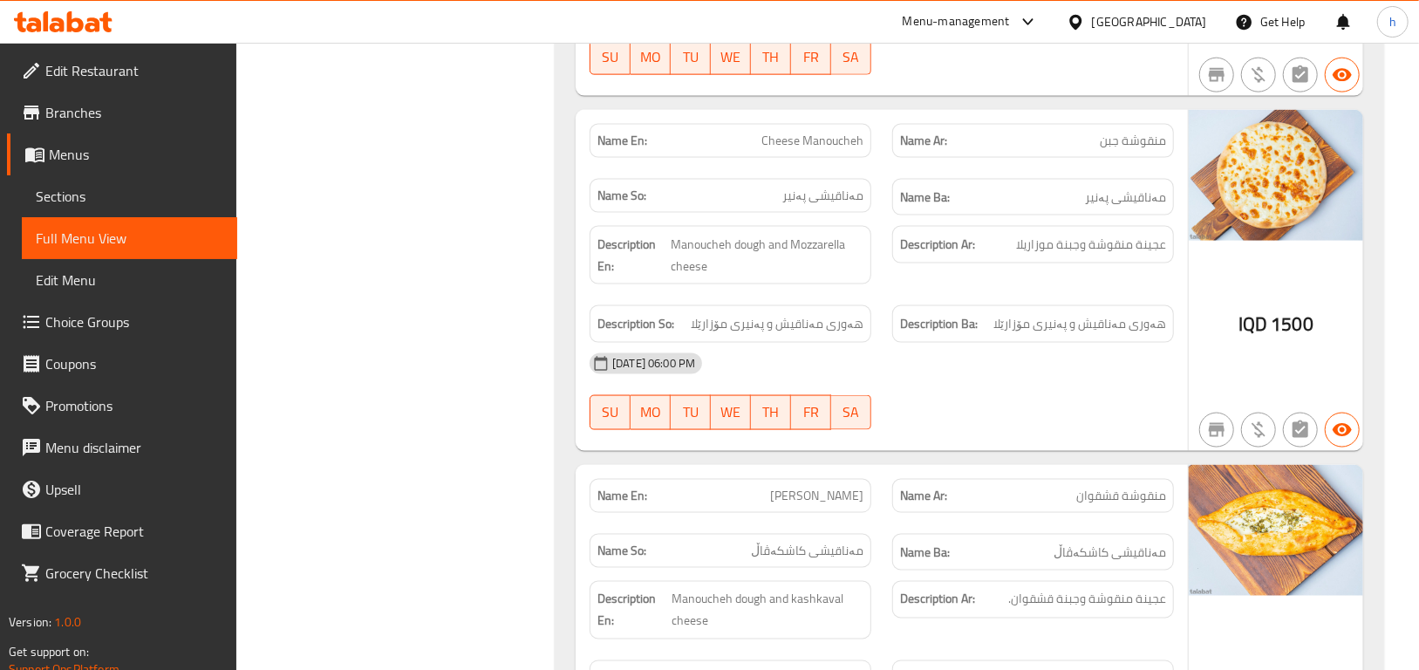
scroll to position [1414, 0]
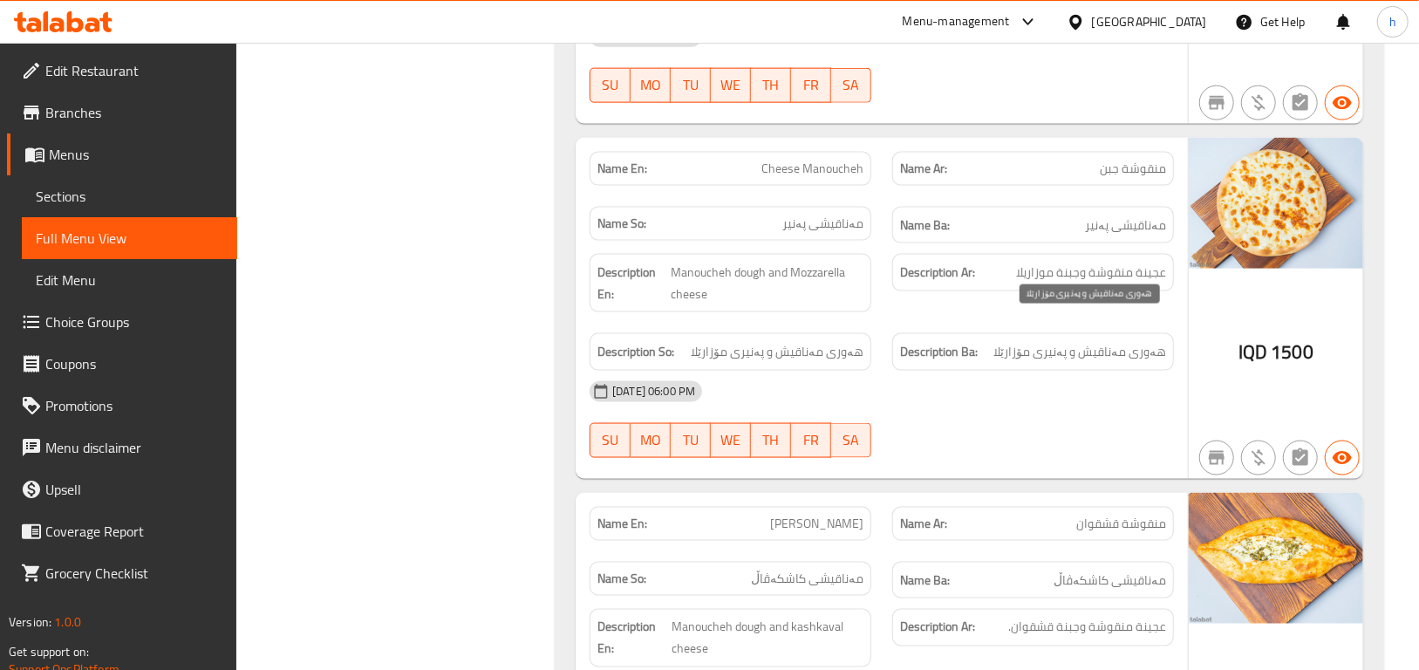
click at [1148, 341] on span "هەوری مەناقیش و پەنیری مۆزارێلا" at bounding box center [1080, 352] width 173 height 22
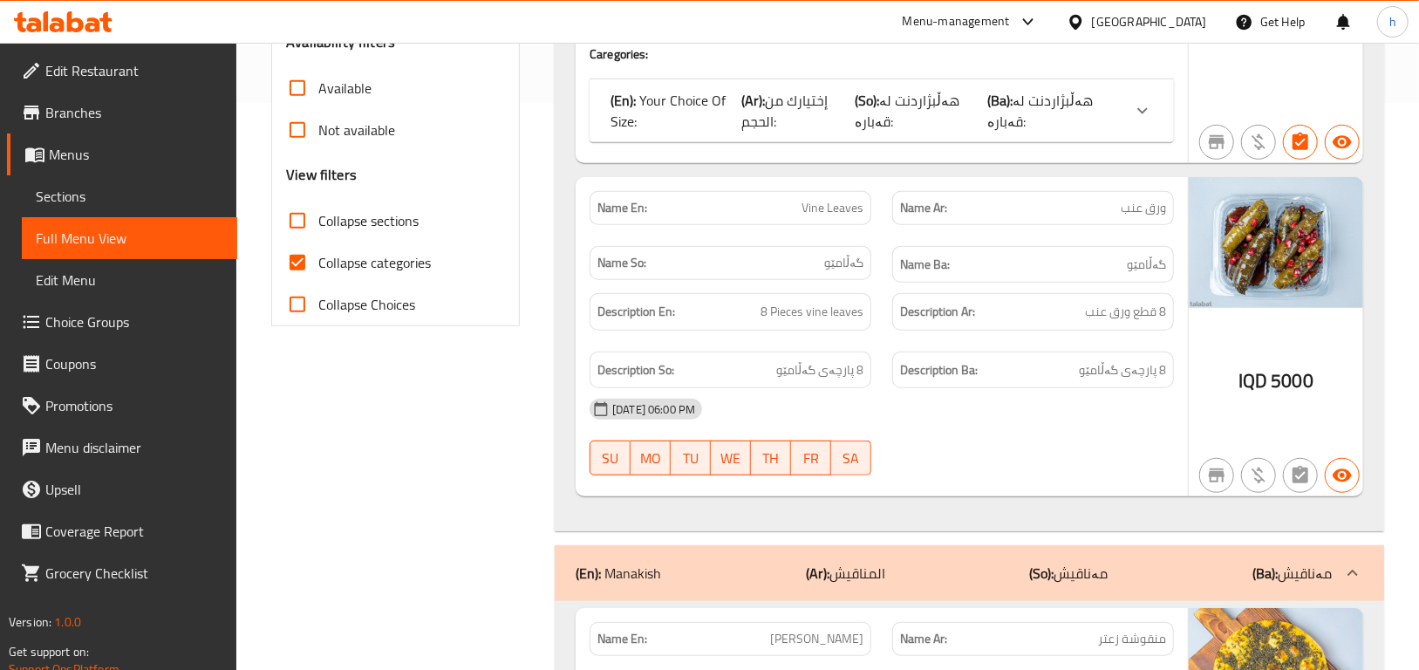
scroll to position [0, 0]
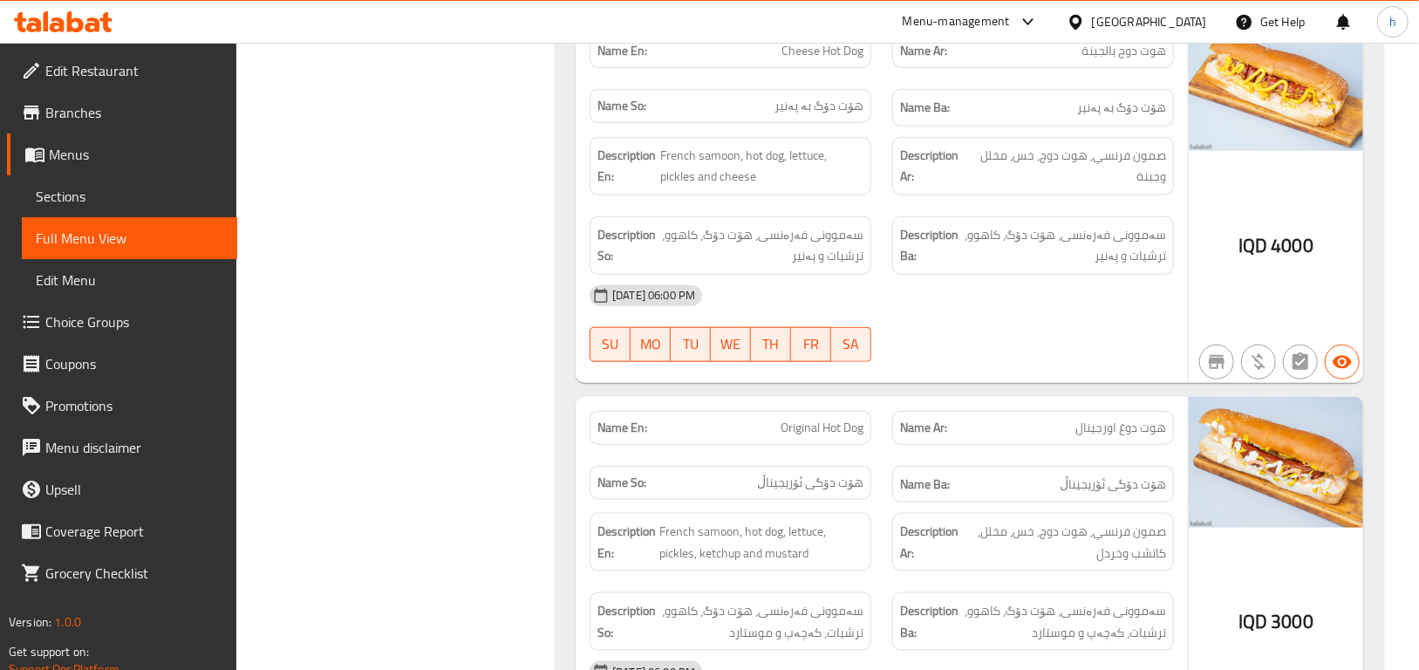
scroll to position [5187, 0]
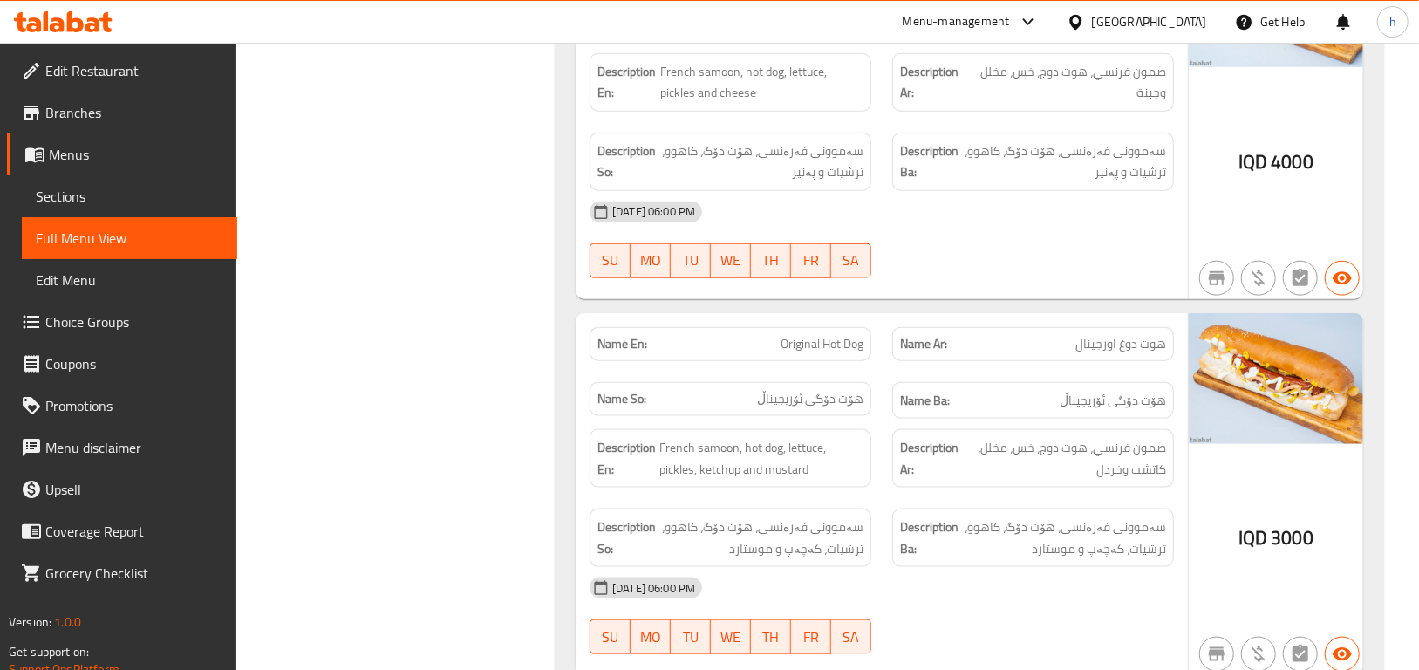
click at [1118, 335] on span "هوت دوغ اورجينال" at bounding box center [1121, 344] width 91 height 18
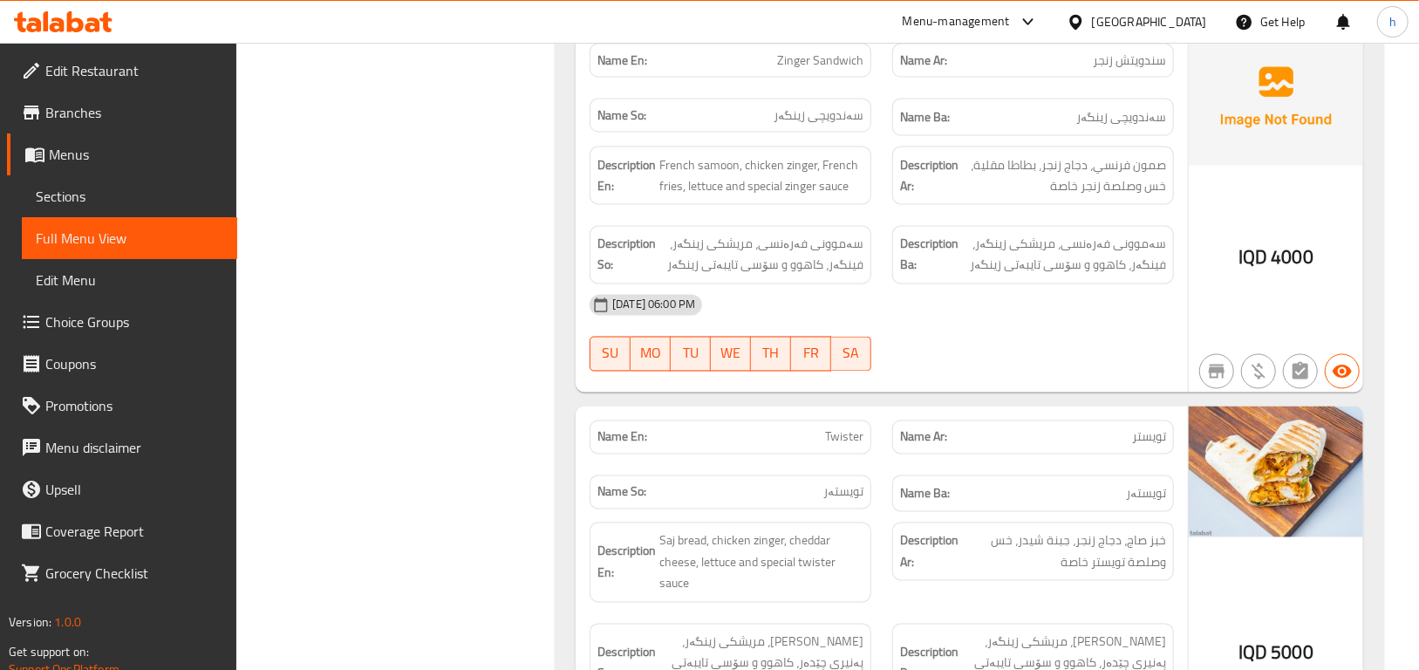
scroll to position [5594, 0]
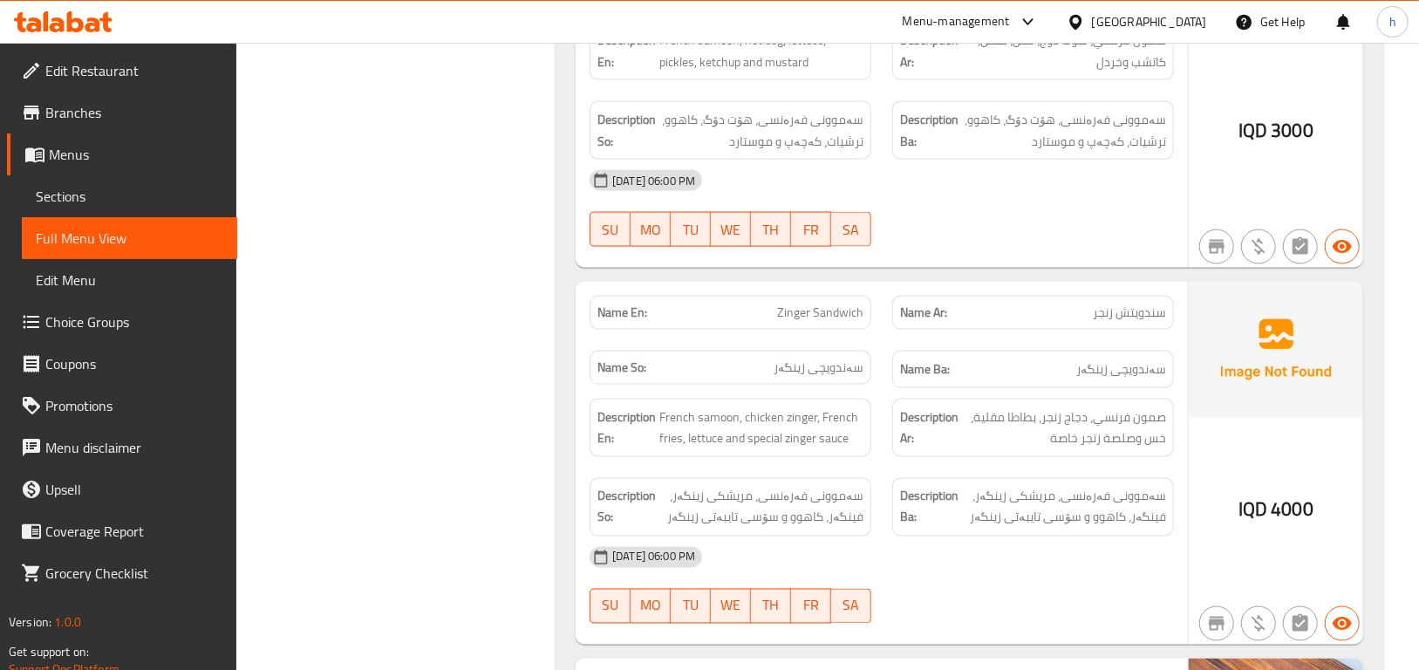
click at [1097, 468] on div "Description Ba: سەموونی فەرەنسی، مریشکی زینگەر، فینگەر، کاهوو و سۆسی تایبەتی زی…" at bounding box center [1033, 507] width 303 height 79
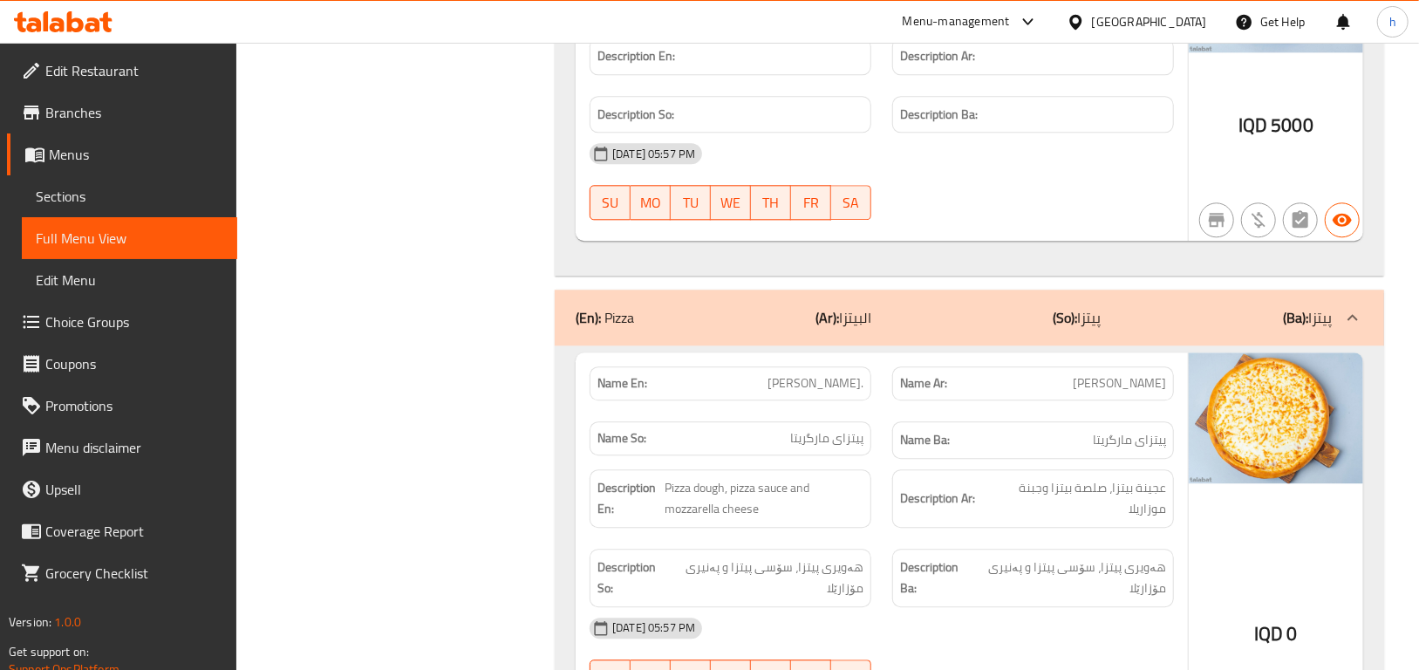
scroll to position [14858, 0]
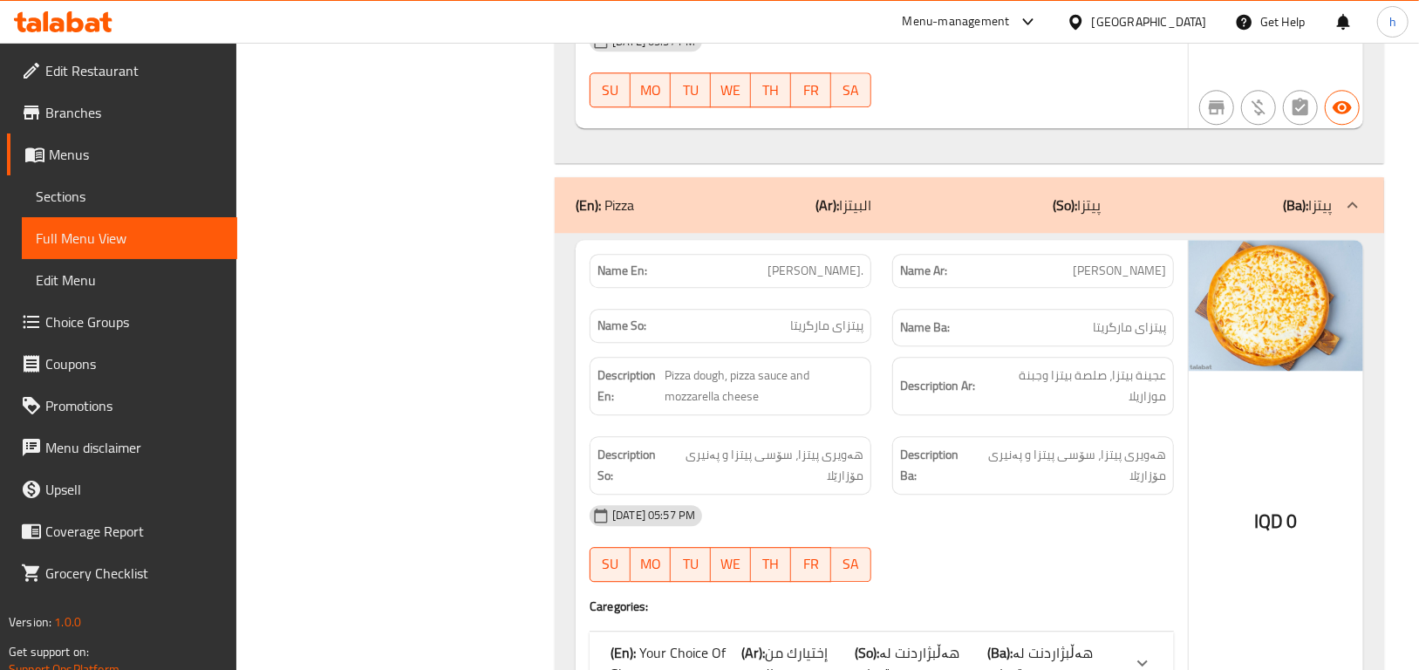
click at [182, 244] on span "Full Menu View" at bounding box center [130, 238] width 188 height 21
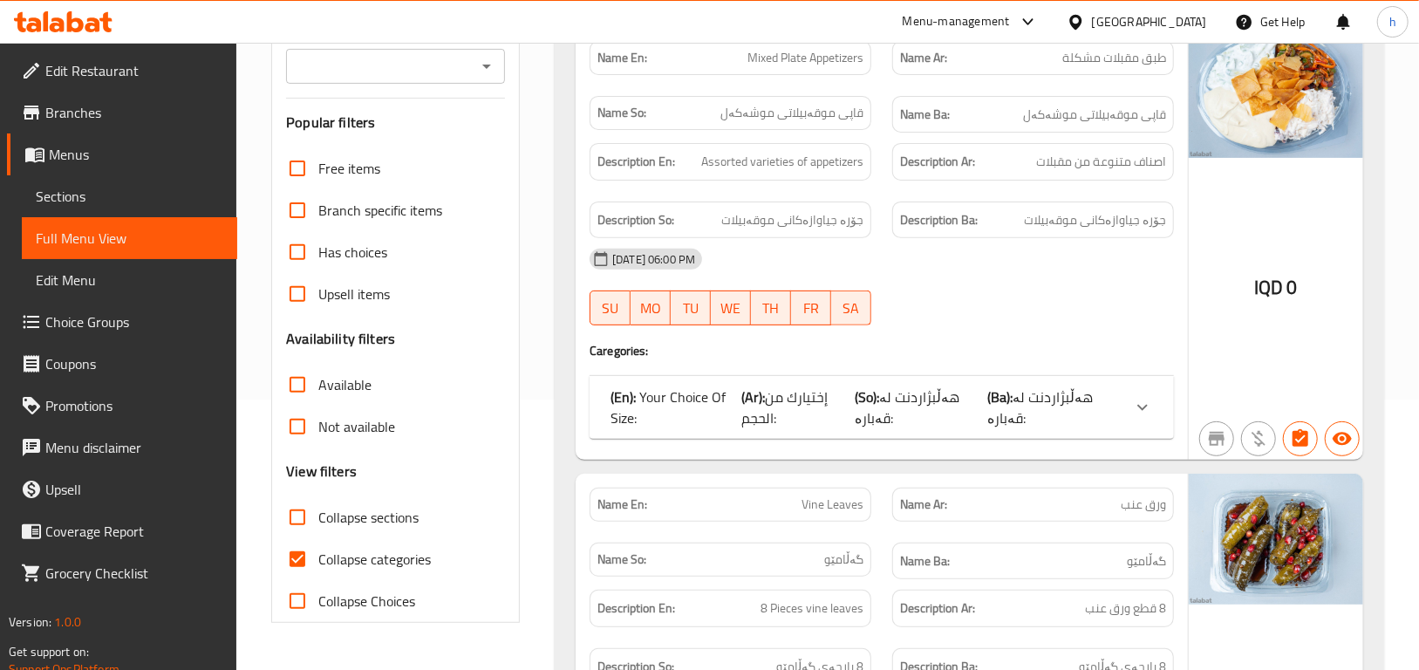
scroll to position [102, 0]
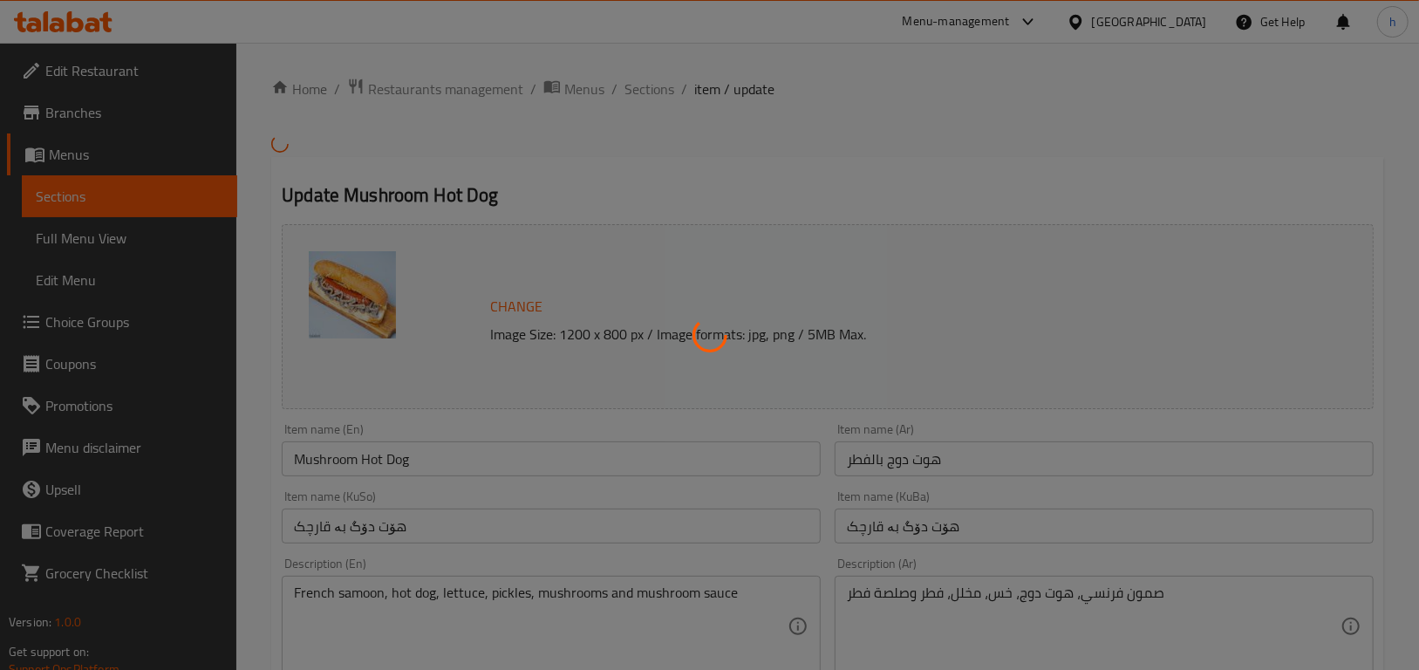
click at [85, 202] on div at bounding box center [709, 335] width 1419 height 670
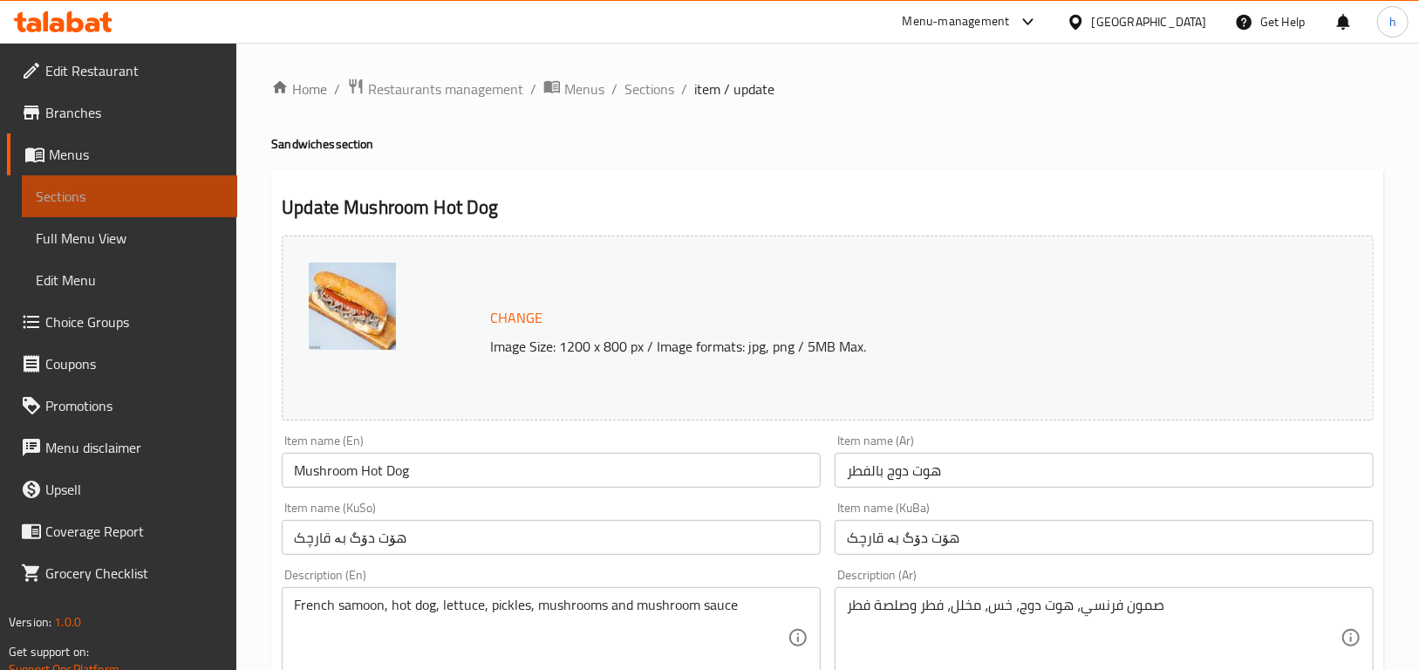
click at [133, 202] on span "Sections" at bounding box center [130, 196] width 188 height 21
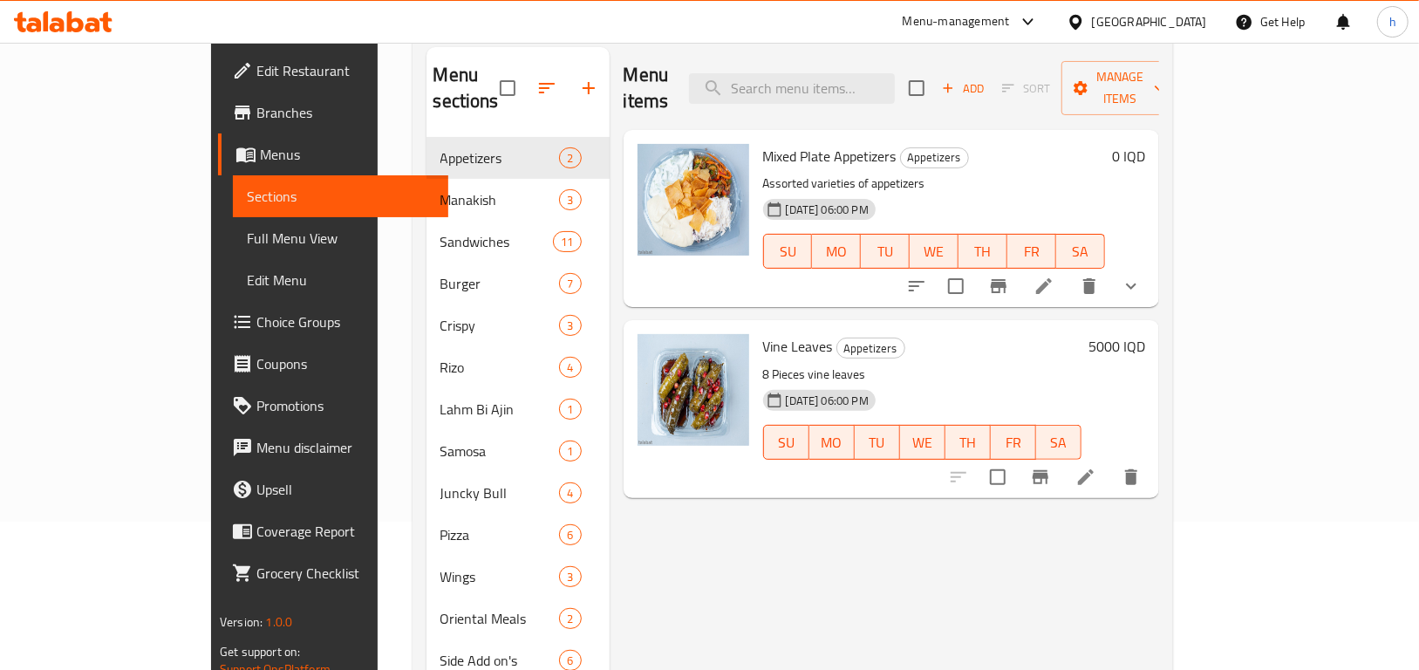
scroll to position [244, 0]
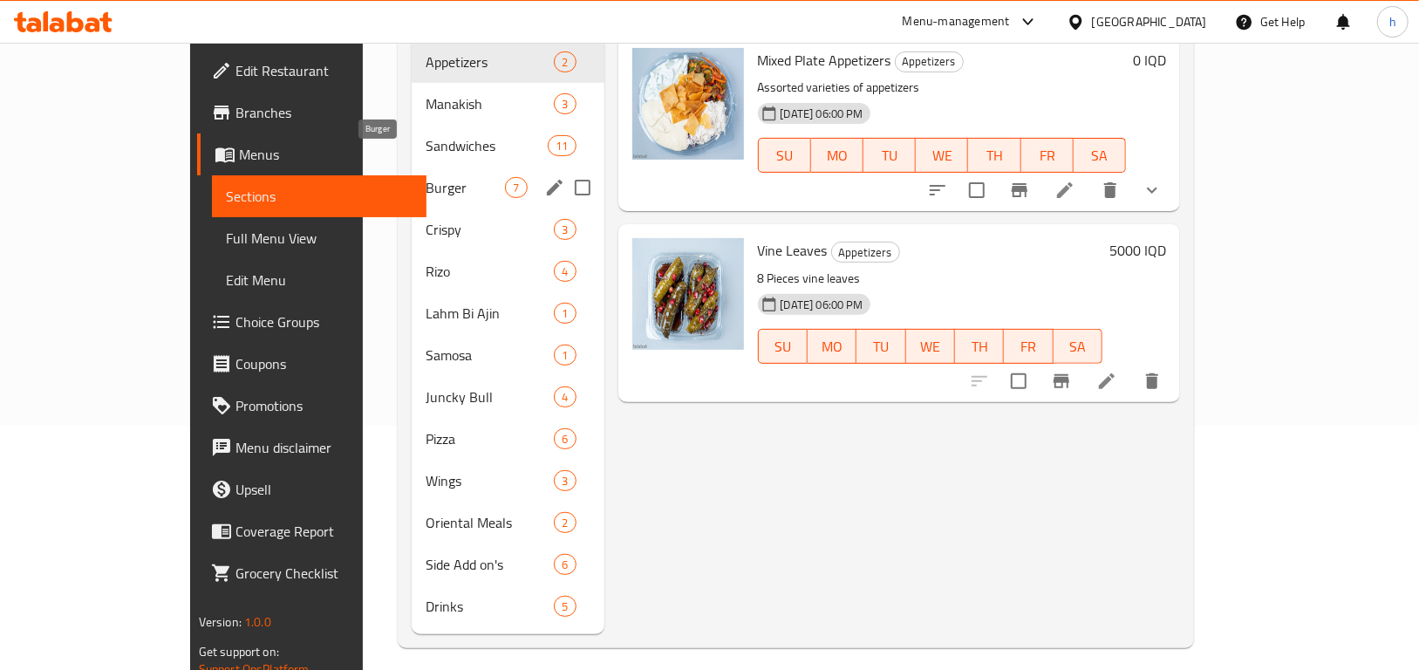
click at [426, 135] on span "Sandwiches" at bounding box center [487, 145] width 122 height 21
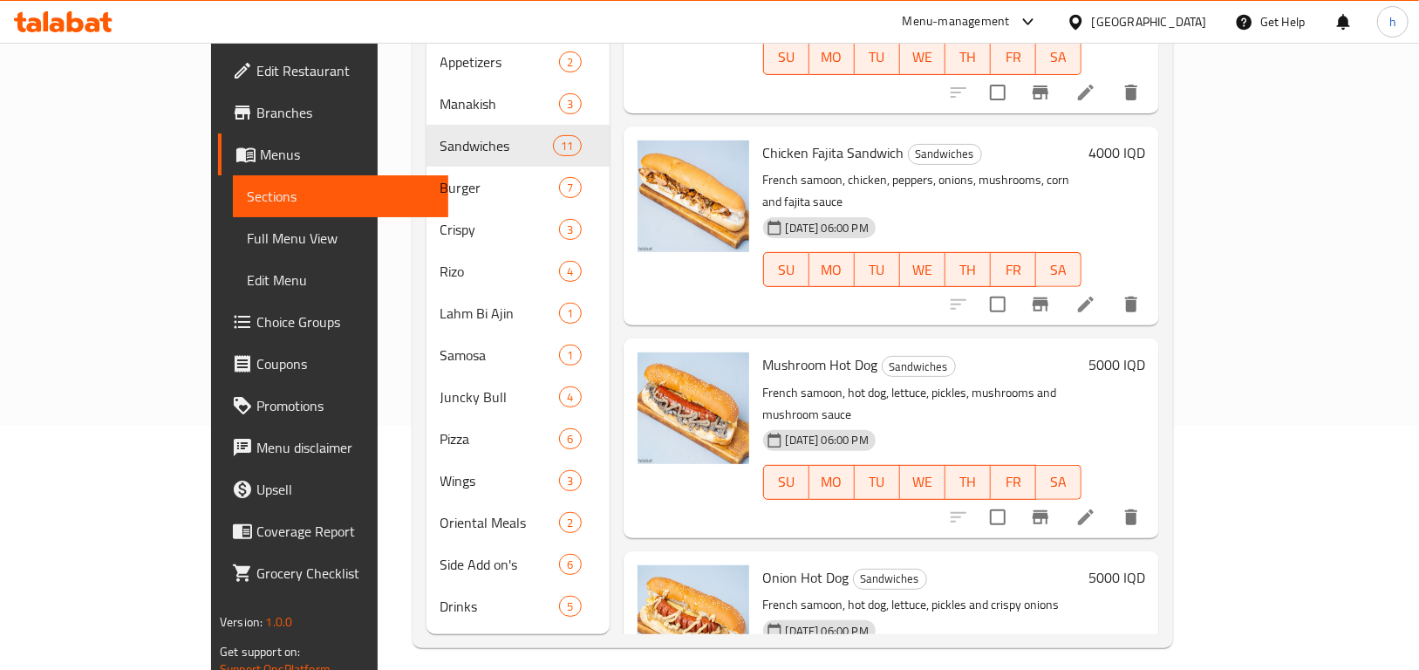
scroll to position [697, 0]
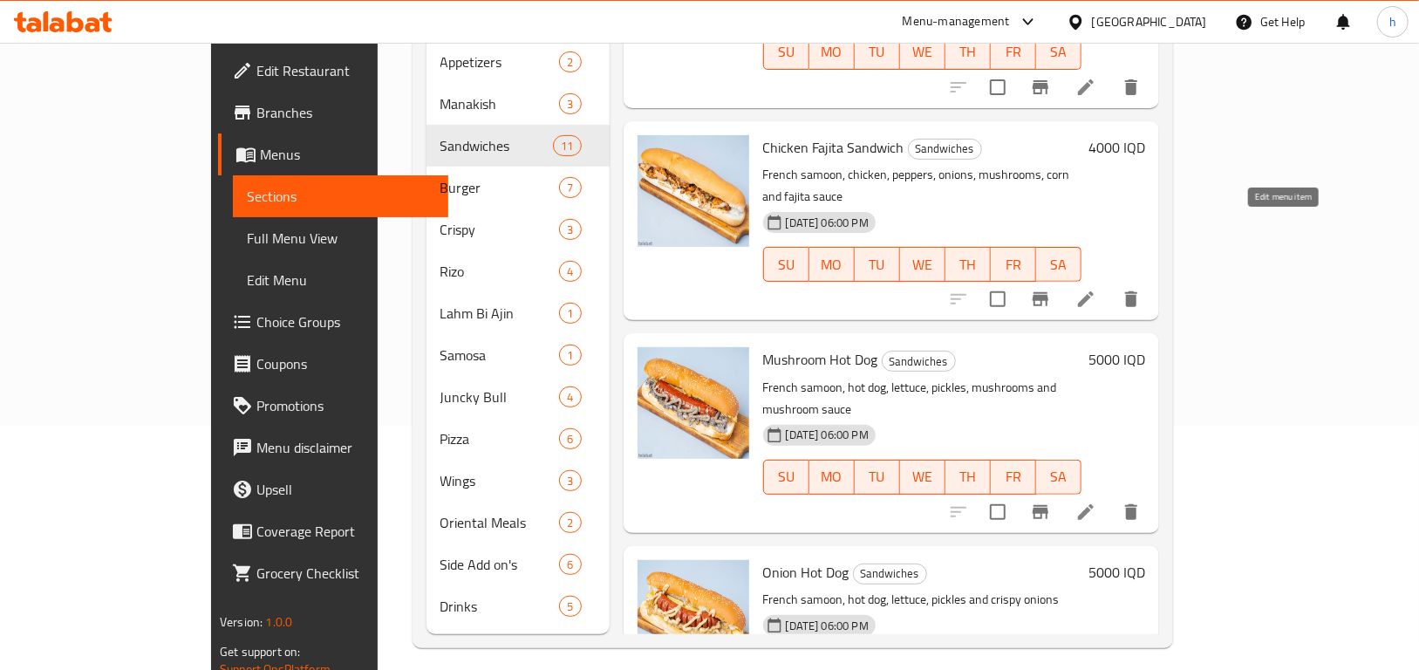
click at [1097, 289] on icon at bounding box center [1086, 299] width 21 height 21
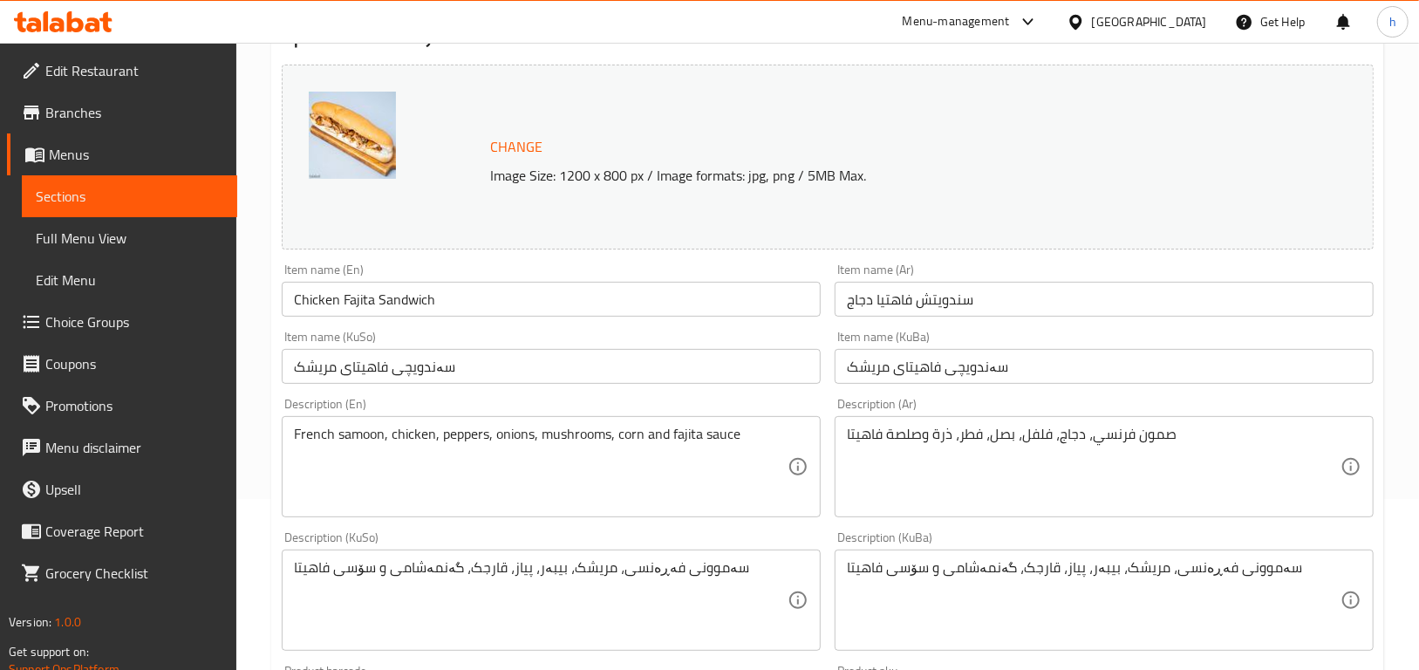
scroll to position [214, 0]
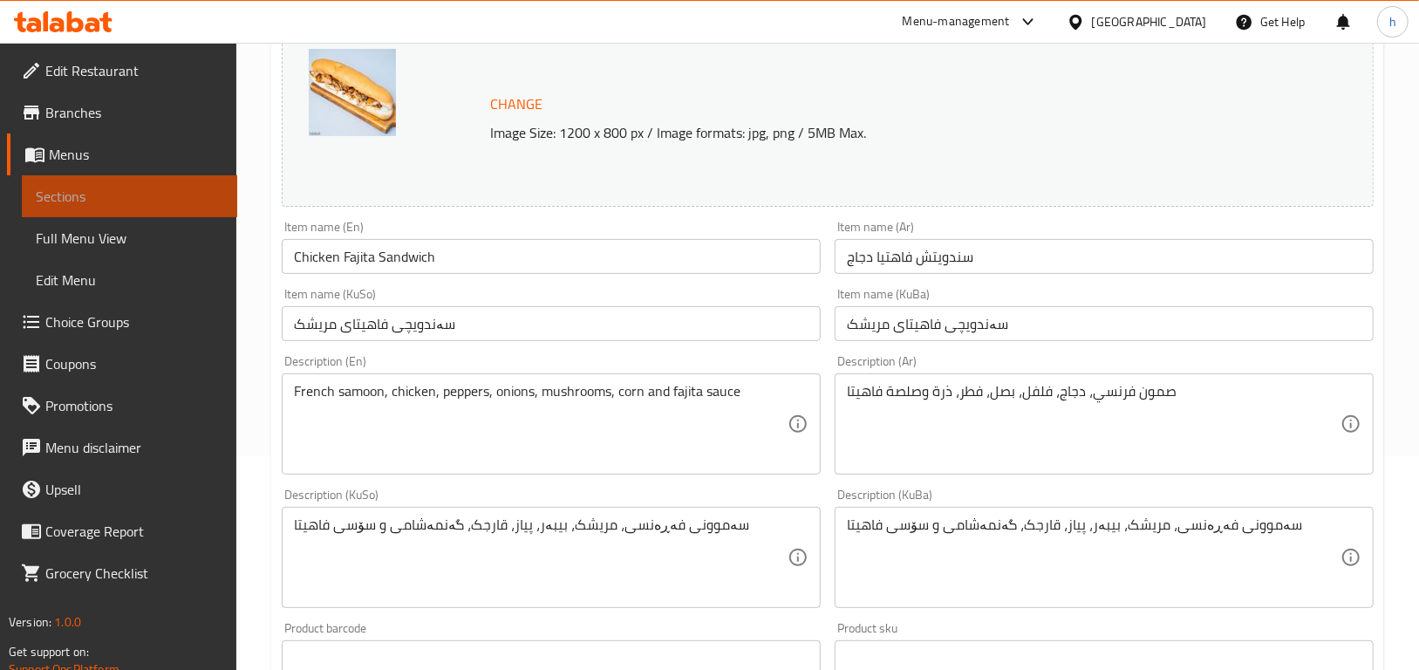
click at [156, 192] on span "Sections" at bounding box center [130, 196] width 188 height 21
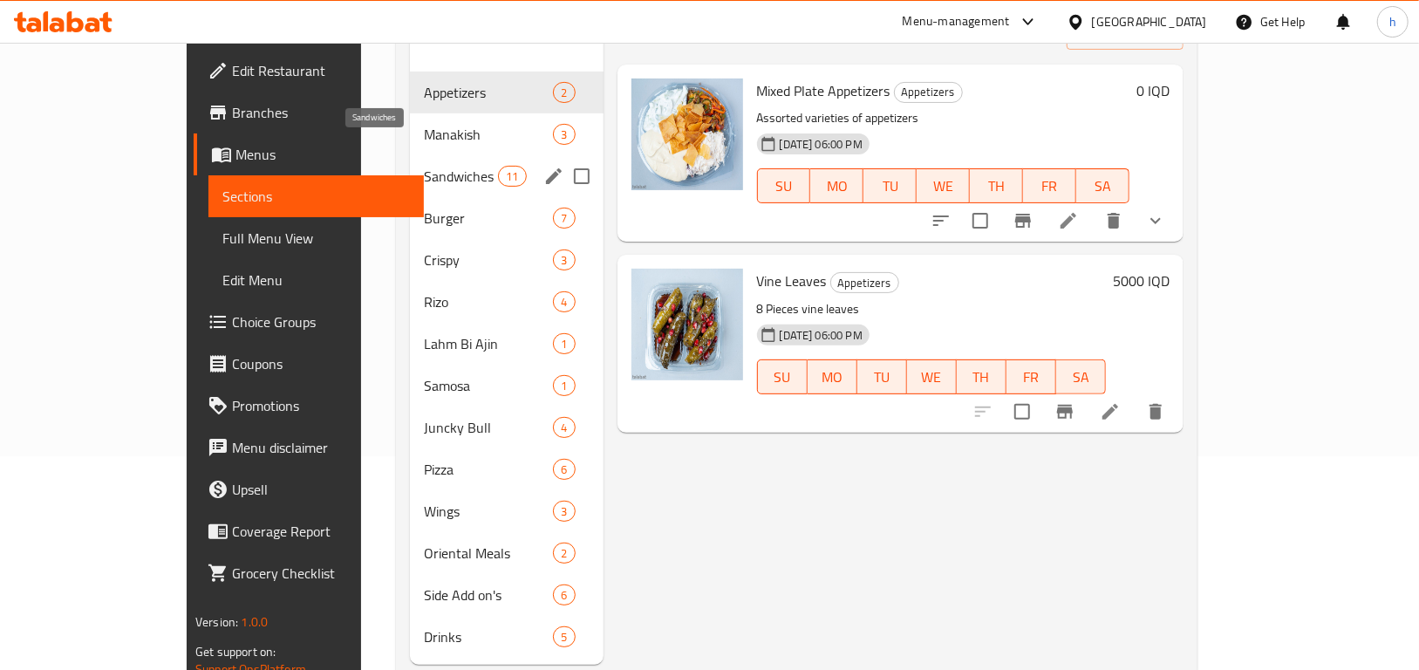
click at [424, 166] on span "Sandwiches" at bounding box center [461, 176] width 74 height 21
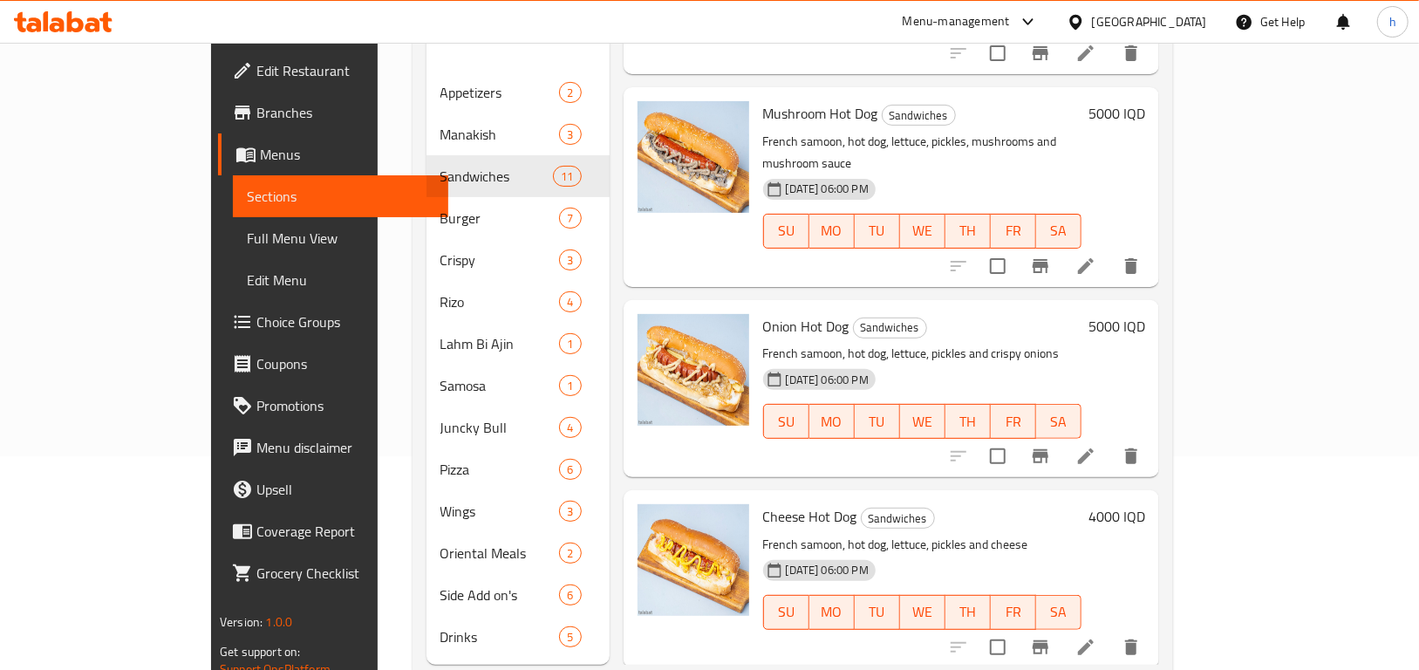
scroll to position [986, 0]
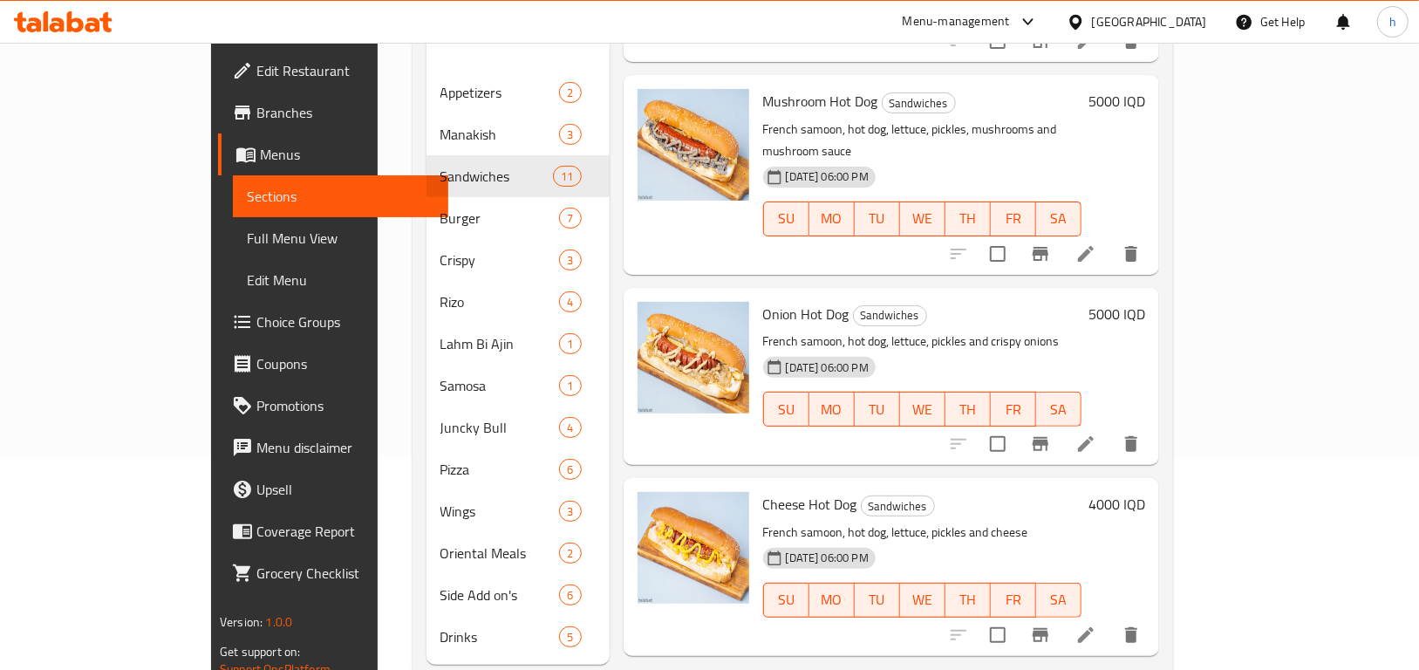
click at [1152, 423] on div at bounding box center [1045, 444] width 215 height 42
click at [1097, 434] on icon at bounding box center [1086, 444] width 21 height 21
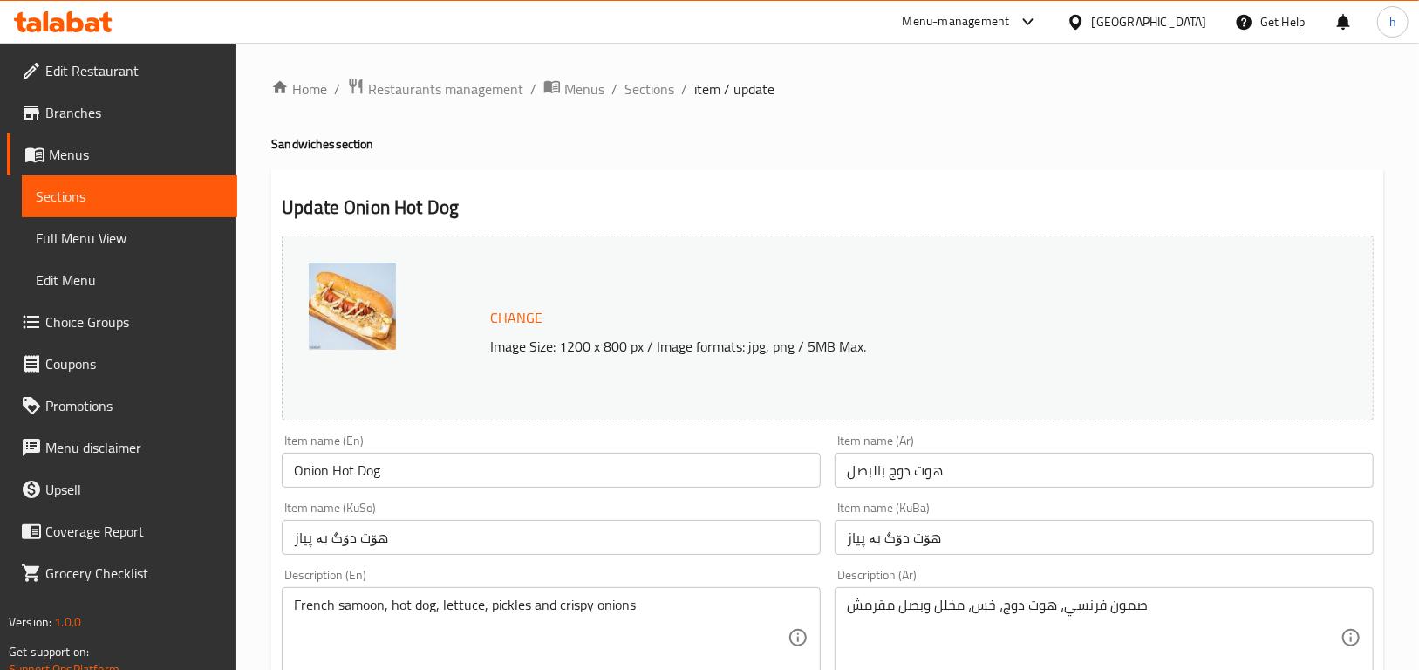
click at [104, 192] on span "Sections" at bounding box center [130, 196] width 188 height 21
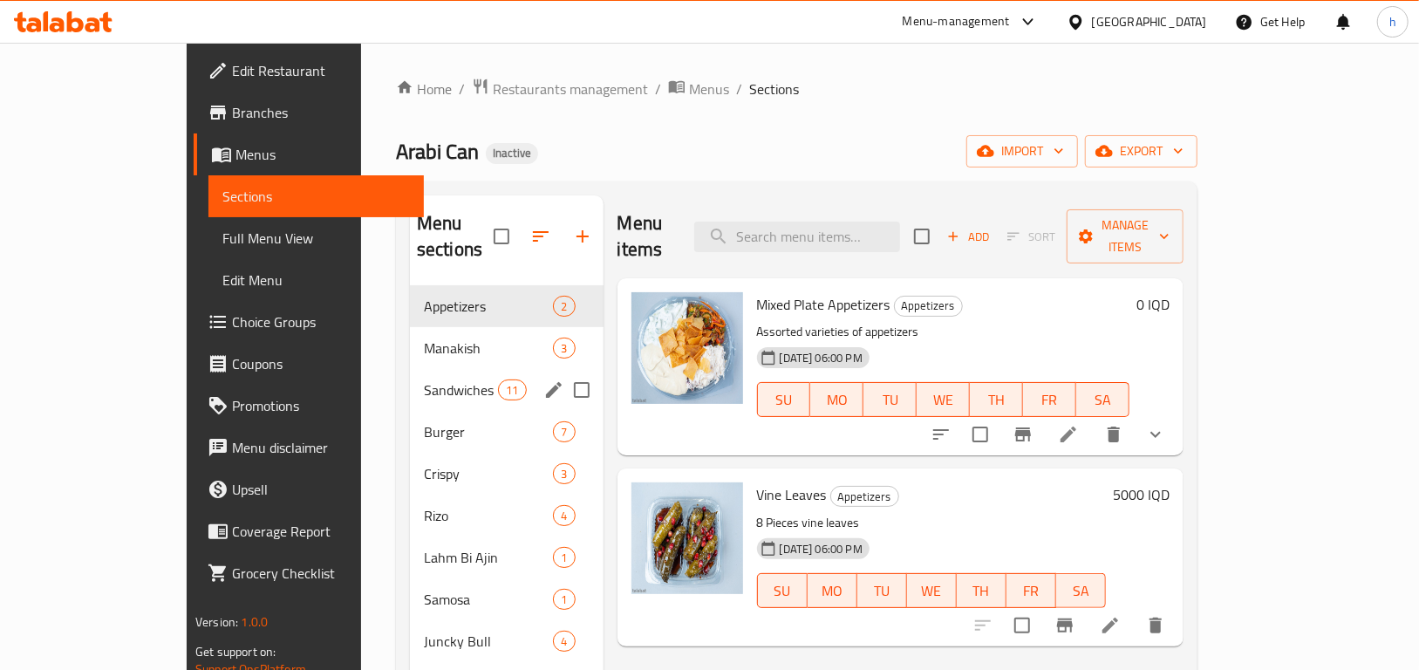
click at [424, 380] on span "Sandwiches" at bounding box center [461, 390] width 74 height 21
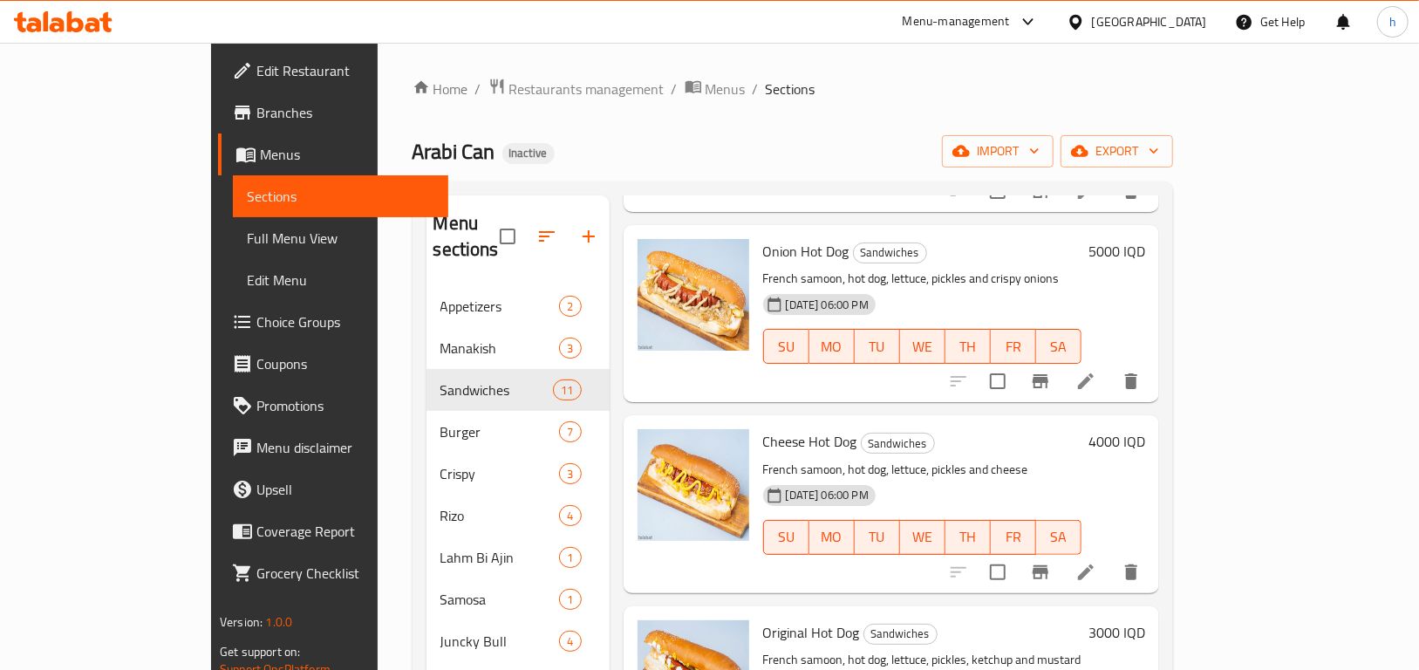
scroll to position [1277, 0]
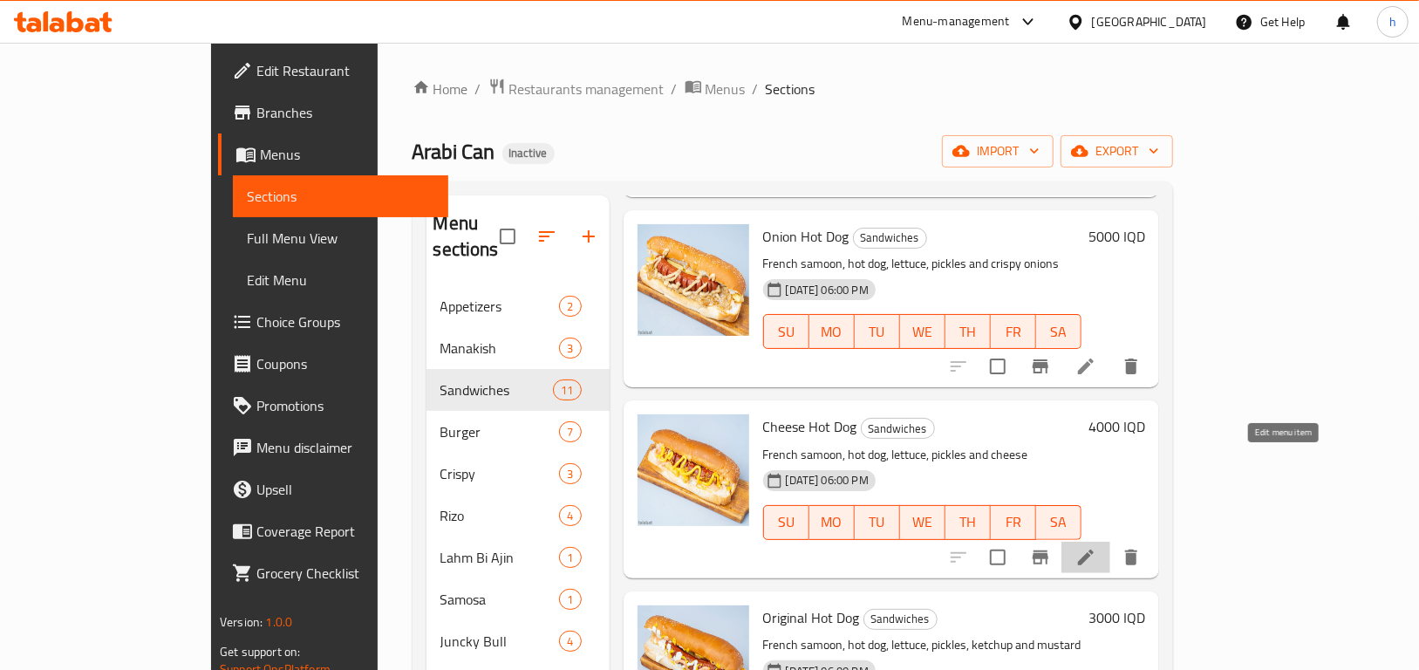
click at [1097, 547] on icon at bounding box center [1086, 557] width 21 height 21
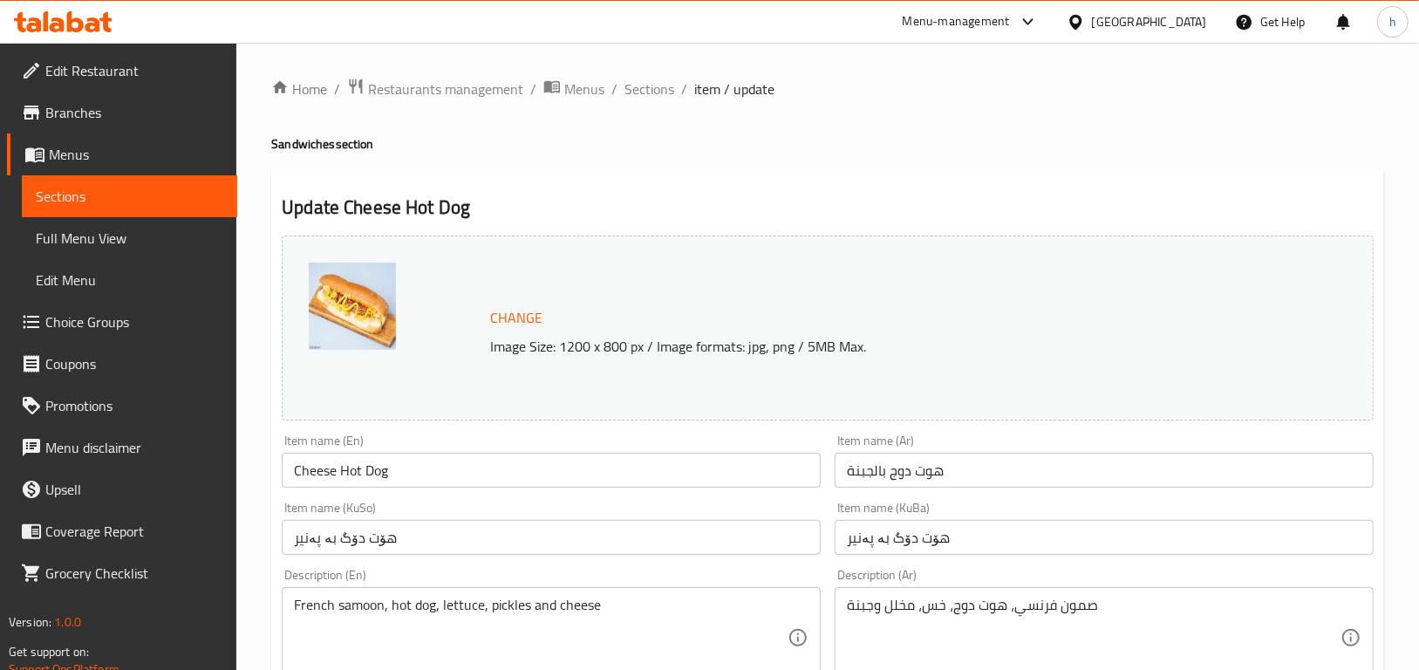
click at [28, 191] on link "Sections" at bounding box center [129, 196] width 215 height 42
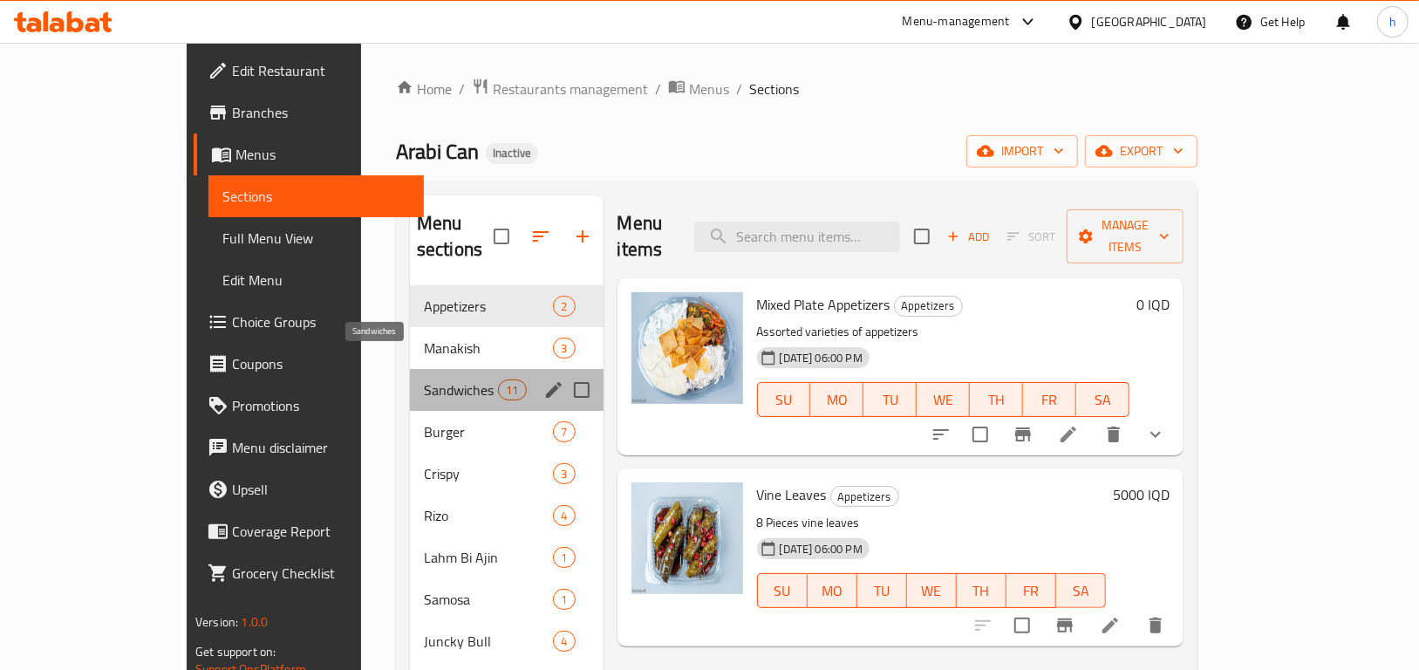
click at [424, 380] on span "Sandwiches" at bounding box center [461, 390] width 74 height 21
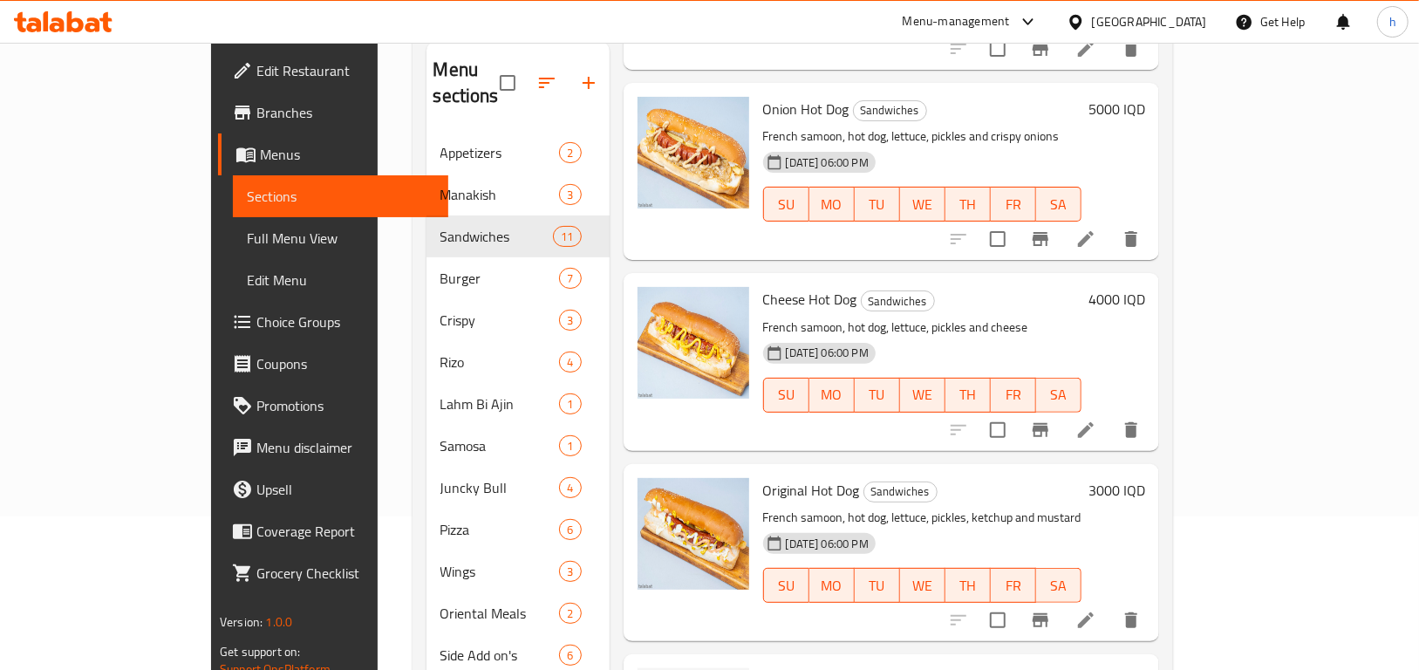
scroll to position [244, 0]
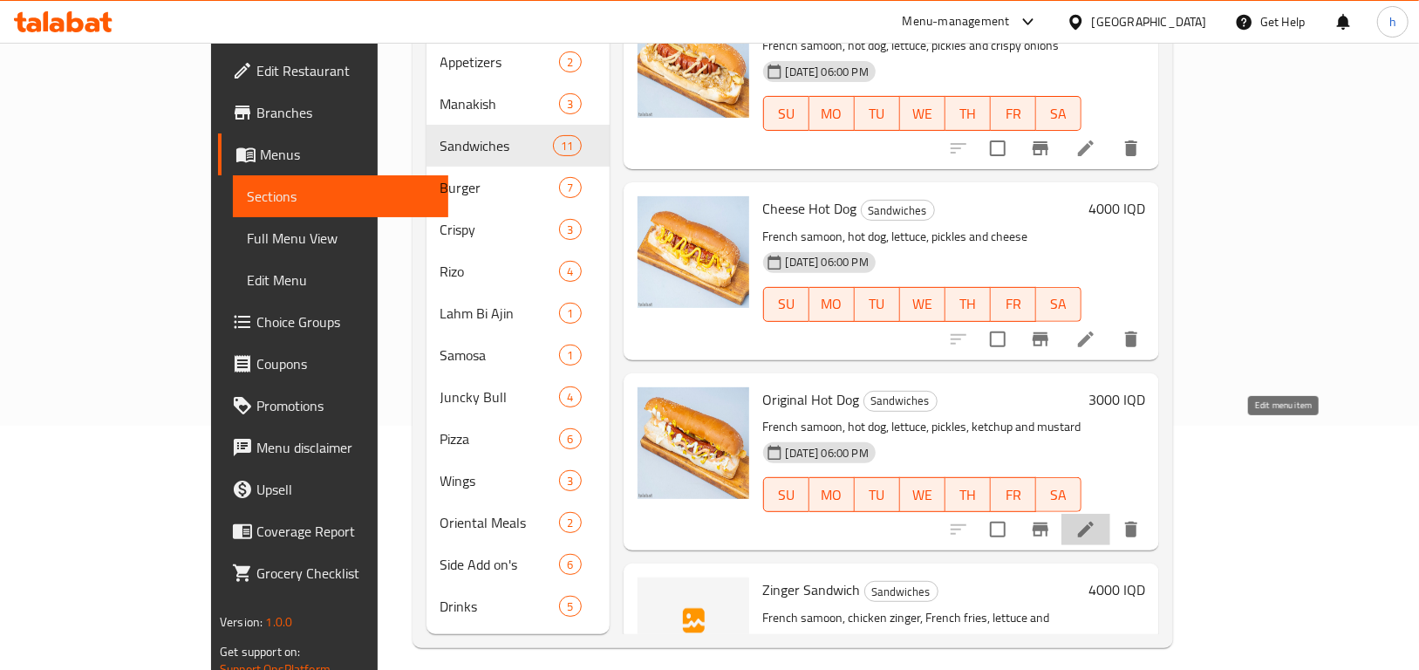
click at [1097, 519] on icon at bounding box center [1086, 529] width 21 height 21
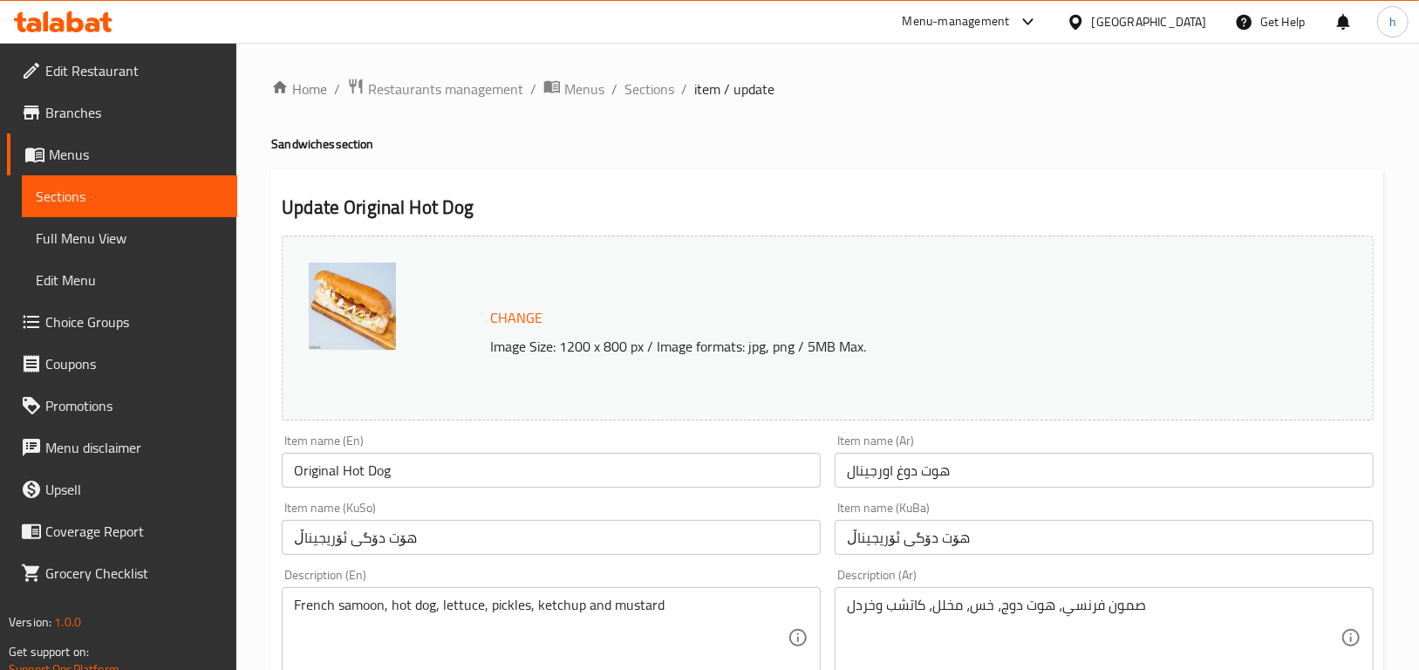
click at [902, 474] on input "هوت دوغ اورجينال" at bounding box center [1104, 470] width 539 height 35
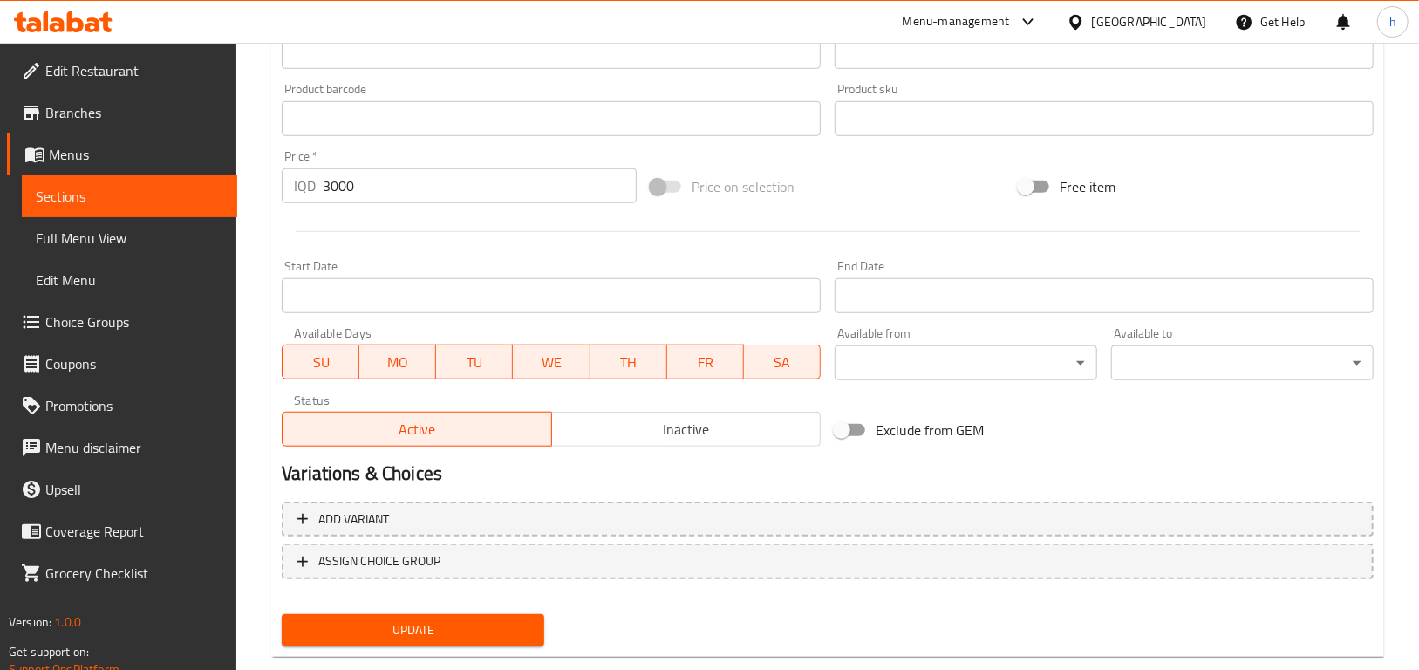
scroll to position [788, 0]
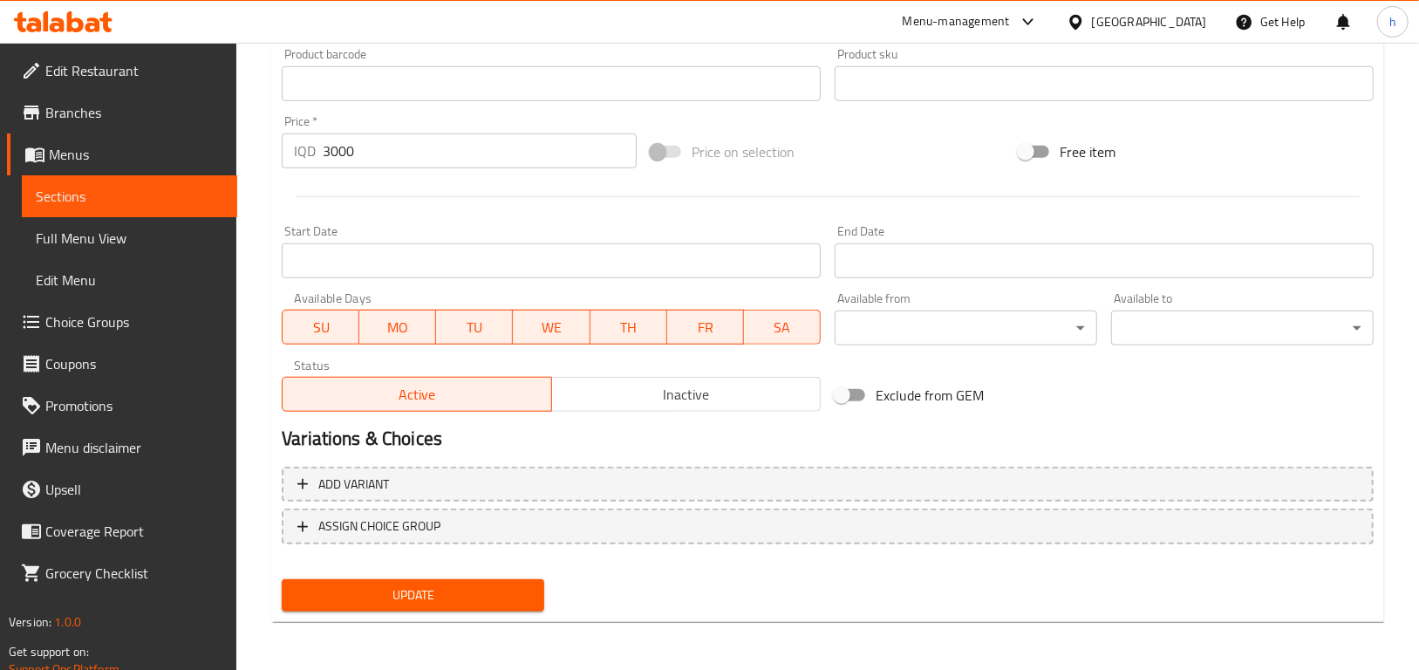
type input "هوت دوج اورجينال"
click at [494, 599] on span "Update" at bounding box center [413, 596] width 235 height 22
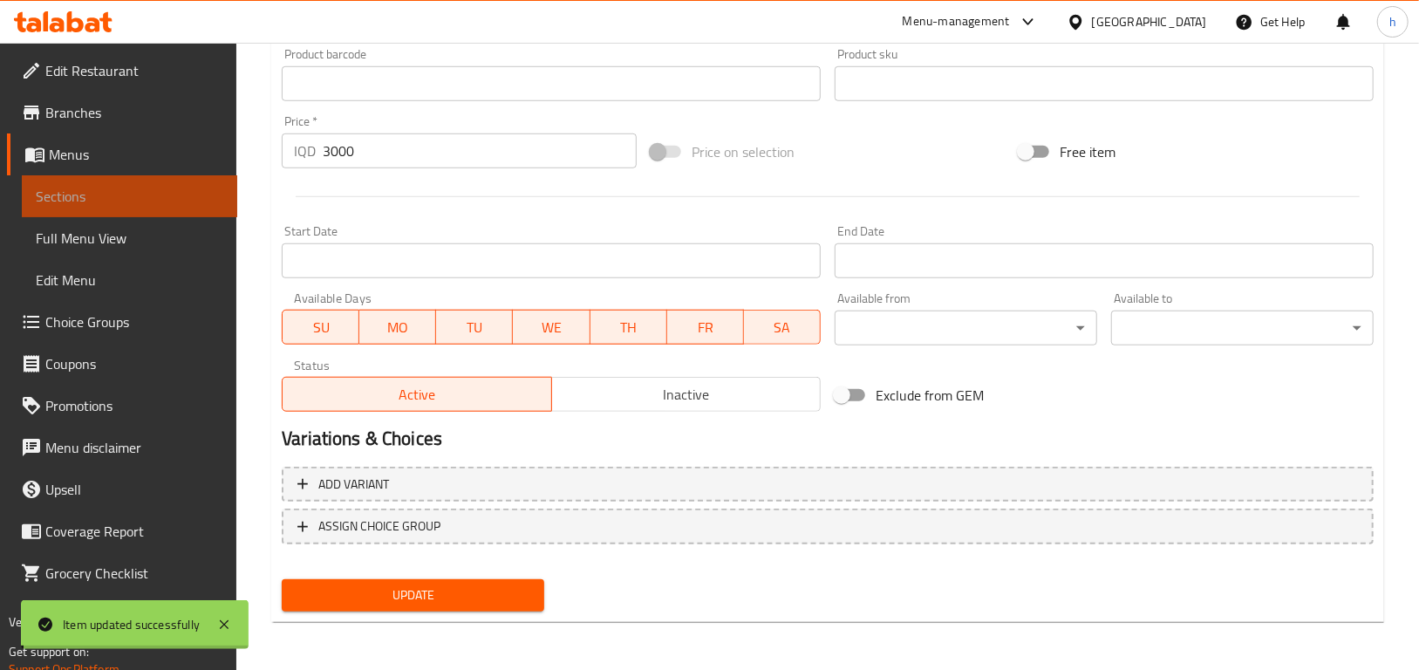
click at [125, 206] on span "Sections" at bounding box center [130, 196] width 188 height 21
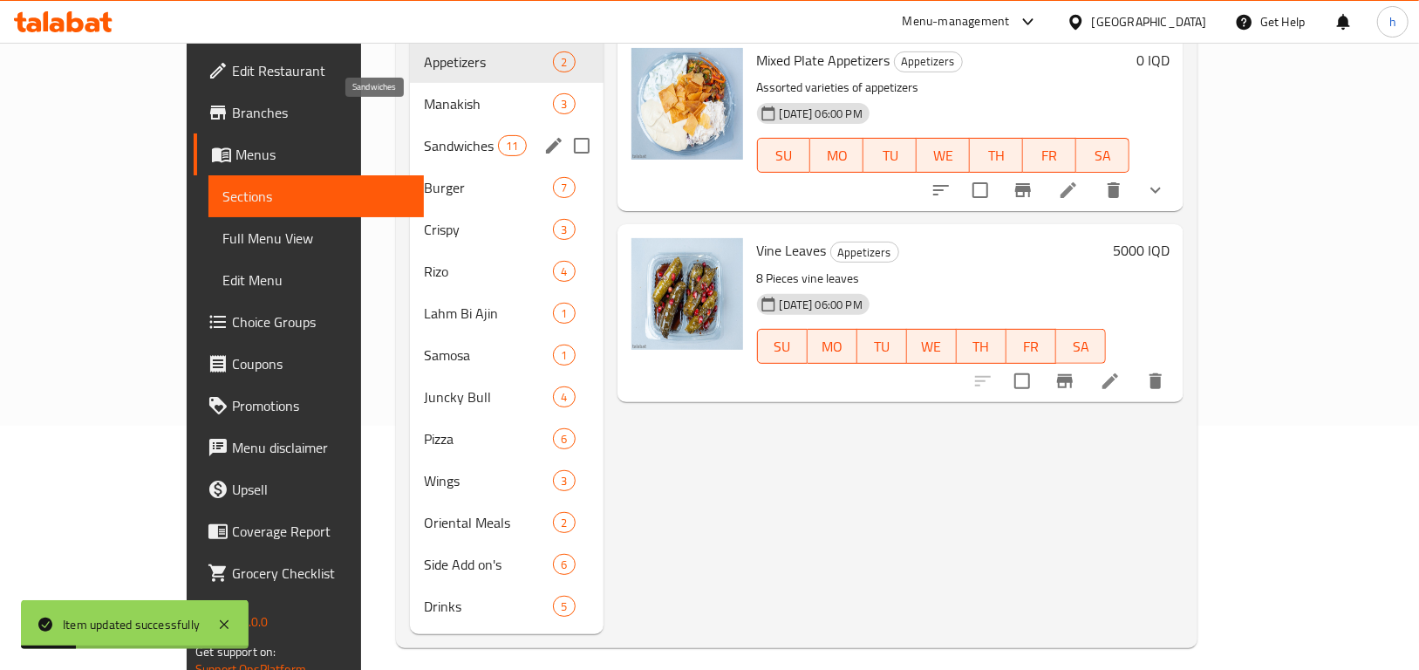
click at [424, 135] on span "Sandwiches" at bounding box center [461, 145] width 74 height 21
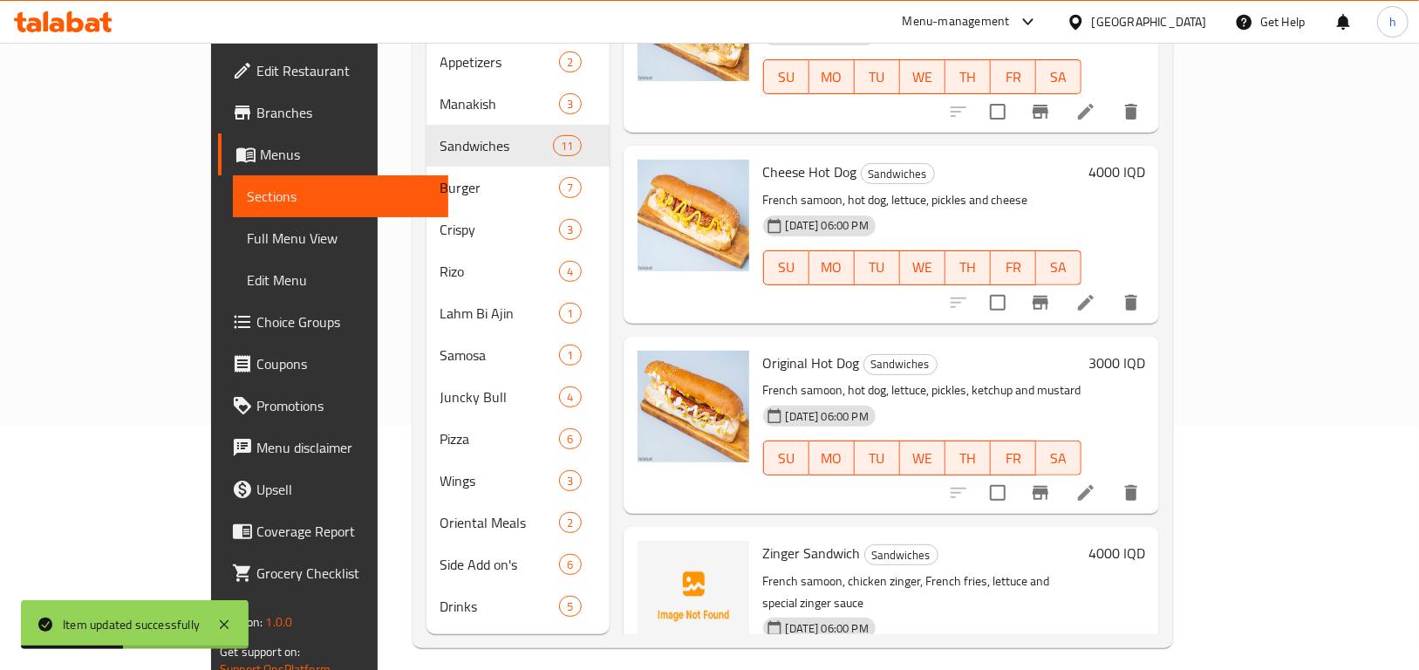
scroll to position [1468, 0]
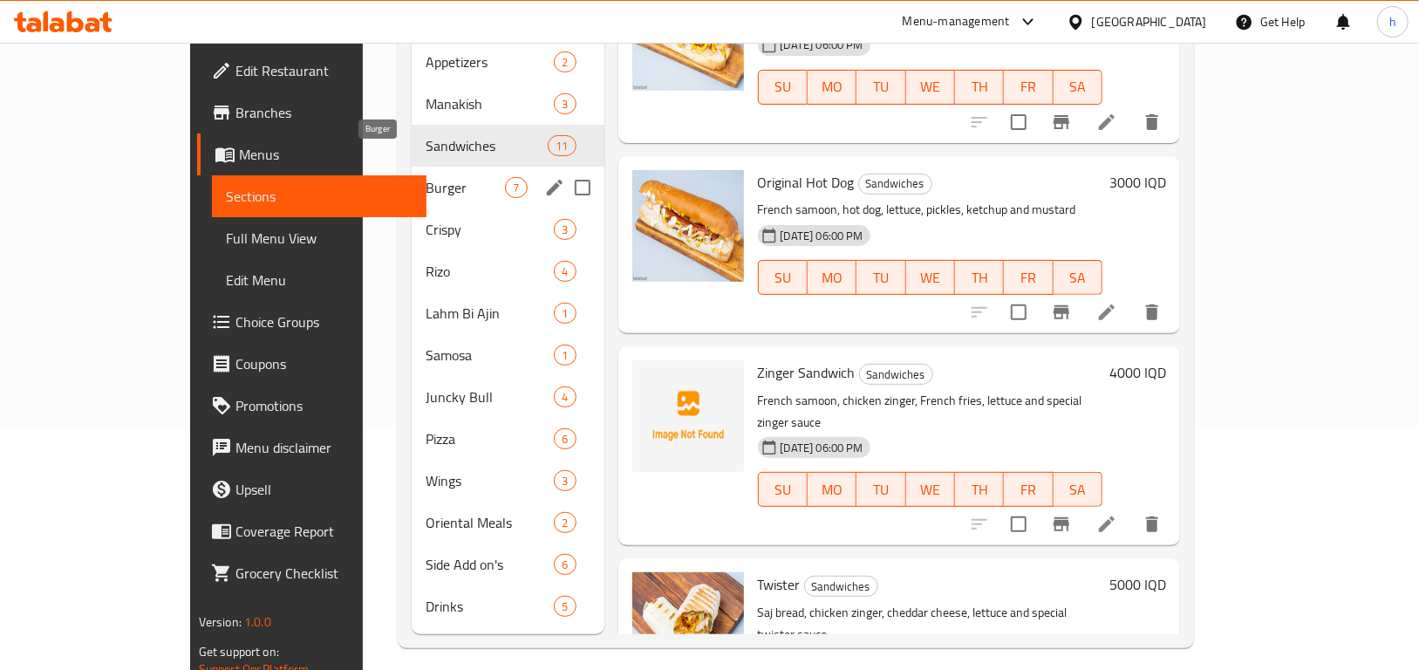
click at [426, 177] on span "Burger" at bounding box center [465, 187] width 79 height 21
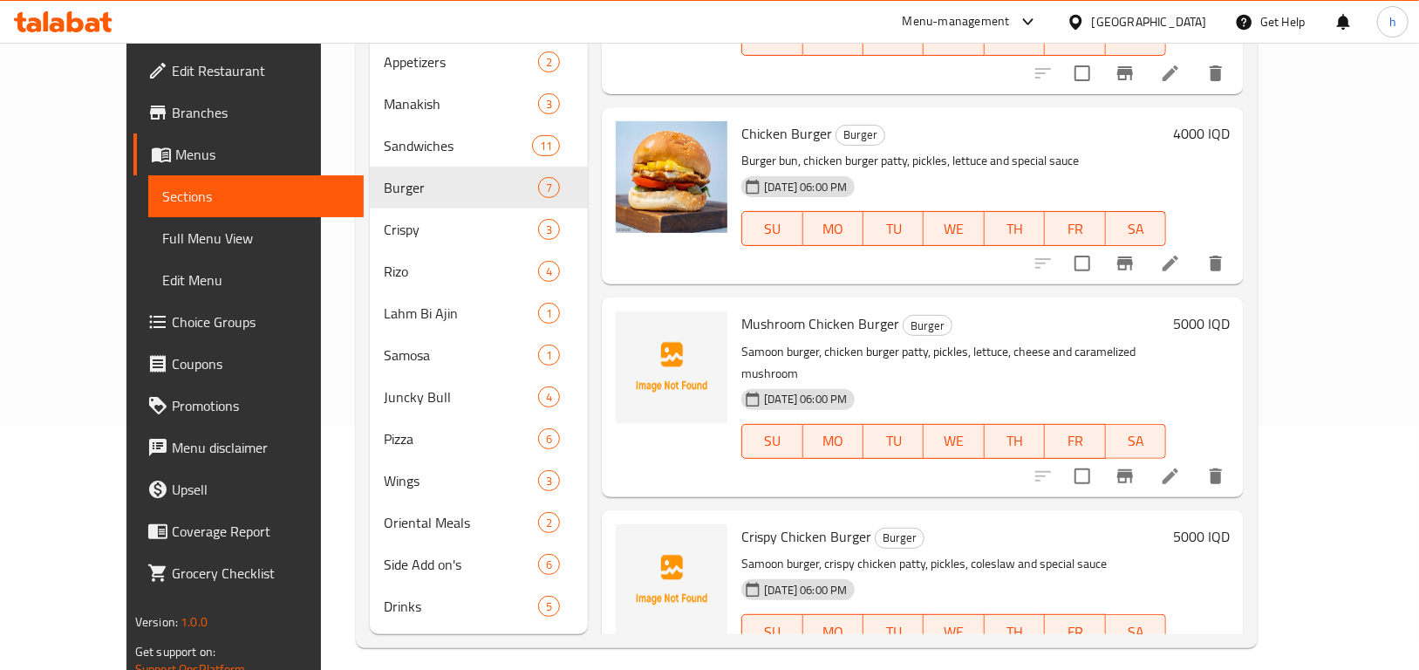
scroll to position [728, 0]
click at [630, 325] on icon "upload picture" at bounding box center [640, 335] width 21 height 21
click at [632, 327] on icon "upload picture" at bounding box center [640, 335] width 17 height 16
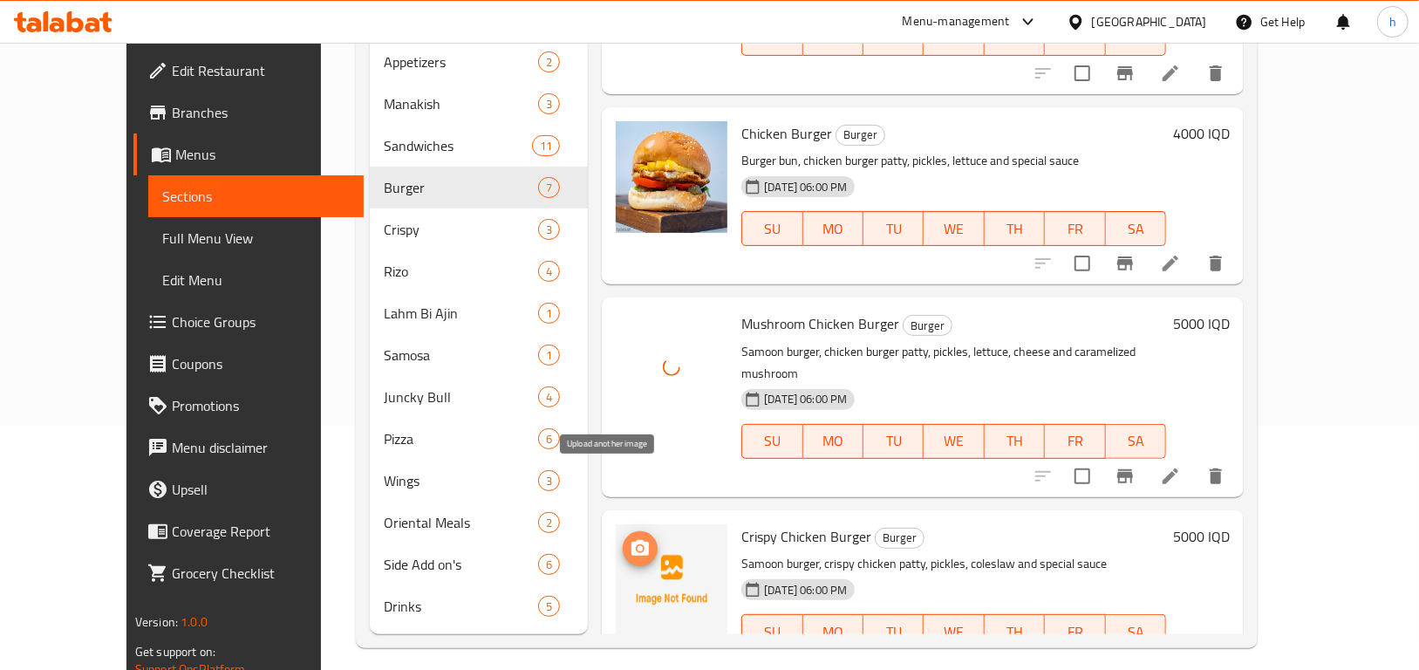
click at [632, 540] on icon "upload picture" at bounding box center [640, 548] width 17 height 16
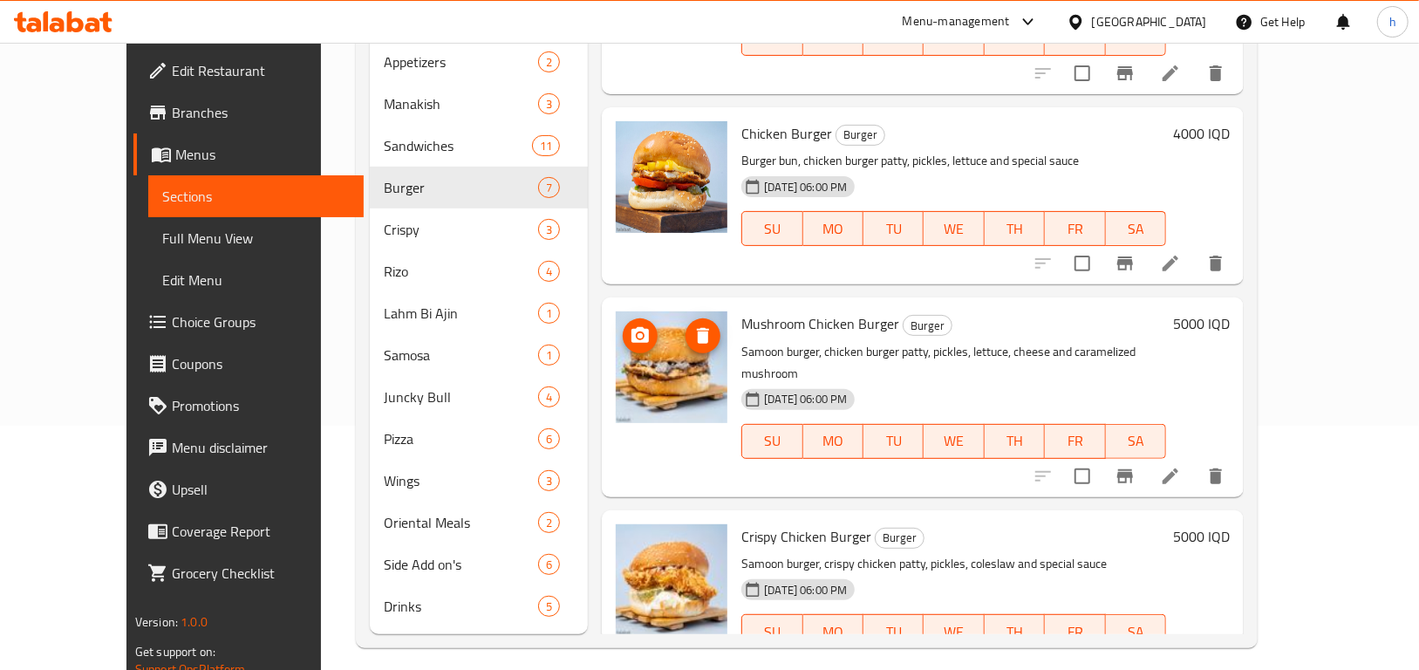
click at [663, 331] on img at bounding box center [672, 367] width 112 height 112
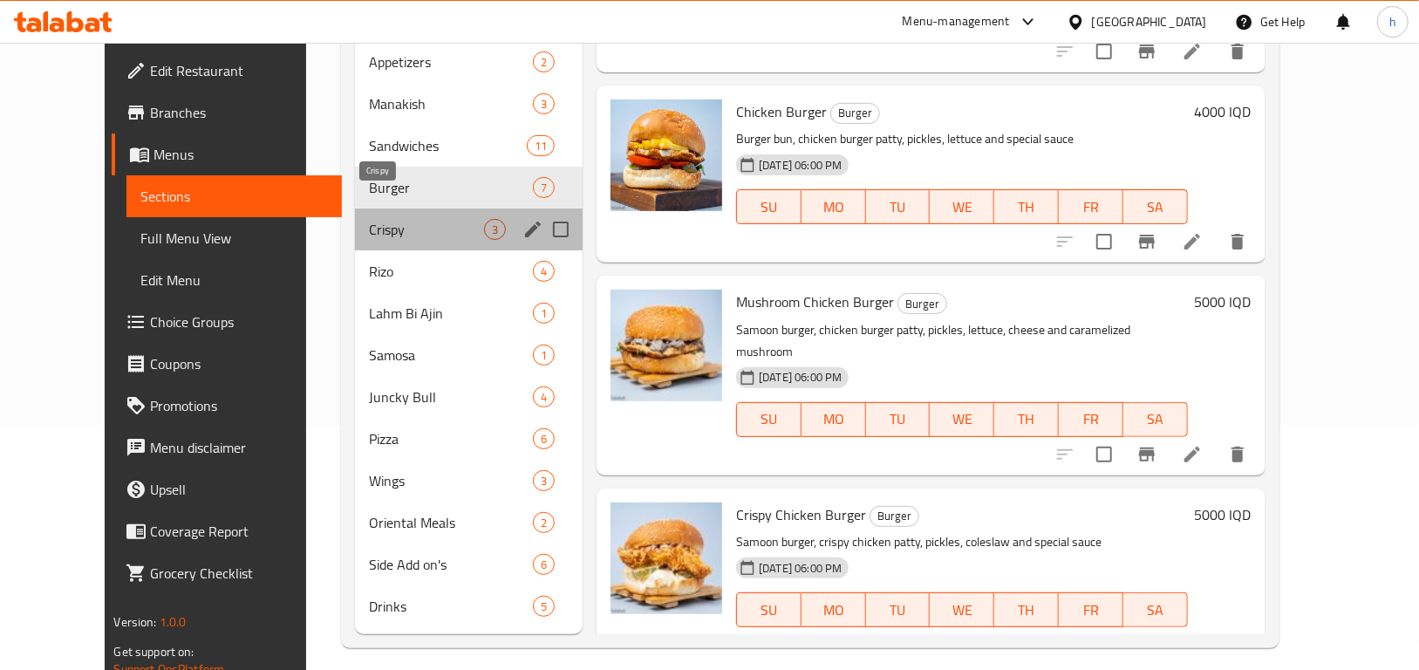
click at [369, 219] on span "Crispy" at bounding box center [426, 229] width 115 height 21
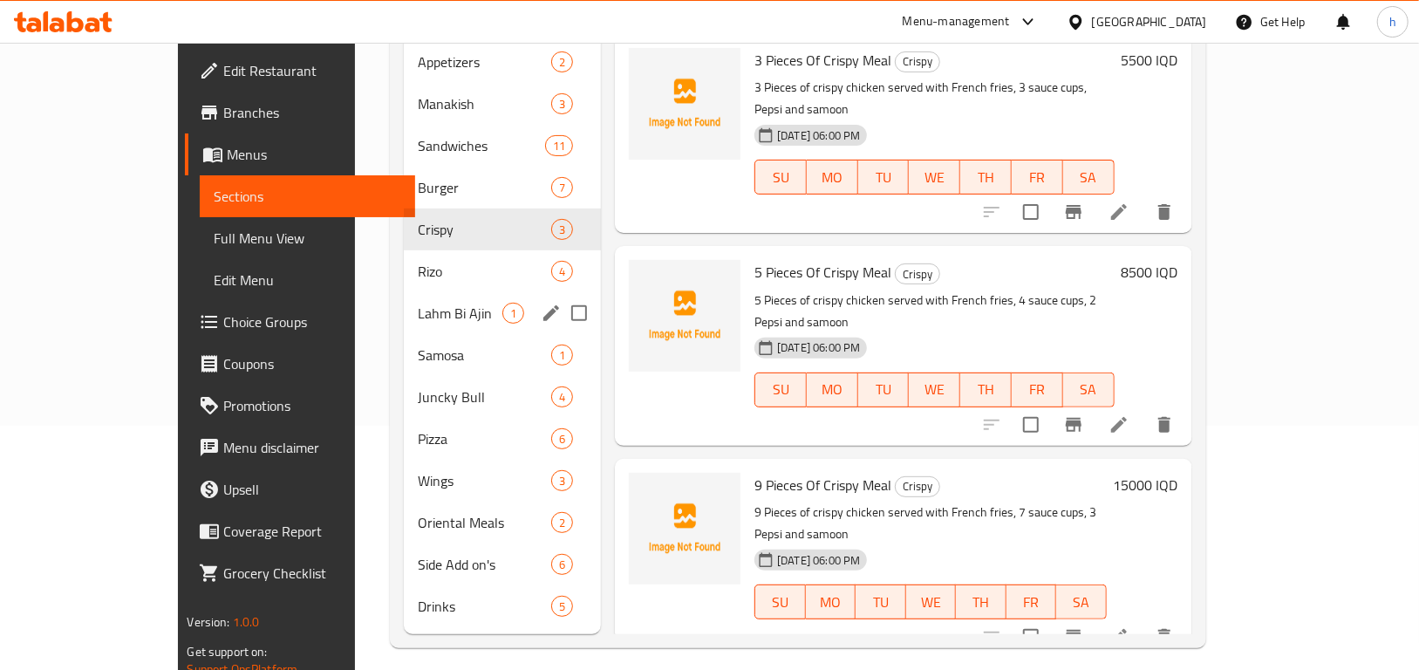
click at [418, 261] on span "Rizo" at bounding box center [484, 271] width 133 height 21
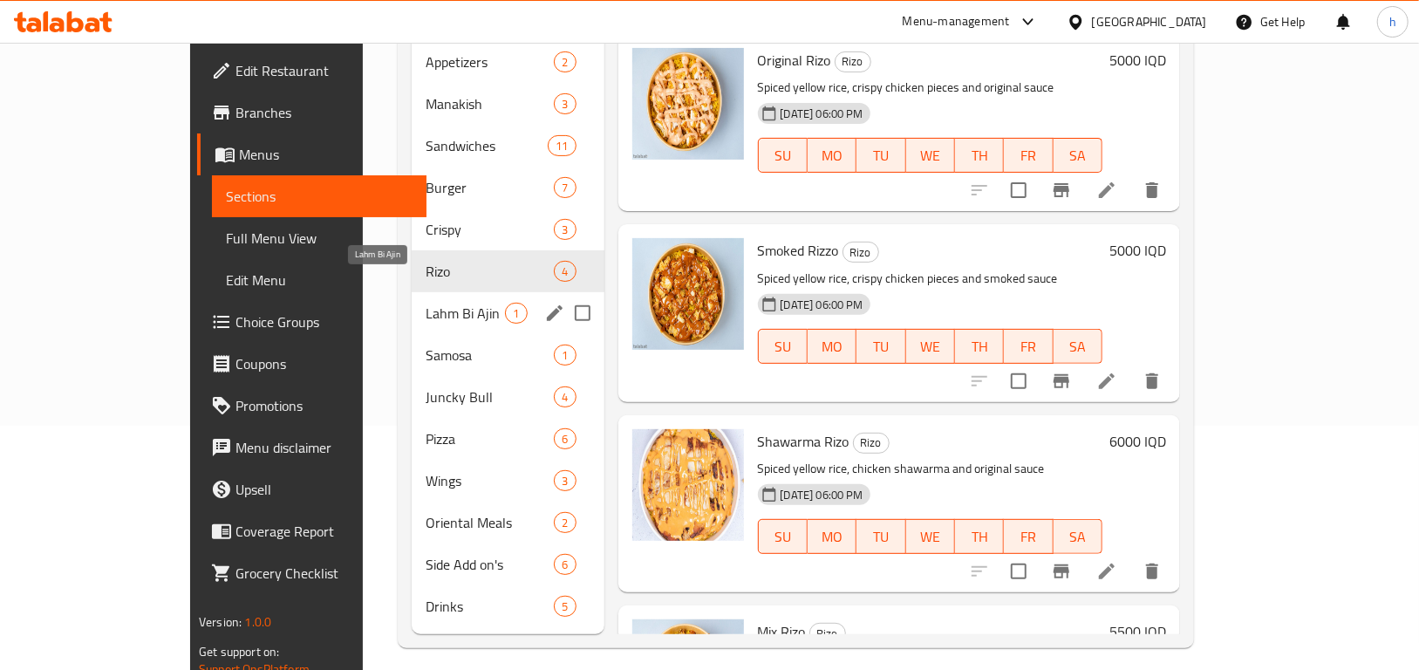
click at [426, 303] on span "Lahm Bi Ajin" at bounding box center [465, 313] width 79 height 21
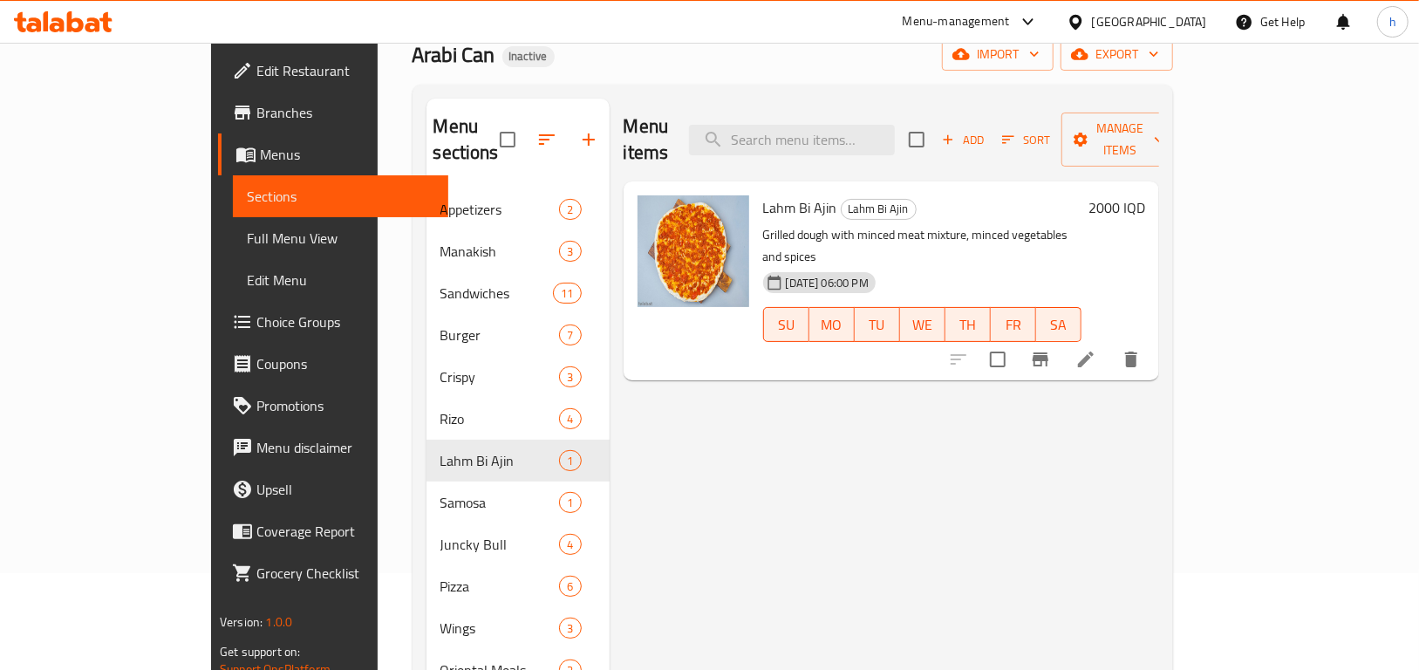
scroll to position [94, 0]
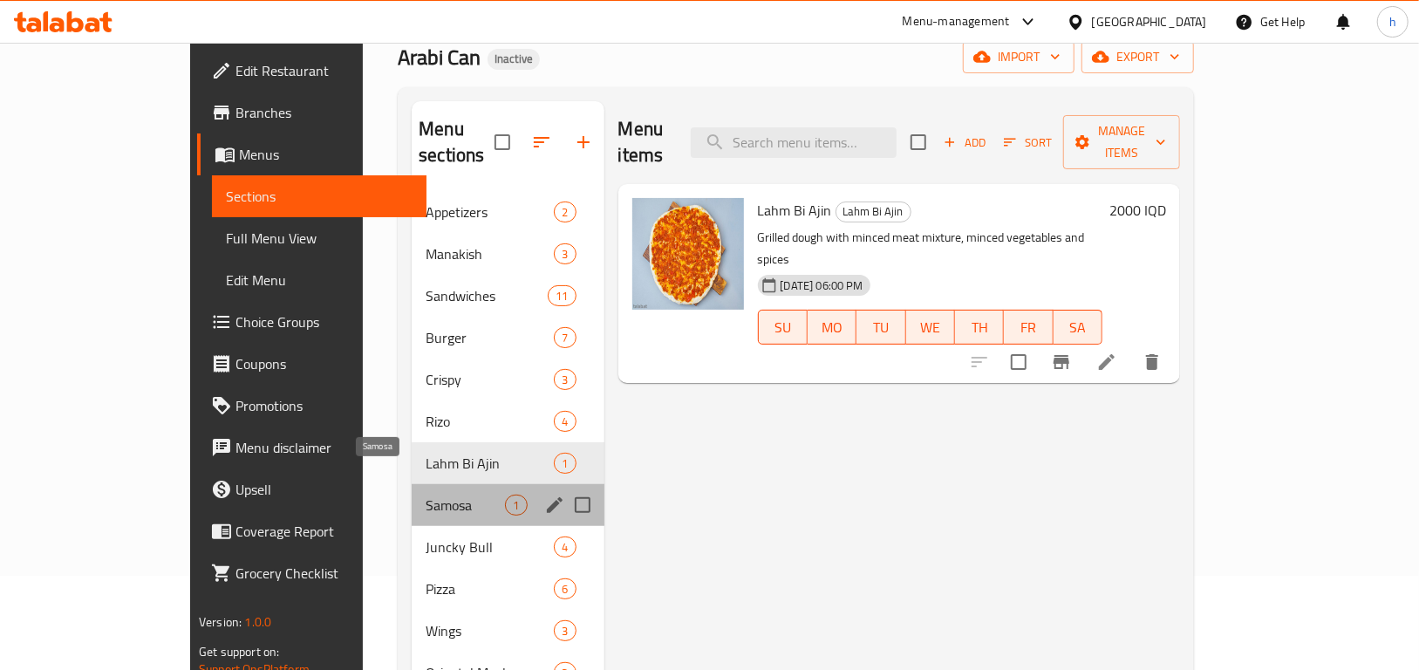
click at [426, 495] on span "Samosa" at bounding box center [465, 505] width 79 height 21
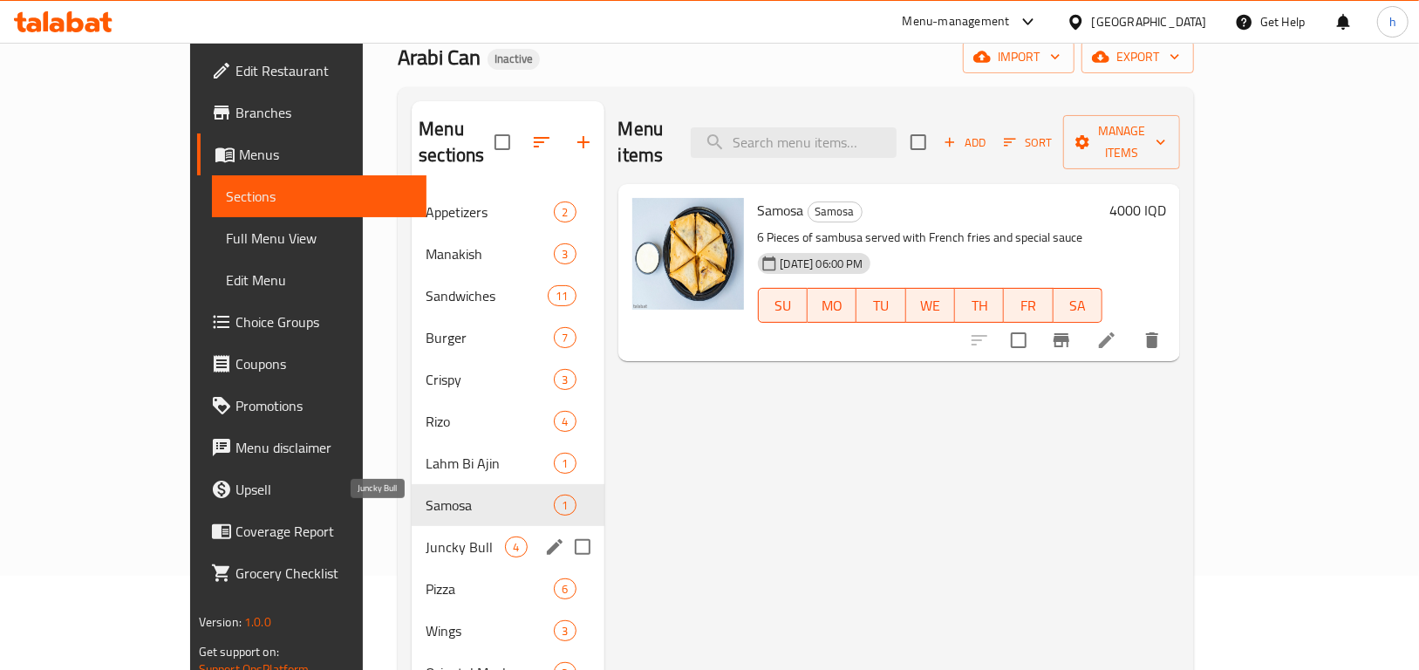
click at [426, 537] on span "Juncky Bull" at bounding box center [465, 547] width 79 height 21
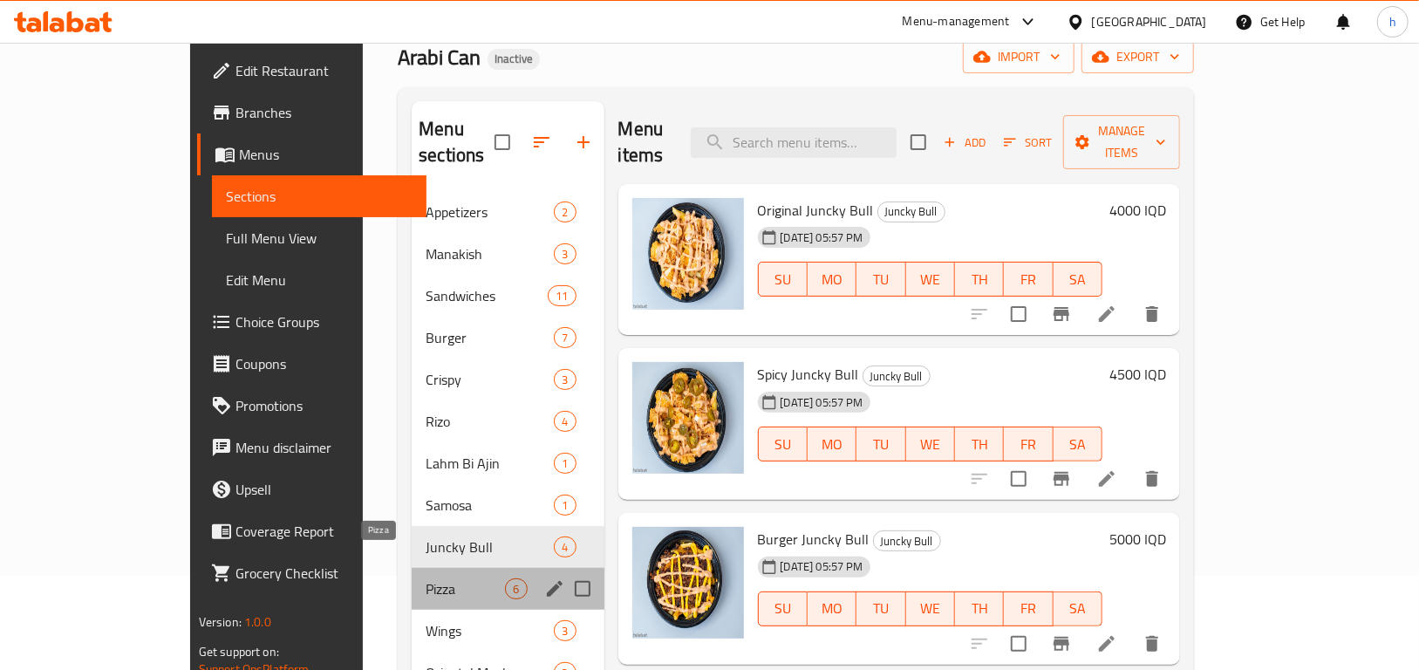
click at [426, 578] on span "Pizza" at bounding box center [465, 588] width 79 height 21
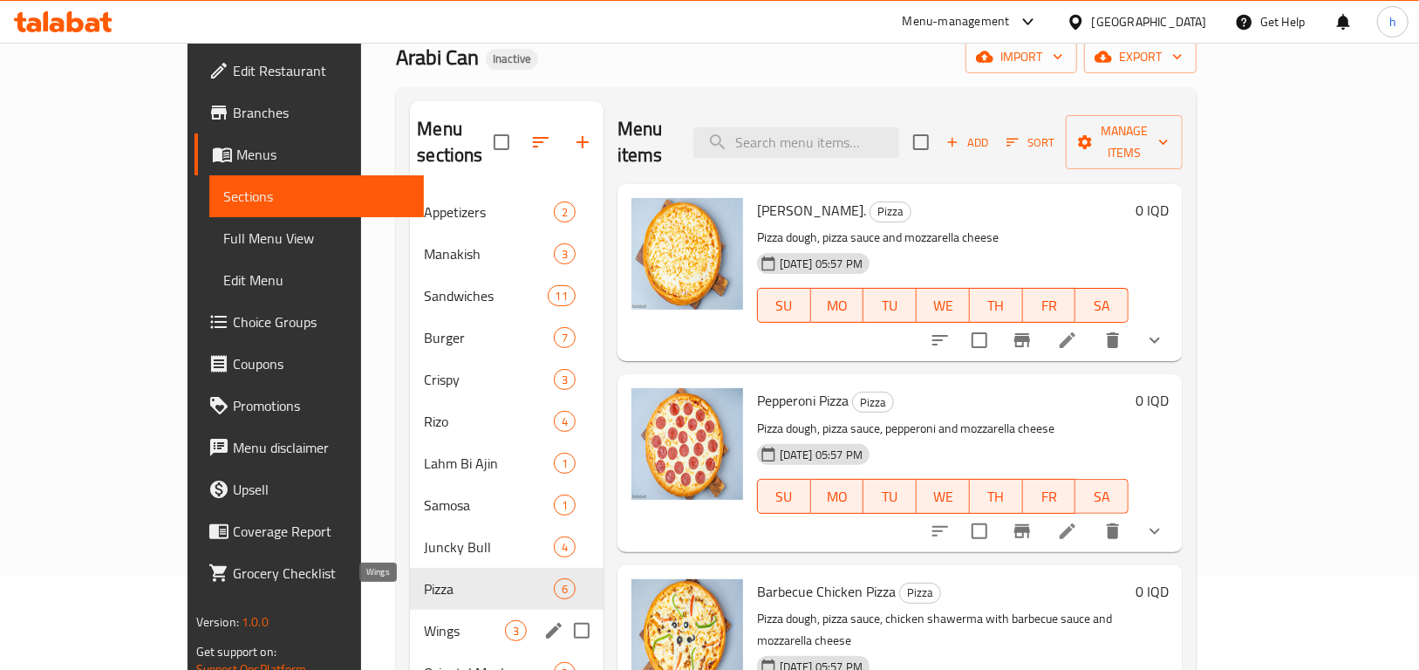
click at [424, 620] on span "Wings" at bounding box center [464, 630] width 80 height 21
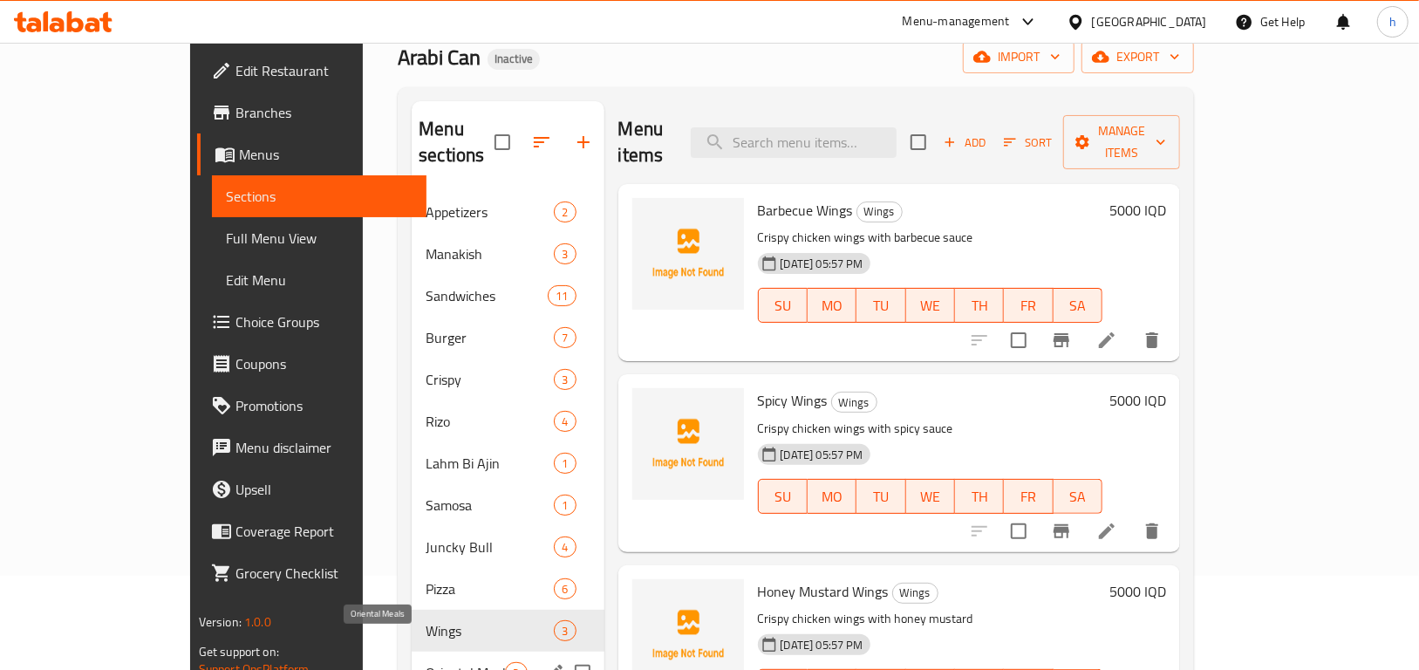
click at [426, 662] on span "Oriental Meals" at bounding box center [465, 672] width 79 height 21
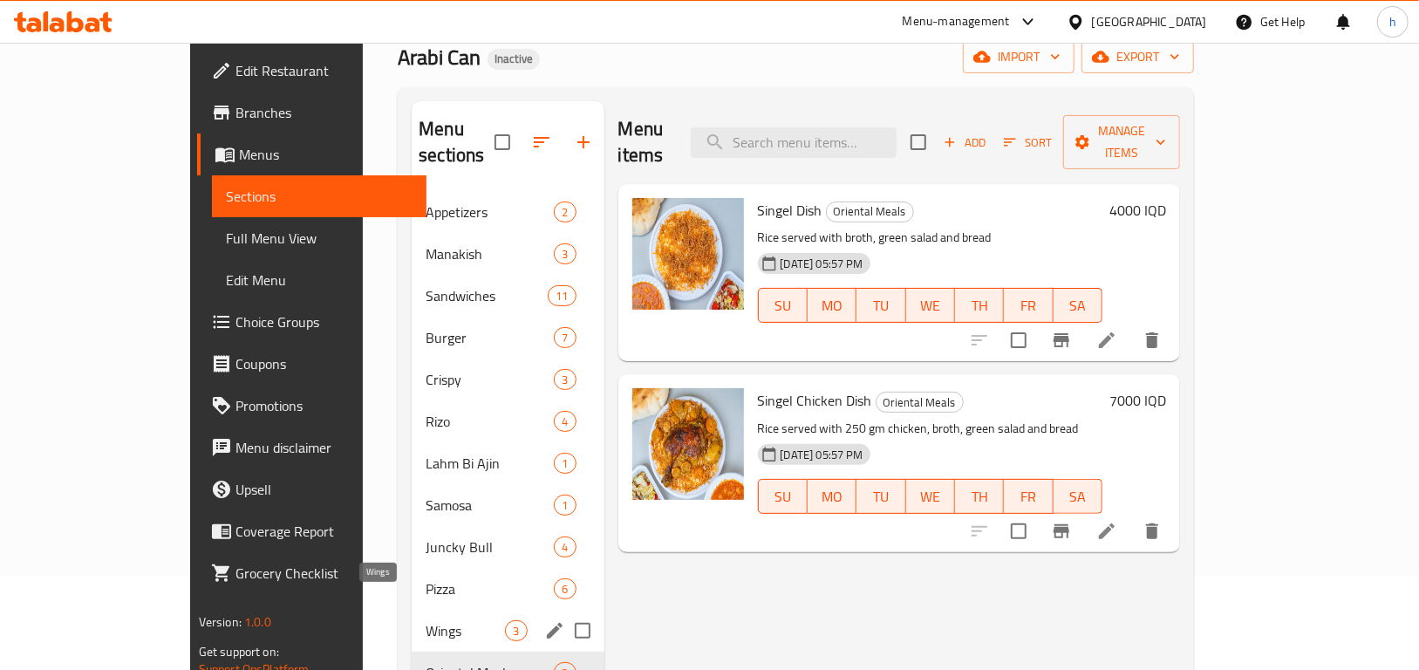
click at [426, 620] on span "Wings" at bounding box center [465, 630] width 79 height 21
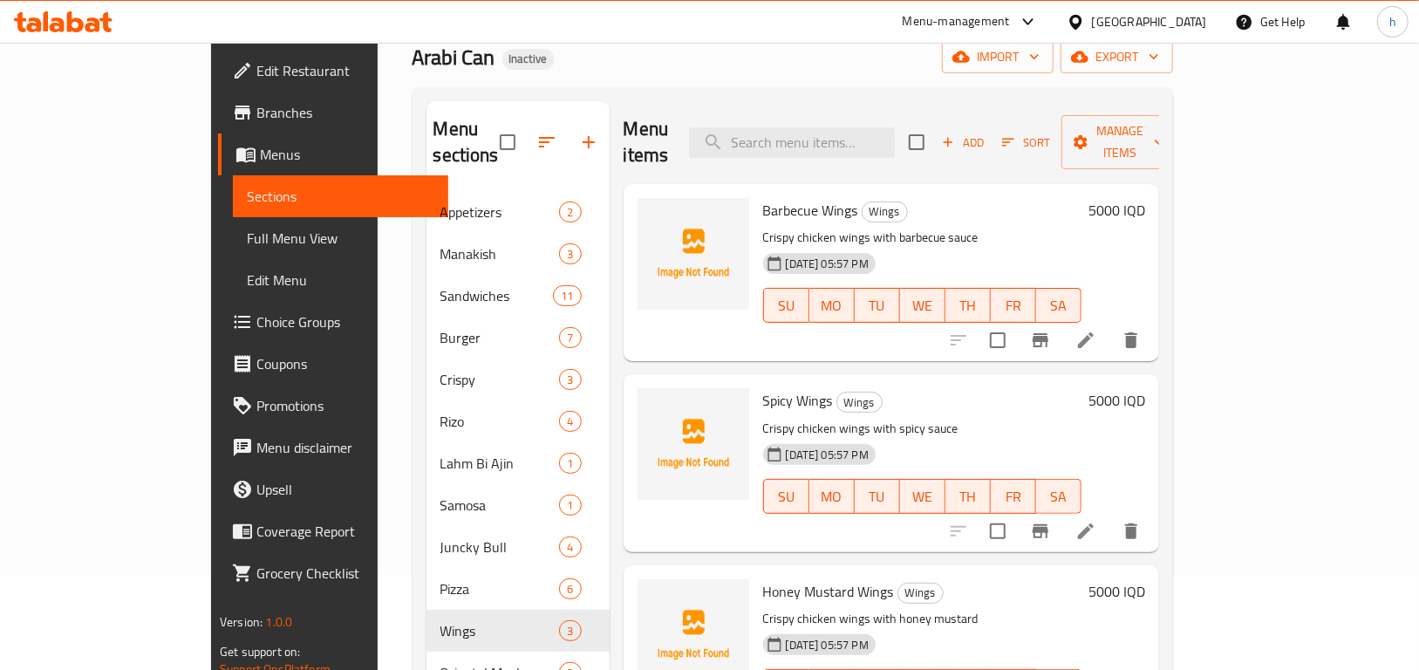
scroll to position [244, 0]
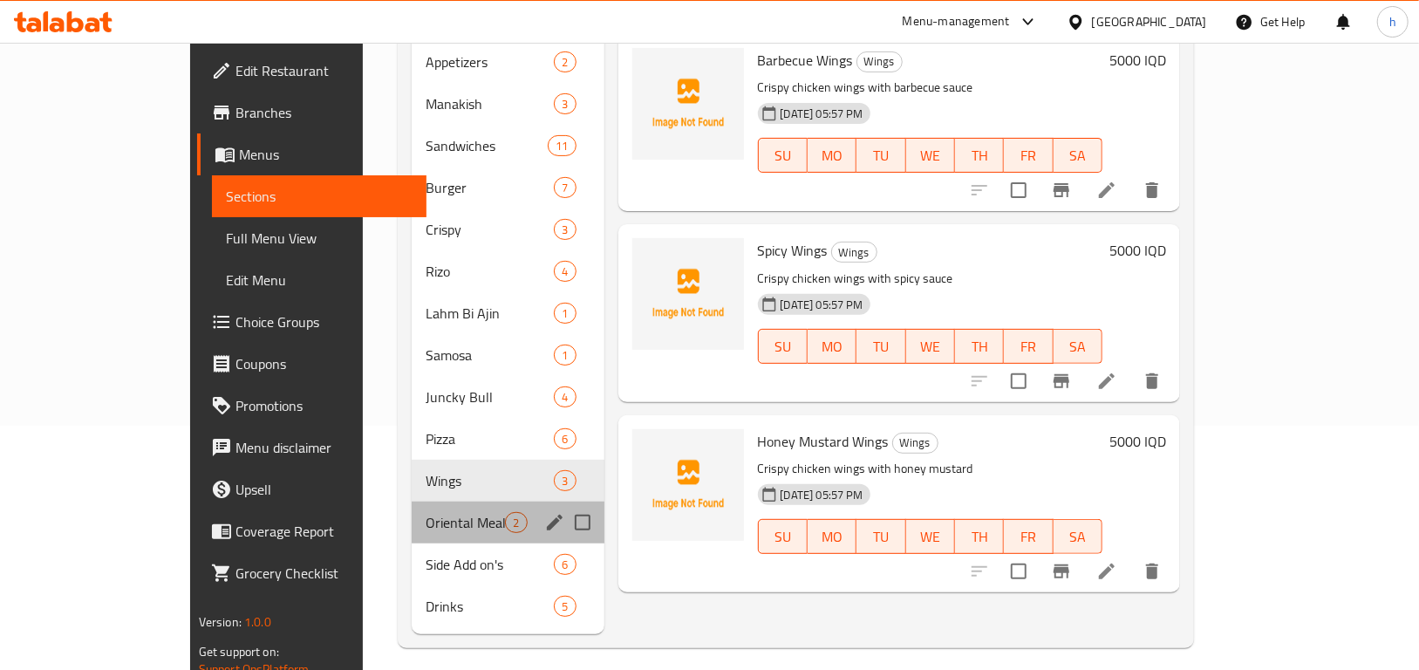
click at [412, 510] on div "Oriental Meals 2" at bounding box center [508, 523] width 192 height 42
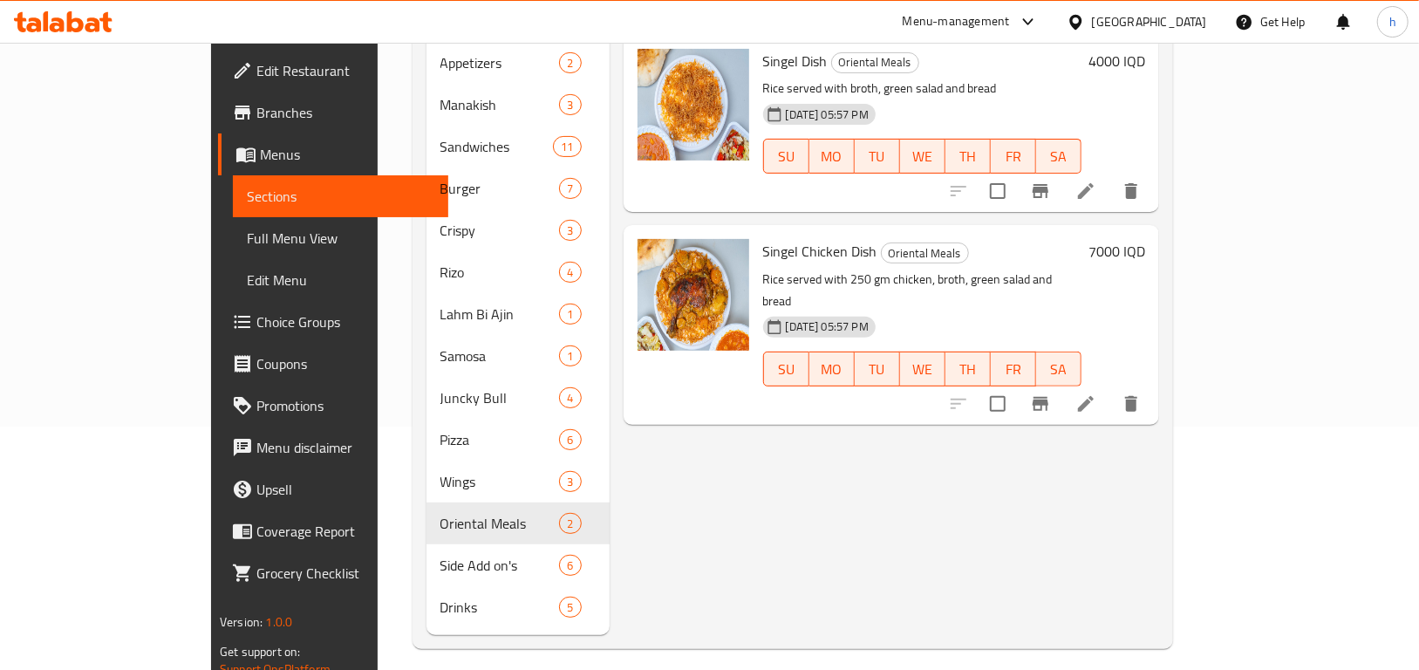
scroll to position [199, 0]
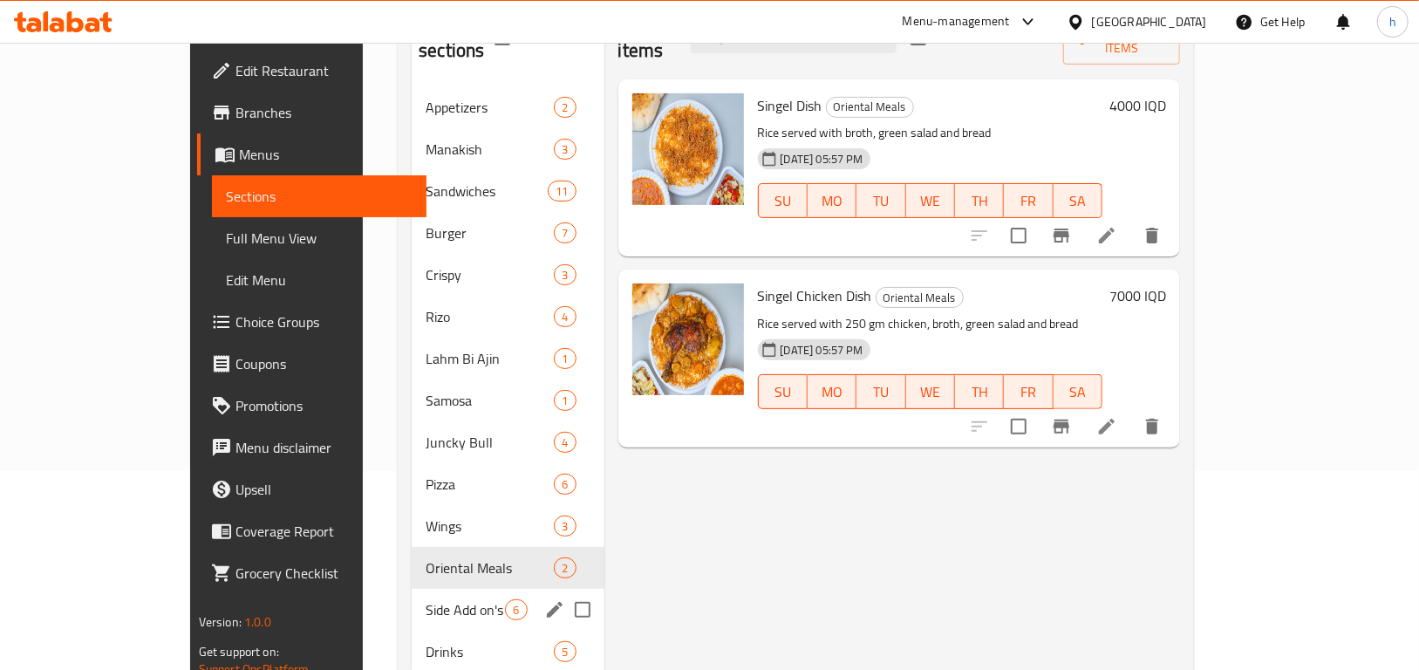
click at [412, 596] on div "Side Add on's 6" at bounding box center [508, 610] width 192 height 42
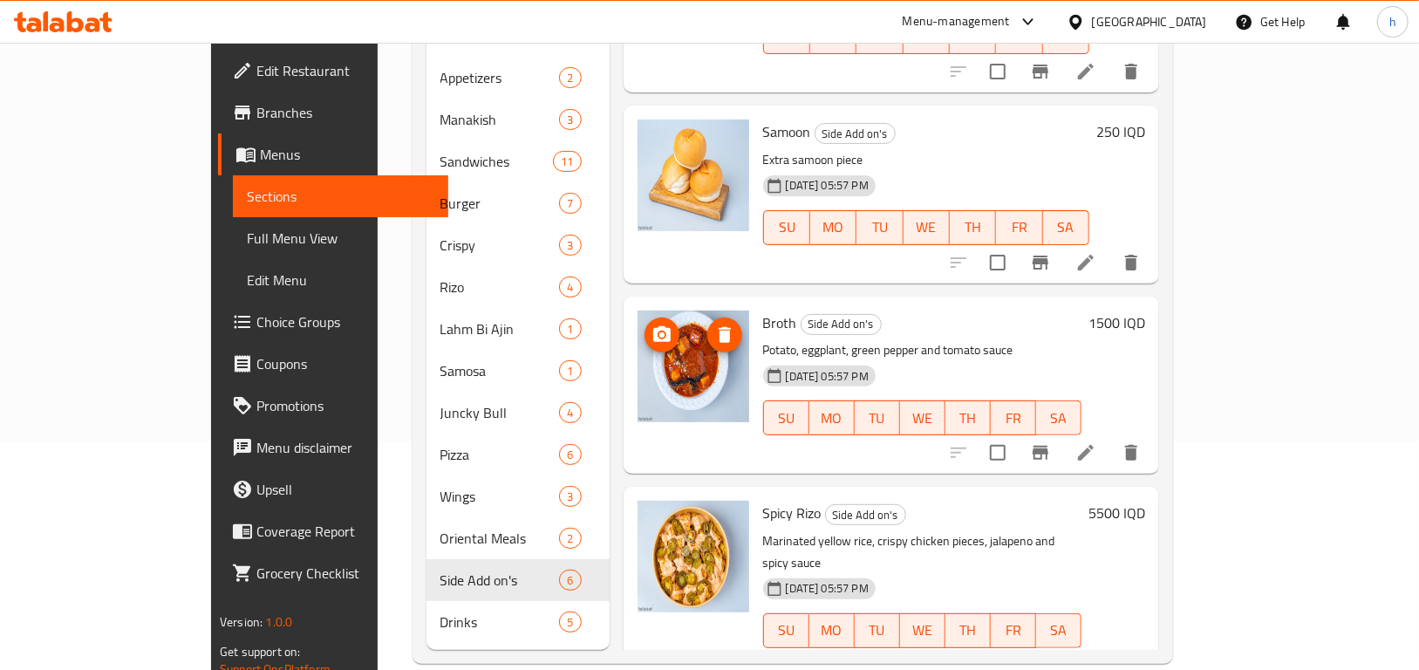
scroll to position [244, 0]
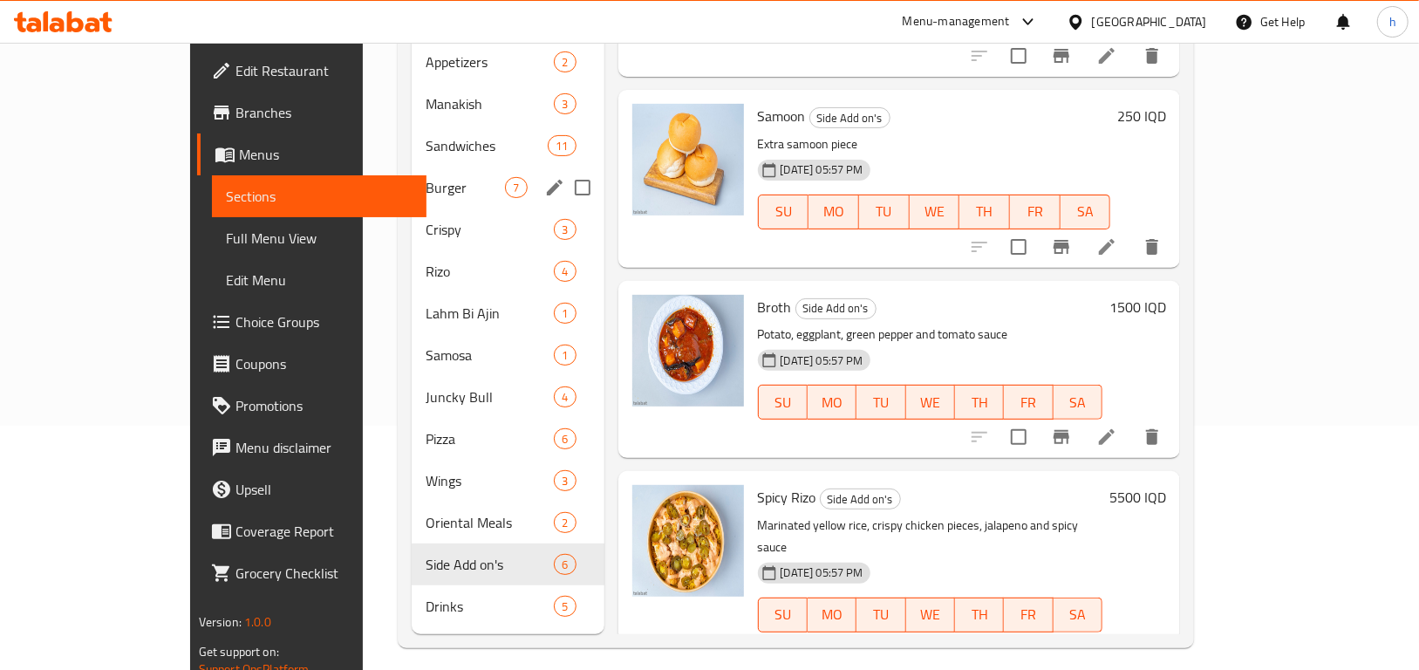
click at [426, 177] on span "Burger" at bounding box center [465, 187] width 79 height 21
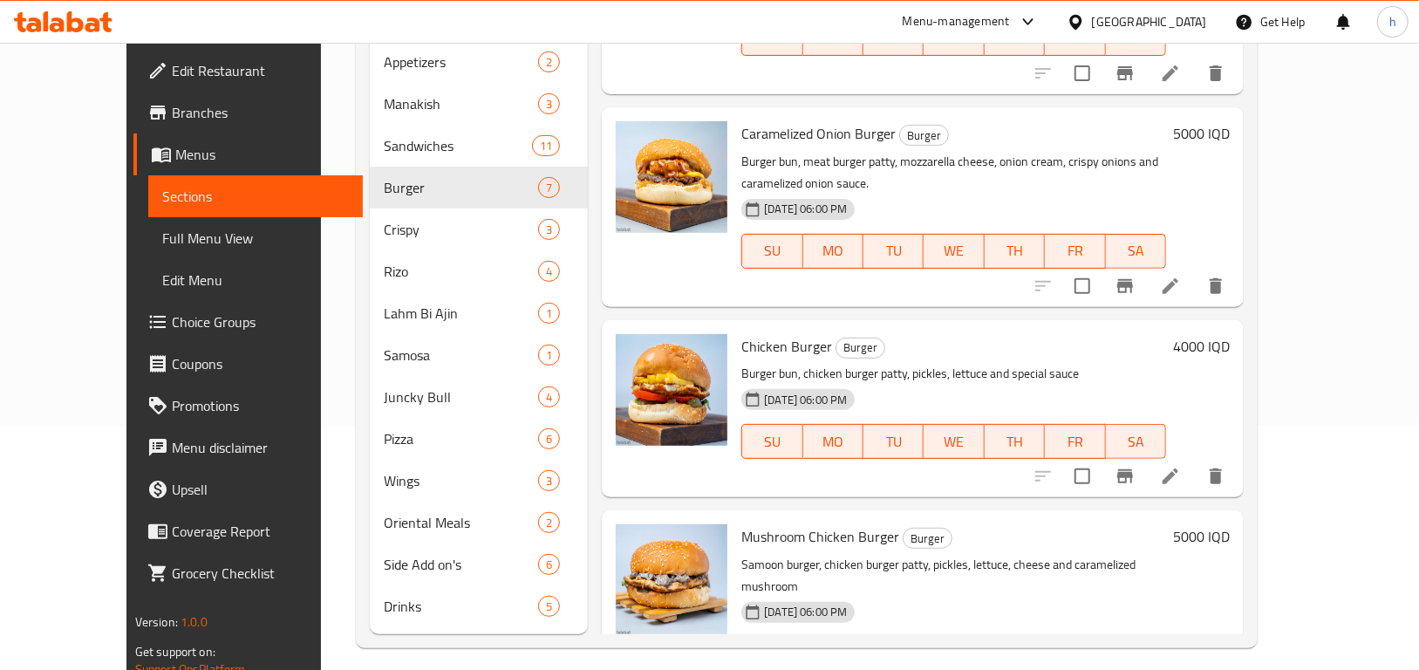
scroll to position [728, 0]
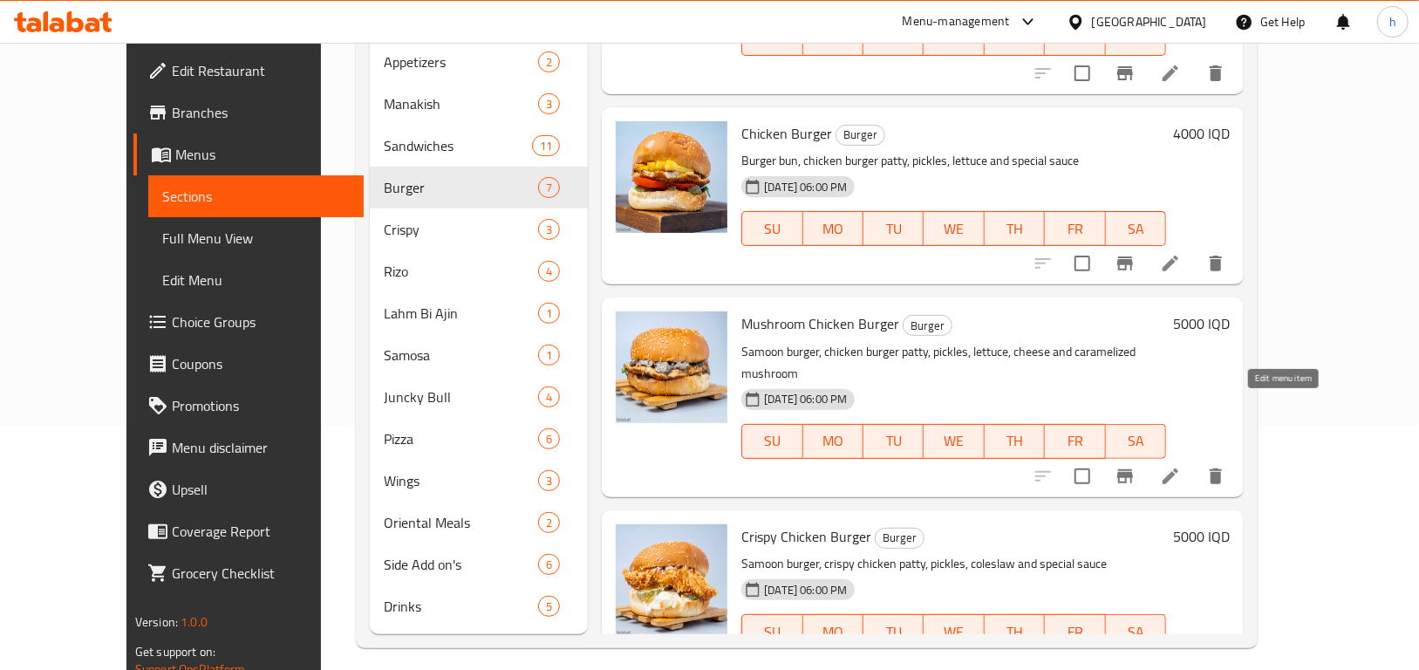
click at [1181, 466] on icon at bounding box center [1170, 476] width 21 height 21
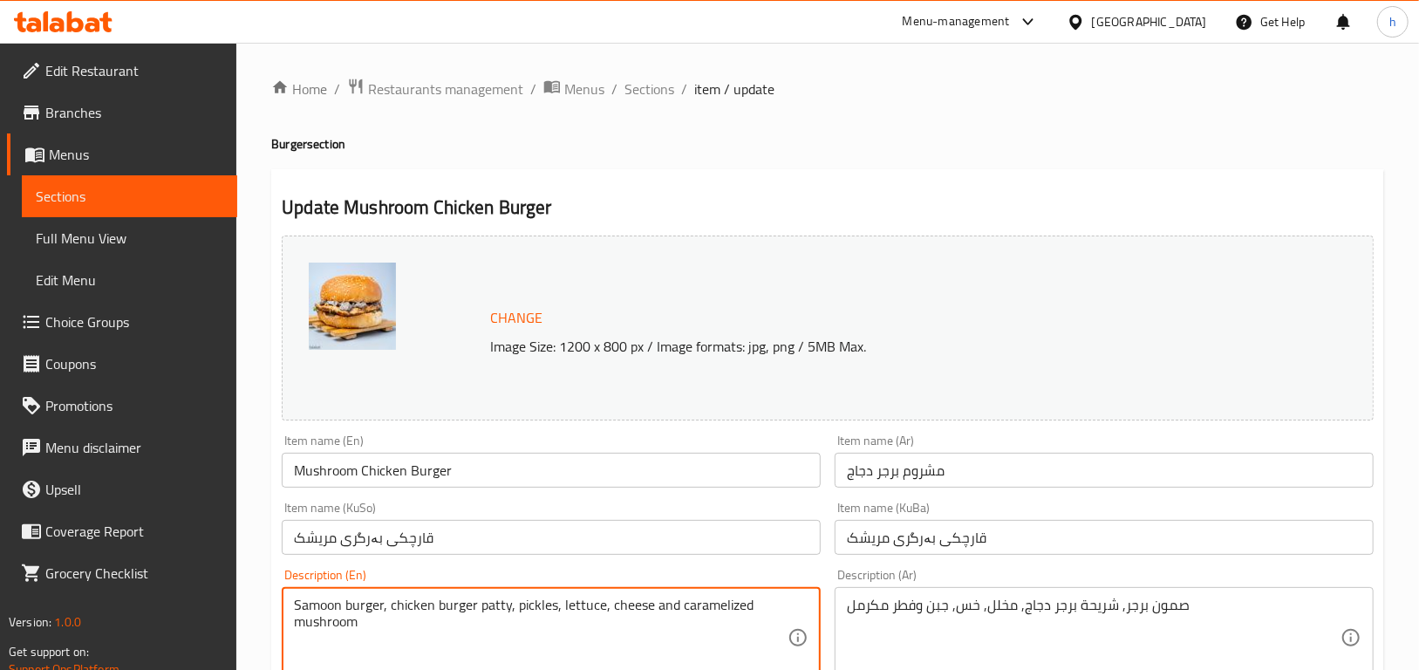
drag, startPoint x: 342, startPoint y: 605, endPoint x: 283, endPoint y: 595, distance: 60.2
click at [307, 602] on textarea "لurger, chicken burger patty, pickles, lettuce, cheese and caramelized mushroom" at bounding box center [541, 638] width 494 height 83
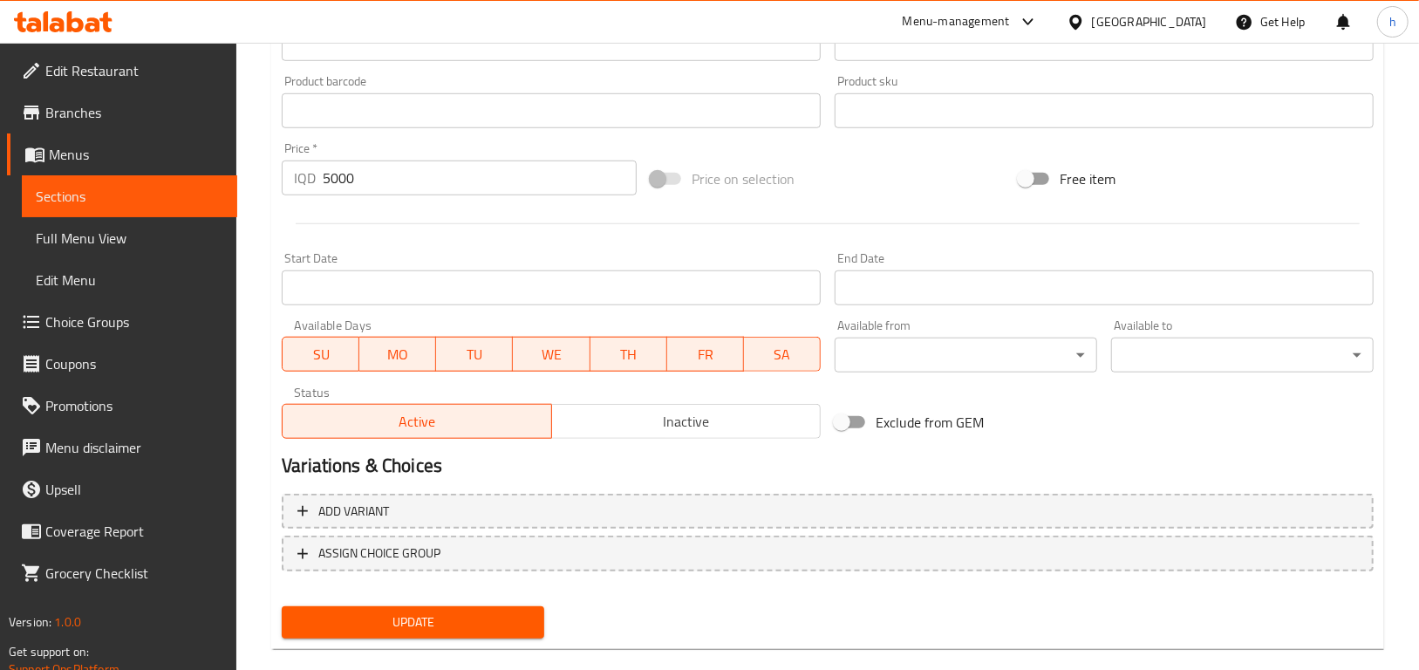
scroll to position [806, 0]
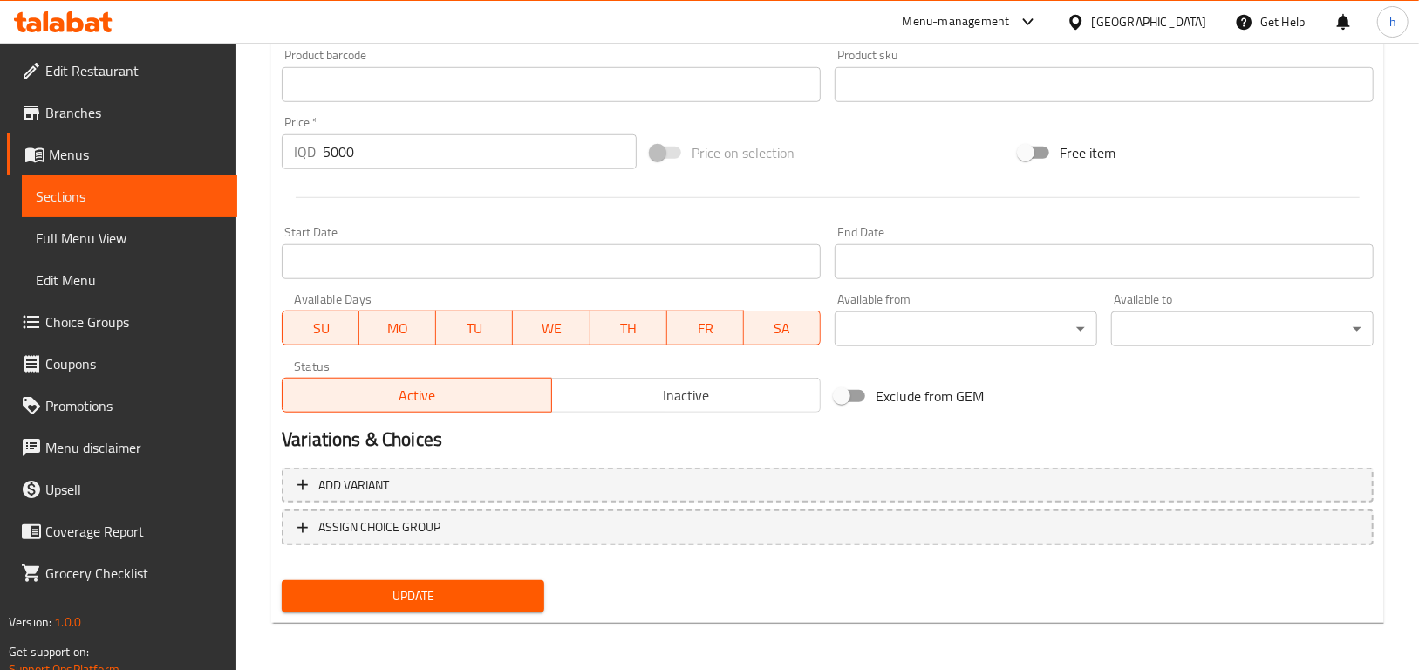
type textarea "Burger bun, chicken burger patty, pickles, lettuce, cheese and caramelized mush…"
click at [380, 594] on span "Update" at bounding box center [413, 596] width 235 height 22
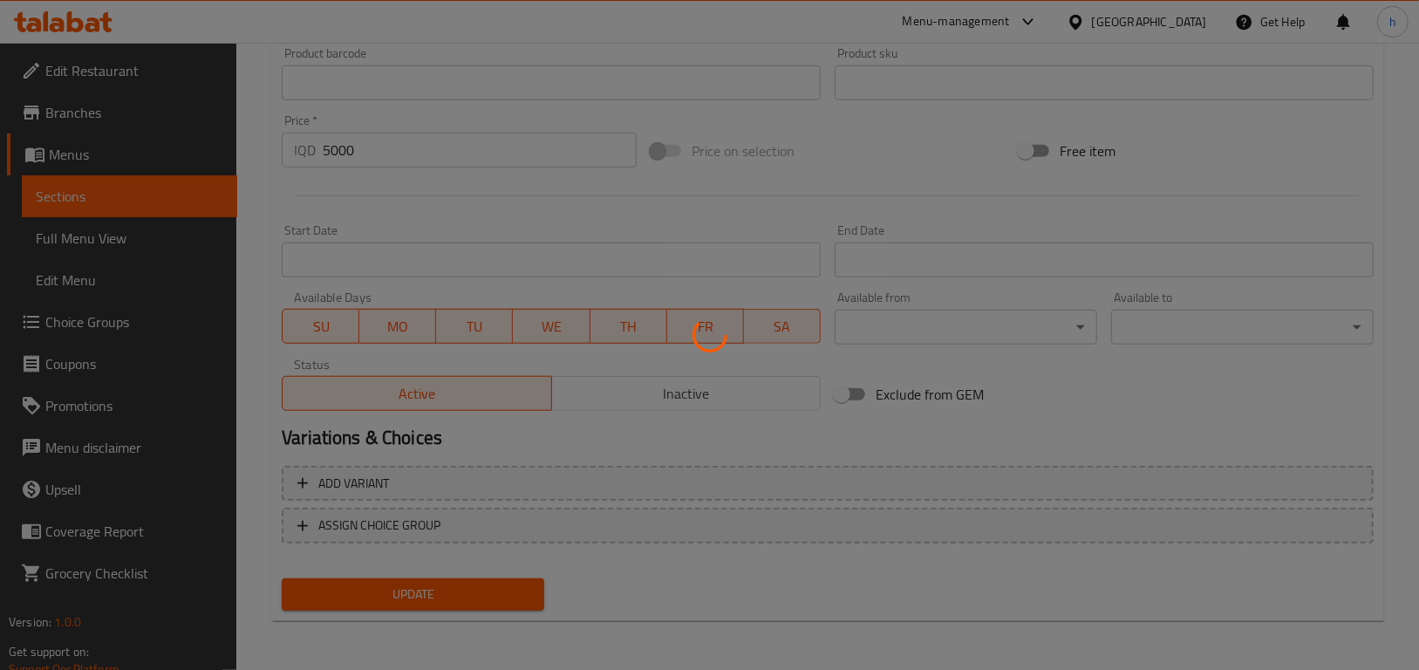
scroll to position [788, 0]
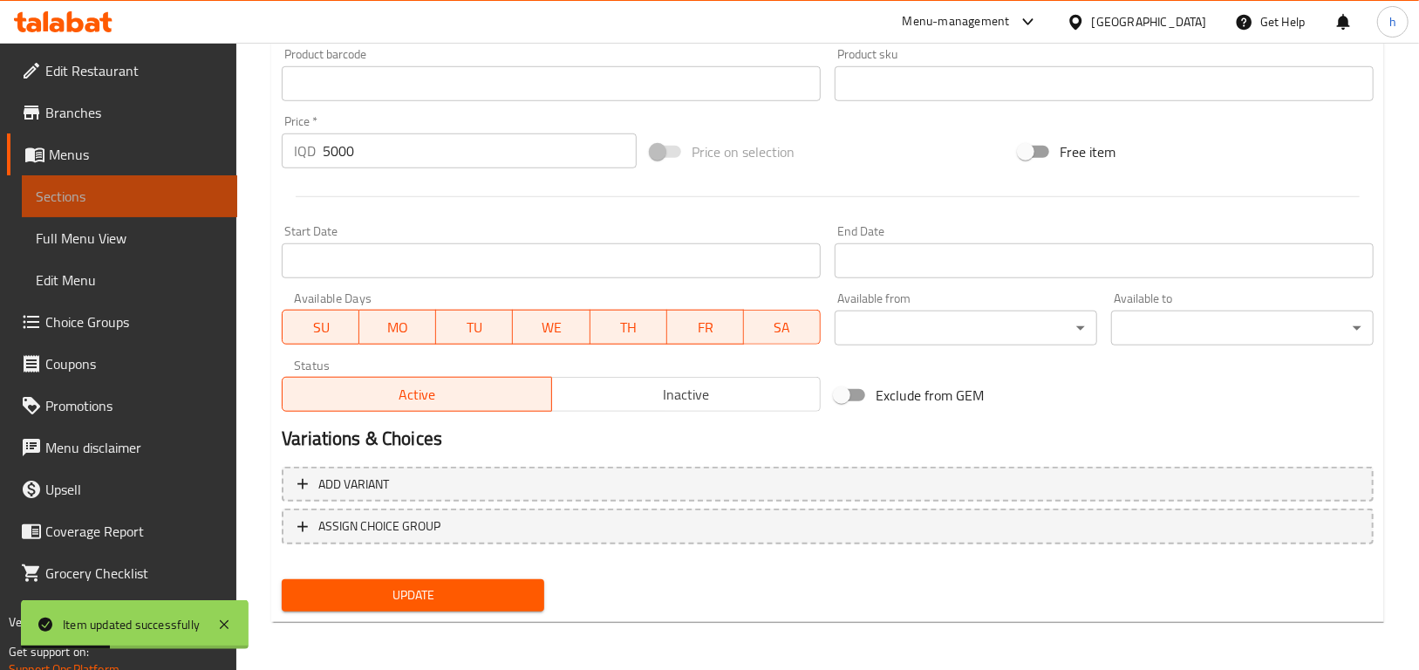
click at [149, 199] on span "Sections" at bounding box center [130, 196] width 188 height 21
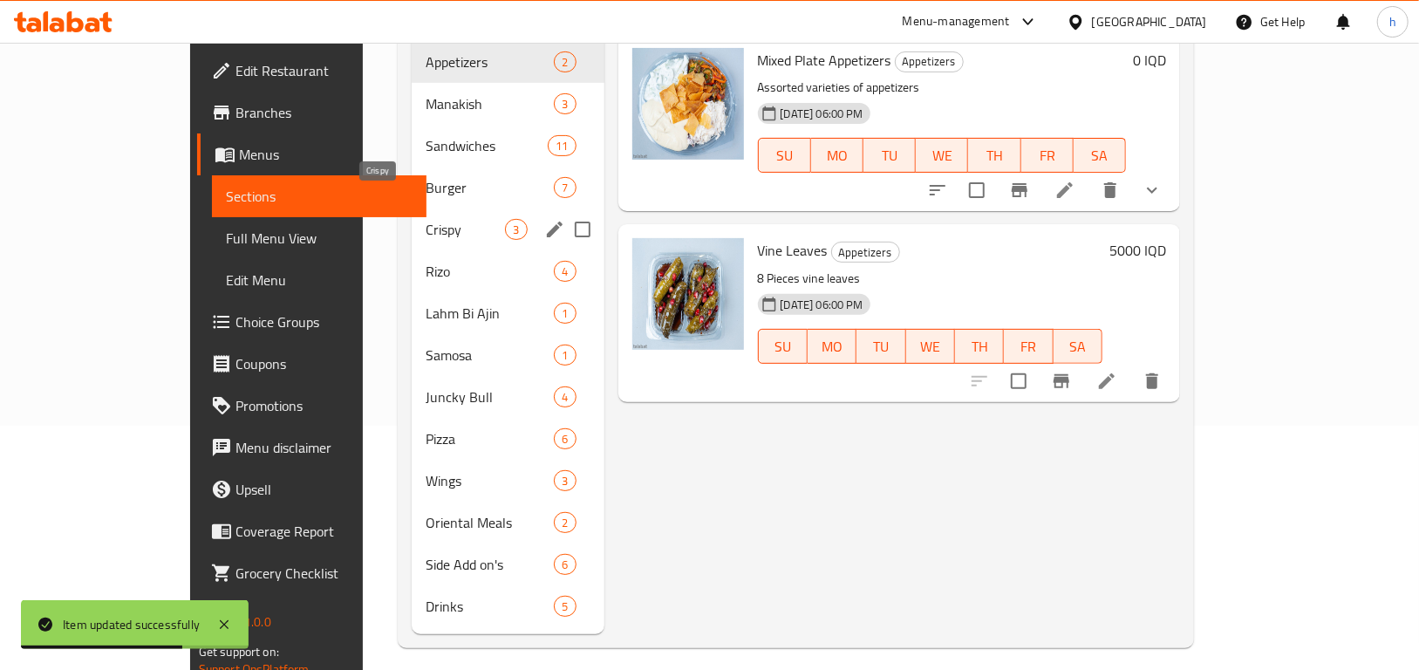
click at [426, 219] on span "Crispy" at bounding box center [465, 229] width 79 height 21
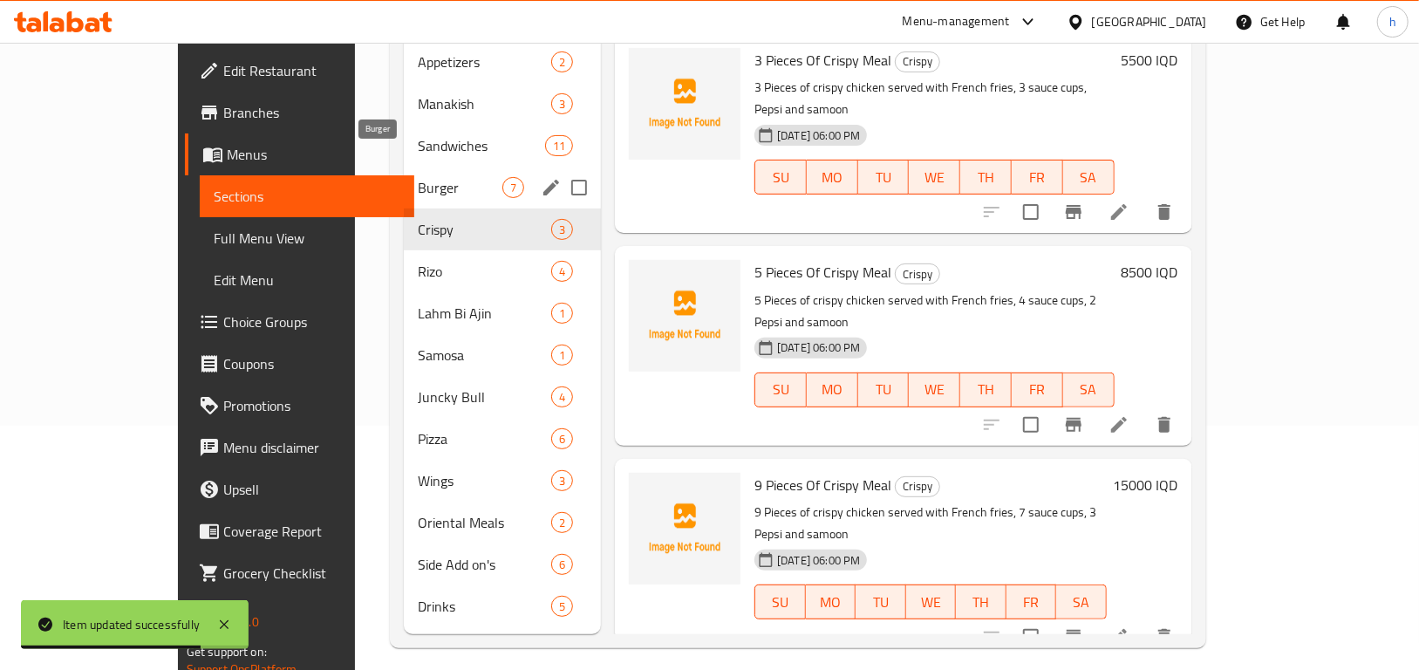
click at [418, 177] on span "Burger" at bounding box center [460, 187] width 85 height 21
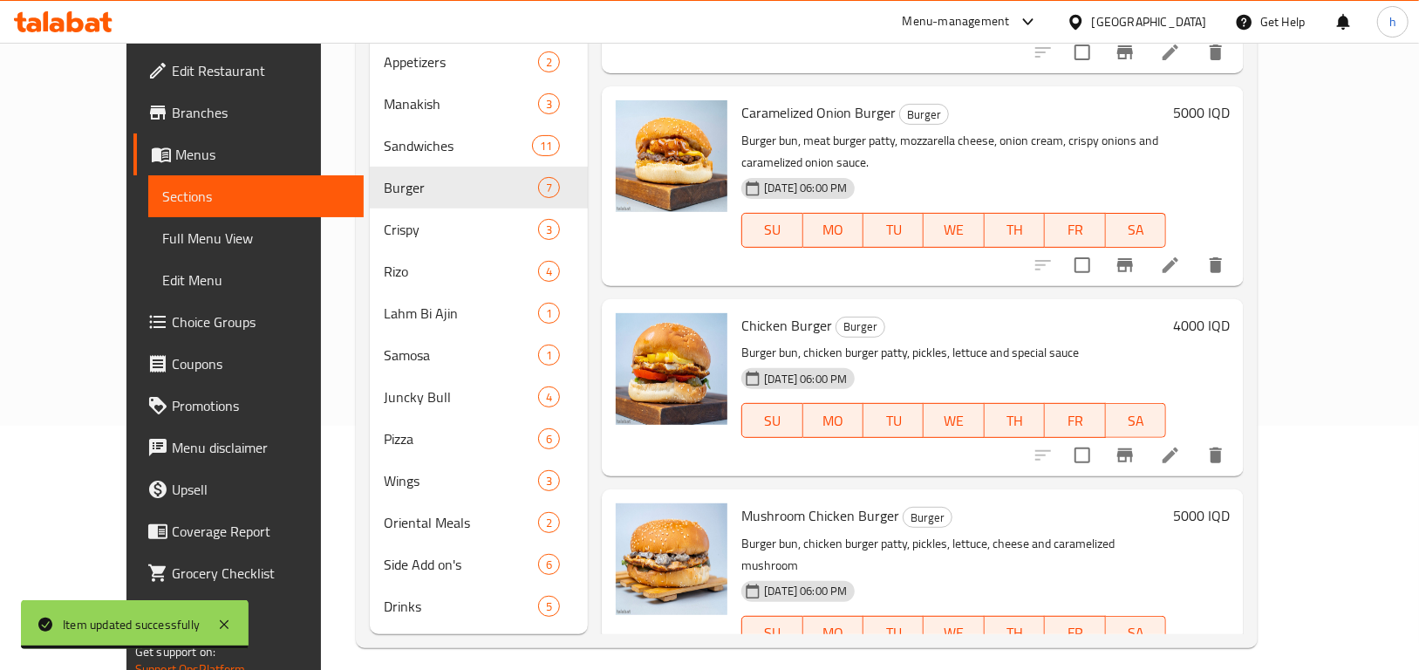
scroll to position [728, 0]
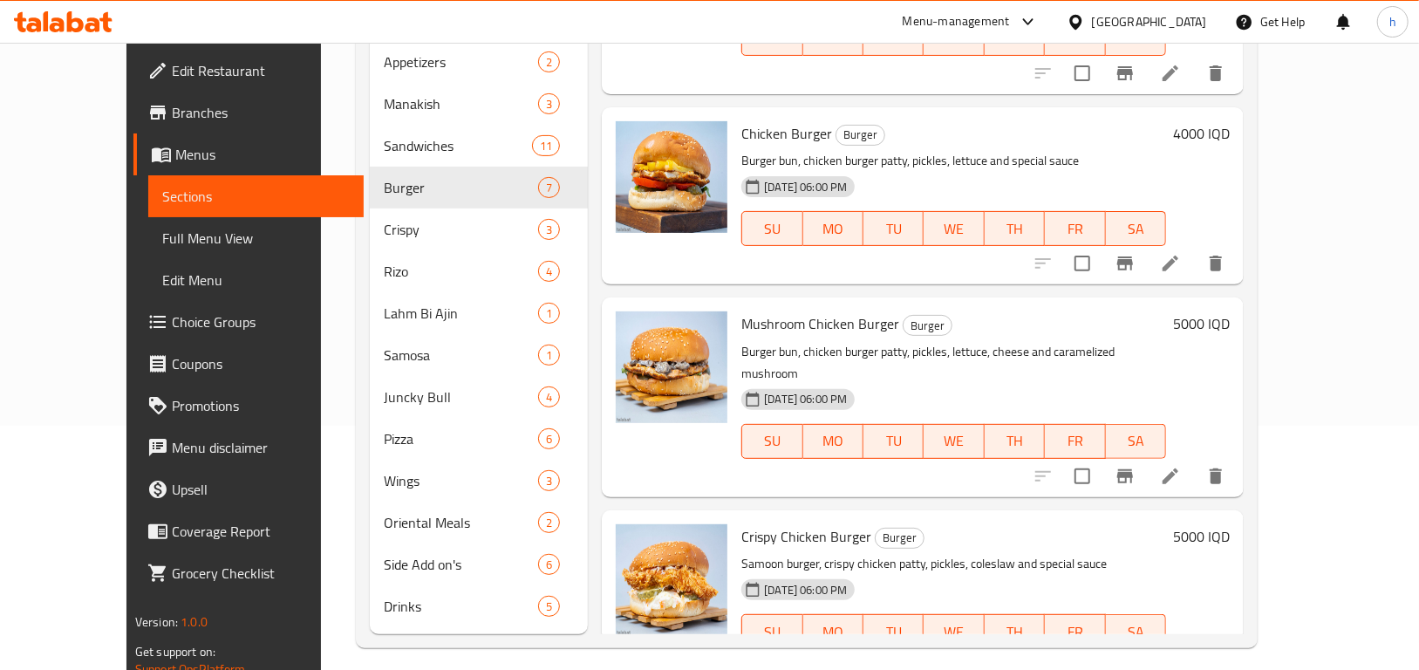
click at [1195, 651] on li at bounding box center [1170, 666] width 49 height 31
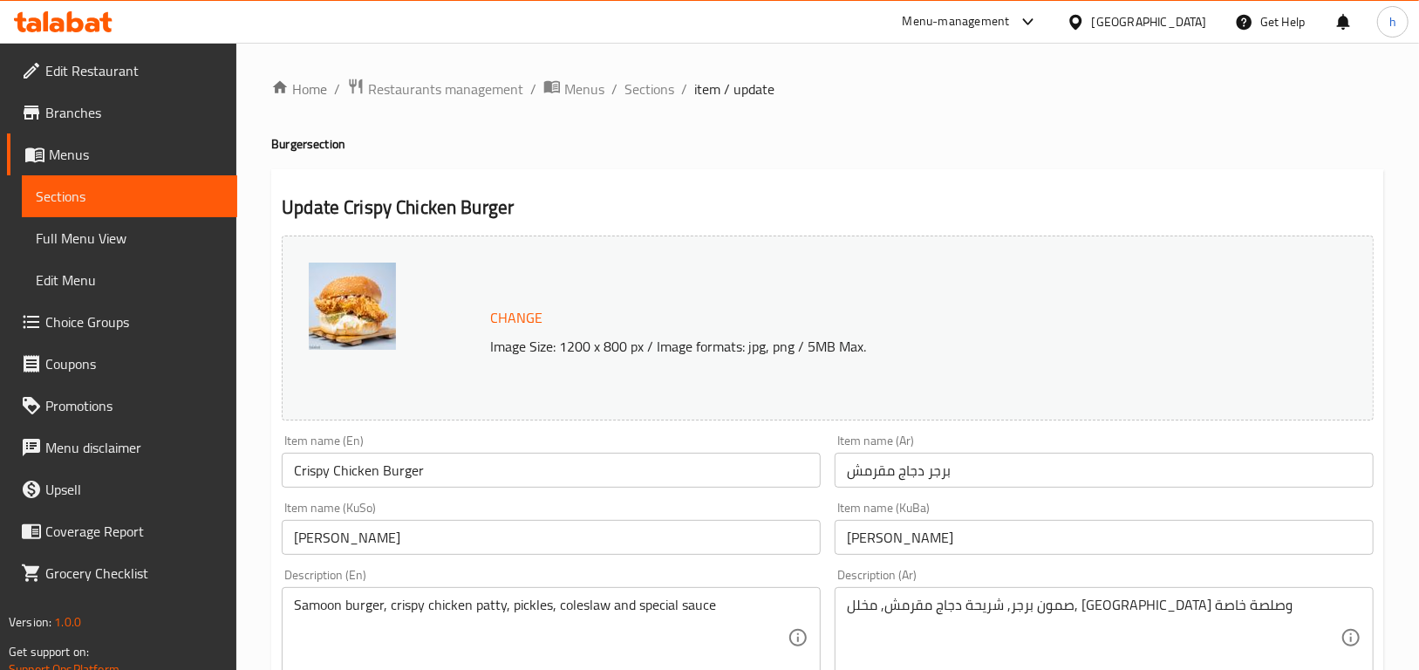
click at [872, 545] on input "بەرگری مریشکی کریسپی" at bounding box center [1104, 537] width 539 height 35
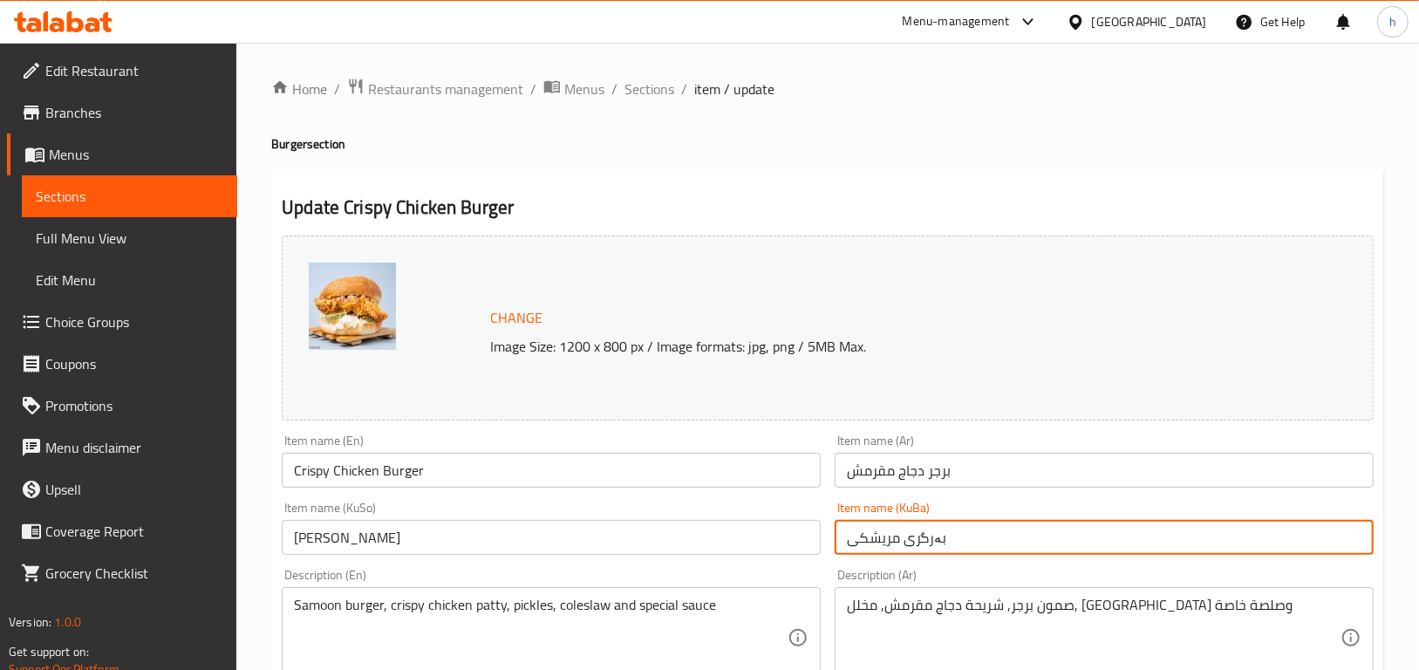
click at [900, 541] on input "بەرگری مریشکی" at bounding box center [1104, 537] width 539 height 35
paste input "کریسپی"
click at [846, 536] on input "بەرگری کریسپی مریشکی" at bounding box center [1104, 537] width 539 height 35
drag, startPoint x: 858, startPoint y: 544, endPoint x: 830, endPoint y: 548, distance: 29.1
click at [830, 548] on div "Item name (KuBa) بەرگری کریسپی مریشکی Item name (KuBa)" at bounding box center [1104, 528] width 553 height 67
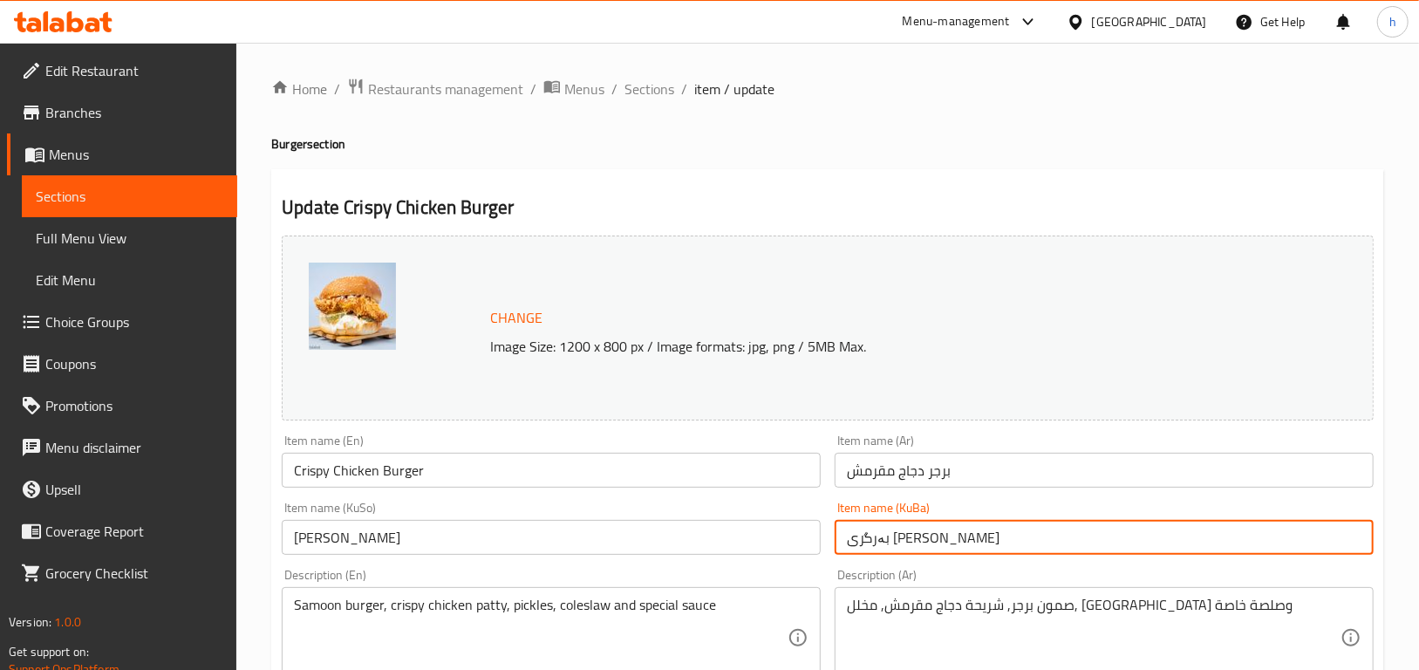
type input "بەرگری [PERSON_NAME]"
click at [374, 543] on input "بەرگری مریشکی کریسپی" at bounding box center [551, 537] width 539 height 35
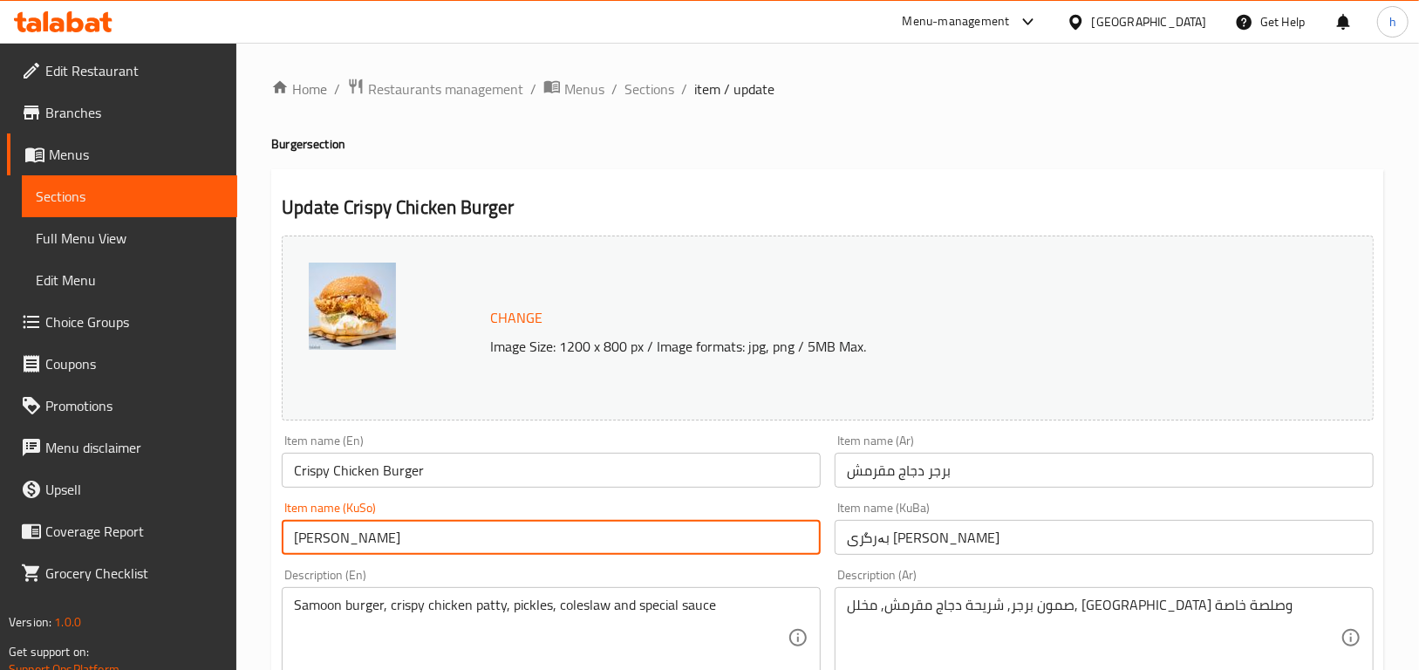
click at [374, 543] on input "بەرگری مریشکی کریسپی" at bounding box center [551, 537] width 539 height 35
click at [291, 537] on input "بەرگری کریسپی" at bounding box center [551, 537] width 539 height 35
paste input "مریشکی"
click at [701, 538] on input "بەرگری کریسپی" at bounding box center [551, 537] width 539 height 35
paste input "مریشکی"
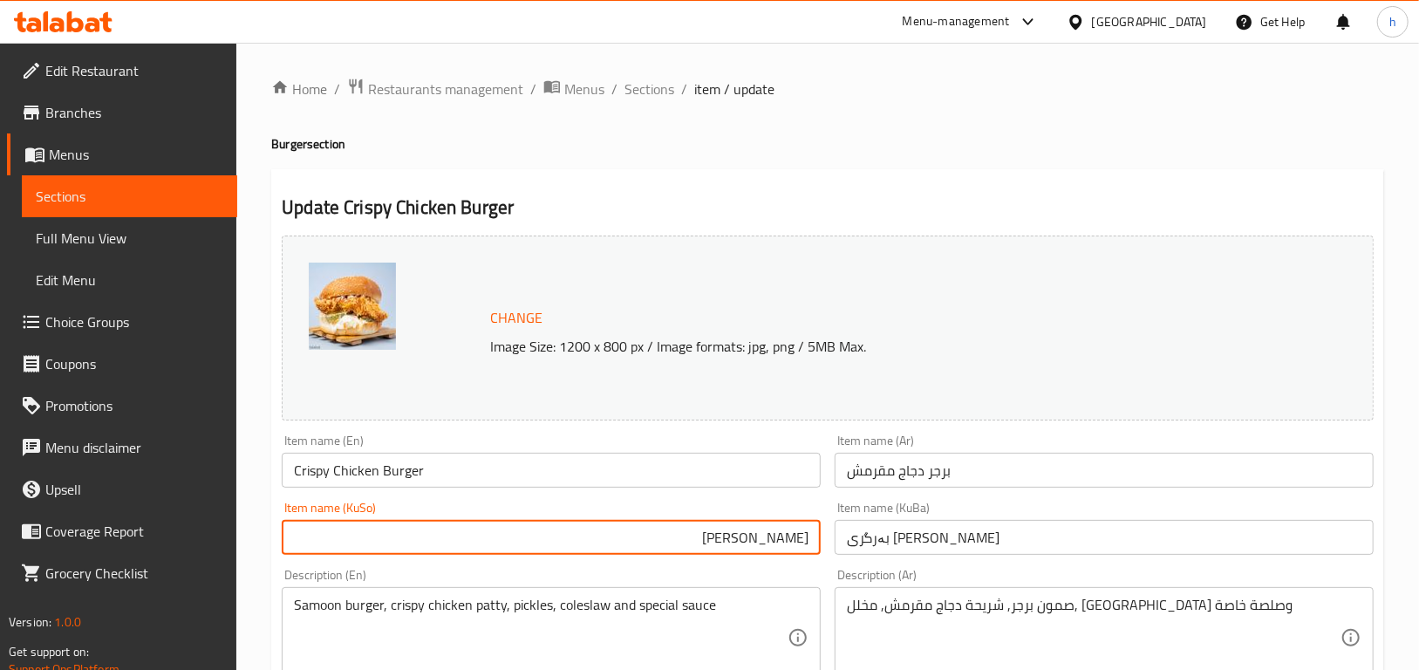
click at [727, 535] on input "بەرگری کریسپیمریشکی" at bounding box center [551, 537] width 539 height 35
click at [656, 538] on input "بەرگری کریسپی مریشکی" at bounding box center [551, 537] width 539 height 35
type input "بەرگری [PERSON_NAME]"
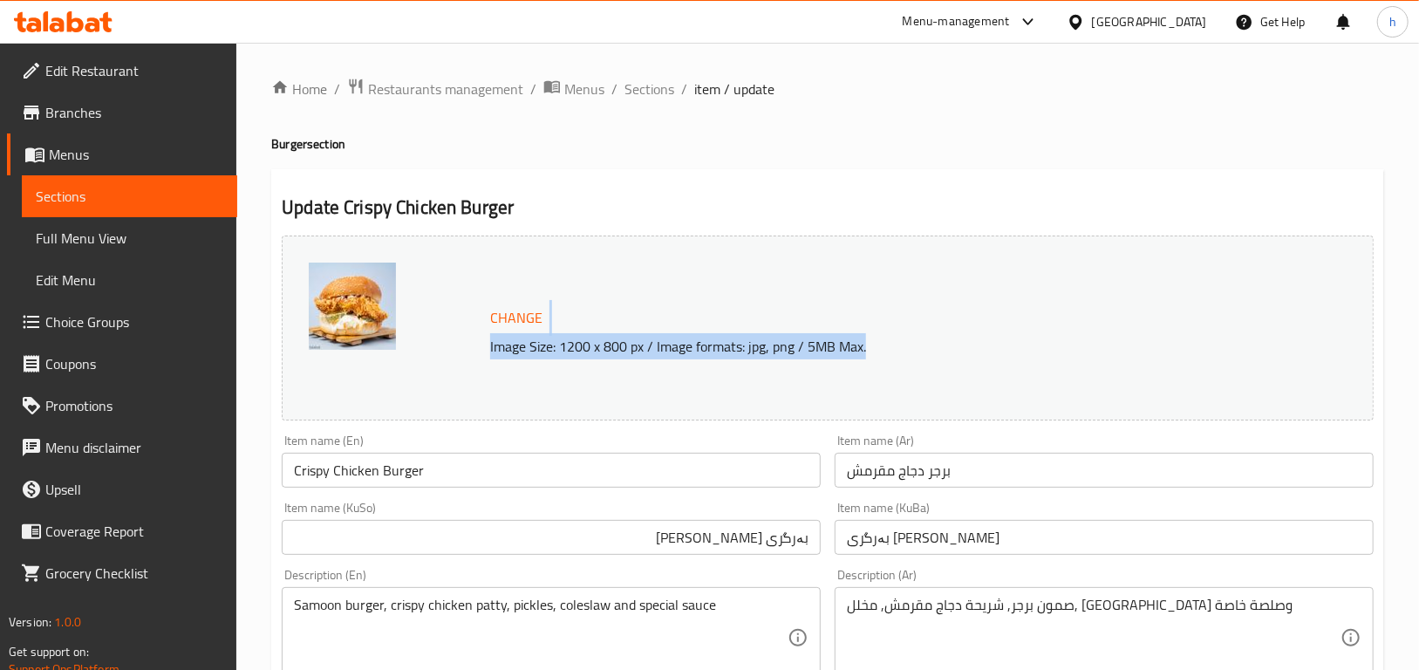
drag, startPoint x: 1419, startPoint y: 308, endPoint x: 1430, endPoint y: 340, distance: 34.2
click at [1419, 368] on html "​ Menu-management Iraq Get Help h Edit Restaurant Branches Menus Sections Full …" at bounding box center [709, 335] width 1419 height 670
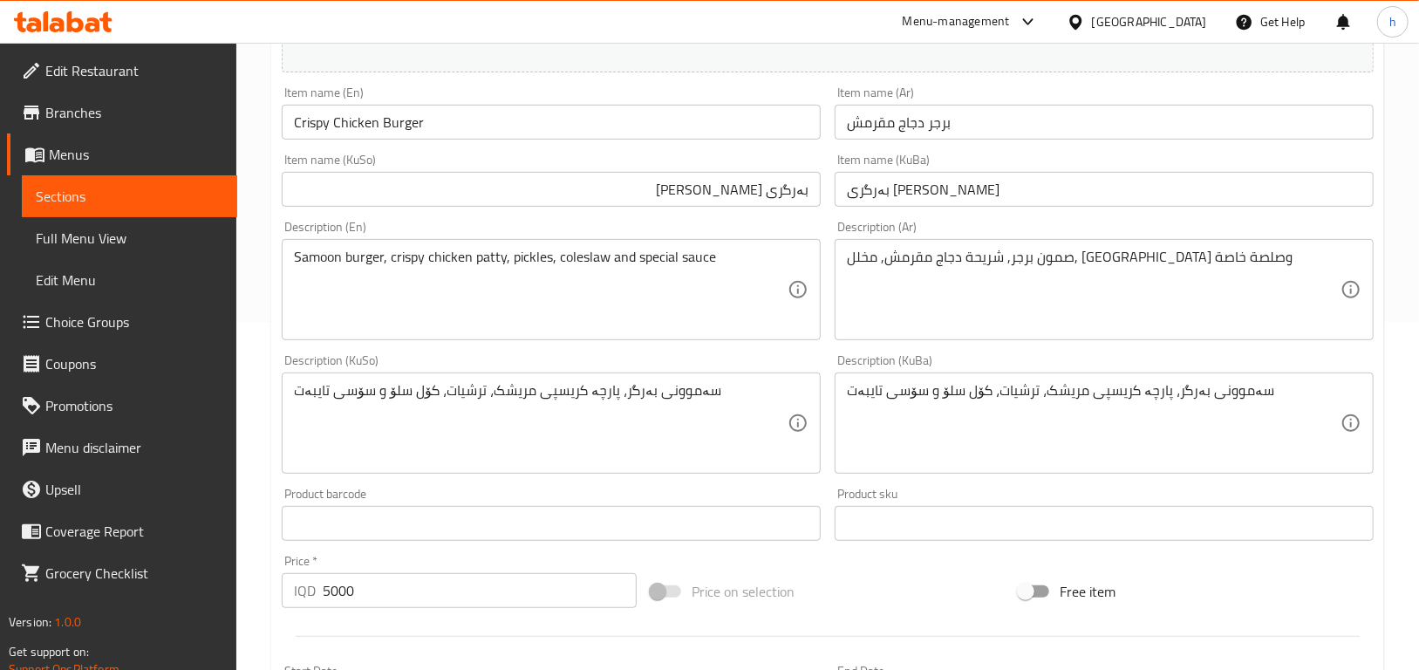
scroll to position [339, 0]
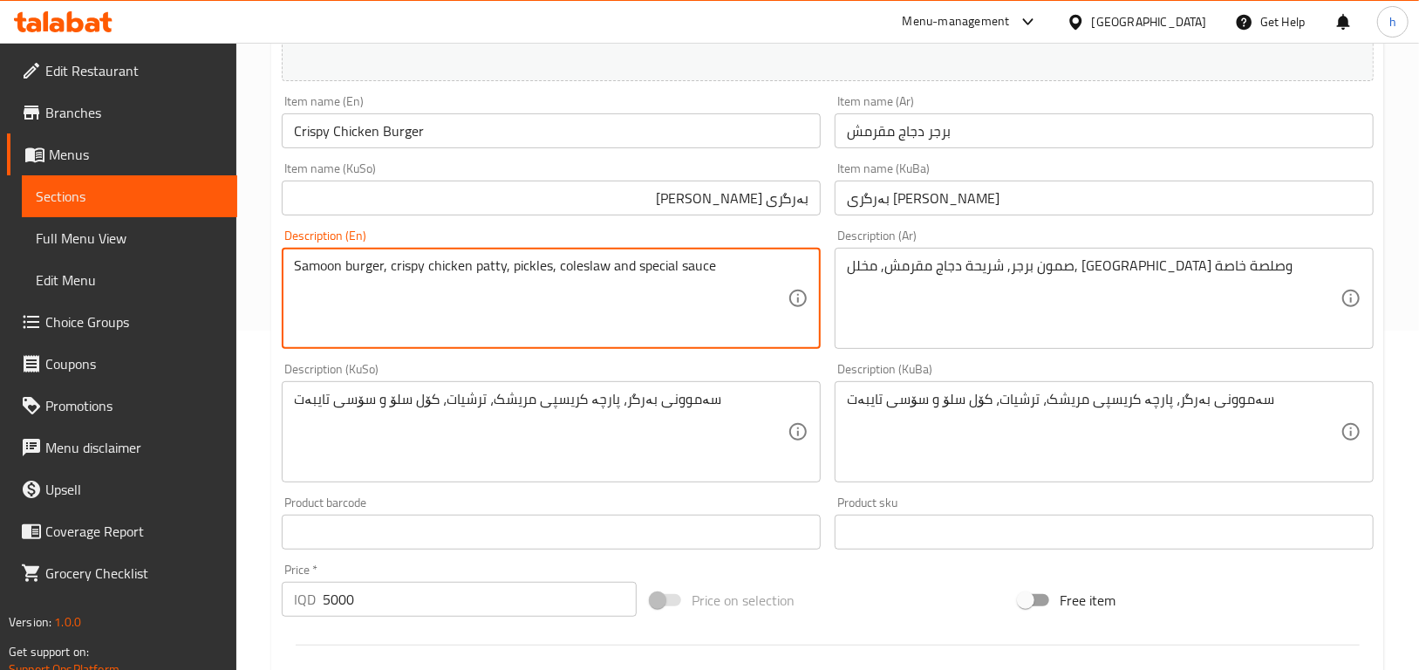
drag, startPoint x: 344, startPoint y: 263, endPoint x: 291, endPoint y: 263, distance: 52.4
click at [336, 263] on textarea "Samoon burger, crispy chicken patty, pickles, coleslaw and special sauce" at bounding box center [541, 298] width 494 height 83
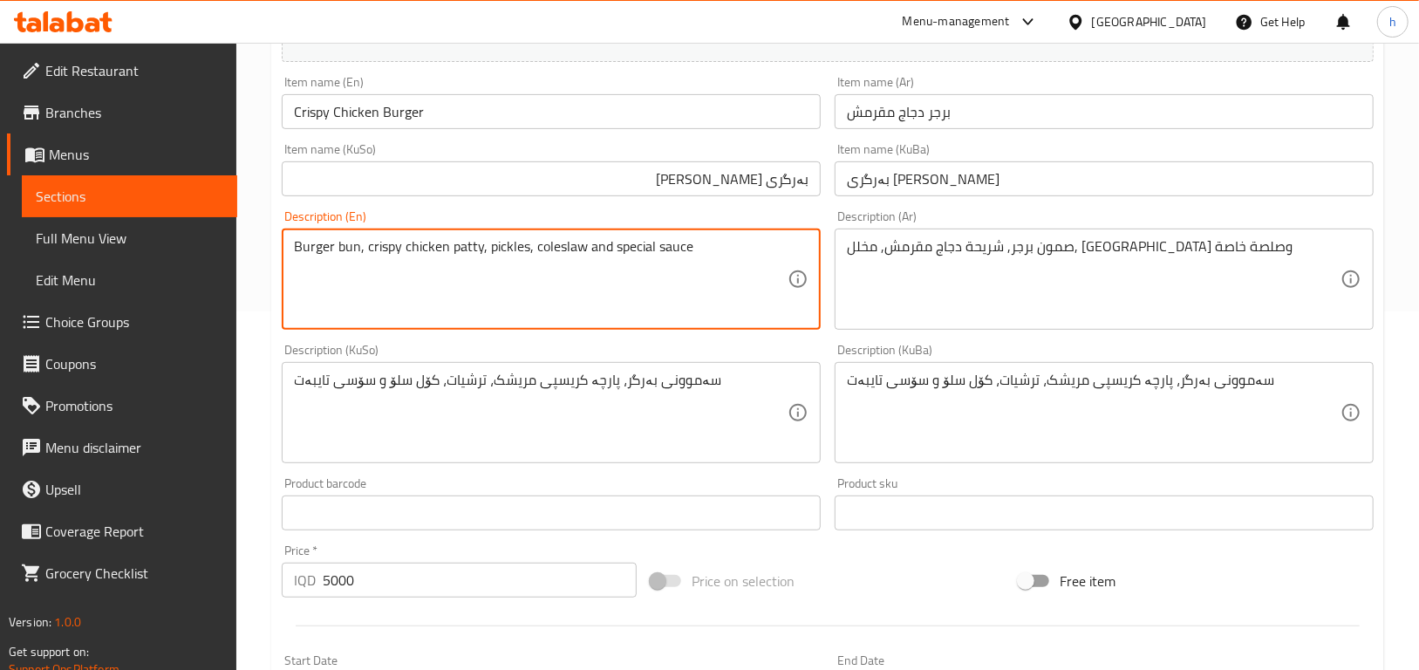
scroll to position [788, 0]
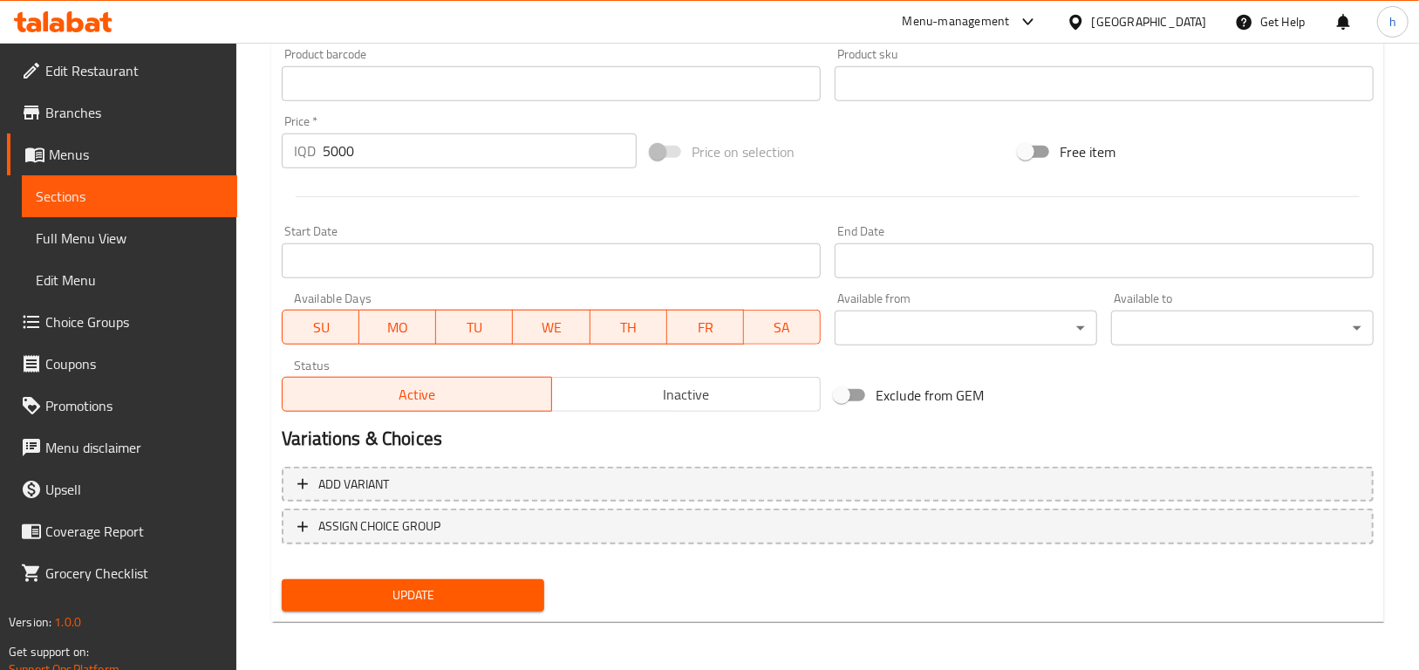
type textarea "Burger bun, crispy chicken patty, pickles, coleslaw and special sauce"
click at [488, 595] on span "Update" at bounding box center [413, 596] width 235 height 22
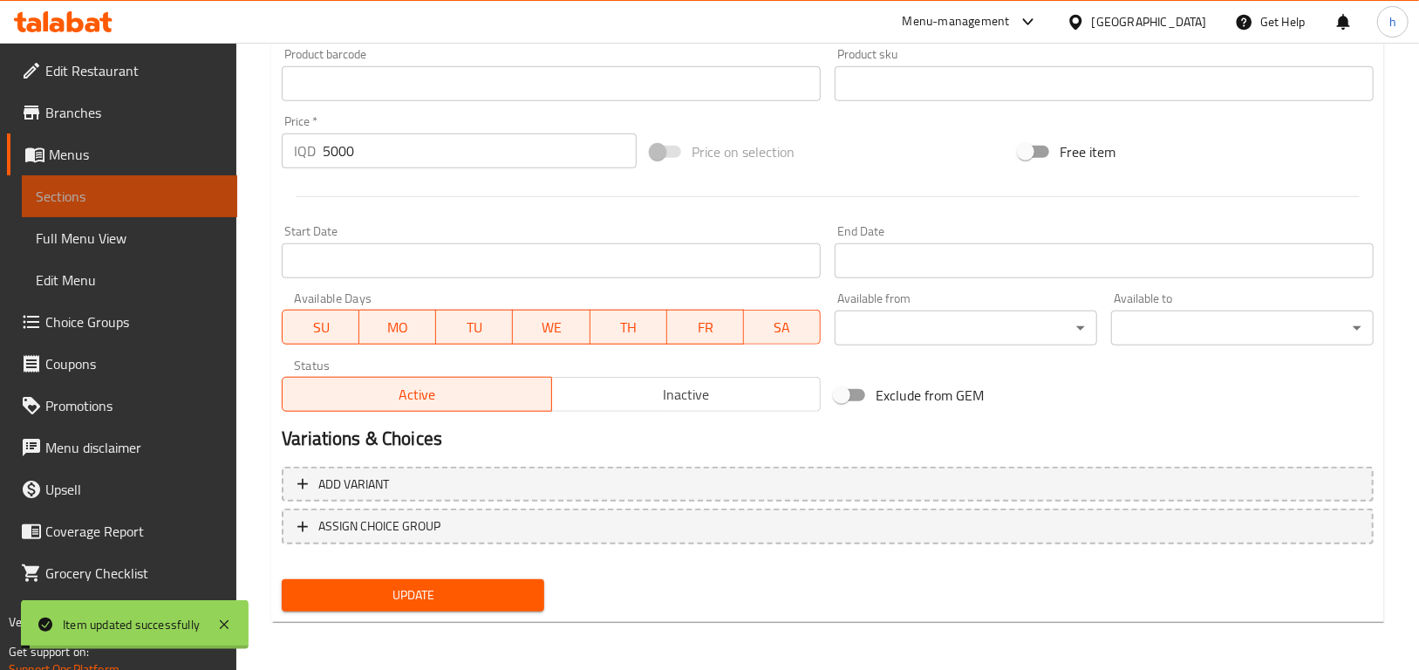
click at [62, 199] on span "Sections" at bounding box center [130, 196] width 188 height 21
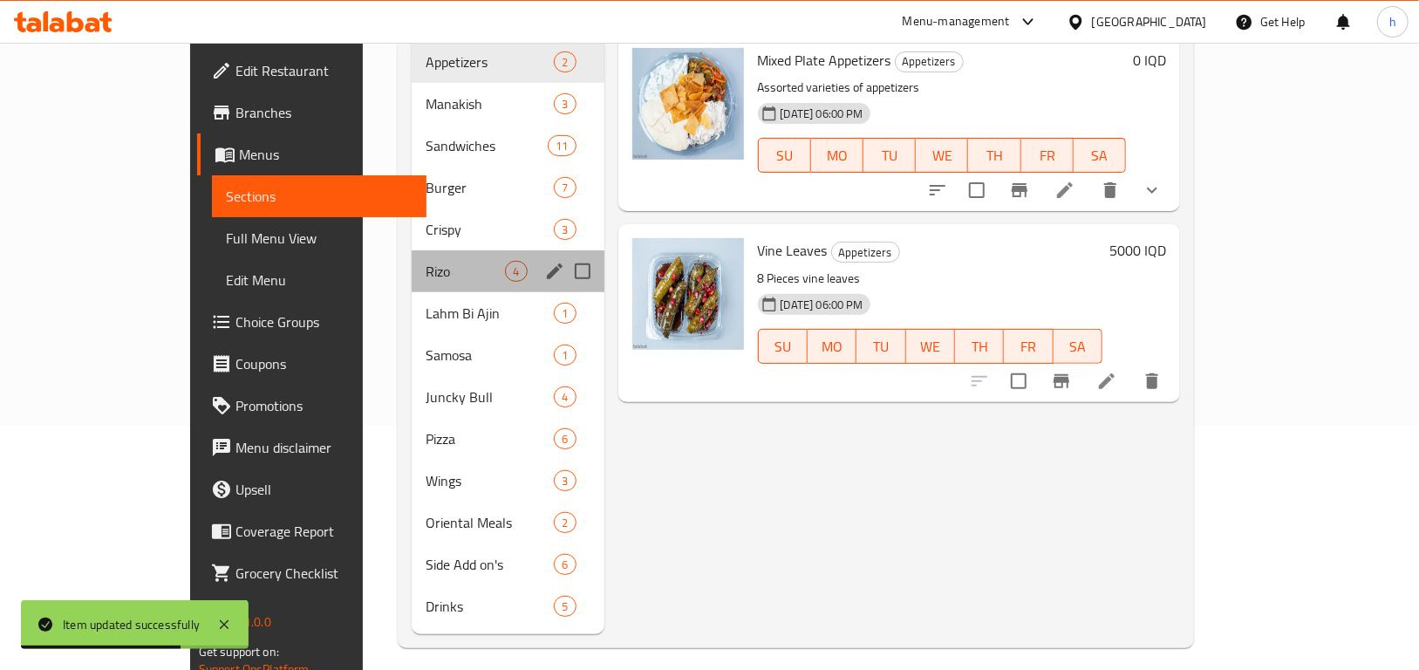
click at [412, 258] on div "Rizo 4" at bounding box center [508, 271] width 192 height 42
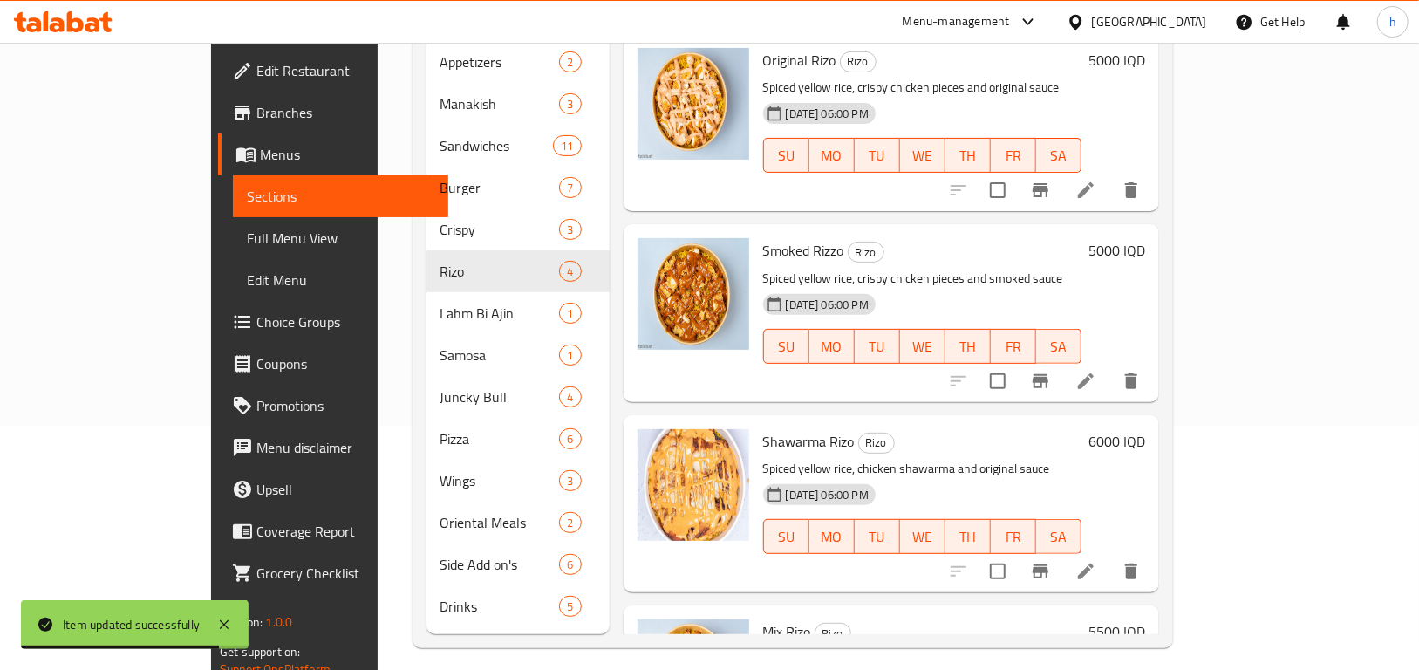
click at [1097, 180] on icon at bounding box center [1086, 190] width 21 height 21
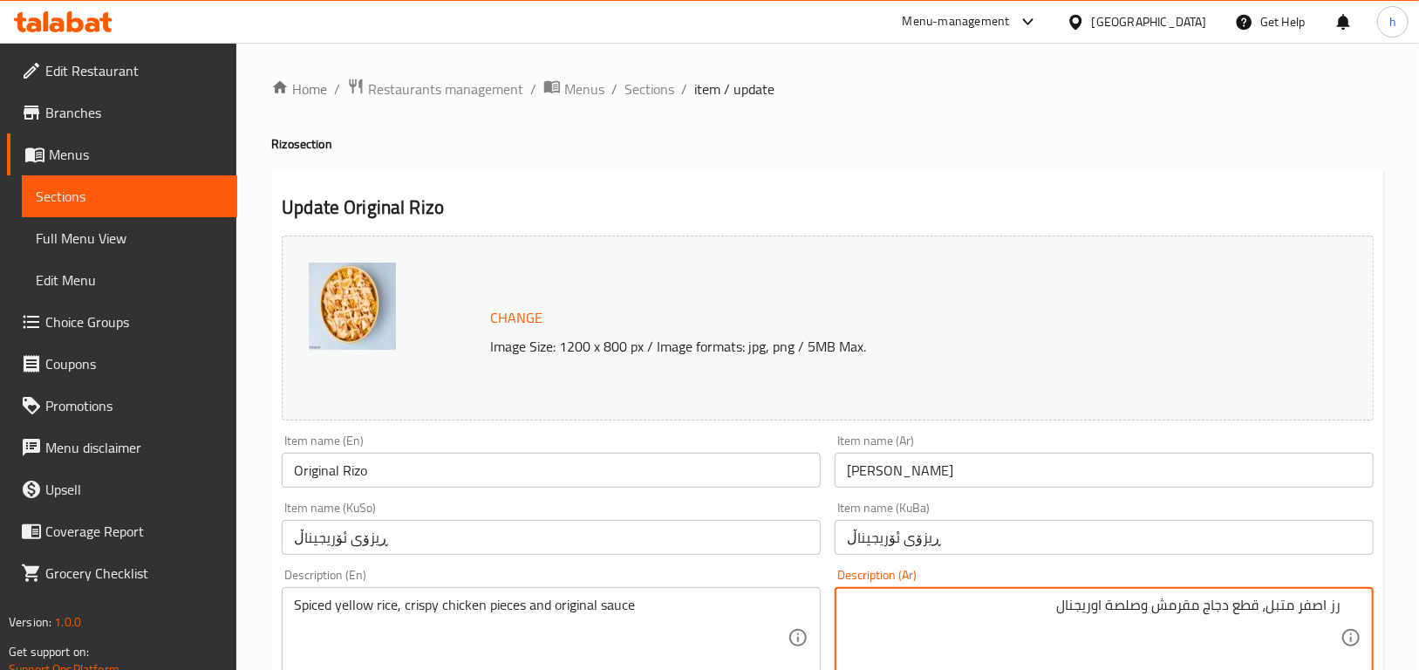
click at [1349, 605] on div "رز اصفر متبل، قطع دجاج مقرمش وصلصة اوريجنال Description (Ar)" at bounding box center [1104, 637] width 539 height 101
click at [1347, 607] on div "رز اصفر متبل، قطع دجاج مقرمش وصلصة اوريجنال Description (Ar)" at bounding box center [1104, 637] width 539 height 101
click at [1344, 607] on div "رز اصفر متبل، قطع دجاج مقرمش وصلصة اوريجنال Description (Ar)" at bounding box center [1104, 637] width 539 height 101
click at [1341, 604] on div "رز اصفر متبل، قطع دجاج مقرمش وصلصة اوريجنال Description (Ar)" at bounding box center [1104, 637] width 539 height 101
click at [1341, 606] on div "رز اصفر متبل، قطع دجاج مقرمش وصلصة اوريجنال Description (Ar)" at bounding box center [1104, 637] width 539 height 101
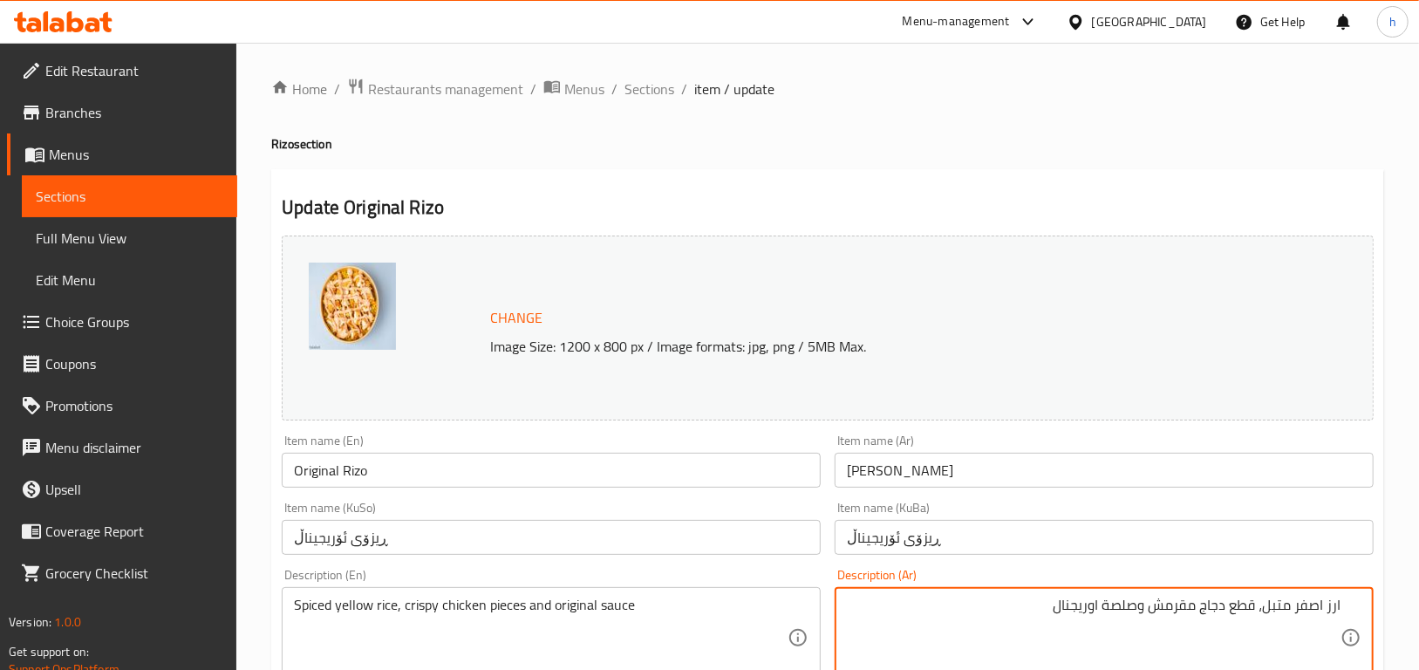
click at [1331, 609] on textarea "ارز اصفر متبل، قطع دجاج مقرمش وصلصة اوريجنال" at bounding box center [1094, 638] width 494 height 83
click at [1337, 608] on textarea "ارز اصفر متبل، قطع دجاج مقرمش وصلصة اوريجنال" at bounding box center [1094, 638] width 494 height 83
drag, startPoint x: 1328, startPoint y: 607, endPoint x: 1344, endPoint y: 608, distance: 15.7
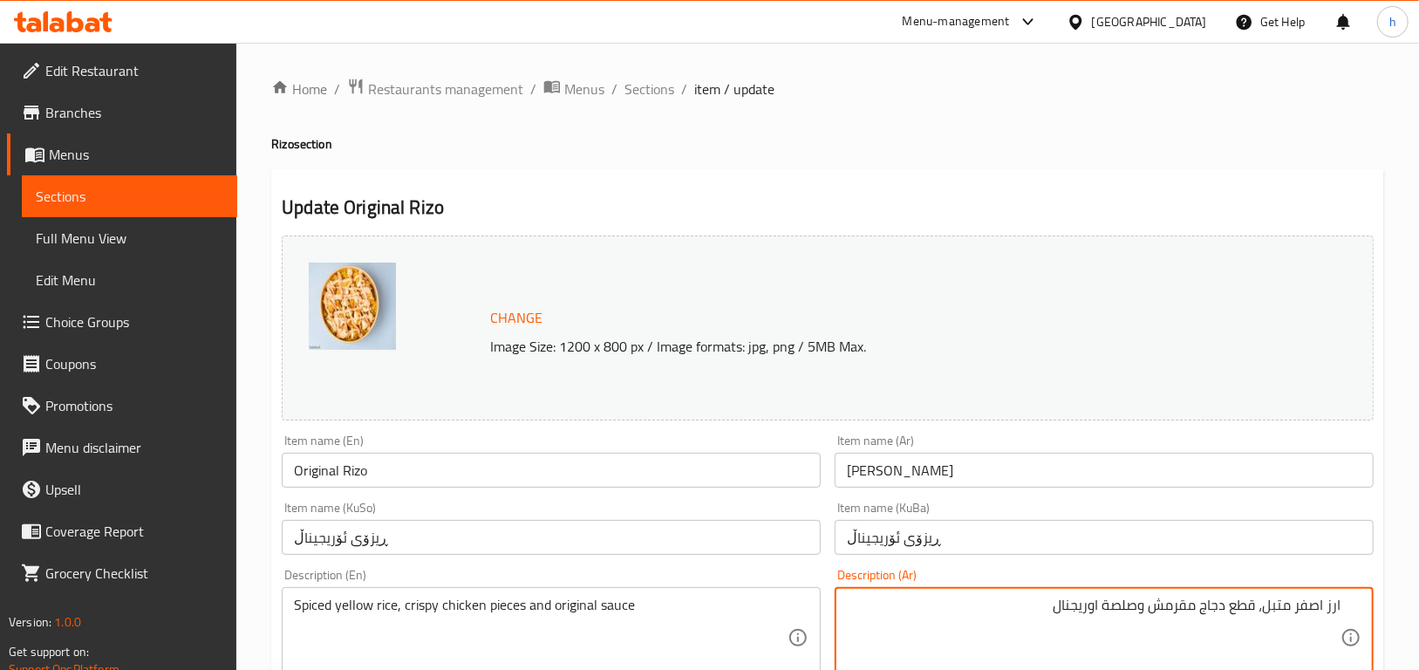
click at [1344, 608] on div "ارز اصفر متبل، قطع دجاج مقرمش وصلصة اوريجنال Description (Ar)" at bounding box center [1104, 637] width 539 height 101
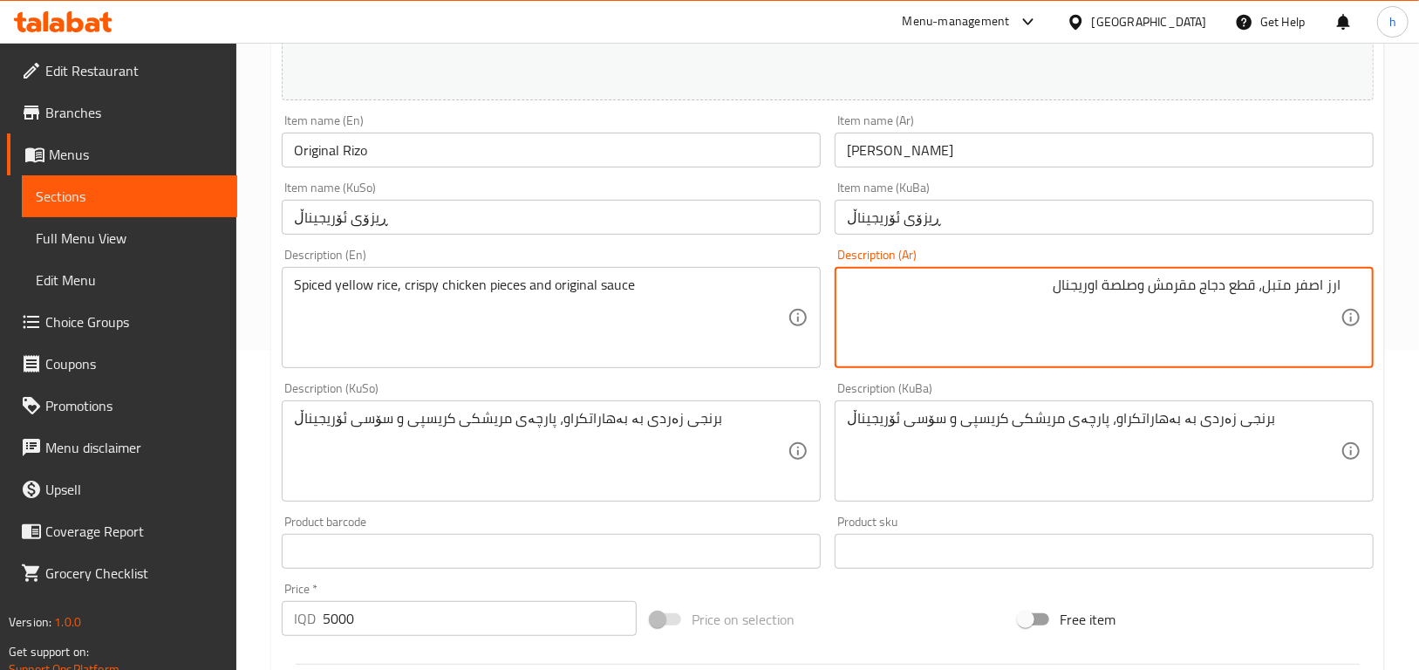
scroll to position [394, 0]
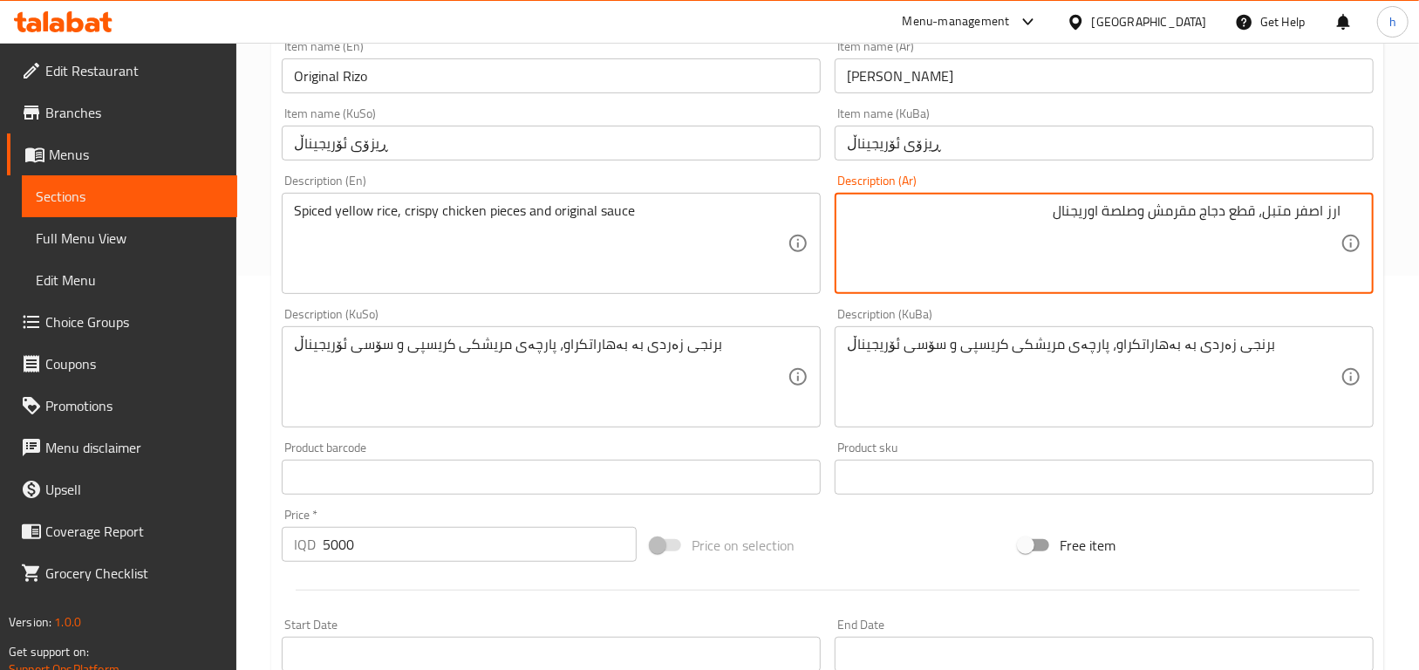
type textarea "ارز اصفر متبل، قطع دجاج مقرمش وصلصة اوريجنال"
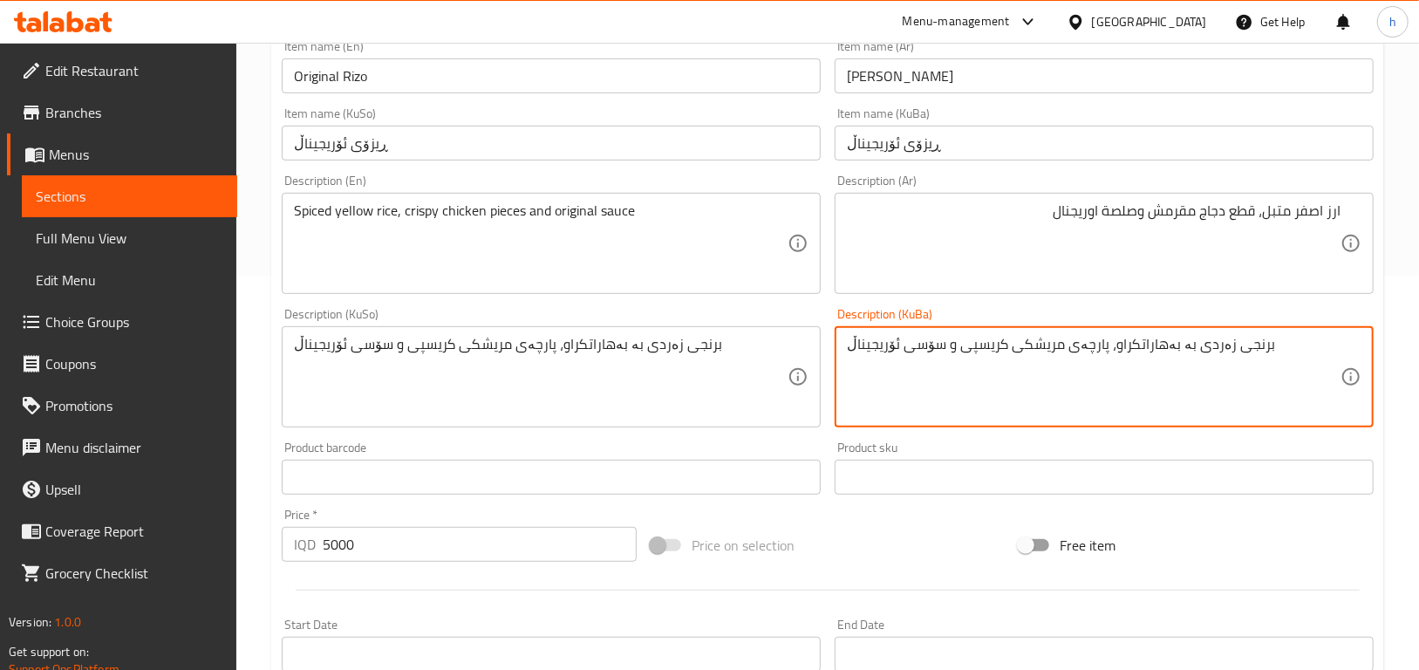
drag, startPoint x: 1103, startPoint y: 339, endPoint x: 1170, endPoint y: 380, distance: 78.7
click at [1107, 351] on textarea "برنجی زەردی بە، پارچەی مریشکی کریسپی و سۆسی ئۆریجیناڵ" at bounding box center [1094, 377] width 494 height 83
type textarea "برنجی زەردی بە بەهاراتکراو، پارچەی مریشکی کریسپی و سۆسی ئۆریجیناڵ"
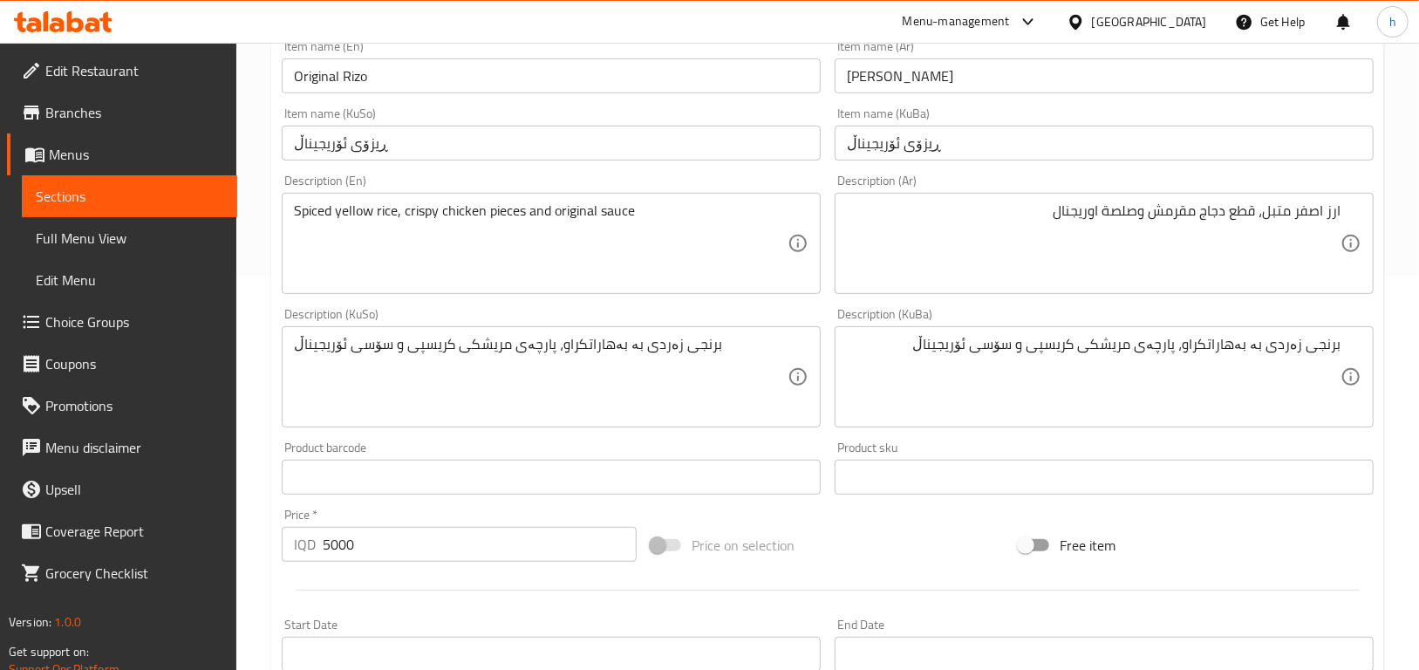
drag, startPoint x: 1343, startPoint y: 212, endPoint x: 1322, endPoint y: 209, distance: 21.1
click at [1322, 209] on div "ارز اصفر متبل، قطع دجاج مقرمش وصلصة اوريجنال Description (Ar)" at bounding box center [1104, 243] width 539 height 101
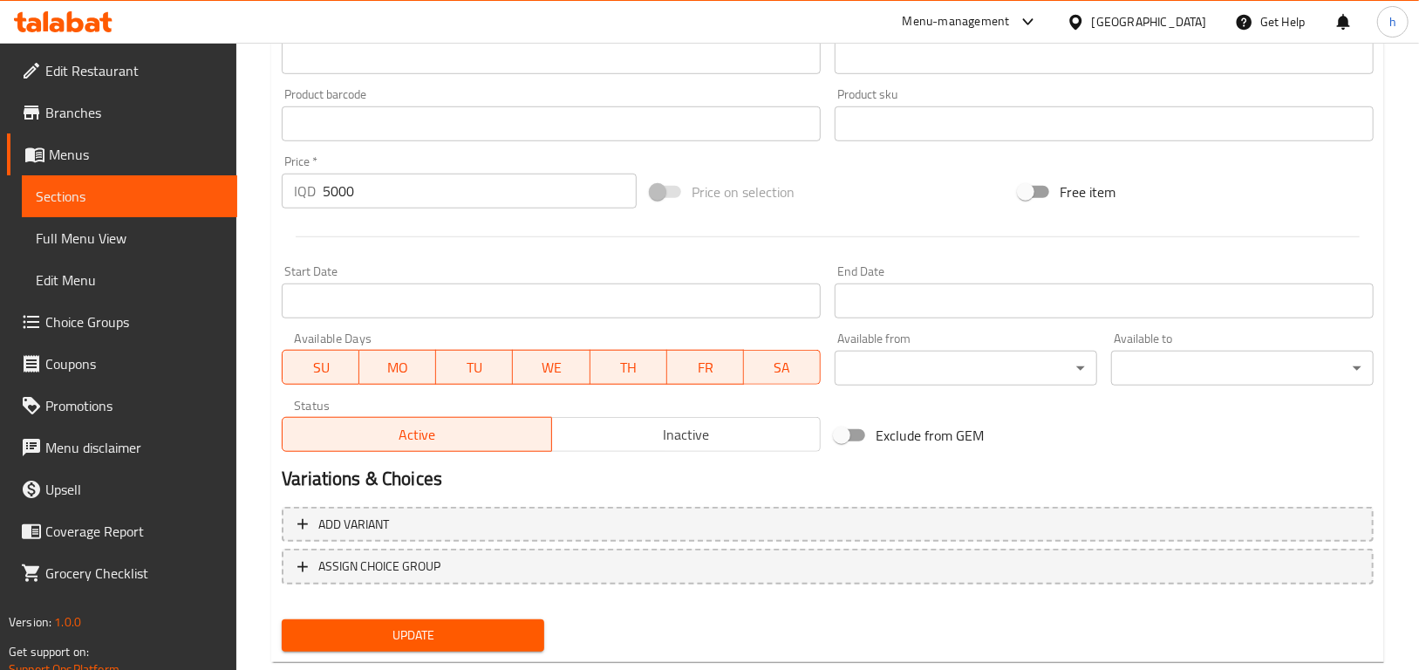
scroll to position [788, 0]
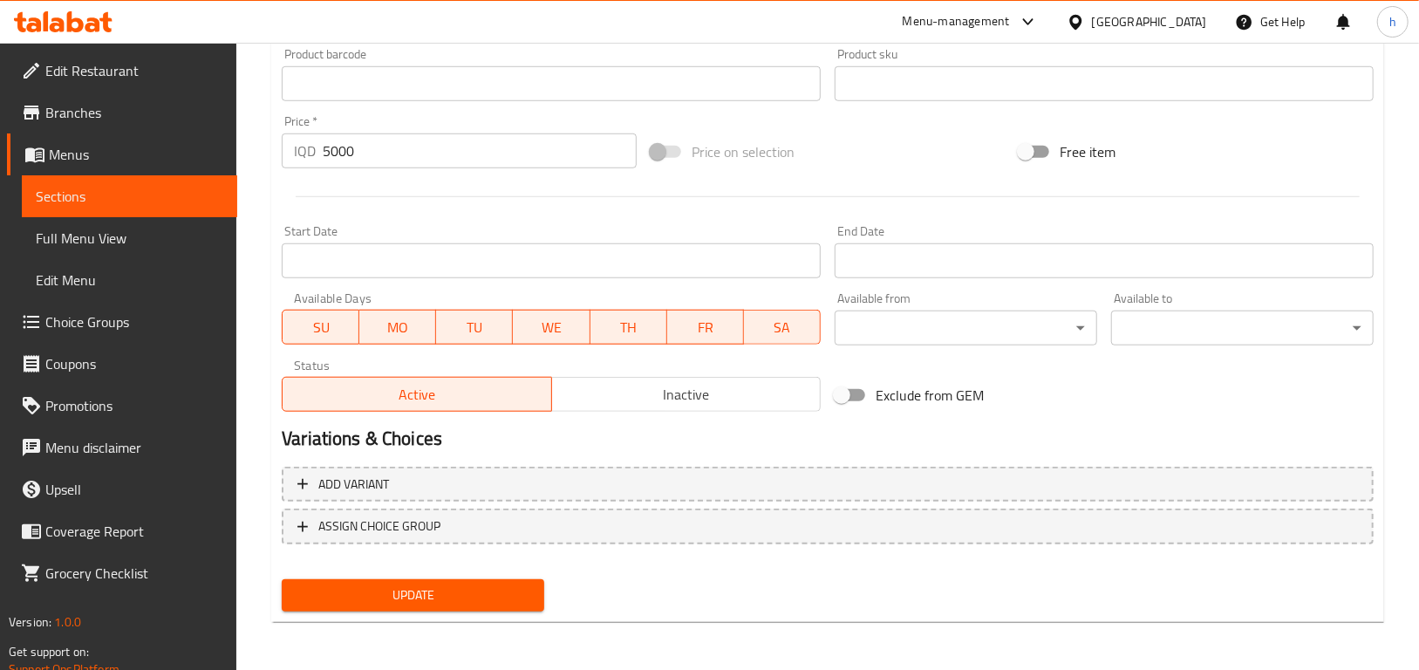
click at [500, 598] on span "Update" at bounding box center [413, 596] width 235 height 22
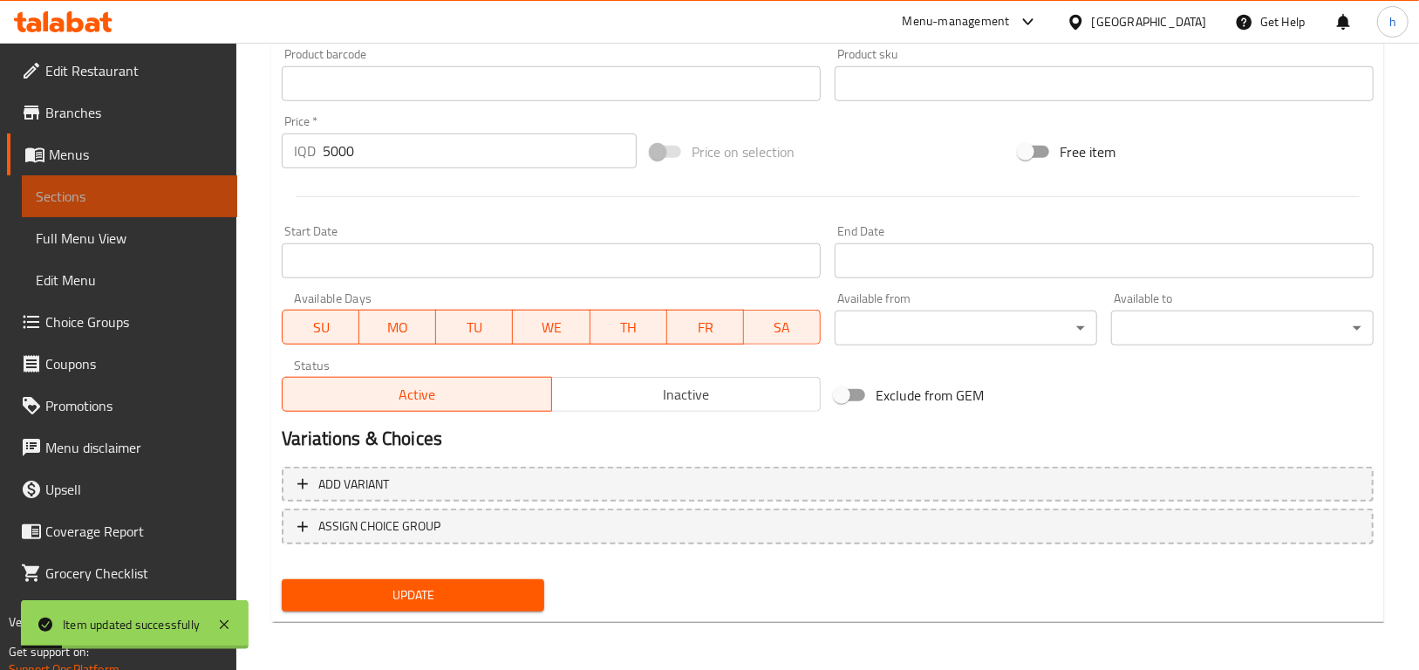
click at [92, 181] on link "Sections" at bounding box center [129, 196] width 215 height 42
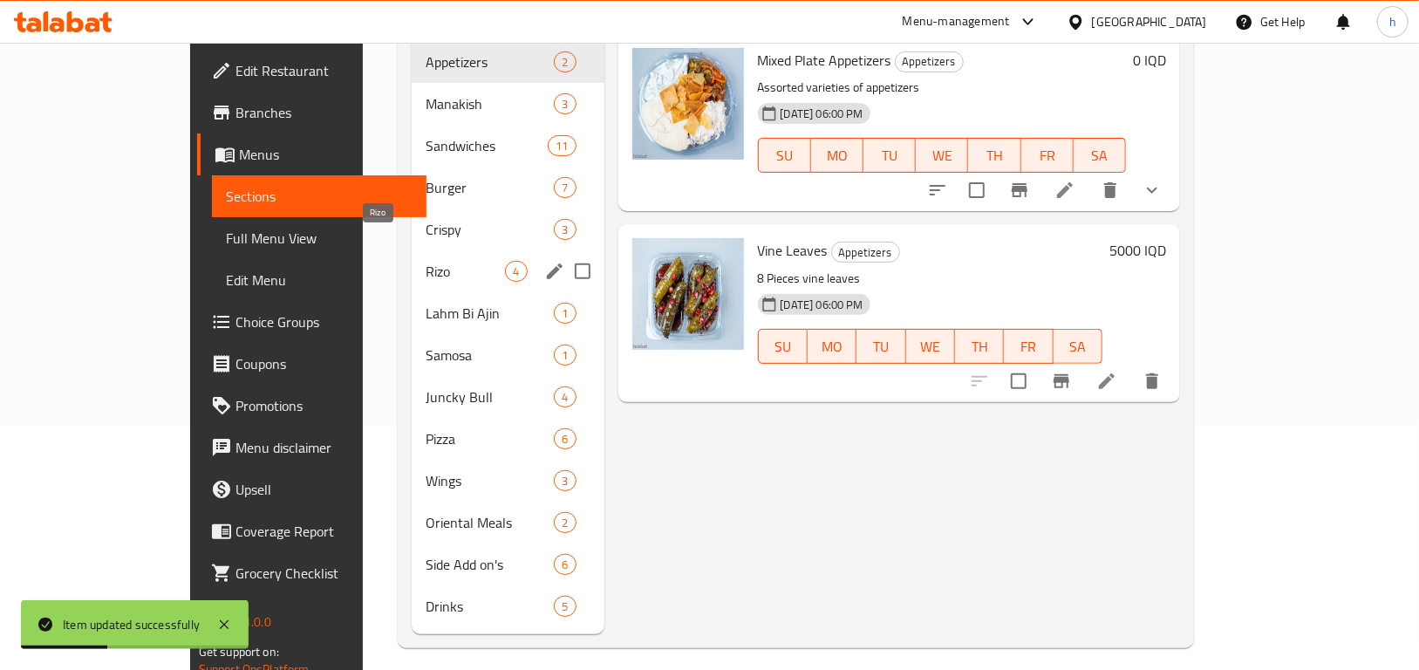
click at [426, 261] on span "Rizo" at bounding box center [465, 271] width 79 height 21
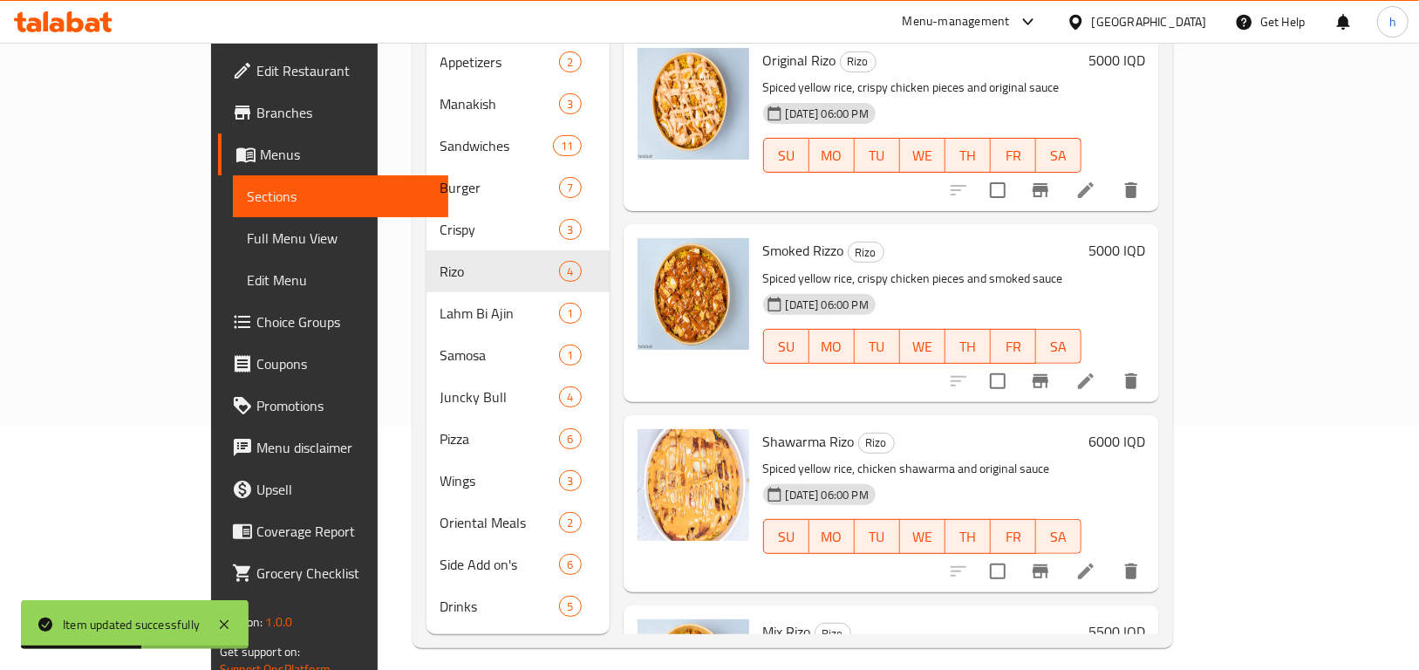
drag, startPoint x: 1348, startPoint y: 194, endPoint x: 1368, endPoint y: 197, distance: 20.4
click at [1159, 197] on div "Menu items Add Sort Manage items Original Rizo Rizo Spiced yellow rice, crispy …" at bounding box center [885, 292] width 550 height 683
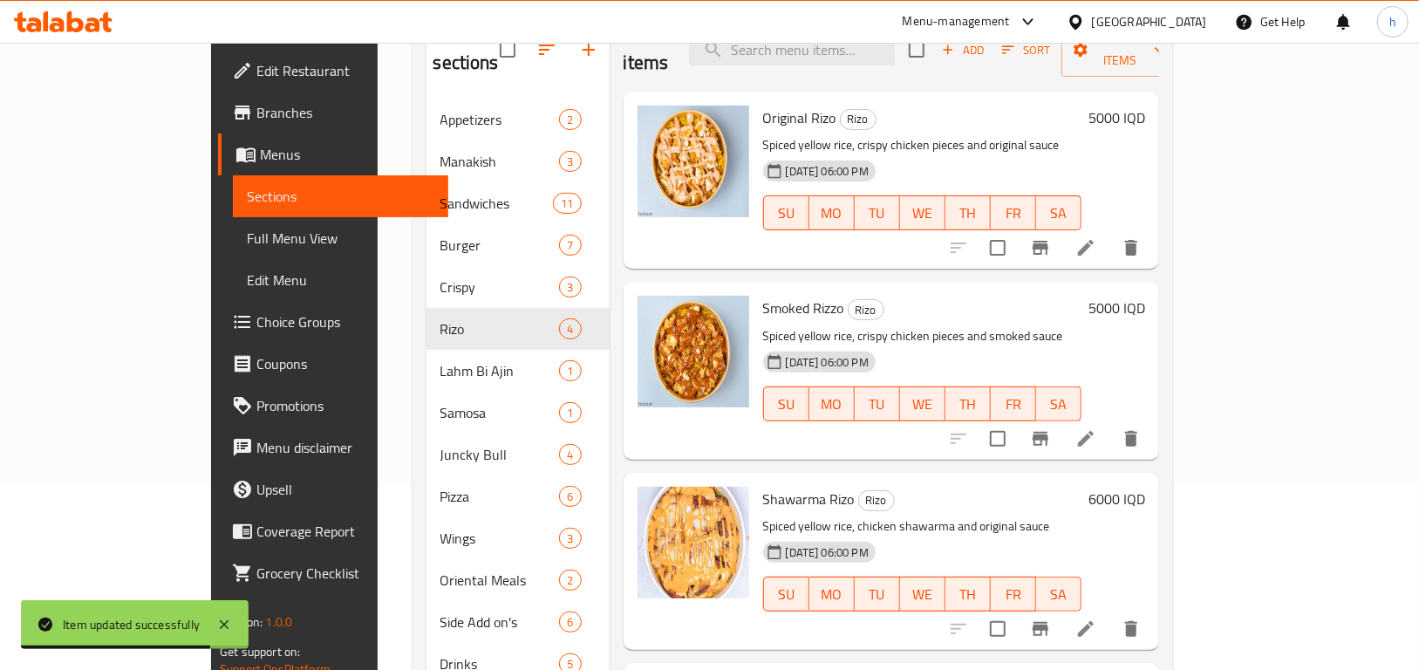
scroll to position [244, 0]
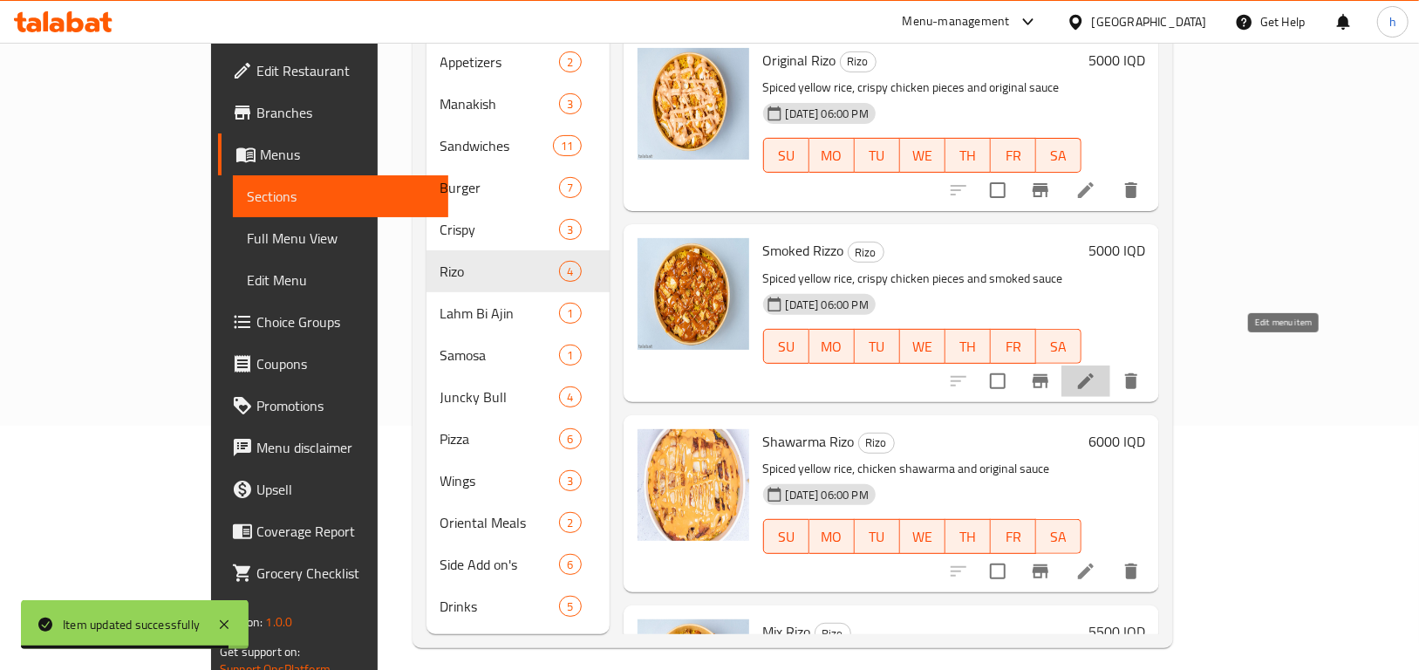
click at [1097, 371] on icon at bounding box center [1086, 381] width 21 height 21
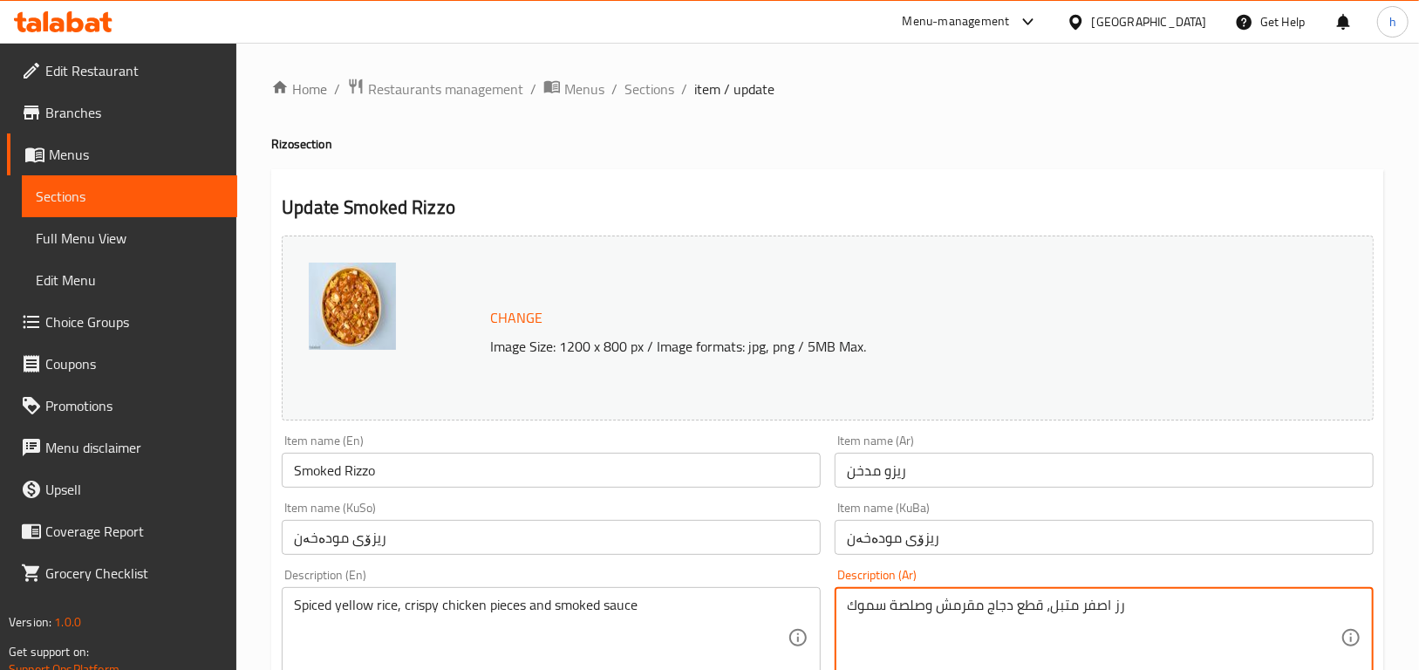
drag, startPoint x: 1128, startPoint y: 607, endPoint x: 1112, endPoint y: 606, distance: 15.7
paste textarea "ا"
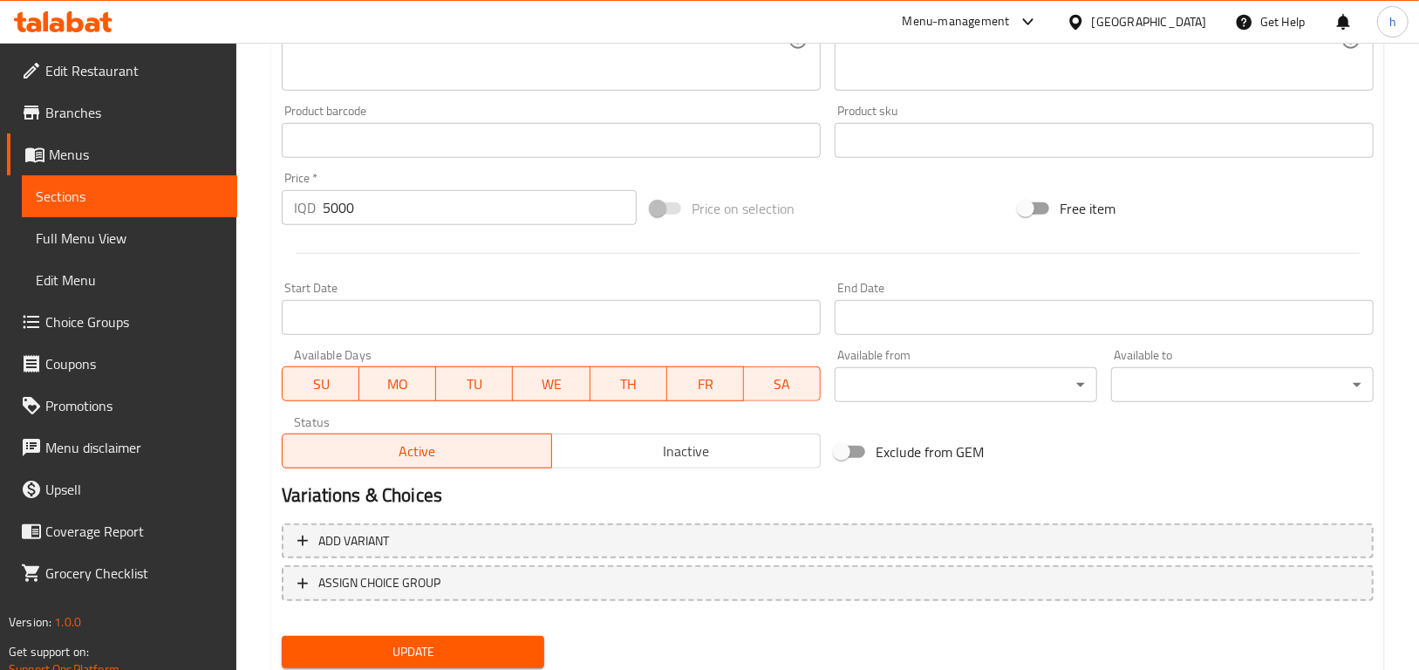
scroll to position [788, 0]
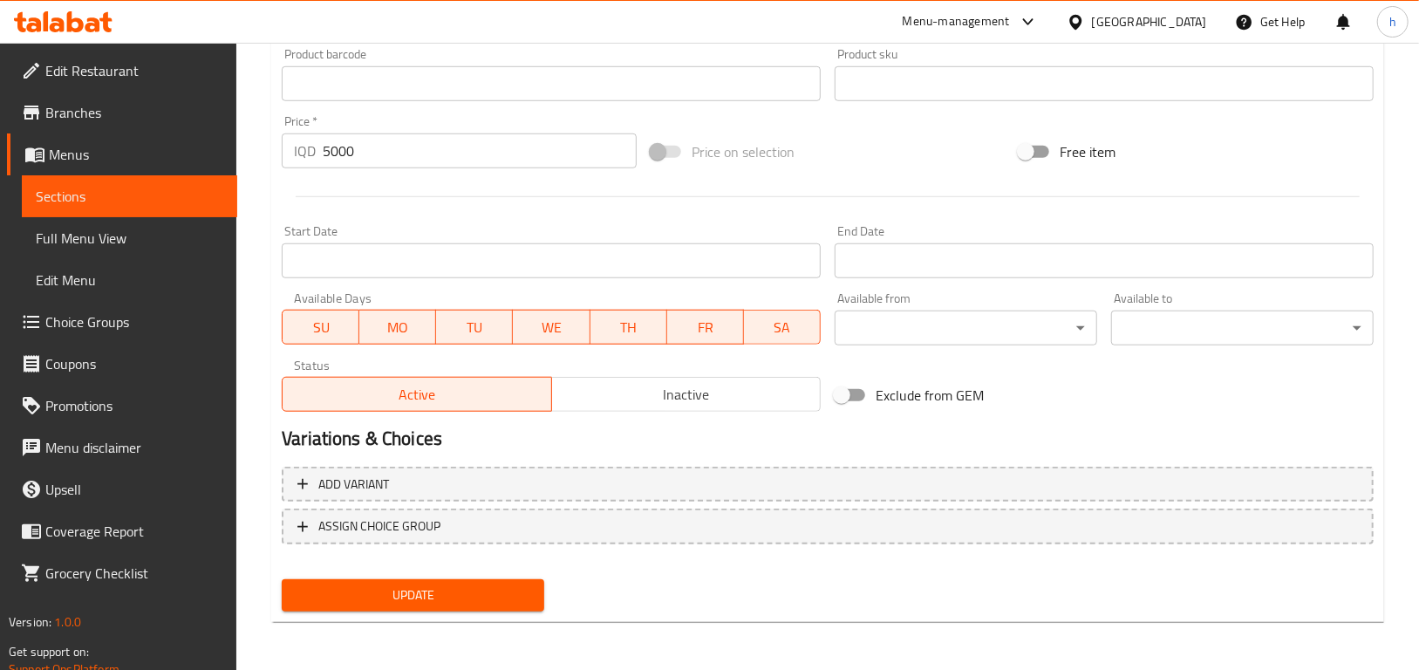
type textarea "ارز اصفر متبل، قطع دجاج مقرمش وصلصة سموك"
drag, startPoint x: 518, startPoint y: 583, endPoint x: 1137, endPoint y: 602, distance: 618.9
click at [520, 582] on button "Update" at bounding box center [413, 595] width 263 height 32
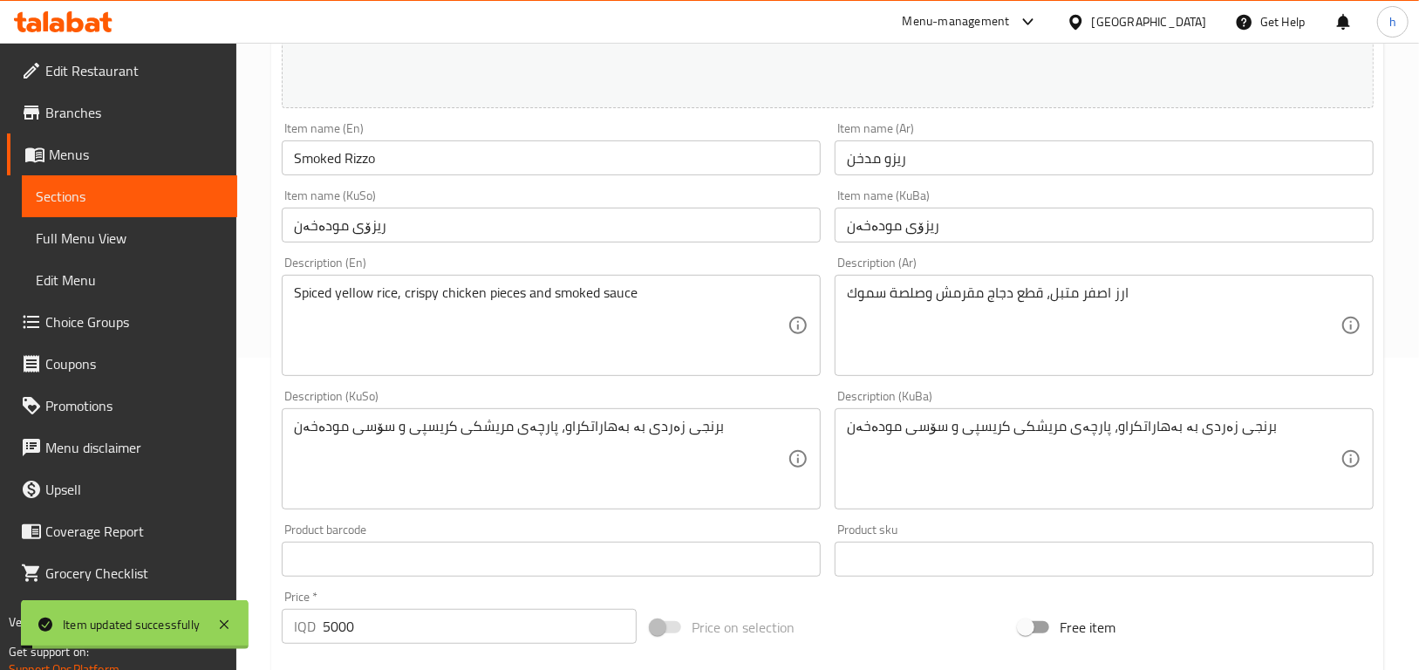
scroll to position [277, 0]
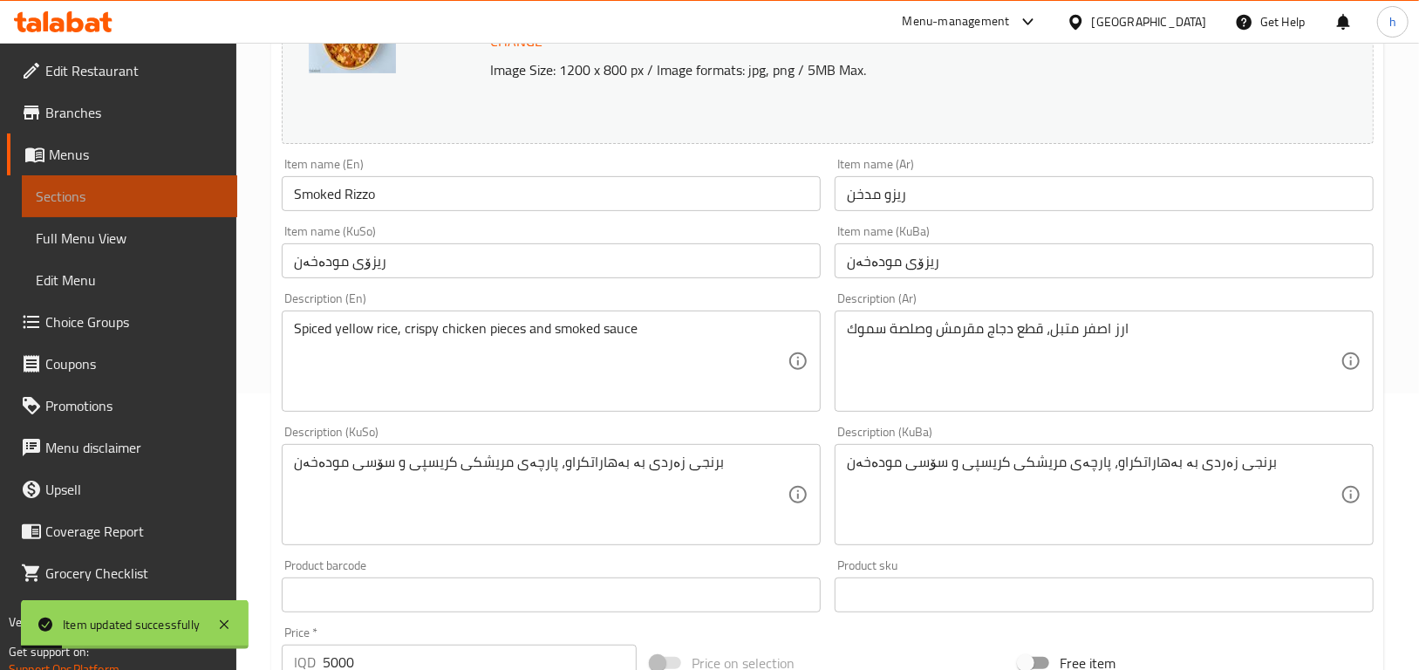
click at [31, 184] on link "Sections" at bounding box center [129, 196] width 215 height 42
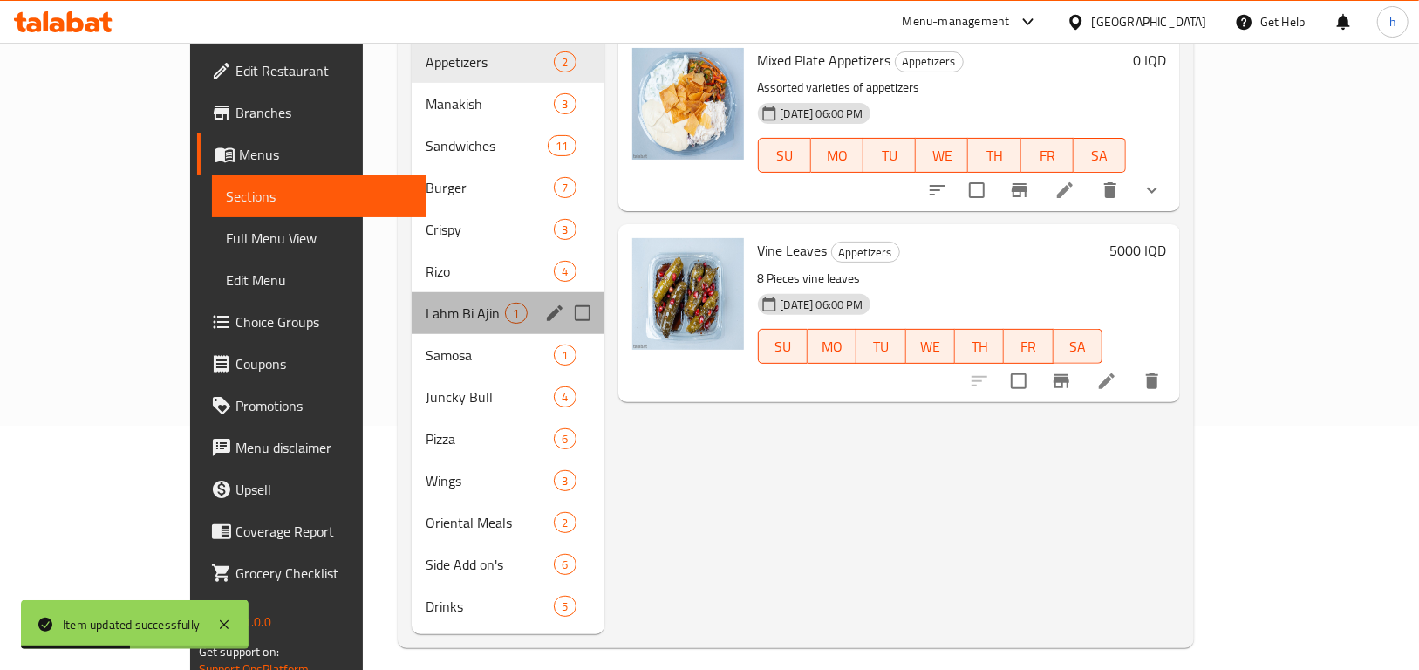
click at [412, 292] on div "Lahm Bi Ajin 1" at bounding box center [508, 313] width 192 height 42
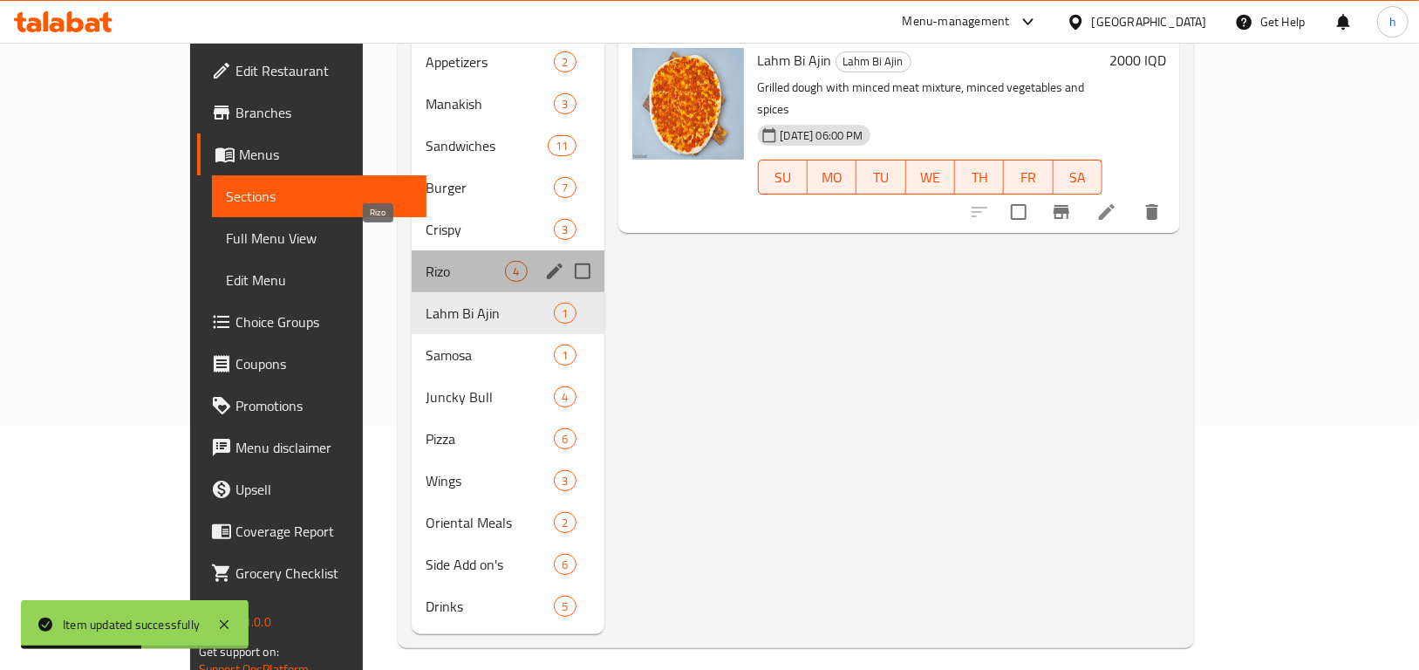
click at [426, 261] on span "Rizo" at bounding box center [465, 271] width 79 height 21
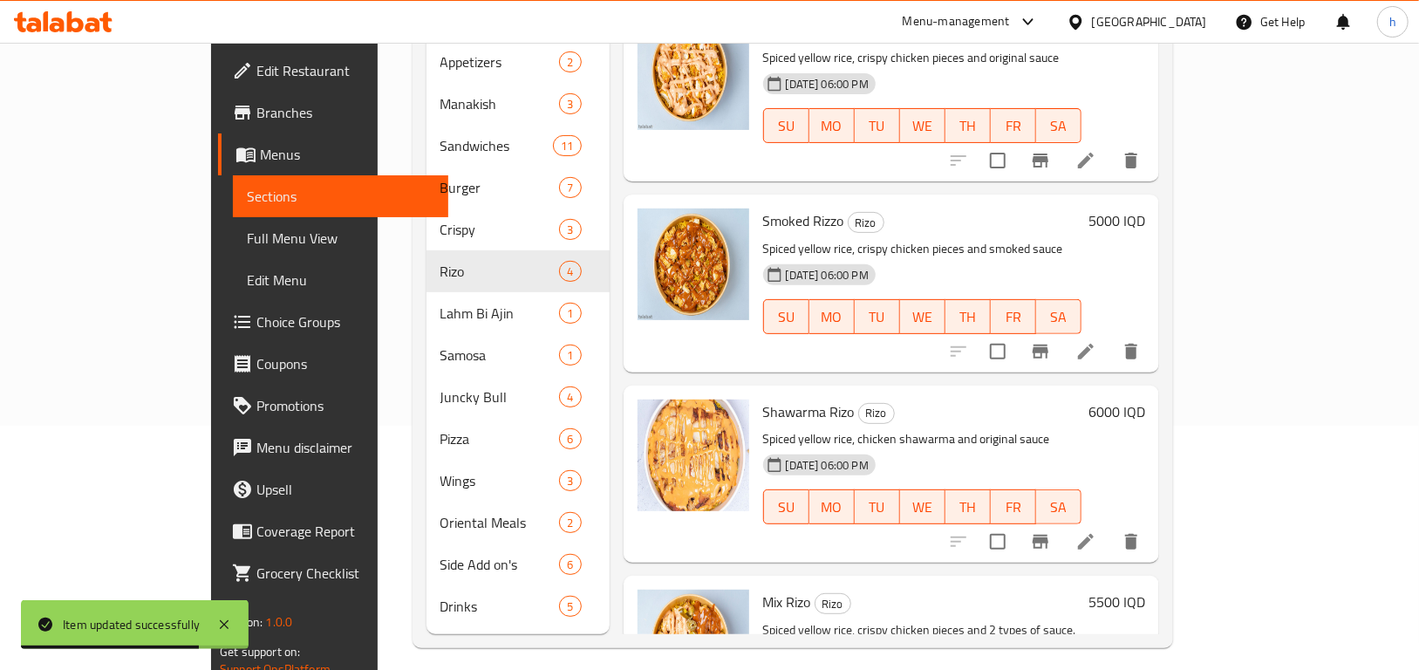
scroll to position [45, 0]
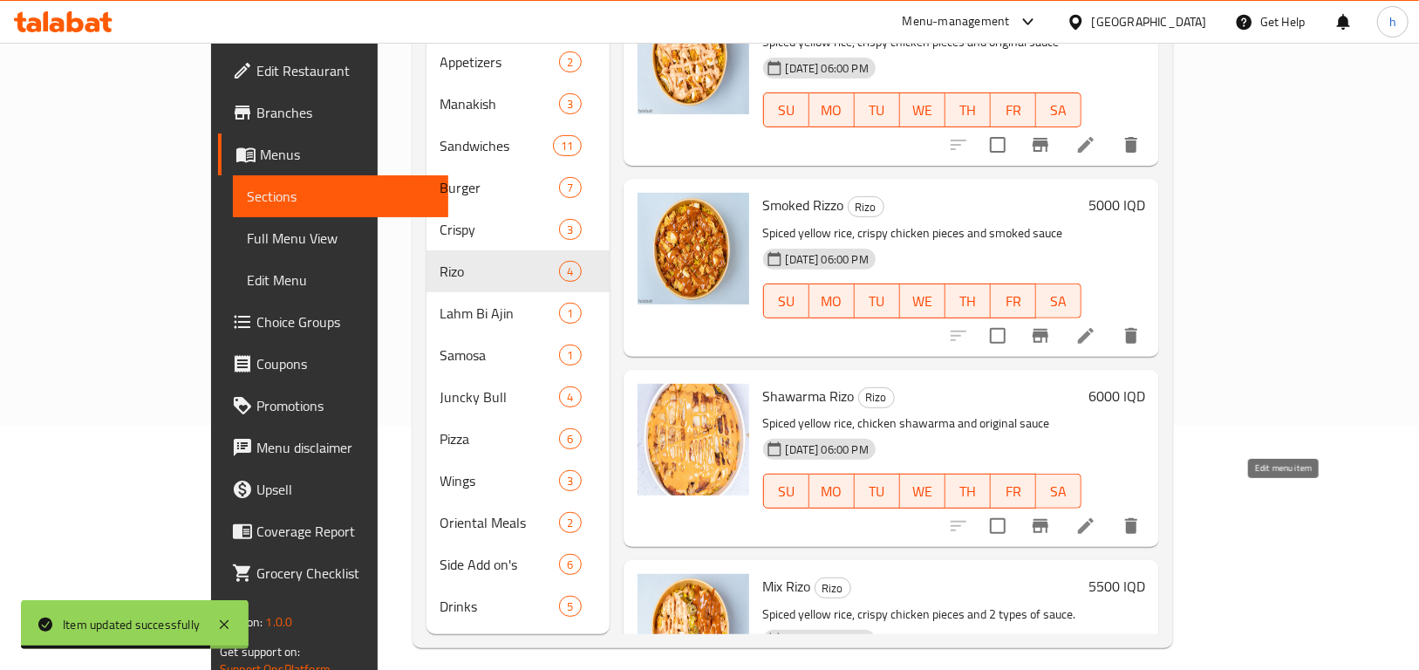
click at [1097, 516] on icon at bounding box center [1086, 526] width 21 height 21
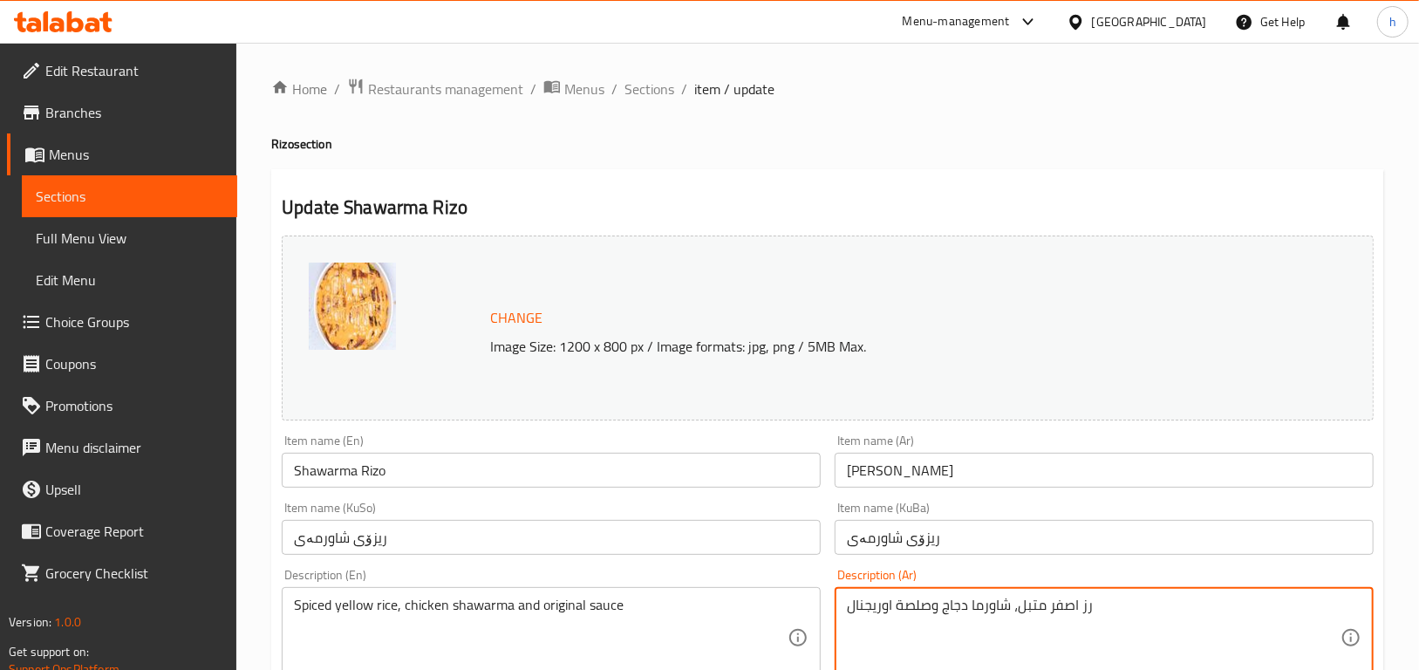
drag, startPoint x: 1092, startPoint y: 607, endPoint x: 1079, endPoint y: 615, distance: 15.3
click at [1102, 607] on textarea "رز اصفر متبل، شاورما دجاج وصلصة اوريجنال" at bounding box center [1094, 638] width 494 height 83
drag, startPoint x: 1096, startPoint y: 607, endPoint x: 1081, endPoint y: 616, distance: 17.2
click at [1081, 616] on textarea "رز اصفر متبل، شاورما دجاج وصلصة اوريجنال" at bounding box center [1094, 638] width 494 height 83
paste textarea "ا"
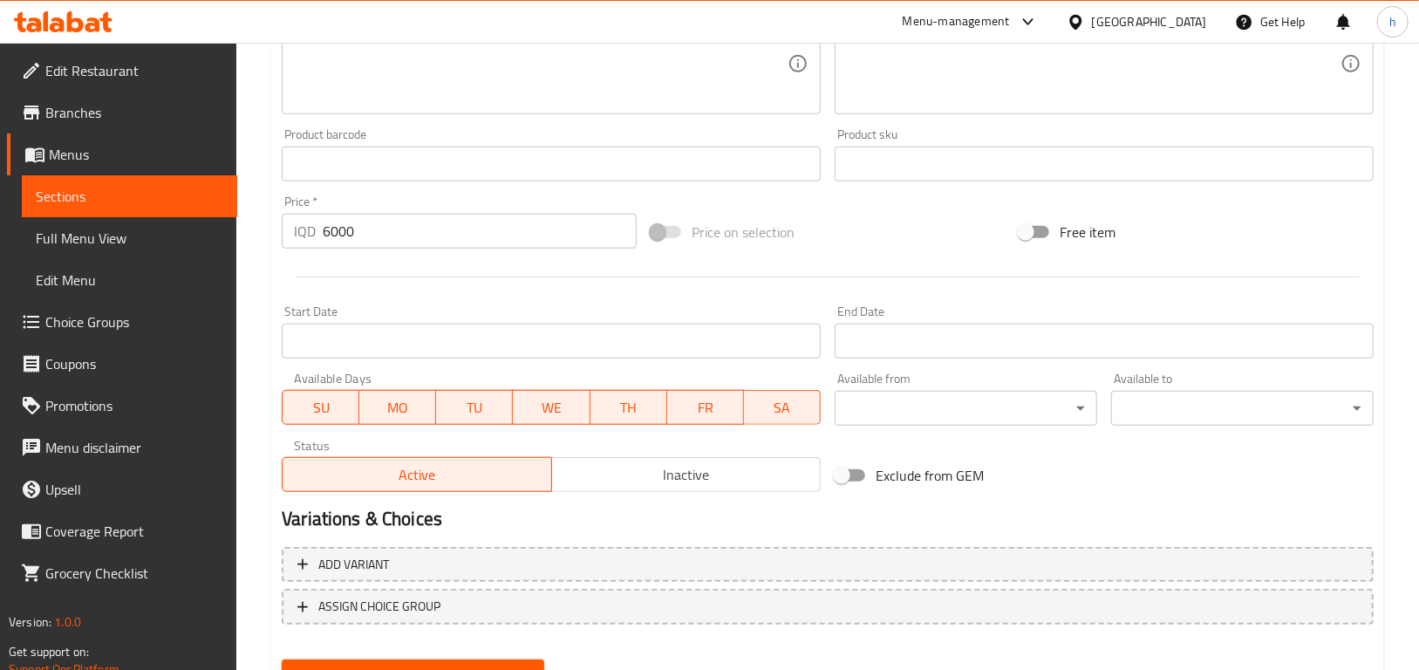
scroll to position [788, 0]
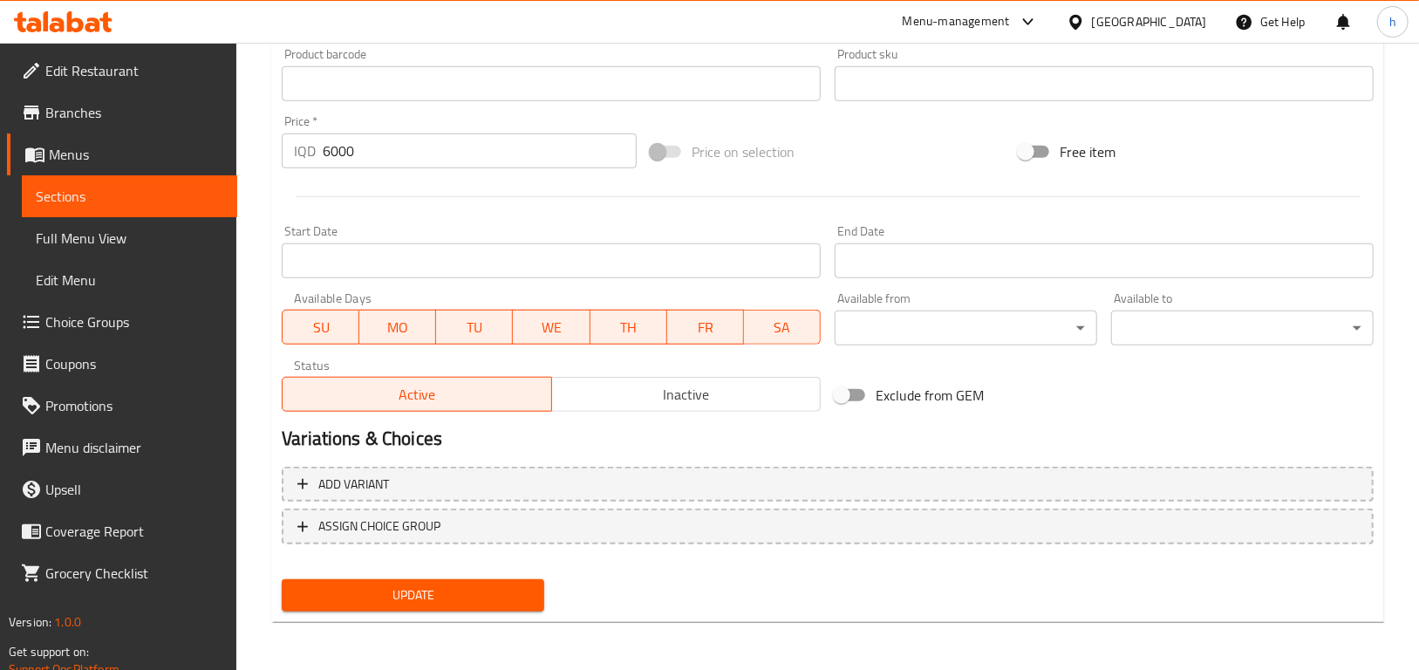
type textarea "ارز اصفر متبل، شاورما دجاج وصلصة اوريجنال"
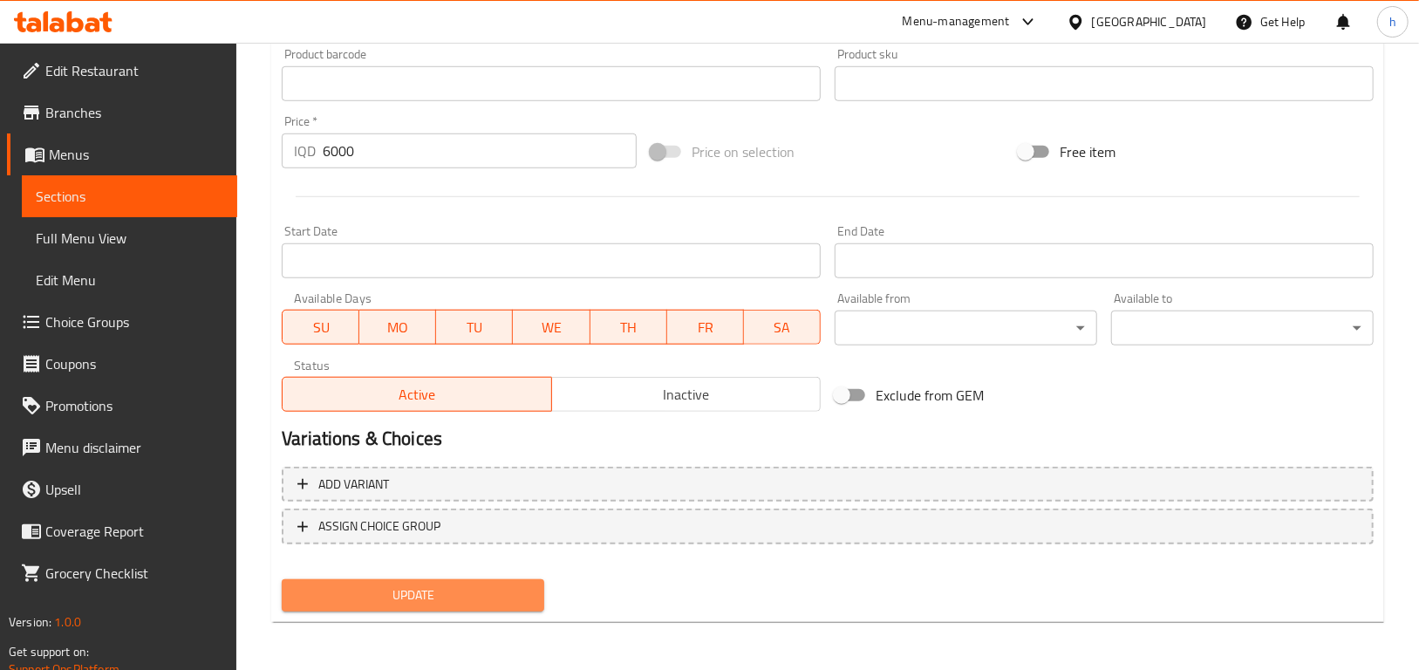
click at [480, 599] on span "Update" at bounding box center [413, 596] width 235 height 22
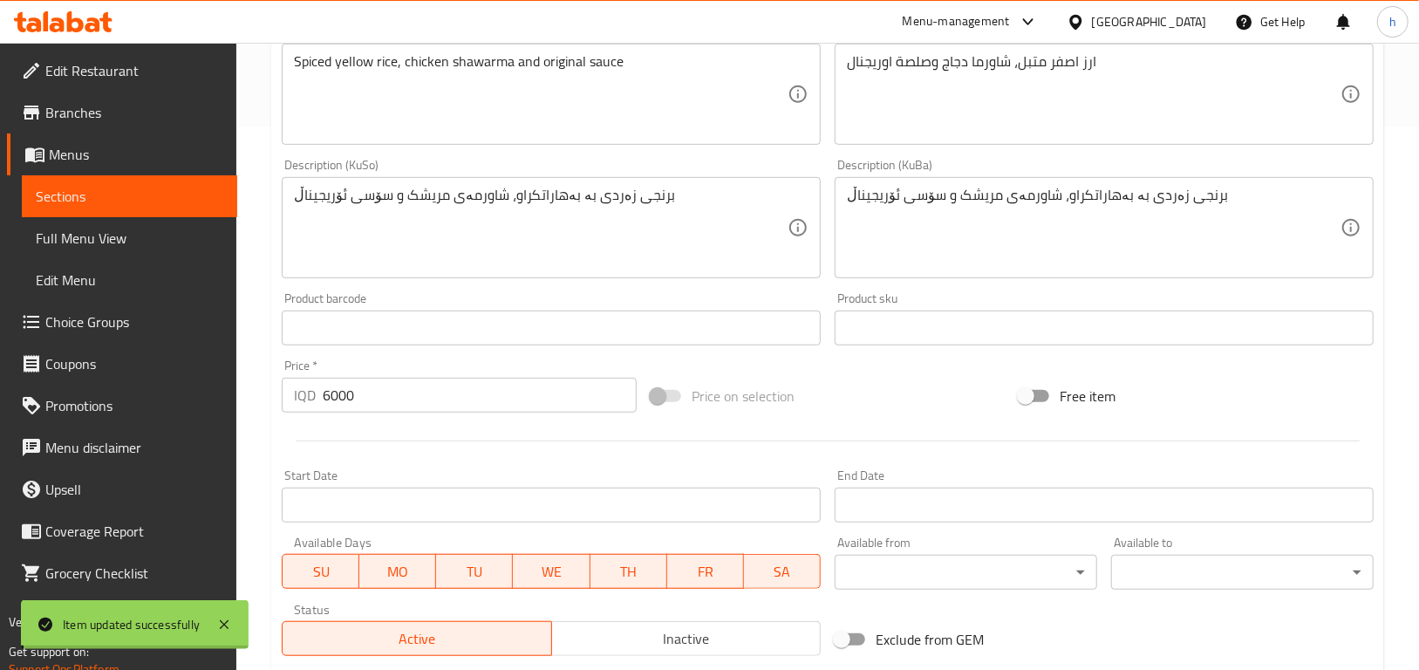
scroll to position [503, 0]
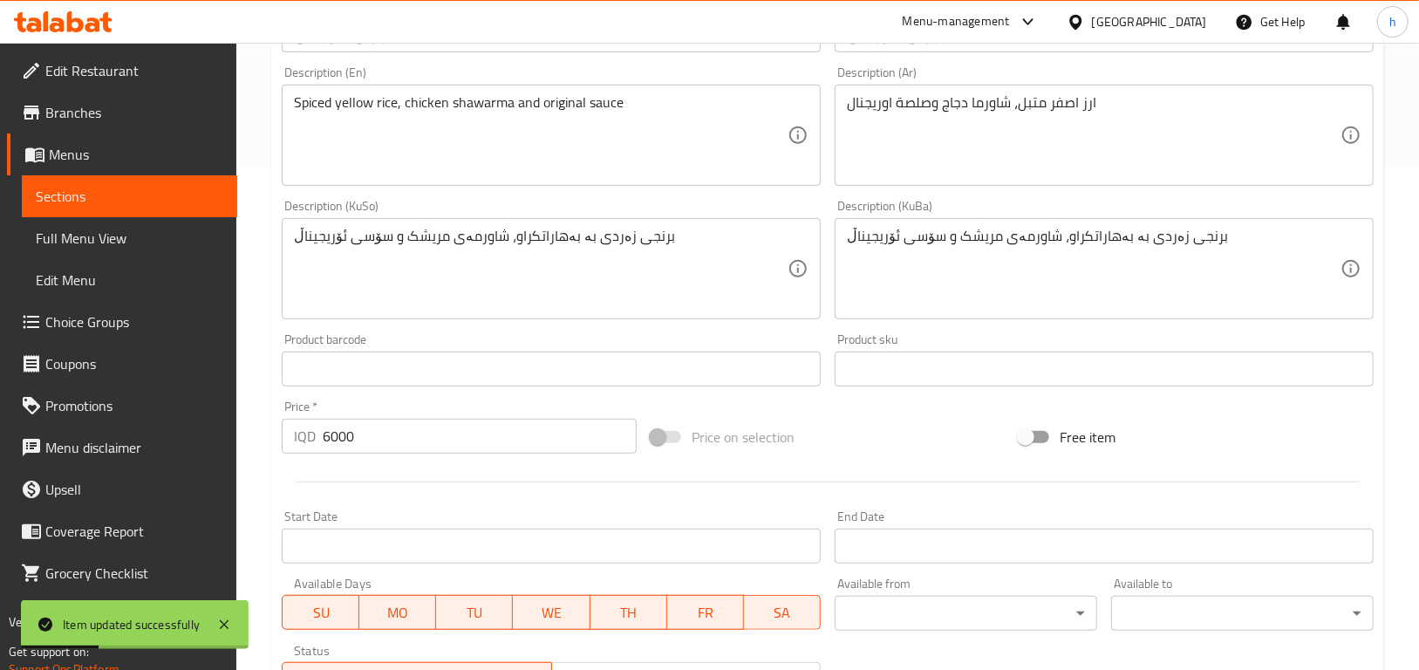
click at [46, 189] on span "Sections" at bounding box center [130, 196] width 188 height 21
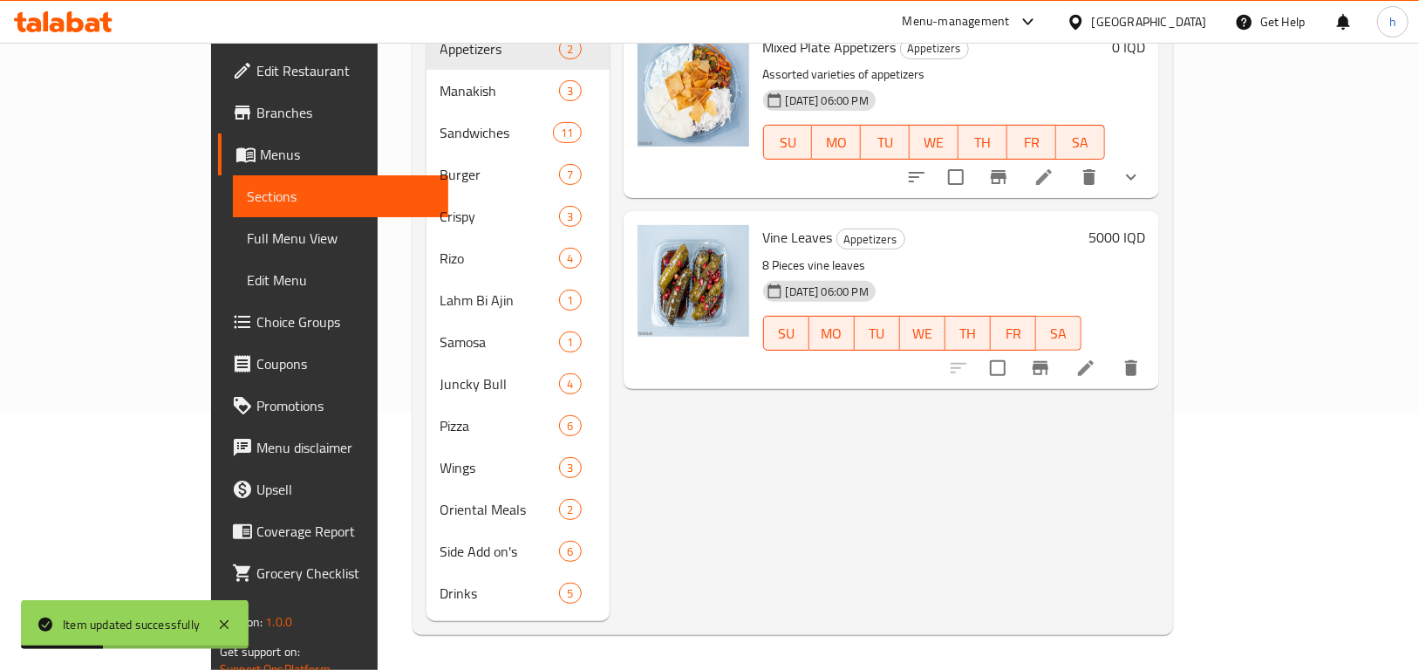
scroll to position [244, 0]
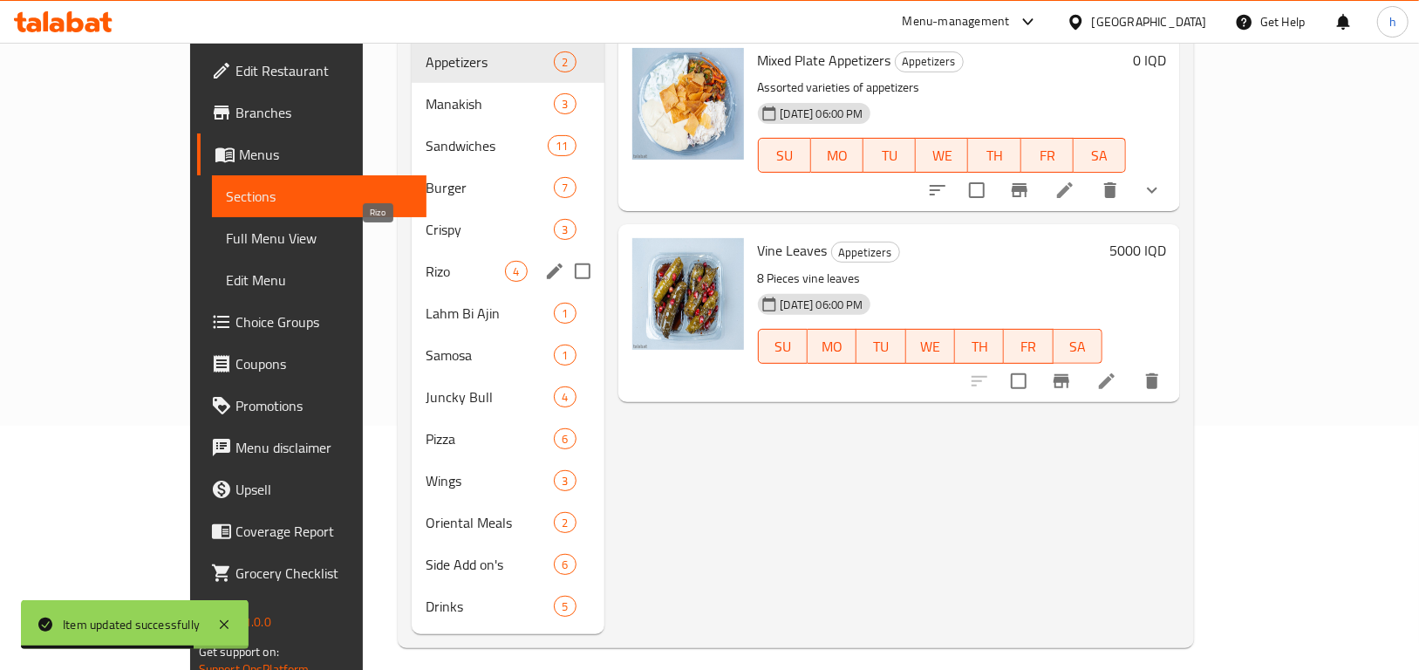
click at [426, 261] on span "Rizo" at bounding box center [465, 271] width 79 height 21
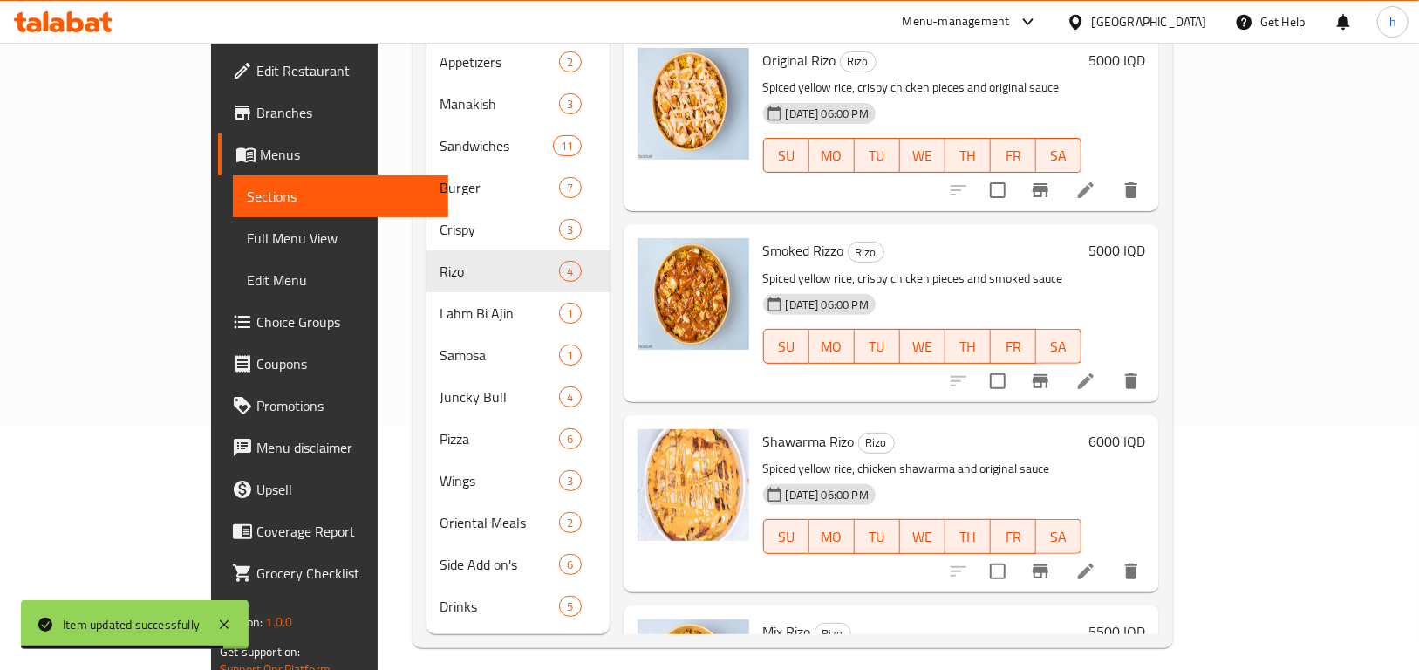
scroll to position [134, 0]
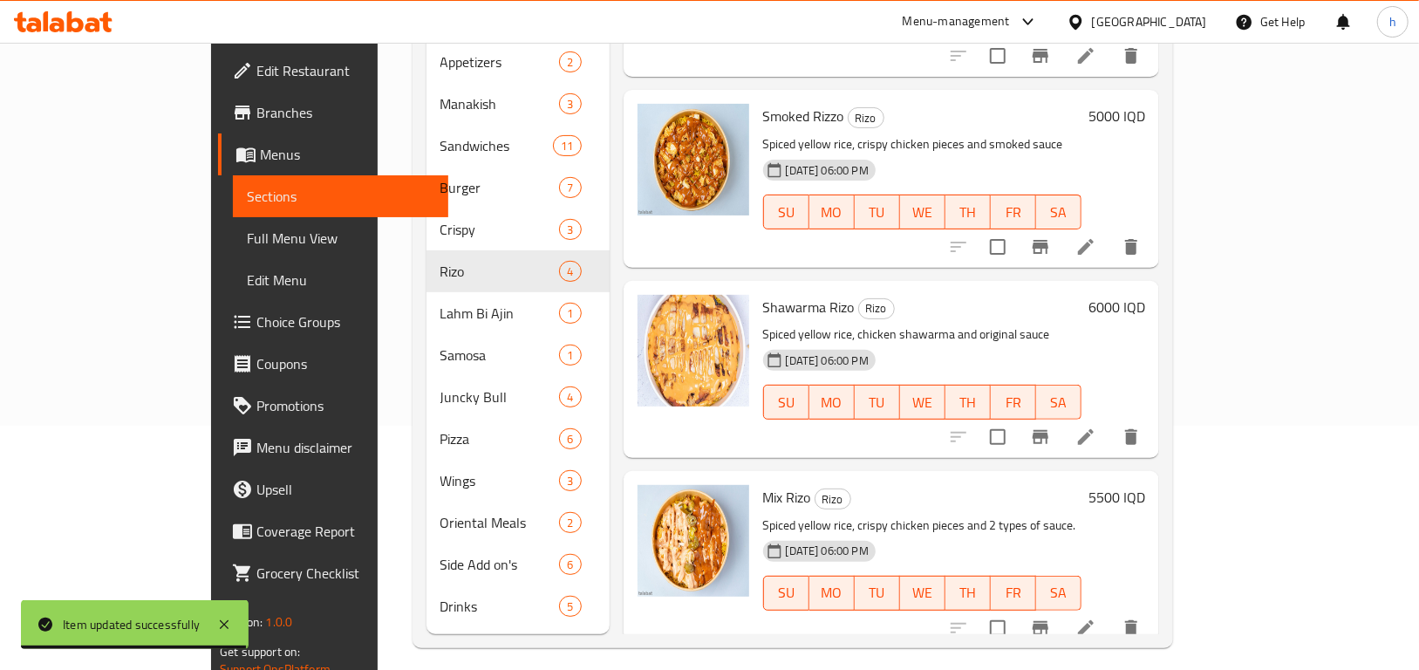
click at [1111, 612] on li at bounding box center [1086, 627] width 49 height 31
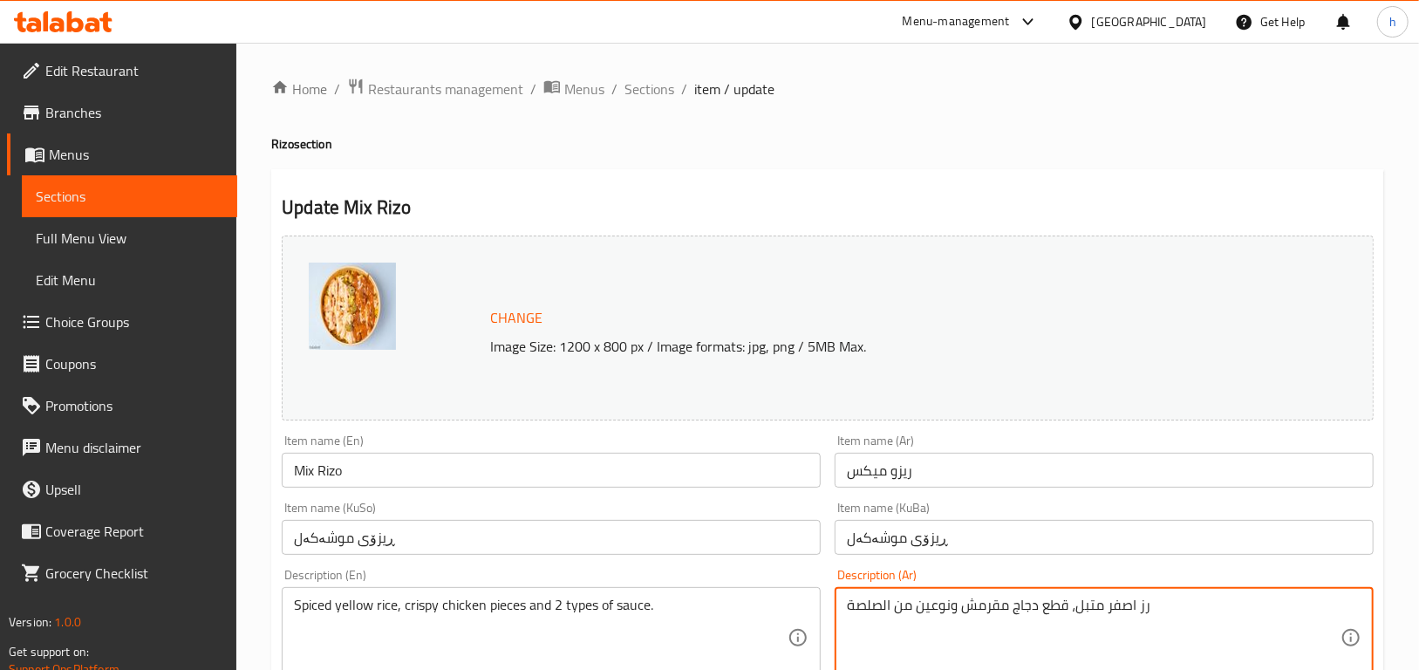
drag, startPoint x: 1152, startPoint y: 607, endPoint x: 1140, endPoint y: 612, distance: 13.3
paste textarea "ا"
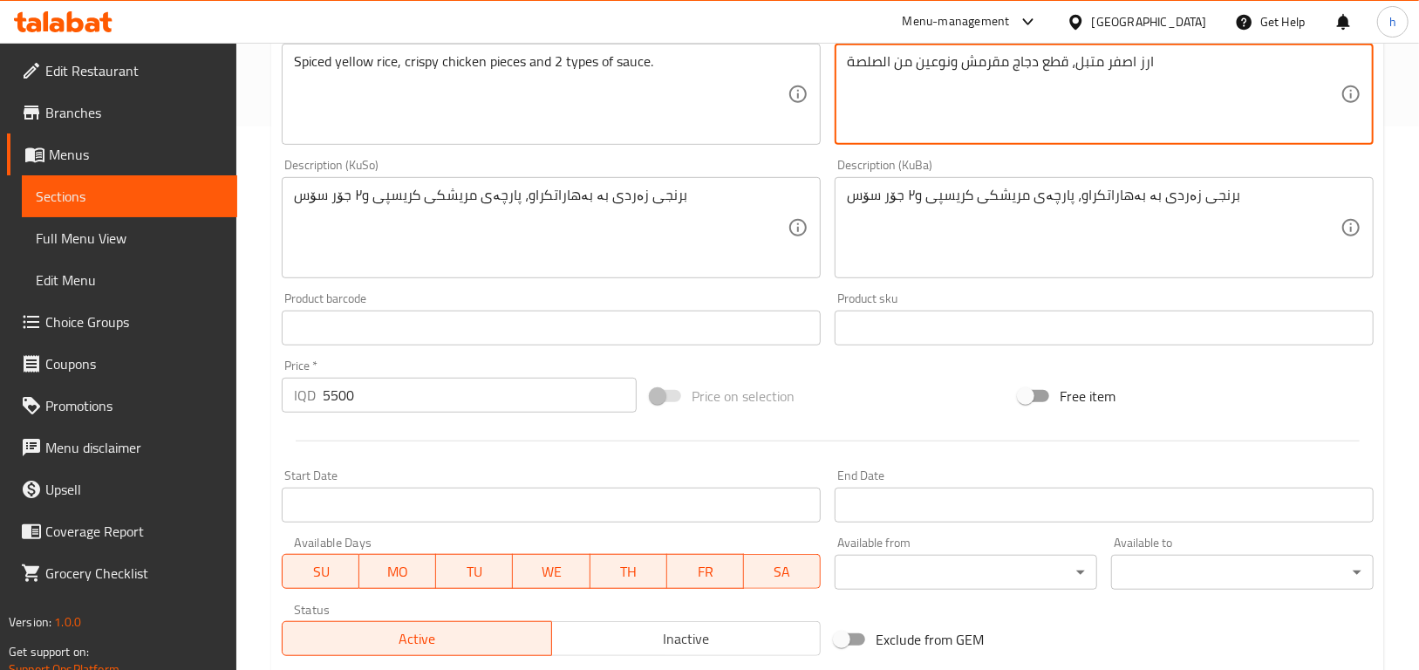
scroll to position [545, 0]
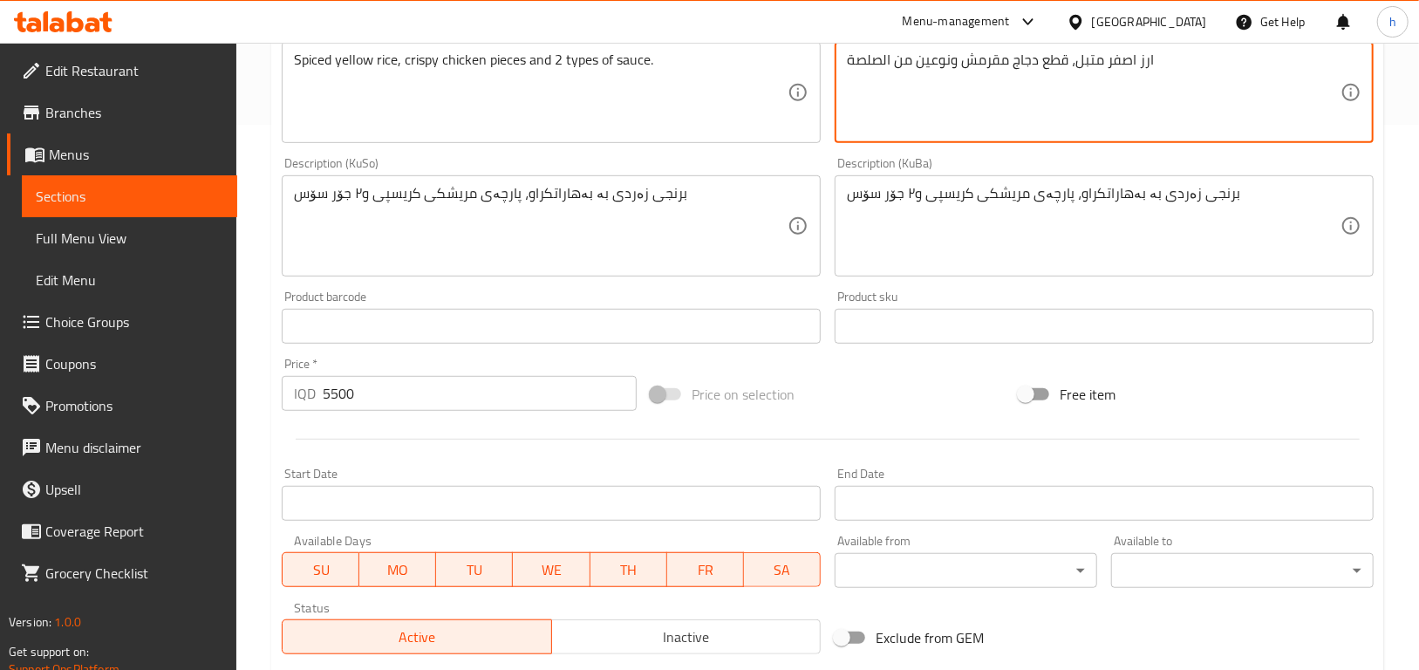
type textarea "ارز اصفر متبل، قطع دجاج مقرمش ونوعين من الصلصة"
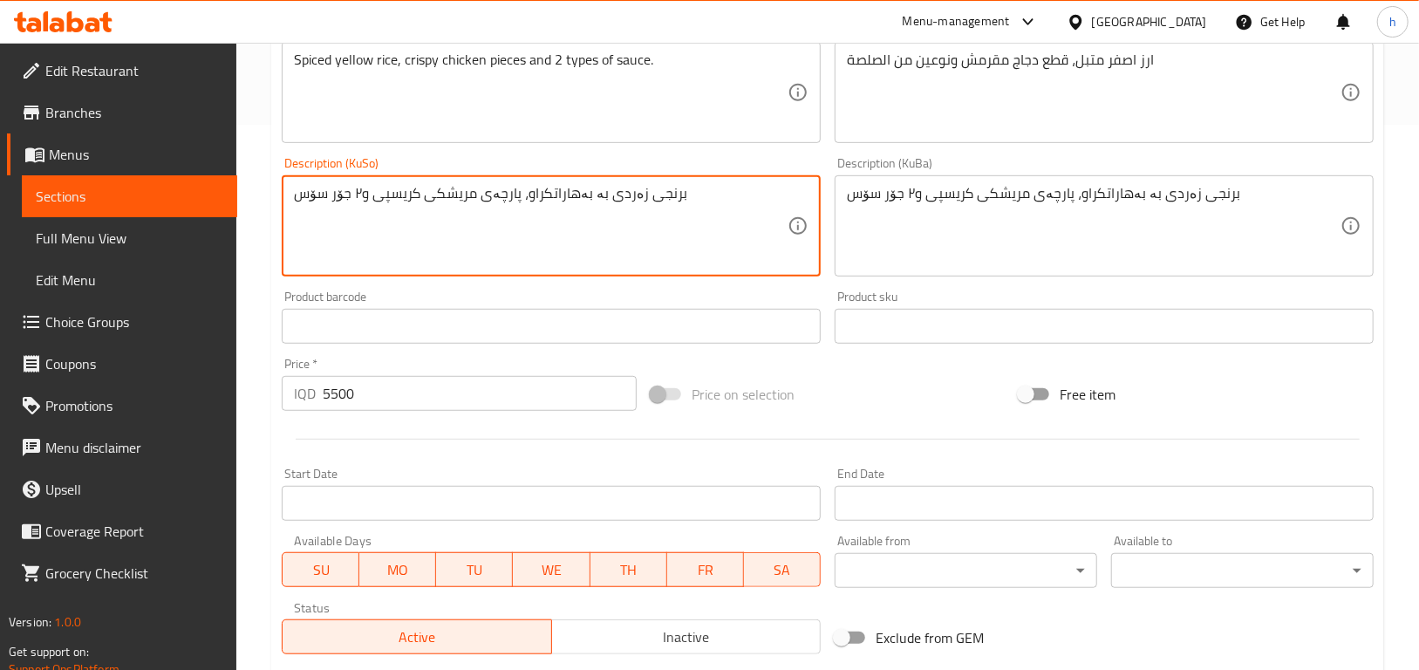
click at [361, 203] on textarea "برنجی زەردی بە بەهاراتکراو، پارچەی مریشکی کریسپی و٢ جۆر سۆس" at bounding box center [541, 226] width 494 height 83
click at [366, 188] on textarea "برنجی زەردی بە بەهاراتکراو، پارچەی مریشکی کریسپی و٢ جۆر سۆس" at bounding box center [541, 226] width 494 height 83
click at [481, 192] on textarea "برنجی زەردی بە بەهاراتکراو، پارچەی مریشکی کریسپی و٢ جۆر سۆس" at bounding box center [541, 226] width 494 height 83
drag, startPoint x: 476, startPoint y: 193, endPoint x: 470, endPoint y: 201, distance: 9.9
click at [470, 201] on textarea "برنجی زەردی بە بەهاراتکراو، پارچەی مریشکی کریسپی و ٢ جۆر سۆس" at bounding box center [541, 226] width 494 height 83
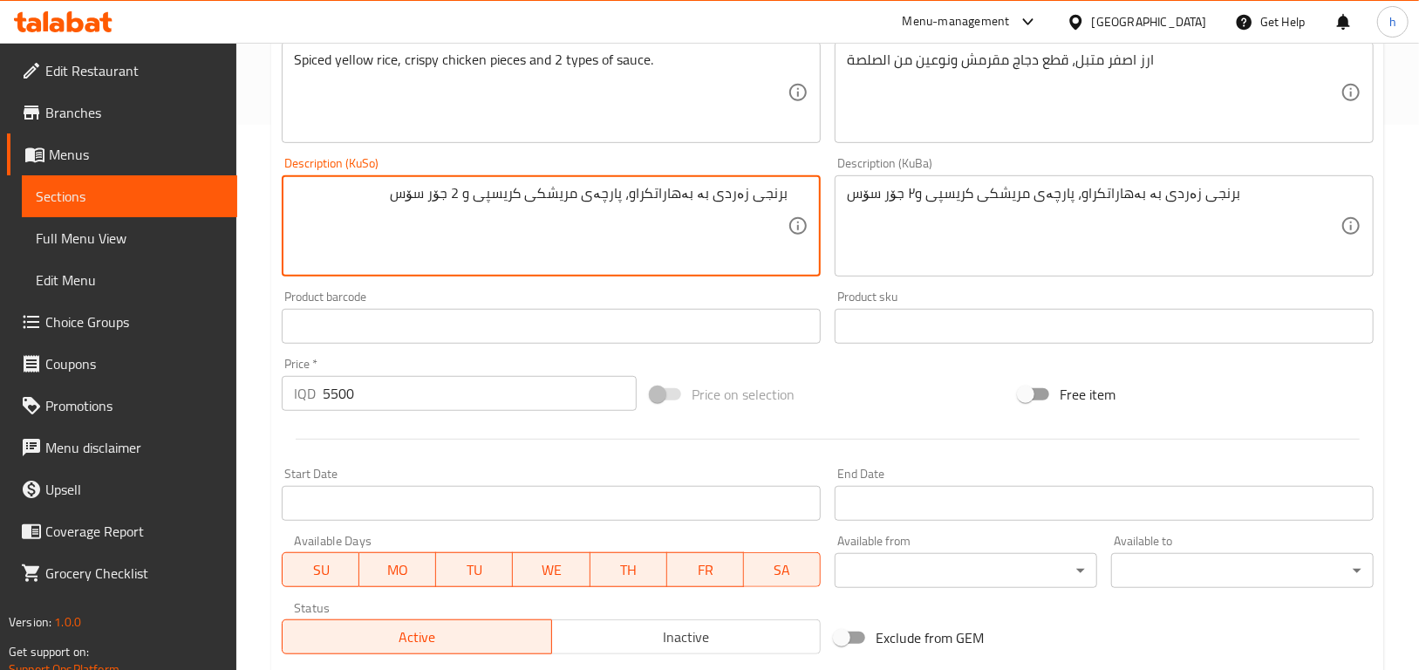
type textarea "برنجی زەردی بە بەهاراتکراو، پارچەی مریشکی کریسپی و 2 جۆر سۆس"
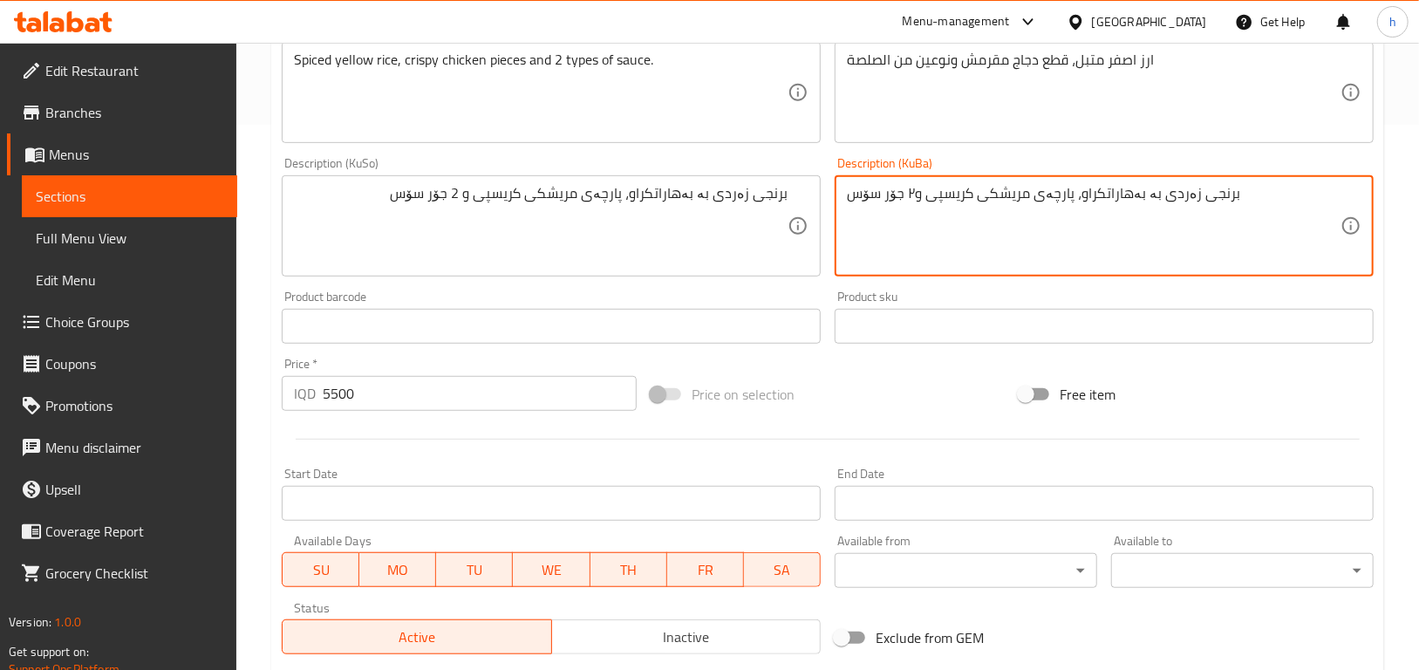
drag, startPoint x: 913, startPoint y: 190, endPoint x: 906, endPoint y: 202, distance: 14.5
click at [915, 192] on textarea "برنجی زەردی بە بەهاراتکراو، پارچەی مریشکی کریسپی و2 جۆر سۆس" at bounding box center [1094, 226] width 494 height 83
click at [1017, 191] on textarea "برنجی زەردی بە بەهاراتکراو، پارچەی مریشکی کریسپی و2 جۆر سۆس" at bounding box center [1094, 226] width 494 height 83
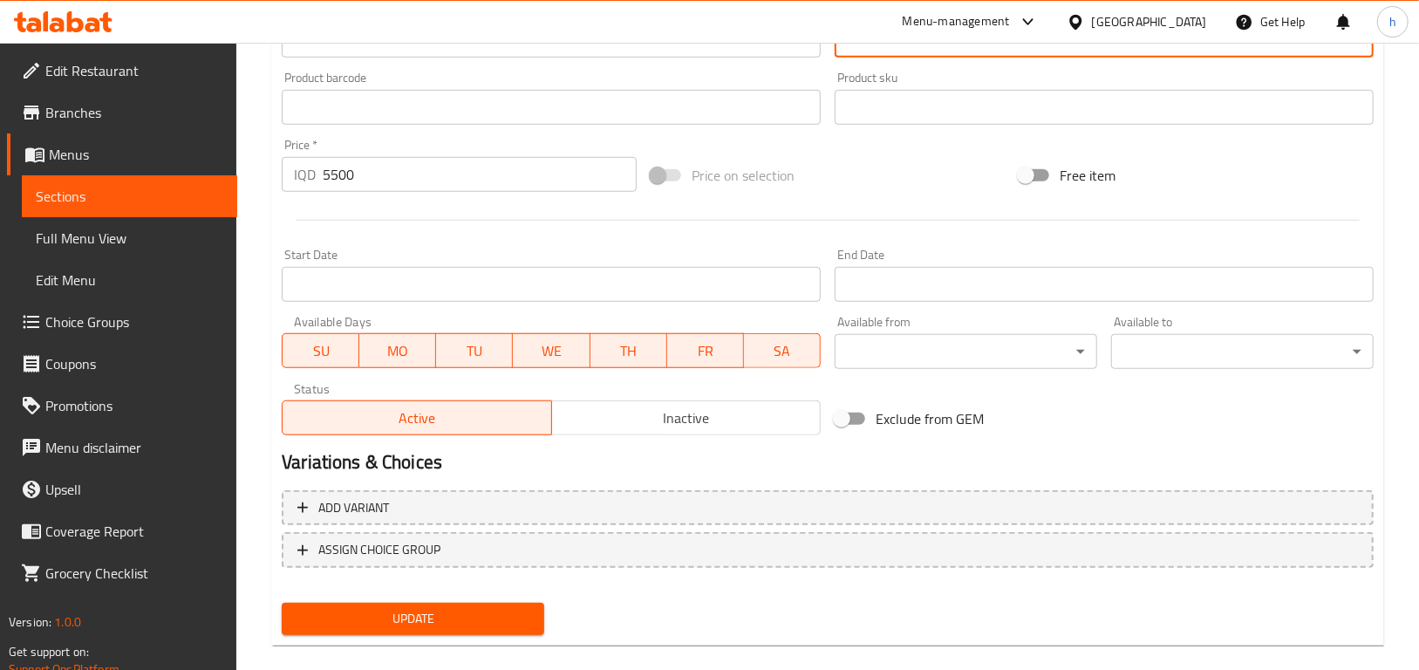
scroll to position [788, 0]
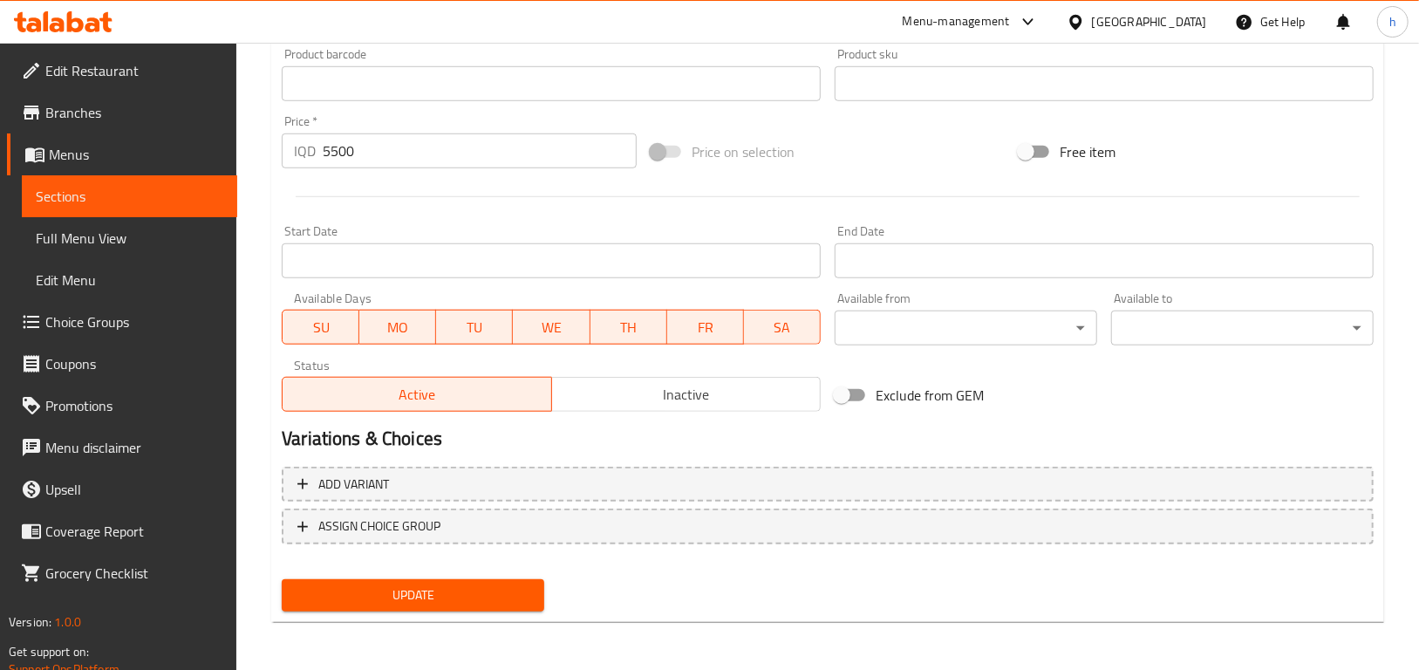
type textarea "برنجی زەردی بە بەهاراتکراو، پارچەی مریشکی کریسپی و 2 جۆر سۆس"
click at [477, 596] on span "Update" at bounding box center [413, 596] width 235 height 22
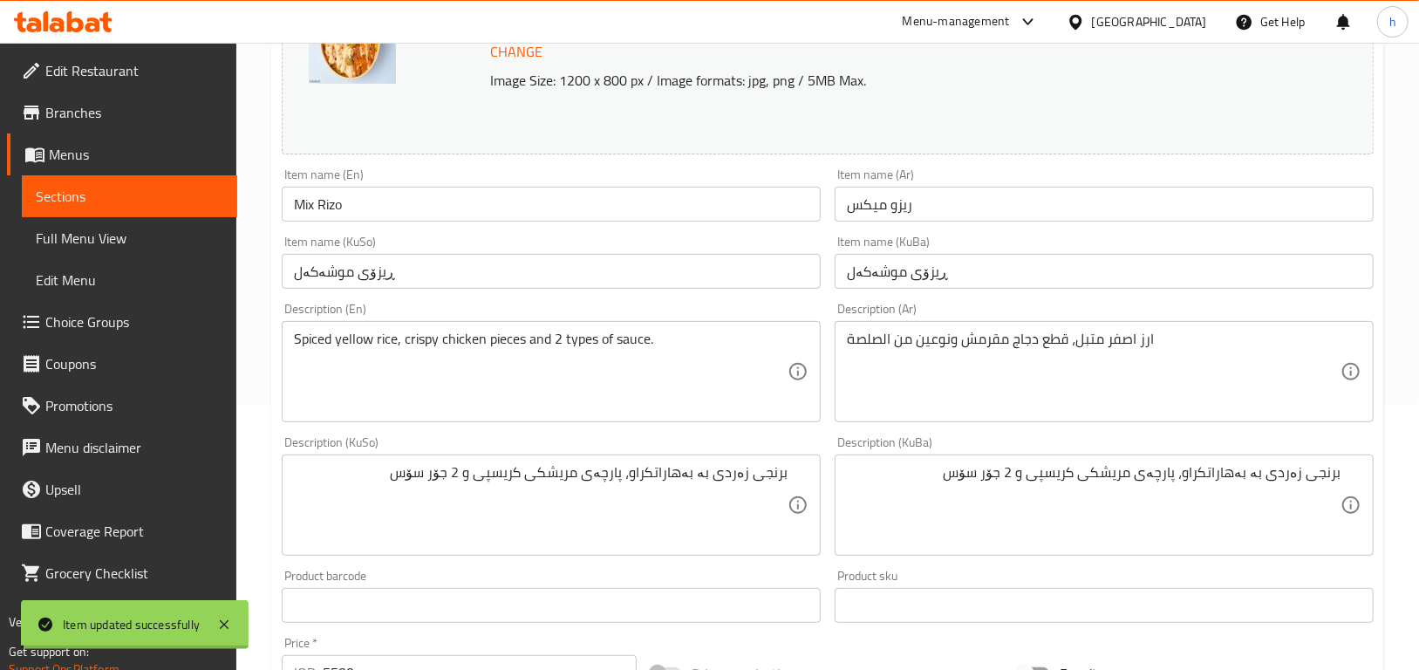
scroll to position [69, 0]
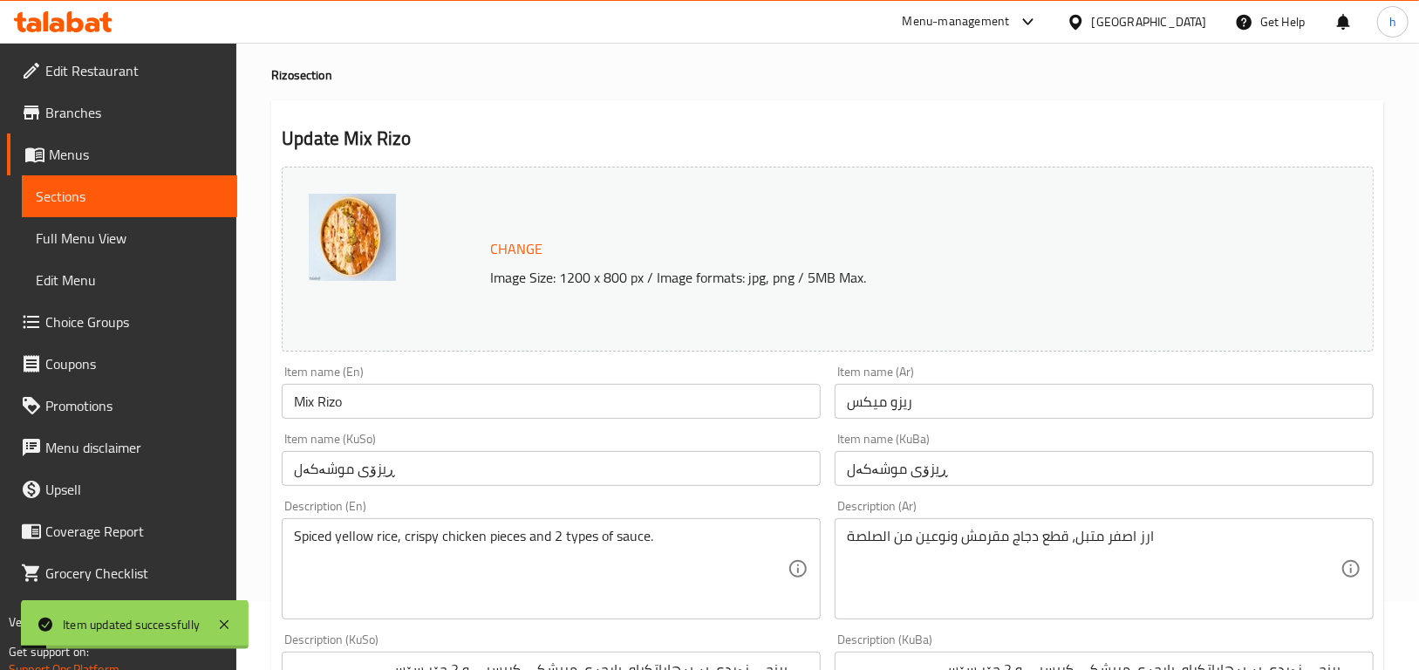
click at [117, 181] on link "Sections" at bounding box center [129, 196] width 215 height 42
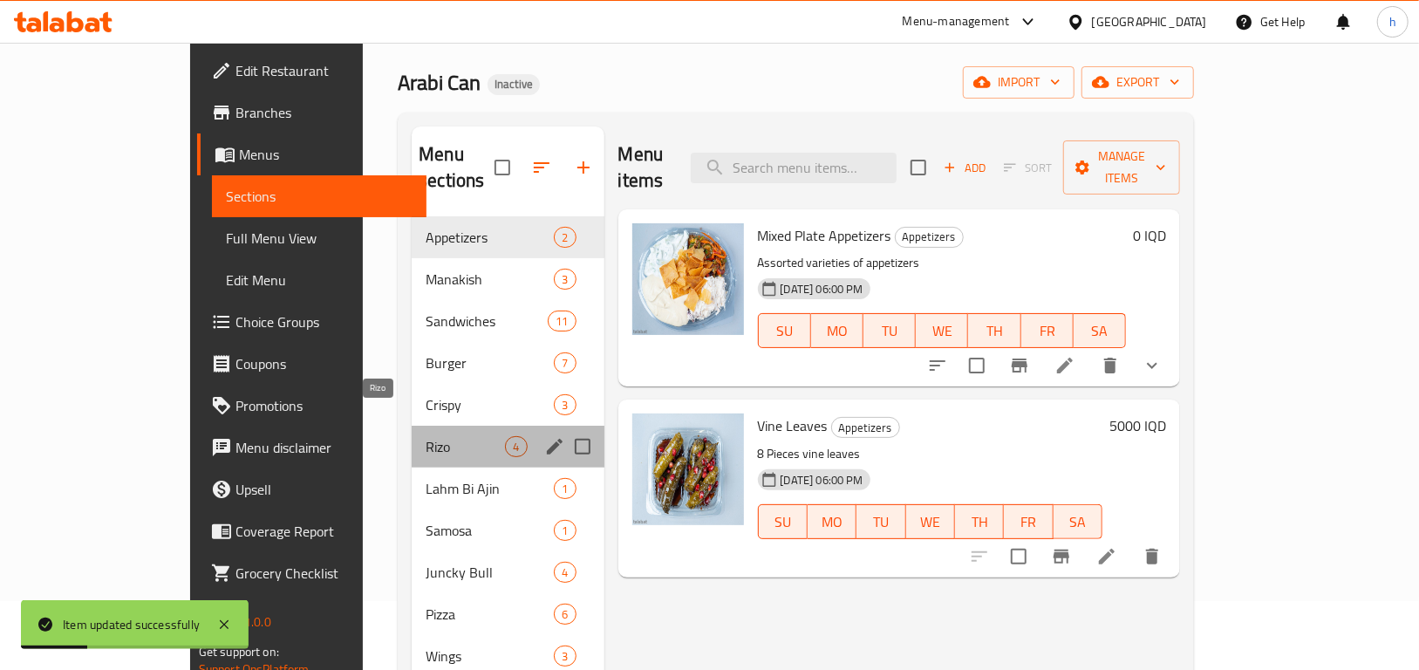
click at [426, 436] on span "Rizo" at bounding box center [465, 446] width 79 height 21
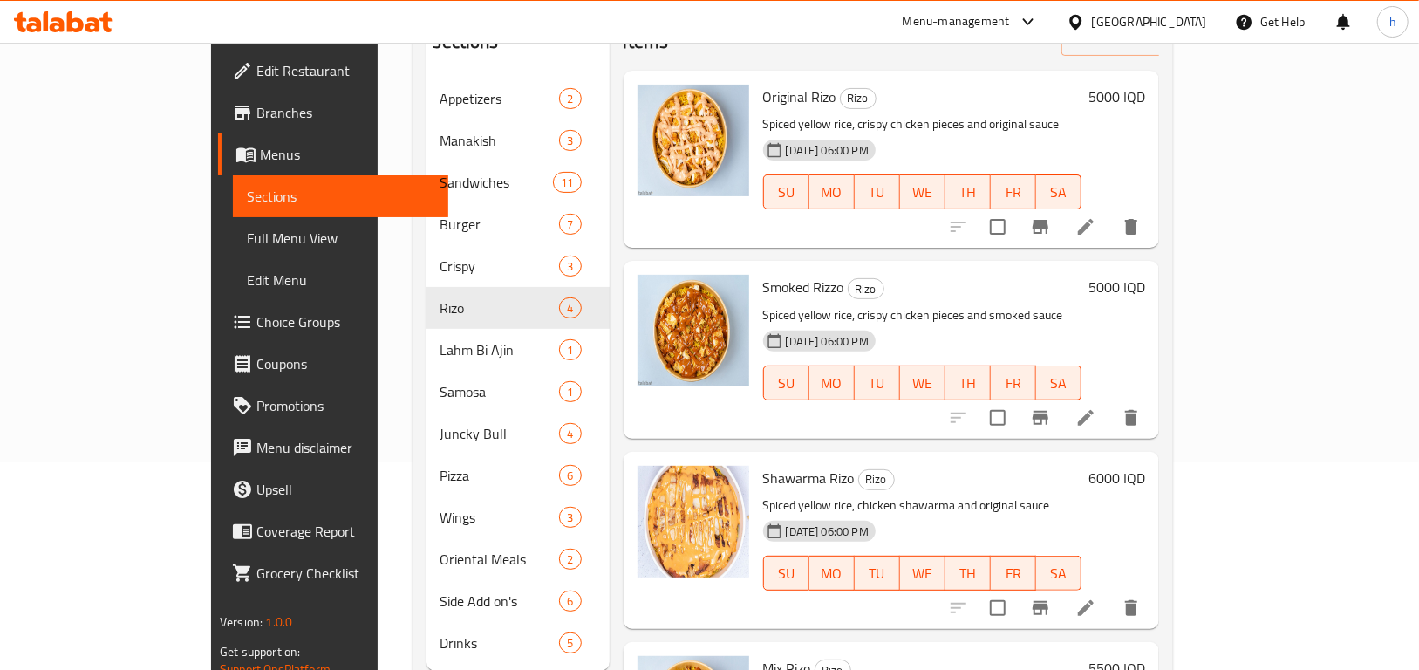
scroll to position [244, 0]
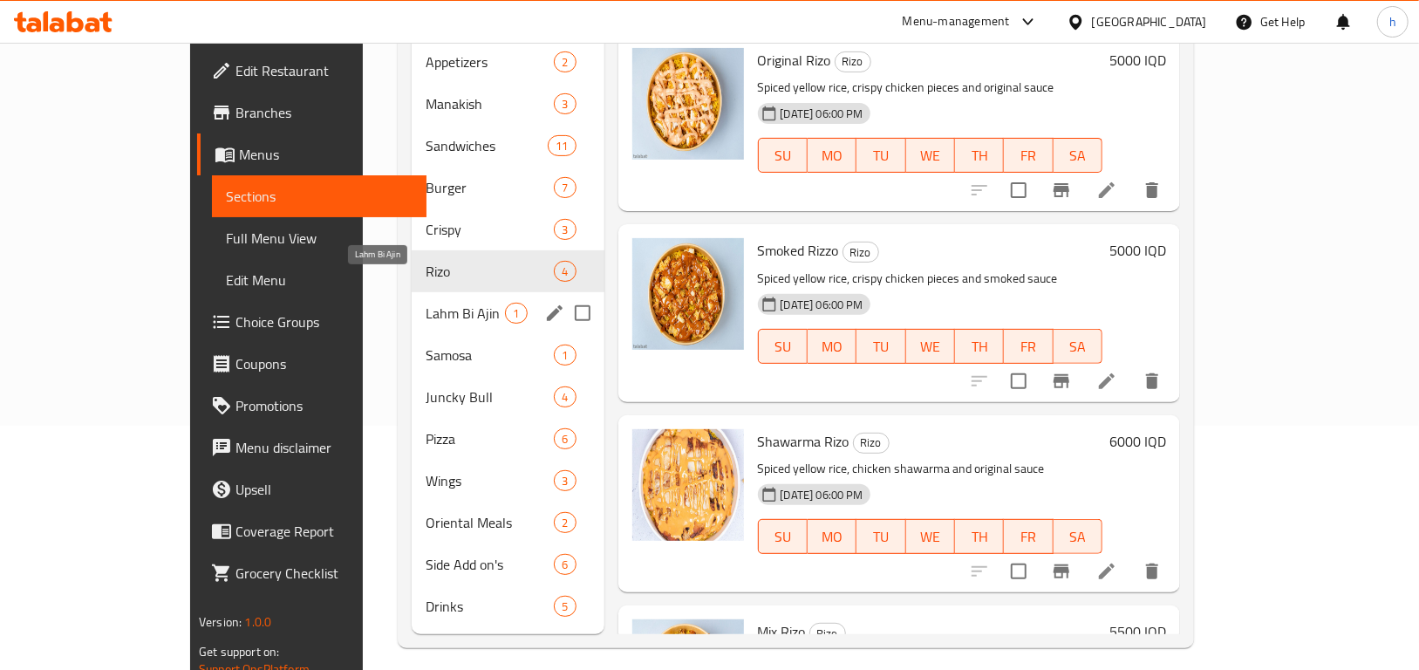
click at [426, 303] on span "Lahm Bi Ajin" at bounding box center [465, 313] width 79 height 21
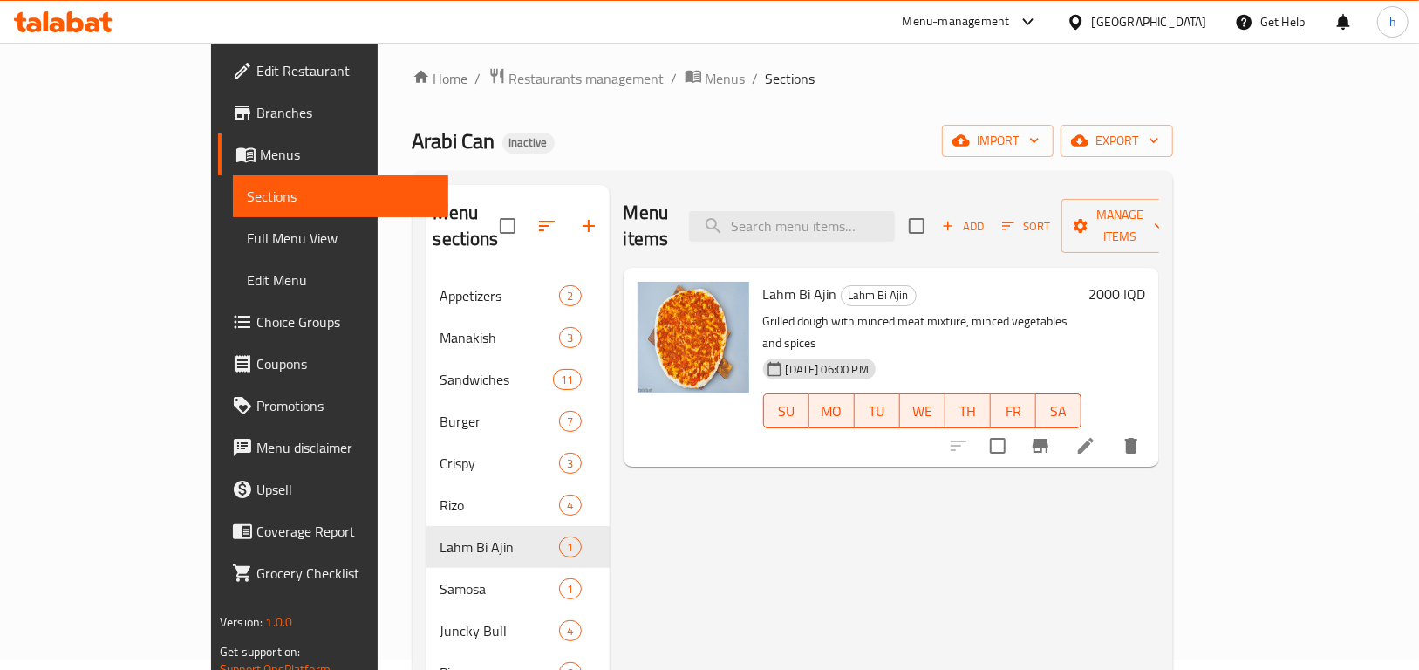
scroll to position [10, 0]
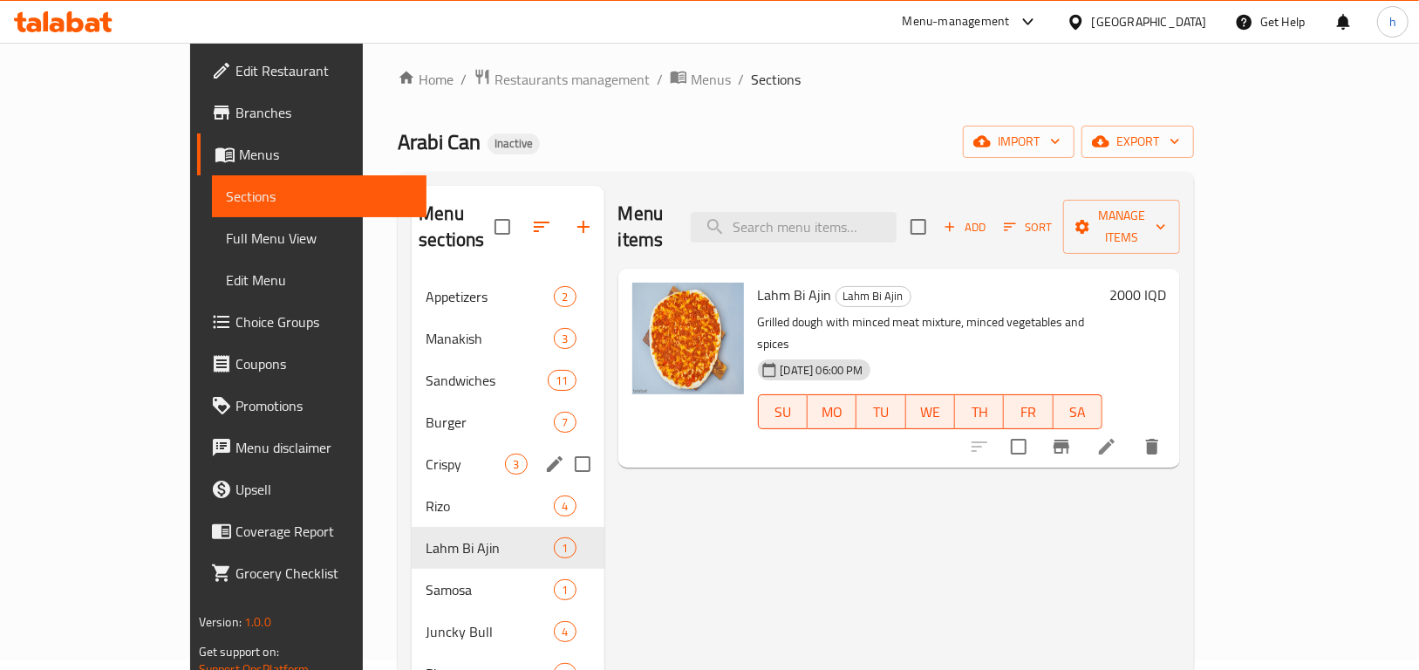
click at [412, 448] on div "Crispy 3" at bounding box center [508, 464] width 192 height 42
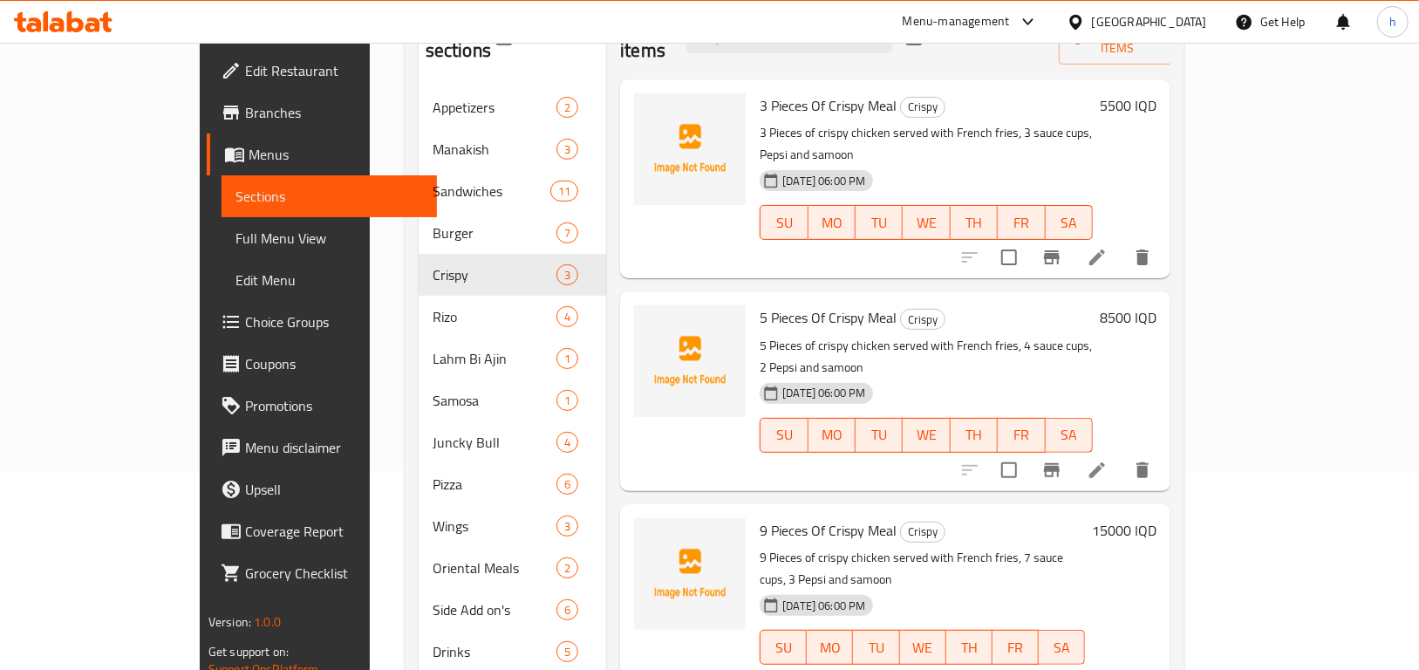
scroll to position [244, 0]
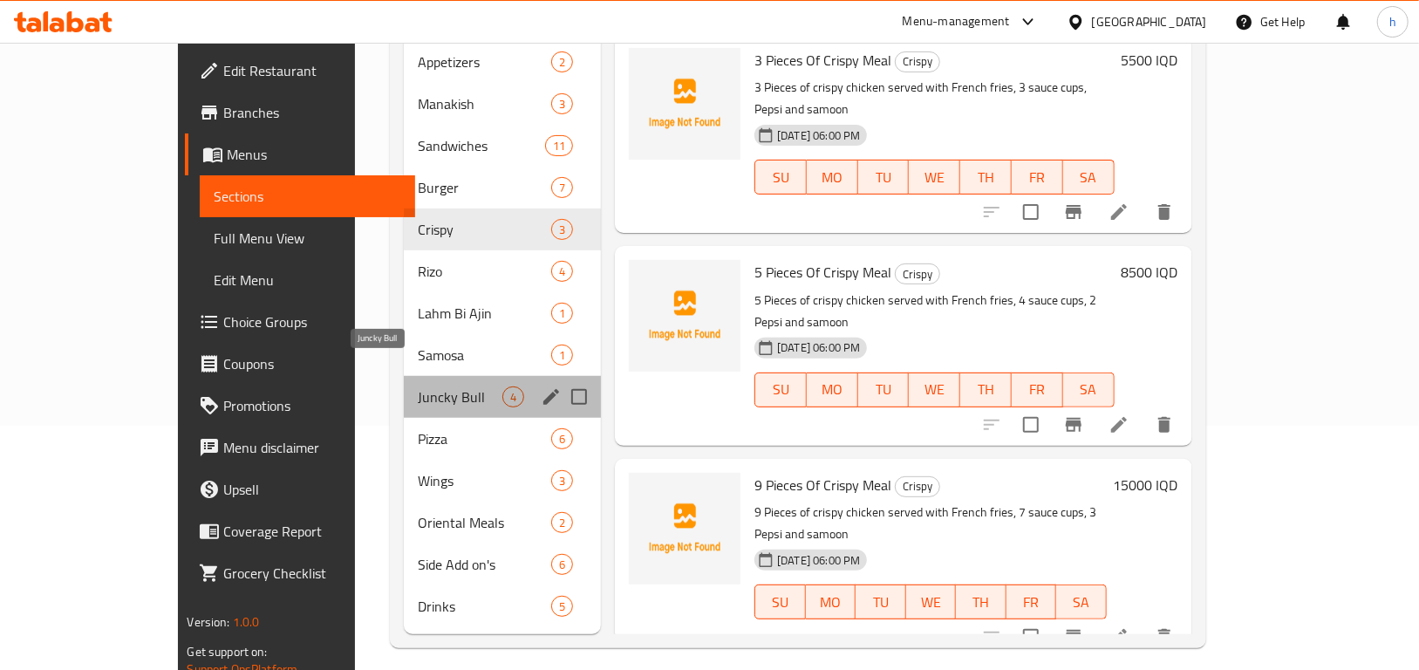
click at [418, 386] on span "Juncky Bull" at bounding box center [460, 396] width 85 height 21
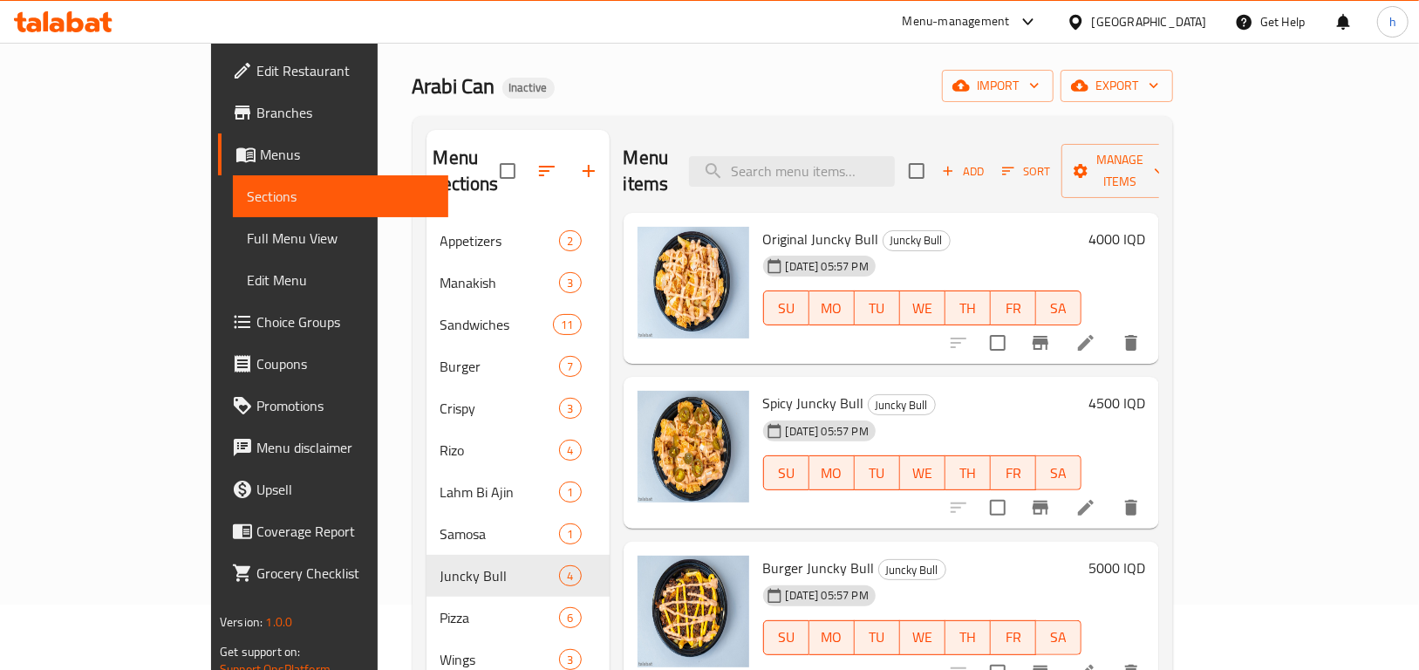
scroll to position [50, 0]
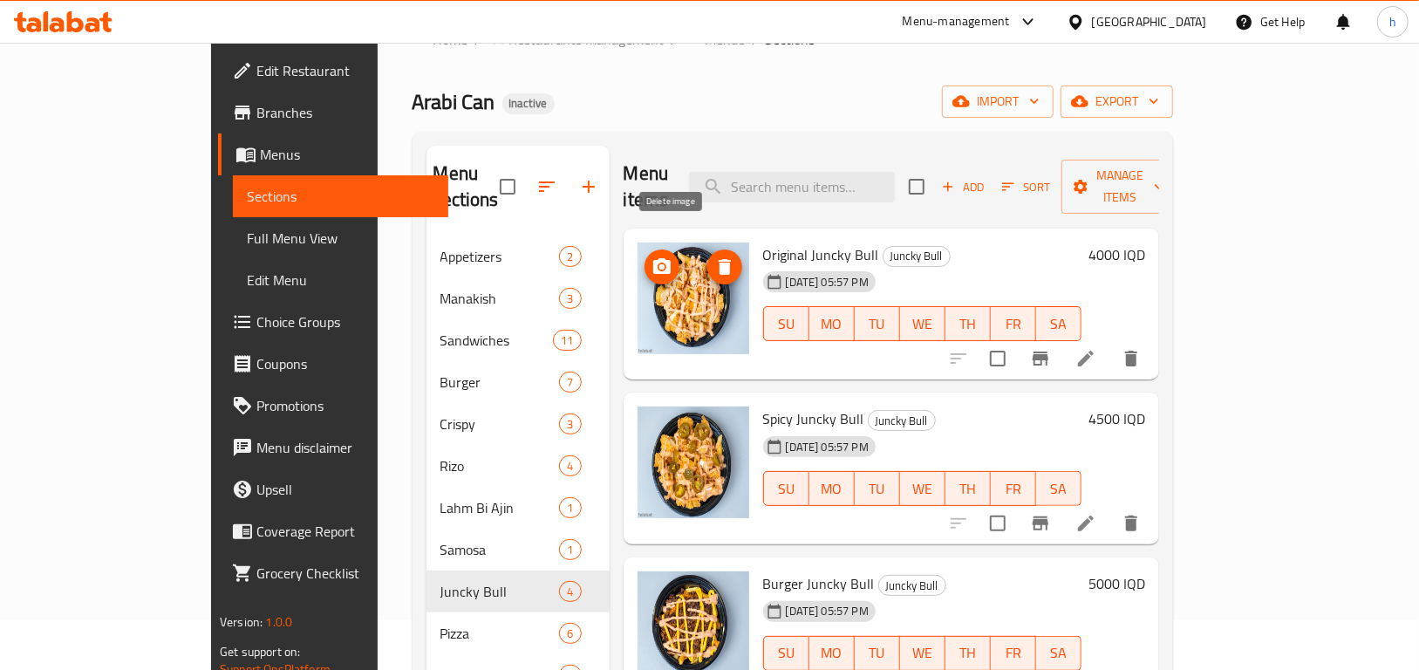
click at [715, 256] on icon "delete image" at bounding box center [725, 266] width 21 height 21
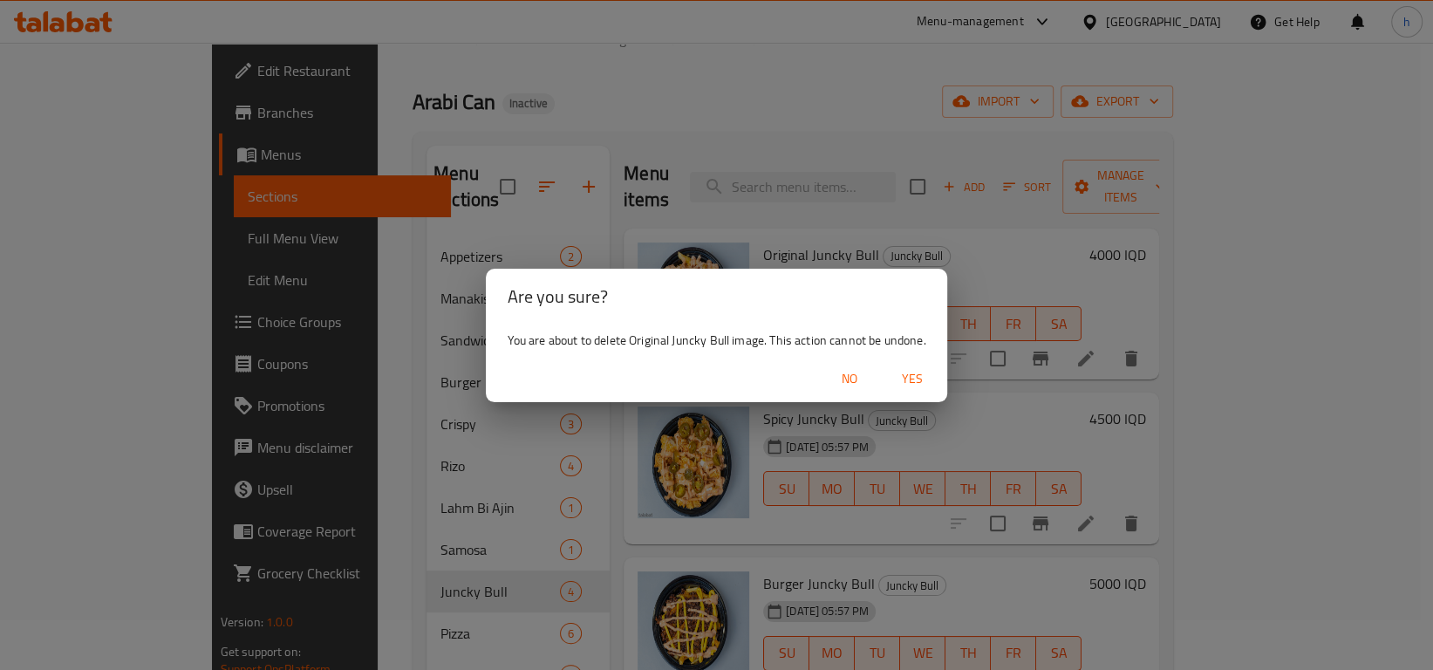
click at [908, 369] on span "Yes" at bounding box center [913, 379] width 42 height 22
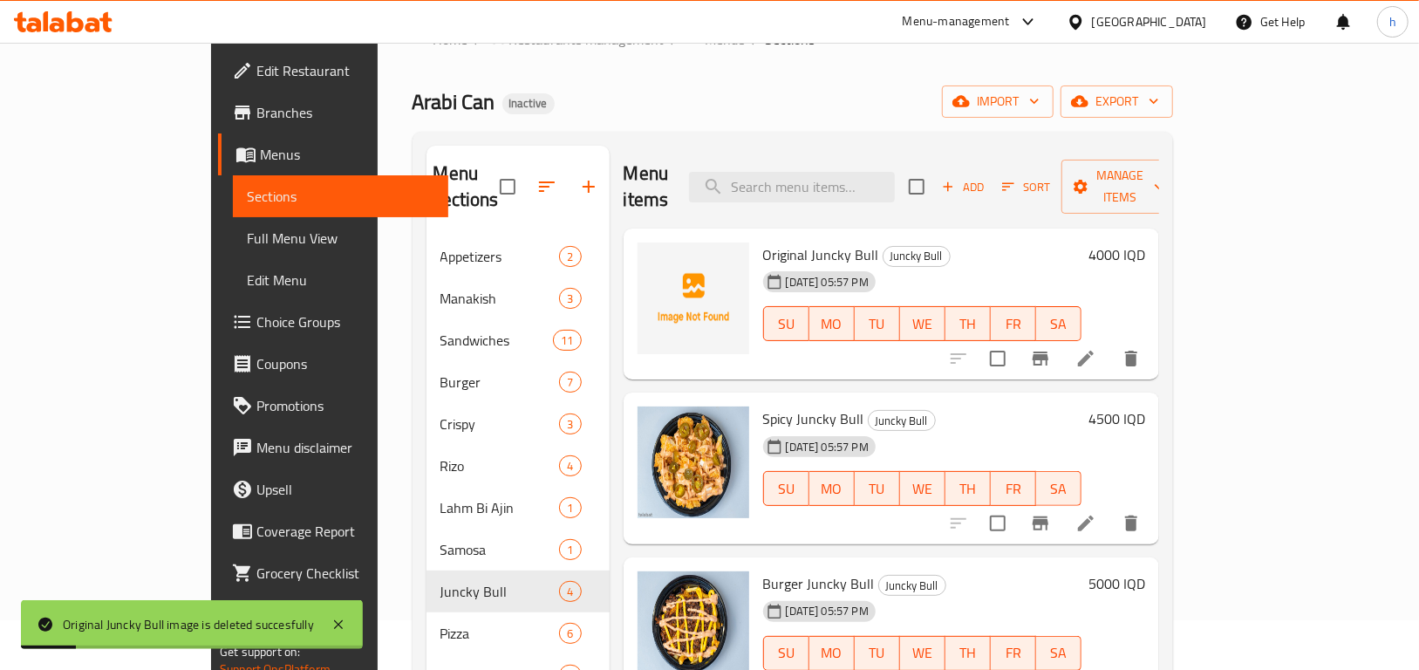
click at [657, 423] on img at bounding box center [694, 463] width 112 height 112
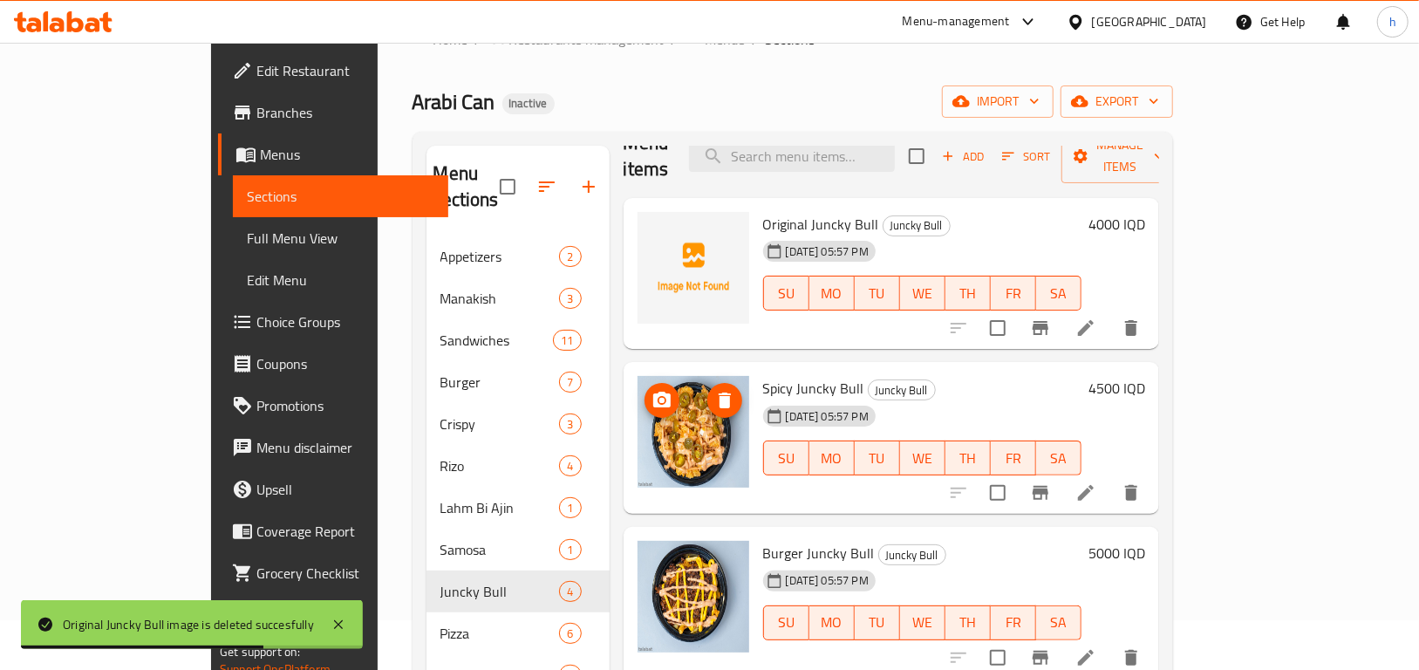
click at [715, 390] on icon "delete image" at bounding box center [725, 400] width 21 height 21
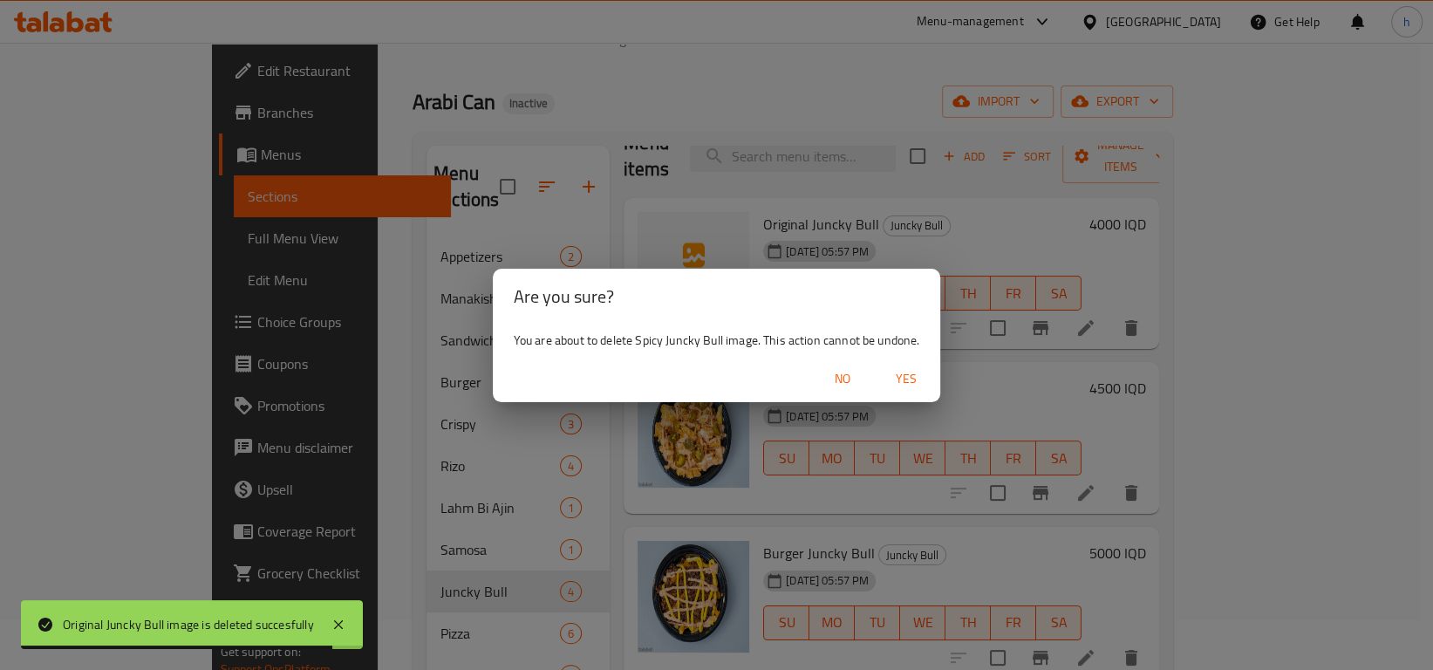
click at [907, 386] on span "Yes" at bounding box center [906, 379] width 42 height 22
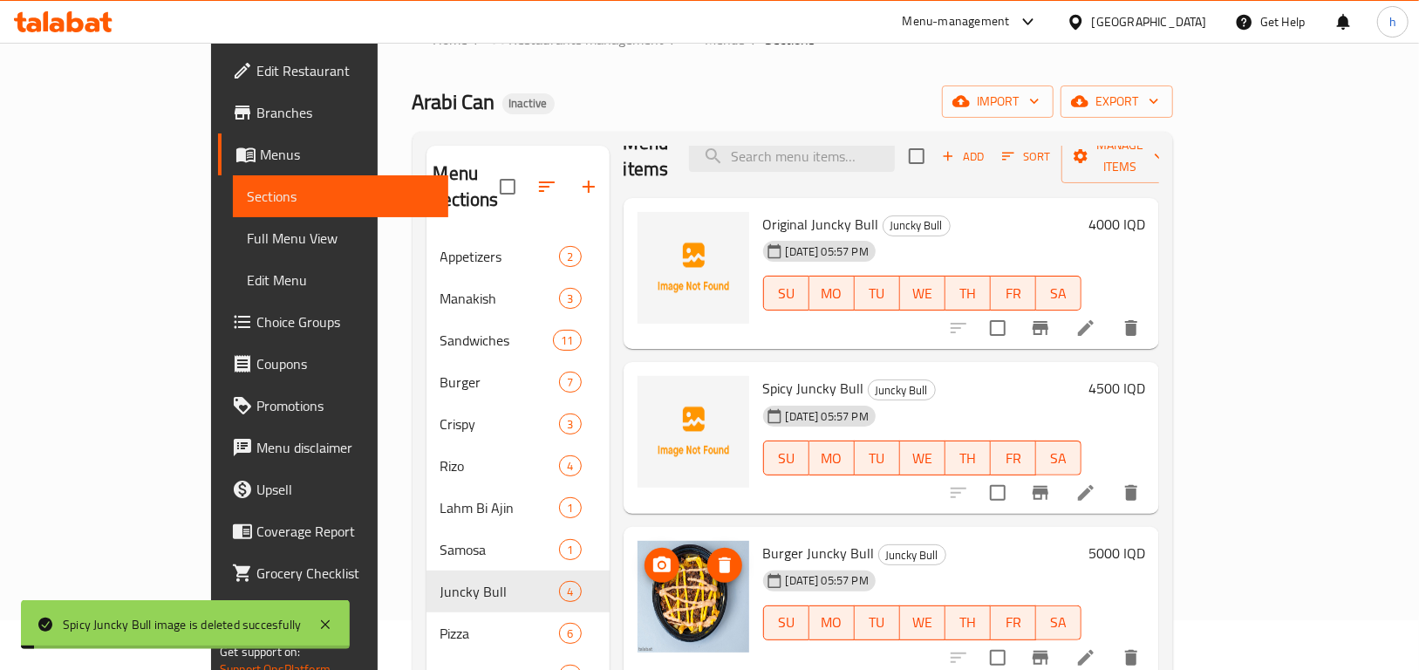
click at [719, 557] on icon "delete image" at bounding box center [725, 565] width 12 height 16
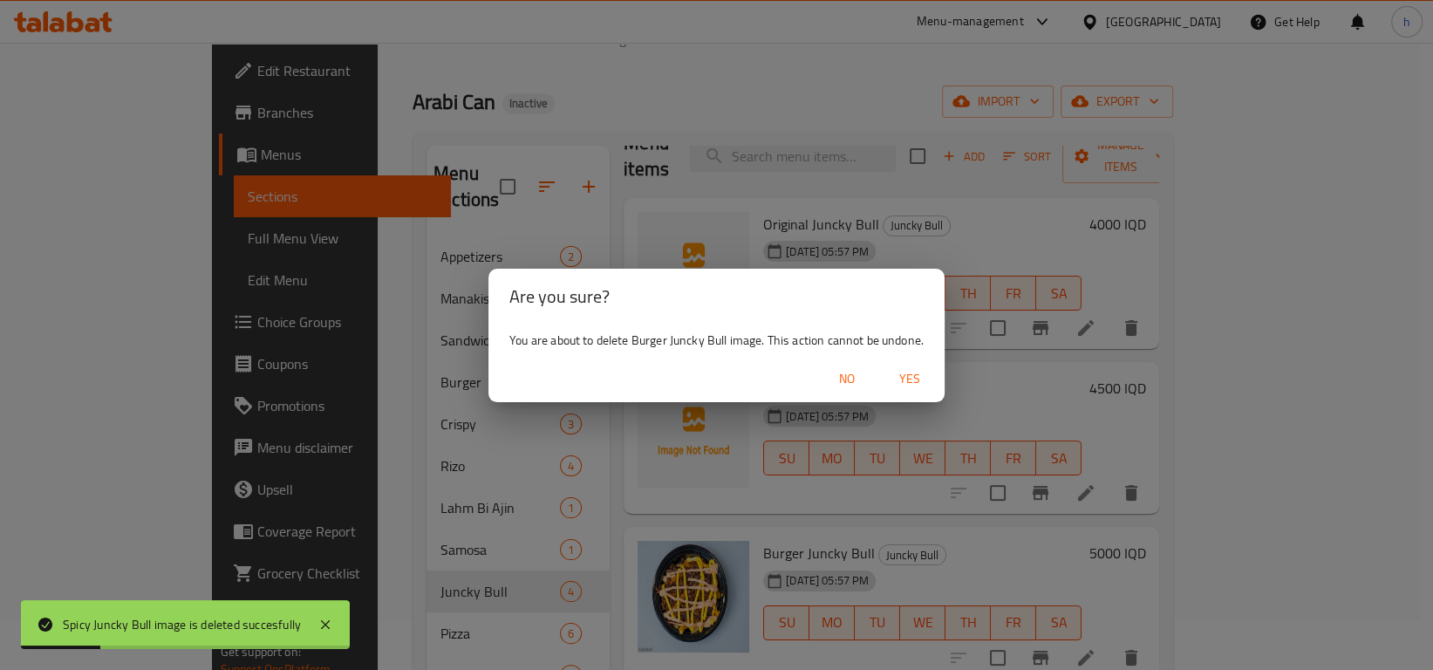
click at [908, 380] on span "Yes" at bounding box center [910, 379] width 42 height 22
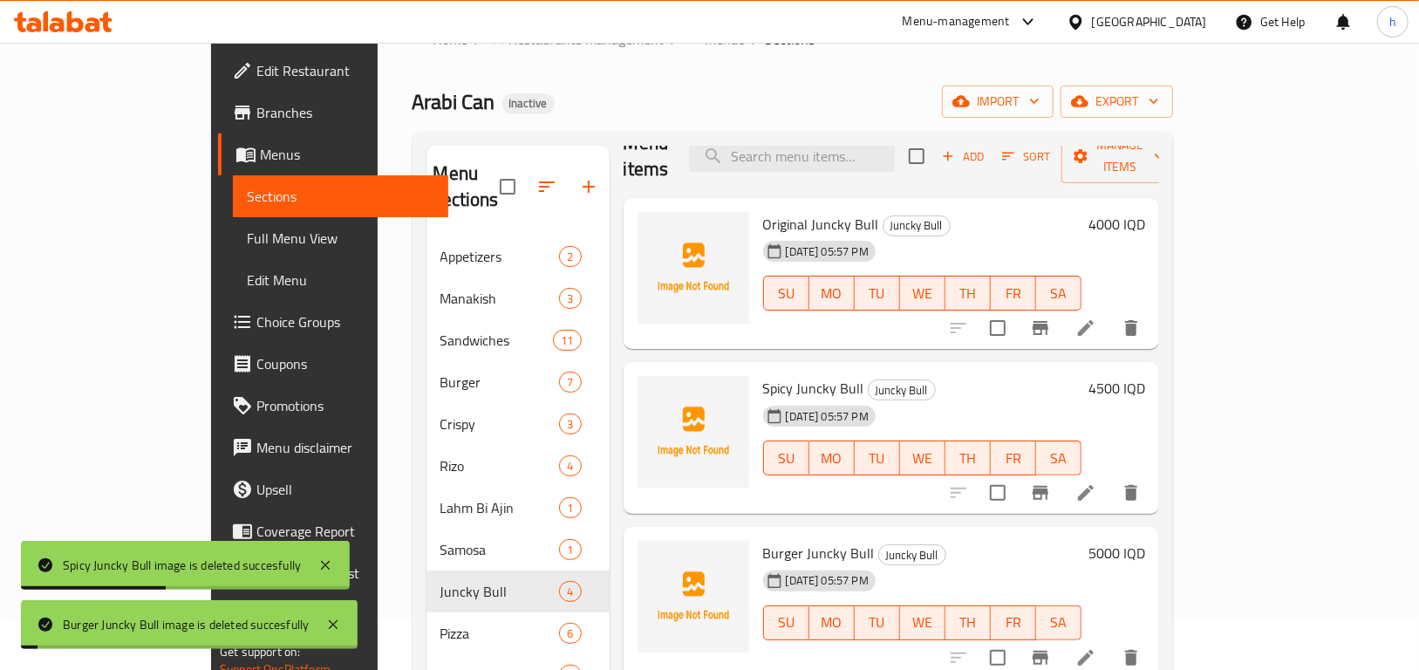
click at [1159, 323] on div "Menu items Add Sort Manage items Original Juncky Bull Juncky Bull 10-08-2025 05…" at bounding box center [885, 487] width 550 height 683
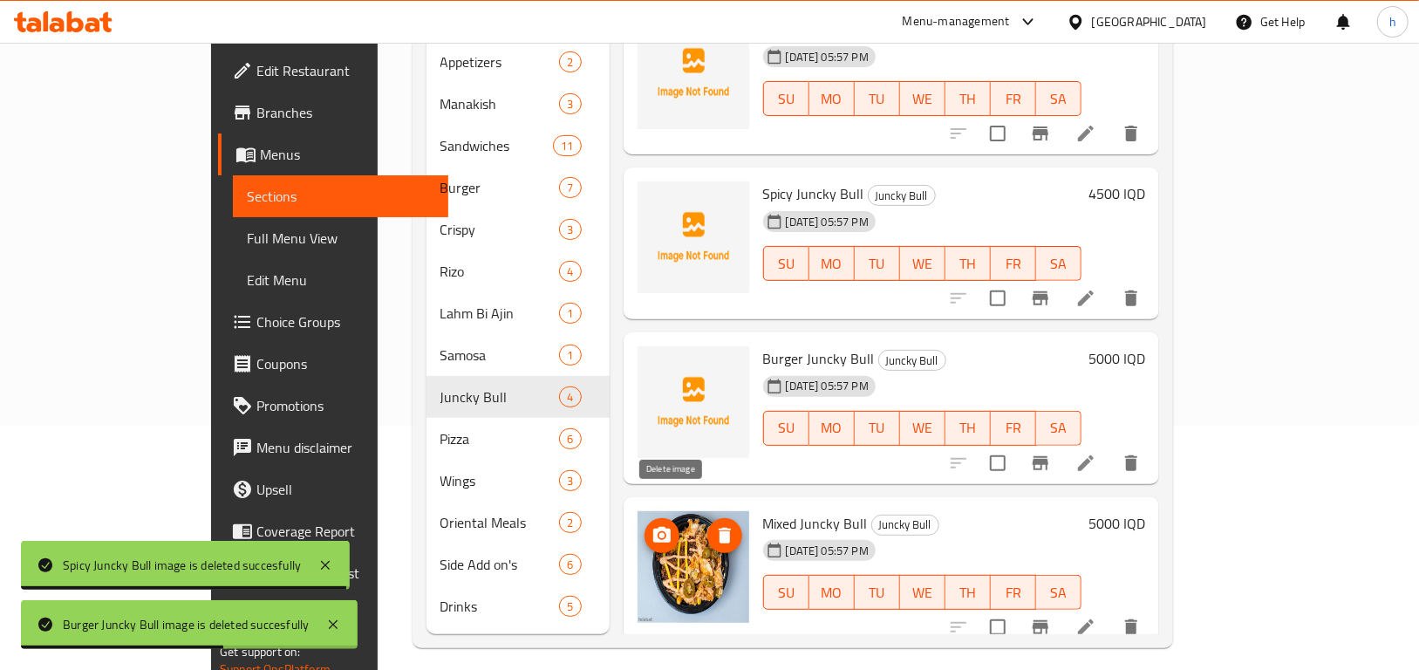
click at [719, 528] on icon "delete image" at bounding box center [725, 536] width 12 height 16
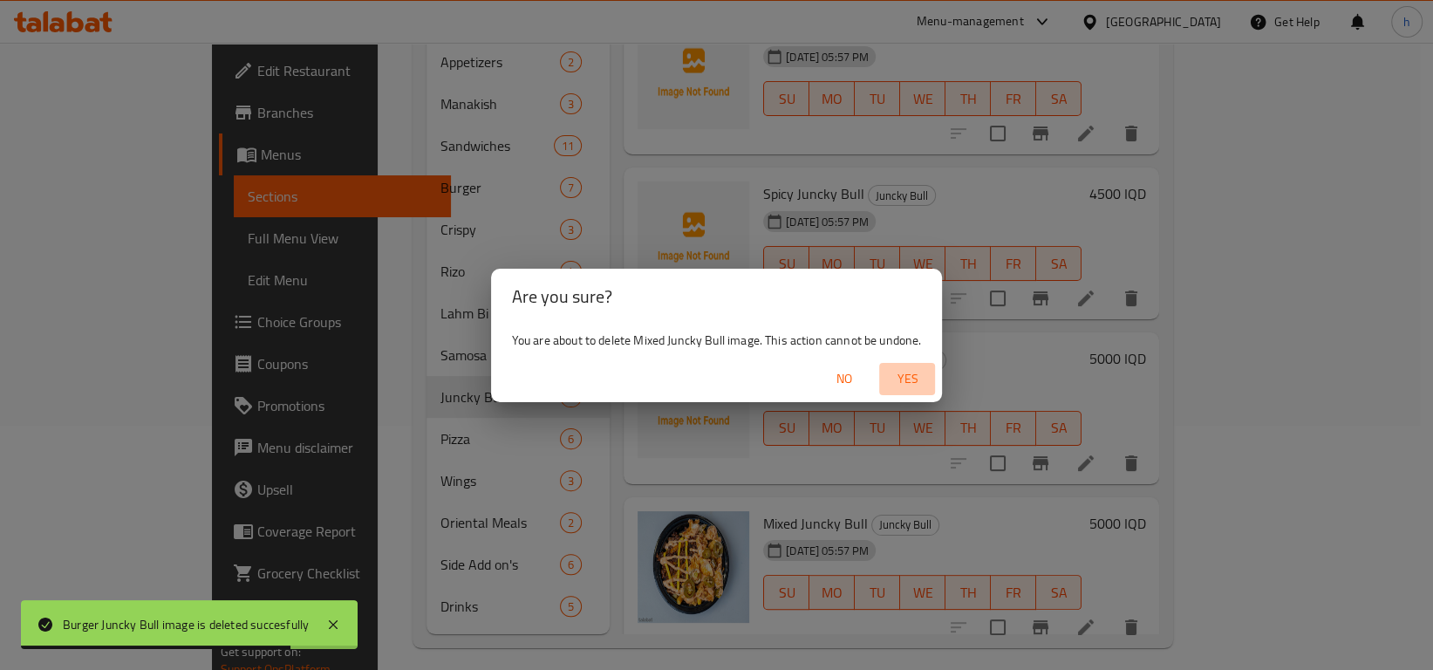
click at [905, 381] on span "Yes" at bounding box center [907, 379] width 42 height 22
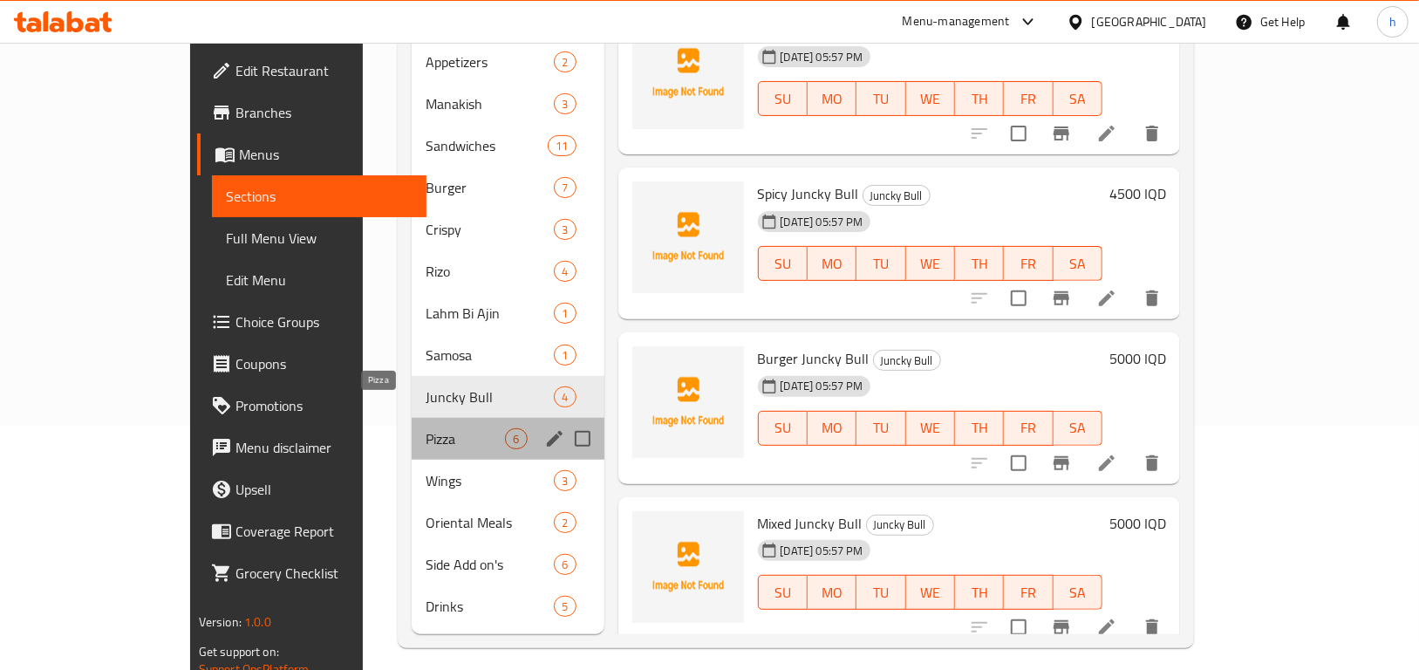
click at [426, 428] on span "Pizza" at bounding box center [465, 438] width 79 height 21
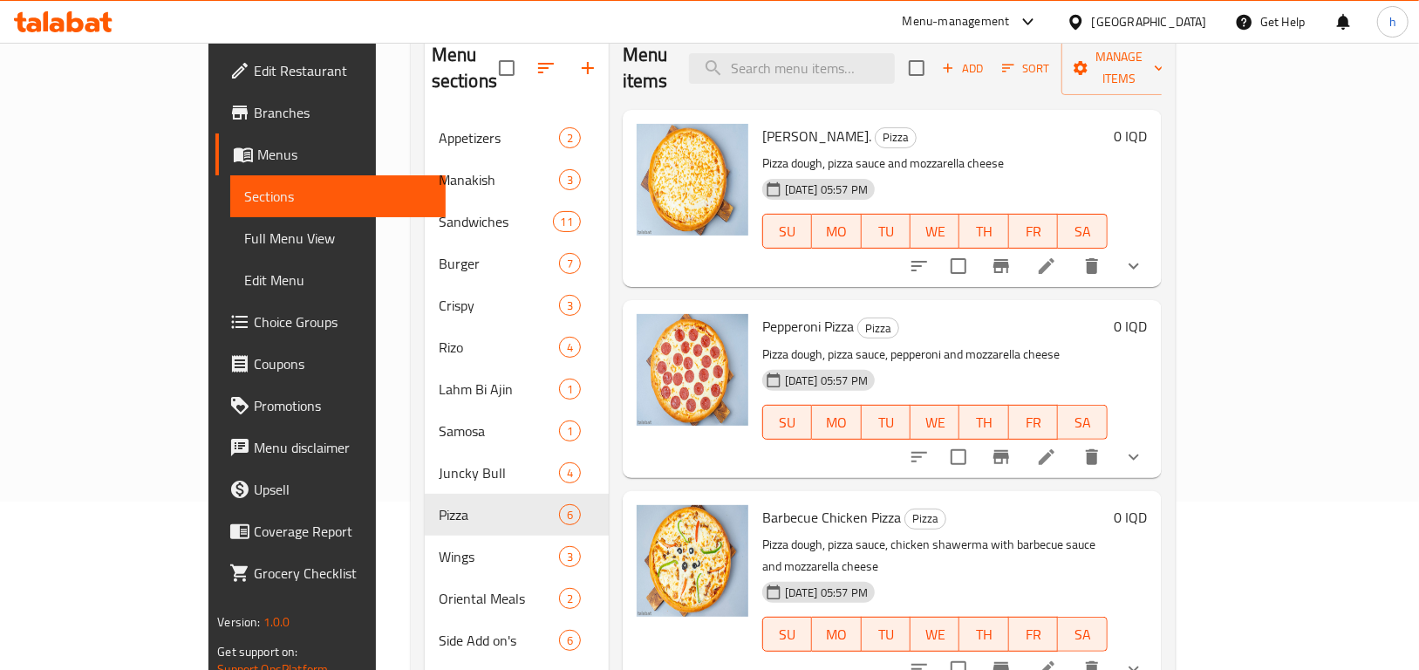
scroll to position [244, 0]
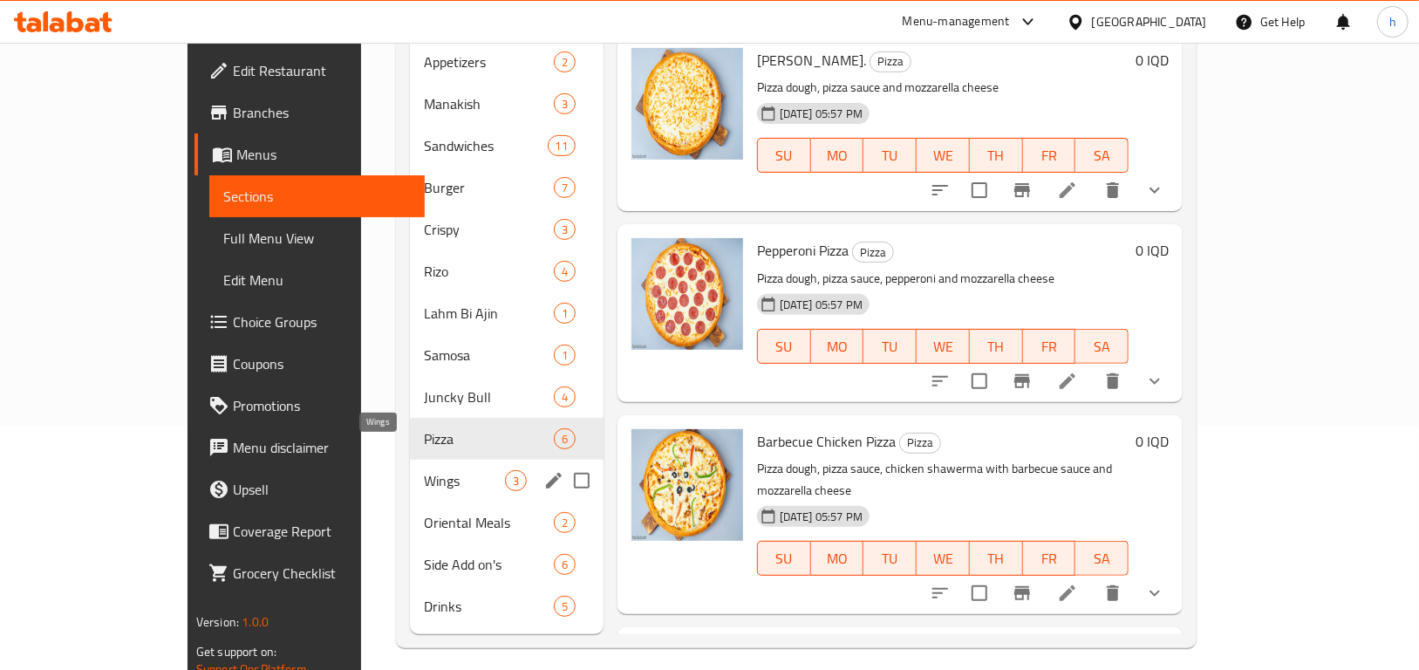
click at [424, 470] on span "Wings" at bounding box center [464, 480] width 80 height 21
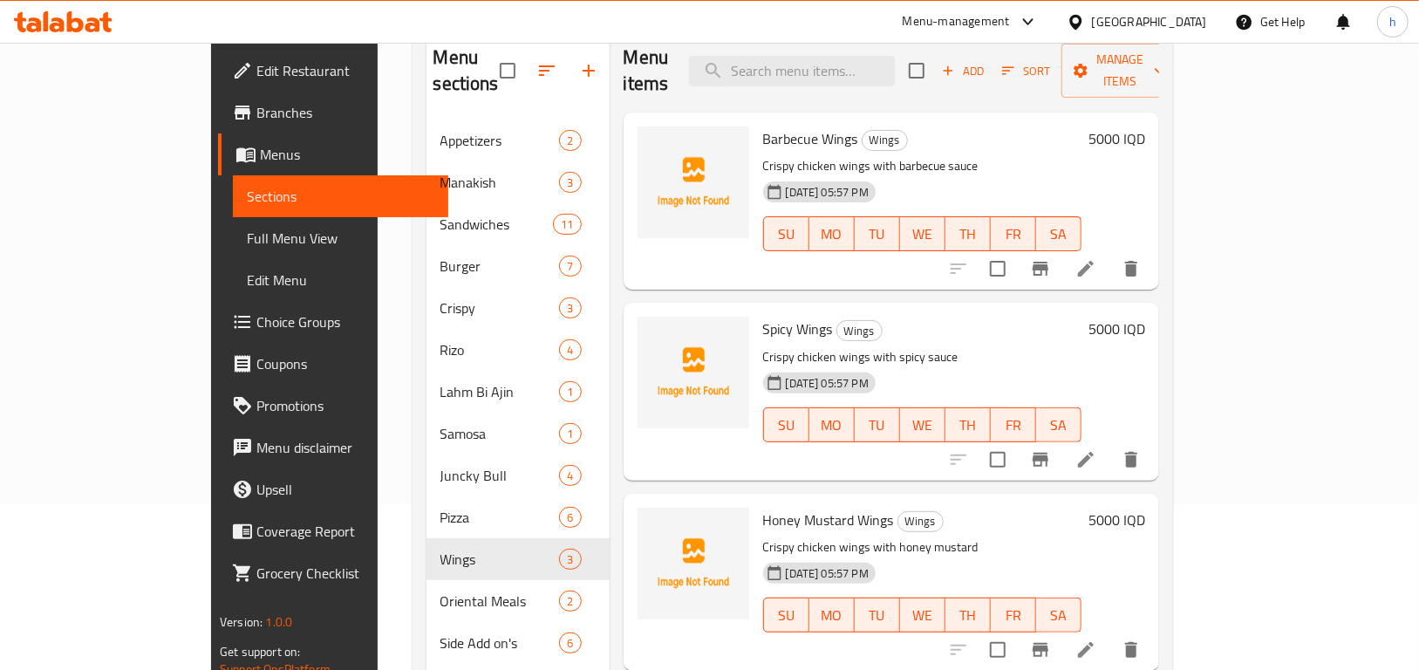
scroll to position [244, 0]
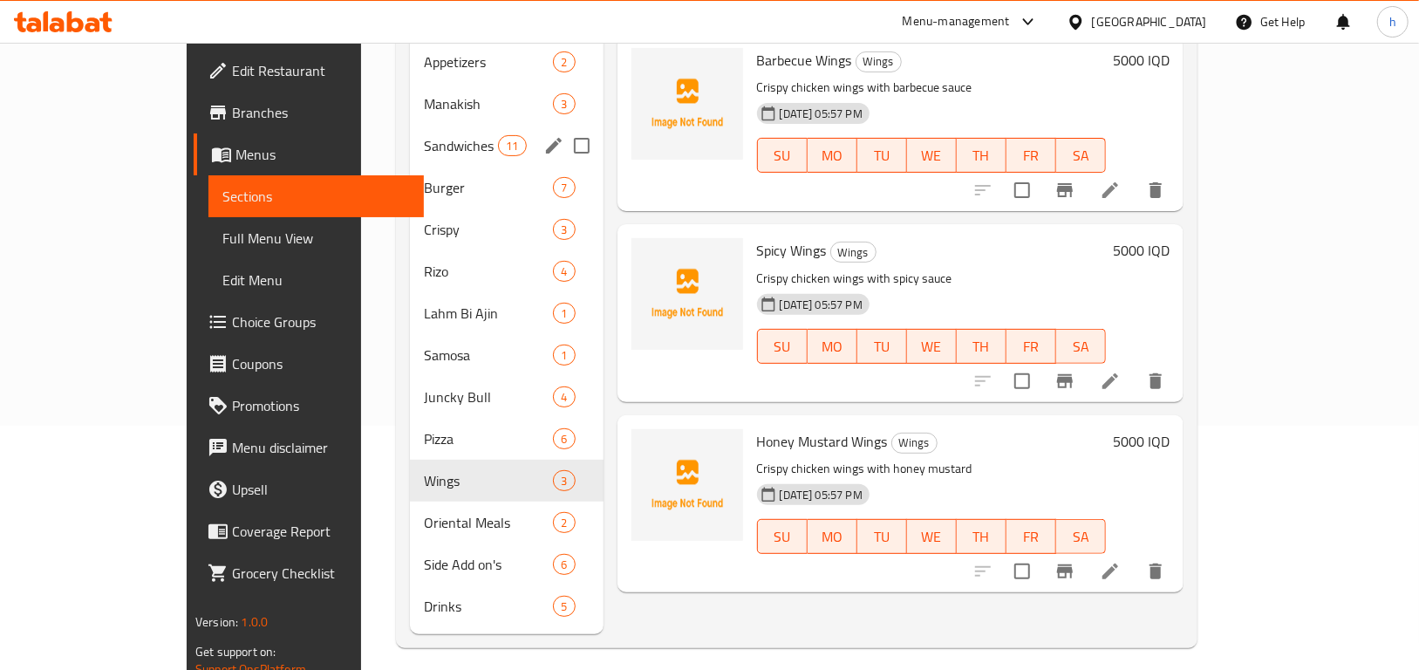
click at [410, 131] on div "Sandwiches 11" at bounding box center [507, 146] width 194 height 42
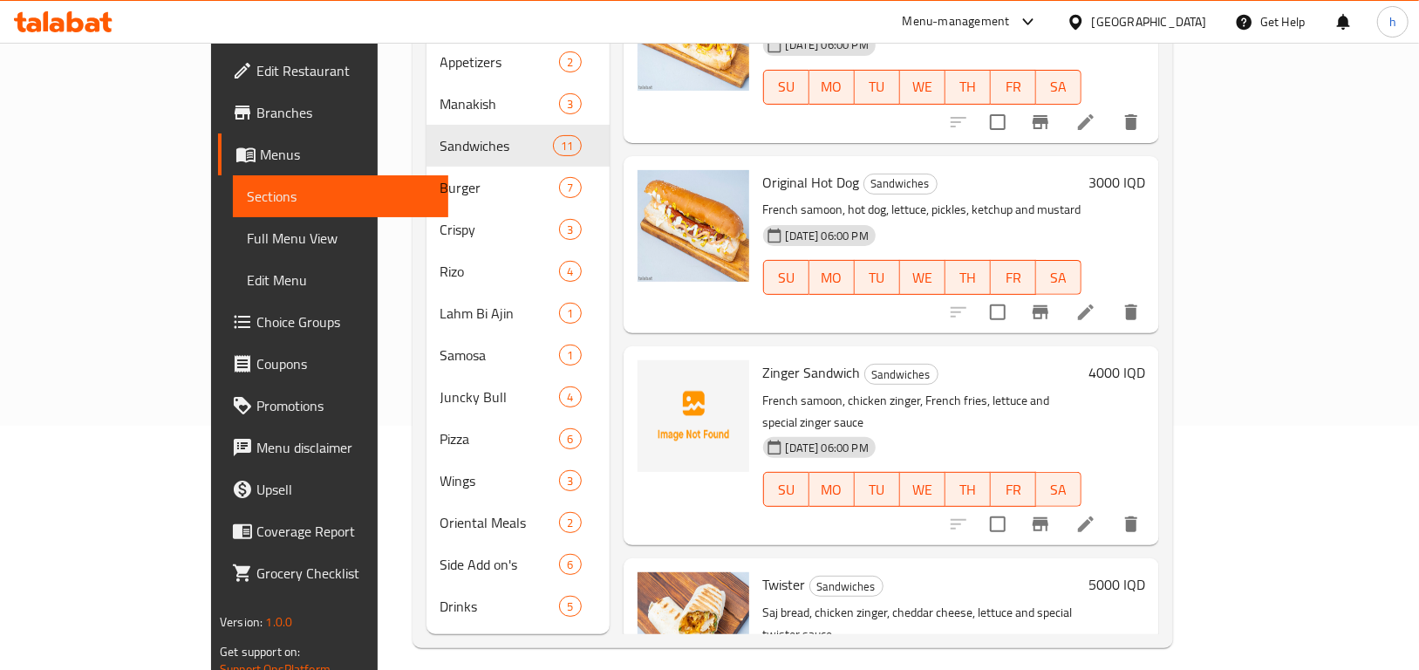
scroll to position [1447, 0]
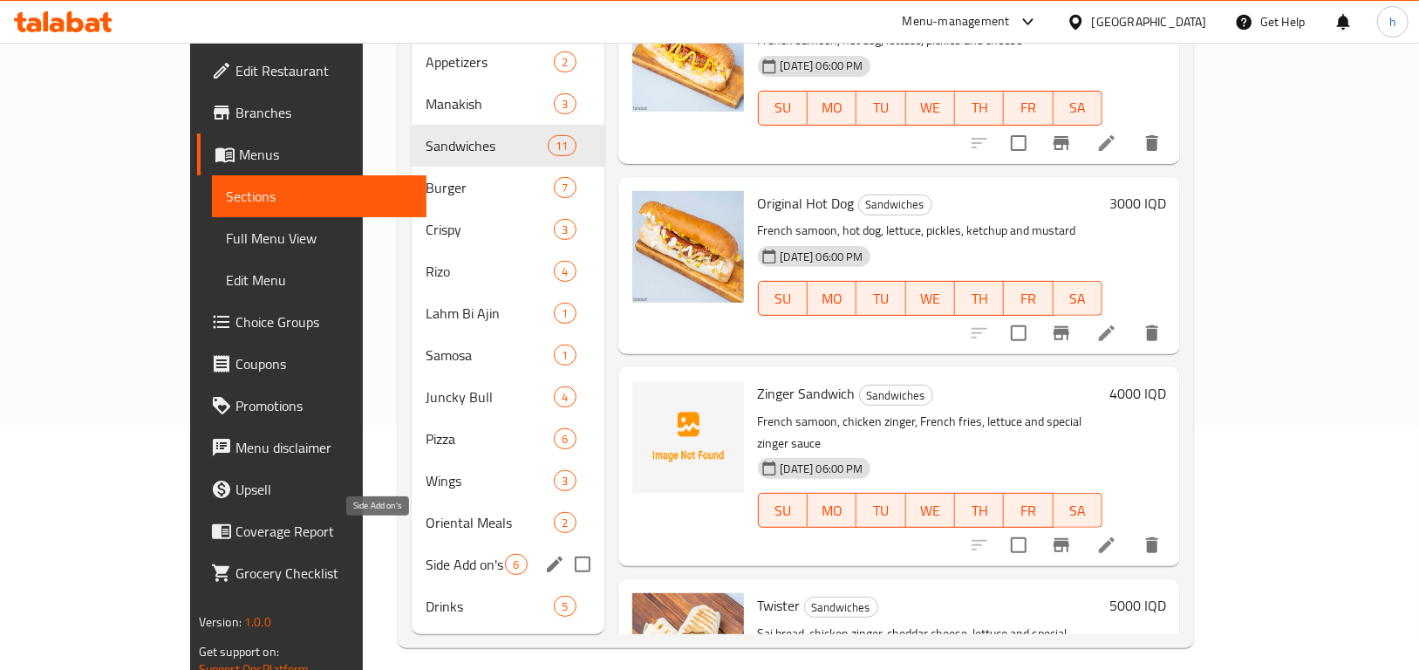
click at [426, 554] on span "Side Add on's" at bounding box center [465, 564] width 79 height 21
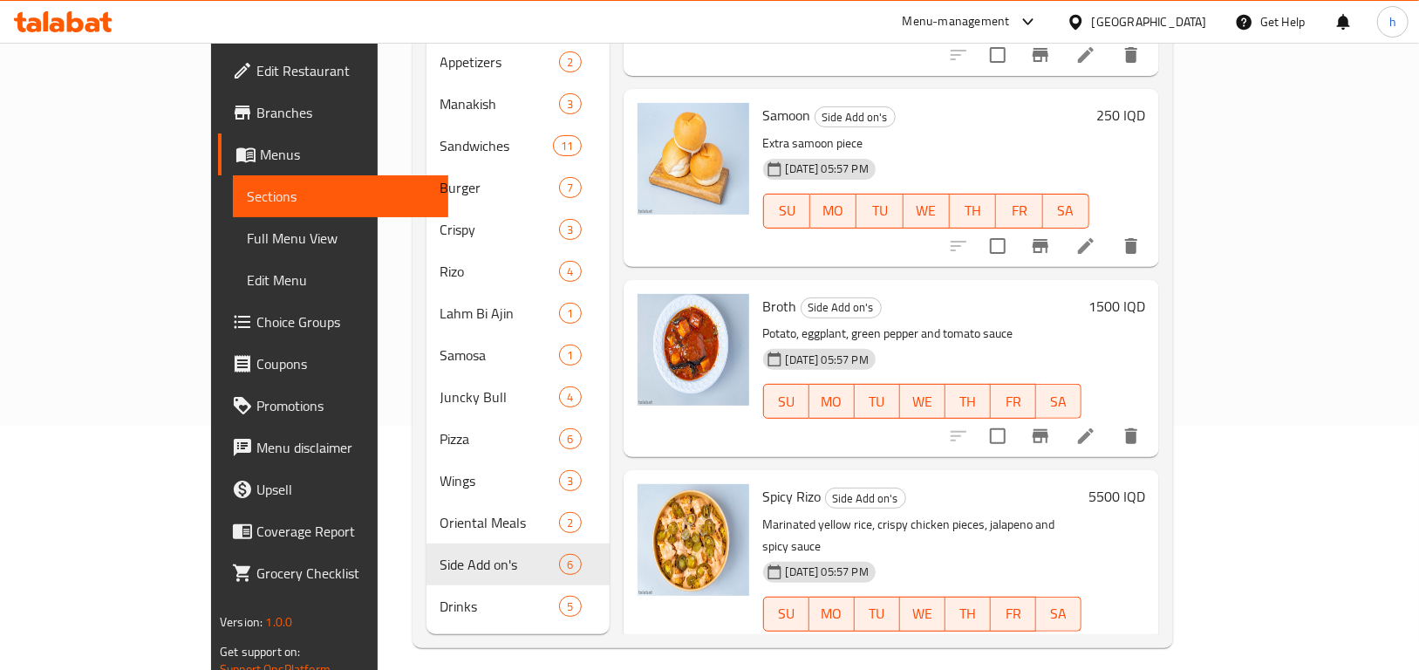
scroll to position [516, 0]
click at [1016, 632] on input "checkbox" at bounding box center [998, 650] width 37 height 37
checkbox input "false"
click at [1097, 639] on icon at bounding box center [1086, 649] width 21 height 21
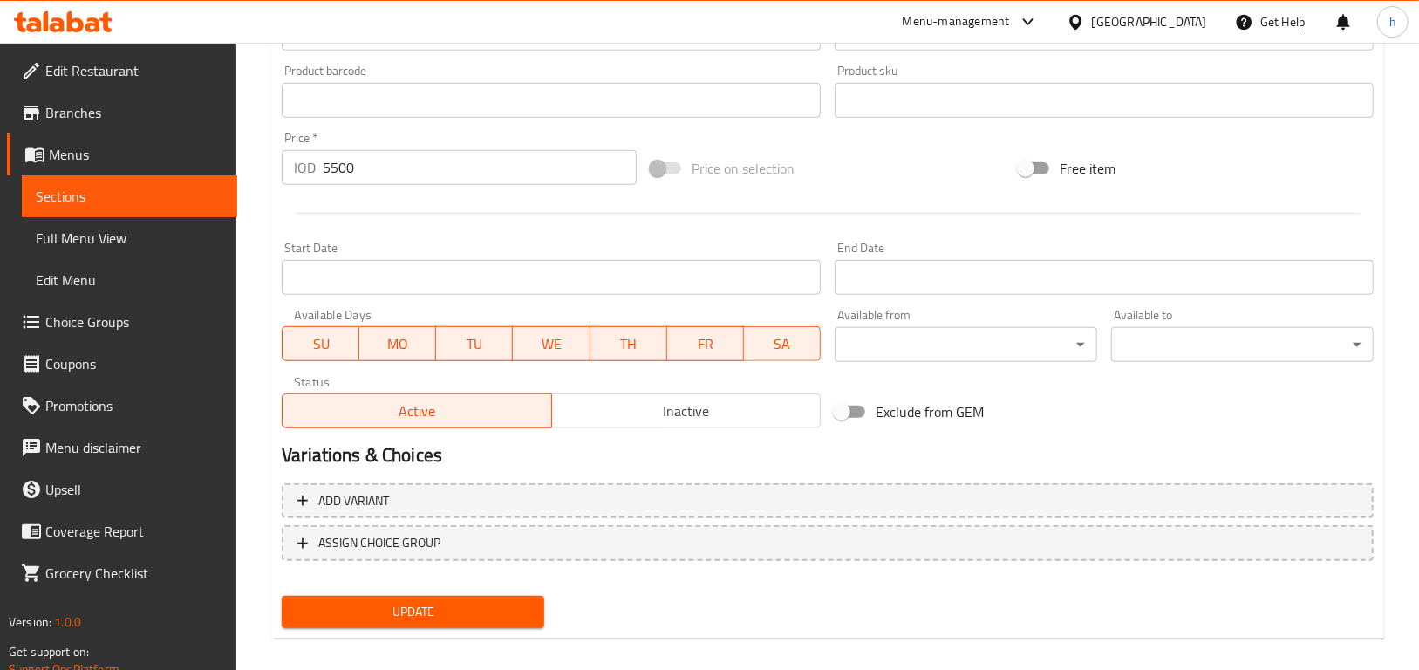
scroll to position [788, 0]
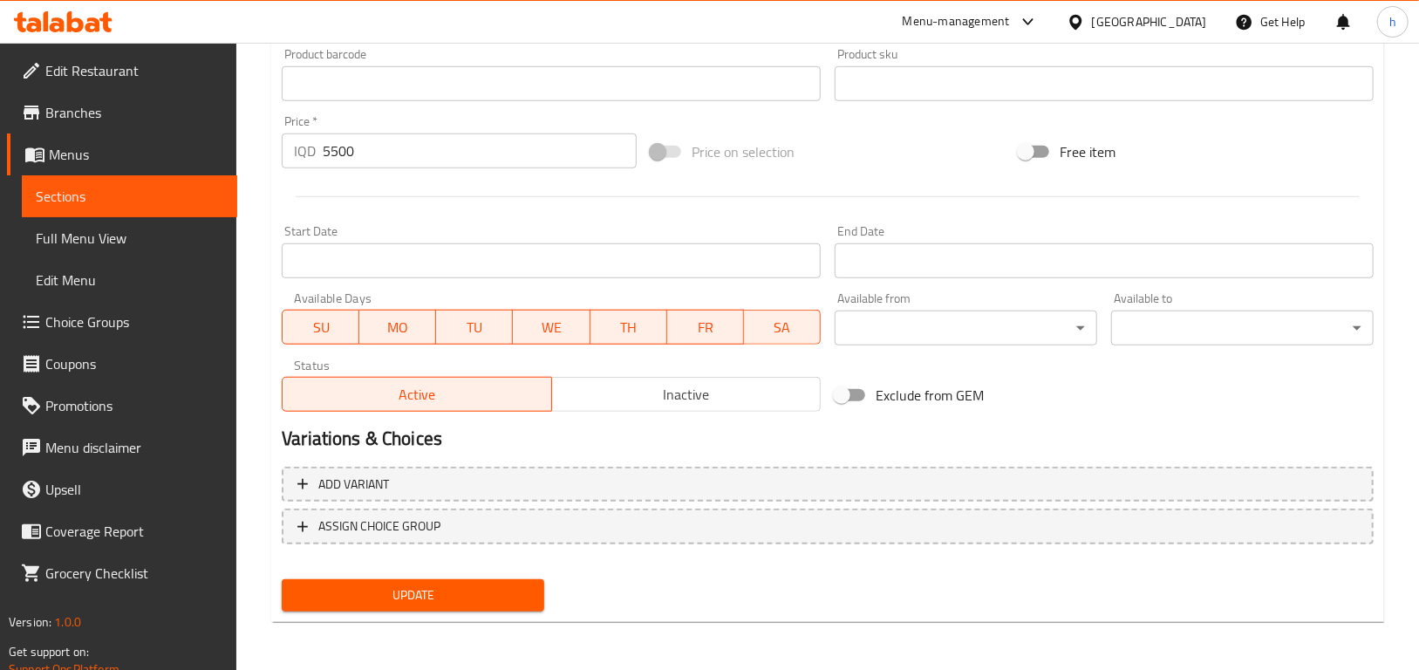
click at [115, 195] on span "Sections" at bounding box center [130, 196] width 188 height 21
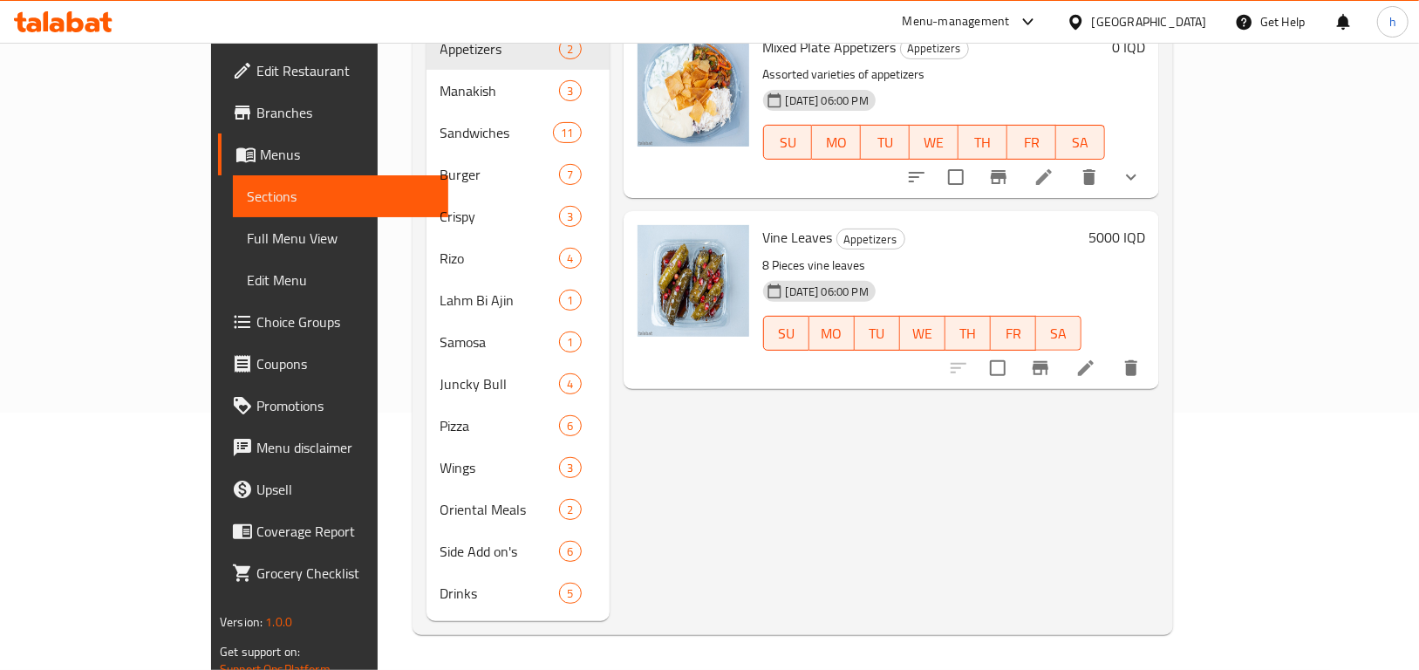
scroll to position [244, 0]
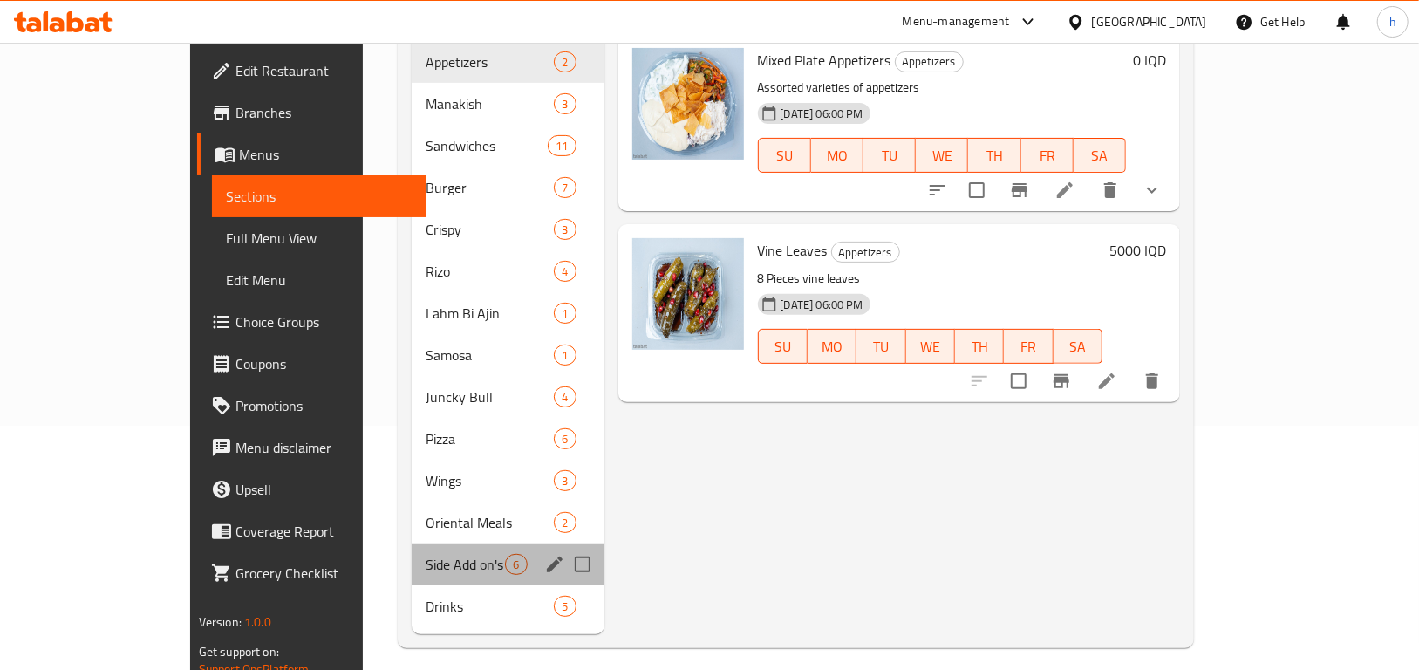
click at [412, 553] on div "Side Add on's 6" at bounding box center [508, 565] width 192 height 42
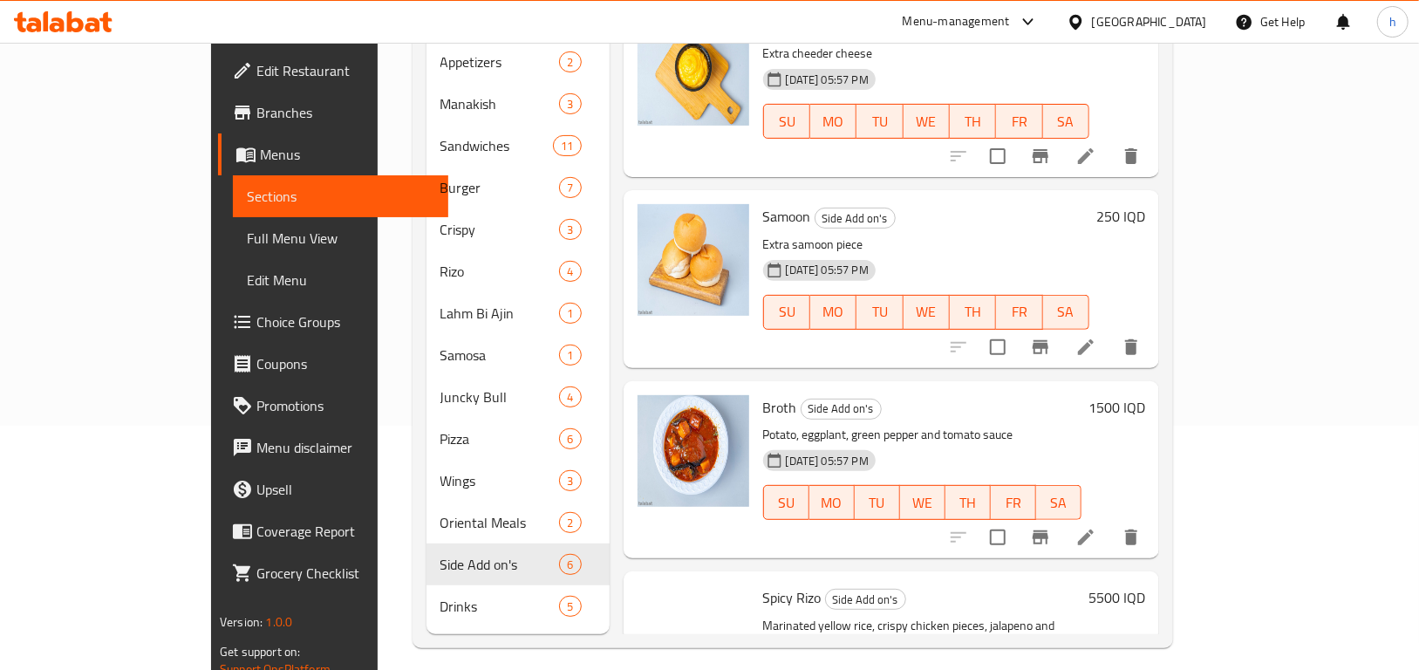
scroll to position [516, 0]
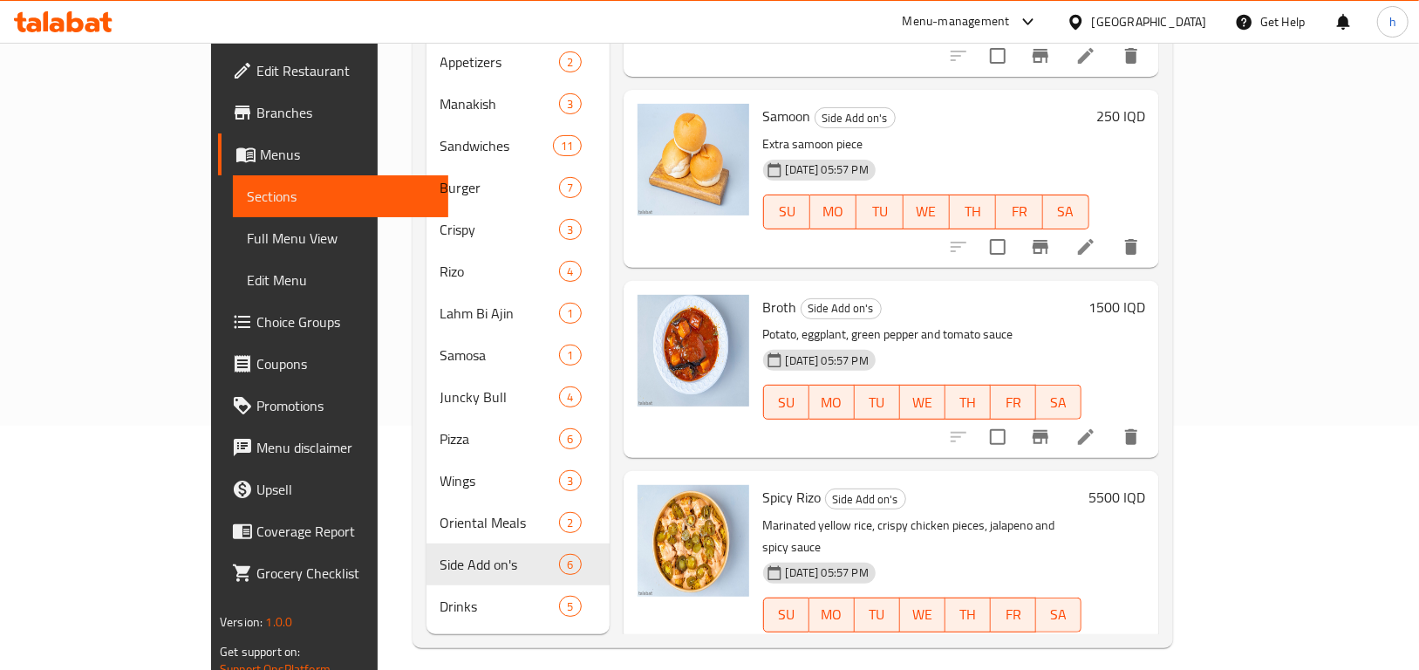
drag, startPoint x: 1091, startPoint y: 475, endPoint x: 839, endPoint y: 476, distance: 251.3
click at [839, 485] on h6 "Spicy Rizo Side Add on's" at bounding box center [922, 497] width 318 height 24
click at [826, 489] on span "Side Add on's" at bounding box center [865, 499] width 79 height 20
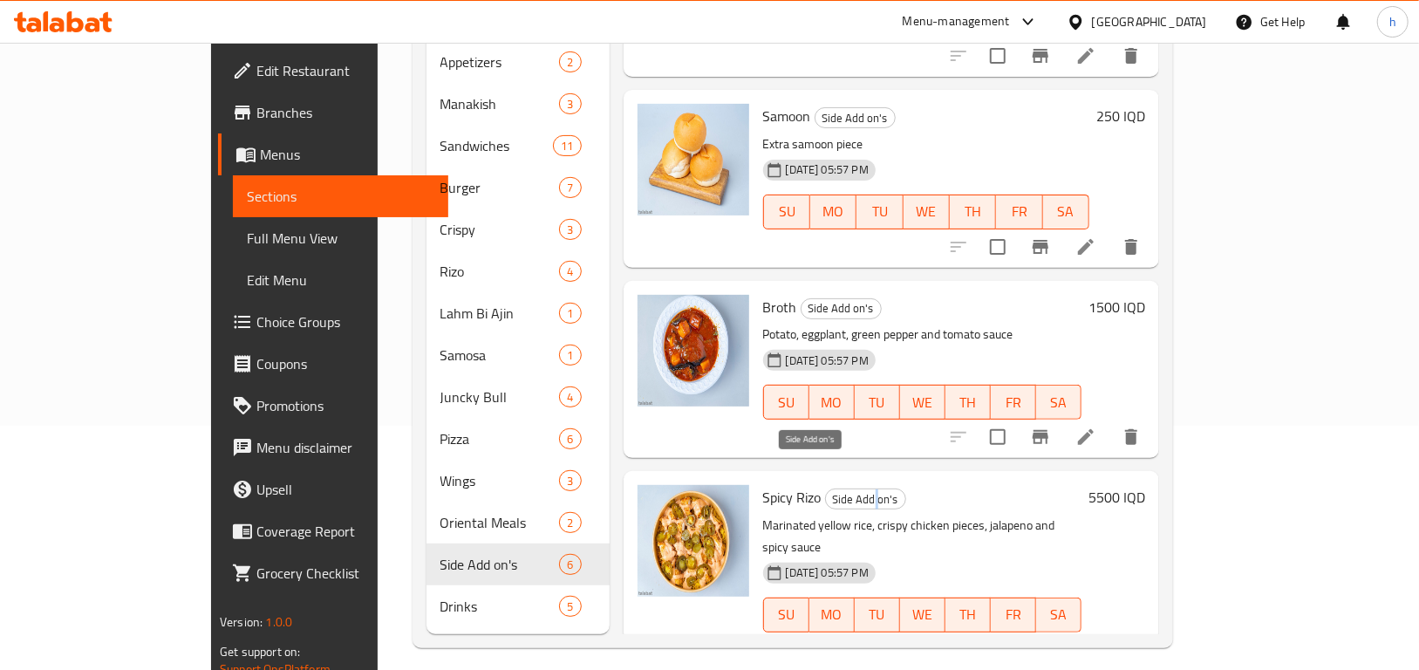
click at [826, 489] on span "Side Add on's" at bounding box center [865, 499] width 79 height 20
click at [833, 489] on span "Side Add on's" at bounding box center [865, 499] width 79 height 20
click at [763, 484] on span "Spicy Rizo" at bounding box center [792, 497] width 58 height 26
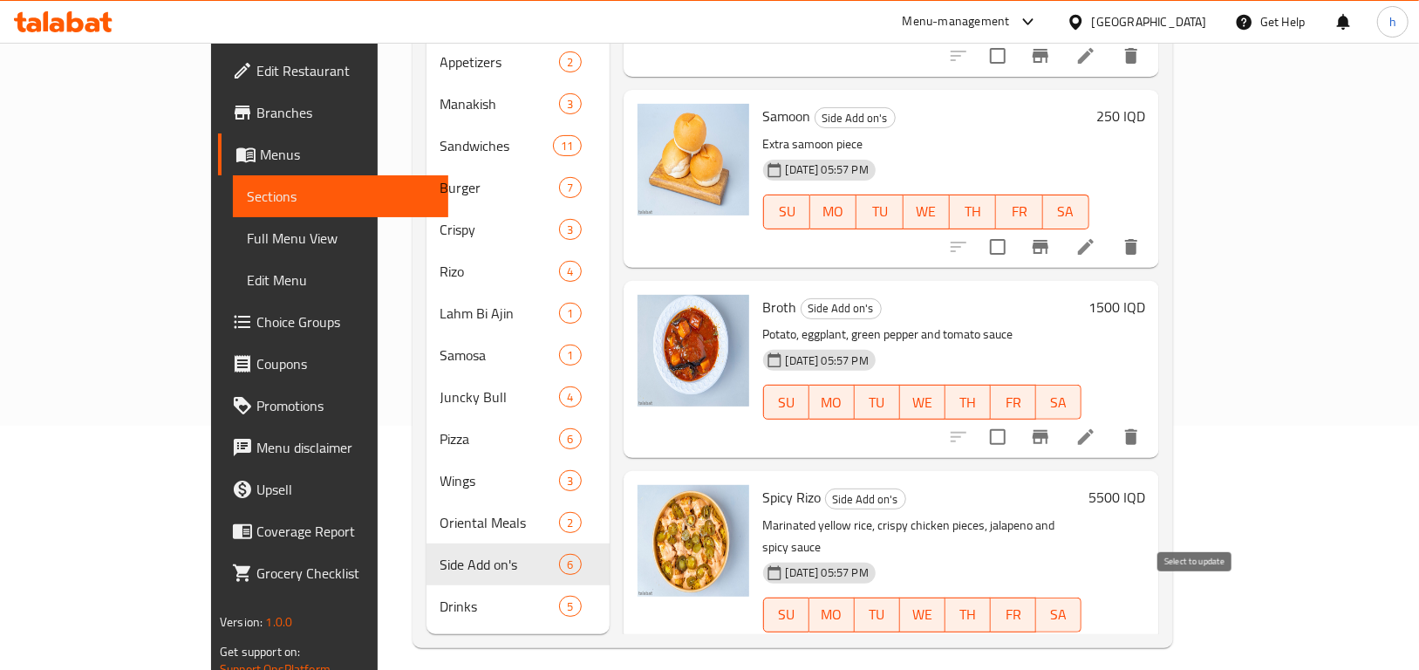
click at [1016, 632] on input "checkbox" at bounding box center [998, 650] width 37 height 37
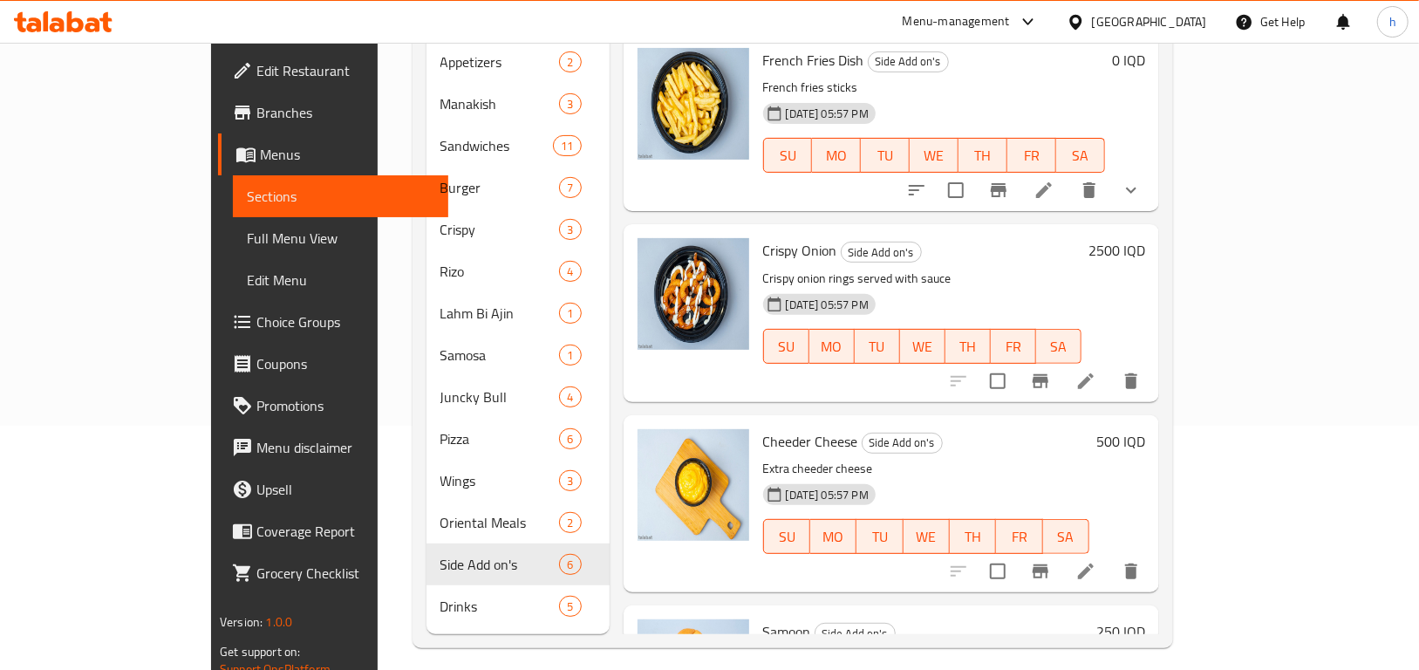
scroll to position [0, 0]
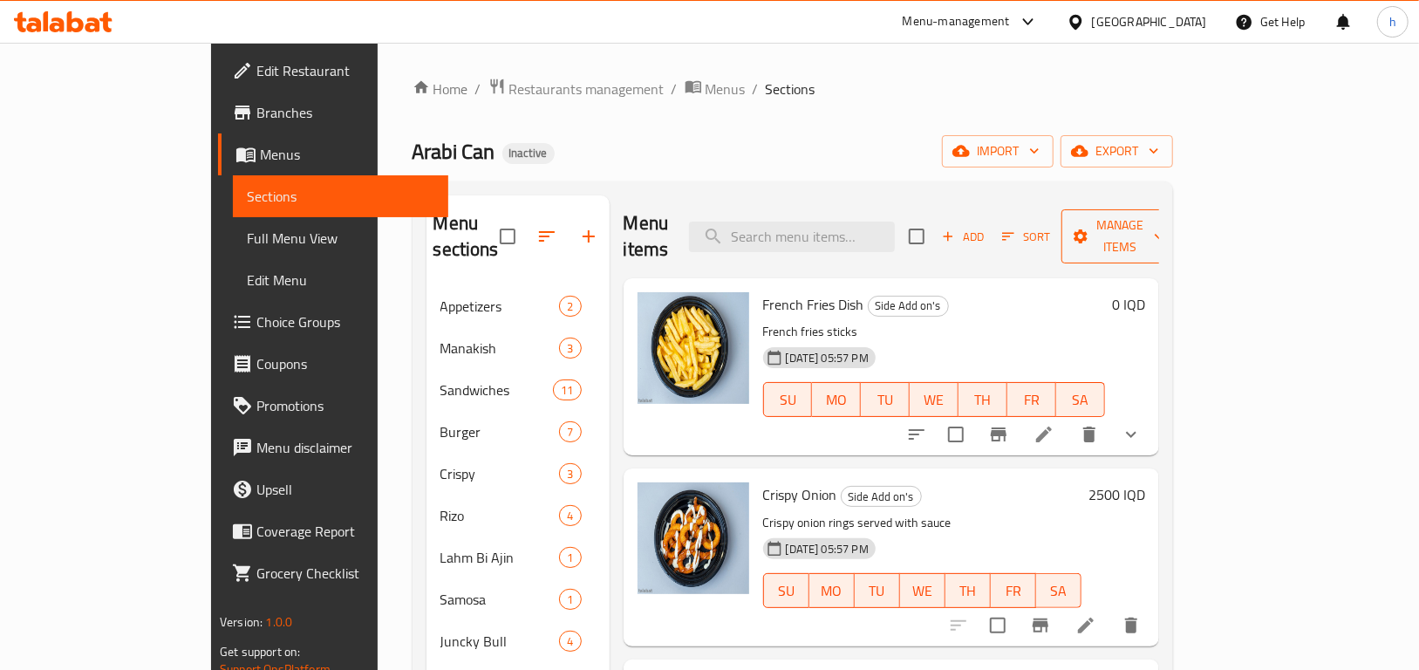
click at [1165, 215] on span "Manage items" at bounding box center [1120, 237] width 89 height 44
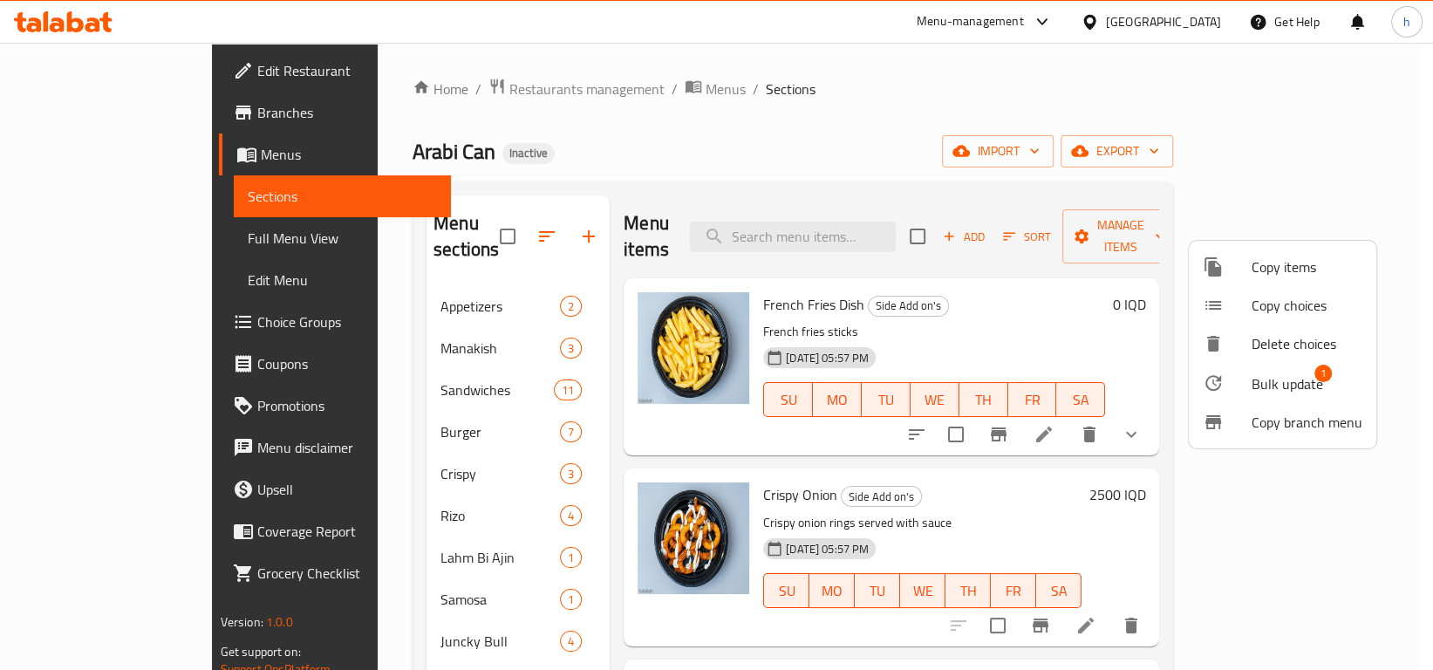
click at [1282, 381] on span "Bulk update" at bounding box center [1288, 383] width 72 height 21
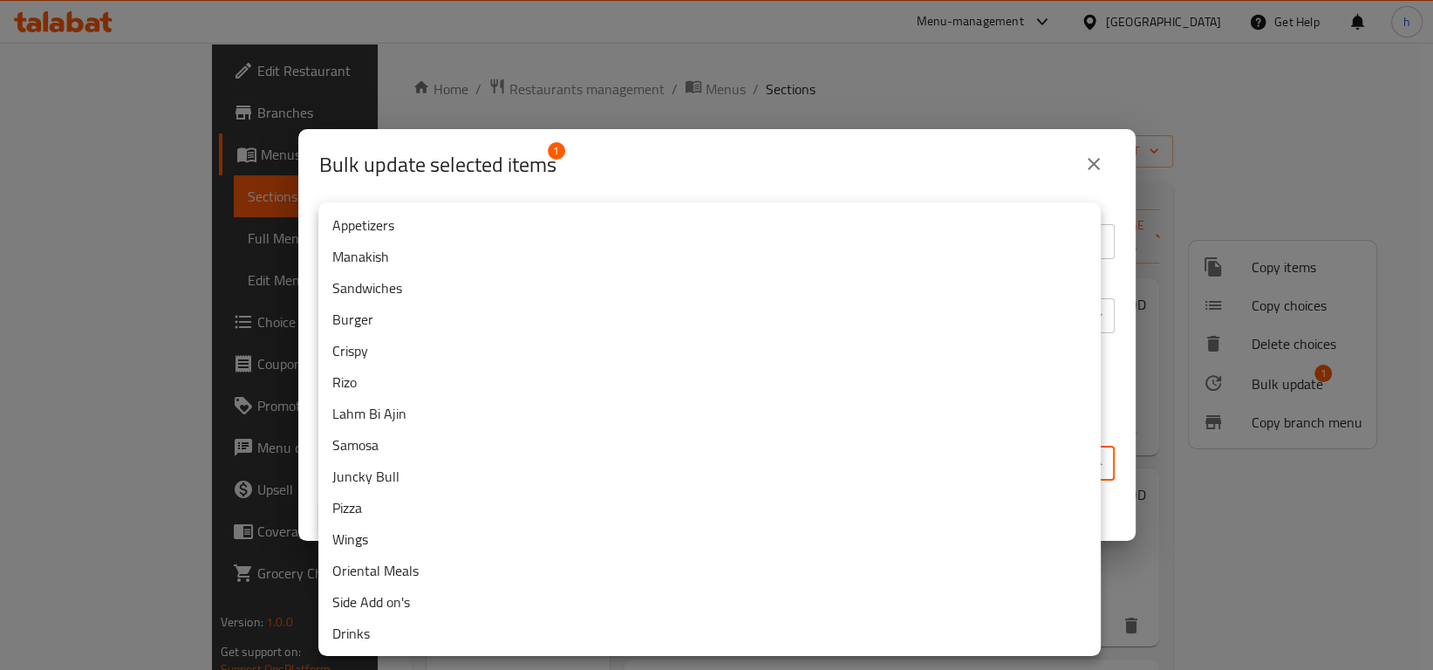
click at [600, 459] on body "​ Menu-management Iraq Get Help h Edit Restaurant Branches Menus Sections Full …" at bounding box center [716, 356] width 1433 height 627
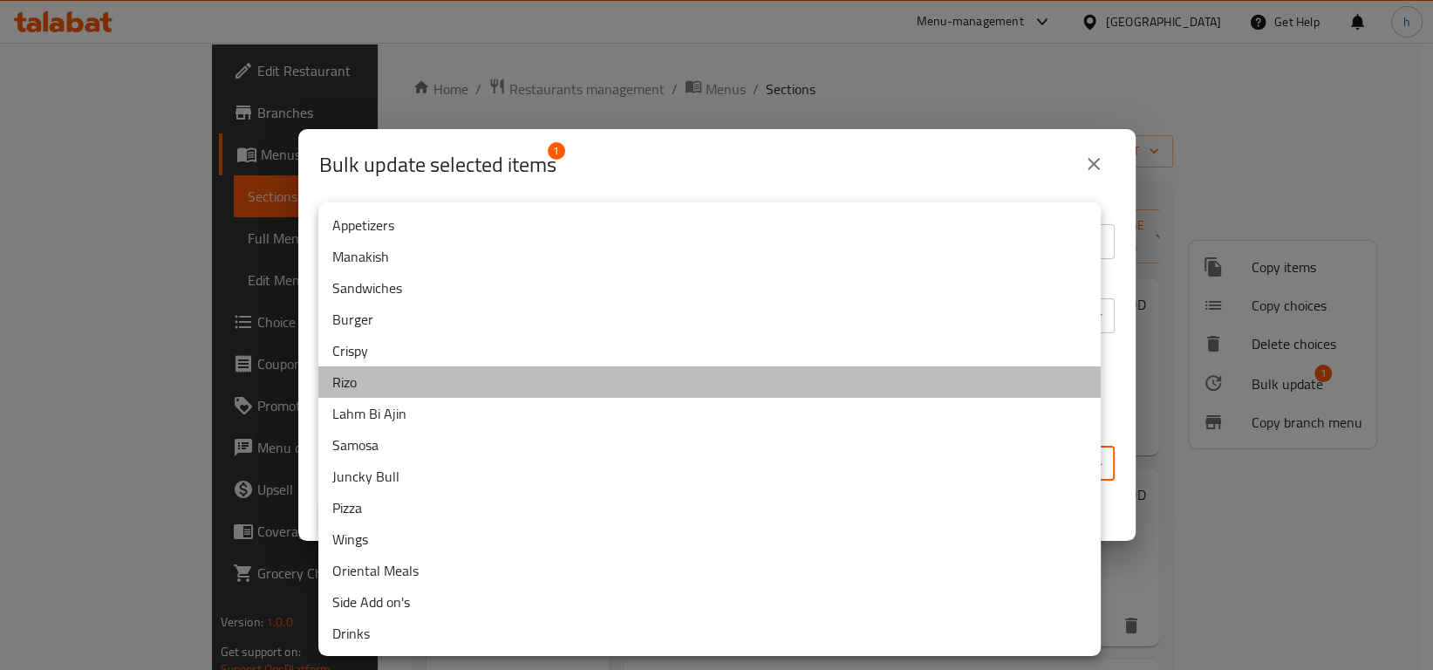
click at [390, 380] on li "Rizo" at bounding box center [709, 381] width 783 height 31
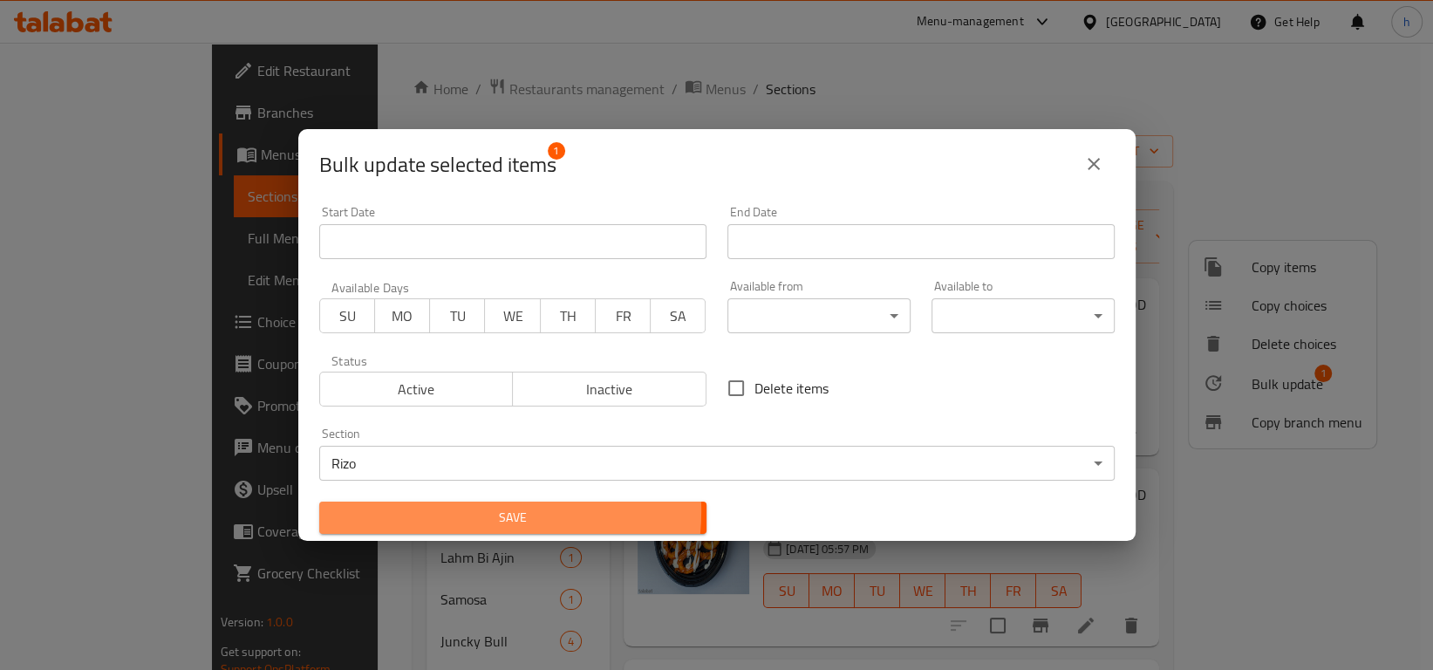
click at [468, 511] on span "Save" at bounding box center [512, 518] width 359 height 22
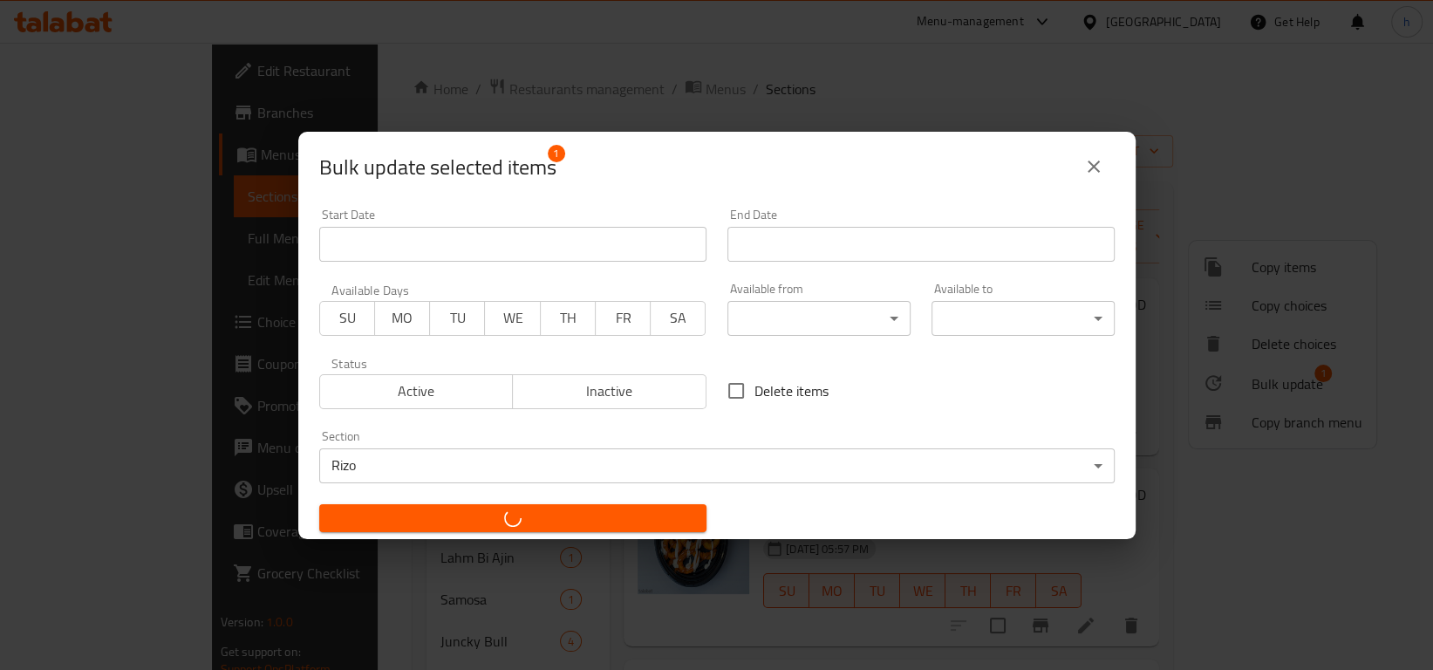
checkbox input "false"
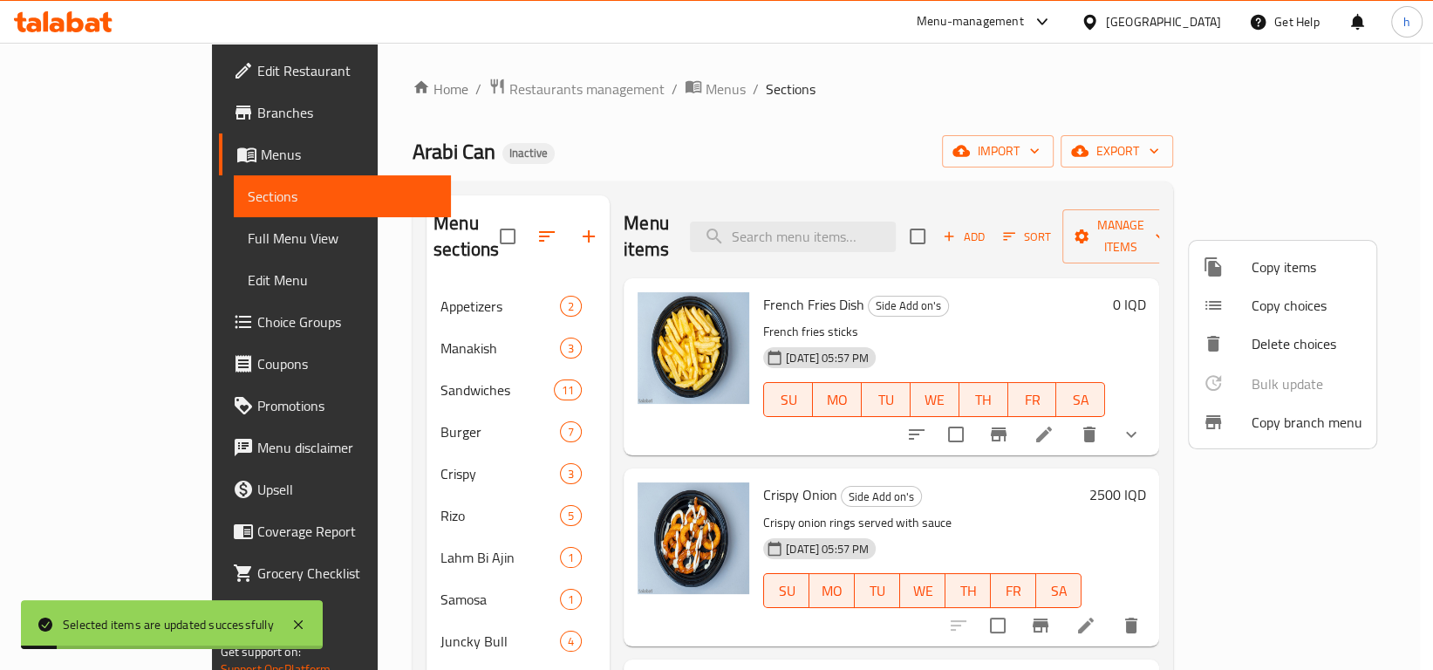
click at [1372, 454] on div at bounding box center [716, 335] width 1433 height 670
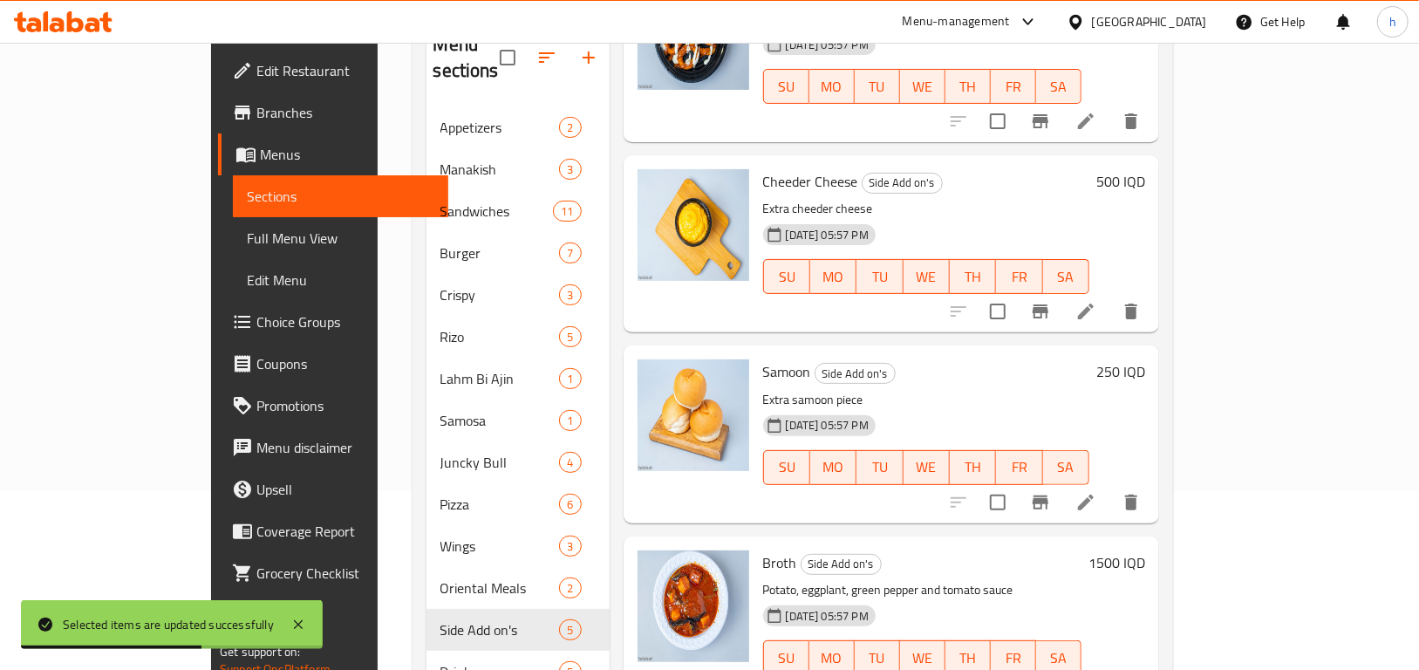
scroll to position [244, 0]
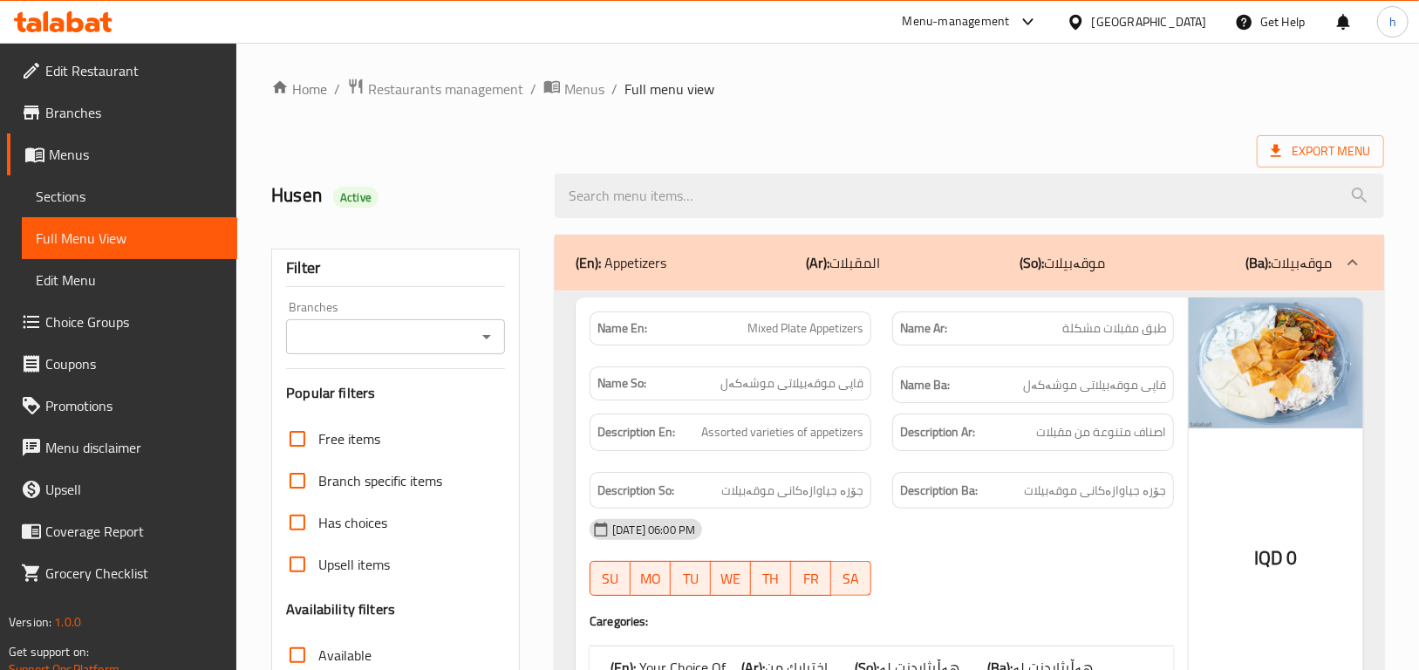
click at [489, 327] on icon "Open" at bounding box center [486, 336] width 21 height 21
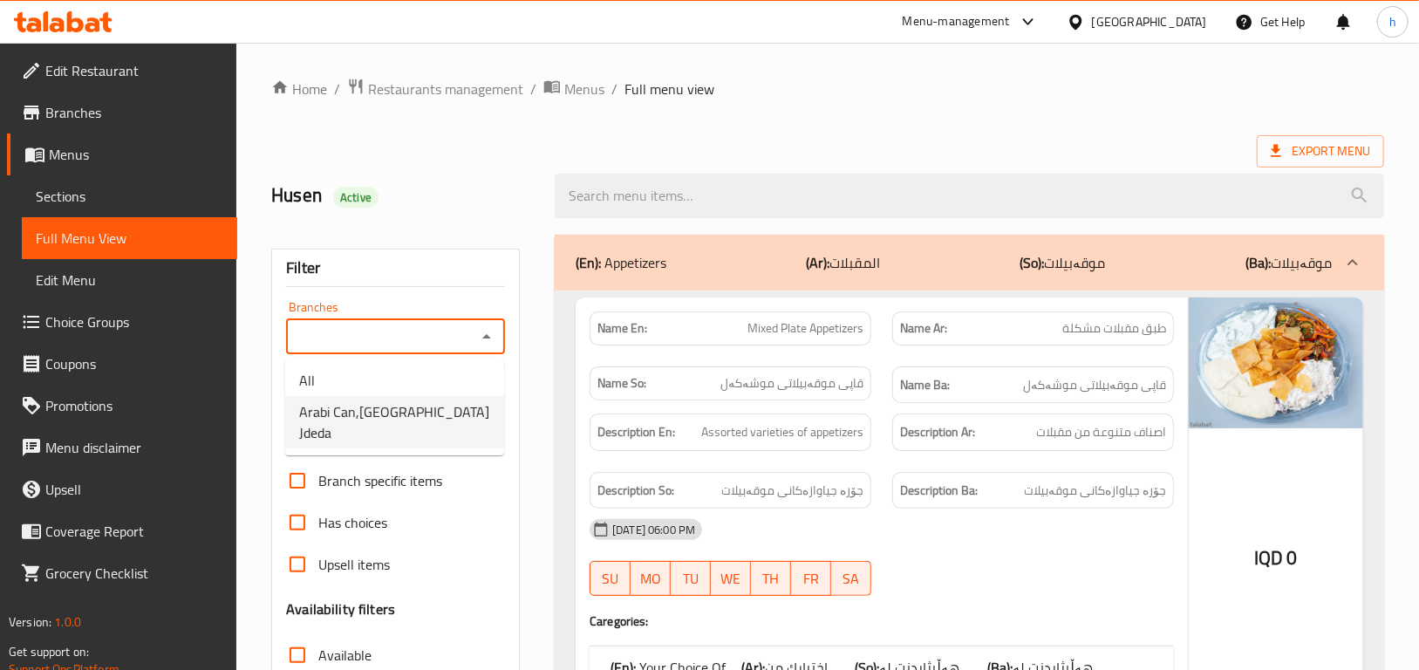
click at [304, 415] on span "Arabi Can,[GEOGRAPHIC_DATA] Jdeda" at bounding box center [394, 422] width 191 height 42
type input "Arabi Can,[GEOGRAPHIC_DATA] Jdeda"
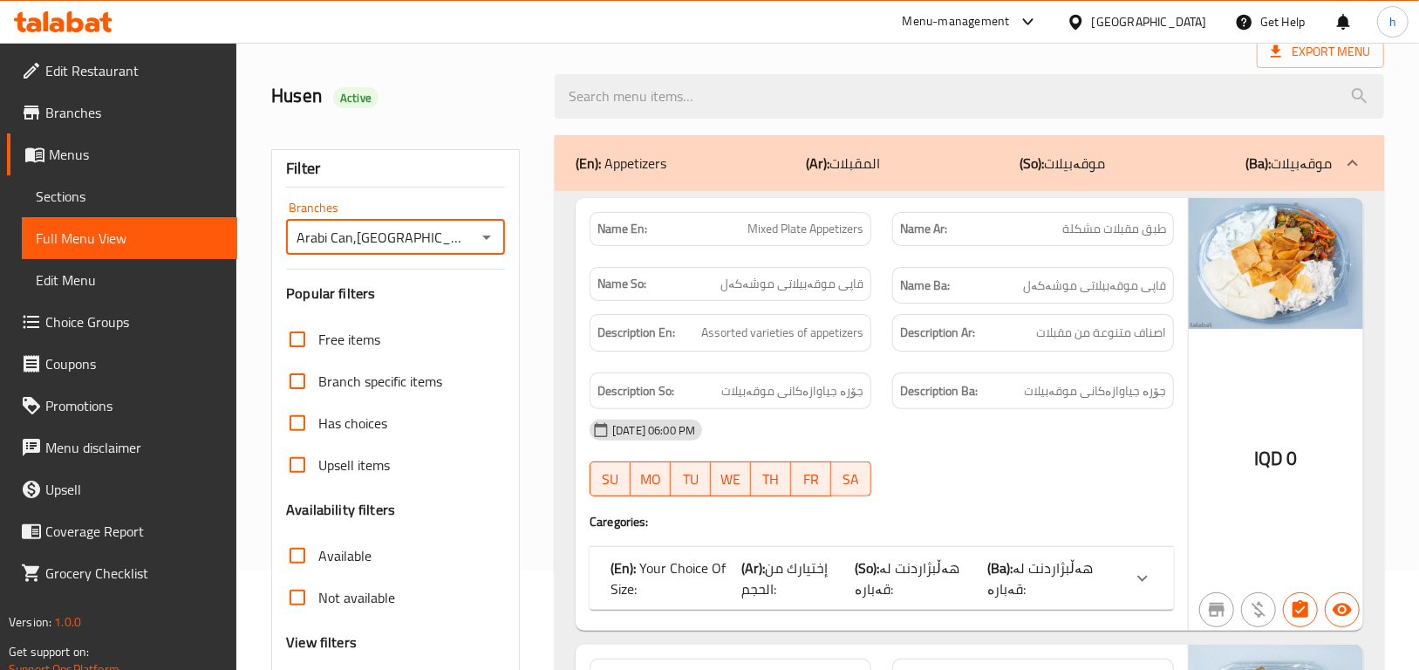
scroll to position [491, 0]
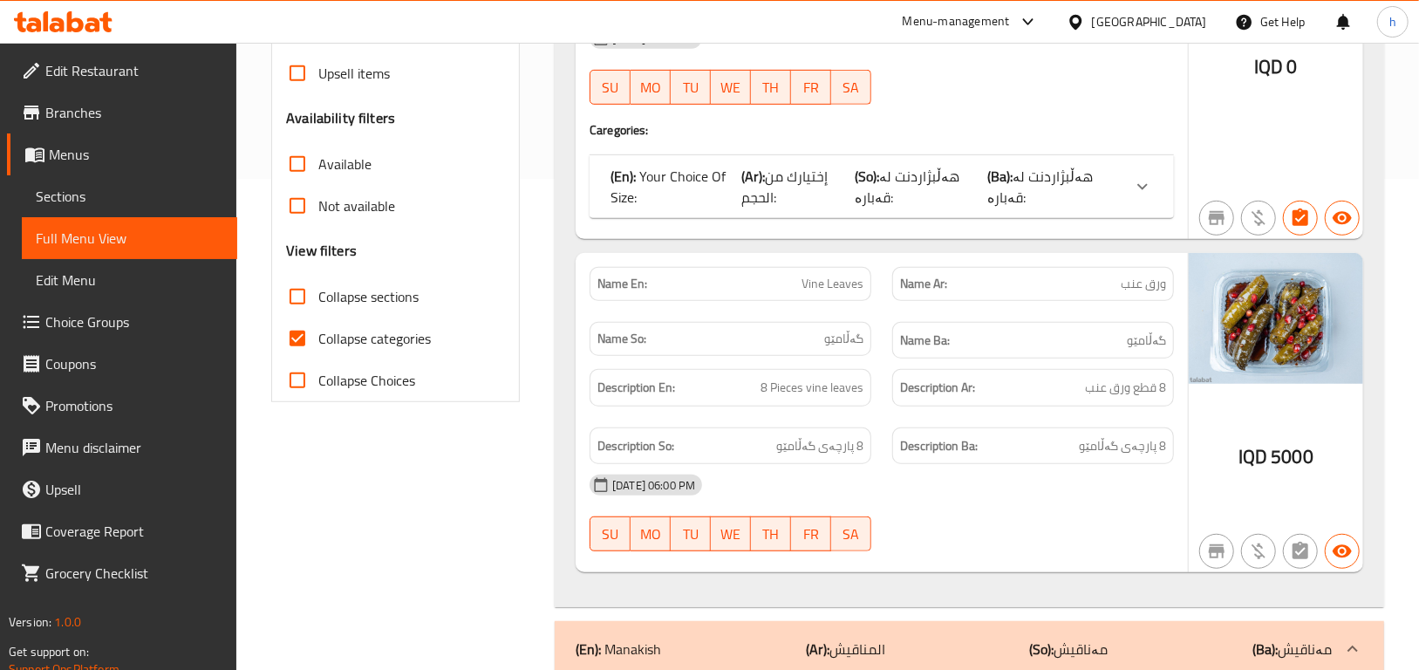
click at [366, 336] on span "Collapse categories" at bounding box center [374, 338] width 113 height 21
click at [318, 336] on input "Collapse categories" at bounding box center [298, 339] width 42 height 42
checkbox input "false"
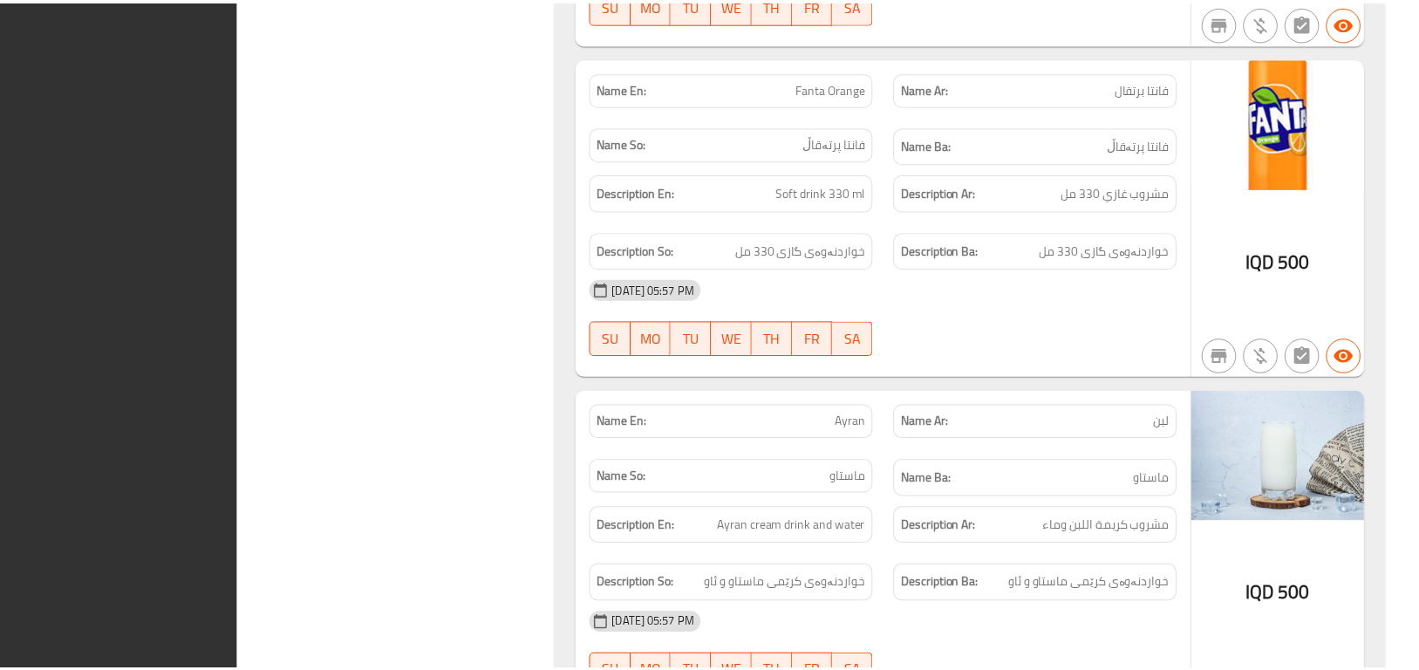
scroll to position [24851, 0]
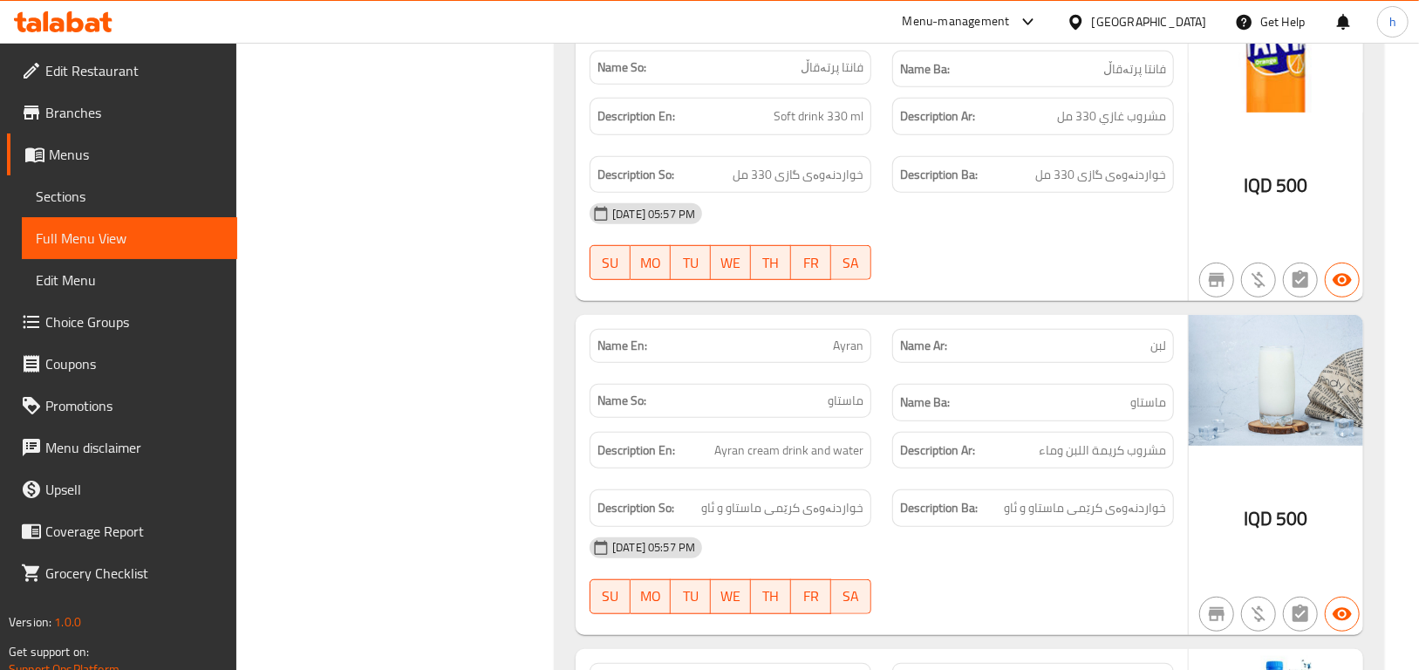
click at [84, 84] on link "Edit Restaurant" at bounding box center [122, 71] width 230 height 42
